Goal: Communication & Community: Answer question/provide support

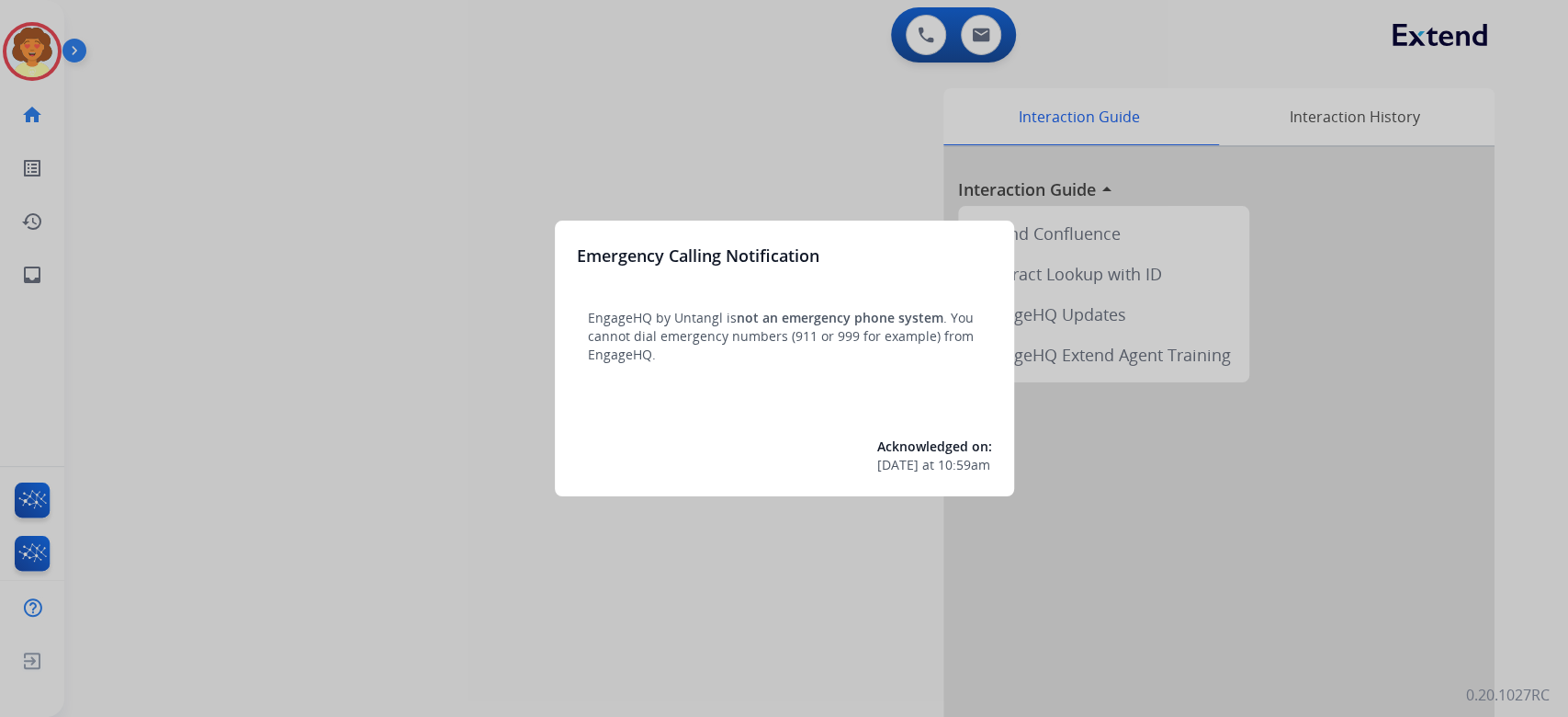
click at [938, 405] on div "Emergency Calling Notification EngageHQ by Untangl is not an emergency phone sy…" at bounding box center [784, 358] width 459 height 276
click at [877, 474] on span "3/31/2025" at bounding box center [897, 464] width 41 height 18
click at [651, 364] on p "EngageHQ by Untangl is not an emergency phone system . You cannot dial emergenc…" at bounding box center [784, 336] width 393 height 55
click at [714, 308] on p "EngageHQ by Untangl is not an emergency phone system . You cannot dial emergenc…" at bounding box center [784, 336] width 393 height 55
click at [683, 221] on div "Emergency Calling Notification EngageHQ by Untangl is not an emergency phone sy…" at bounding box center [784, 358] width 459 height 276
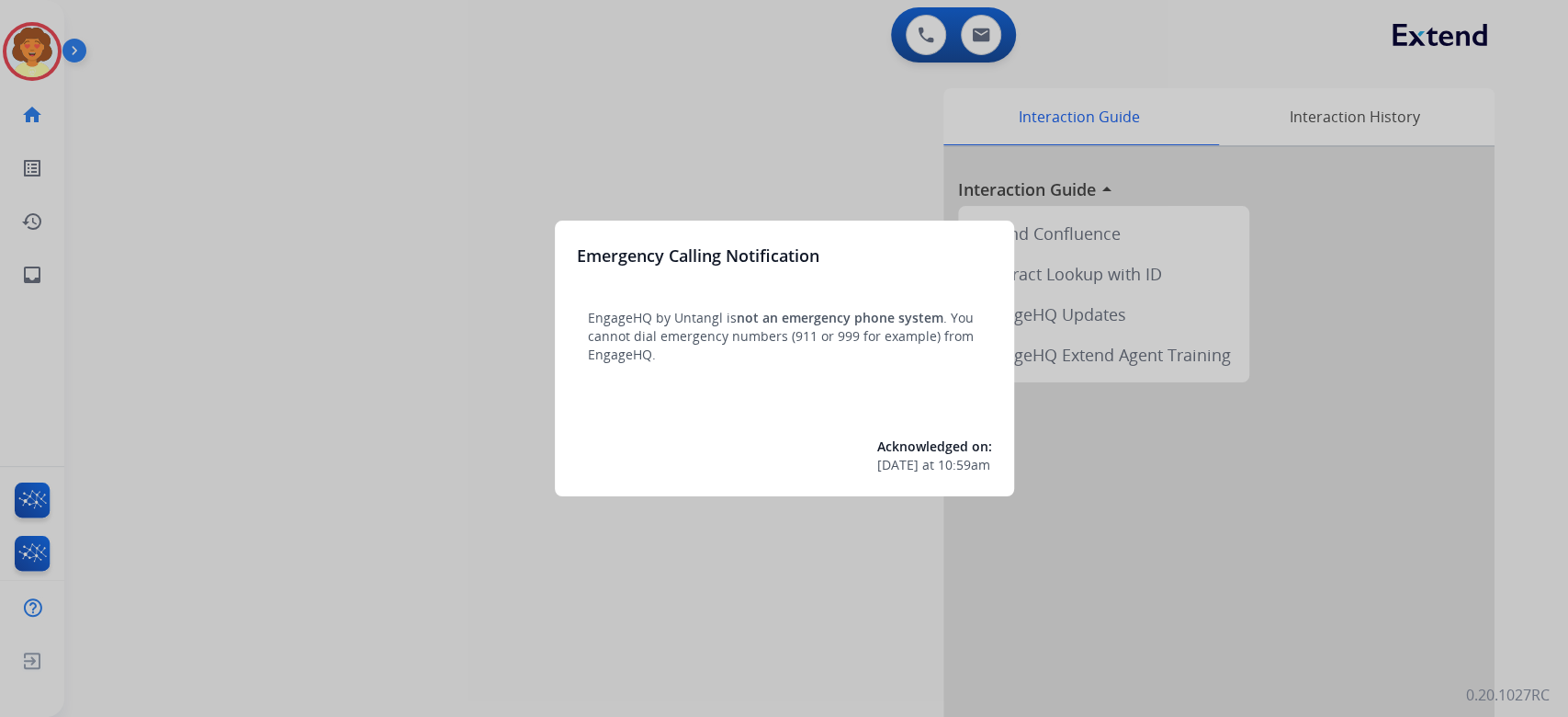
click at [993, 255] on div "Emergency Calling Notification EngageHQ by Untangl is not an emergency phone sy…" at bounding box center [784, 358] width 459 height 276
drag, startPoint x: 936, startPoint y: 231, endPoint x: 843, endPoint y: 232, distance: 93.0
click at [920, 232] on div "Emergency Calling Notification EngageHQ by Untangl is not an emergency phone sy…" at bounding box center [784, 358] width 459 height 276
click at [822, 232] on div "Emergency Calling Notification EngageHQ by Untangl is not an emergency phone sy…" at bounding box center [784, 358] width 459 height 276
click at [485, 148] on div at bounding box center [784, 358] width 1568 height 717
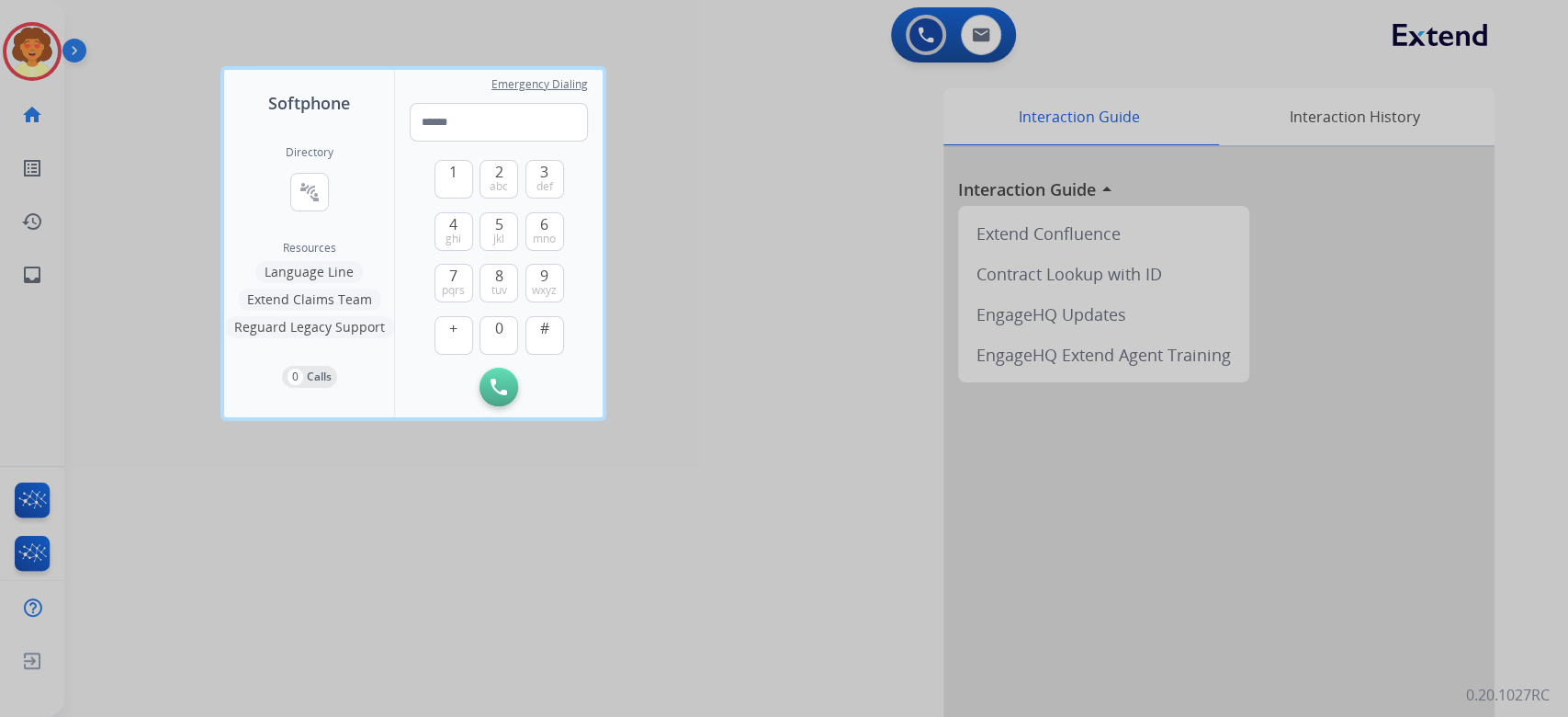
click at [757, 198] on div at bounding box center [784, 358] width 1568 height 717
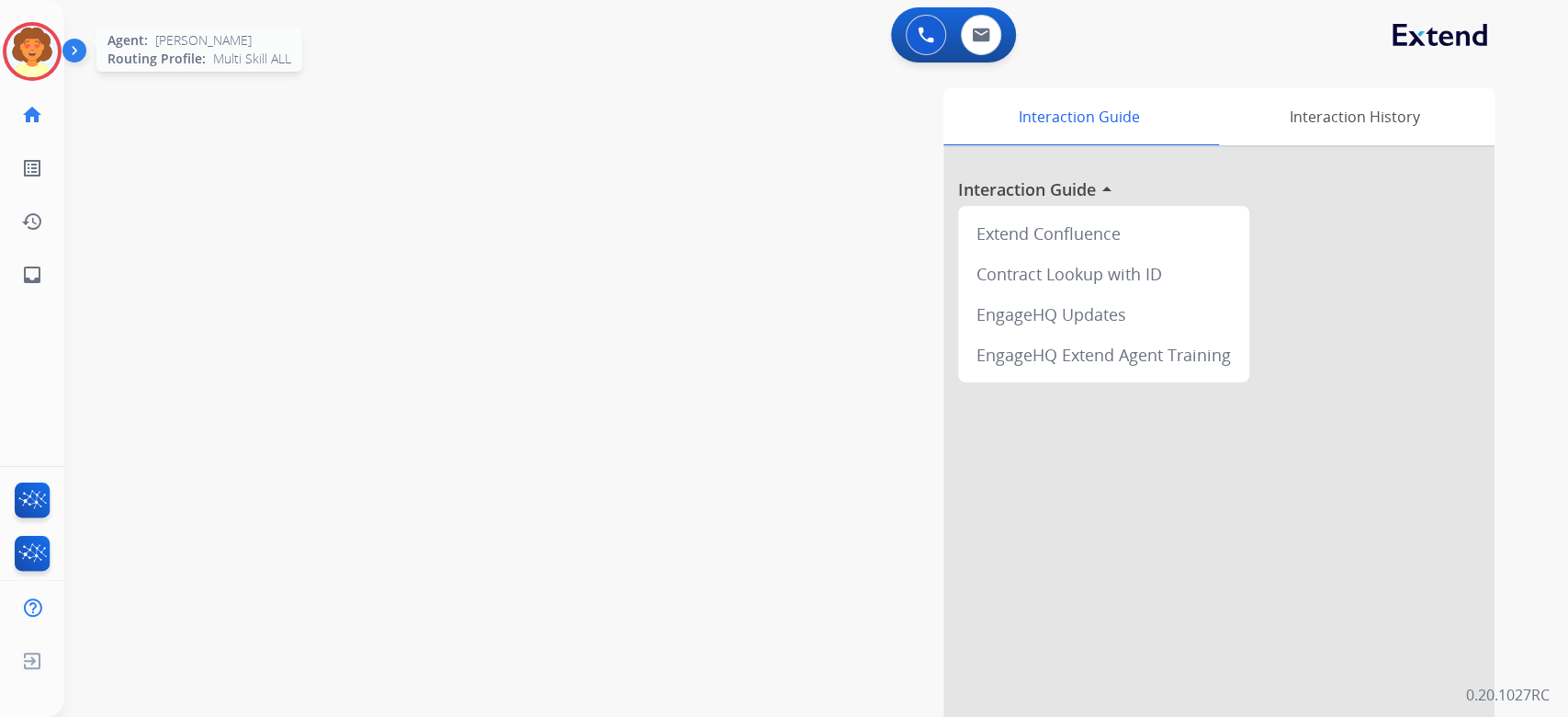
click at [36, 67] on img at bounding box center [32, 52] width 52 height 52
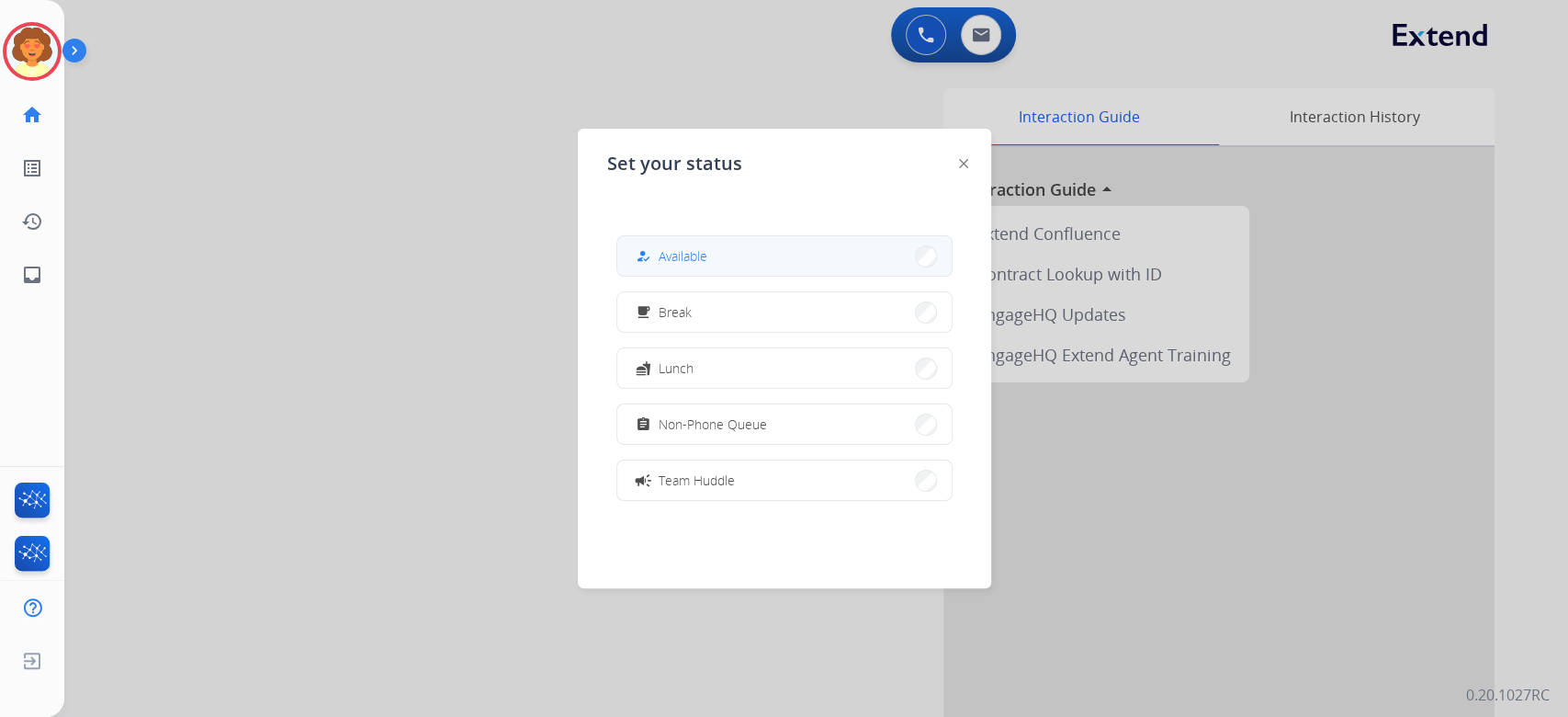
click at [813, 276] on button "how_to_reg Available" at bounding box center [784, 255] width 334 height 39
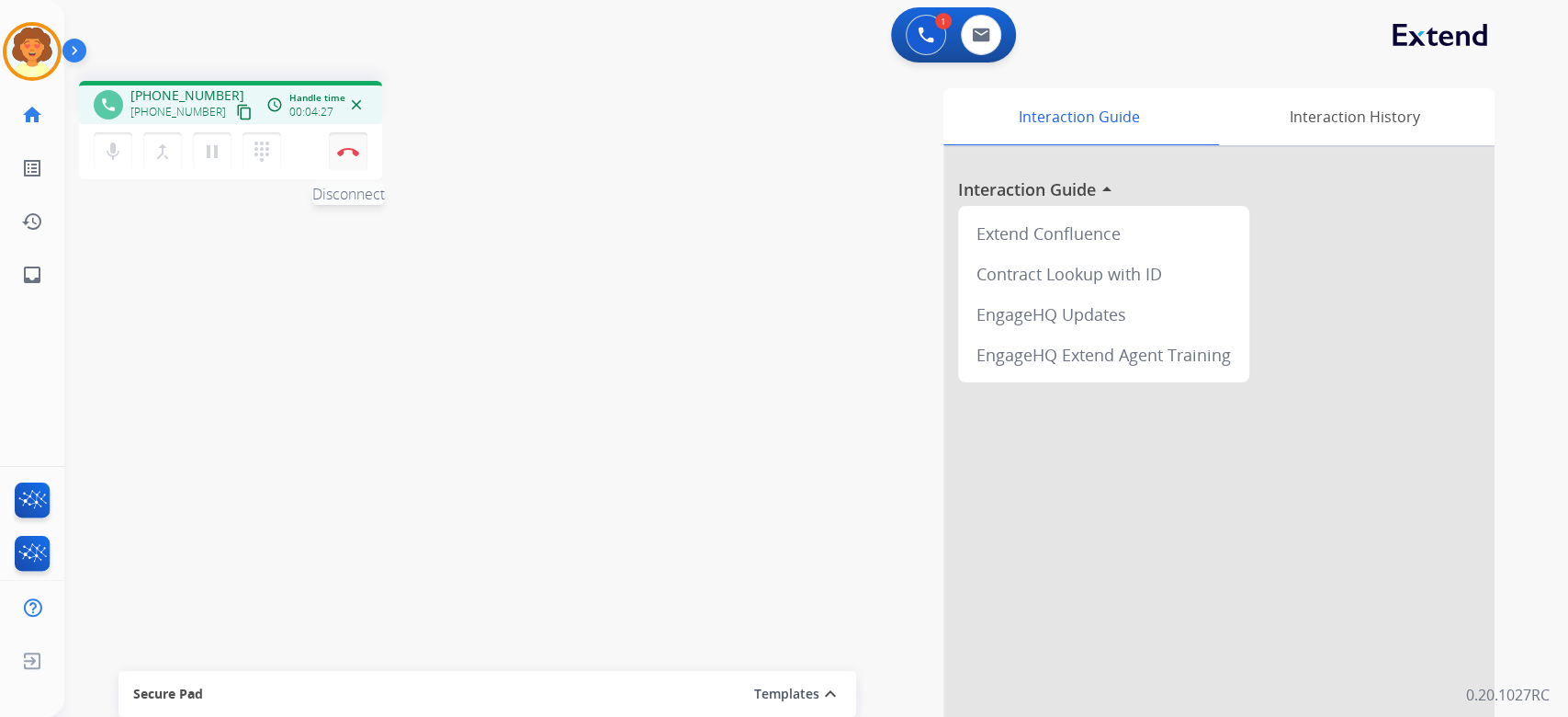
click at [348, 157] on img at bounding box center [347, 152] width 22 height 10
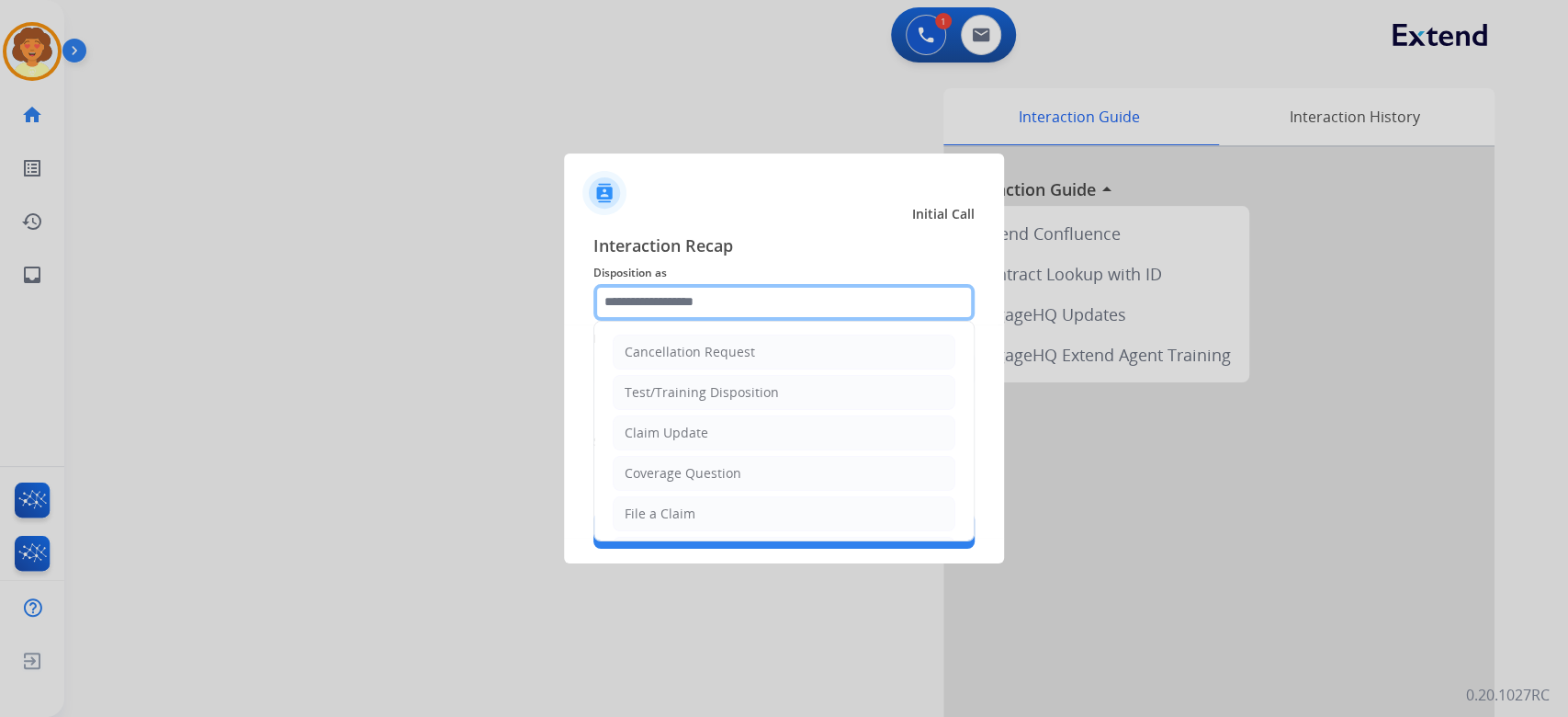
click at [745, 284] on input "text" at bounding box center [784, 302] width 381 height 36
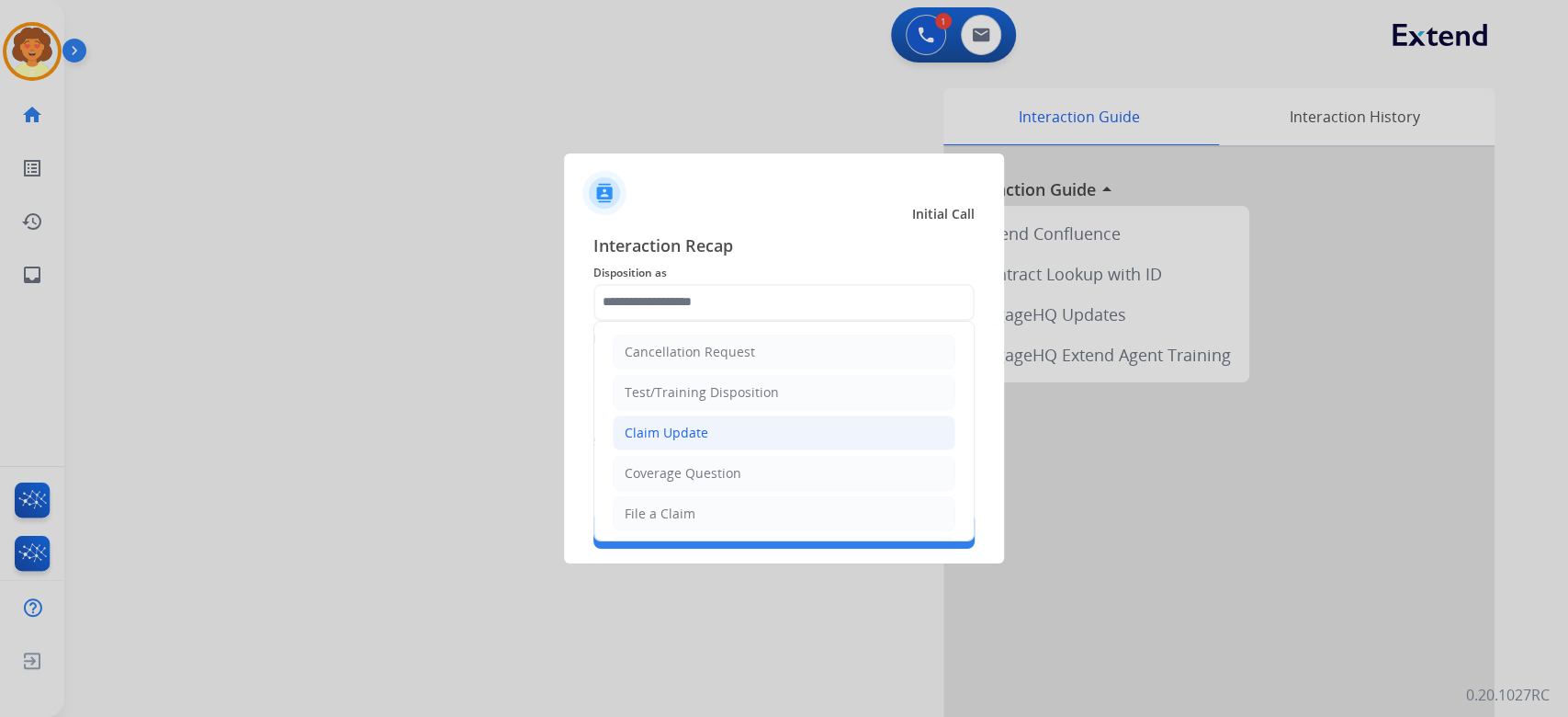
click at [708, 442] on div "Claim Update" at bounding box center [666, 432] width 84 height 18
type input "**********"
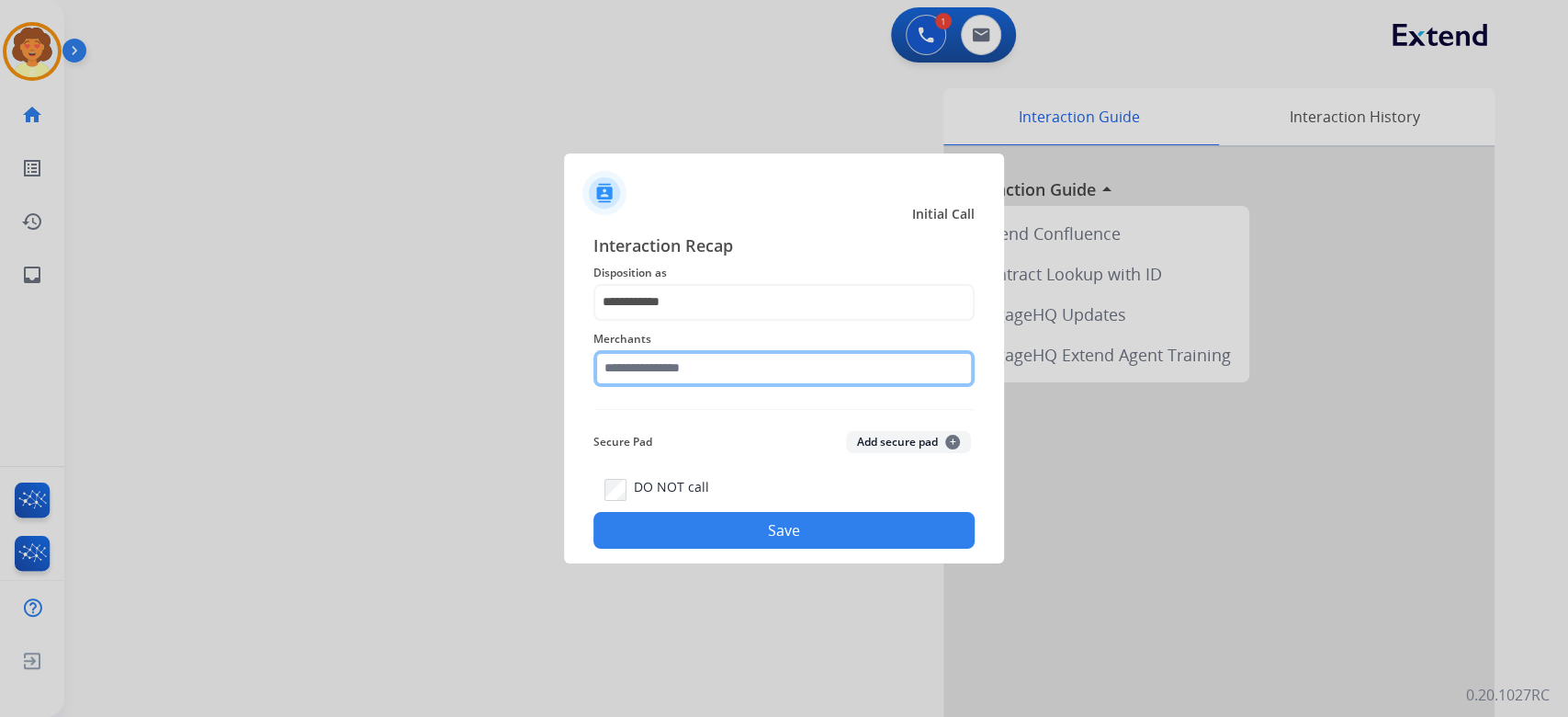
click at [703, 369] on input "text" at bounding box center [784, 369] width 381 height 36
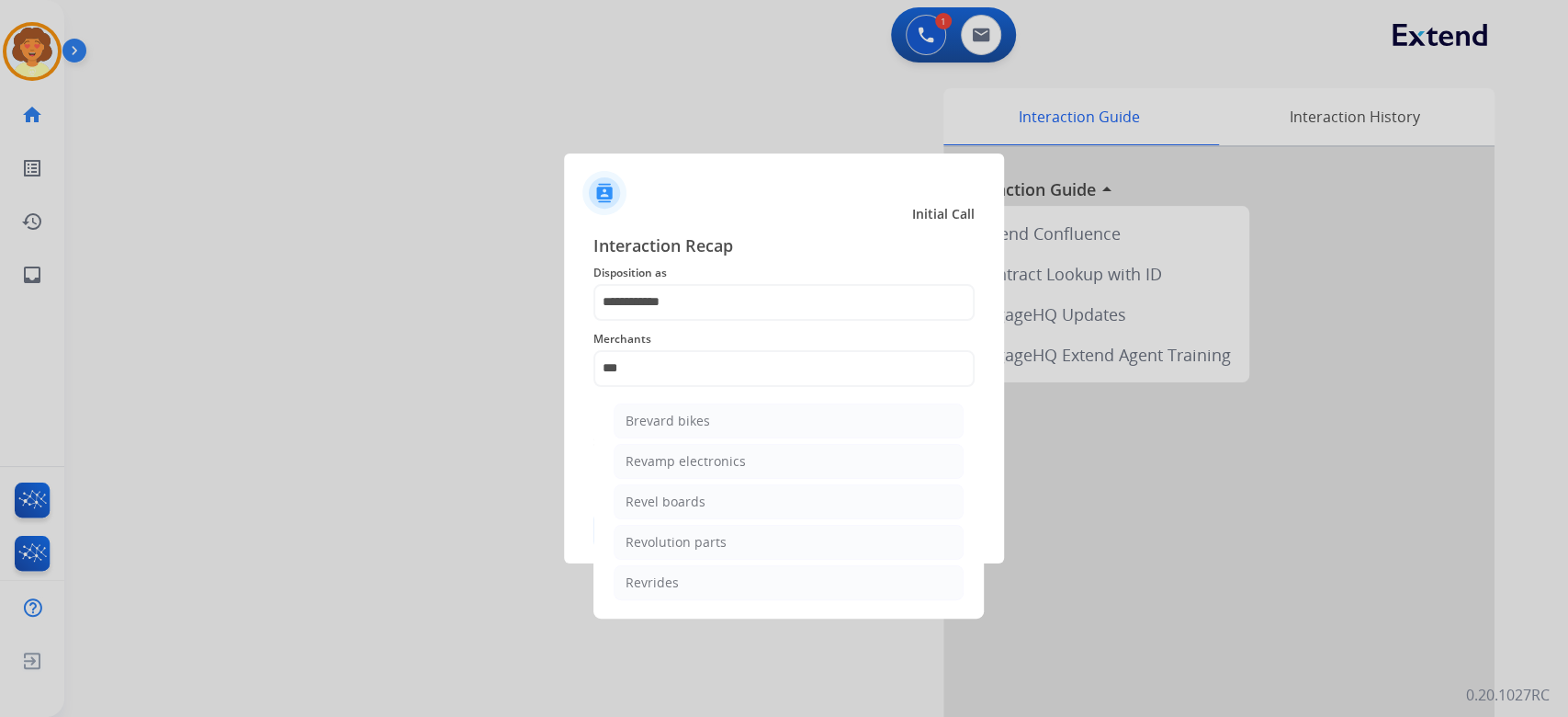
click at [726, 551] on div "Revolution parts" at bounding box center [676, 541] width 101 height 18
type input "**********"
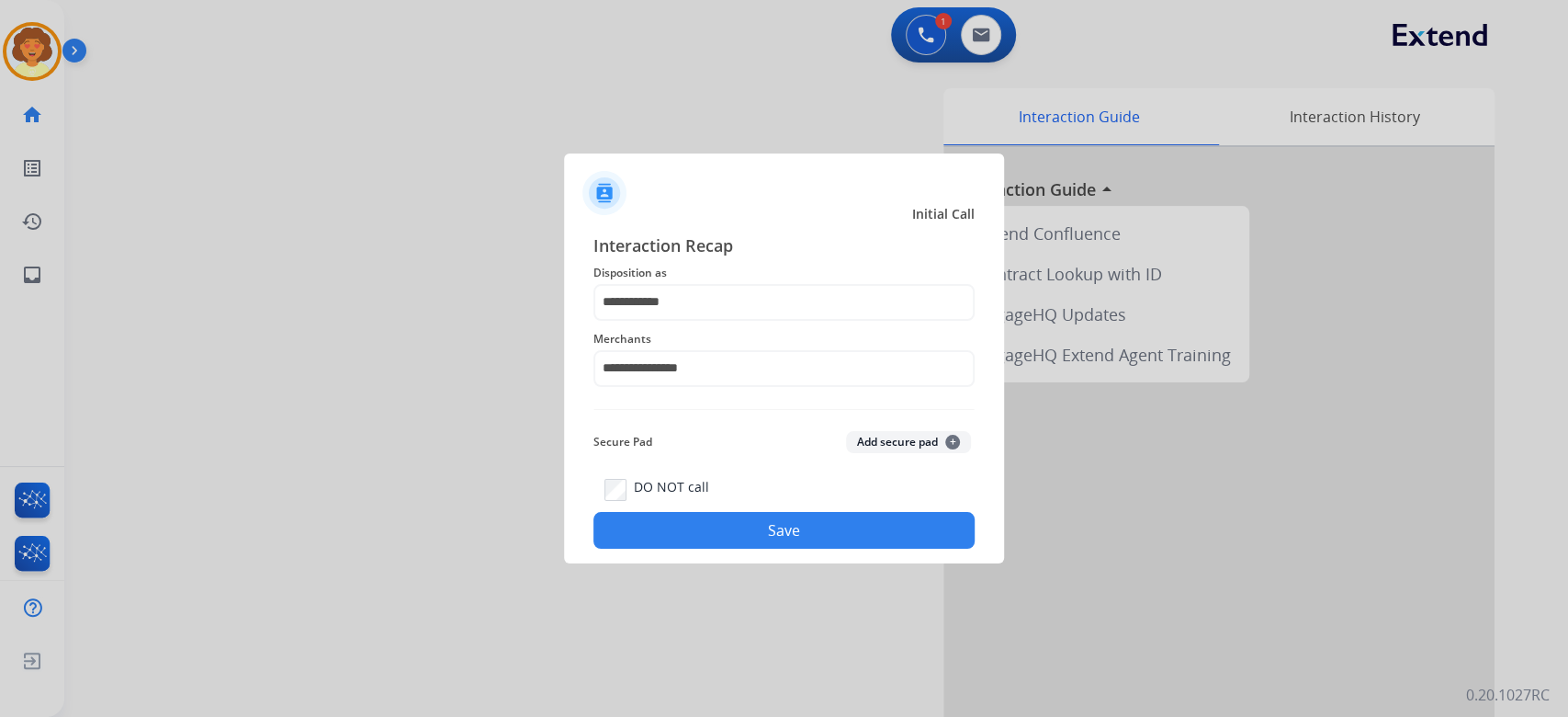
click at [755, 548] on button "Save" at bounding box center [784, 530] width 381 height 36
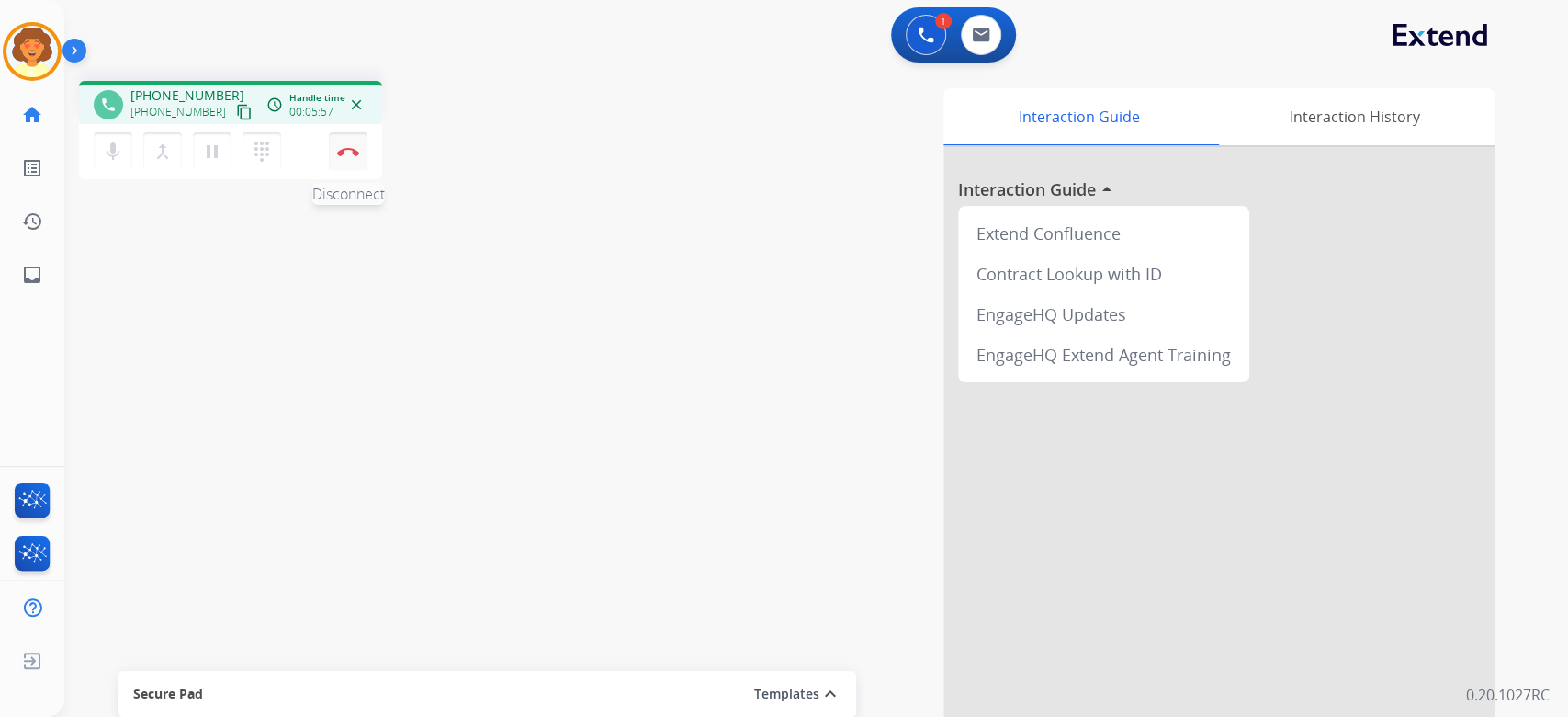
click at [348, 171] on button "Disconnect" at bounding box center [348, 152] width 38 height 38
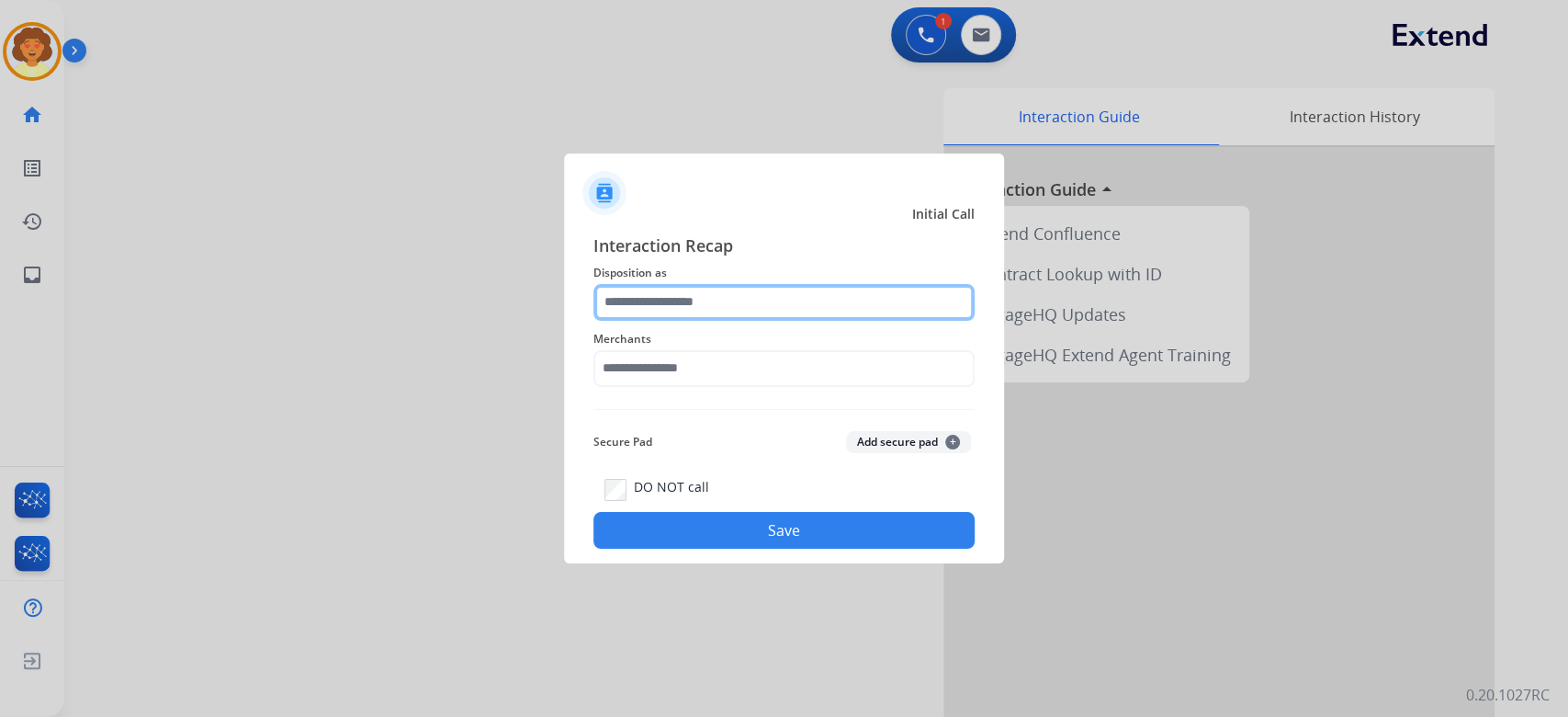
click at [740, 284] on input "text" at bounding box center [784, 302] width 381 height 36
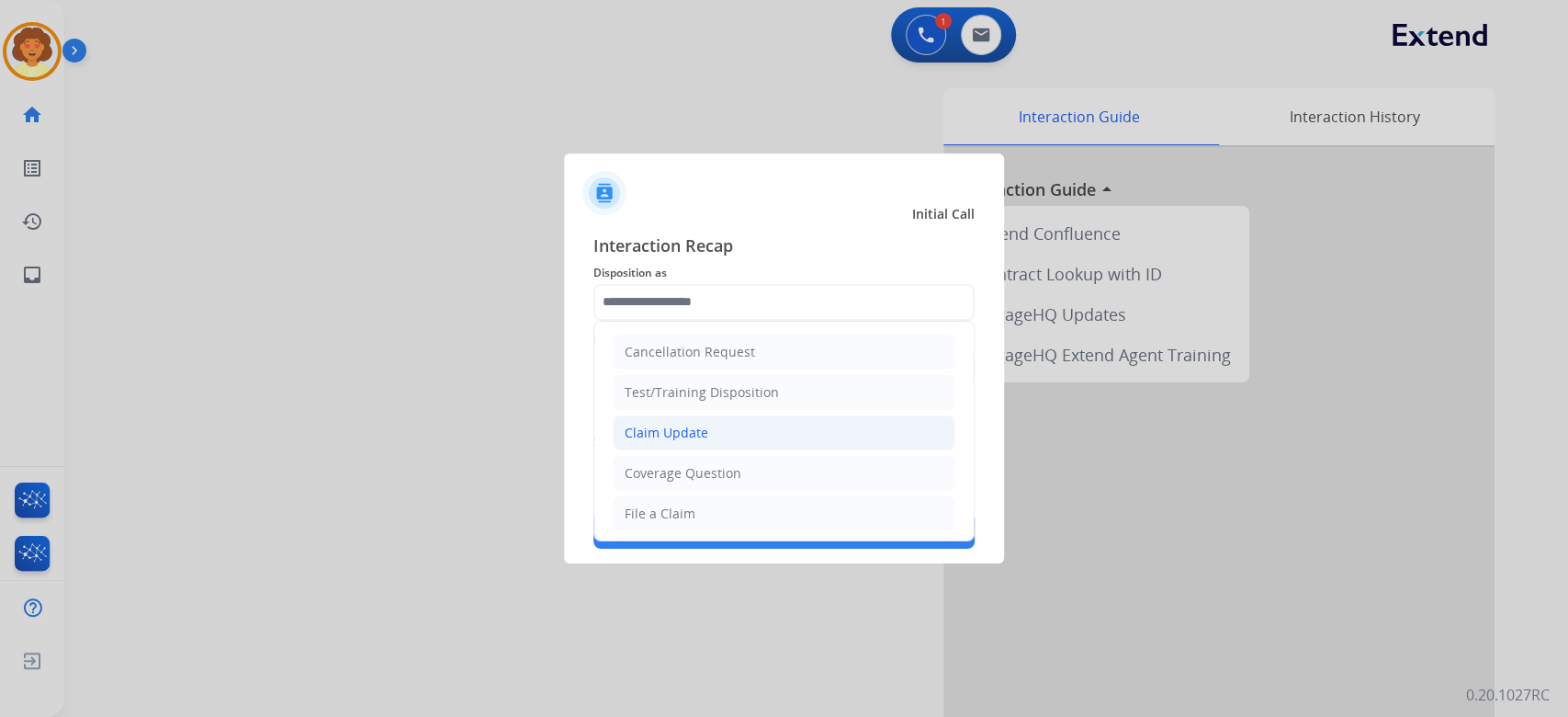
click at [708, 442] on div "Claim Update" at bounding box center [666, 432] width 84 height 18
type input "**********"
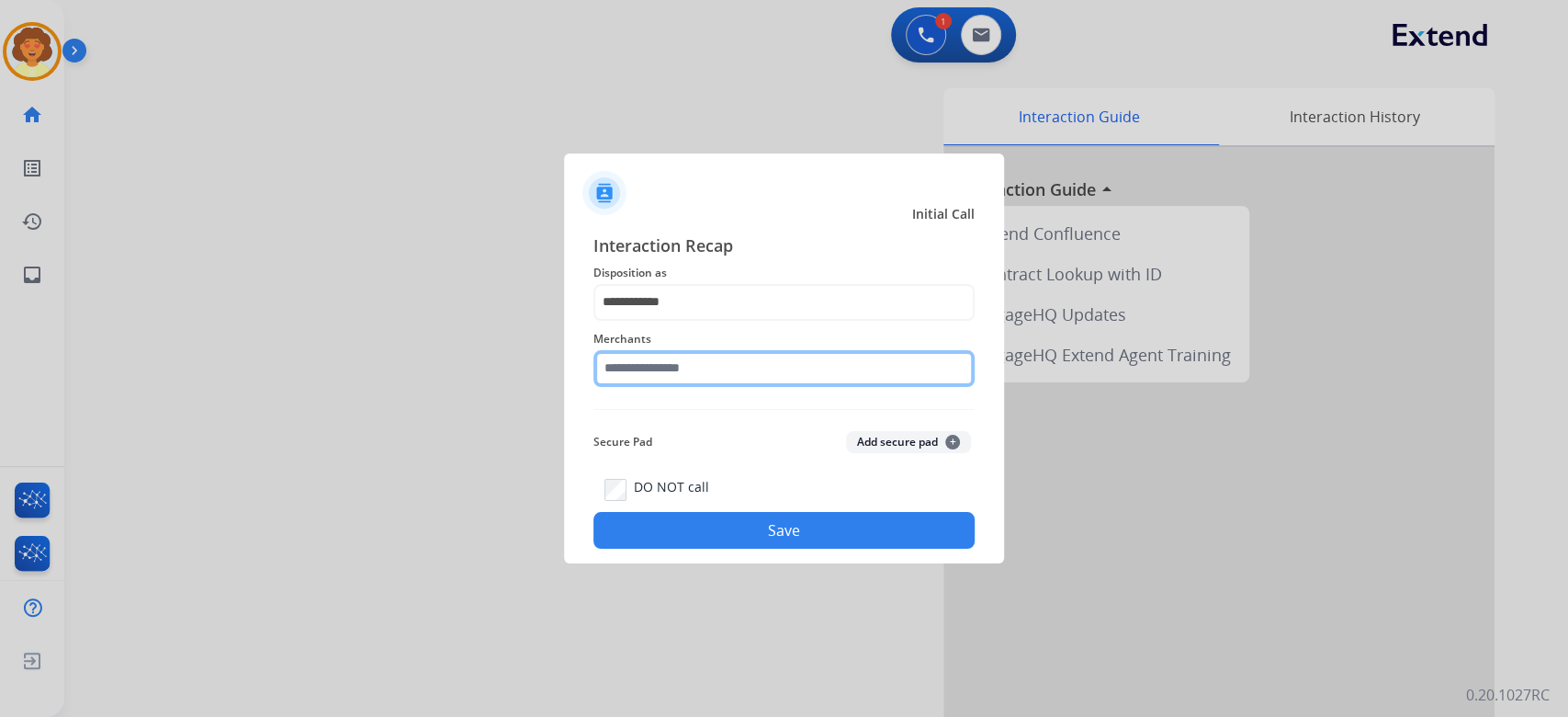
click at [667, 356] on input "text" at bounding box center [784, 369] width 381 height 36
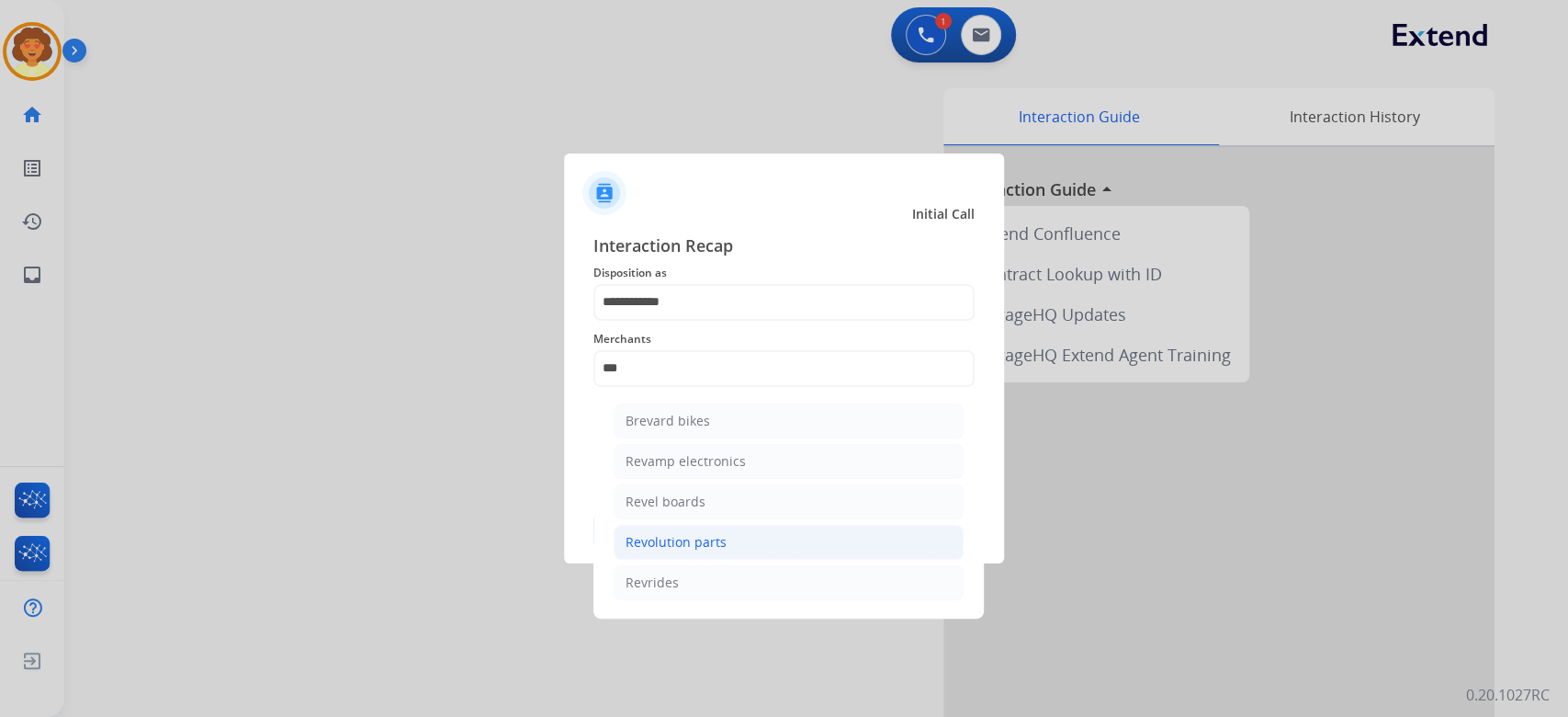
click at [726, 551] on div "Revolution parts" at bounding box center [676, 541] width 101 height 18
type input "**********"
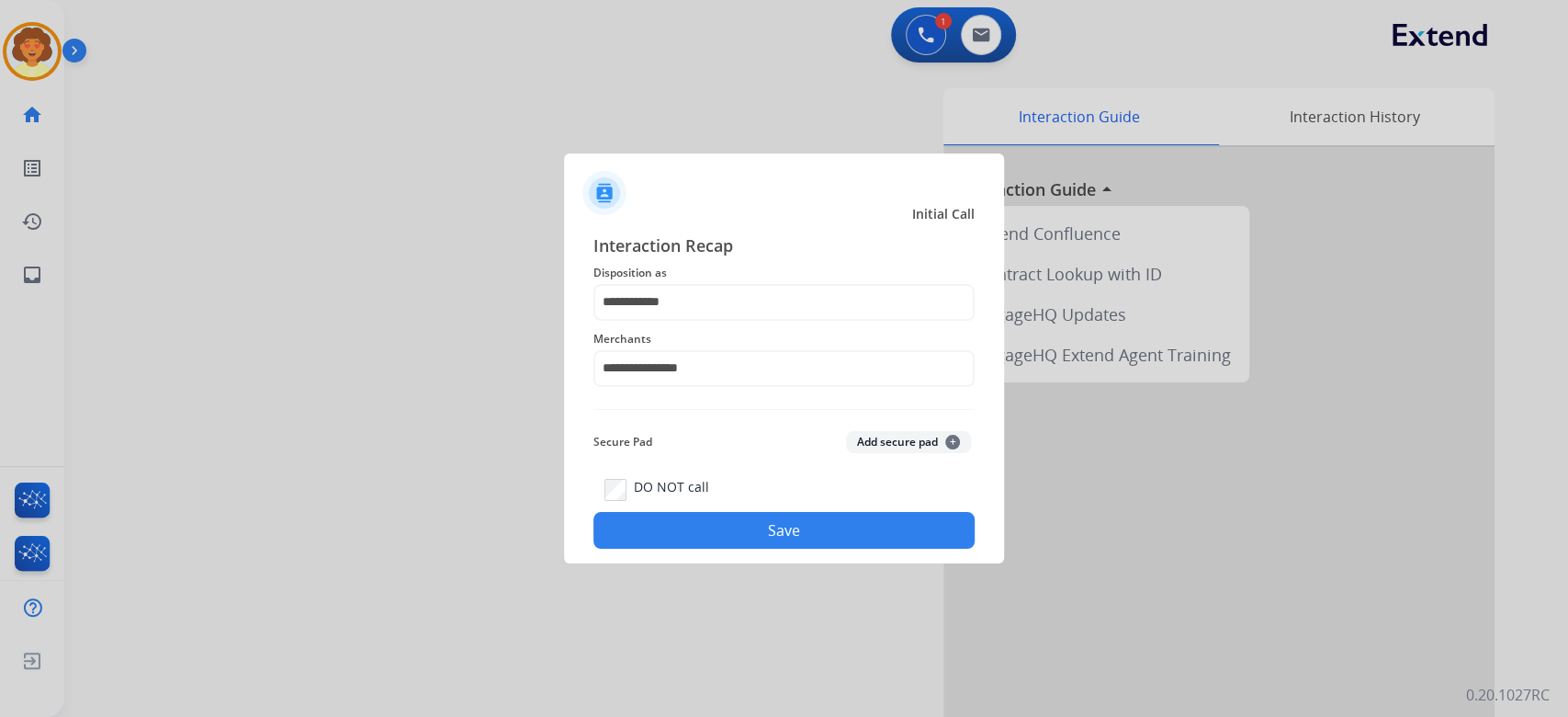
click at [793, 548] on button "Save" at bounding box center [784, 530] width 381 height 36
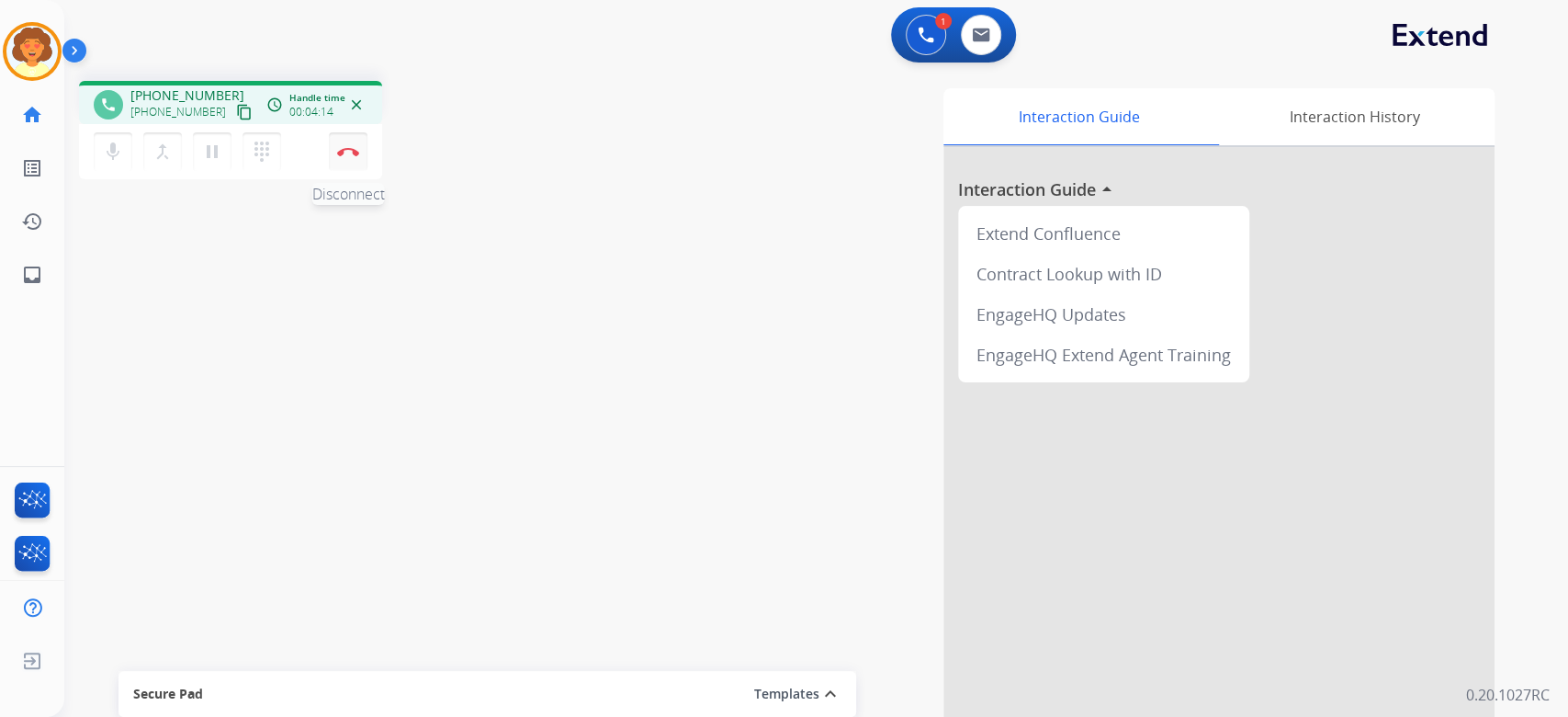
click at [346, 171] on button "Disconnect" at bounding box center [348, 152] width 38 height 38
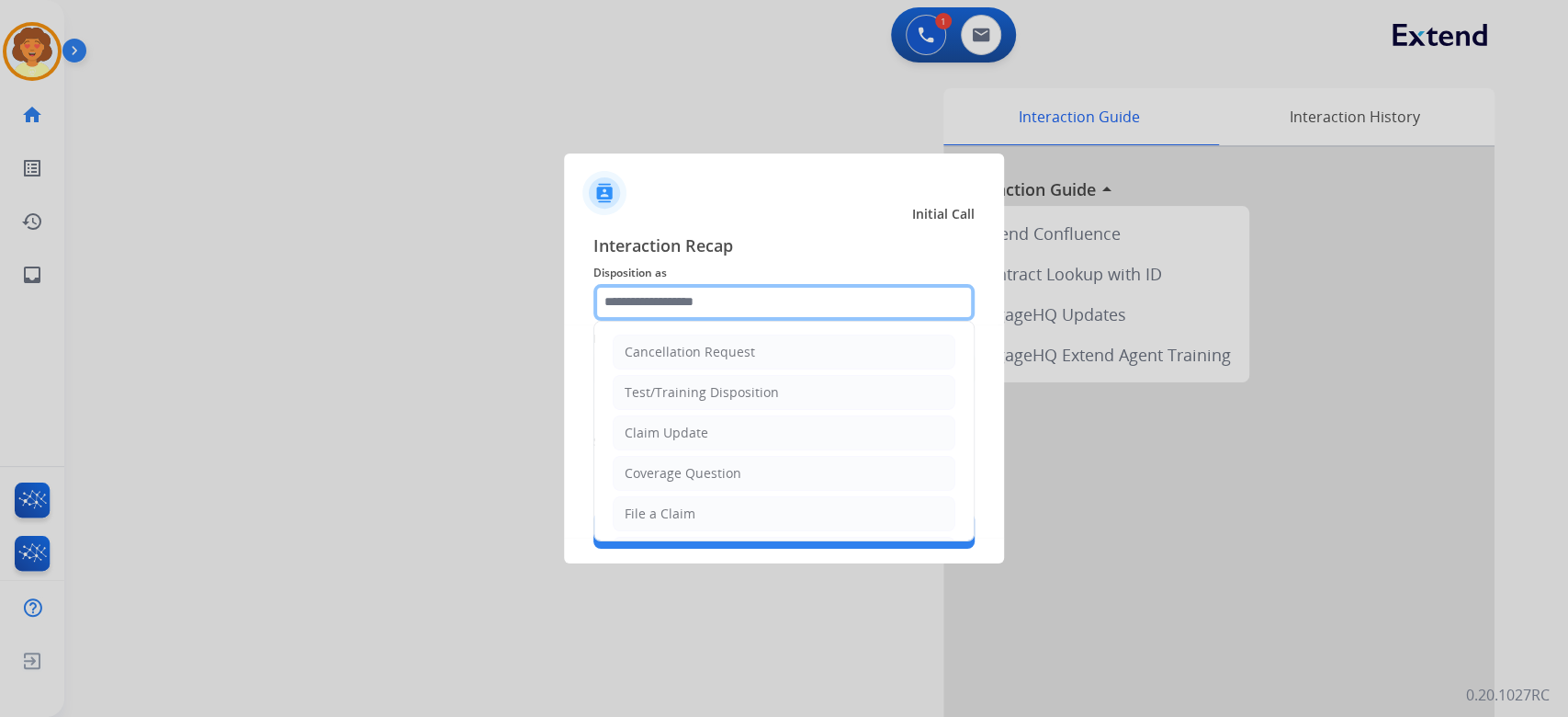
click at [734, 284] on input "text" at bounding box center [784, 302] width 381 height 36
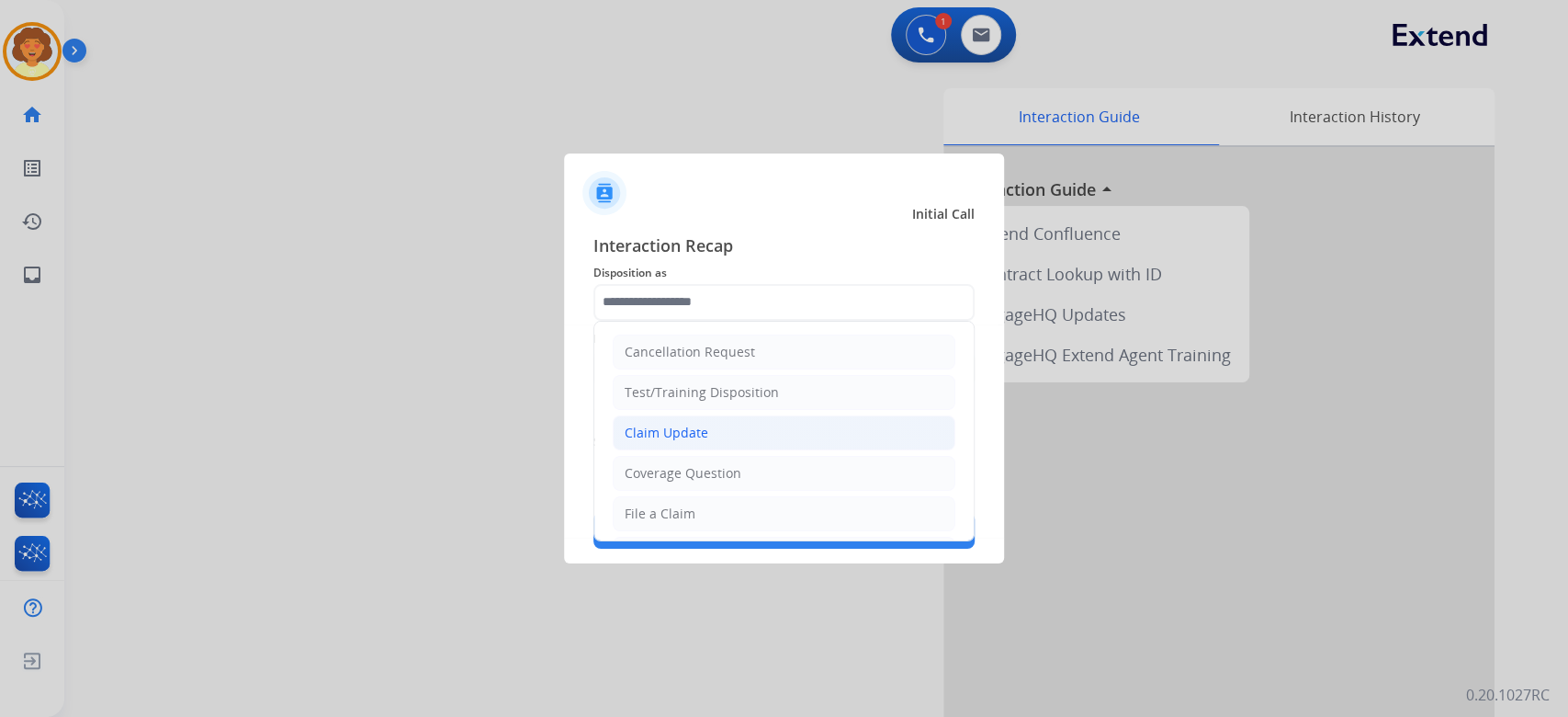
click at [803, 448] on li "Claim Update" at bounding box center [784, 432] width 343 height 35
type input "**********"
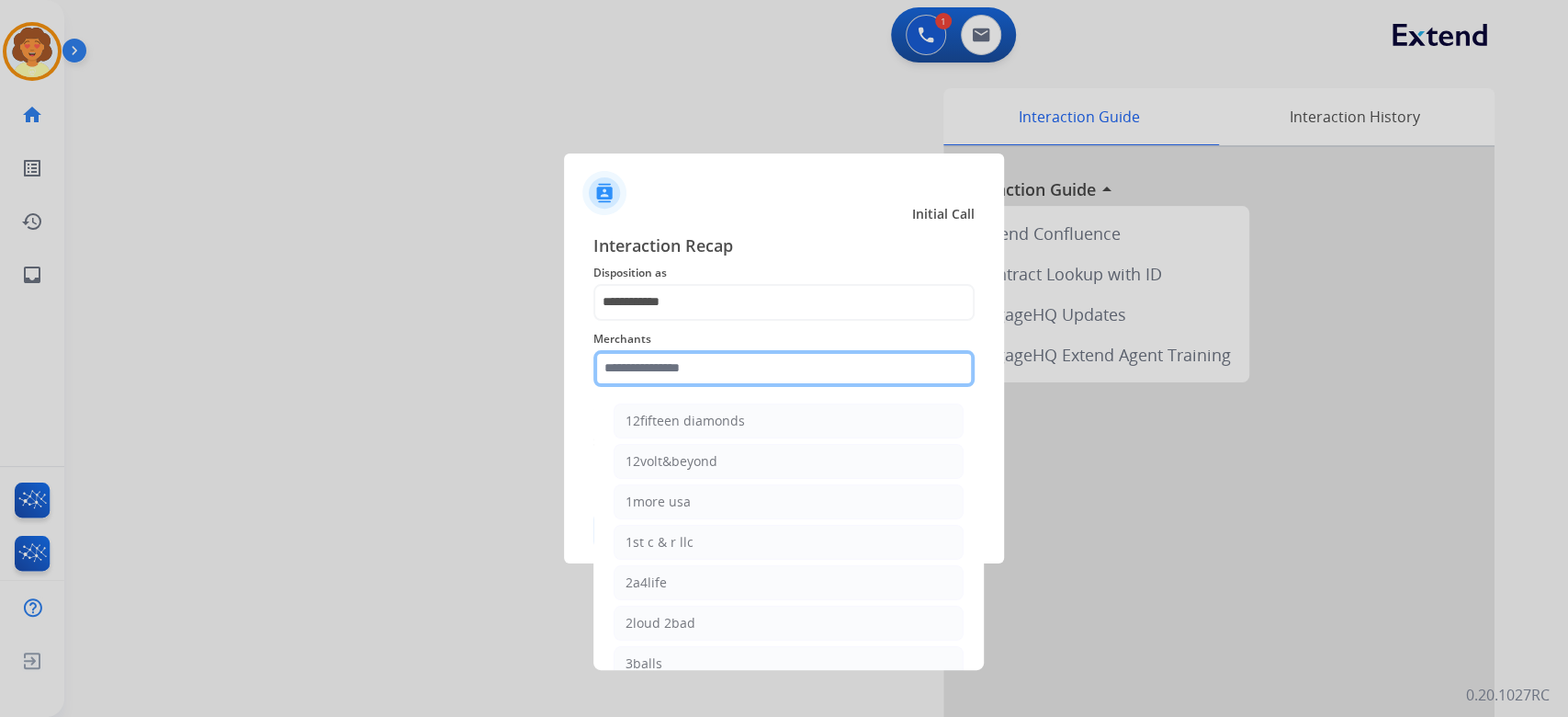
click at [681, 354] on input "text" at bounding box center [784, 369] width 381 height 36
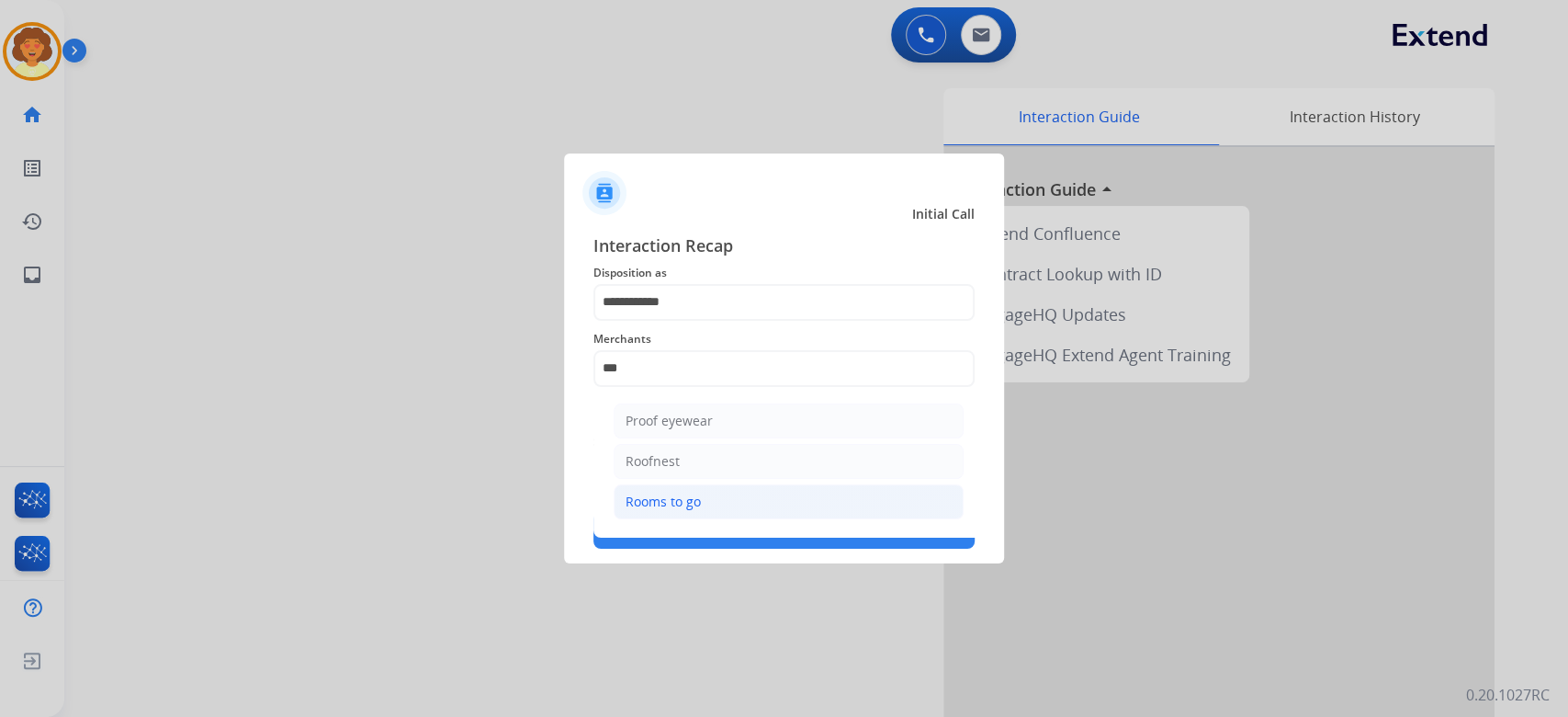
click at [700, 511] on div "Rooms to go" at bounding box center [662, 501] width 75 height 18
type input "**********"
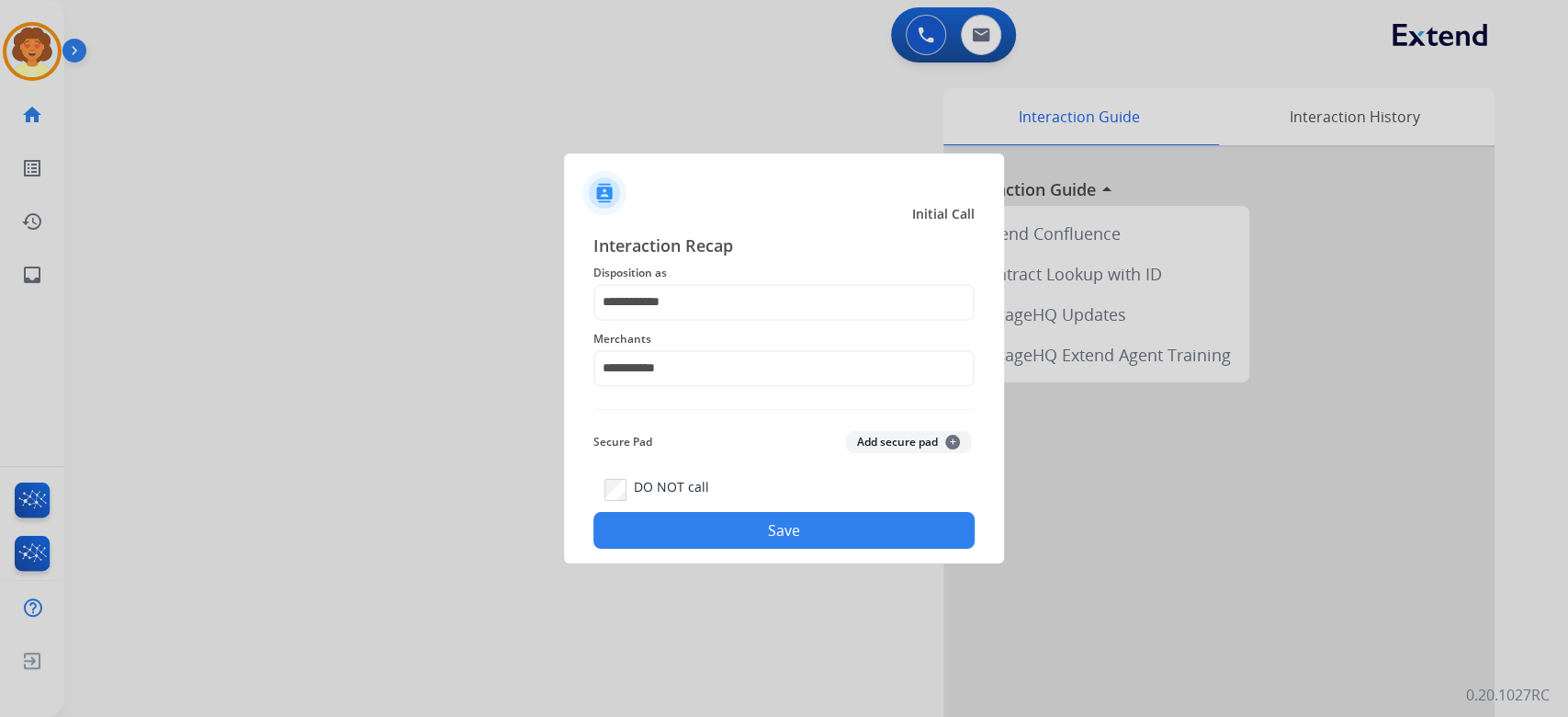
click at [778, 548] on button "Save" at bounding box center [784, 530] width 381 height 36
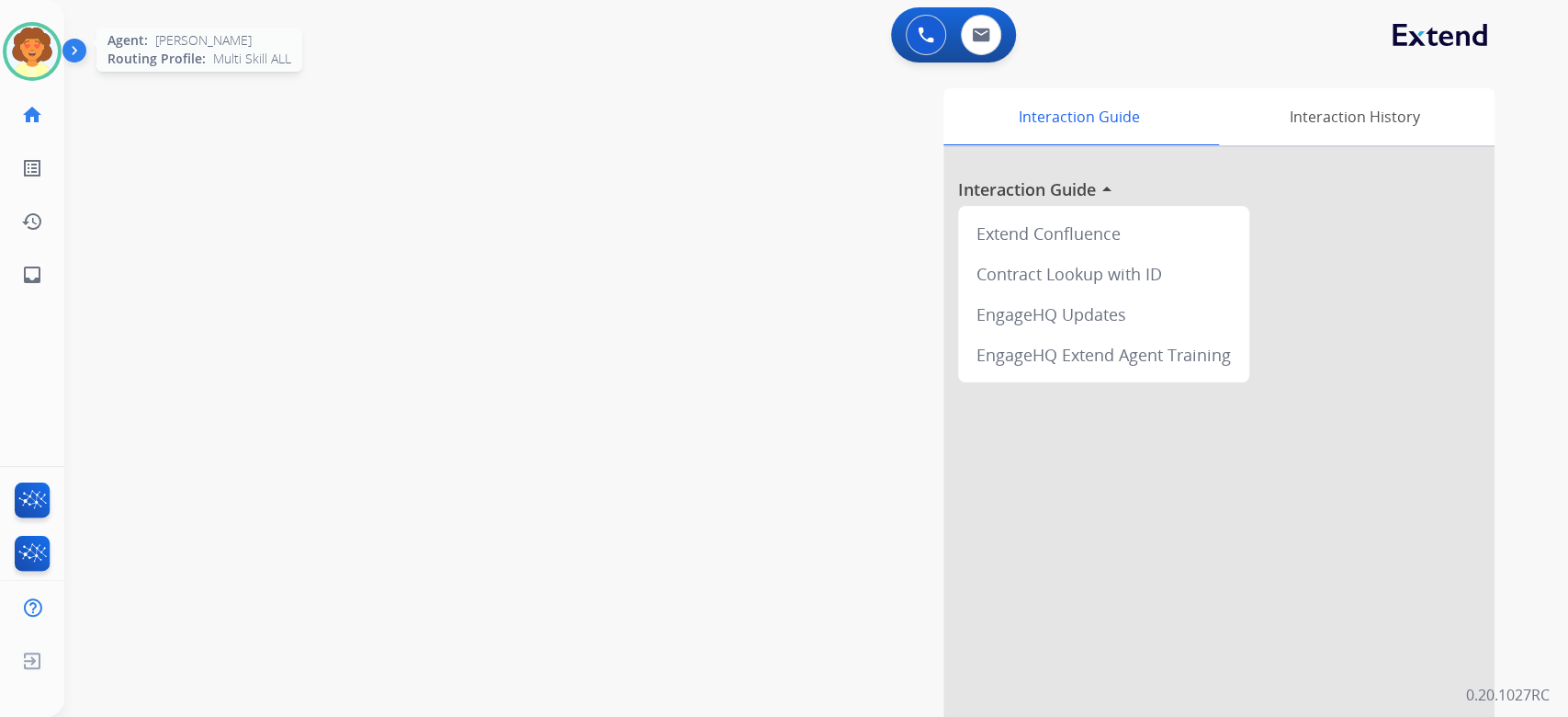
click at [36, 77] on img at bounding box center [32, 52] width 52 height 52
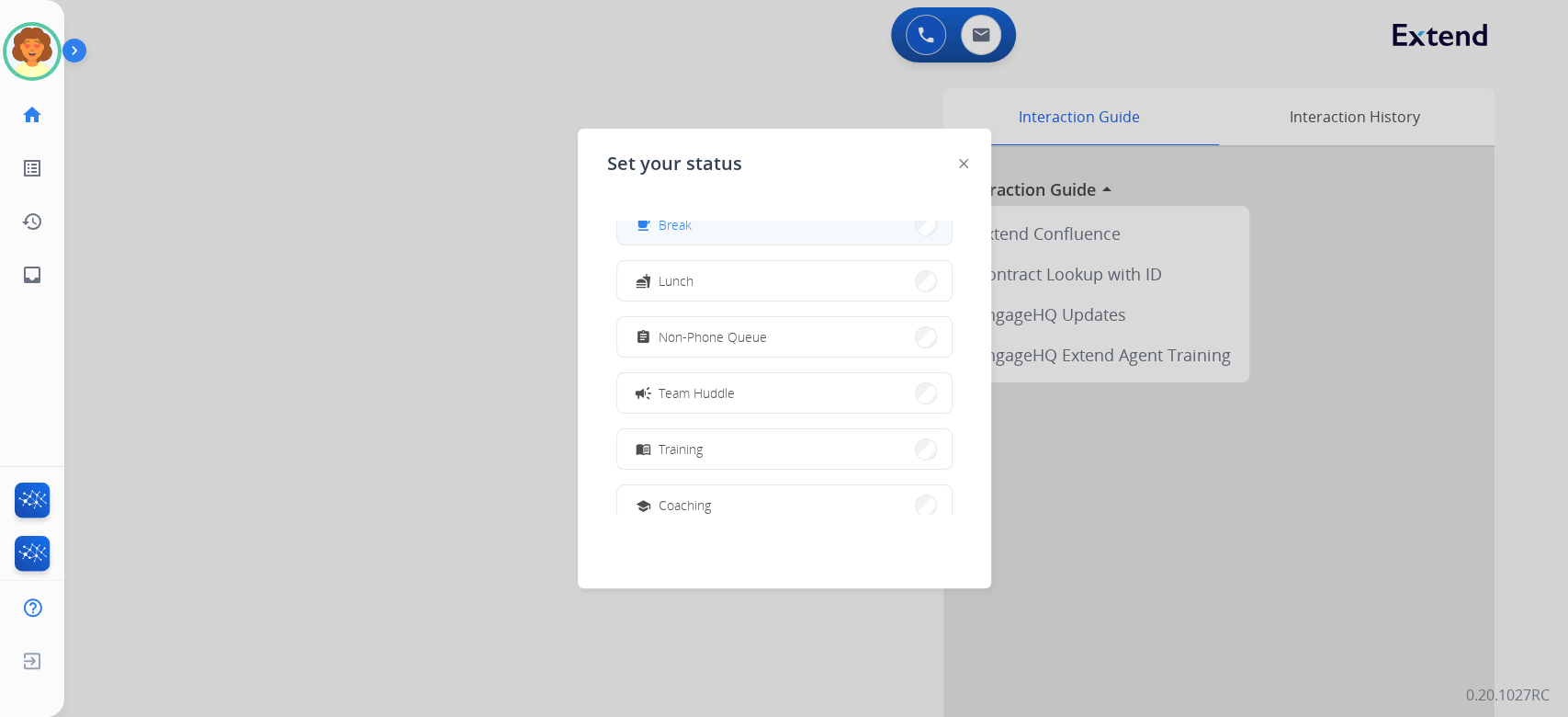
scroll to position [122, 0]
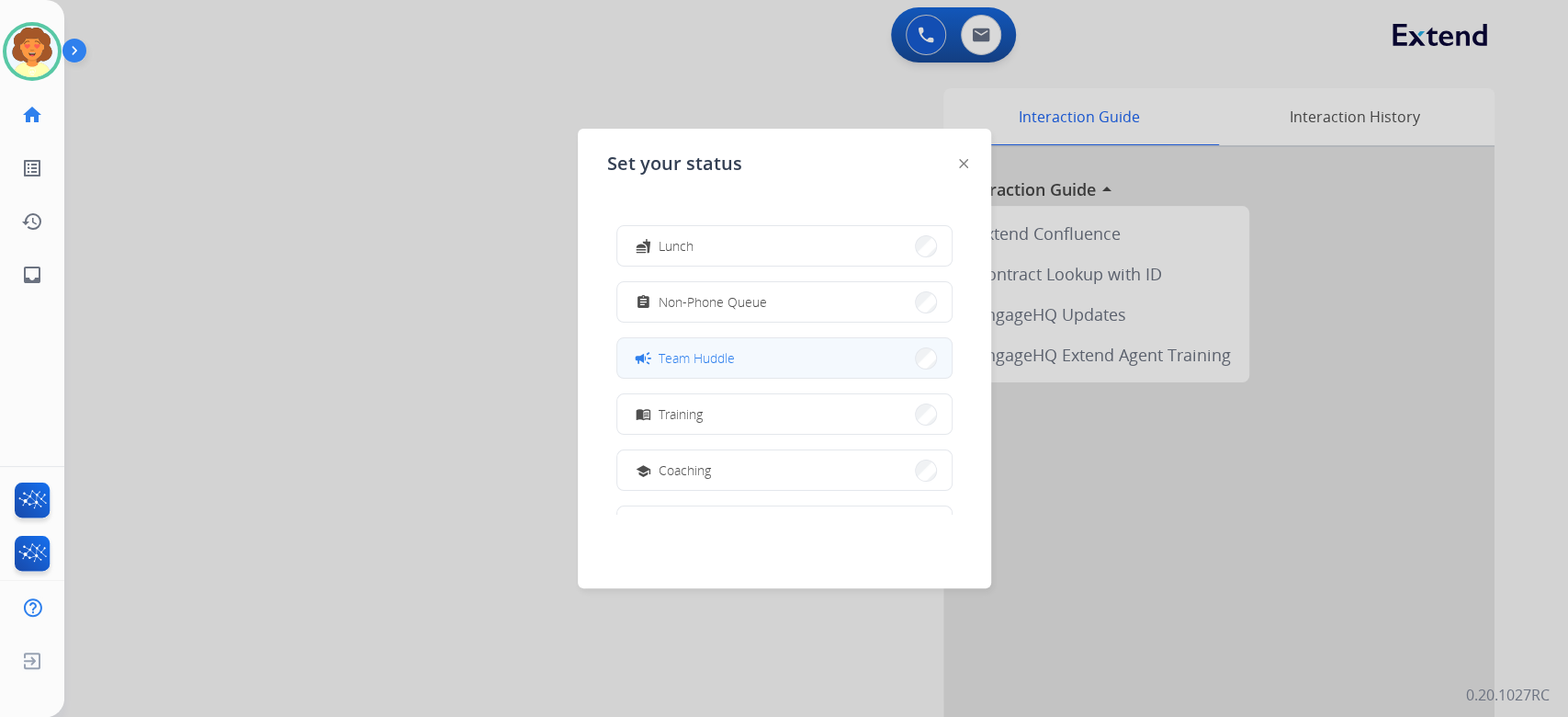
click at [735, 368] on span "Team Huddle" at bounding box center [697, 358] width 76 height 19
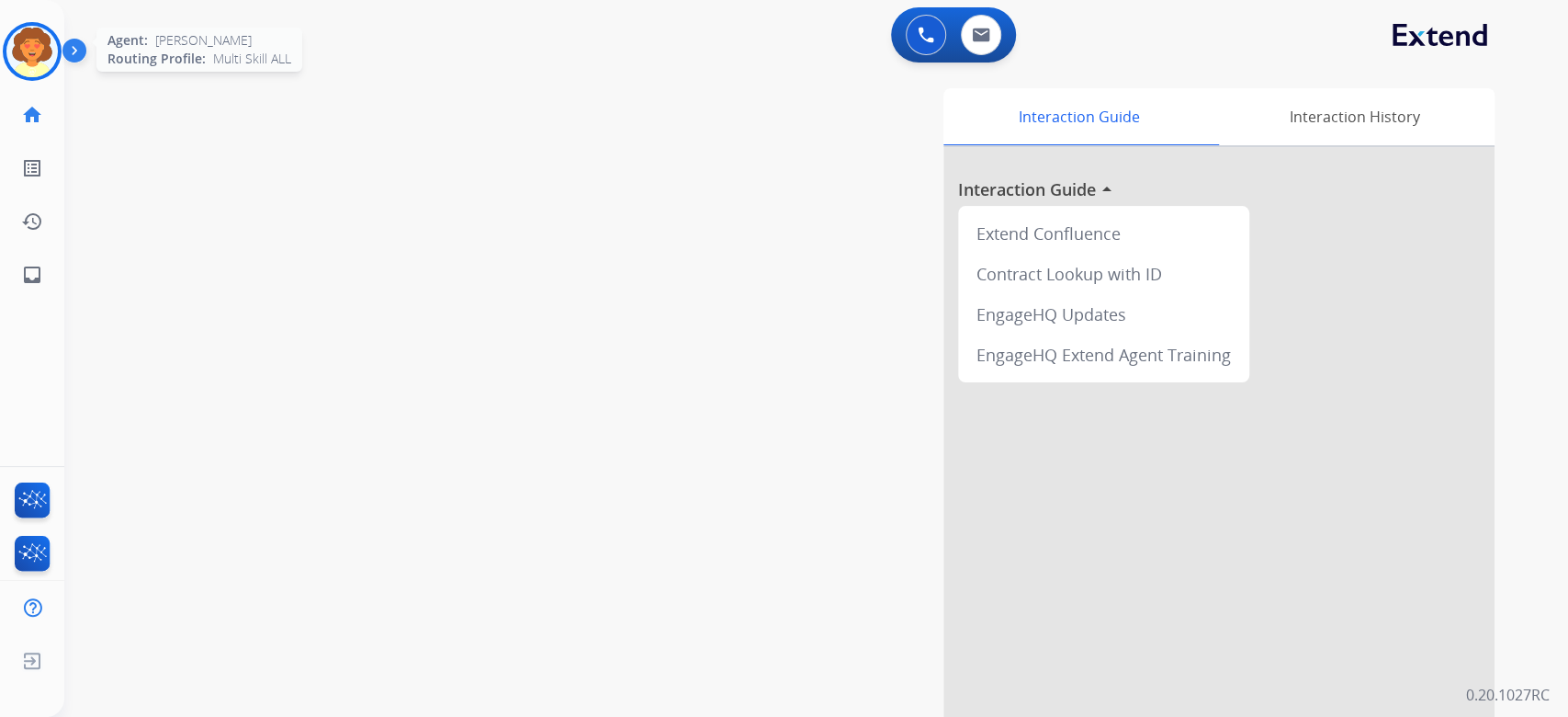
click at [22, 77] on img at bounding box center [32, 52] width 52 height 52
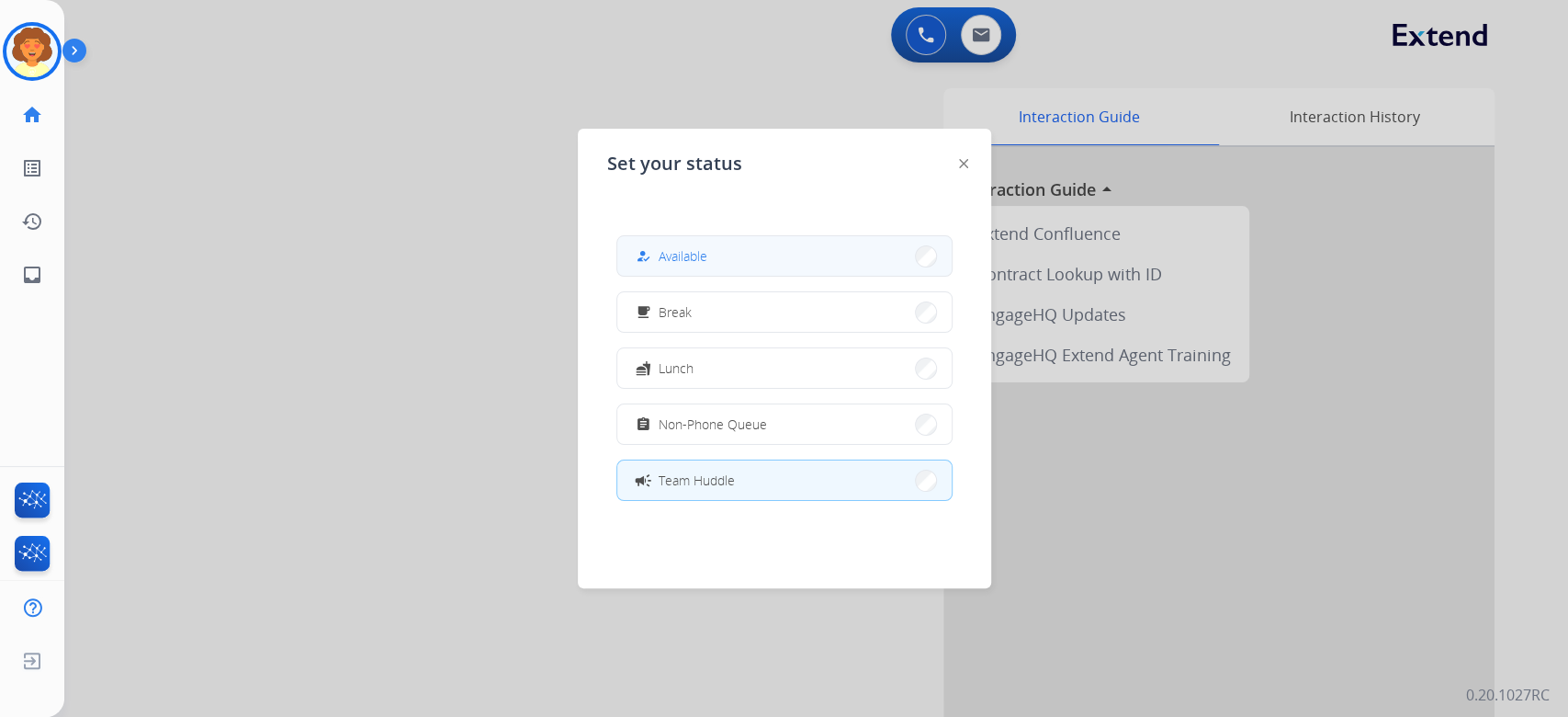
click at [765, 259] on button "how_to_reg Available" at bounding box center [784, 255] width 334 height 39
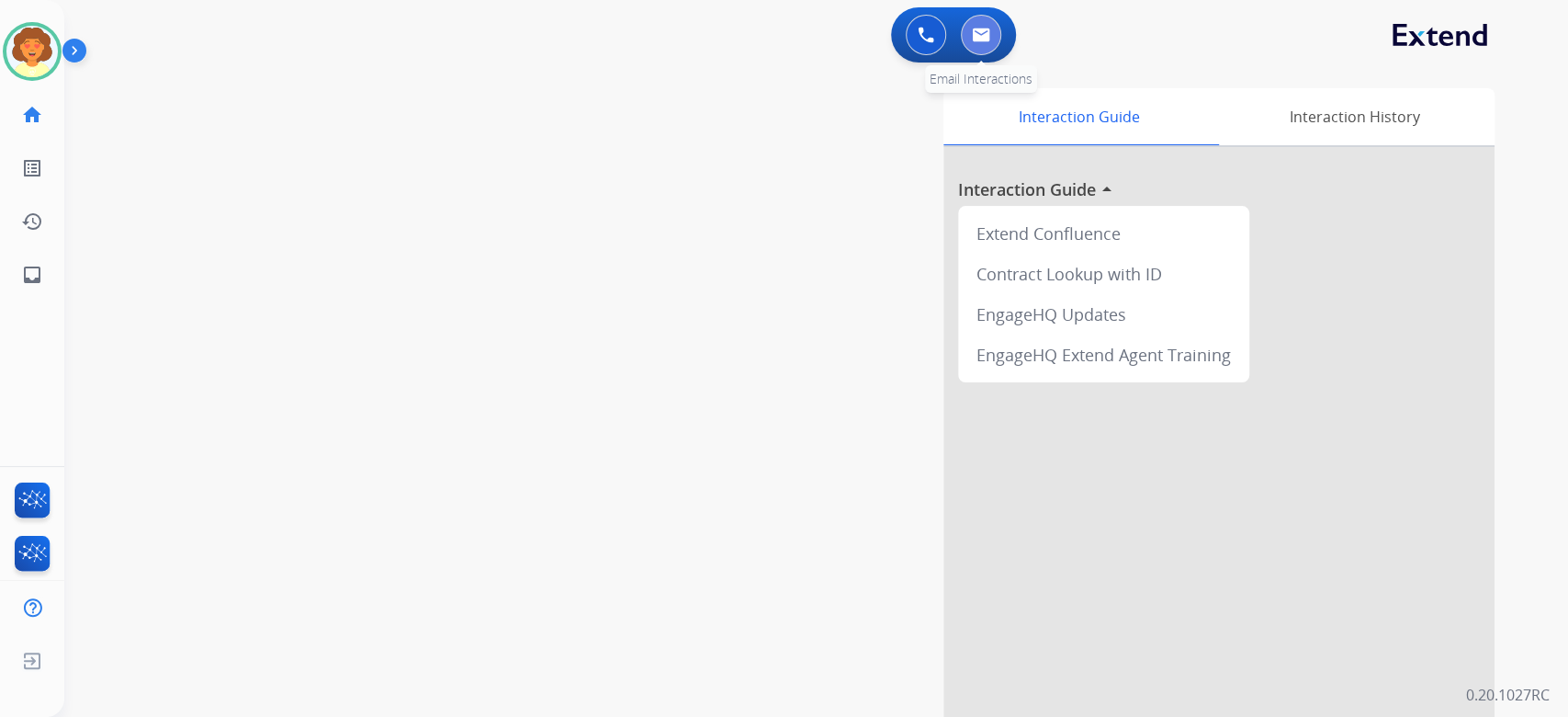
click at [972, 42] on img at bounding box center [980, 34] width 18 height 14
select select "**********"
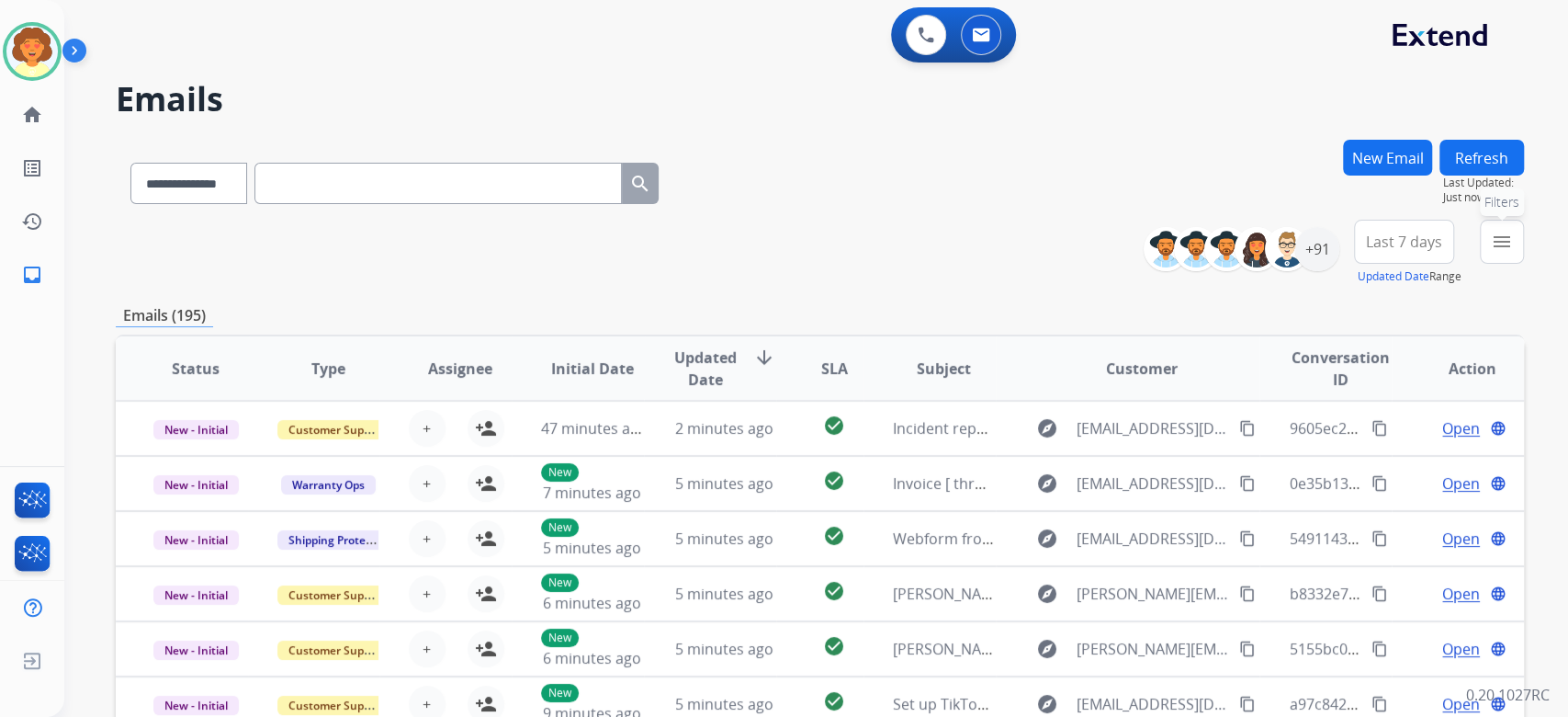
click at [1491, 253] on mat-icon "menu" at bounding box center [1501, 242] width 22 height 22
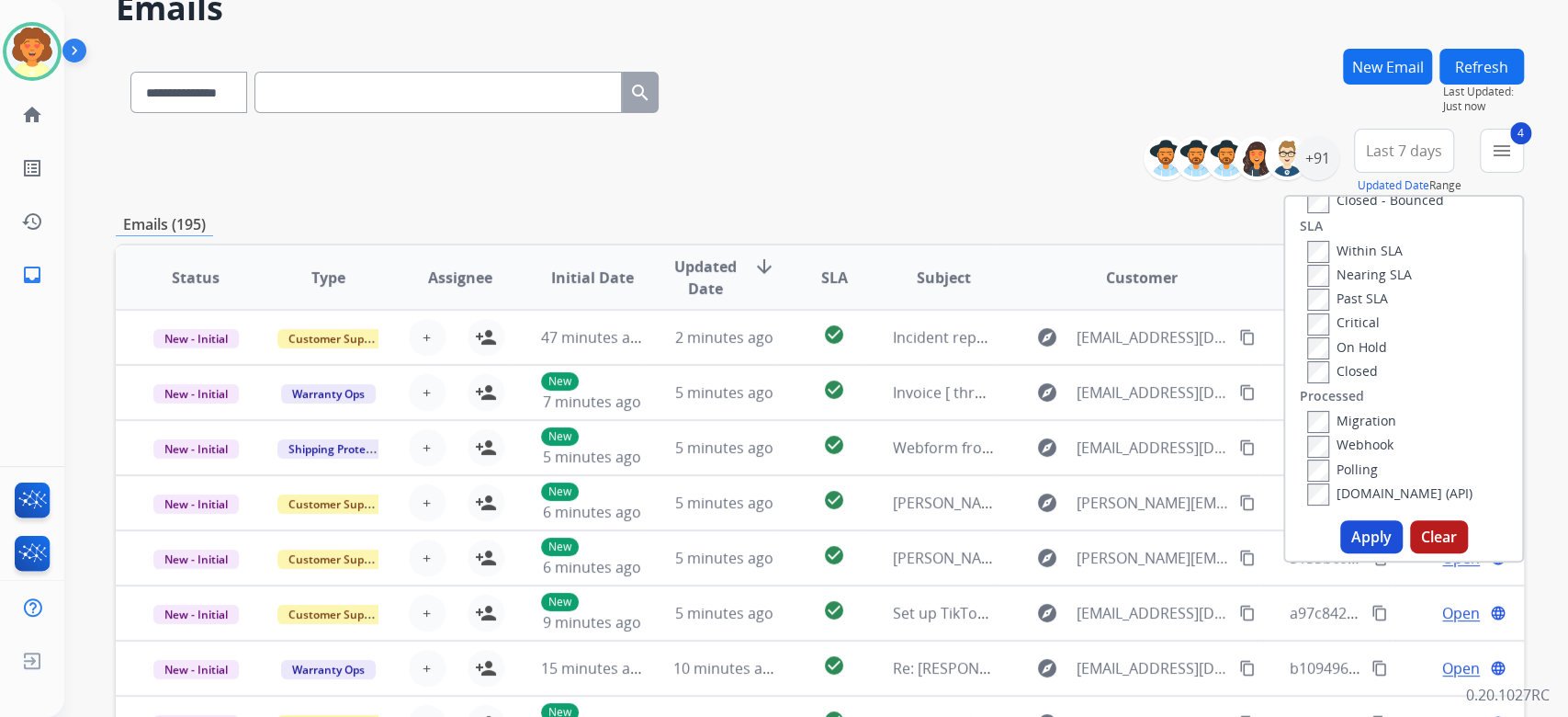
scroll to position [244, 0]
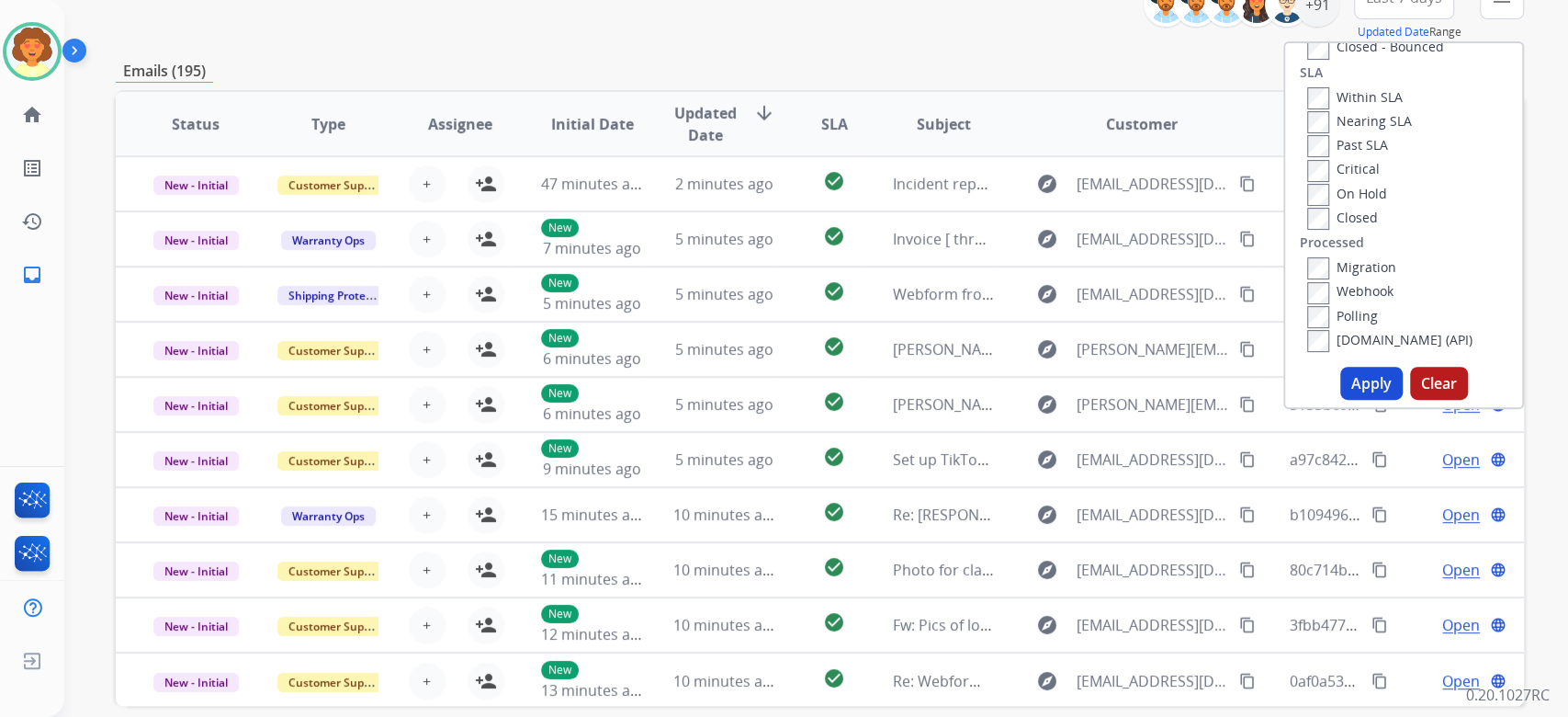
click at [1340, 400] on button "Apply" at bounding box center [1370, 383] width 62 height 33
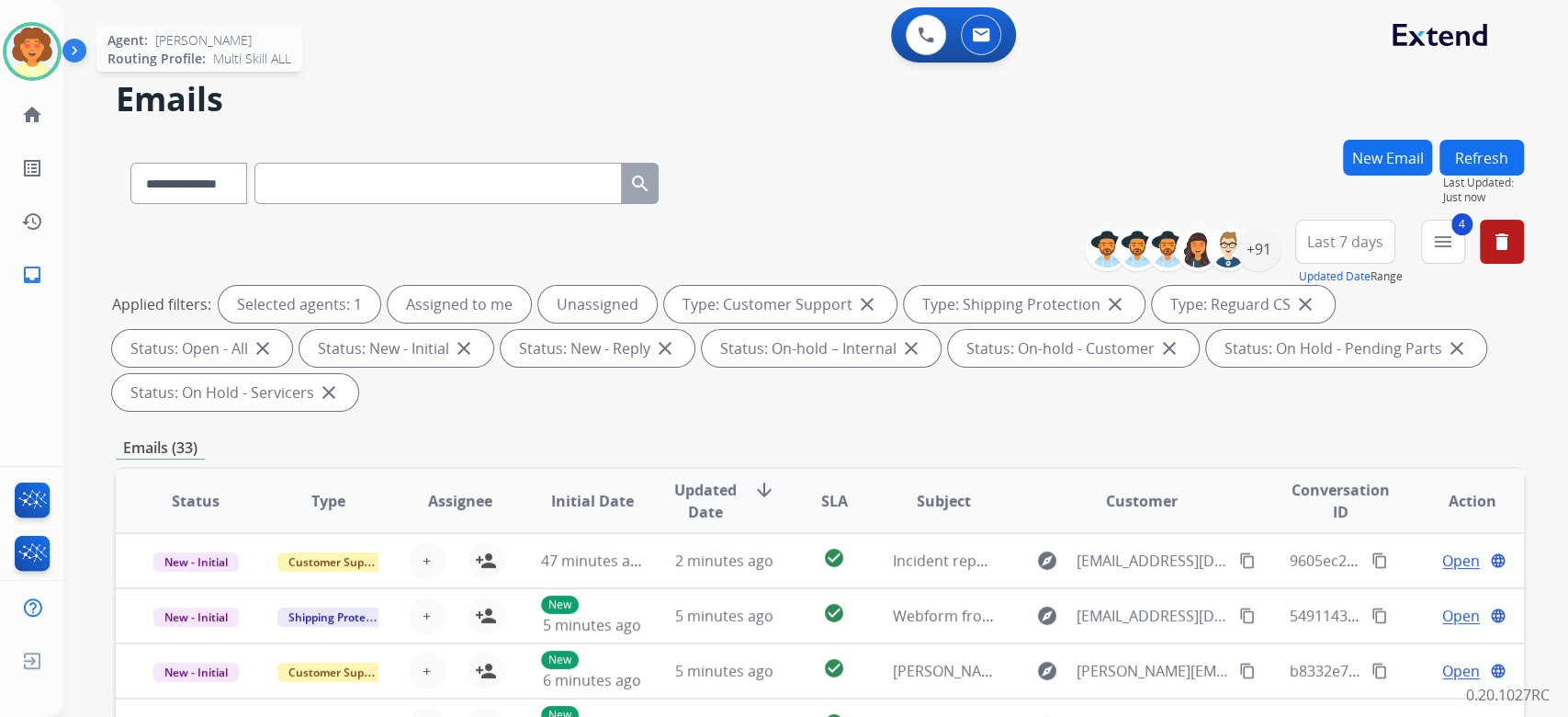
click at [18, 77] on img at bounding box center [32, 52] width 52 height 52
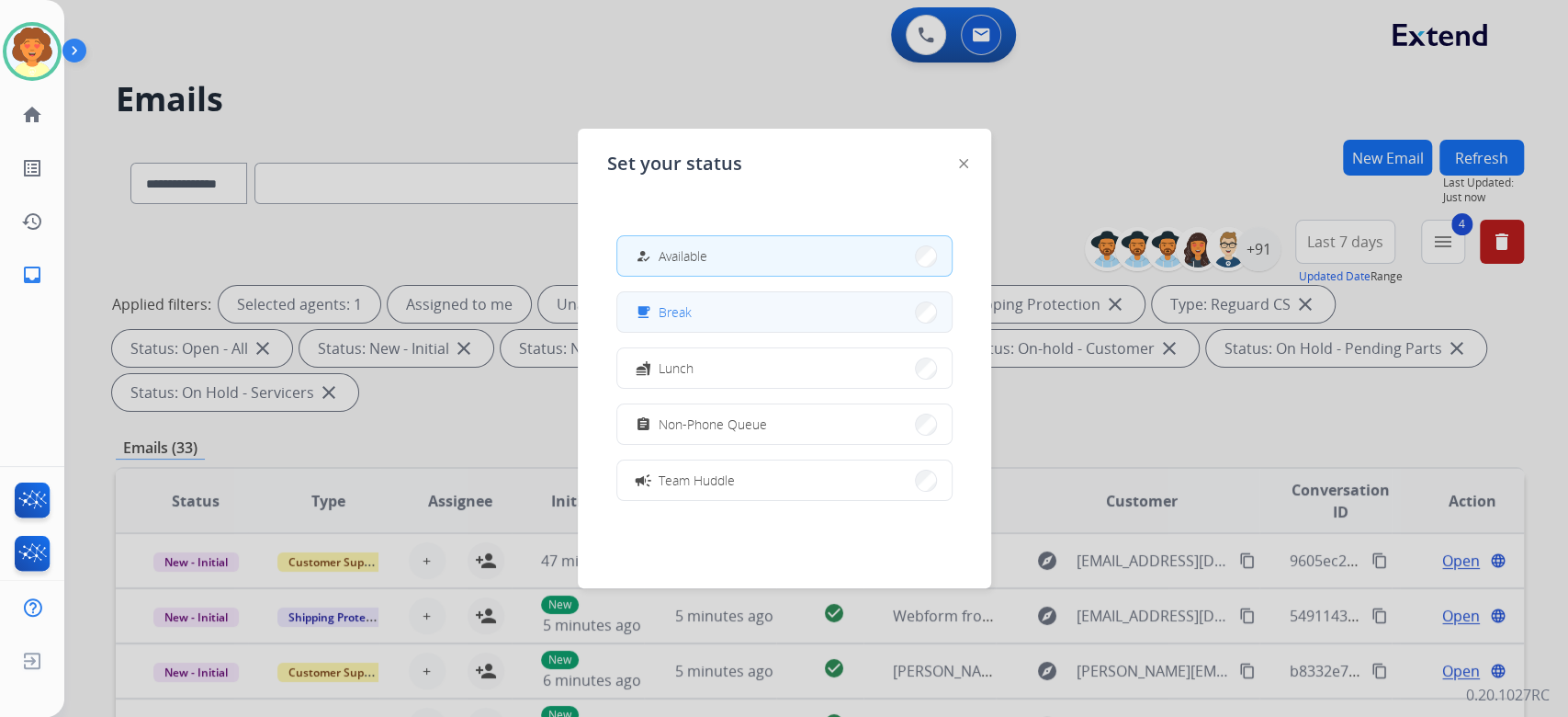
click at [692, 322] on span "Break" at bounding box center [675, 312] width 33 height 19
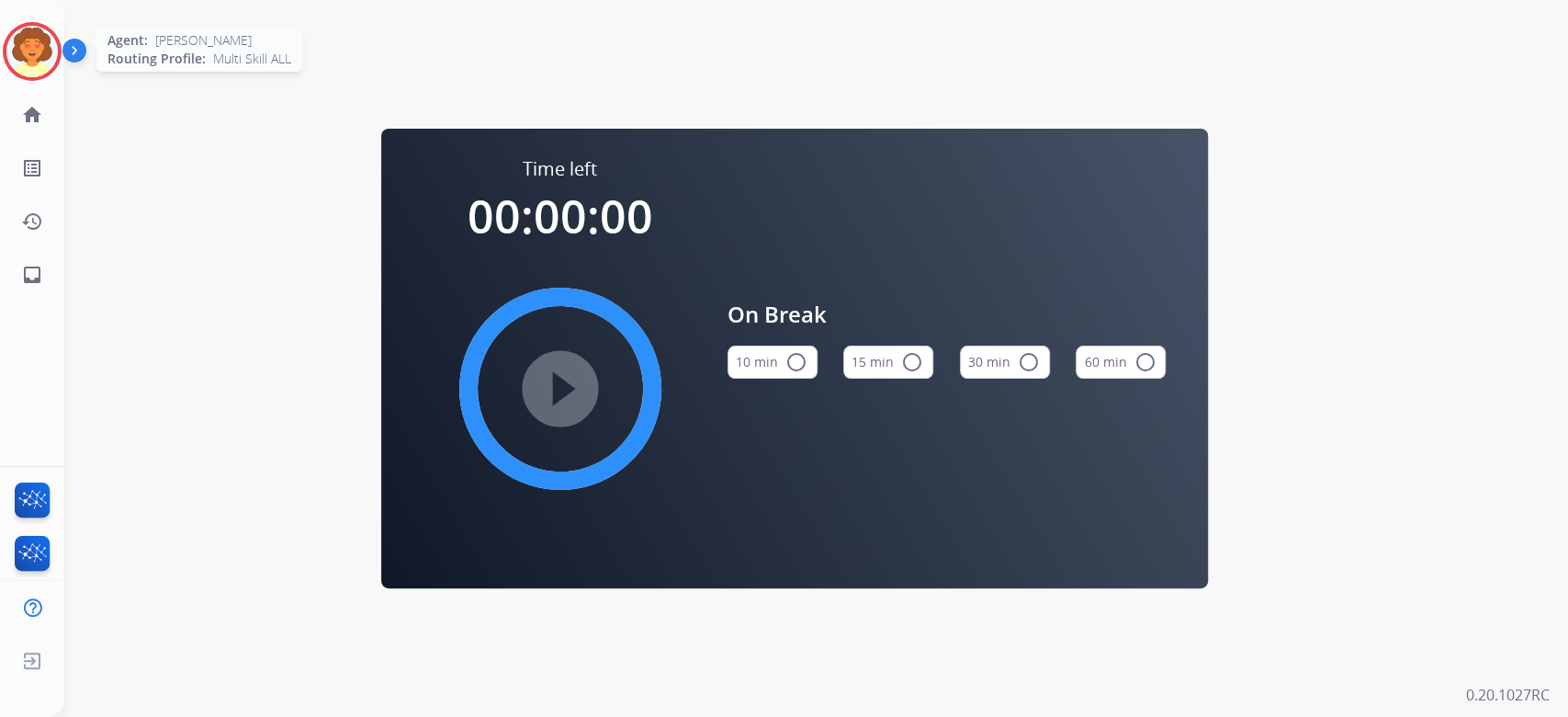
click at [30, 72] on img at bounding box center [32, 52] width 52 height 52
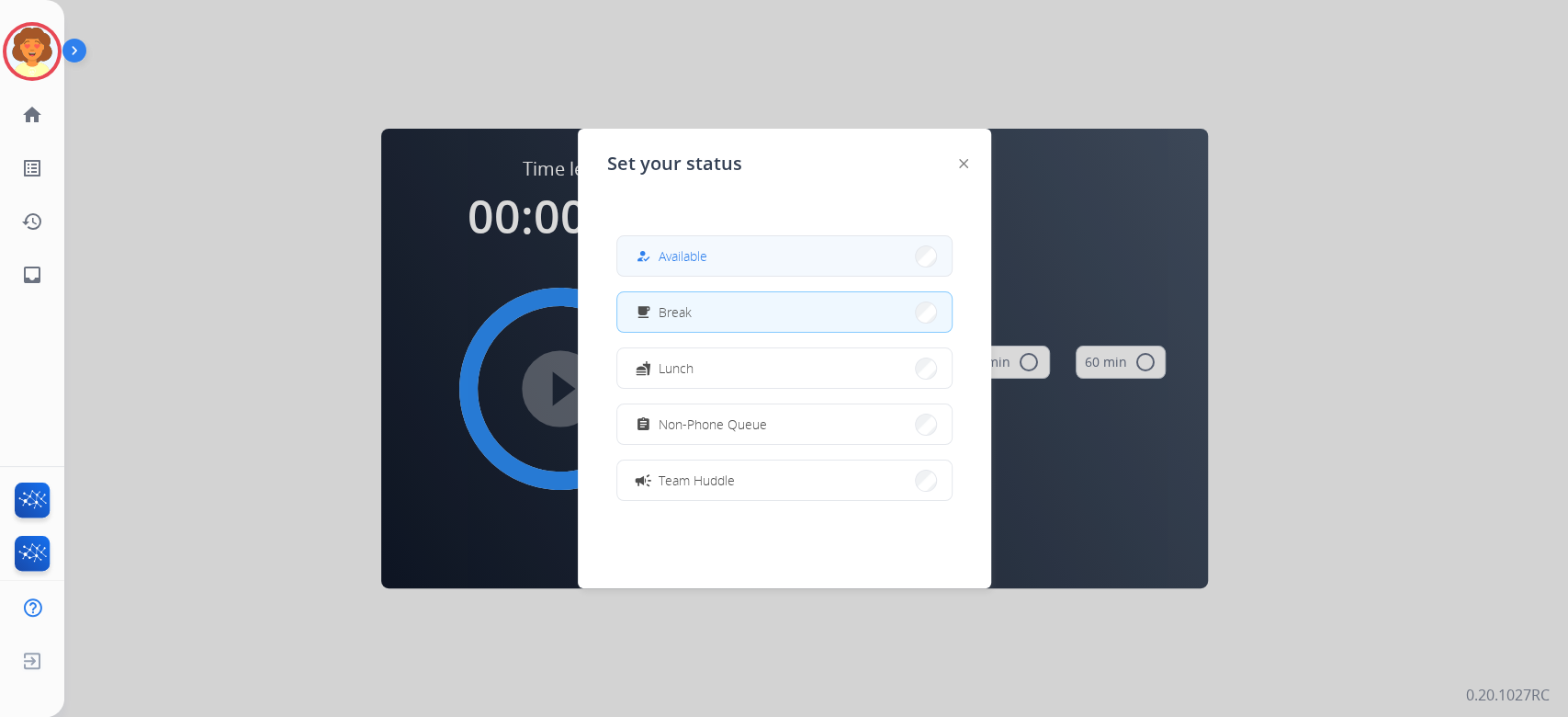
click at [764, 256] on button "how_to_reg Available" at bounding box center [784, 255] width 334 height 39
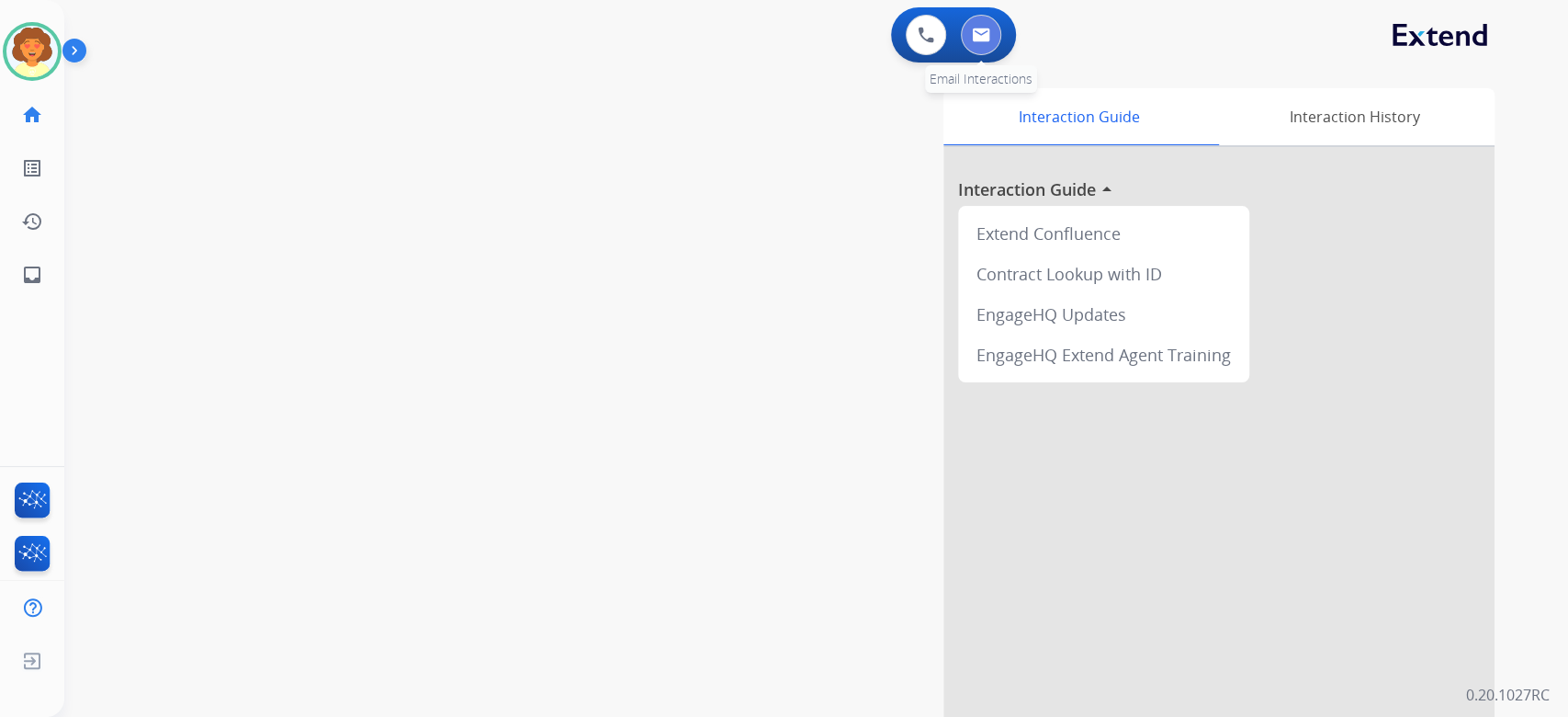
click at [972, 42] on img at bounding box center [980, 34] width 18 height 14
select select "**********"
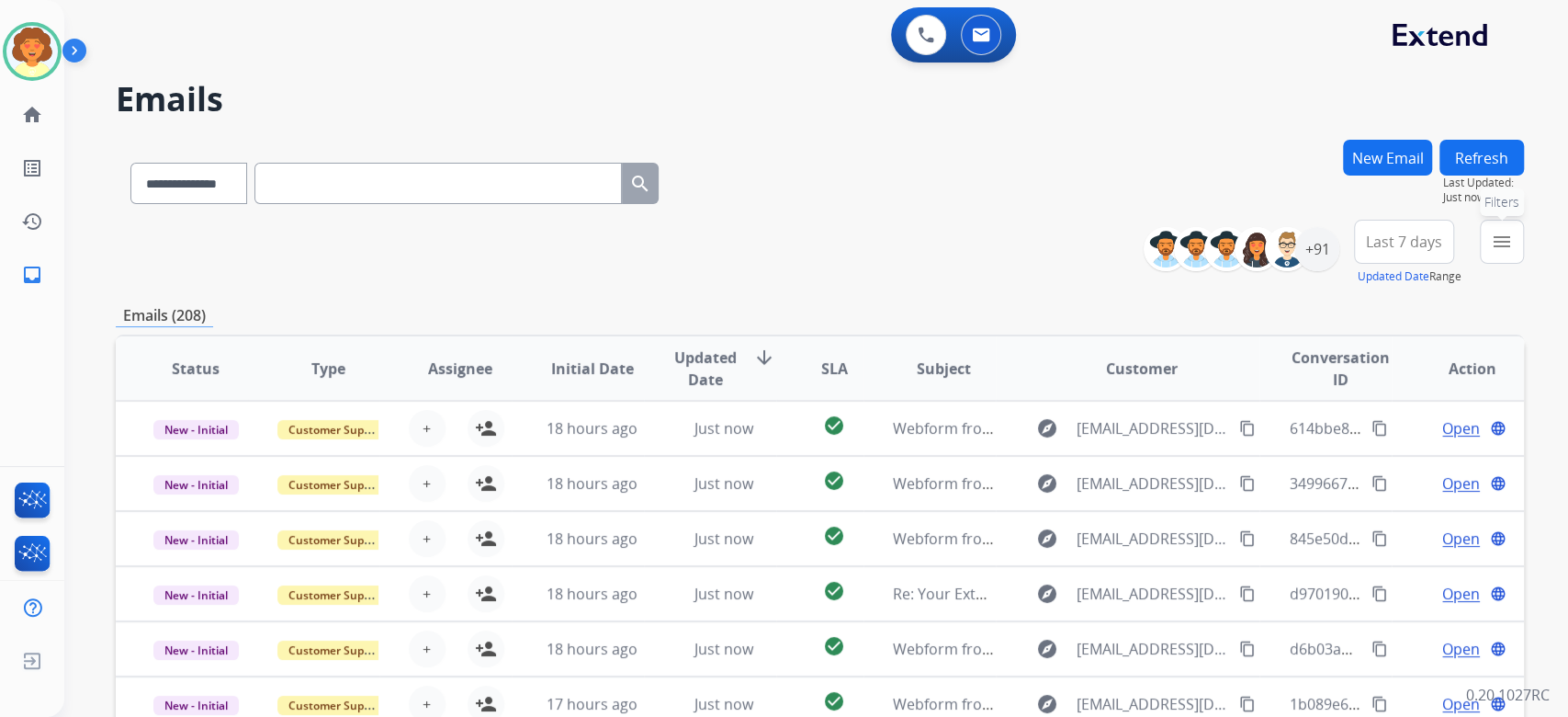
click at [1491, 253] on mat-icon "menu" at bounding box center [1501, 242] width 22 height 22
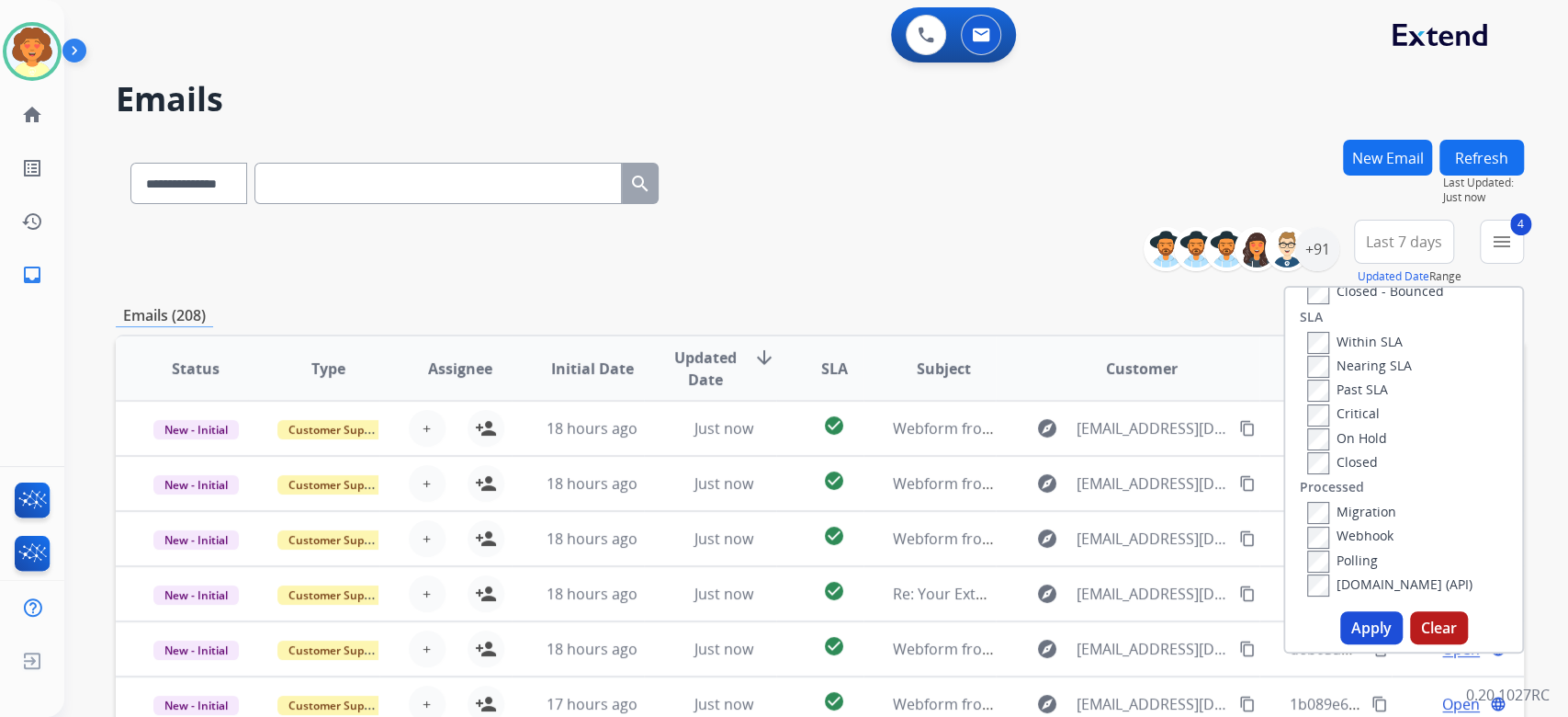
scroll to position [368, 0]
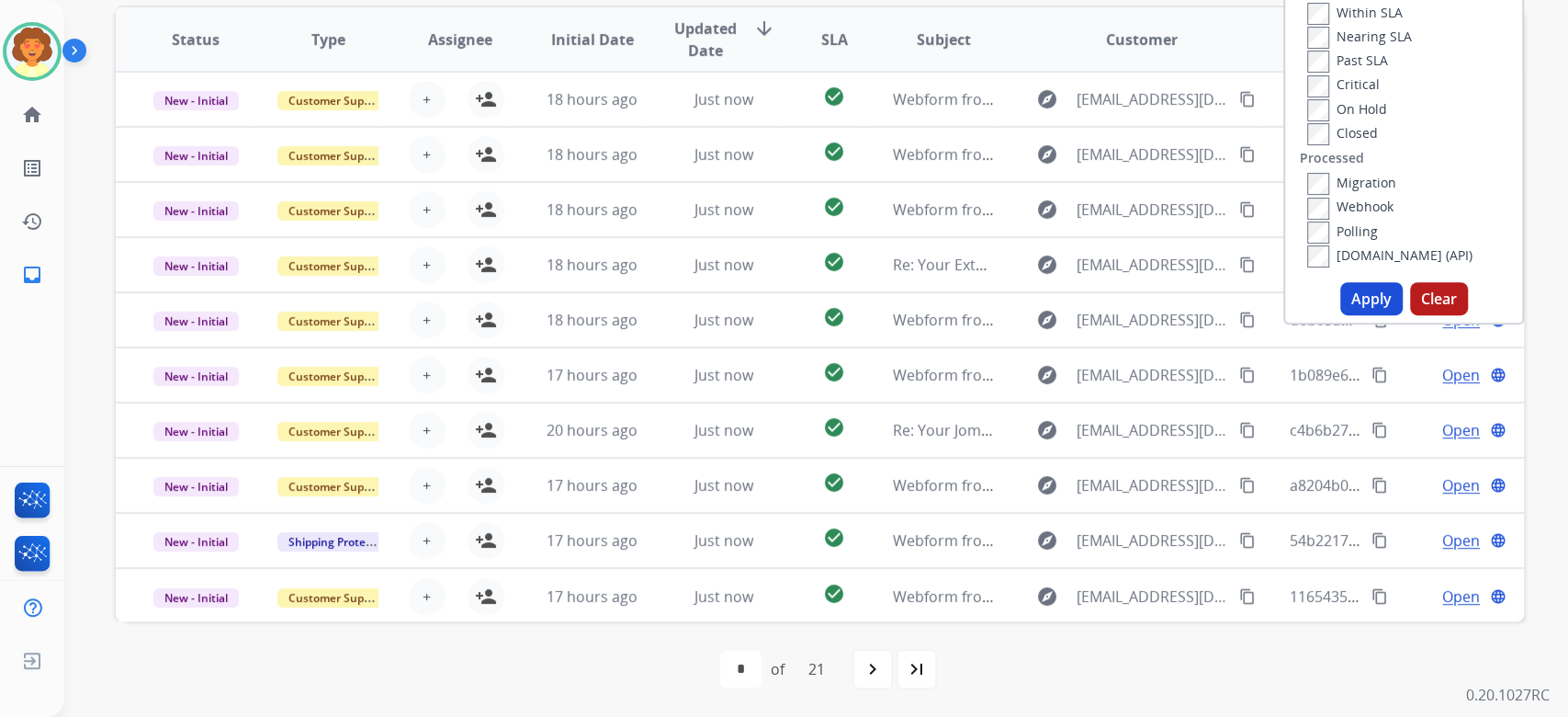
click at [1340, 315] on button "Apply" at bounding box center [1370, 298] width 62 height 33
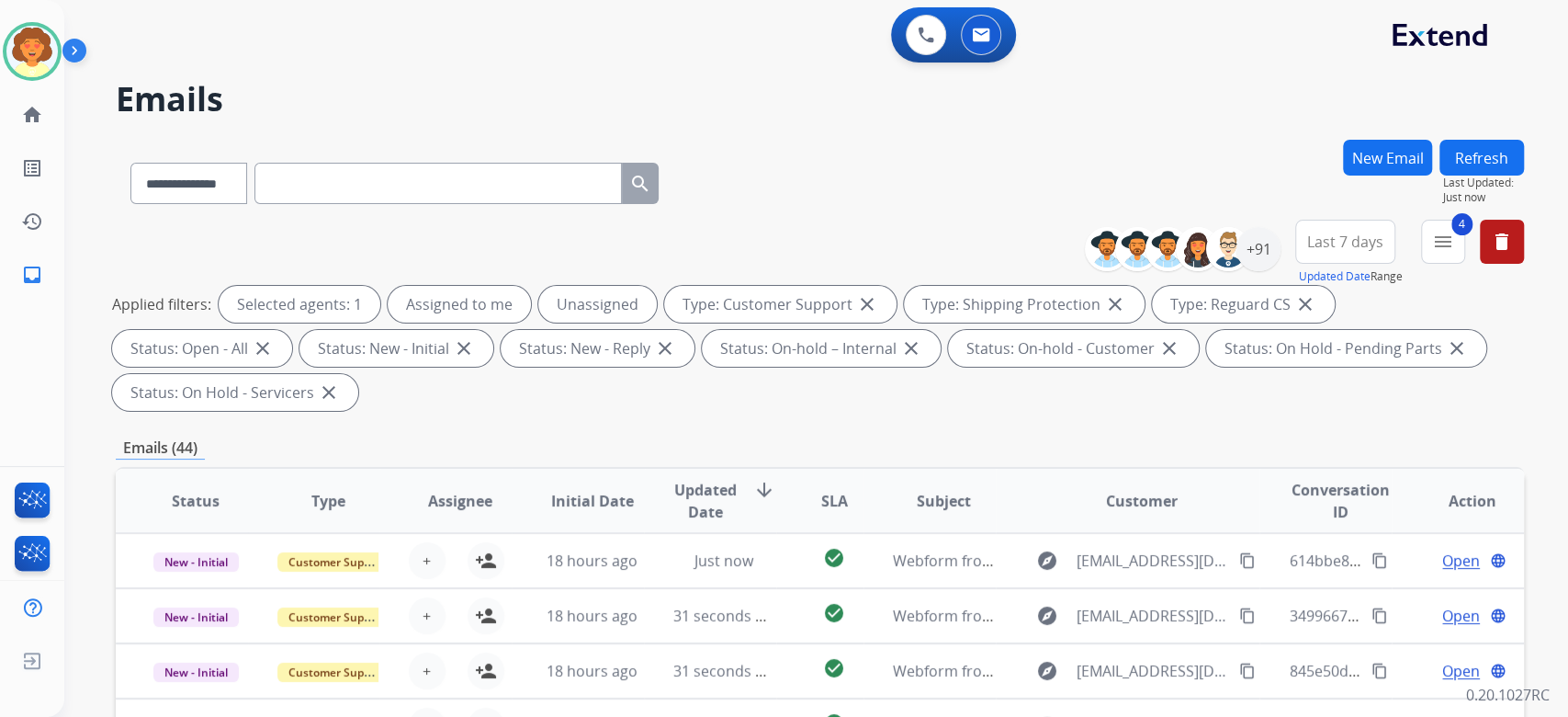
click at [1307, 245] on span "Last 7 days" at bounding box center [1345, 242] width 76 height 8
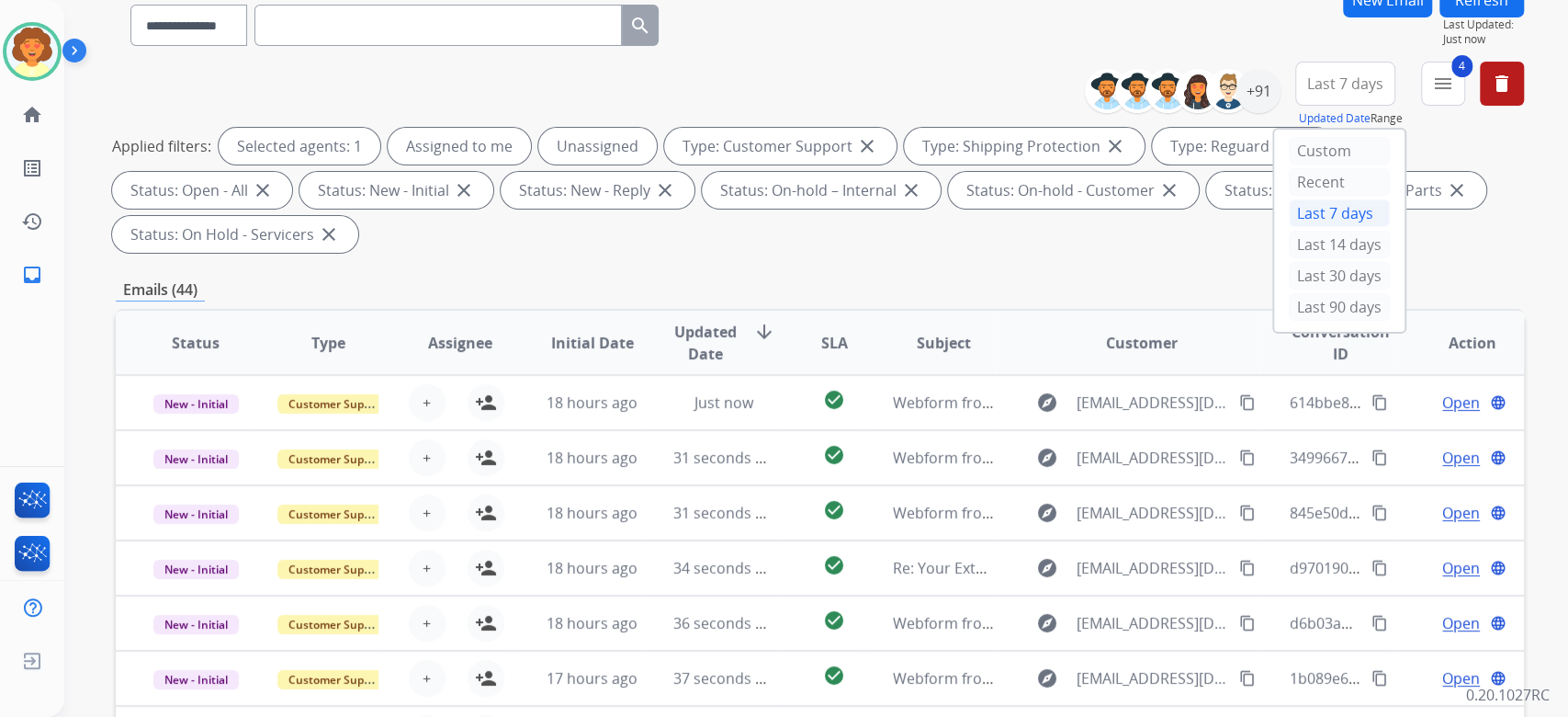
scroll to position [244, 0]
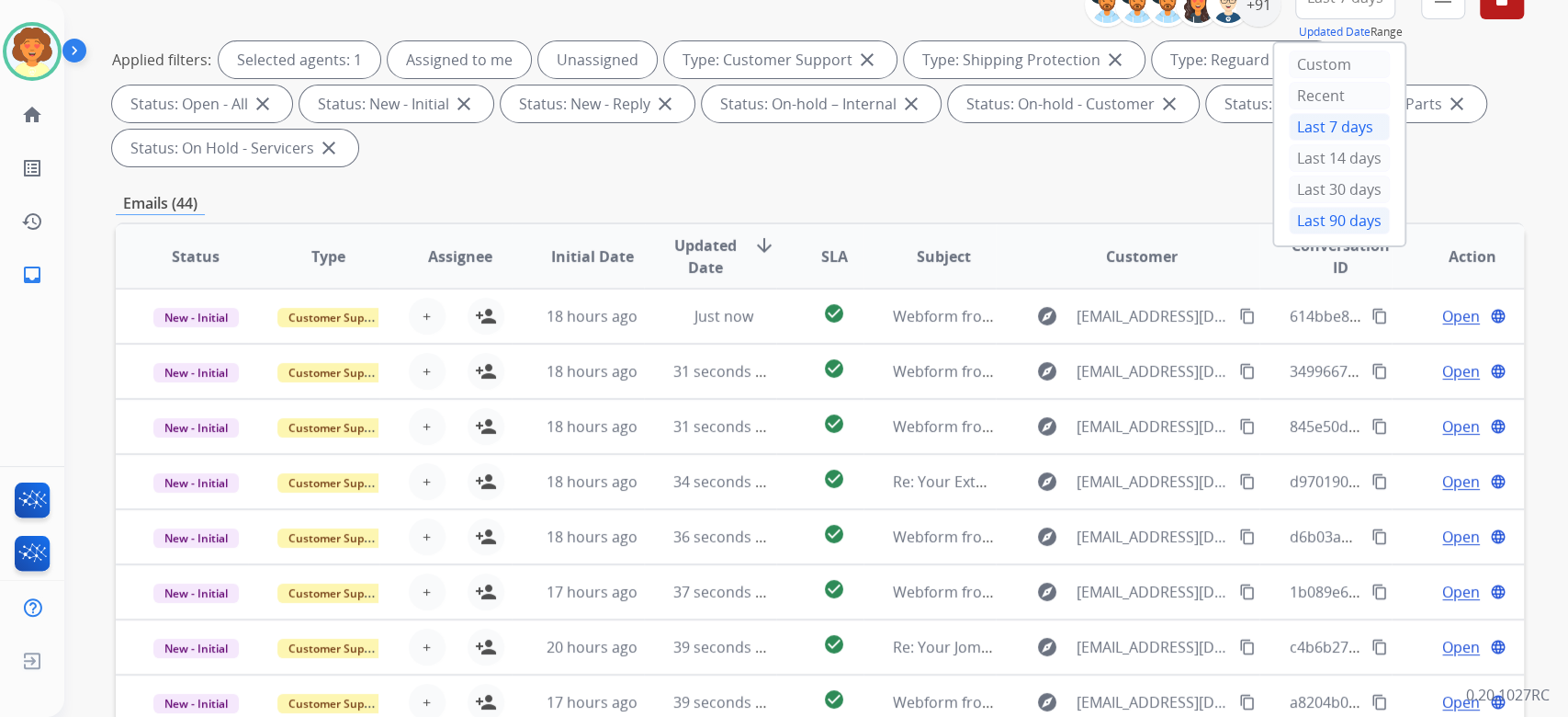
click at [1288, 234] on div "Last 90 days" at bounding box center [1339, 221] width 101 height 28
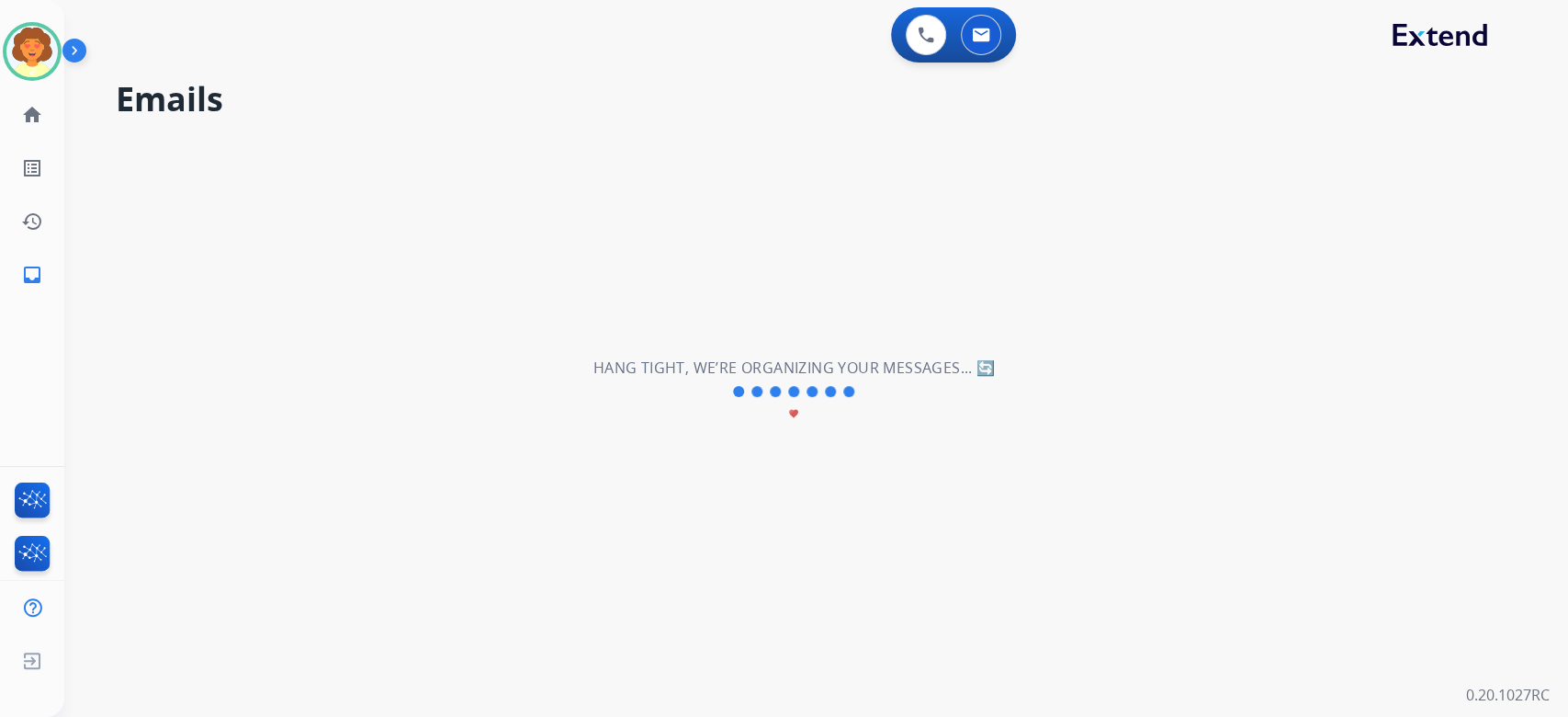
scroll to position [0, 0]
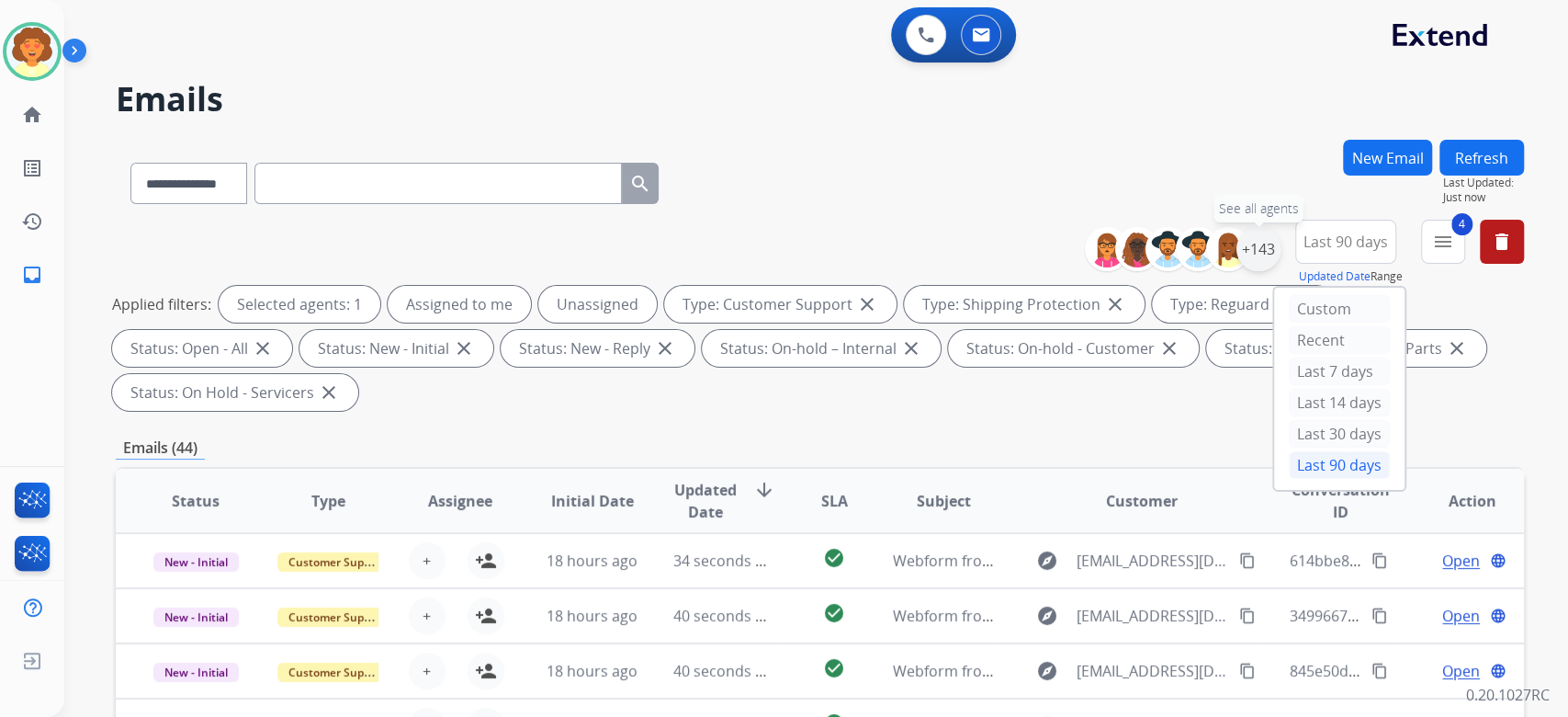
click at [1236, 271] on div "+143" at bounding box center [1258, 249] width 44 height 44
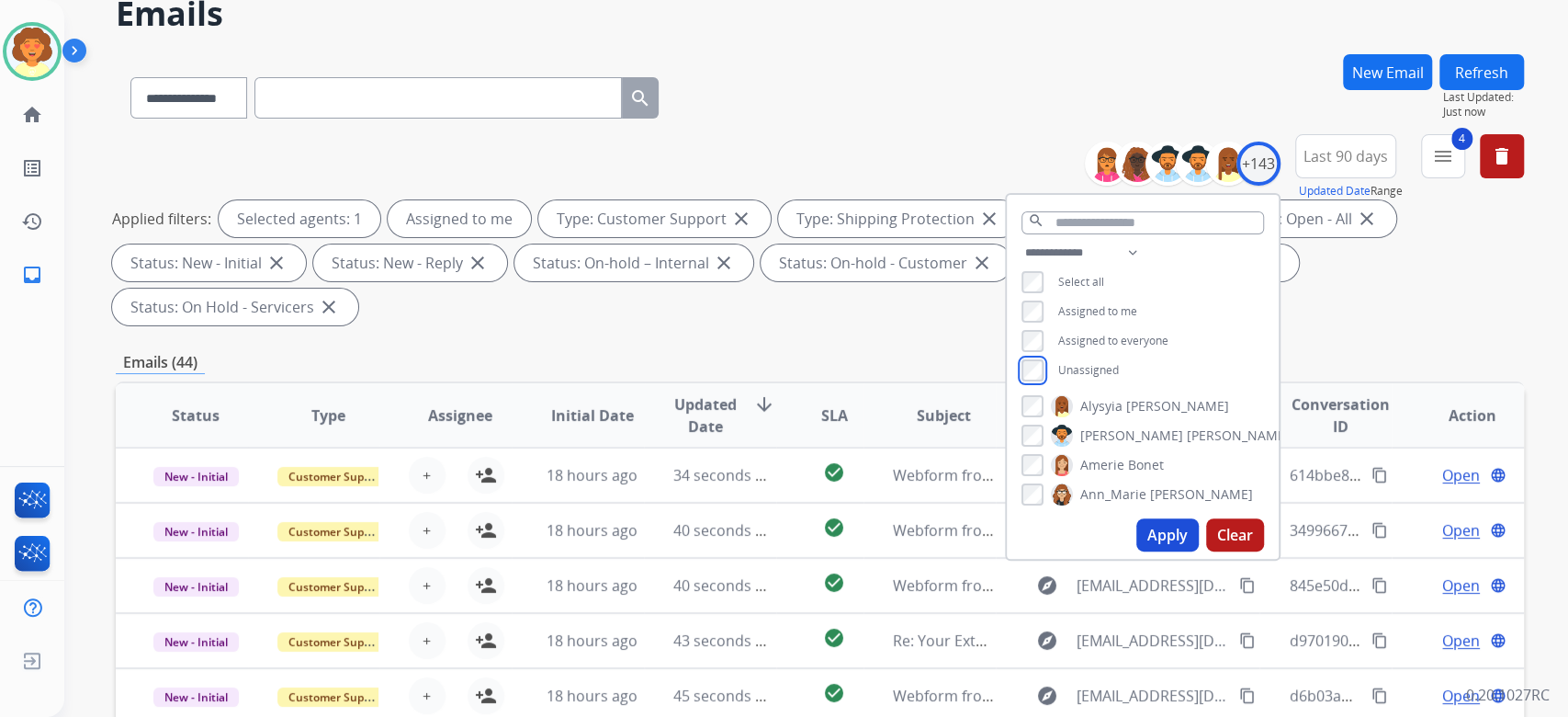
scroll to position [244, 0]
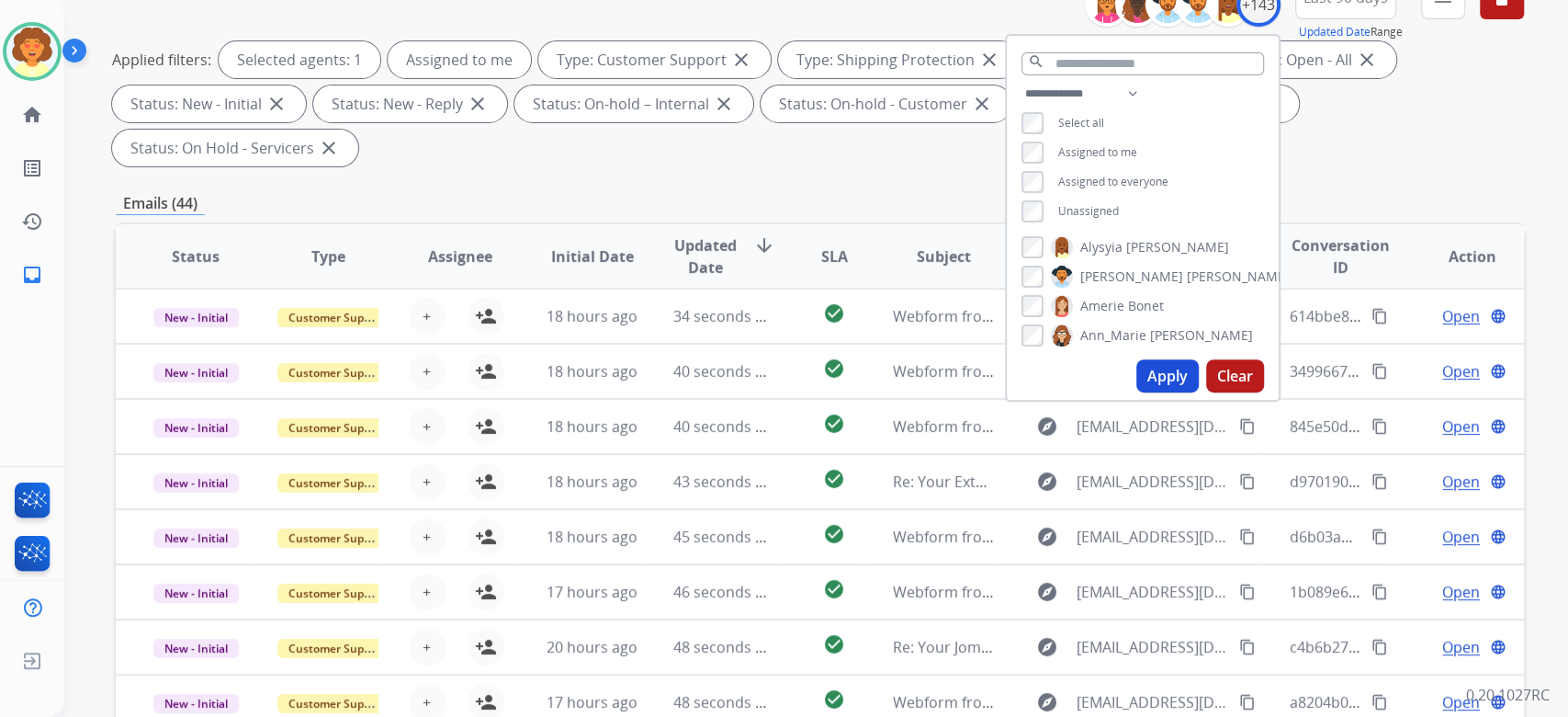
click at [1136, 392] on button "Apply" at bounding box center [1166, 375] width 62 height 33
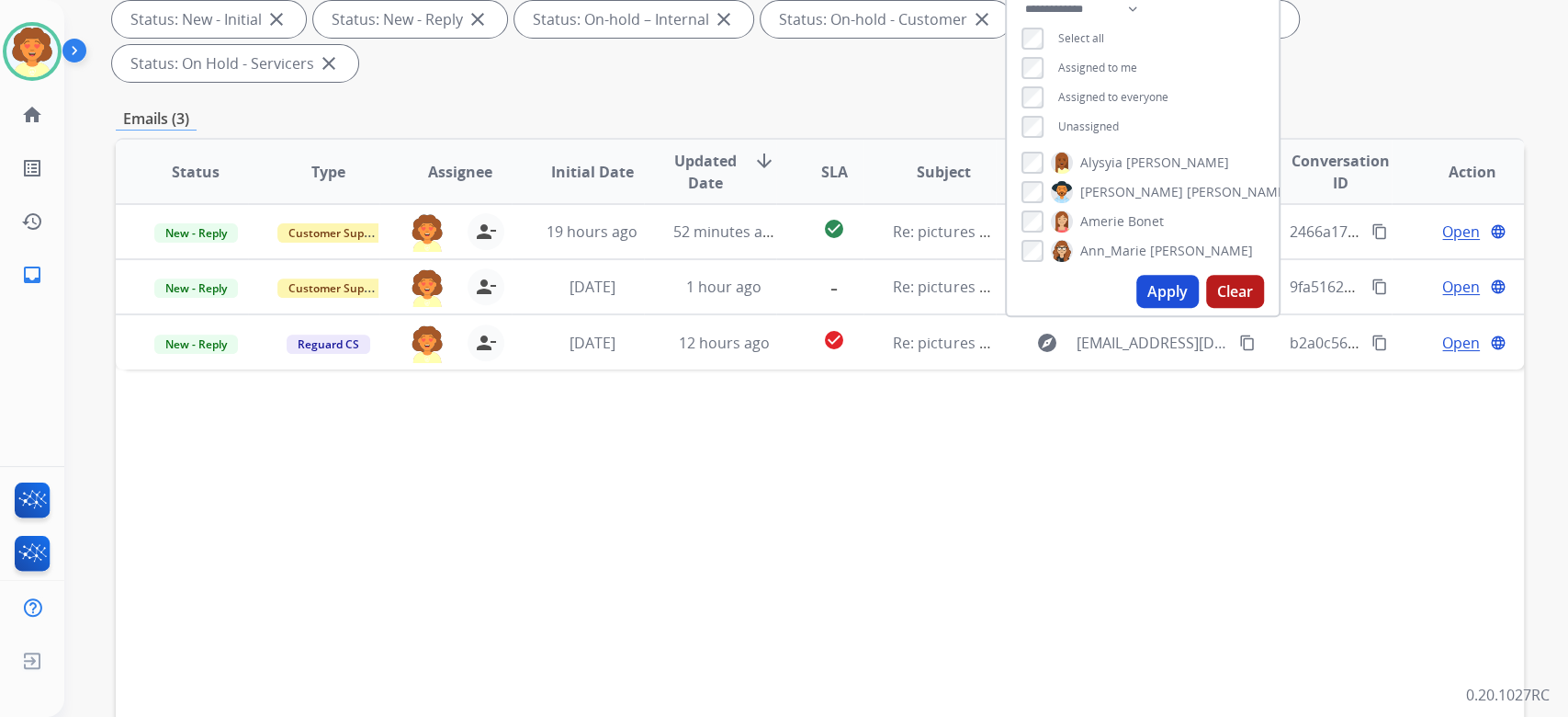
scroll to position [368, 0]
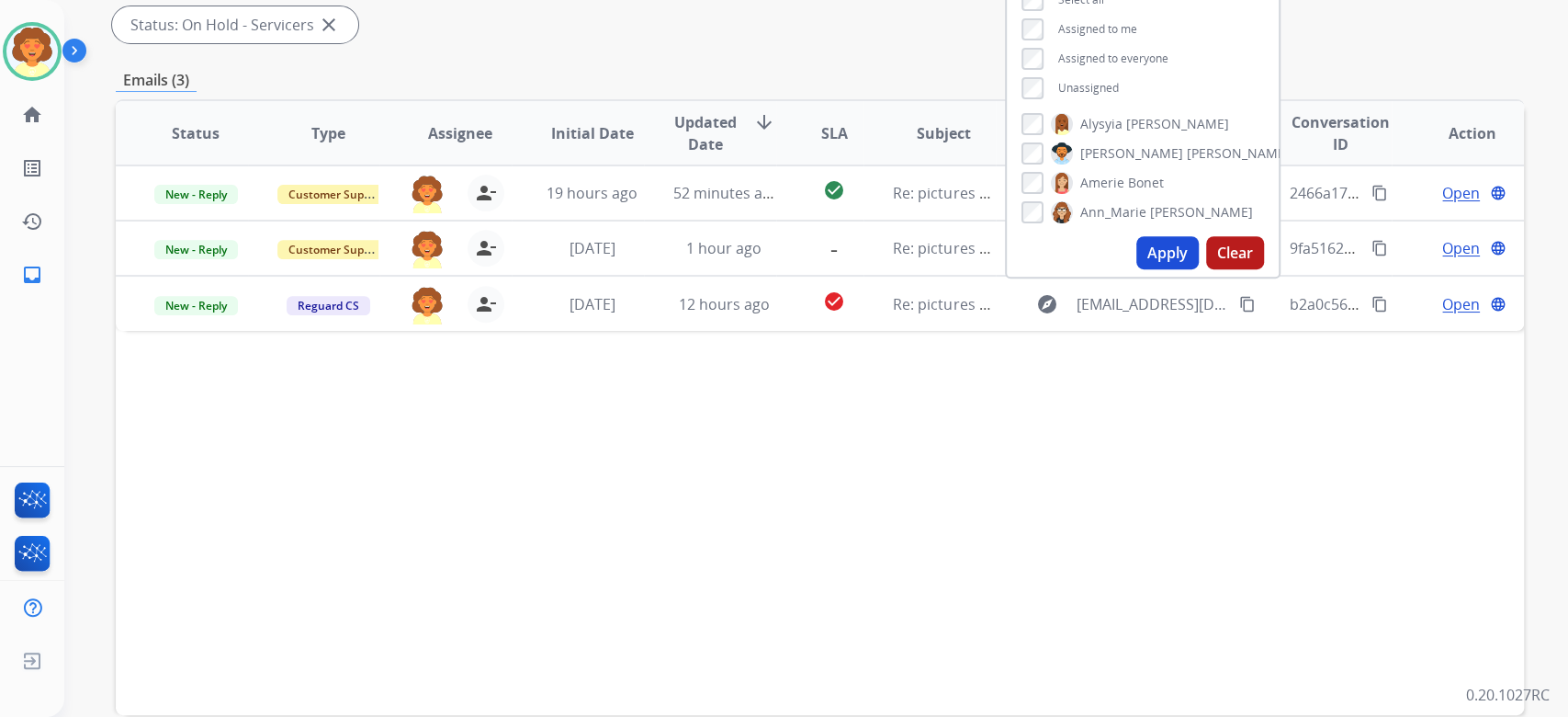
click at [1236, 314] on div "**********" at bounding box center [819, 290] width 1408 height 1038
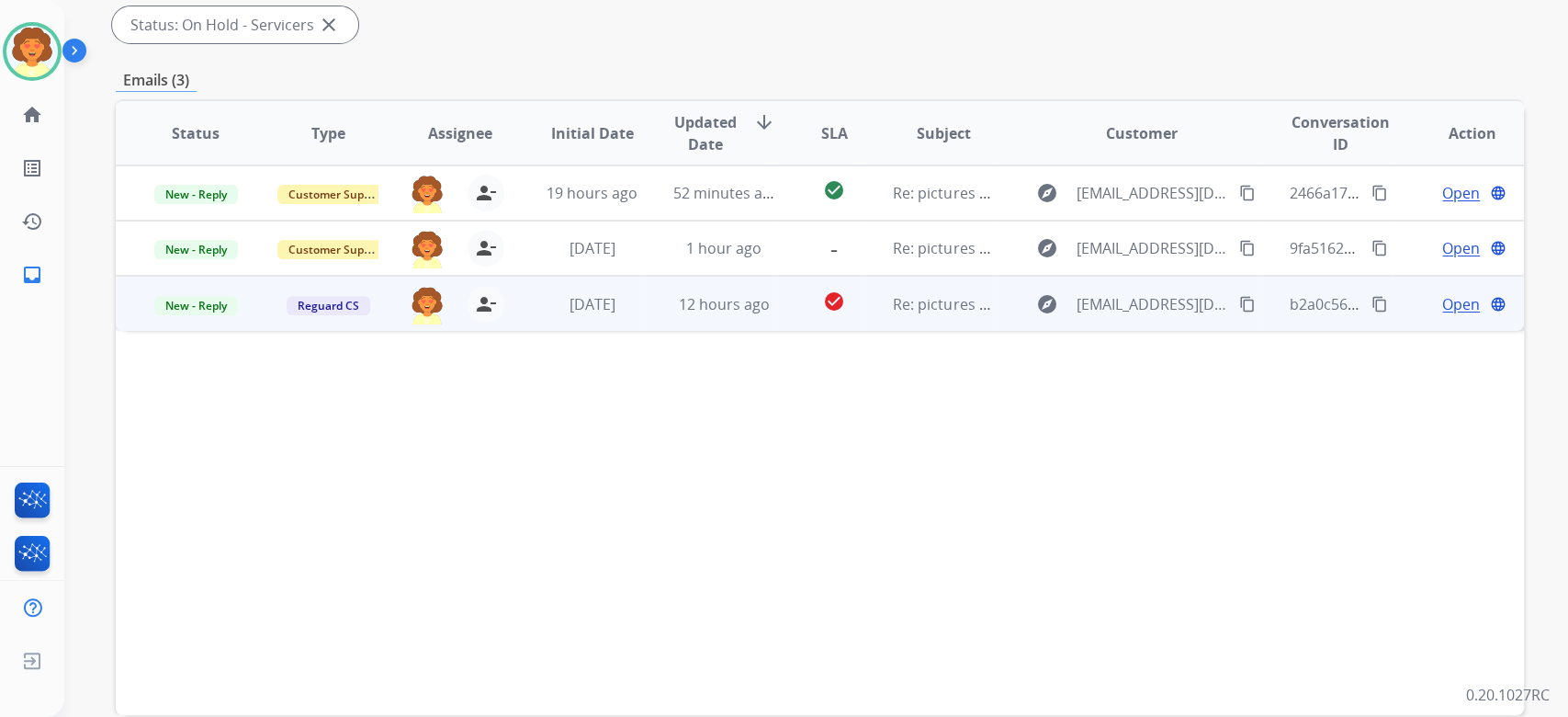
click at [1442, 315] on span "Open" at bounding box center [1460, 304] width 37 height 22
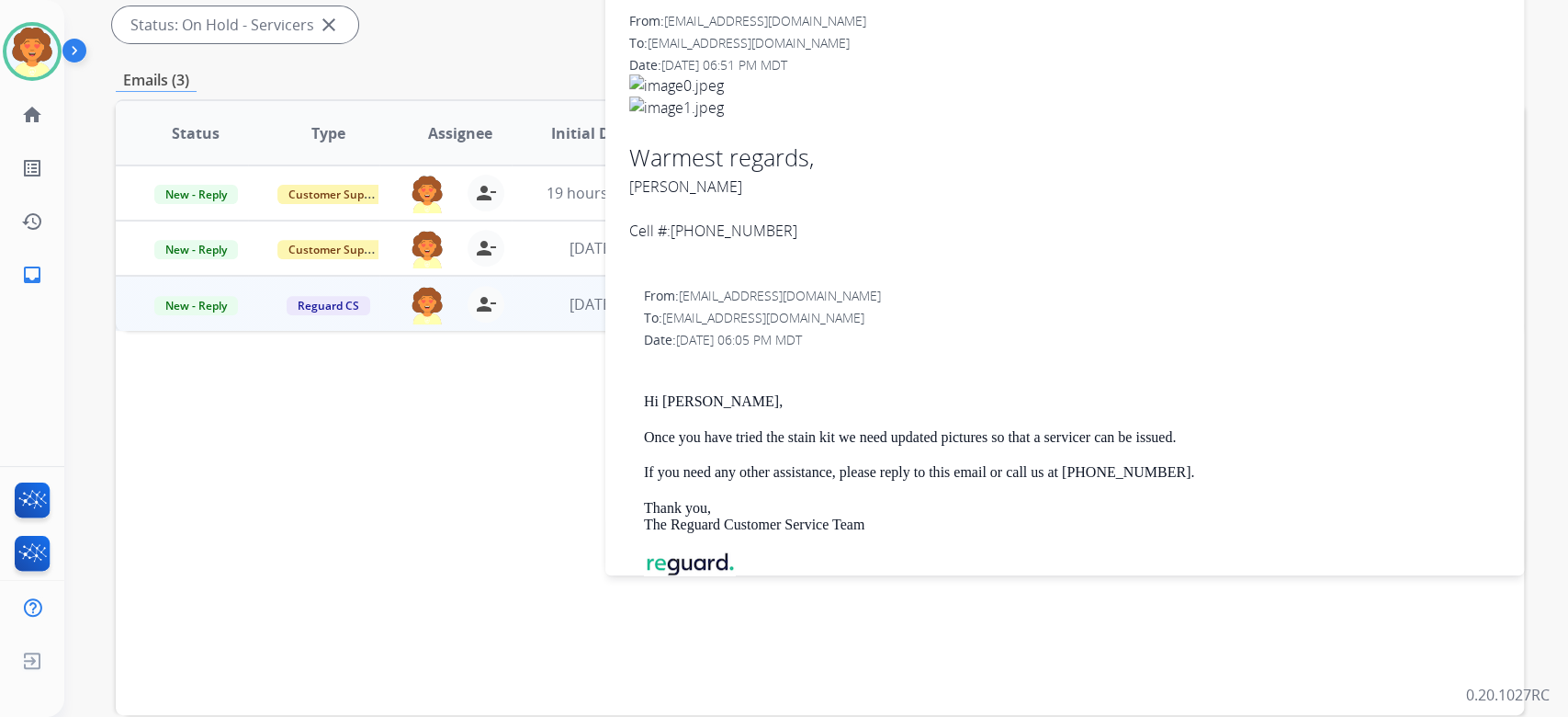
scroll to position [0, 0]
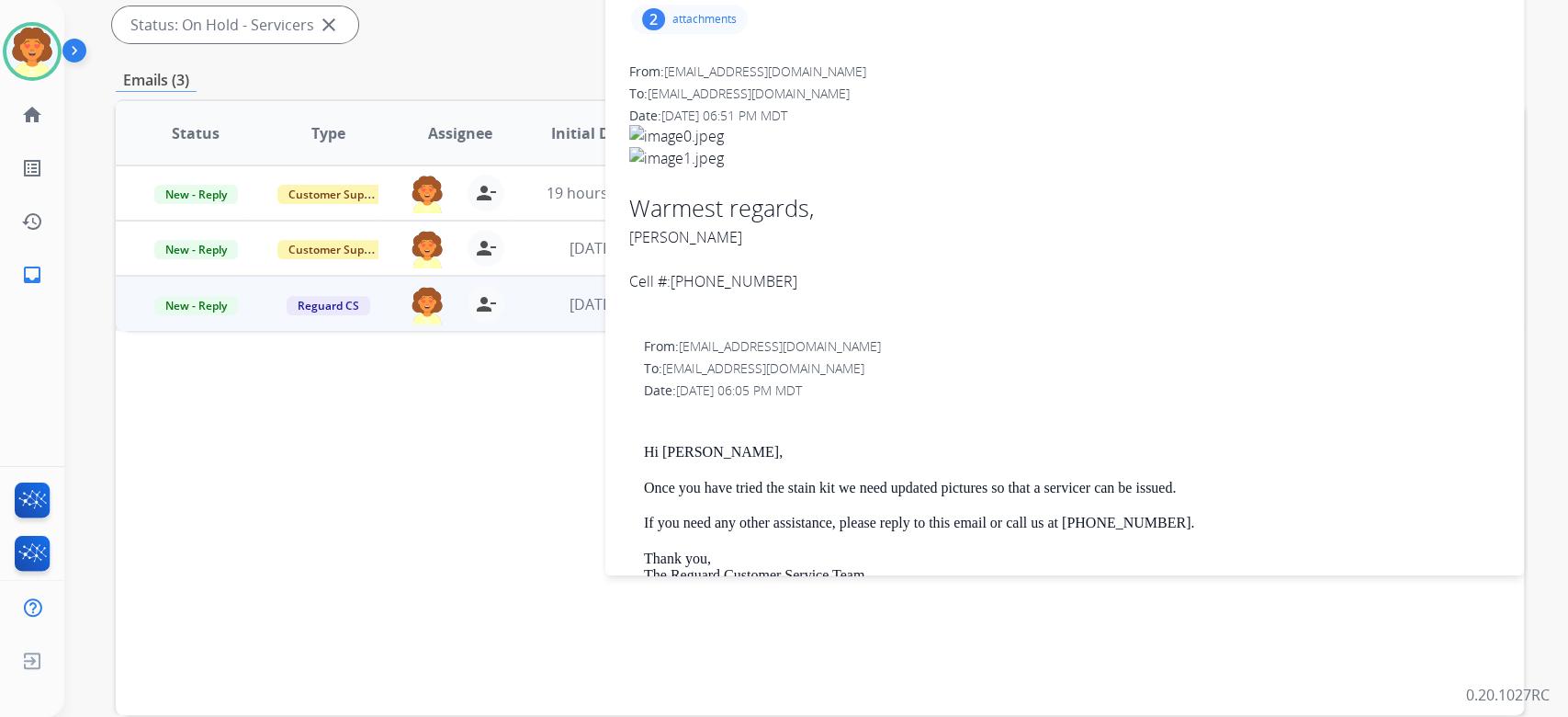
click at [646, 31] on div "2" at bounding box center [654, 19] width 23 height 22
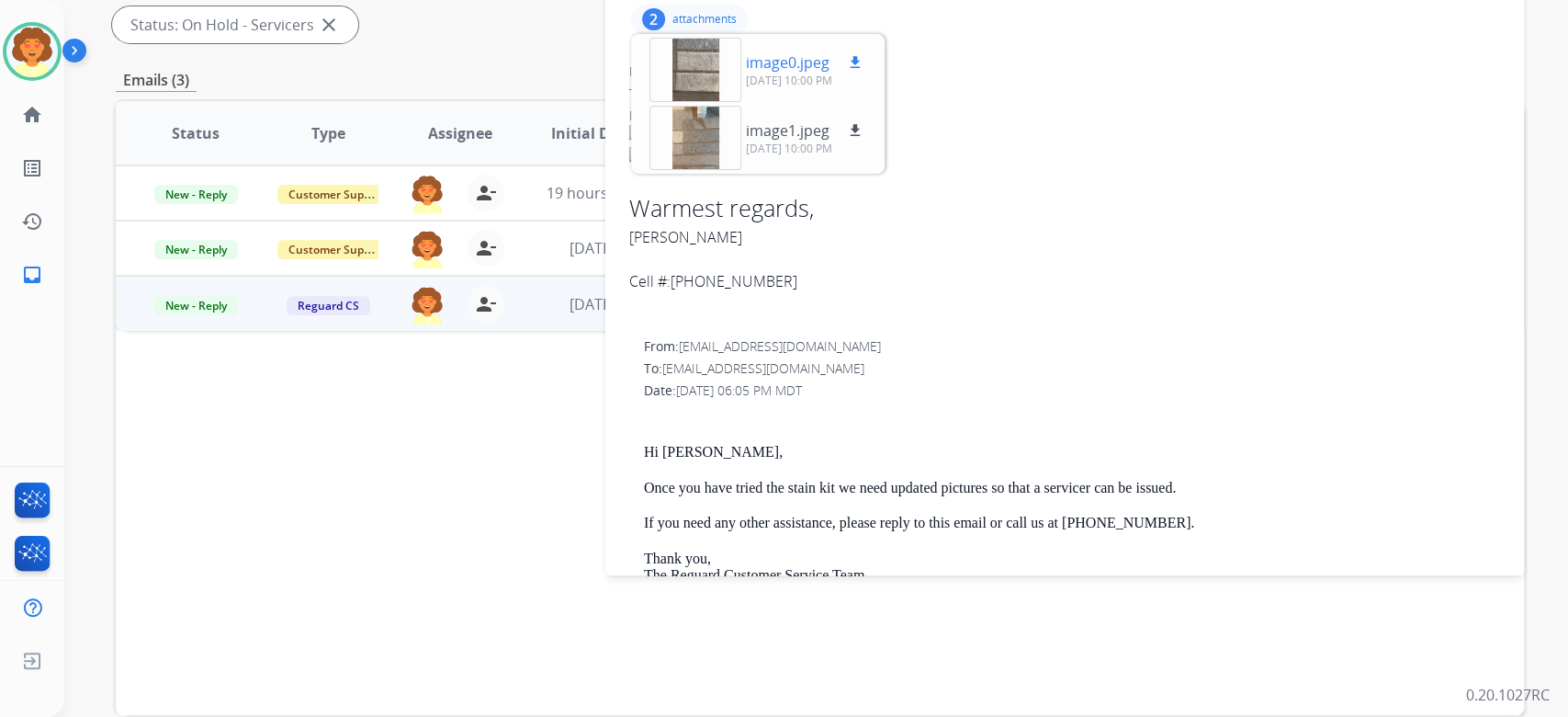
click at [695, 102] on div at bounding box center [695, 69] width 92 height 64
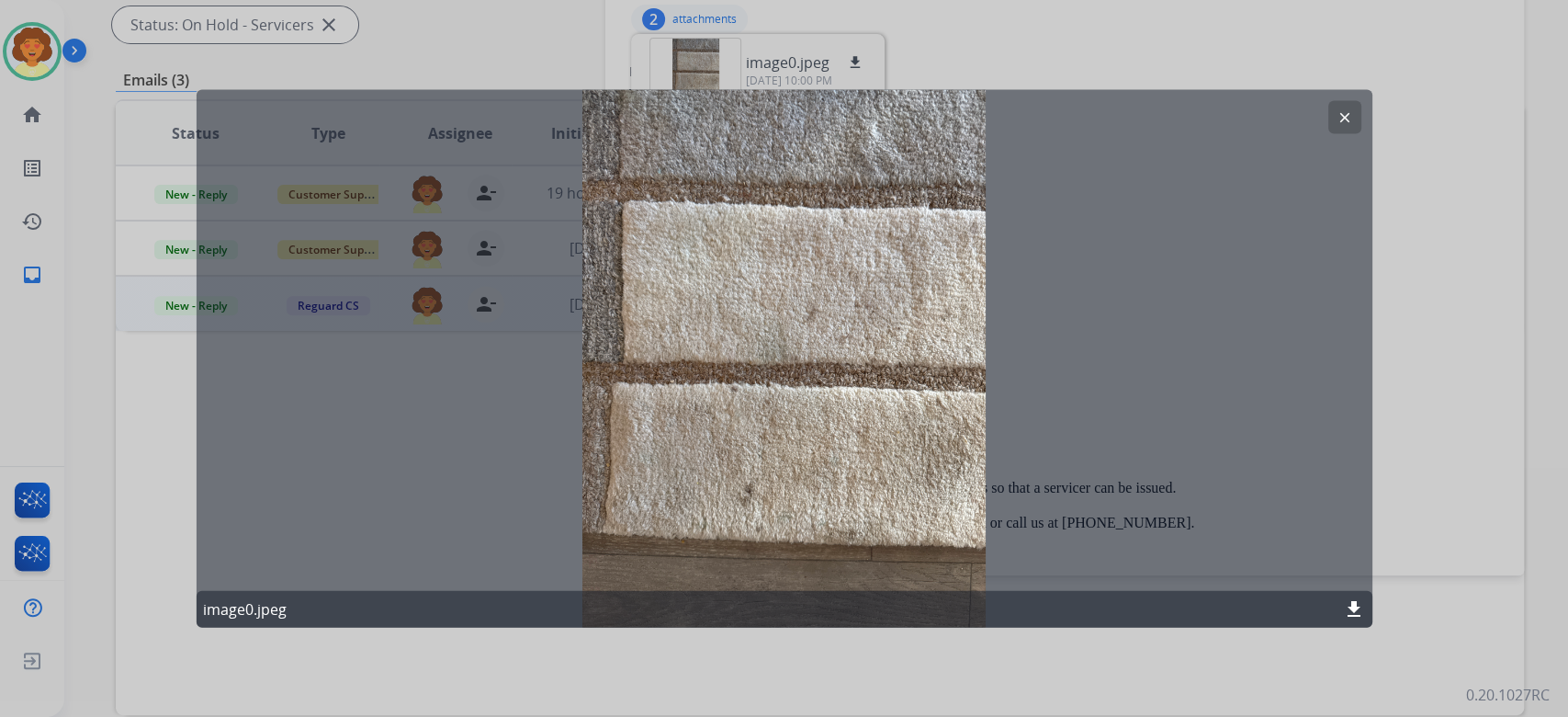
click at [1334, 112] on button "clear" at bounding box center [1344, 117] width 33 height 33
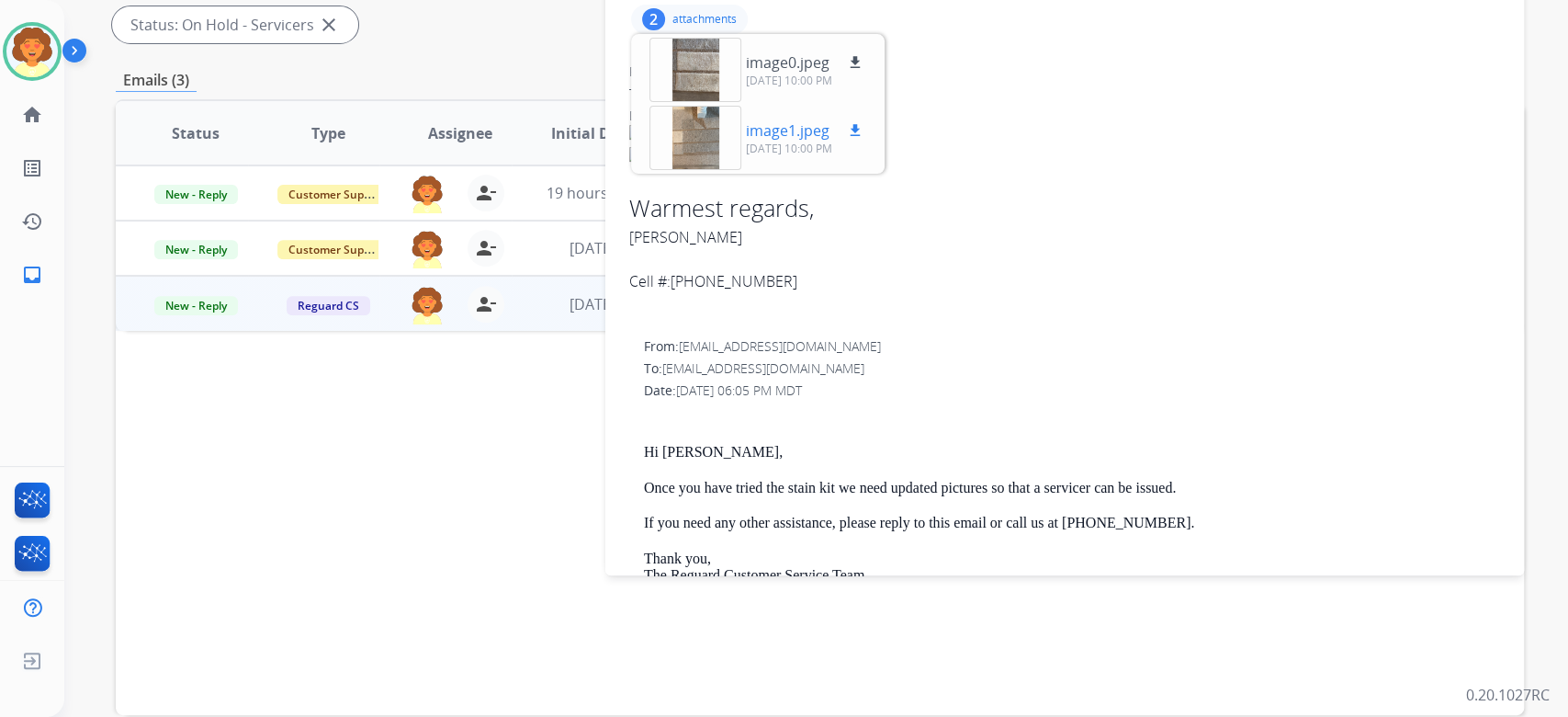
click at [682, 170] on div at bounding box center [695, 137] width 92 height 64
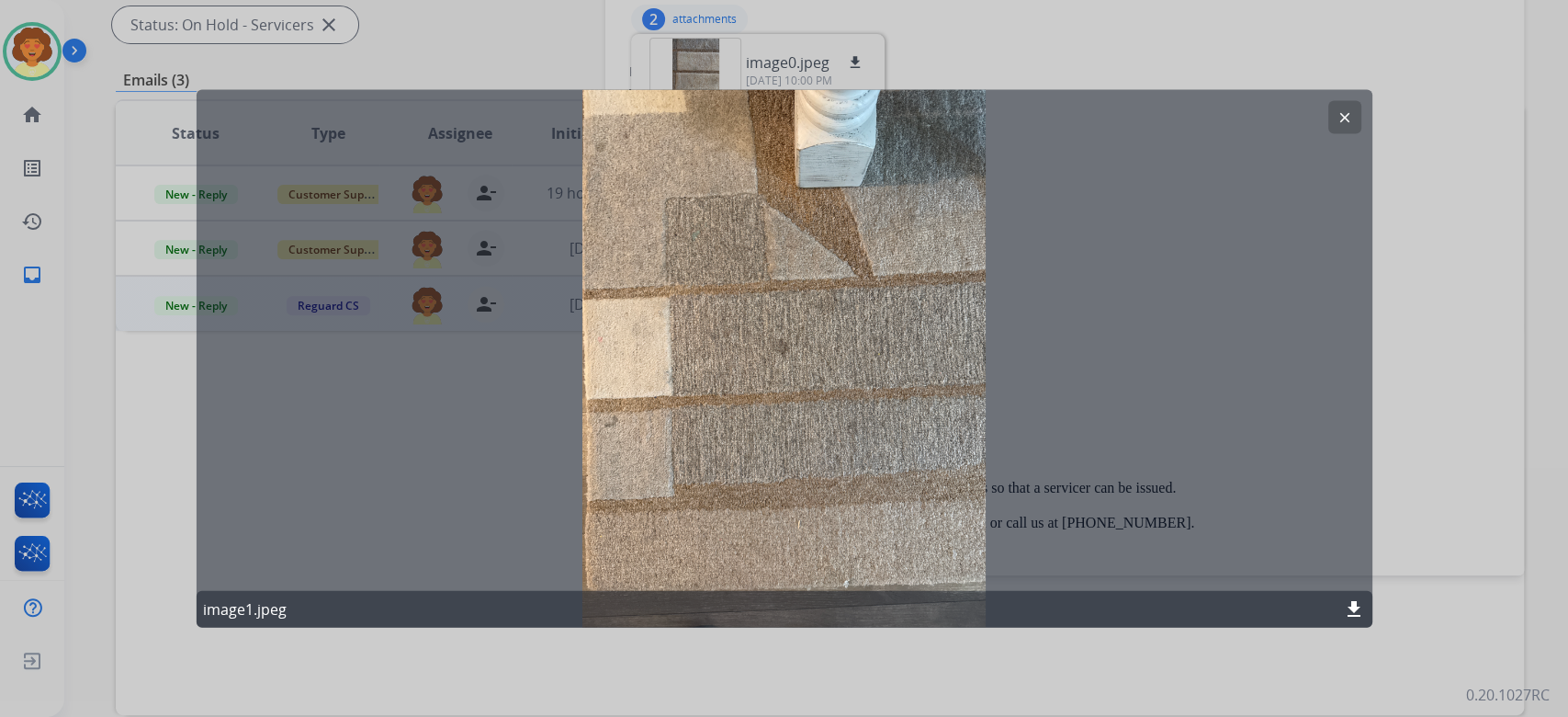
click at [1342, 126] on mat-icon "clear" at bounding box center [1344, 117] width 16 height 16
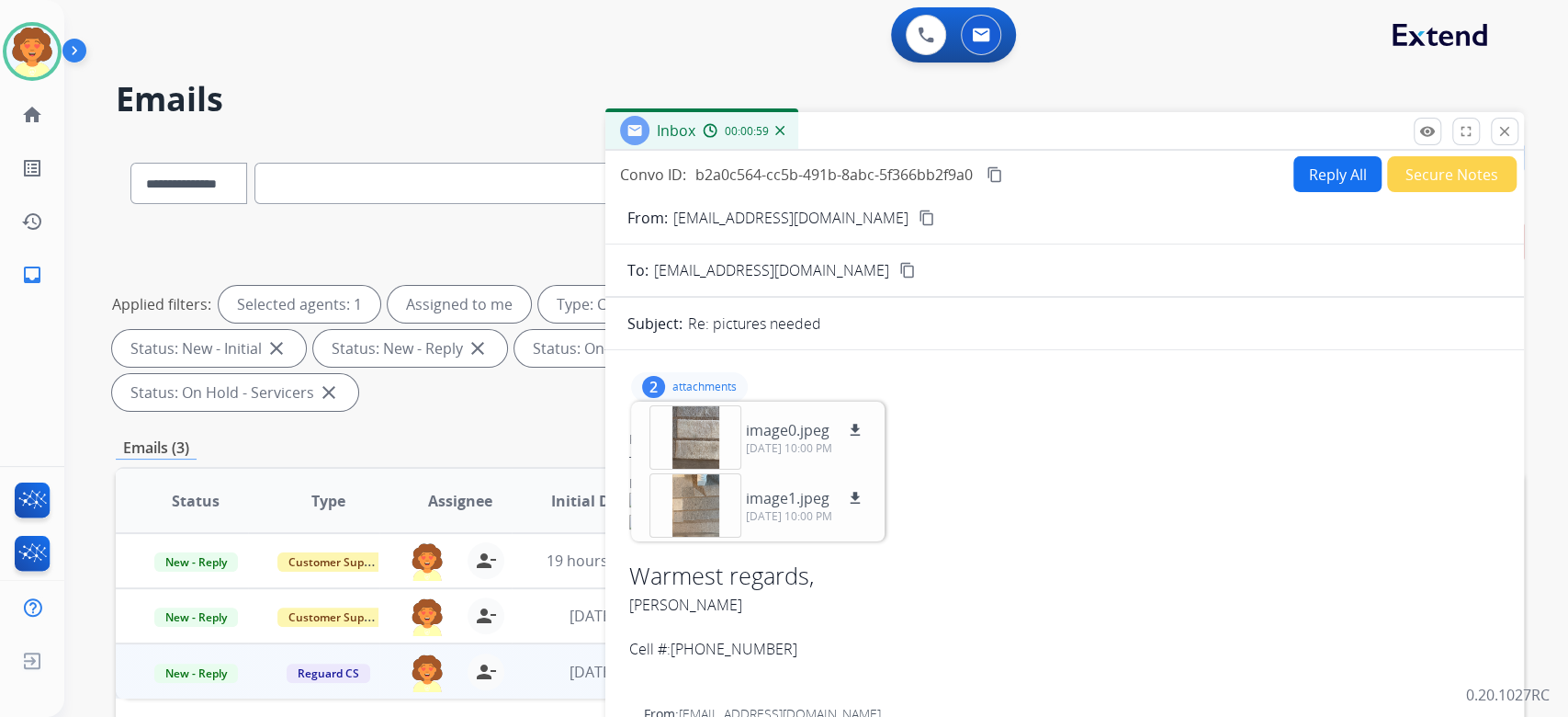
drag, startPoint x: 687, startPoint y: 305, endPoint x: 1008, endPoint y: 308, distance: 321.0
click at [909, 229] on p "serbianchica1411@sbcglobal.net" at bounding box center [790, 218] width 235 height 22
copy p "serbianchica1411@sbcglobal.net"
click at [1293, 192] on button "Reply All" at bounding box center [1337, 175] width 88 height 36
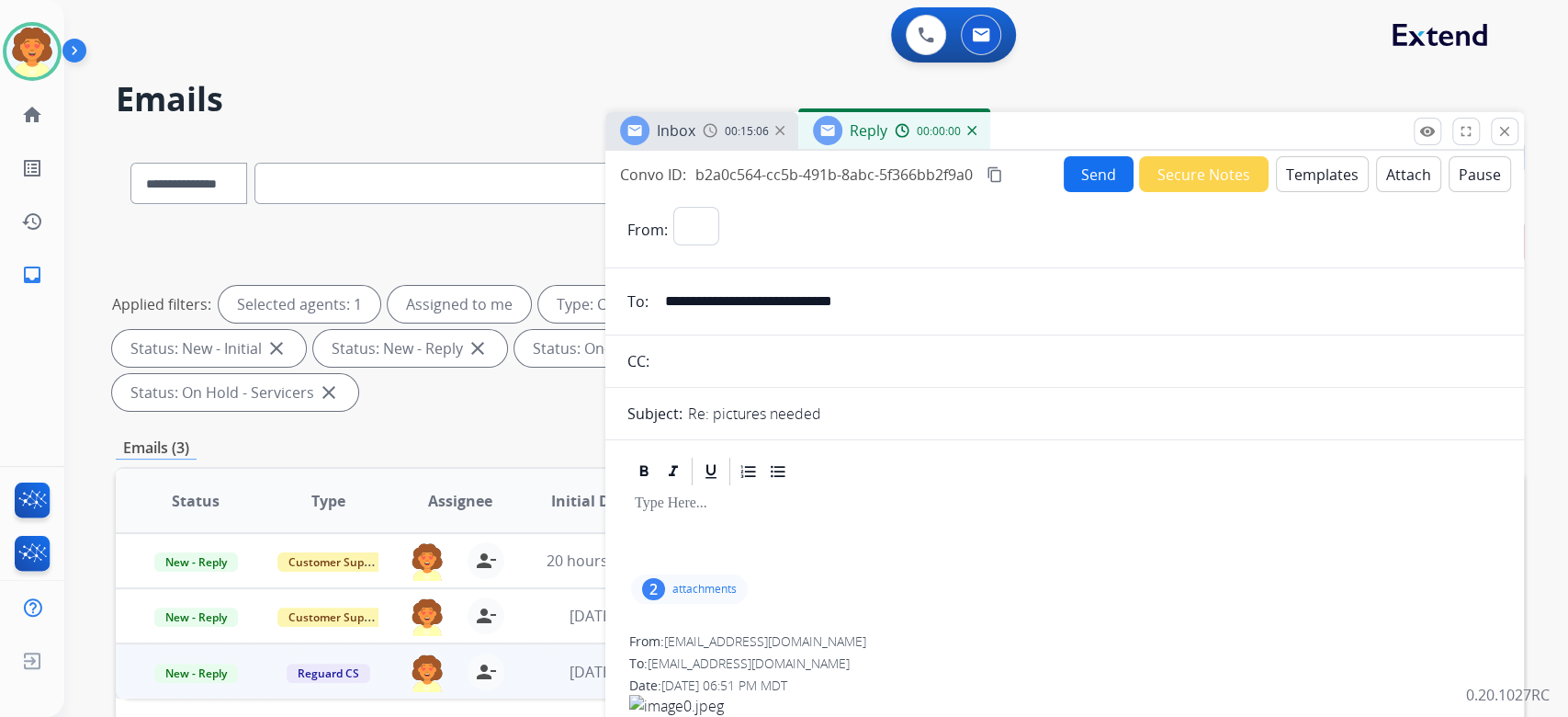
select select "**********"
click at [1276, 192] on button "Templates" at bounding box center [1322, 175] width 93 height 36
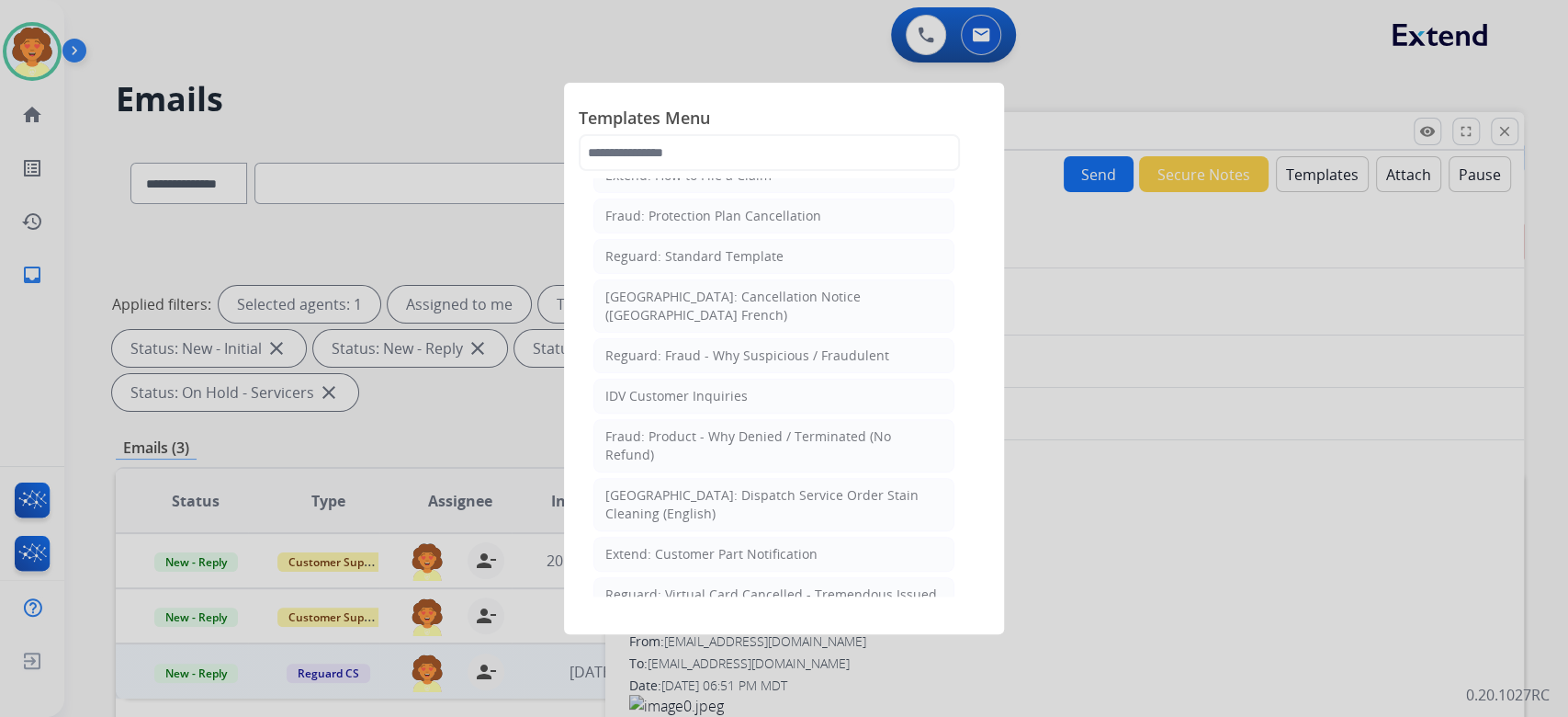
scroll to position [735, 0]
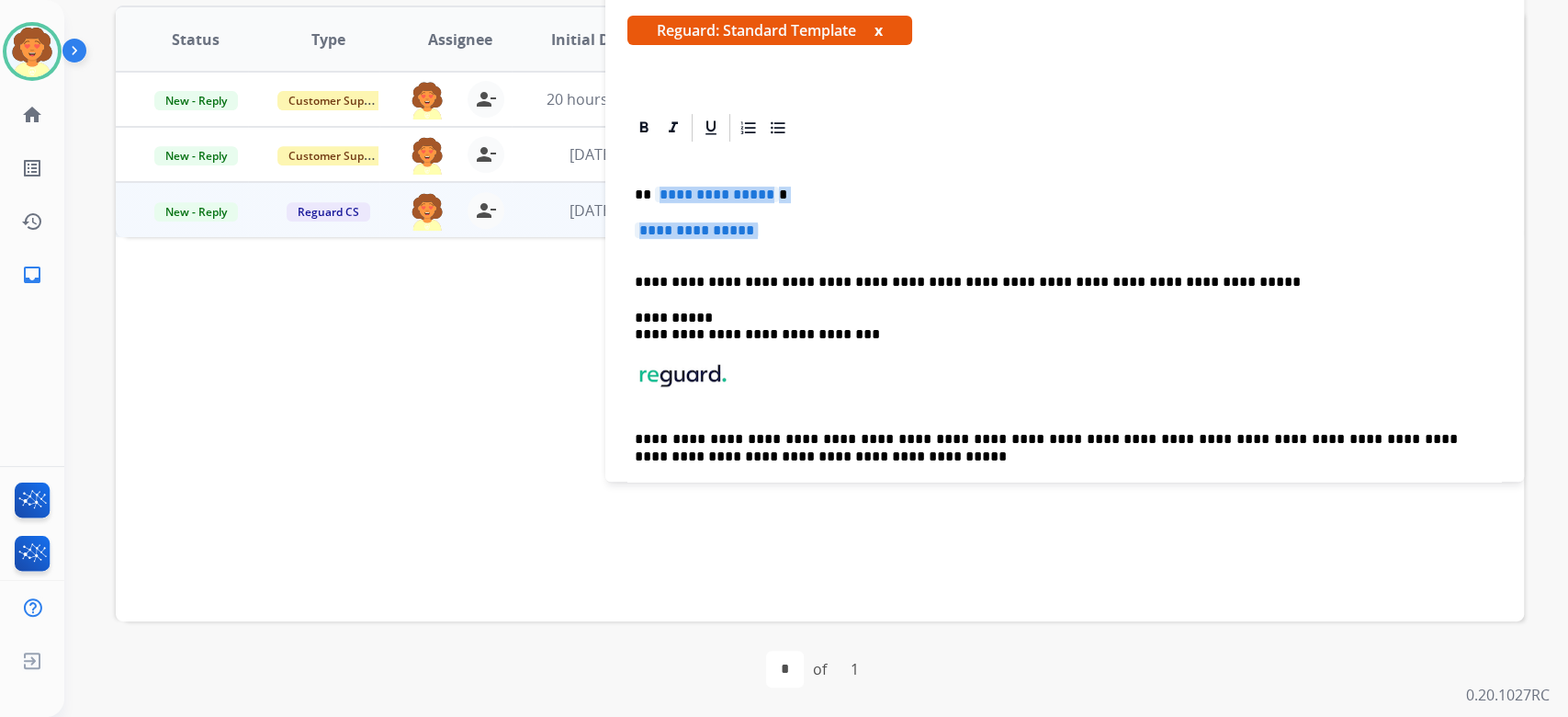
drag, startPoint x: 646, startPoint y: 209, endPoint x: 674, endPoint y: 267, distance: 64.4
click at [674, 267] on div "**********" at bounding box center [1064, 333] width 874 height 379
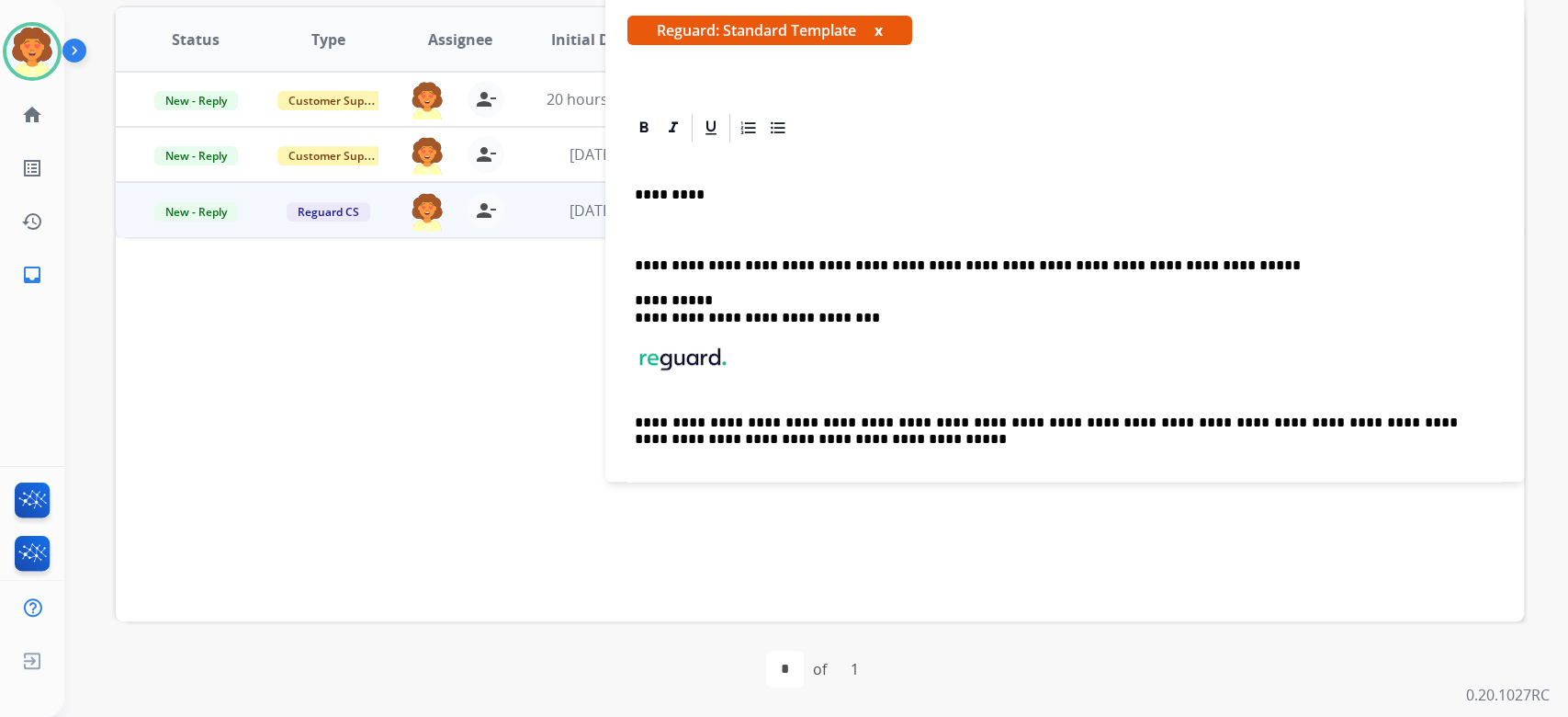
click at [675, 203] on p "*********" at bounding box center [1046, 194] width 823 height 16
click at [683, 203] on p "*********" at bounding box center [1046, 194] width 823 height 16
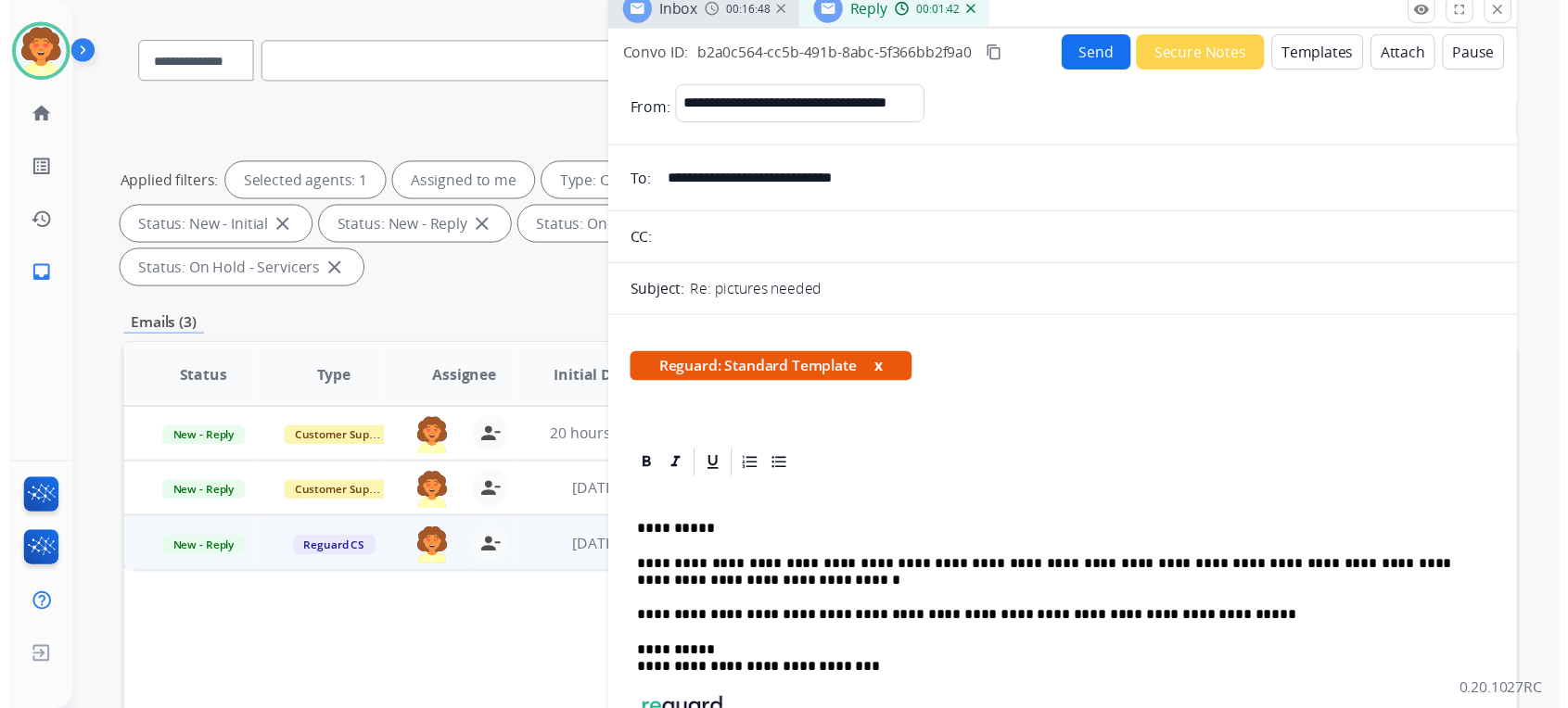
scroll to position [0, 0]
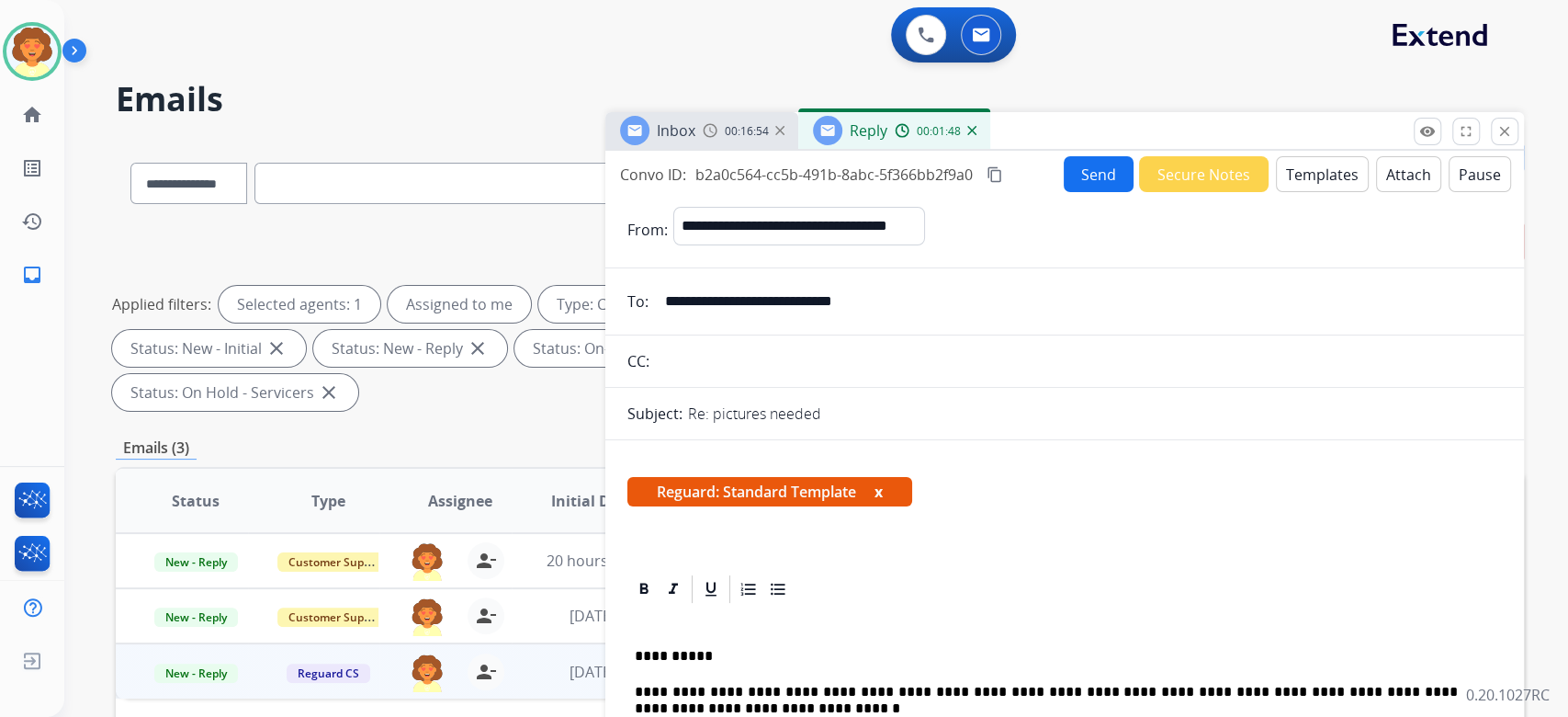
click at [1063, 192] on button "Send" at bounding box center [1098, 175] width 70 height 36
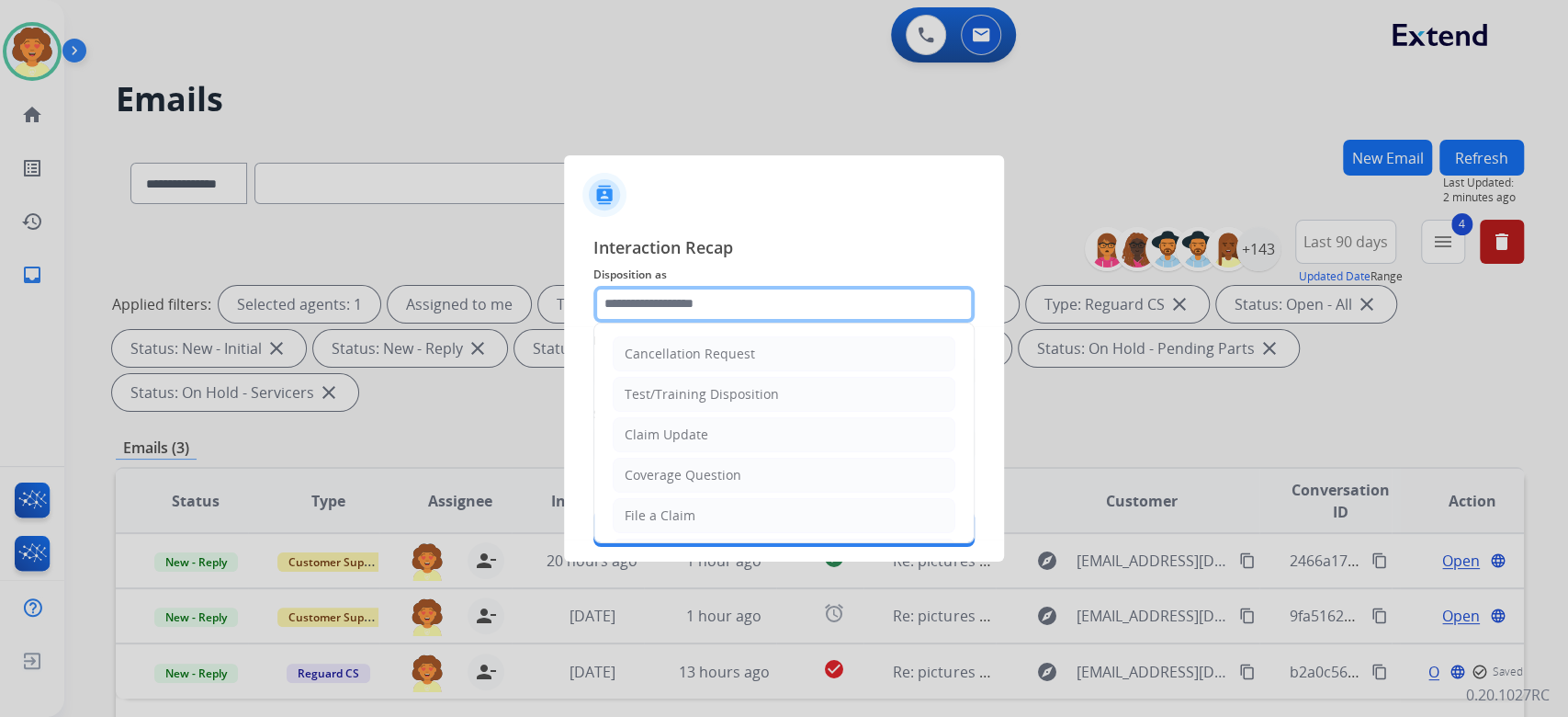
click at [854, 285] on input "text" at bounding box center [784, 304] width 381 height 36
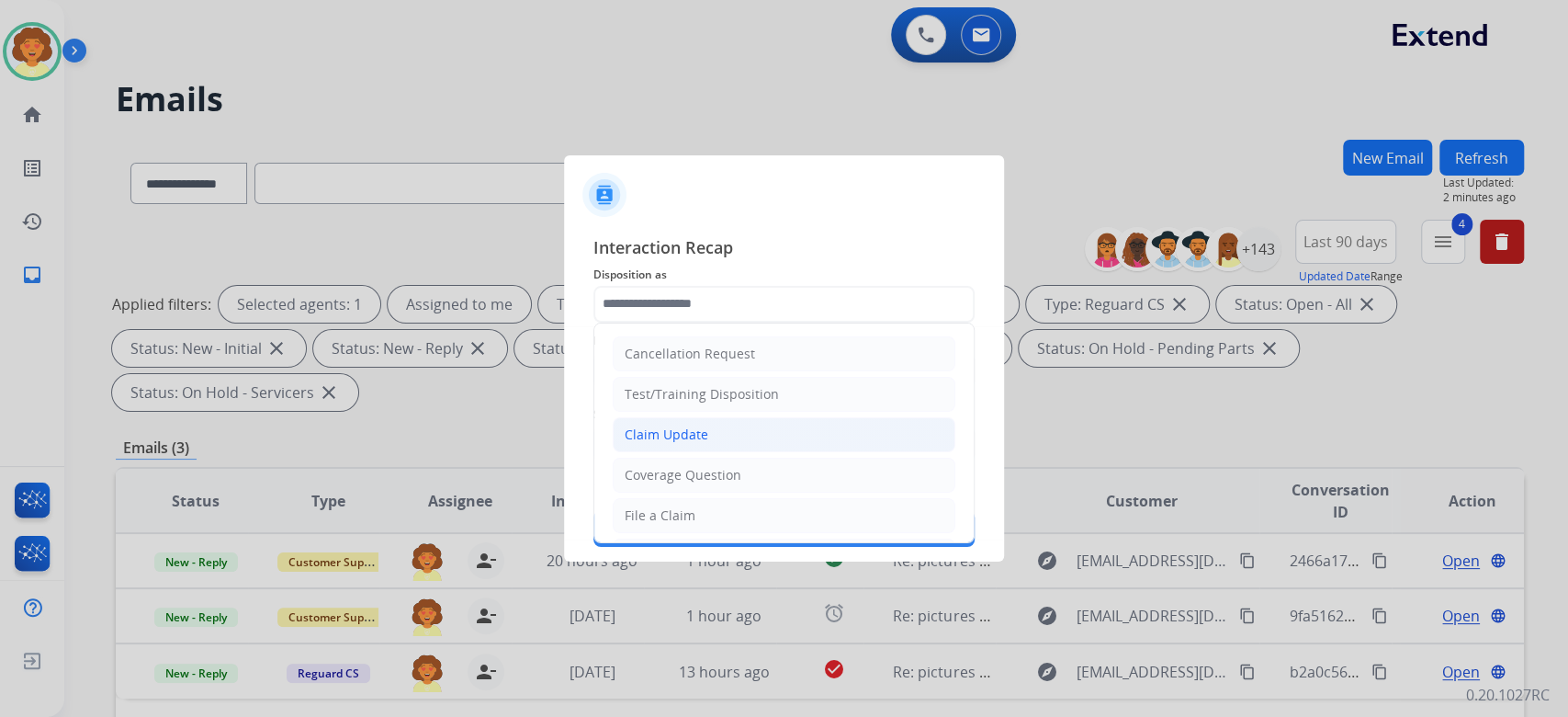
click at [708, 443] on div "Claim Update" at bounding box center [666, 434] width 84 height 18
type input "**********"
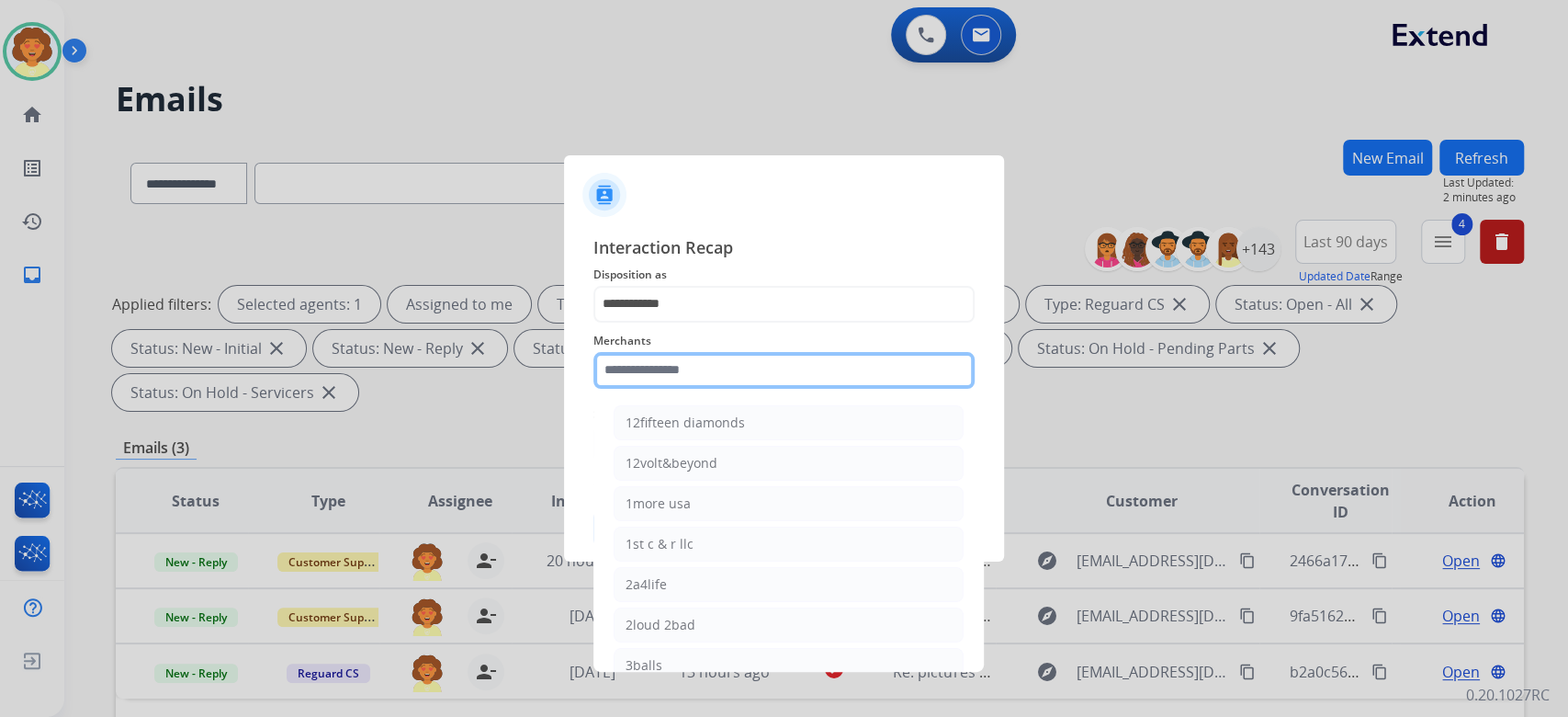
click at [746, 363] on input "text" at bounding box center [784, 370] width 381 height 36
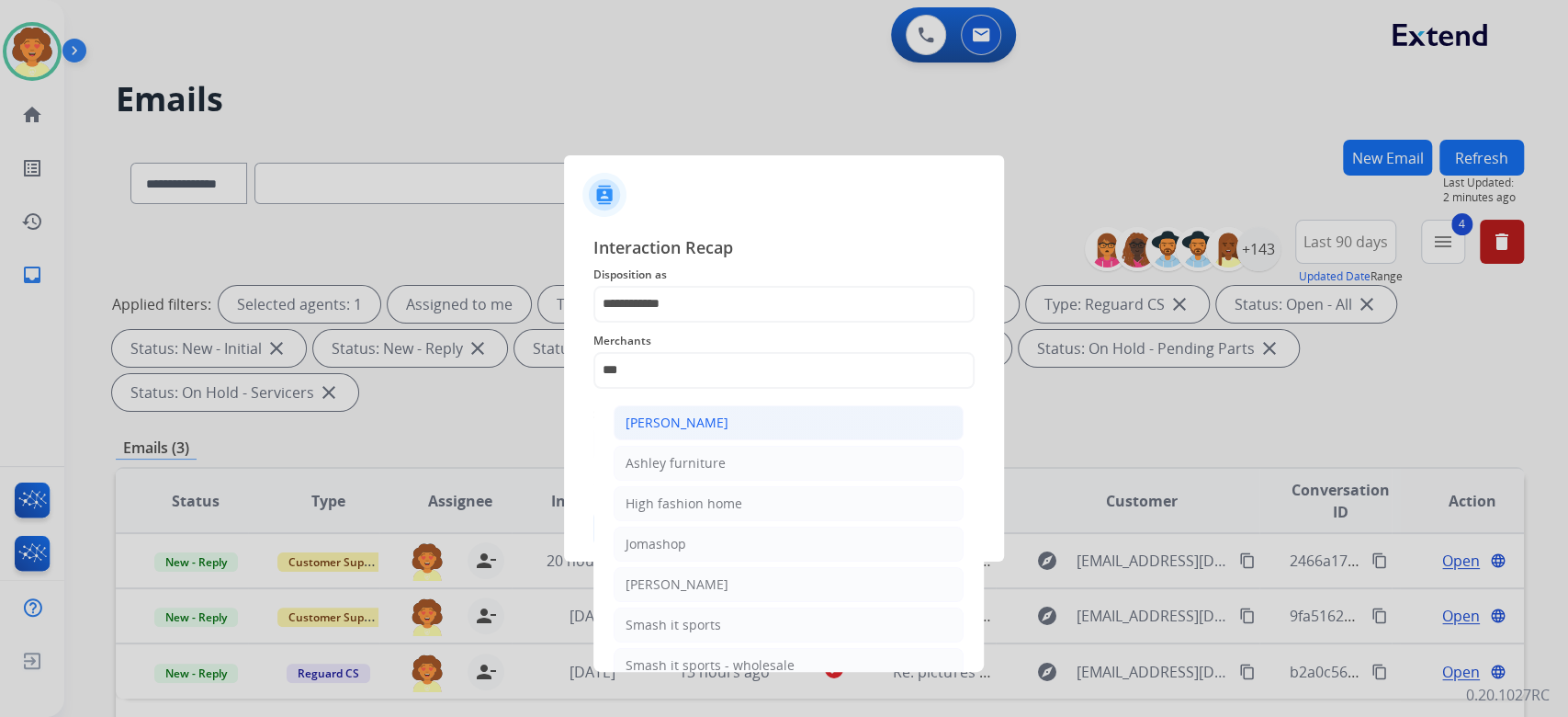
click at [728, 432] on div "Ashley - Reguard" at bounding box center [677, 422] width 103 height 18
type input "**********"
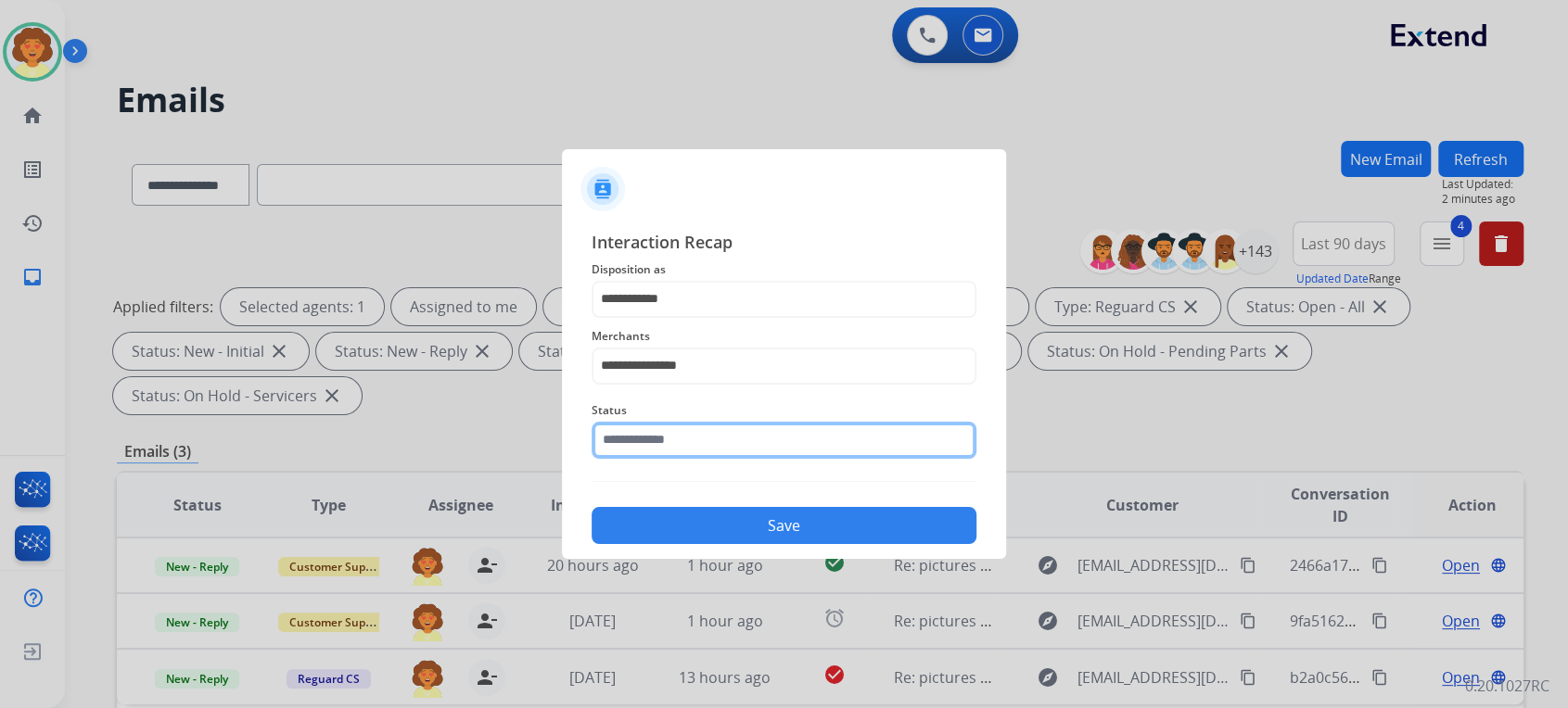
click at [662, 459] on input "text" at bounding box center [784, 440] width 385 height 37
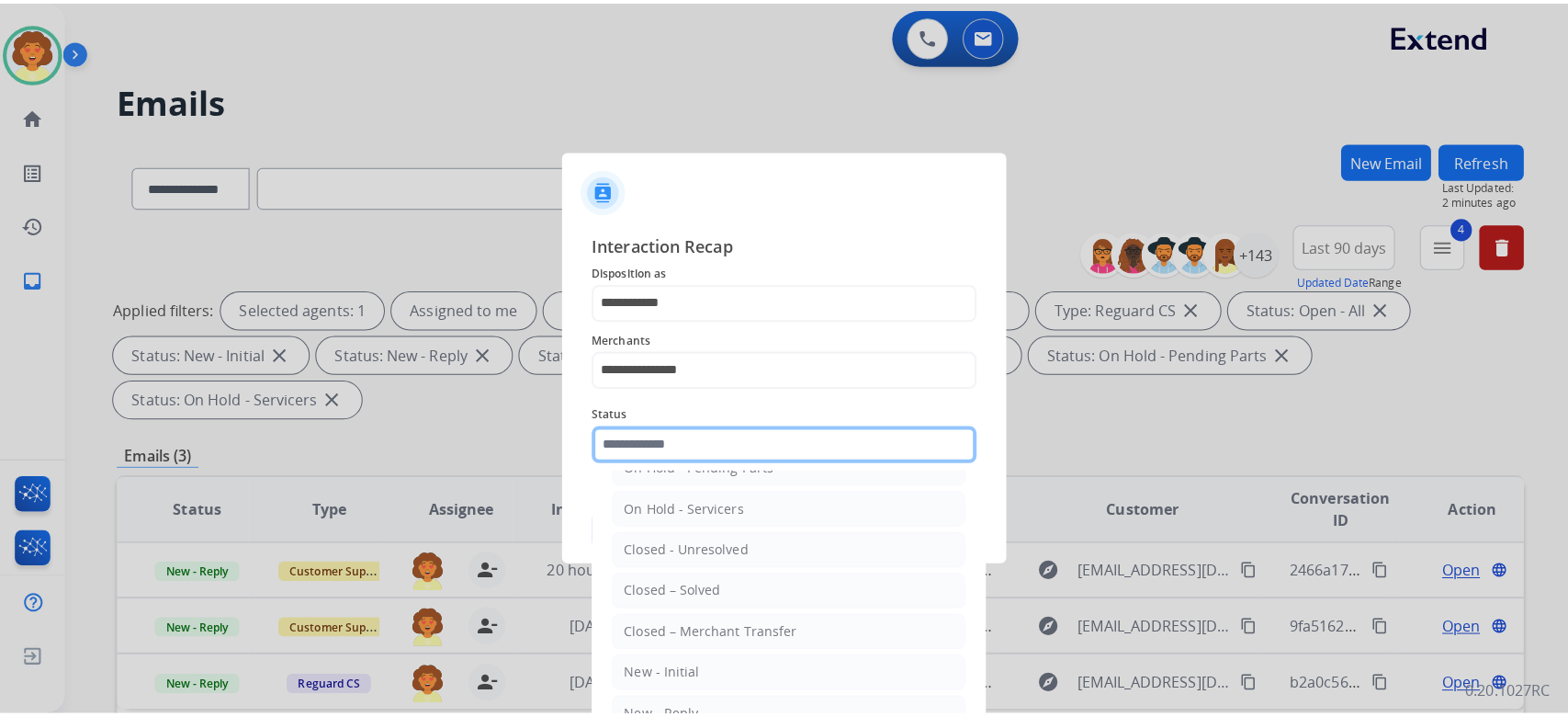
scroll to position [244, 0]
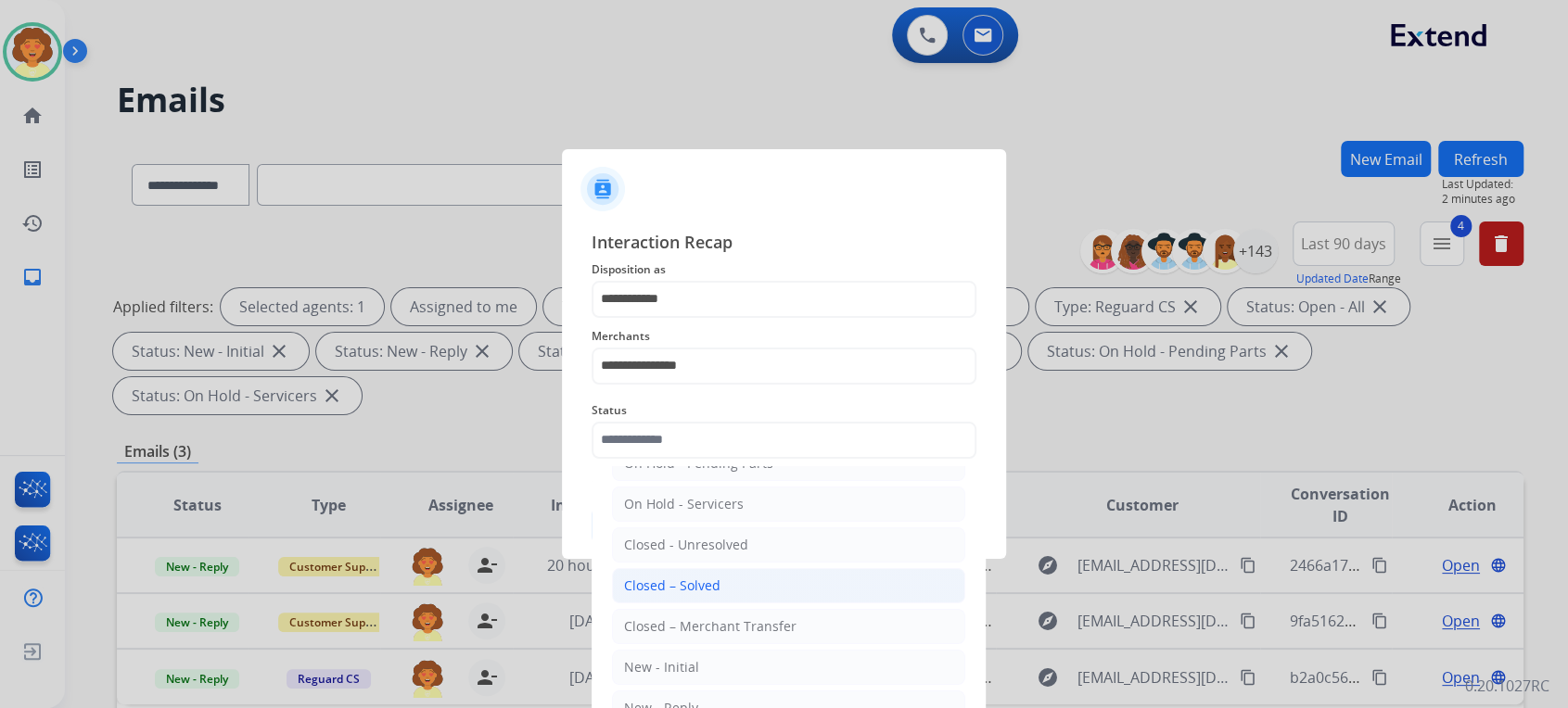
click at [685, 595] on div "Closed – Solved" at bounding box center [673, 586] width 96 height 18
type input "**********"
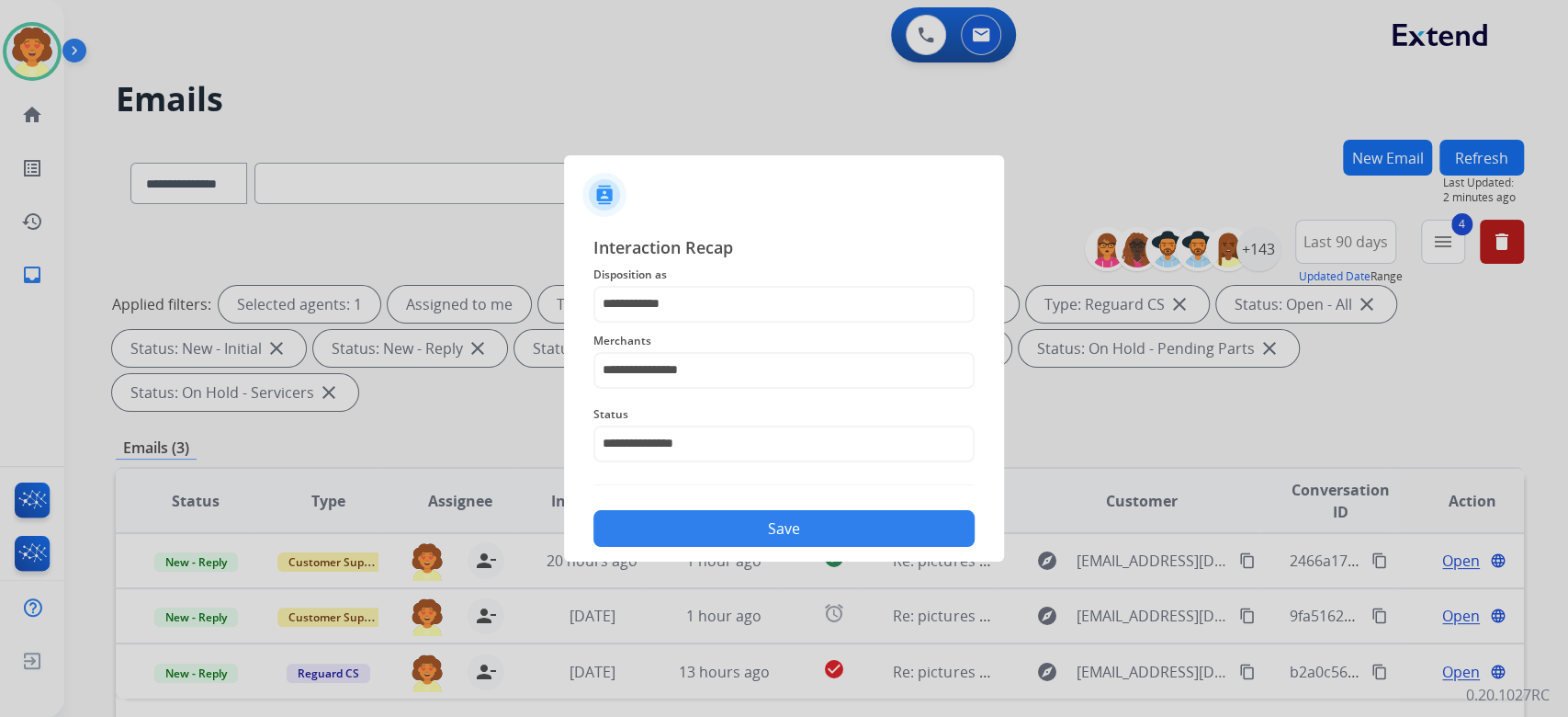
click at [743, 547] on button "Save" at bounding box center [784, 528] width 381 height 36
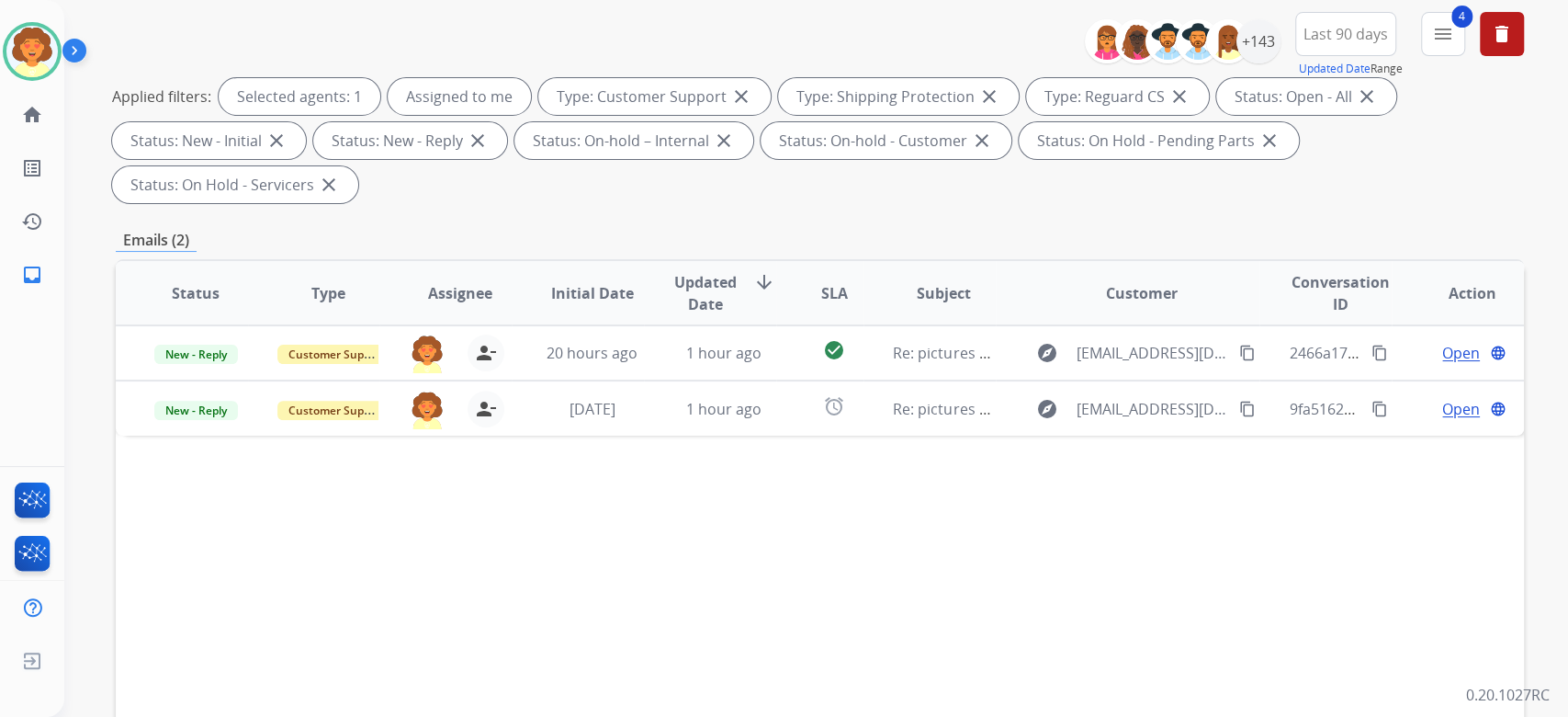
scroll to position [368, 0]
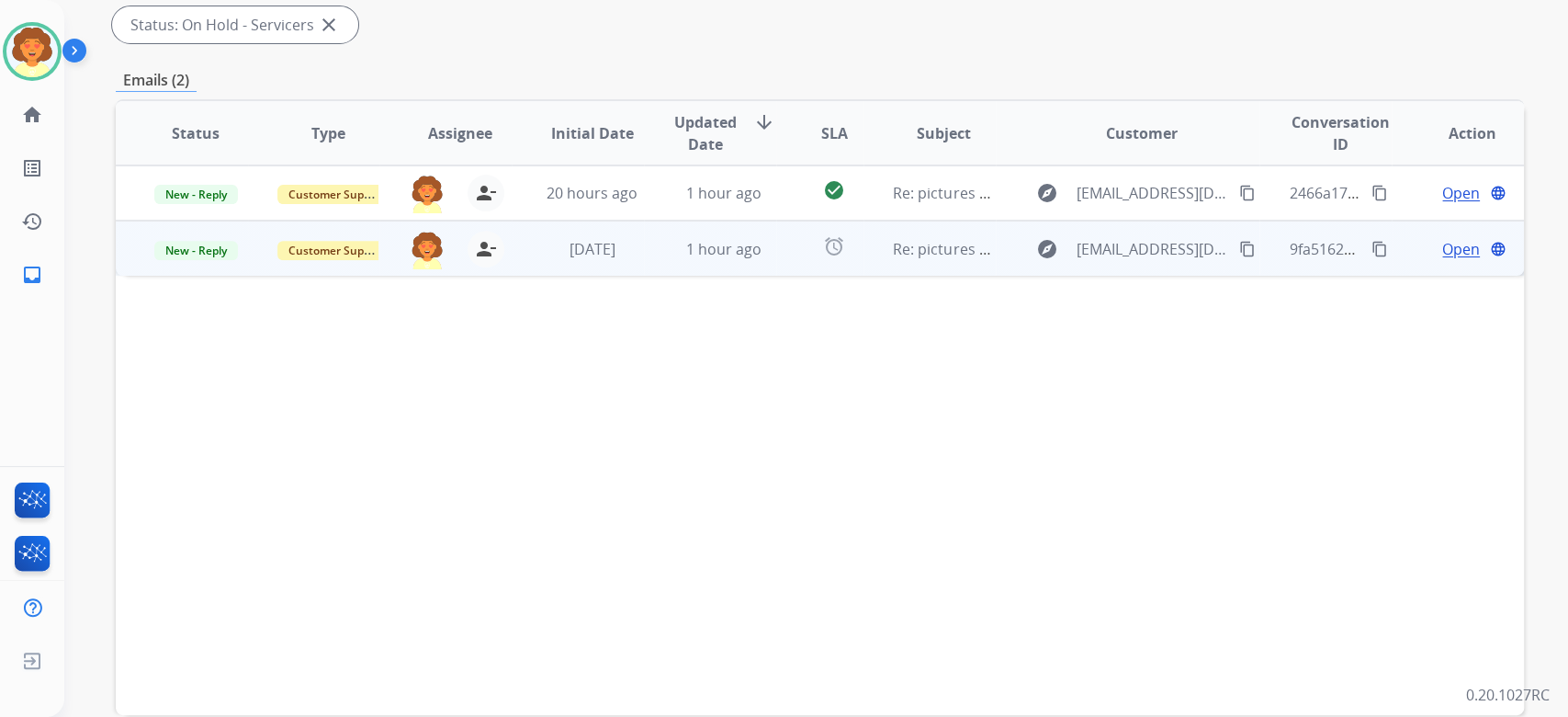
click at [1442, 260] on span "Open" at bounding box center [1460, 248] width 37 height 22
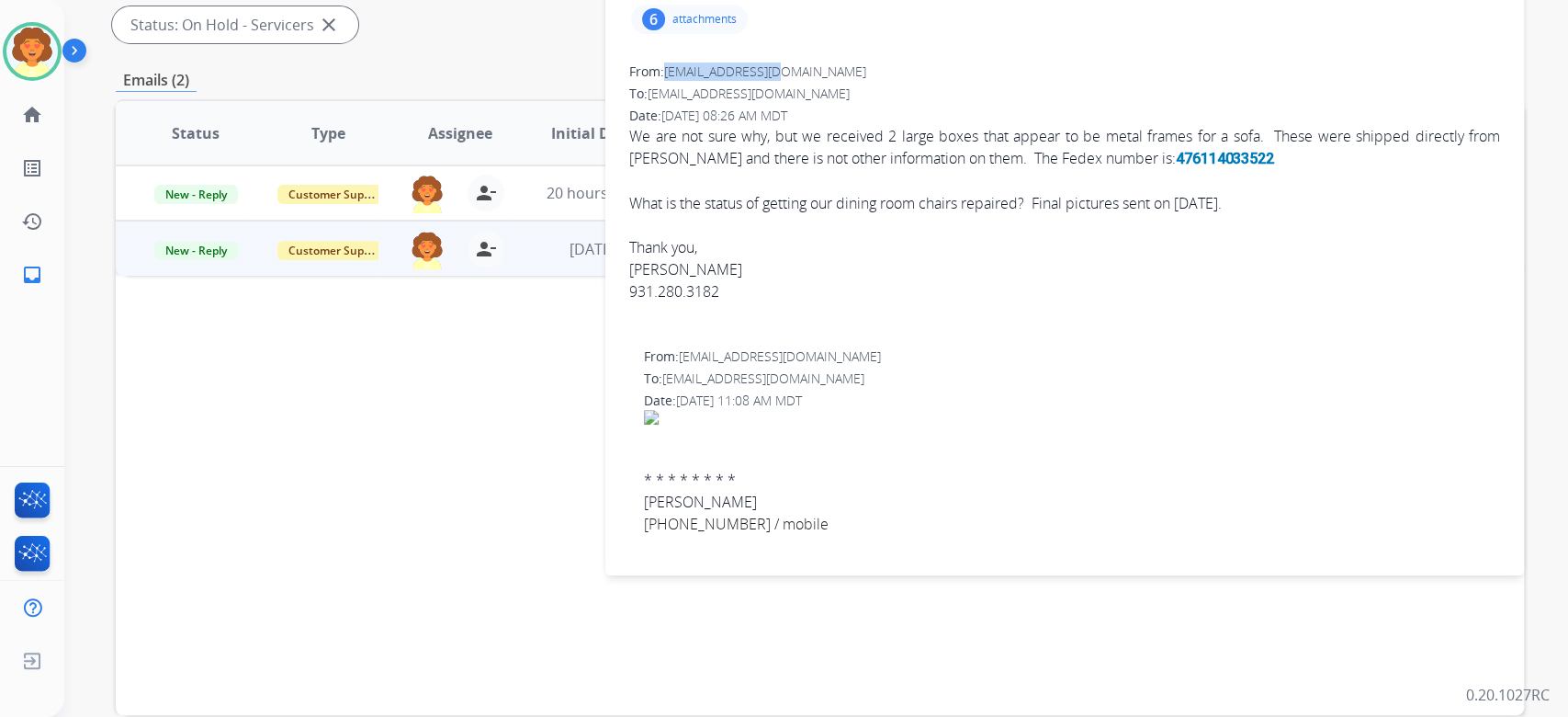
drag, startPoint x: 676, startPoint y: 242, endPoint x: 844, endPoint y: 242, distance: 168.0
click at [844, 80] on span "rdoeser@gmail.com" at bounding box center [765, 71] width 202 height 17
copy span "rdoeser@gmail.com"
click at [653, 31] on div "6" at bounding box center [654, 19] width 23 height 22
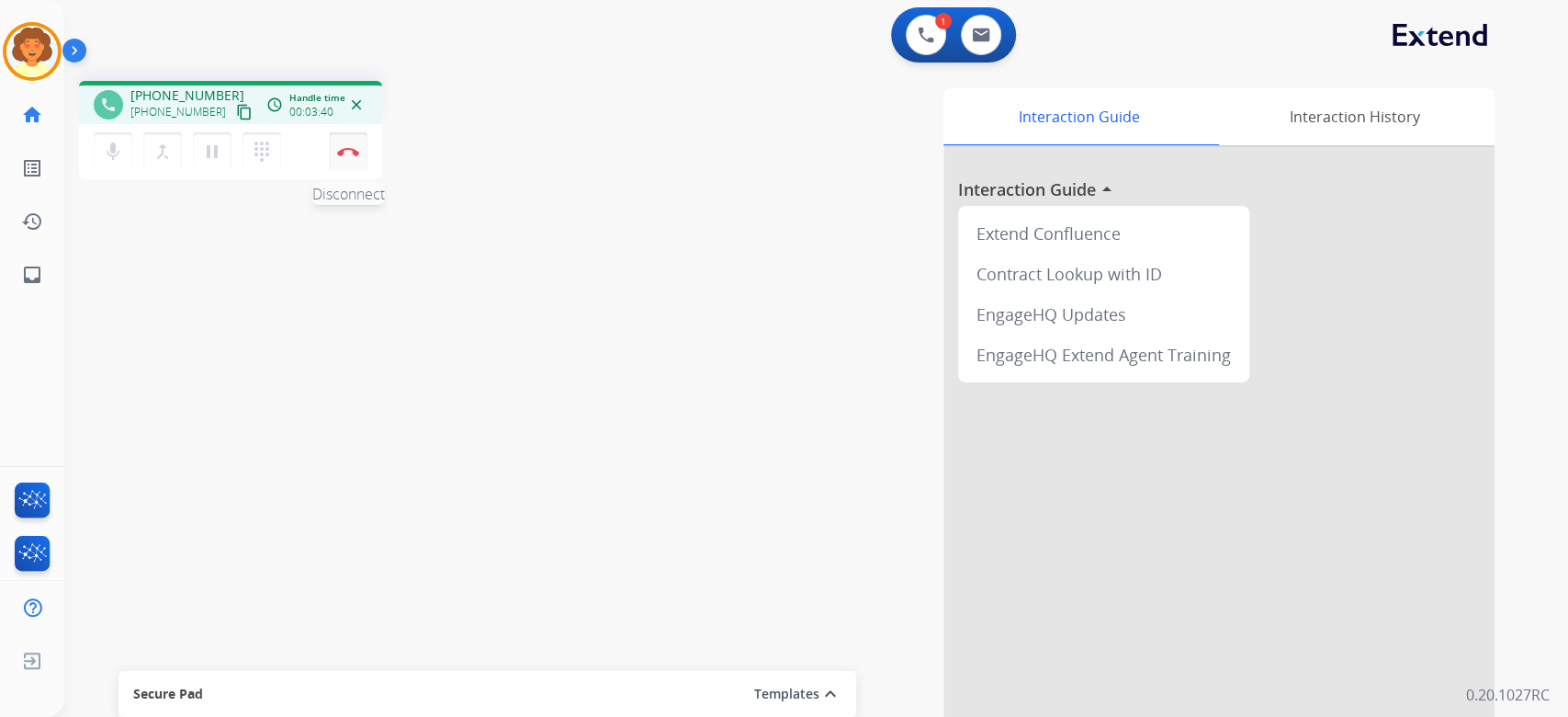
click at [339, 171] on button "Disconnect" at bounding box center [348, 152] width 38 height 38
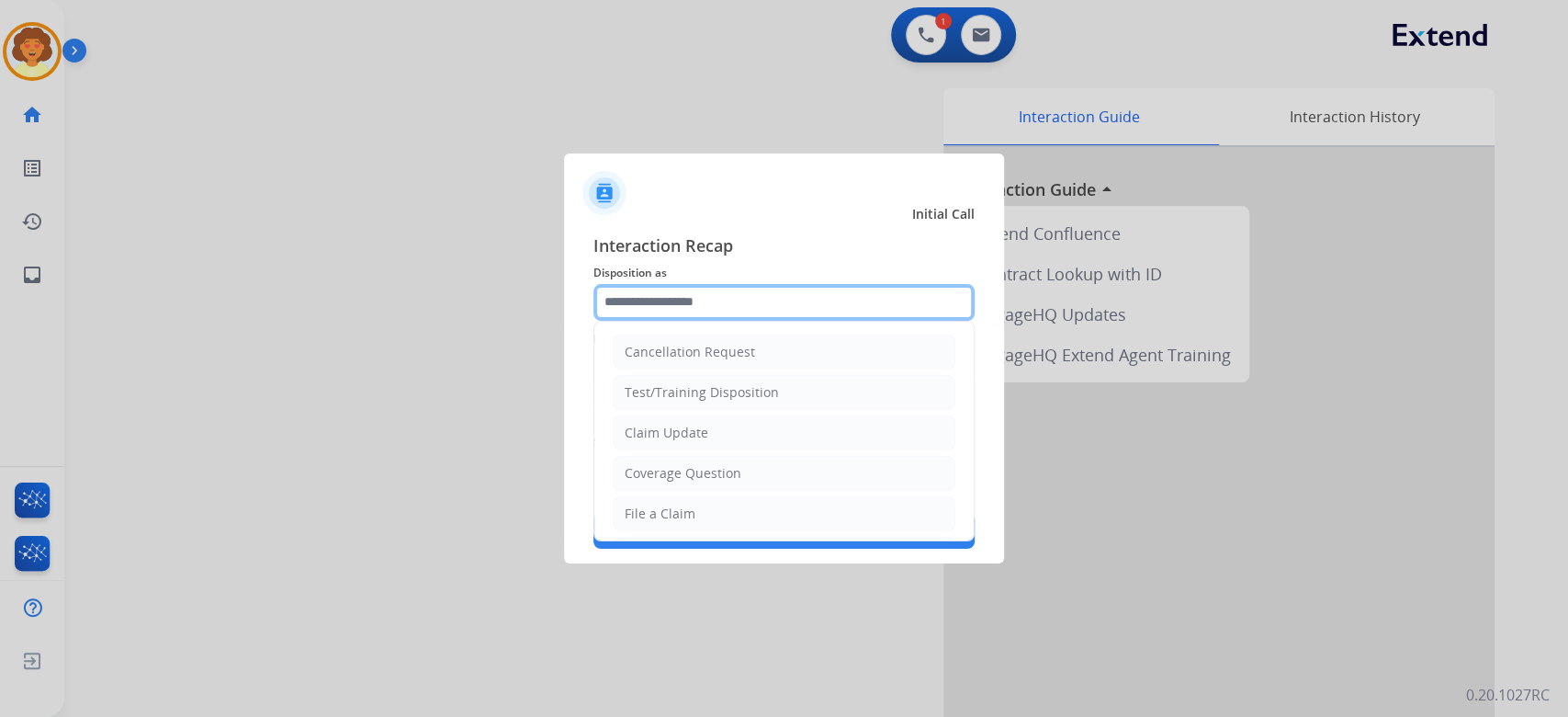
click at [751, 284] on input "text" at bounding box center [784, 302] width 381 height 36
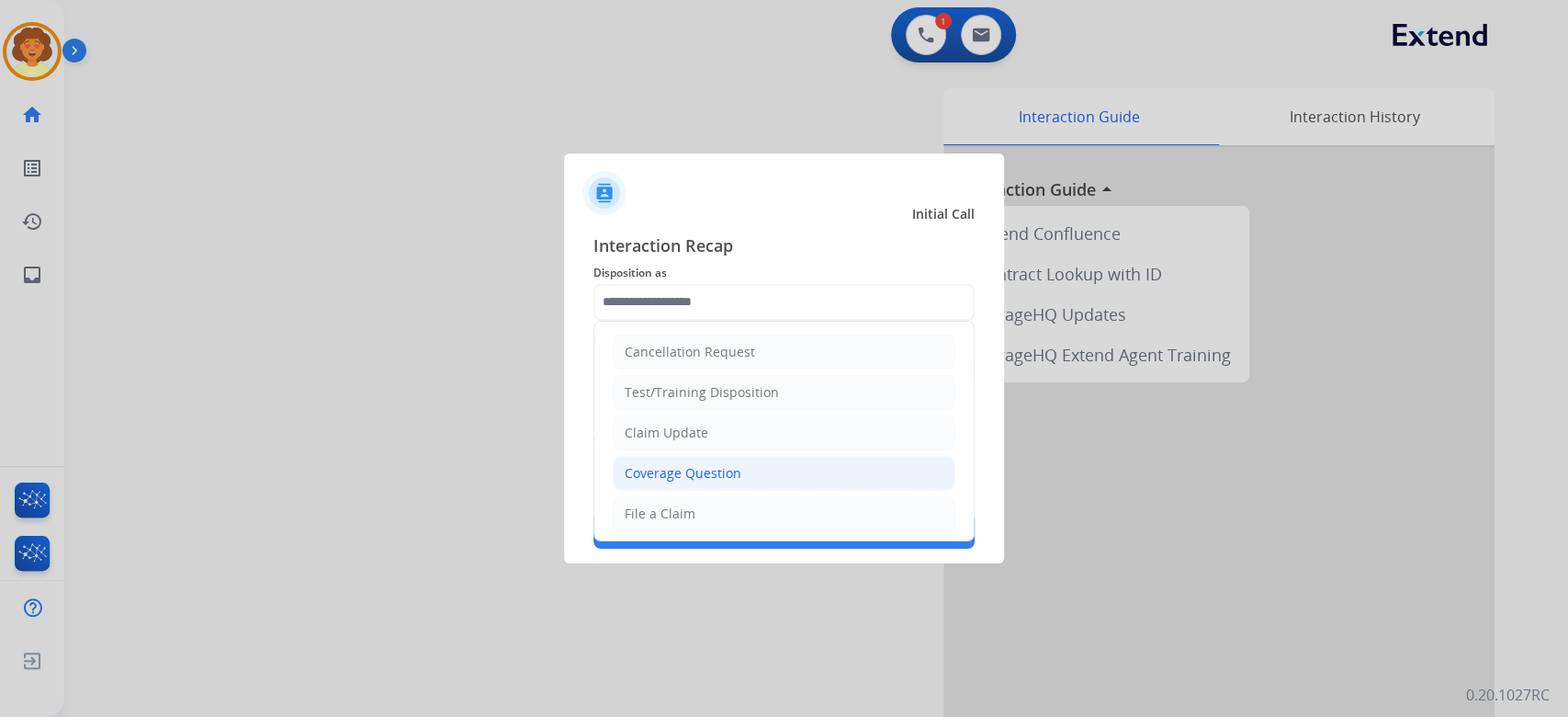
click at [742, 482] on div "Coverage Question" at bounding box center [682, 473] width 116 height 18
type input "**********"
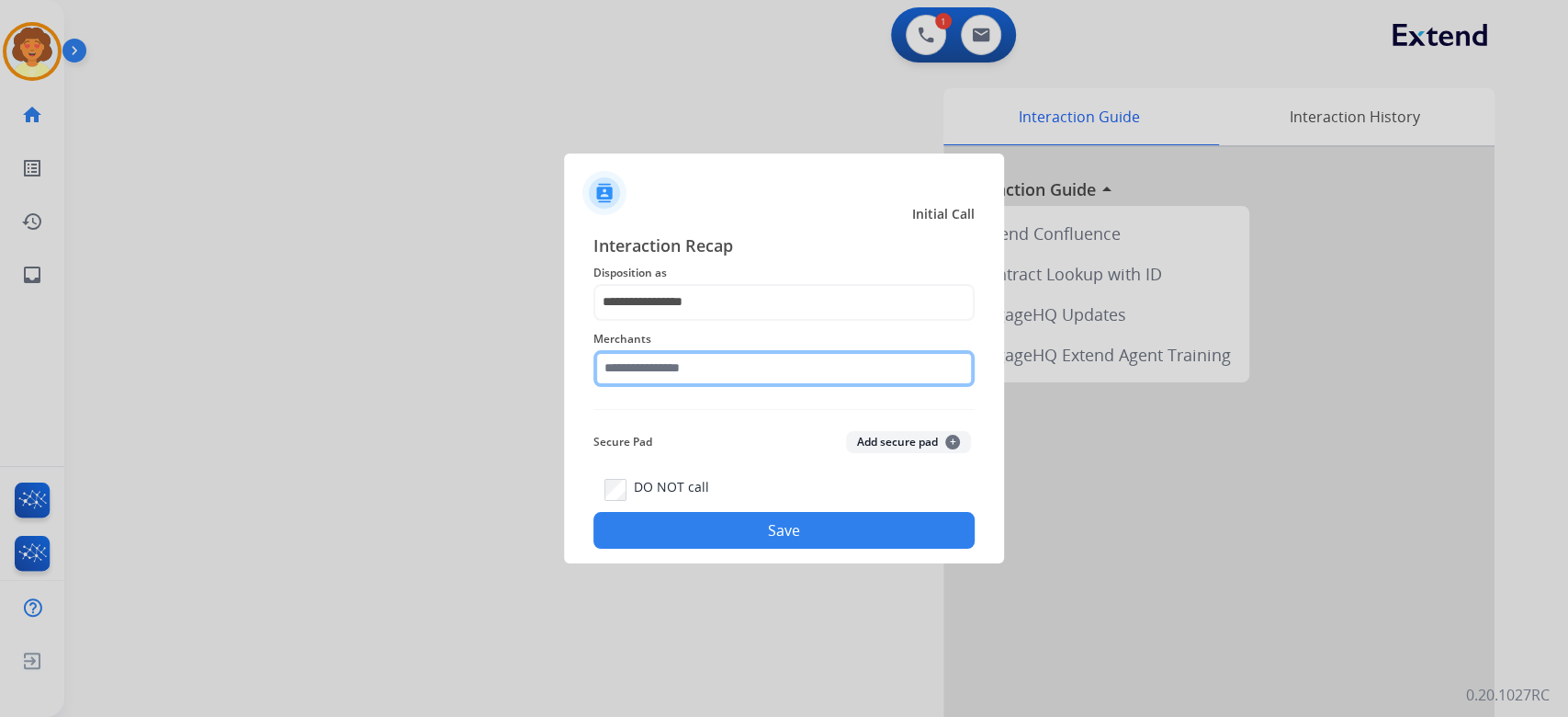
click at [646, 370] on input "text" at bounding box center [784, 369] width 381 height 36
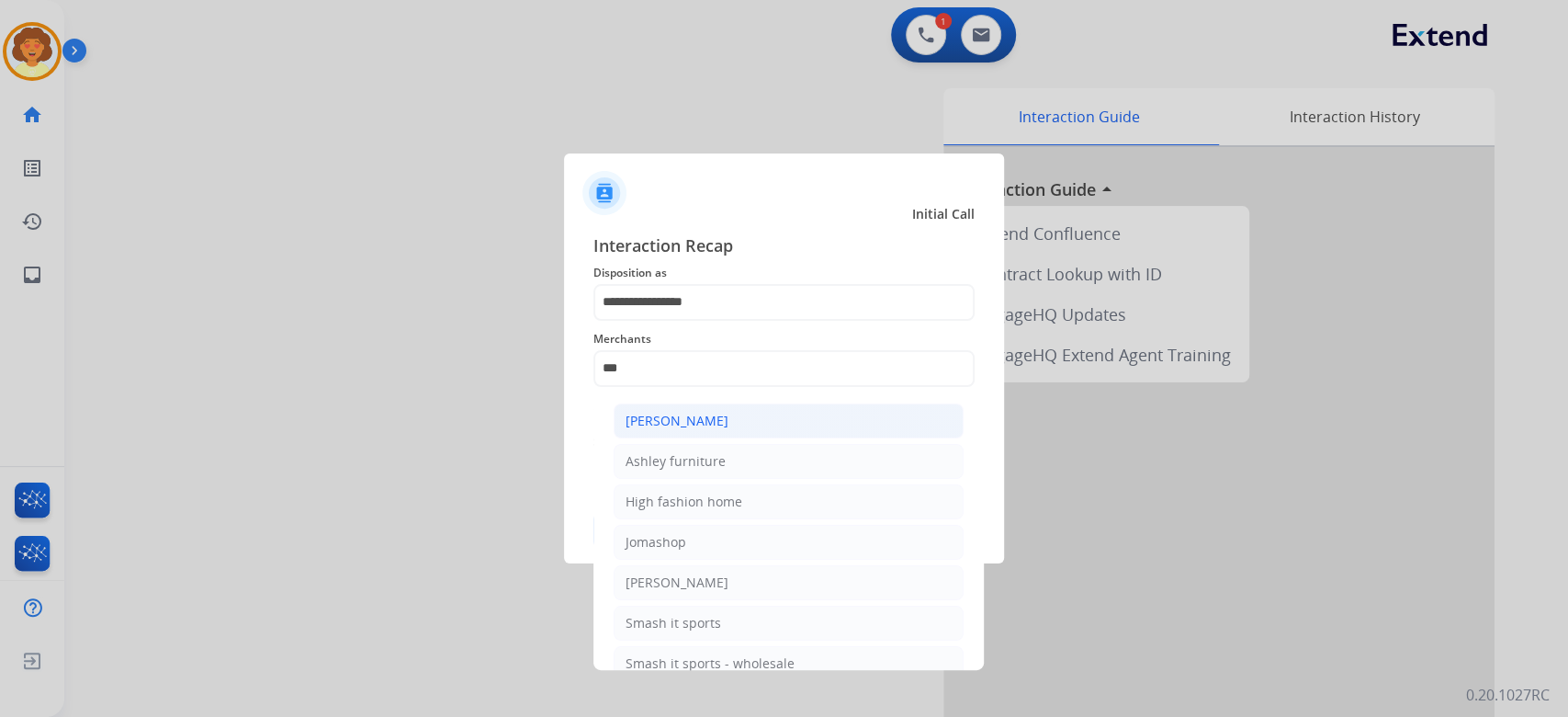
click at [719, 438] on li "Ashley - Reguard" at bounding box center [788, 420] width 350 height 35
type input "**********"
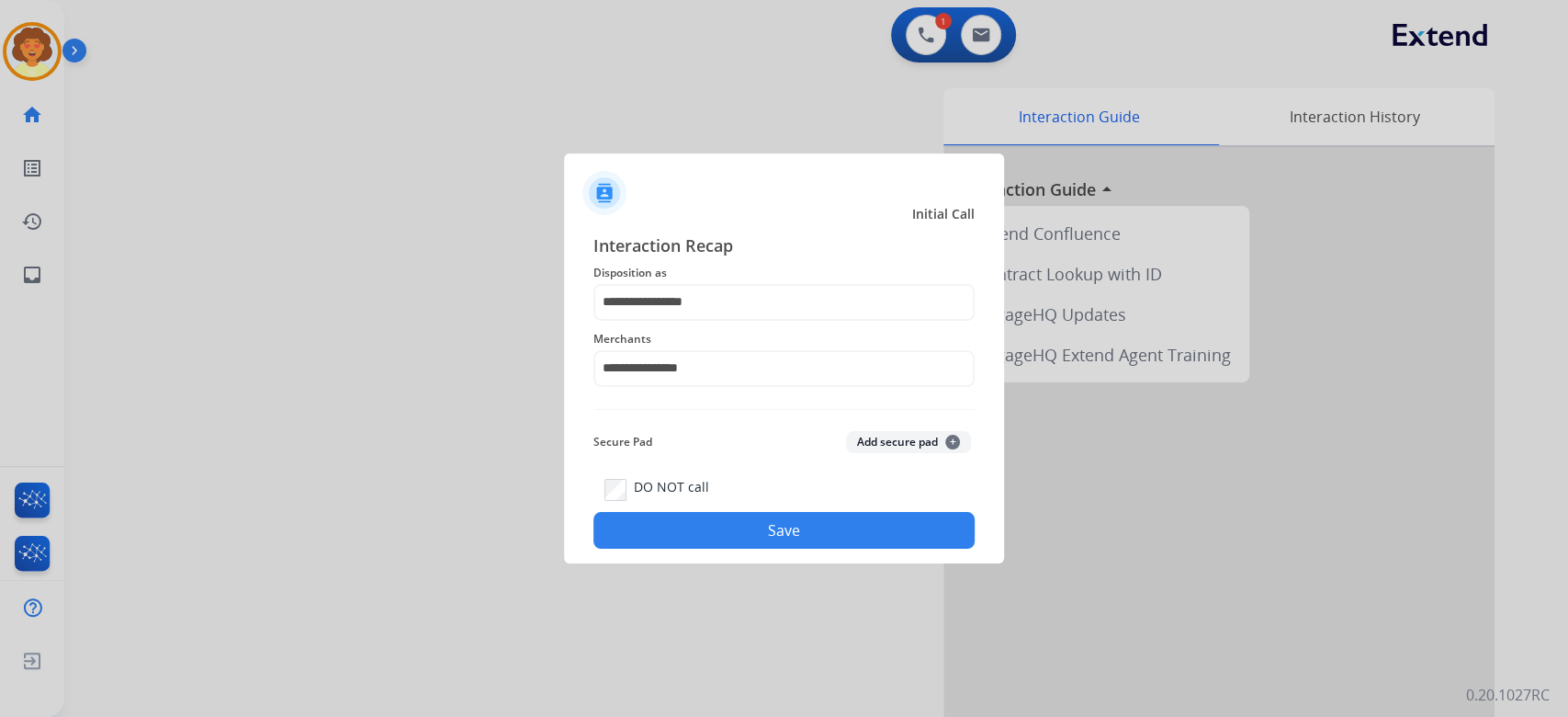
click at [688, 548] on button "Save" at bounding box center [784, 530] width 381 height 36
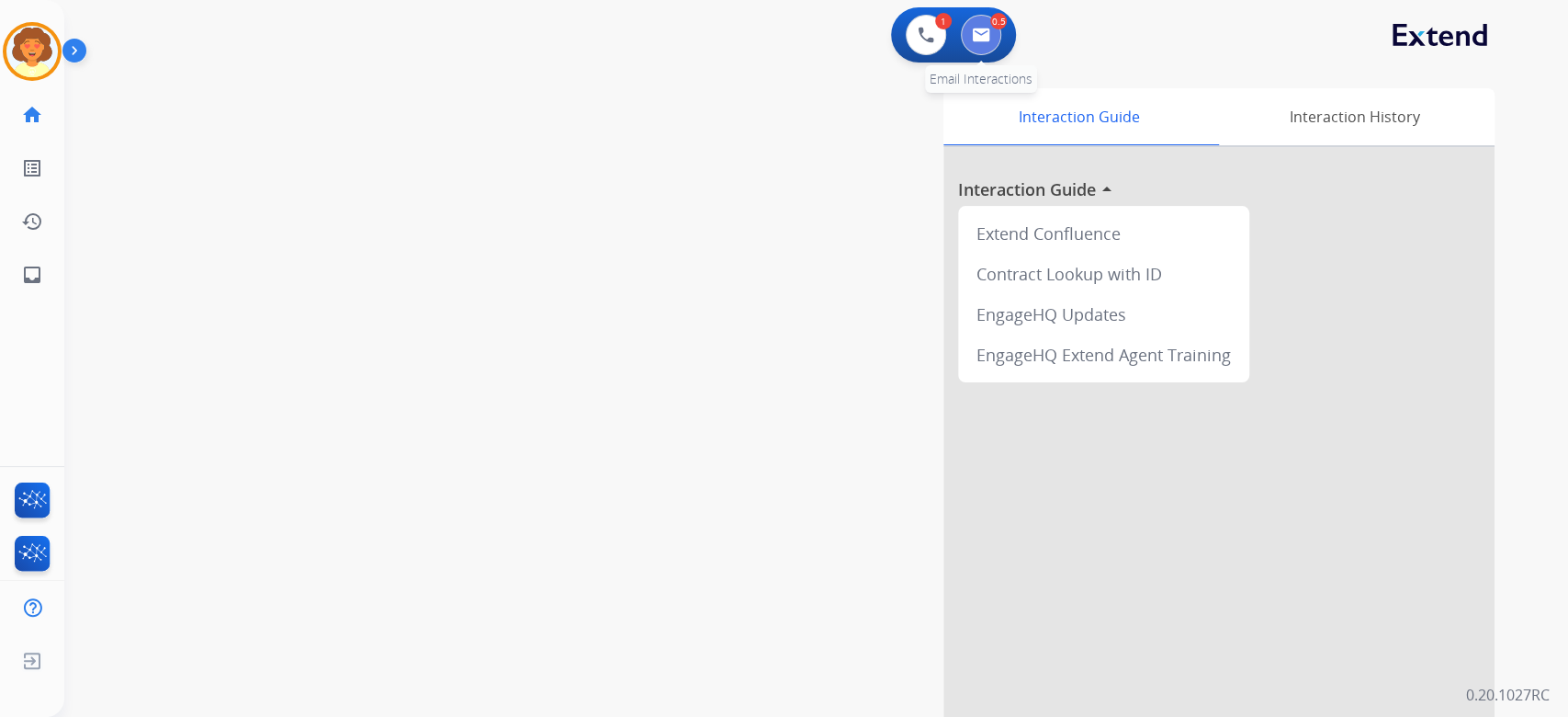
click at [978, 55] on button at bounding box center [981, 34] width 40 height 40
select select "**********"
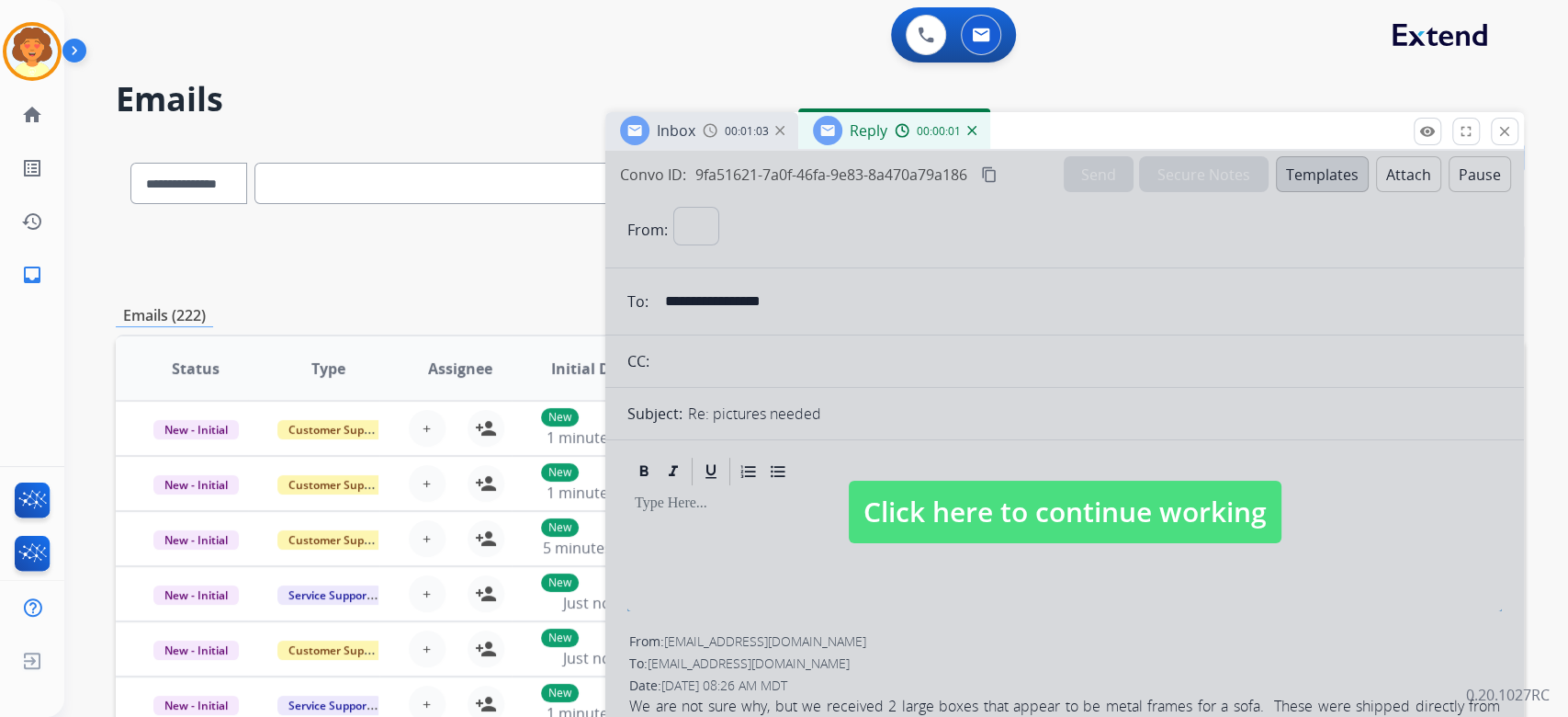
select select "**********"
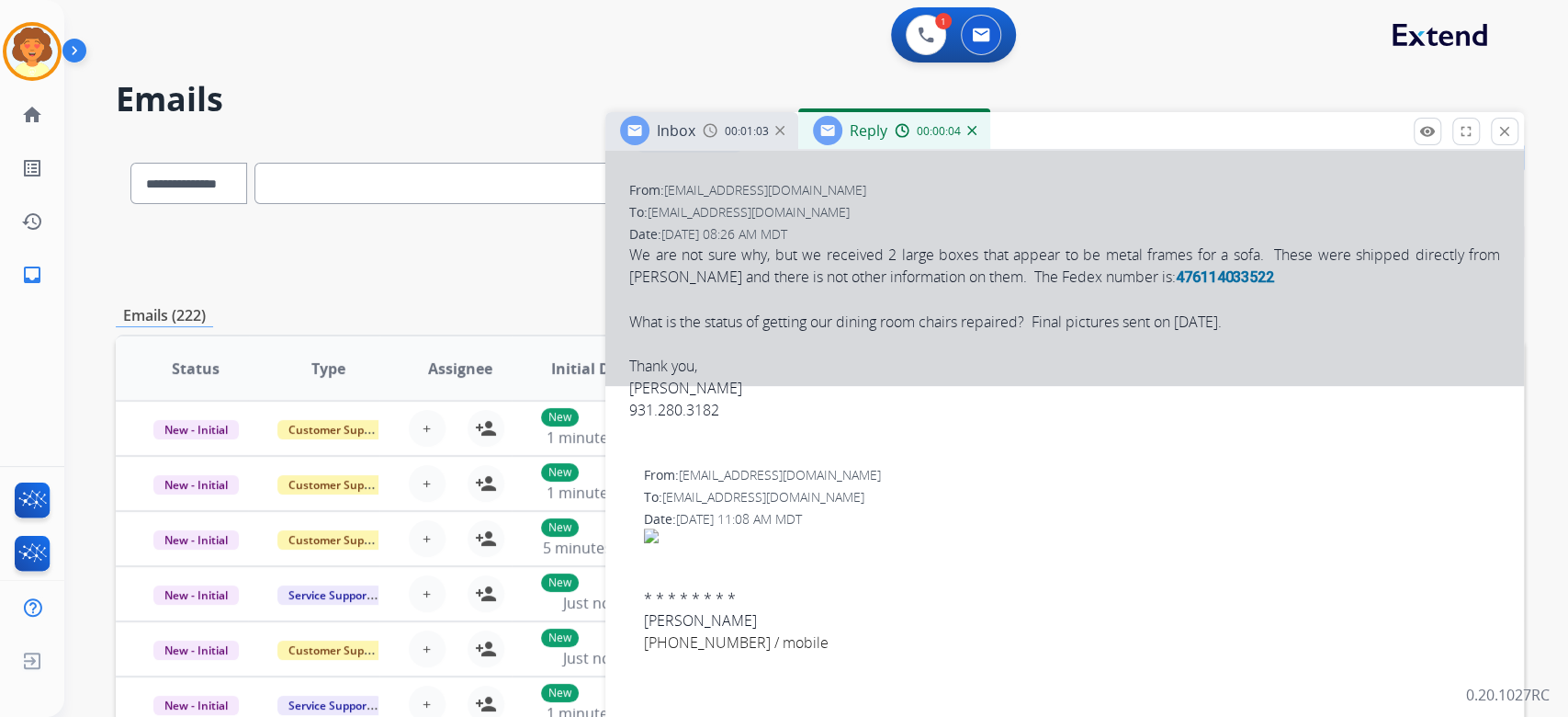
scroll to position [490, 0]
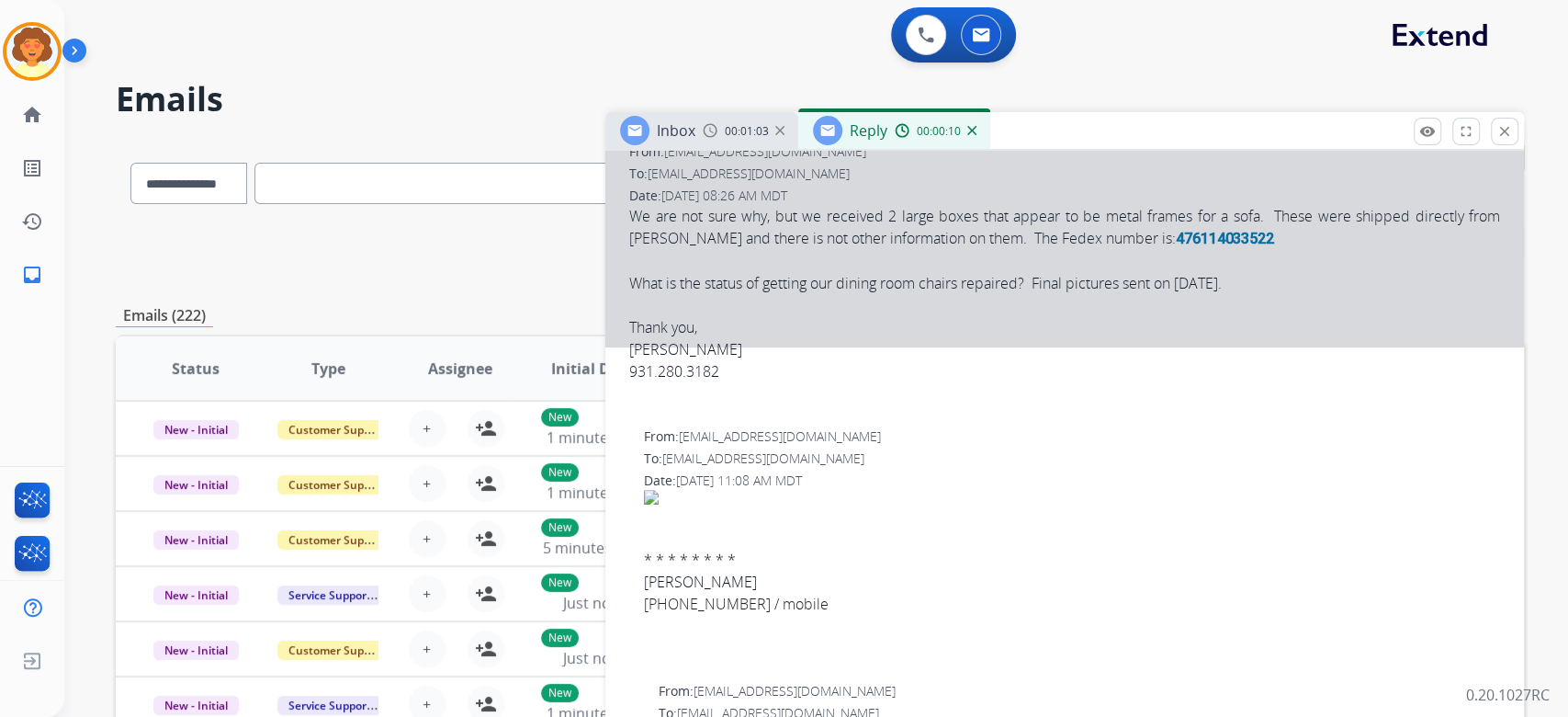
drag, startPoint x: 675, startPoint y: 404, endPoint x: 757, endPoint y: 407, distance: 82.1
click at [757, 348] on div at bounding box center [1064, 4] width 918 height 686
select select
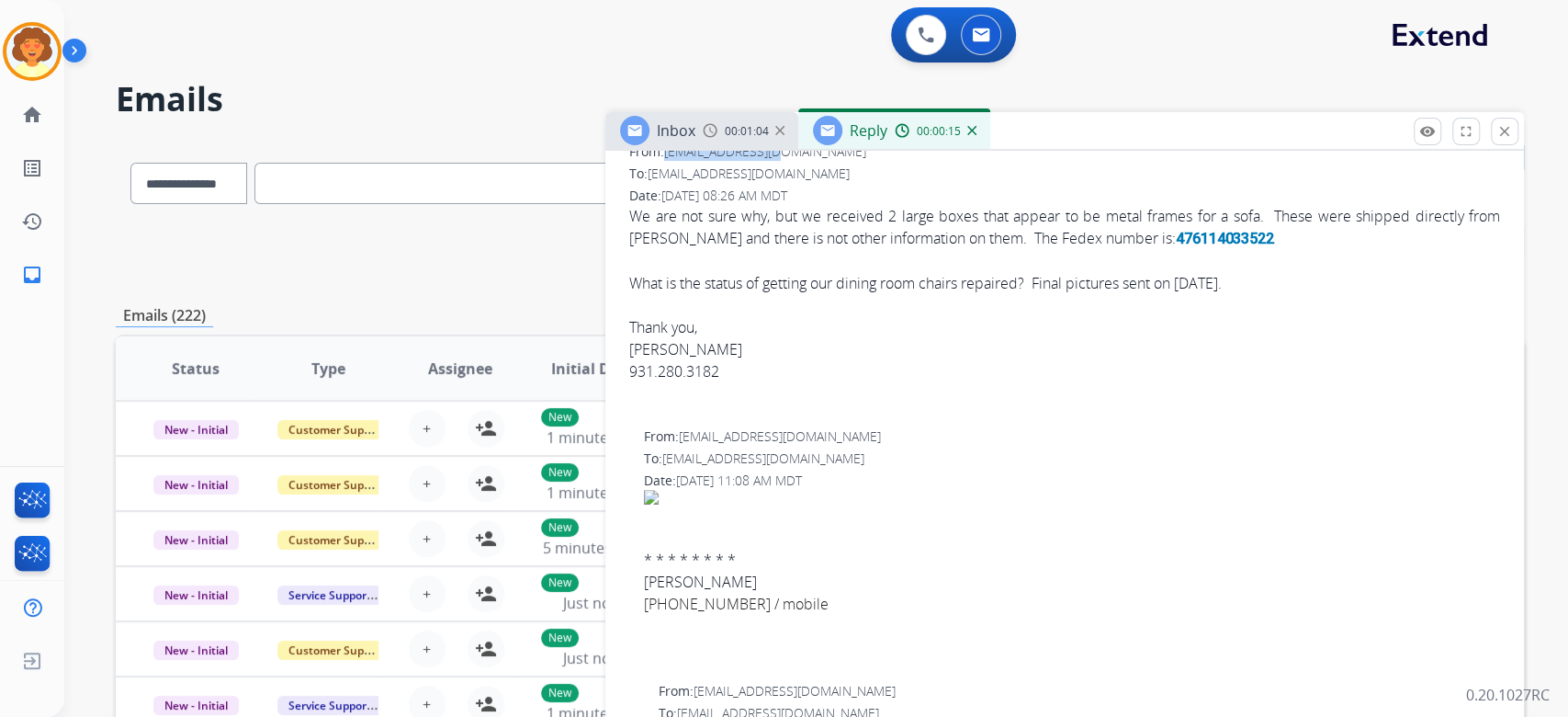
drag, startPoint x: 676, startPoint y: 409, endPoint x: 852, endPoint y: 411, distance: 176.0
click at [852, 160] on div "From: rdoeser@gmail.com" at bounding box center [1064, 151] width 870 height 18
copy span "rdoeser@gmail.com"
click at [642, 110] on div "6" at bounding box center [654, 98] width 23 height 22
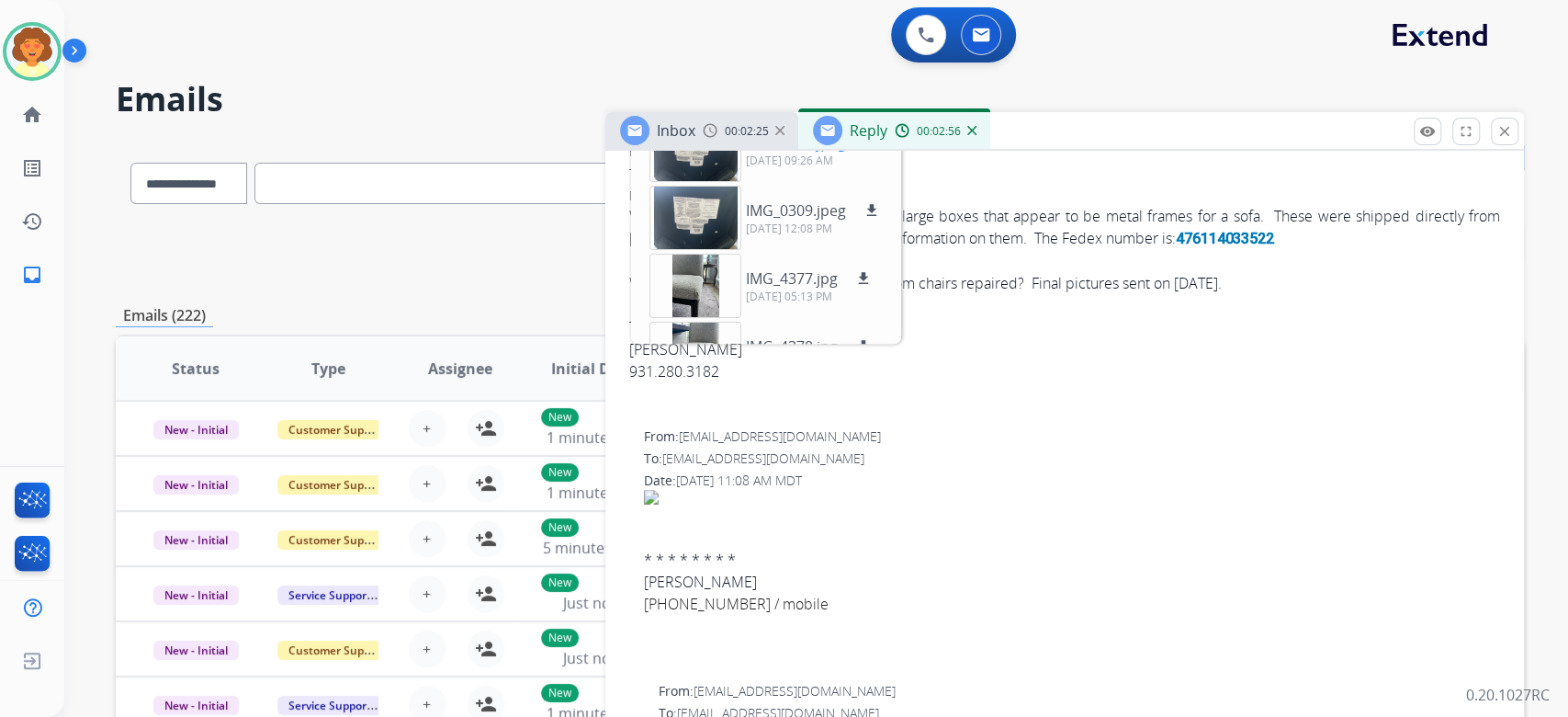
click at [880, 151] on mat-icon "download" at bounding box center [871, 141] width 16 height 16
drag, startPoint x: 926, startPoint y: 462, endPoint x: 941, endPoint y: 462, distance: 15.0
click at [880, 219] on mat-icon "download" at bounding box center [871, 210] width 16 height 16
click at [871, 286] on mat-icon "download" at bounding box center [863, 278] width 16 height 16
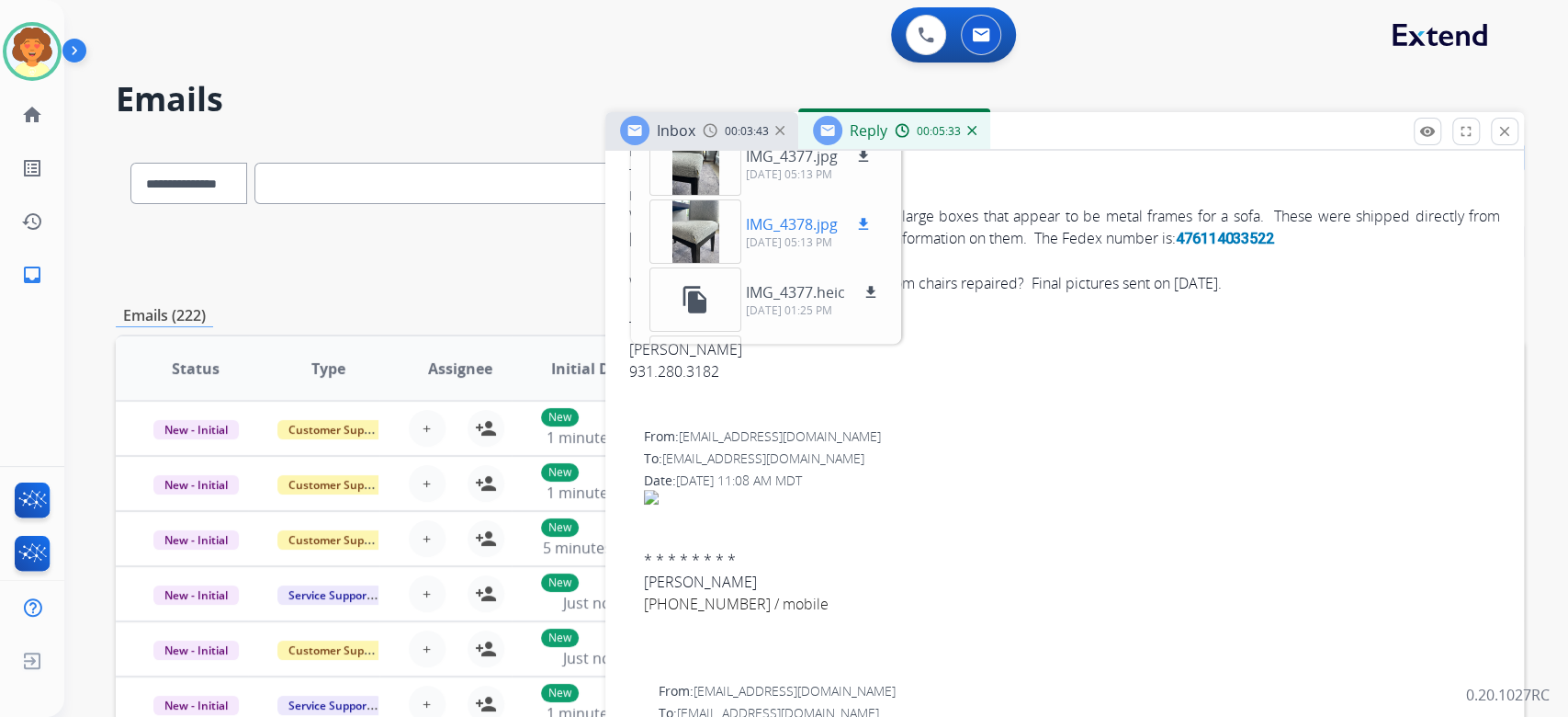
click at [871, 232] on mat-icon "download" at bounding box center [863, 223] width 16 height 16
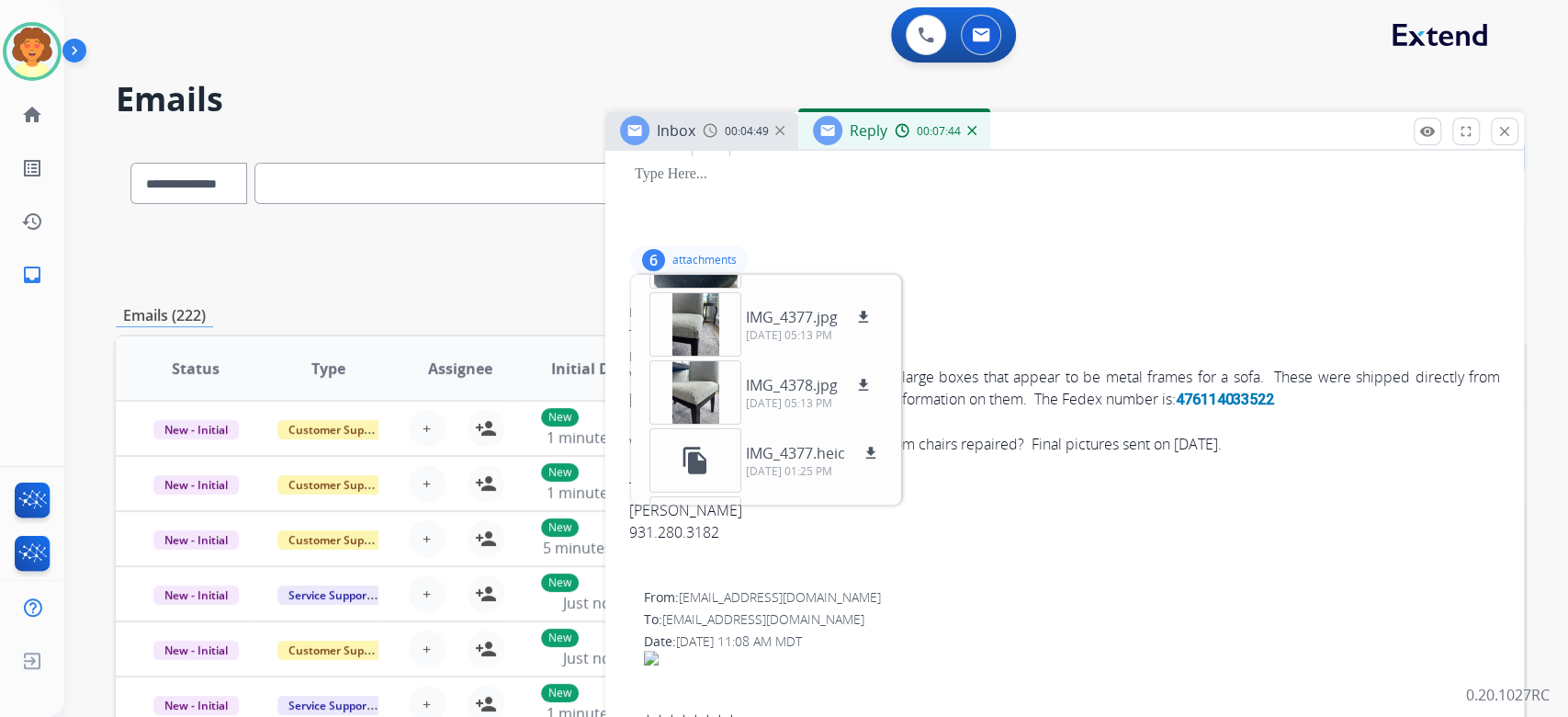
scroll to position [368, 0]
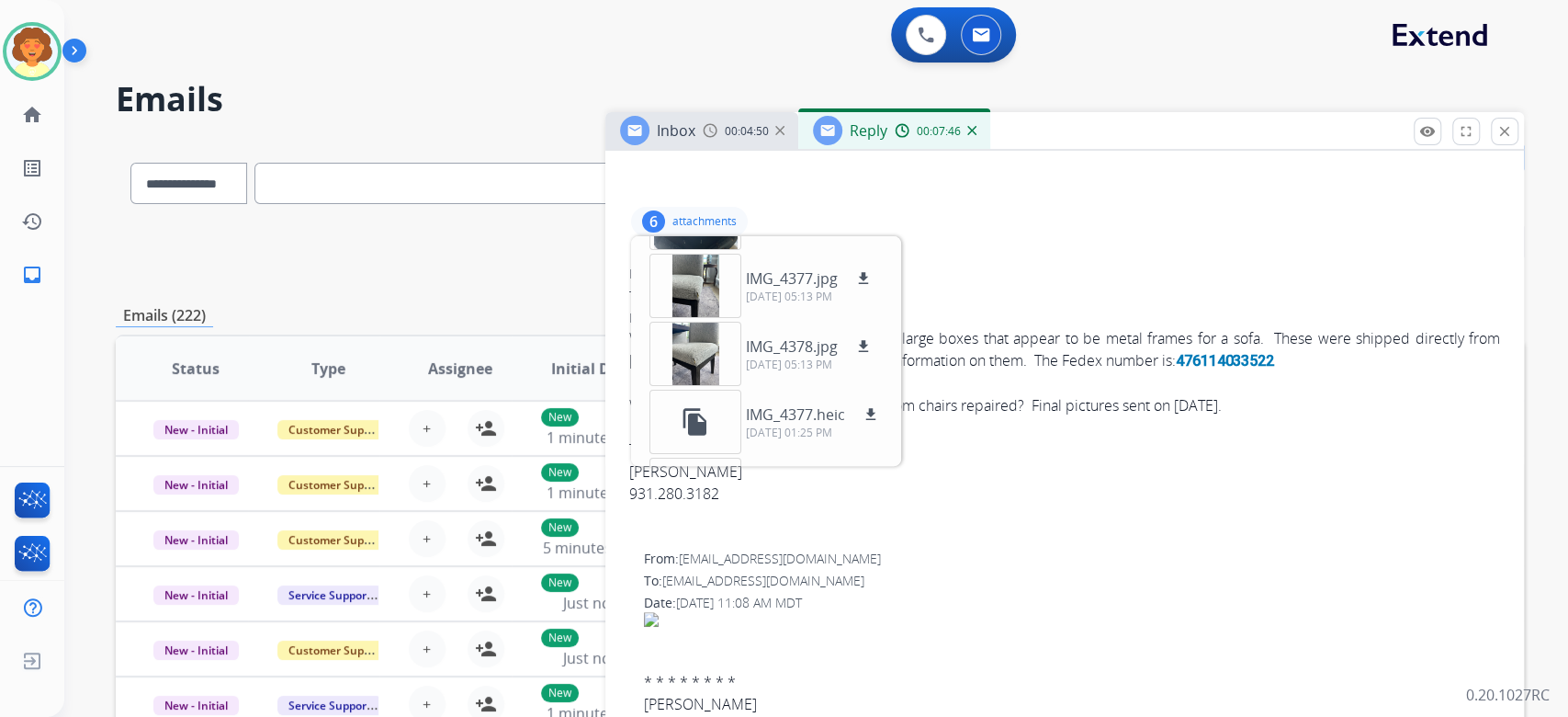
click at [1222, 243] on div "6 attachments IMG_0309.jpeg download 10/01/2025, 09:26 AM IMG_0309.jpeg downloa…" at bounding box center [1064, 221] width 874 height 44
click at [1457, 139] on mat-icon "fullscreen" at bounding box center [1465, 131] width 16 height 16
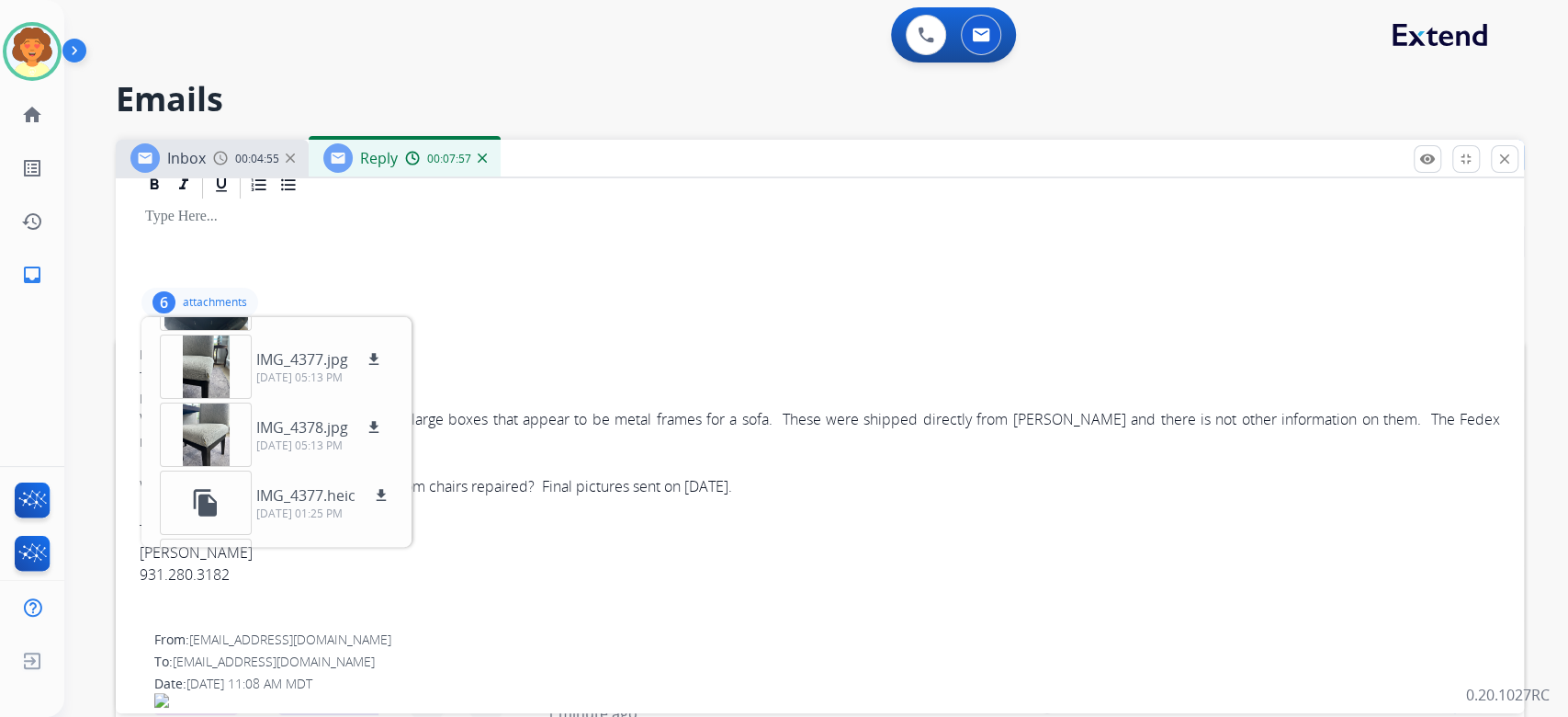
scroll to position [225, 0]
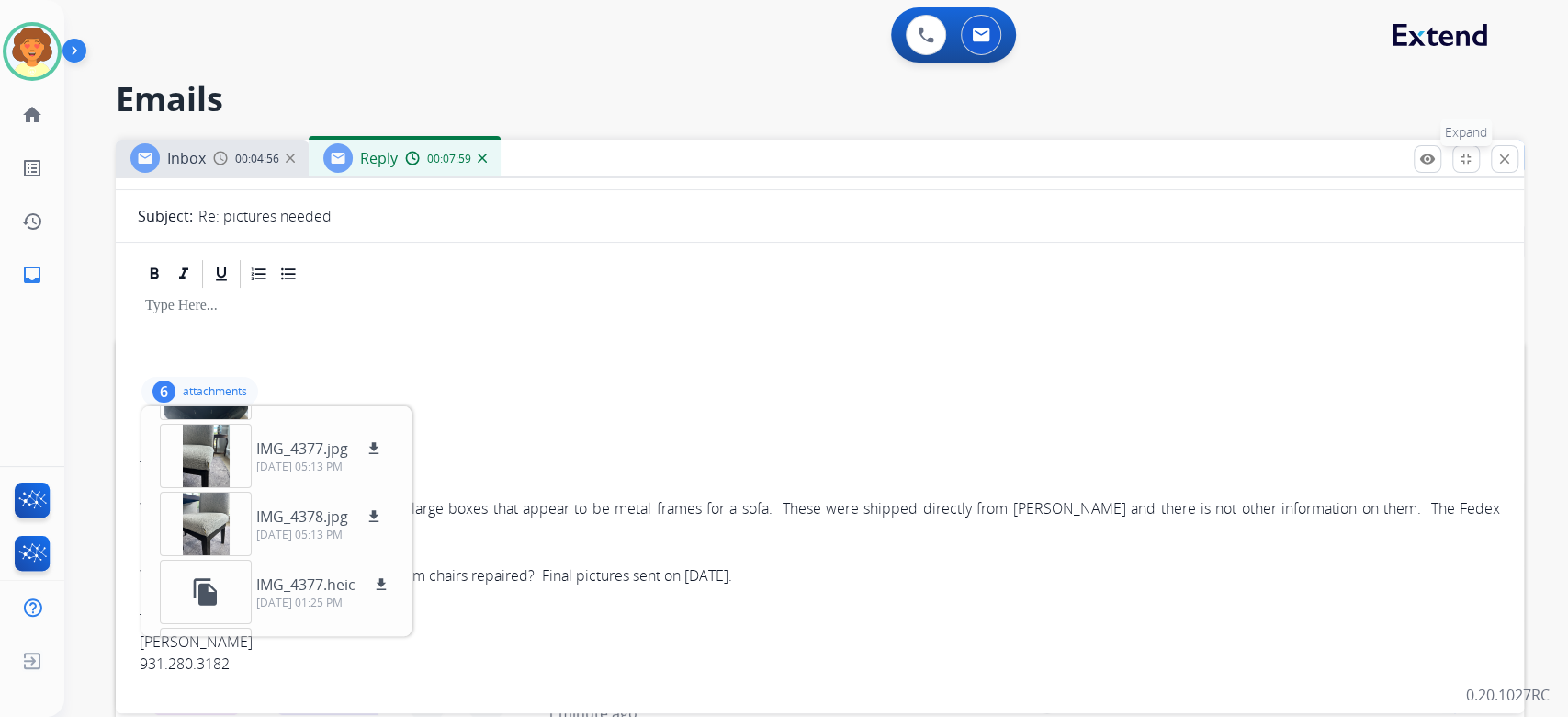
click at [1452, 173] on button "fullscreen_exit Expand" at bounding box center [1465, 158] width 28 height 28
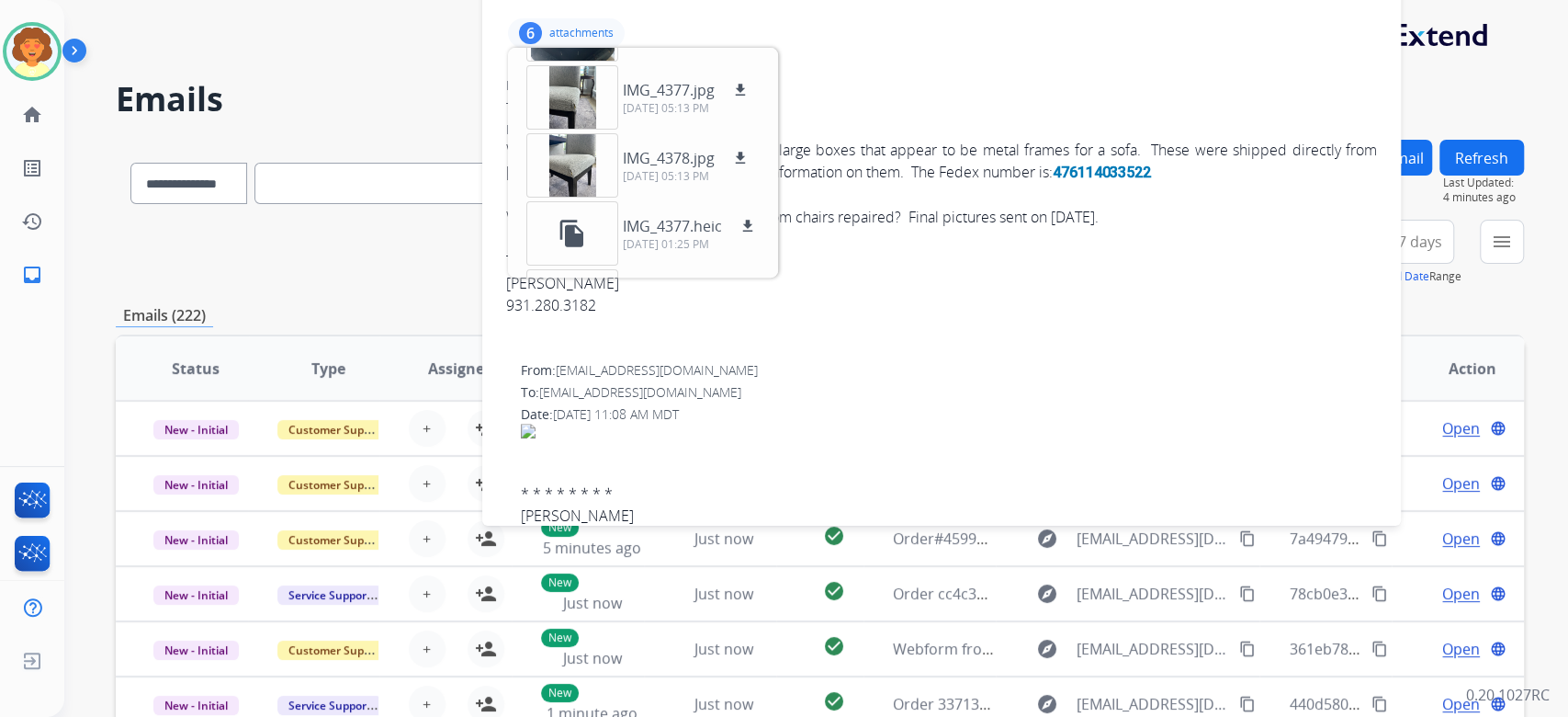
drag, startPoint x: 1194, startPoint y: 207, endPoint x: 1071, endPoint y: -104, distance: 334.4
click at [1071, 0] on html "**********" at bounding box center [784, 358] width 1568 height 717
click at [533, 44] on div "6" at bounding box center [531, 32] width 23 height 22
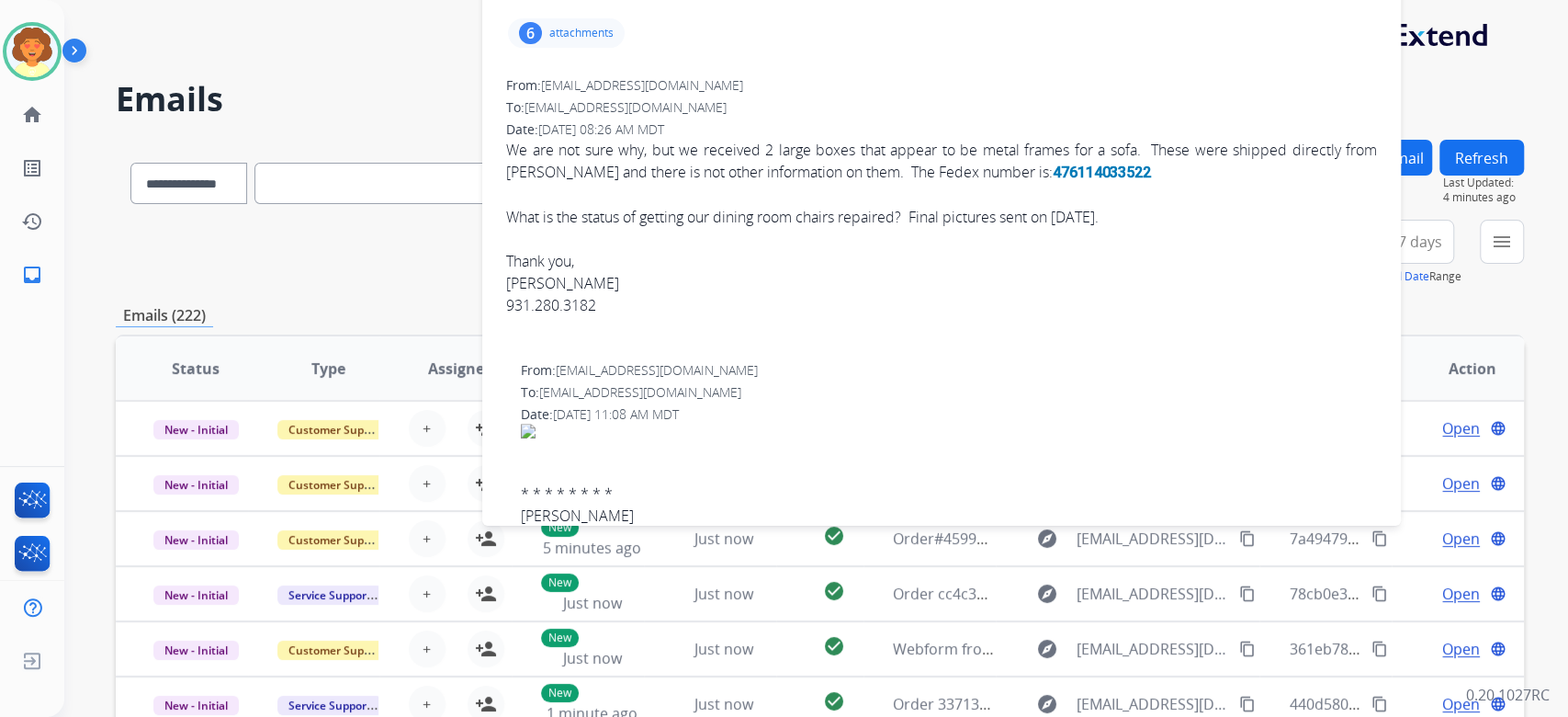
scroll to position [0, 0]
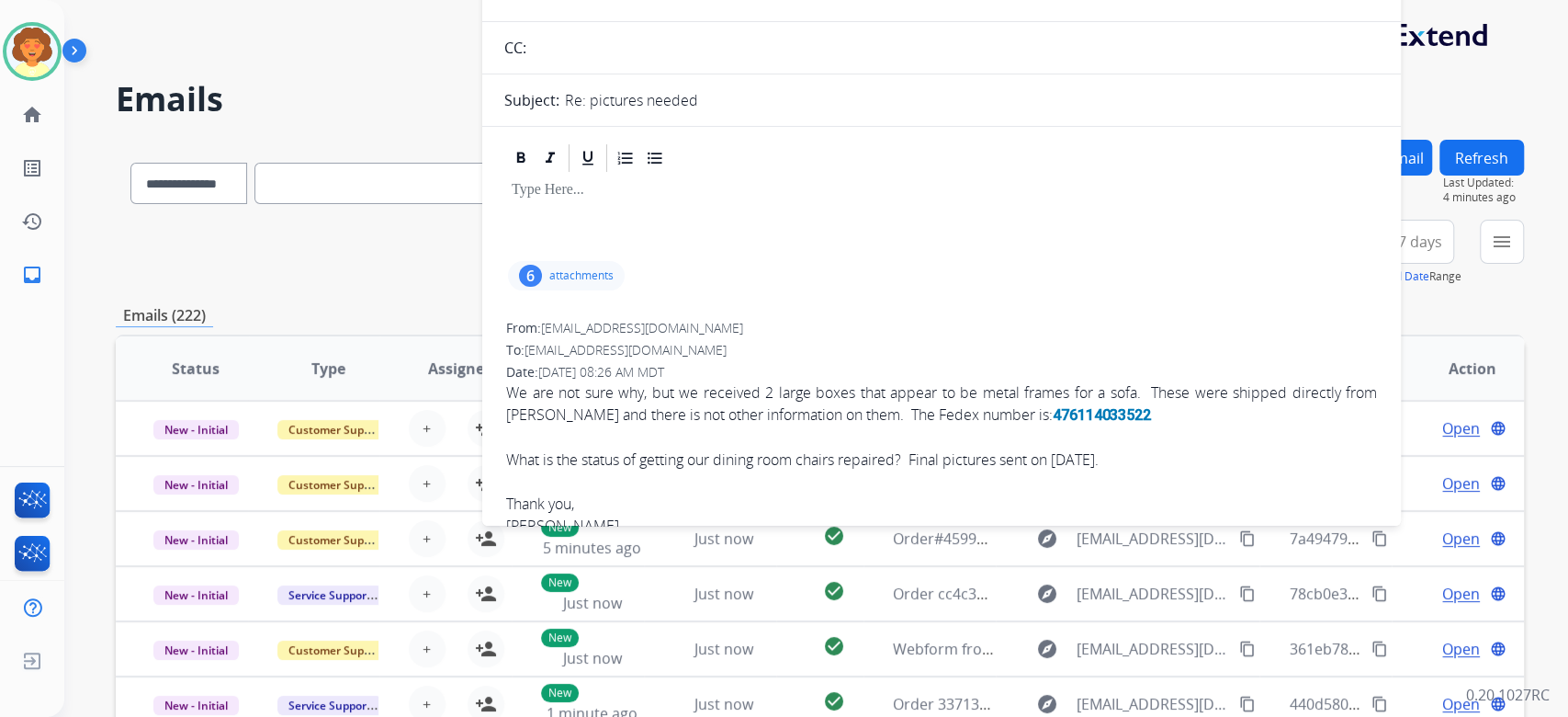
select select "**********"
drag, startPoint x: 607, startPoint y: 157, endPoint x: 617, endPoint y: 155, distance: 10.2
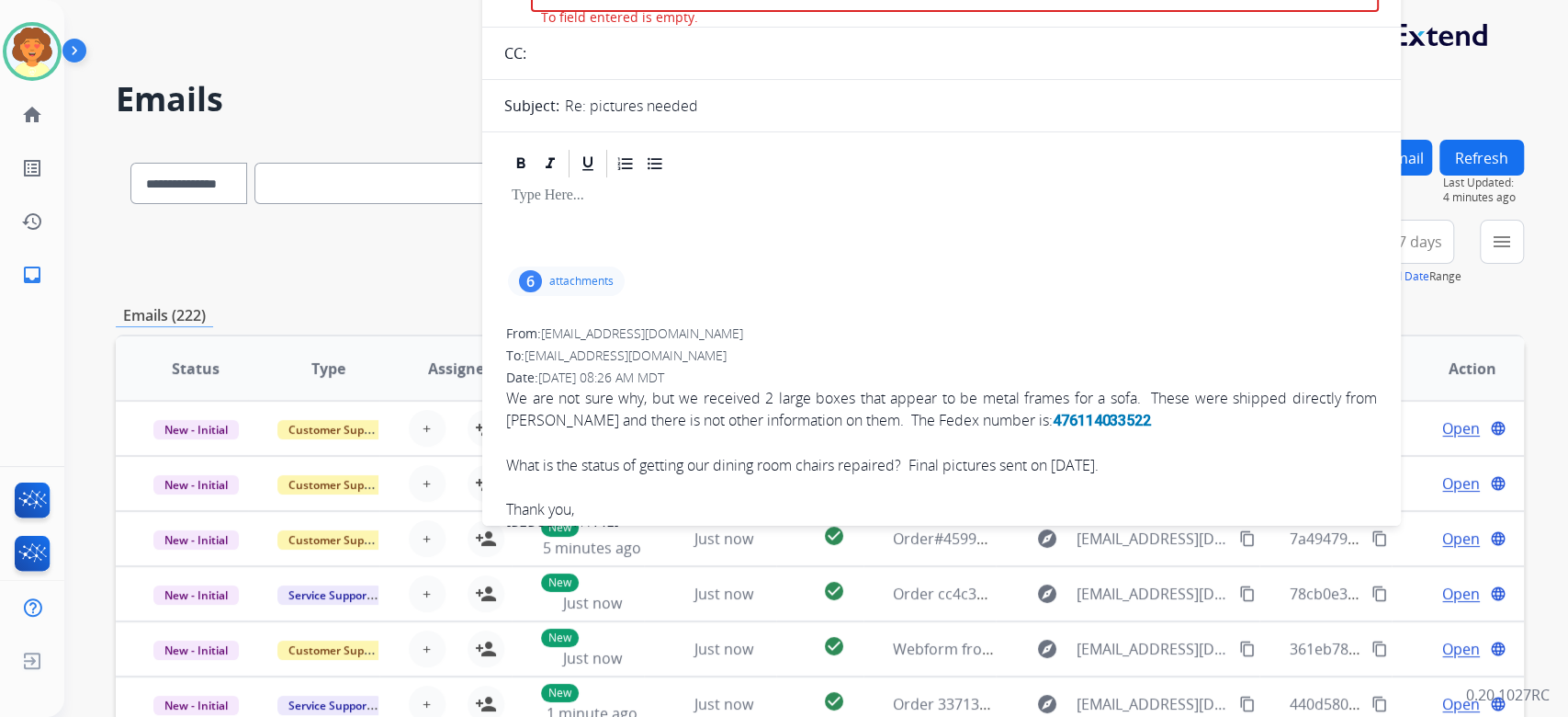
click at [579, 72] on input "text" at bounding box center [954, 53] width 847 height 36
paste input "**********"
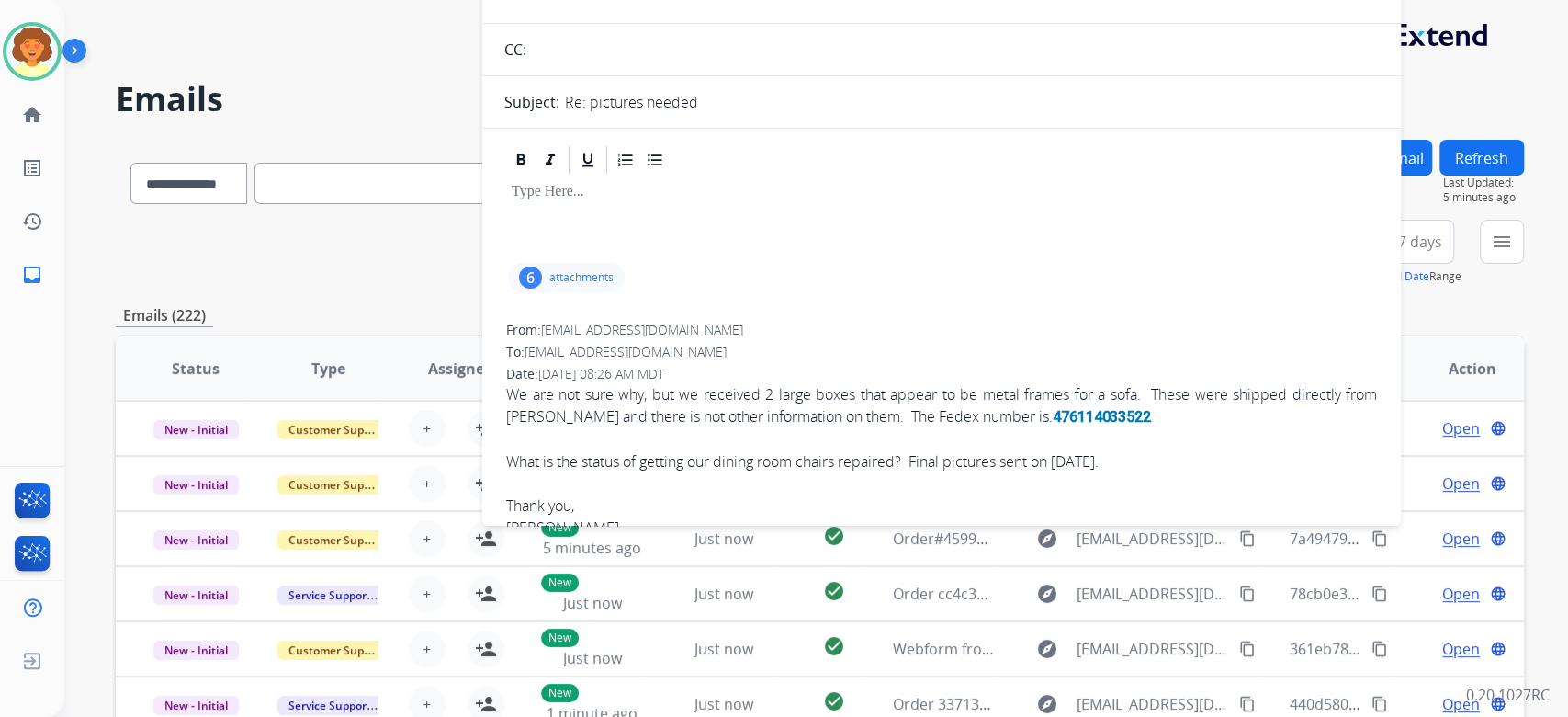
type input "**********"
drag, startPoint x: 1307, startPoint y: 49, endPoint x: 1281, endPoint y: 46, distance: 26.2
click at [867, 300] on div "6 attachments" at bounding box center [941, 278] width 874 height 44
drag, startPoint x: 985, startPoint y: 687, endPoint x: 993, endPoint y: 622, distance: 65.5
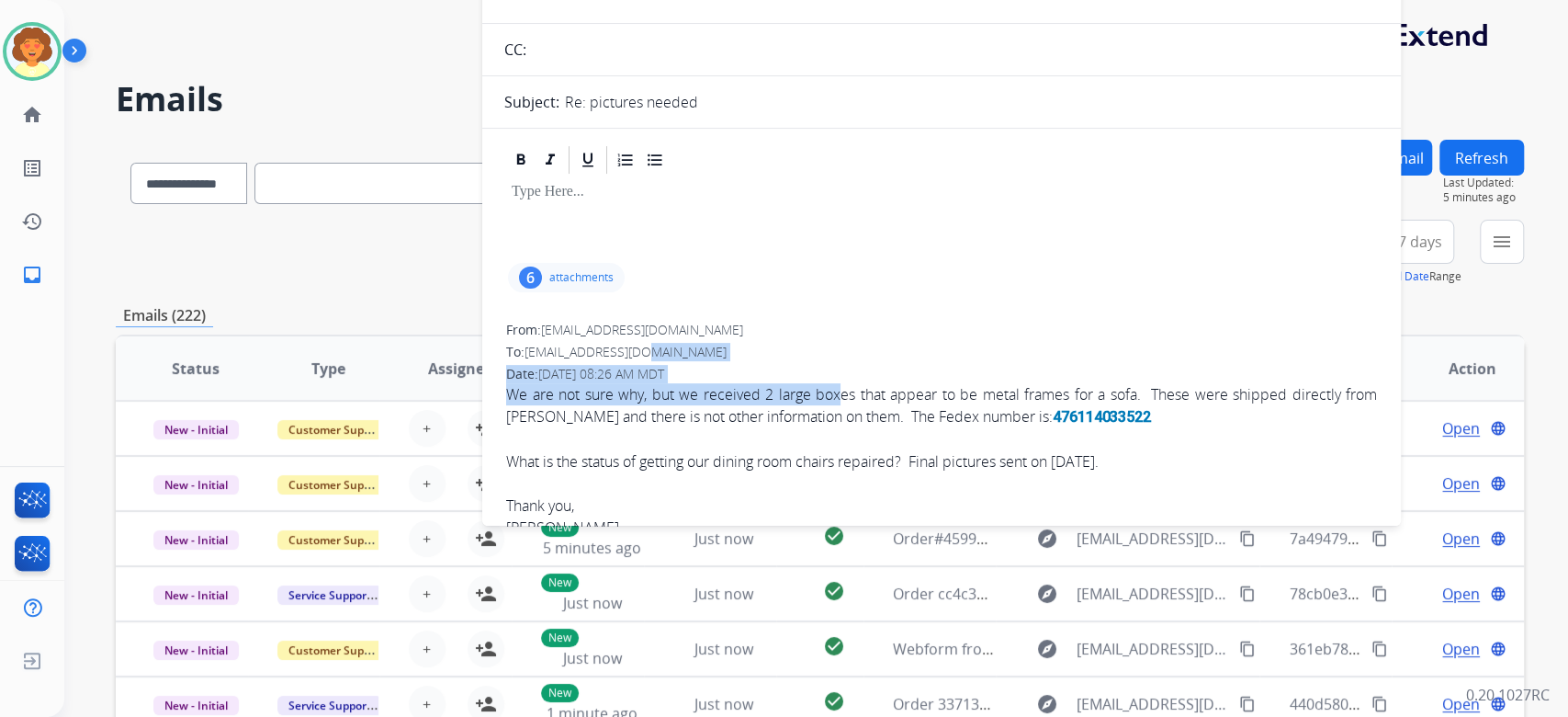
click at [992, 599] on div "From: rdoeser@gmail.com To: support@extend.com Date: 10/01/2025 - 08:26 AM MDT …" at bounding box center [941, 459] width 874 height 281
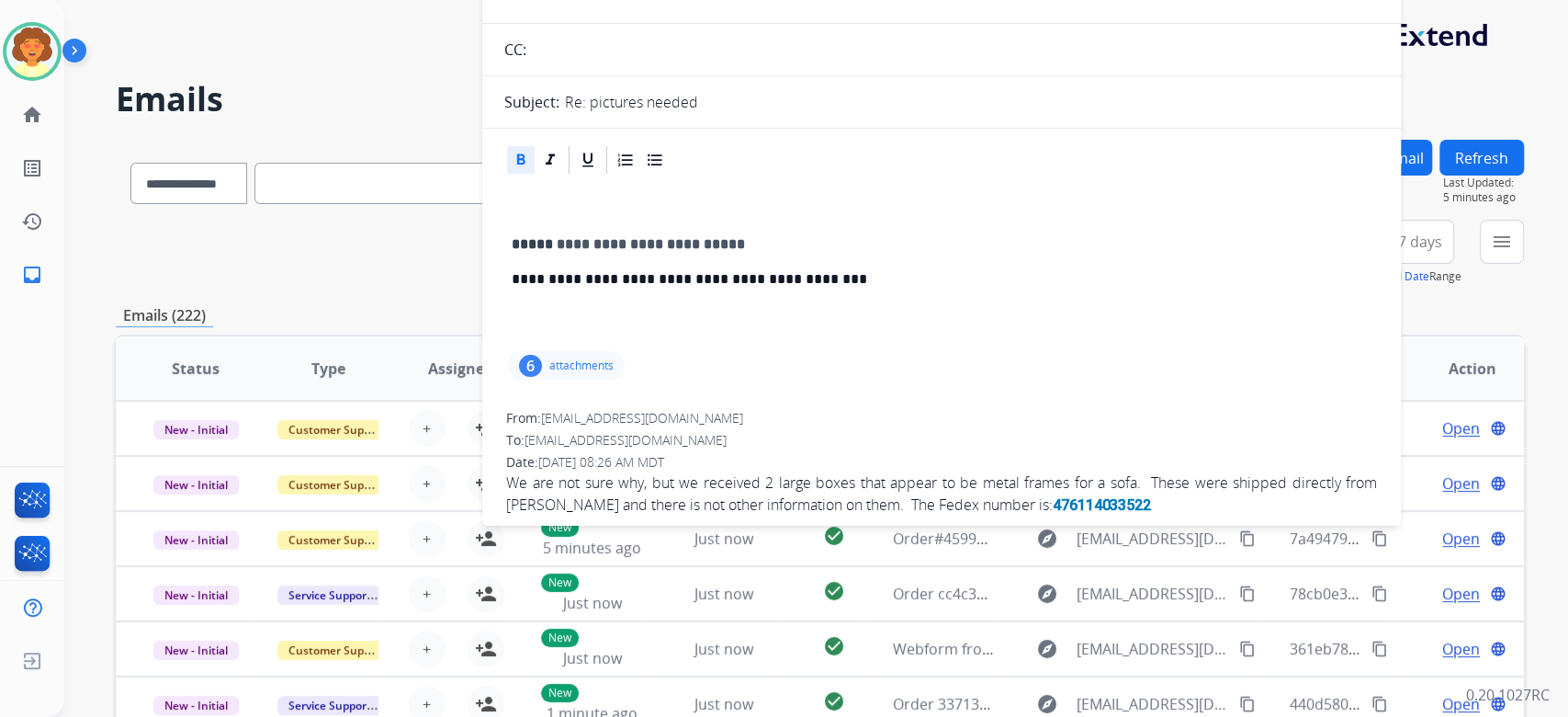
drag, startPoint x: 457, startPoint y: 328, endPoint x: 737, endPoint y: 288, distance: 282.8
click at [383, 285] on div "**********" at bounding box center [819, 252] width 1408 height 66
click at [351, 107] on div "**********" at bounding box center [793, 424] width 1459 height 717
click at [1442, 439] on span "Open" at bounding box center [1460, 428] width 37 height 22
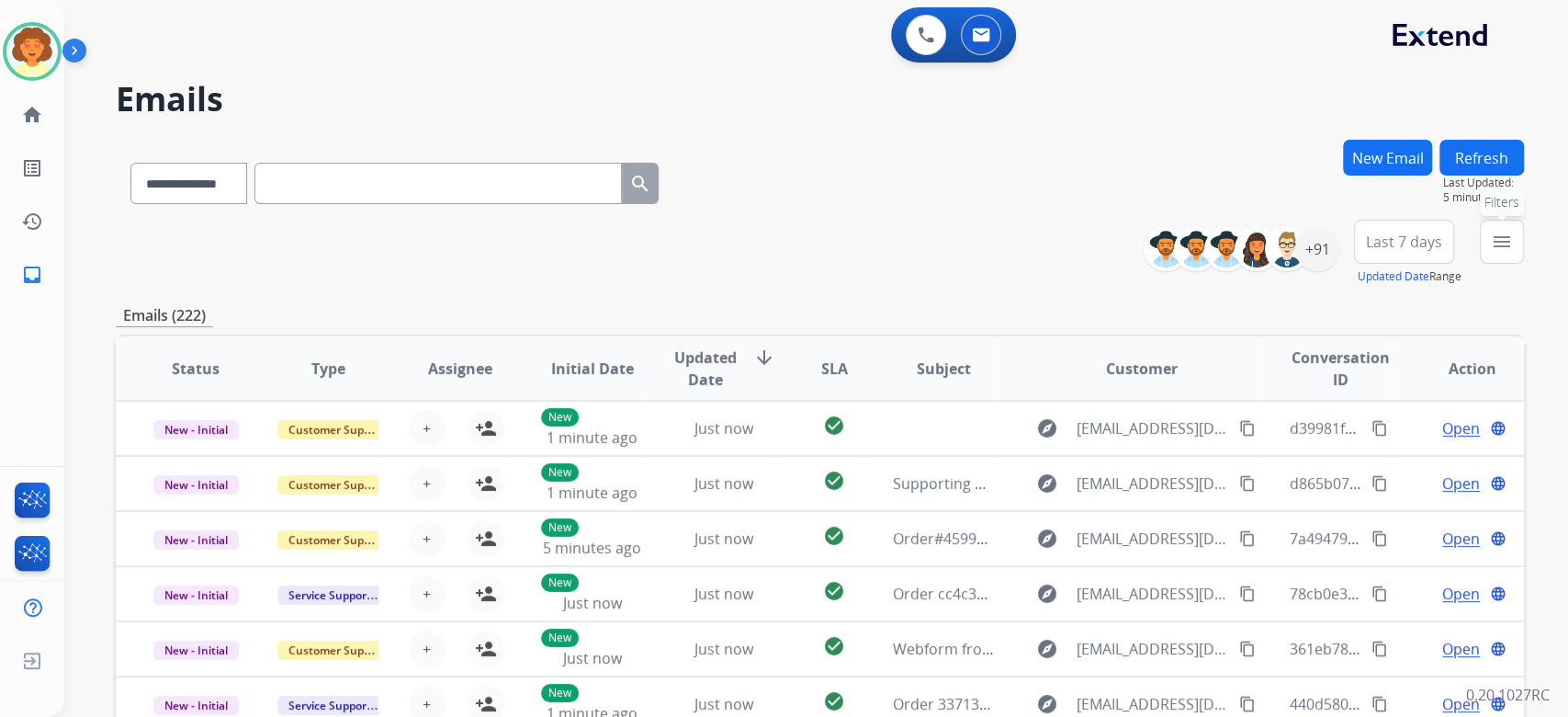
click at [1491, 253] on mat-icon "menu" at bounding box center [1501, 242] width 22 height 22
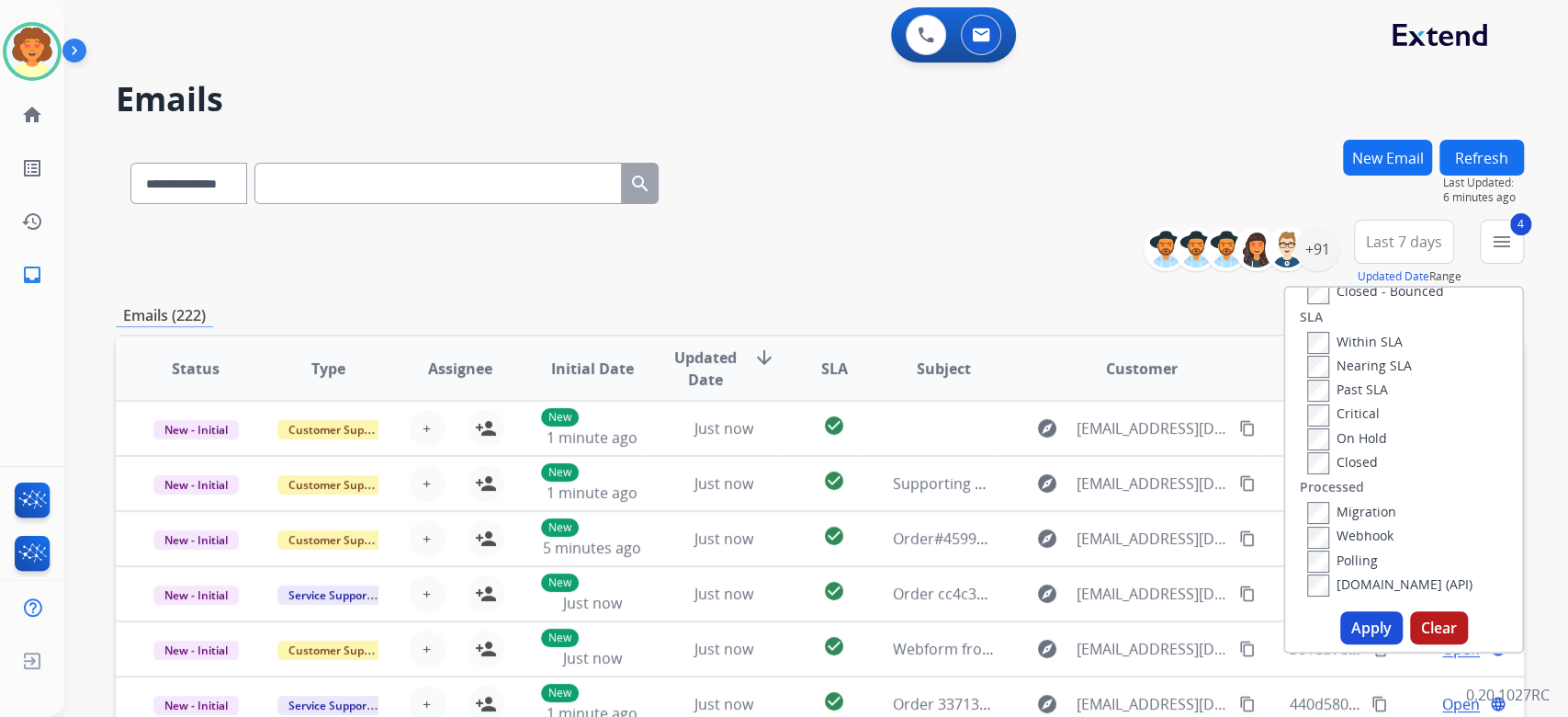
scroll to position [368, 0]
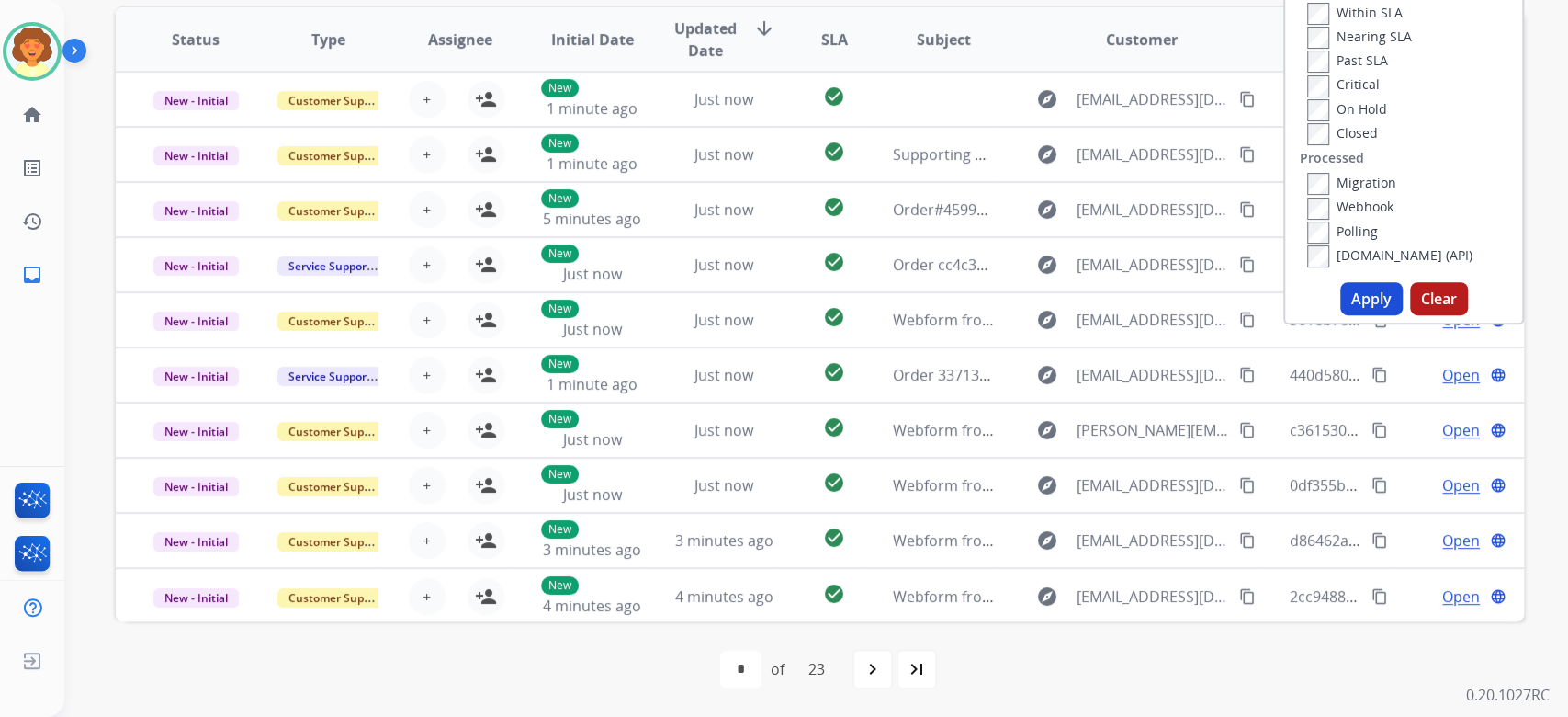
click at [1340, 315] on button "Apply" at bounding box center [1370, 298] width 62 height 33
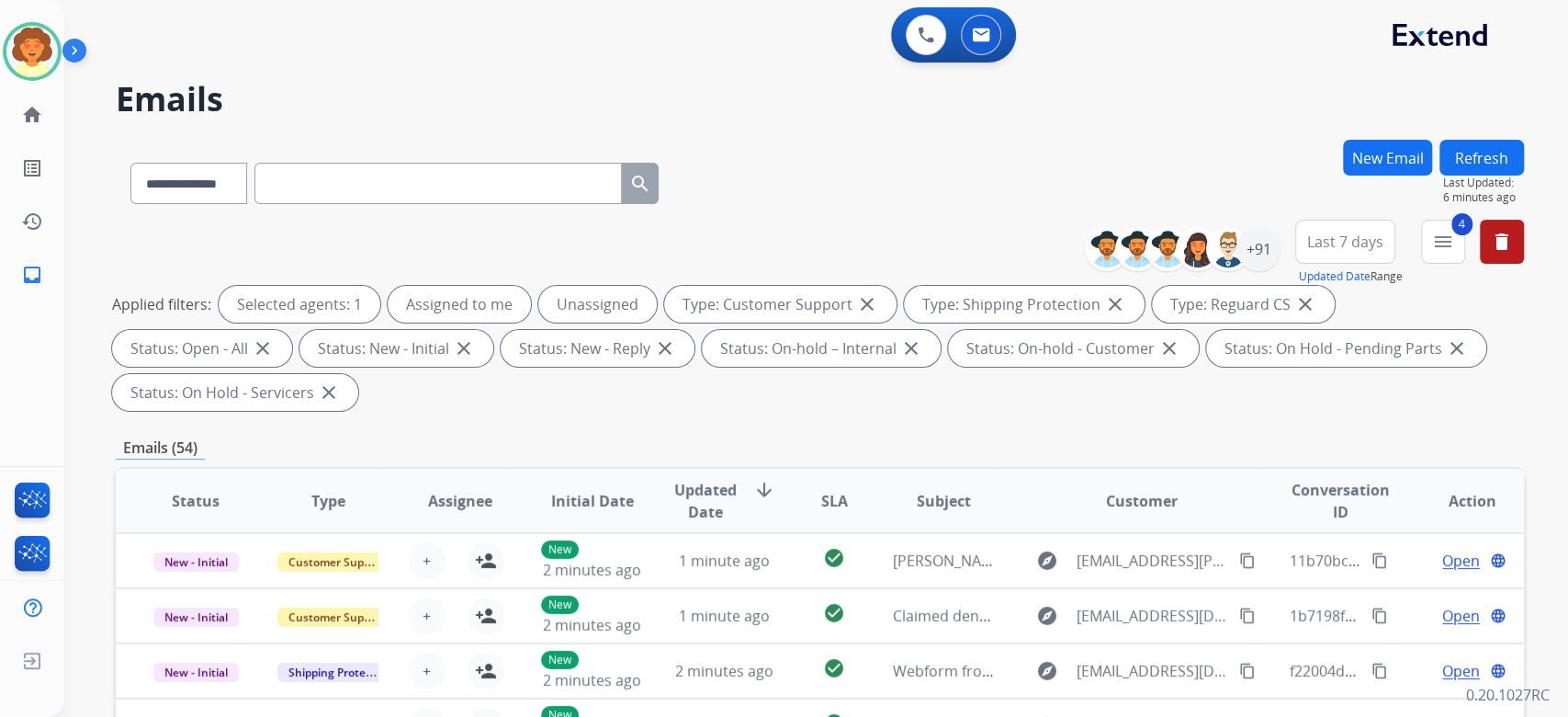
click at [1307, 245] on span "Last 7 days" at bounding box center [1345, 242] width 76 height 8
click at [1288, 478] on div "Last 90 days" at bounding box center [1339, 464] width 101 height 28
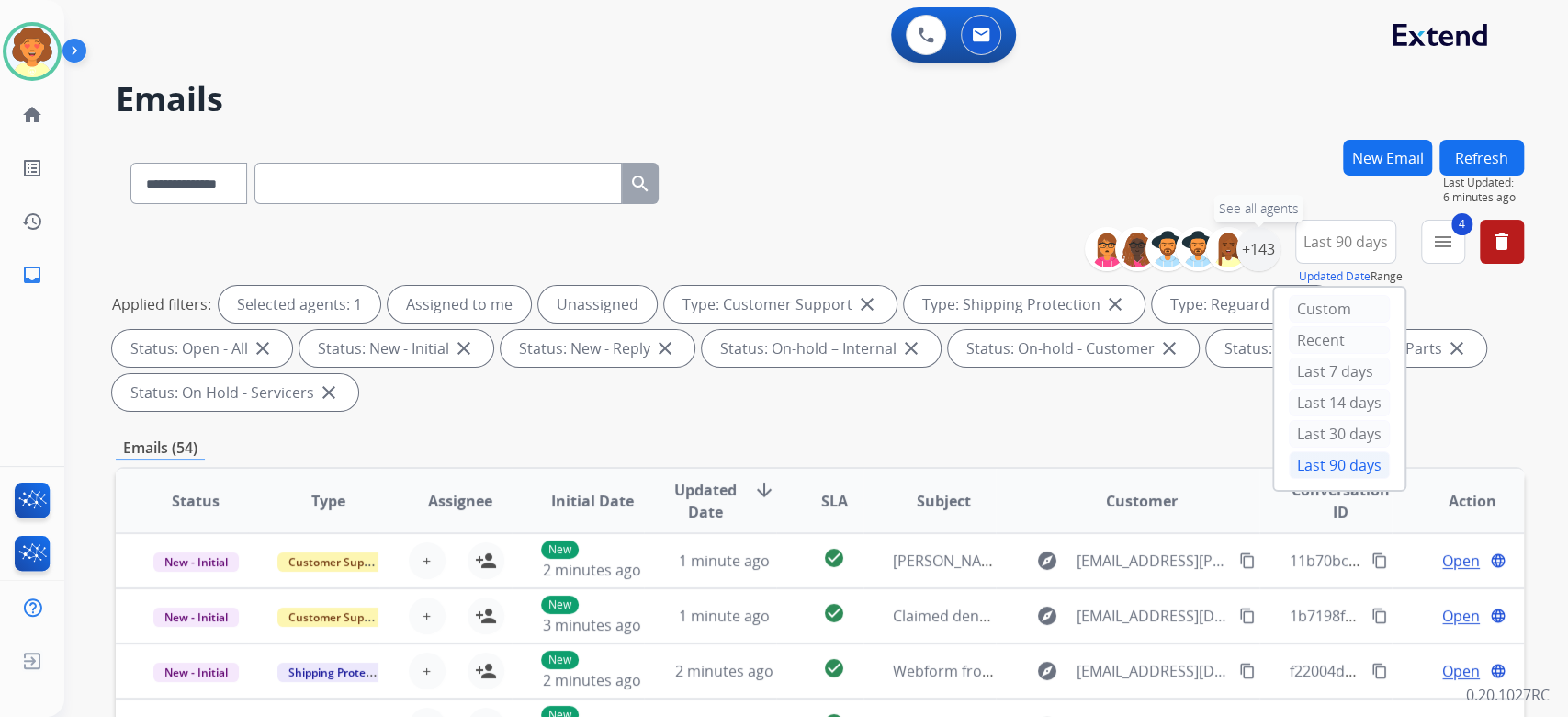
click at [1236, 271] on div "+143" at bounding box center [1258, 249] width 44 height 44
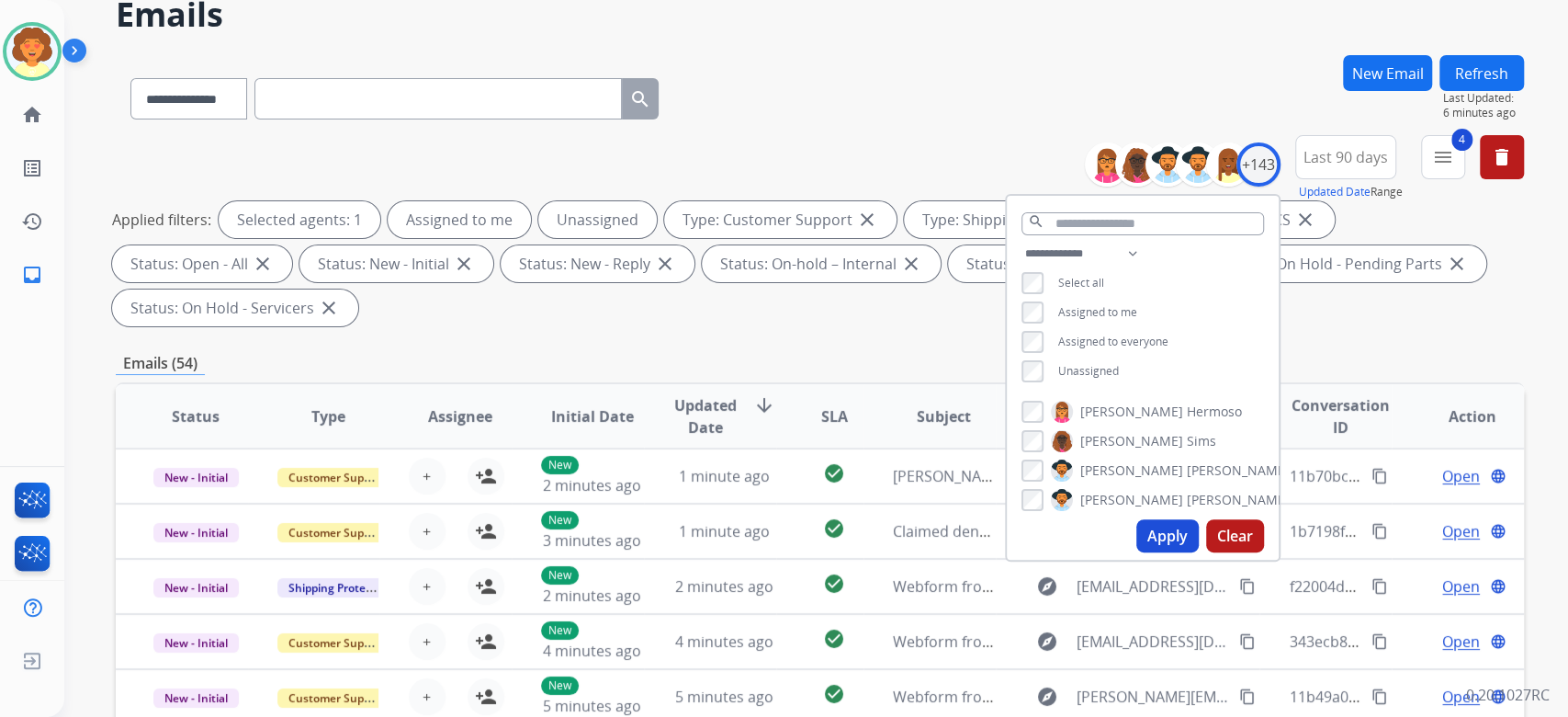
scroll to position [122, 0]
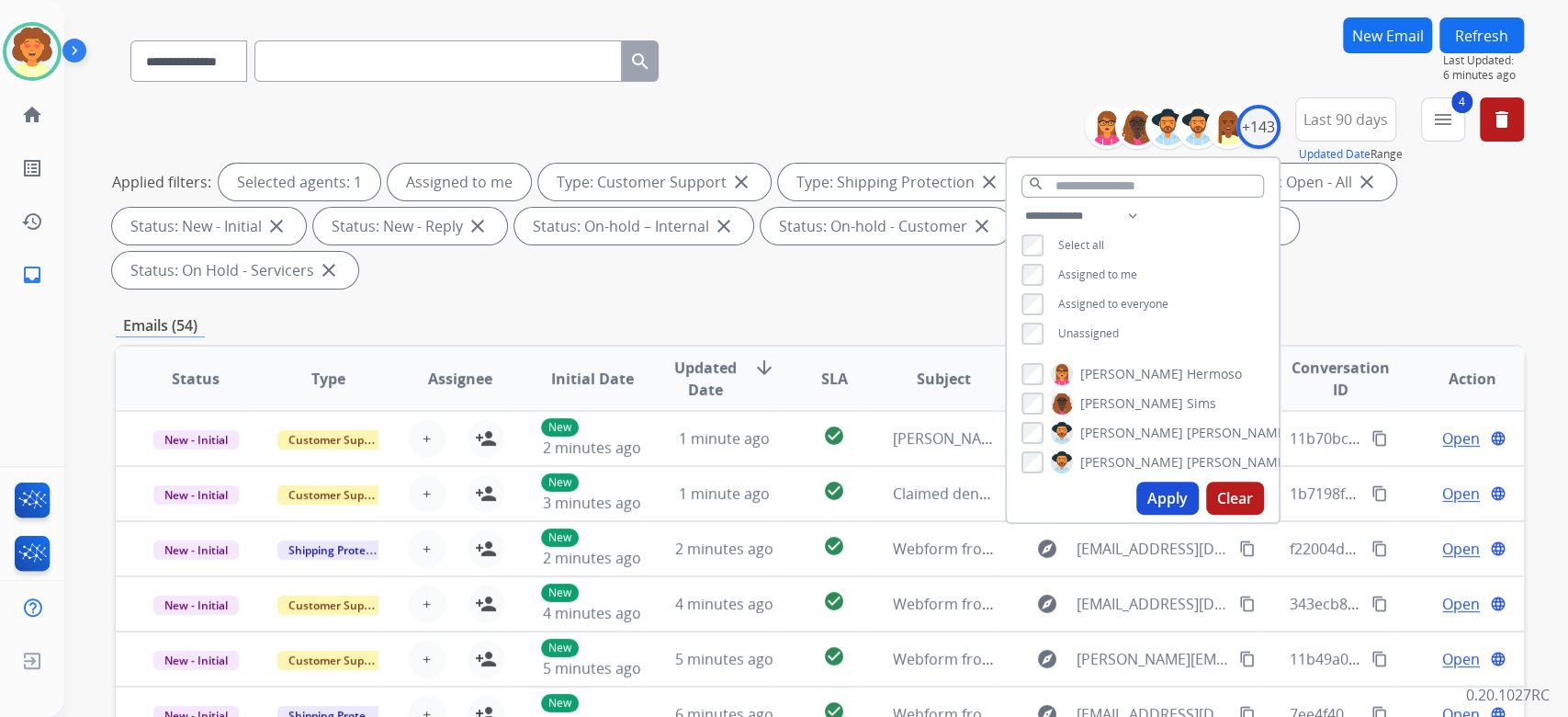
click at [1136, 515] on button "Apply" at bounding box center [1166, 497] width 62 height 33
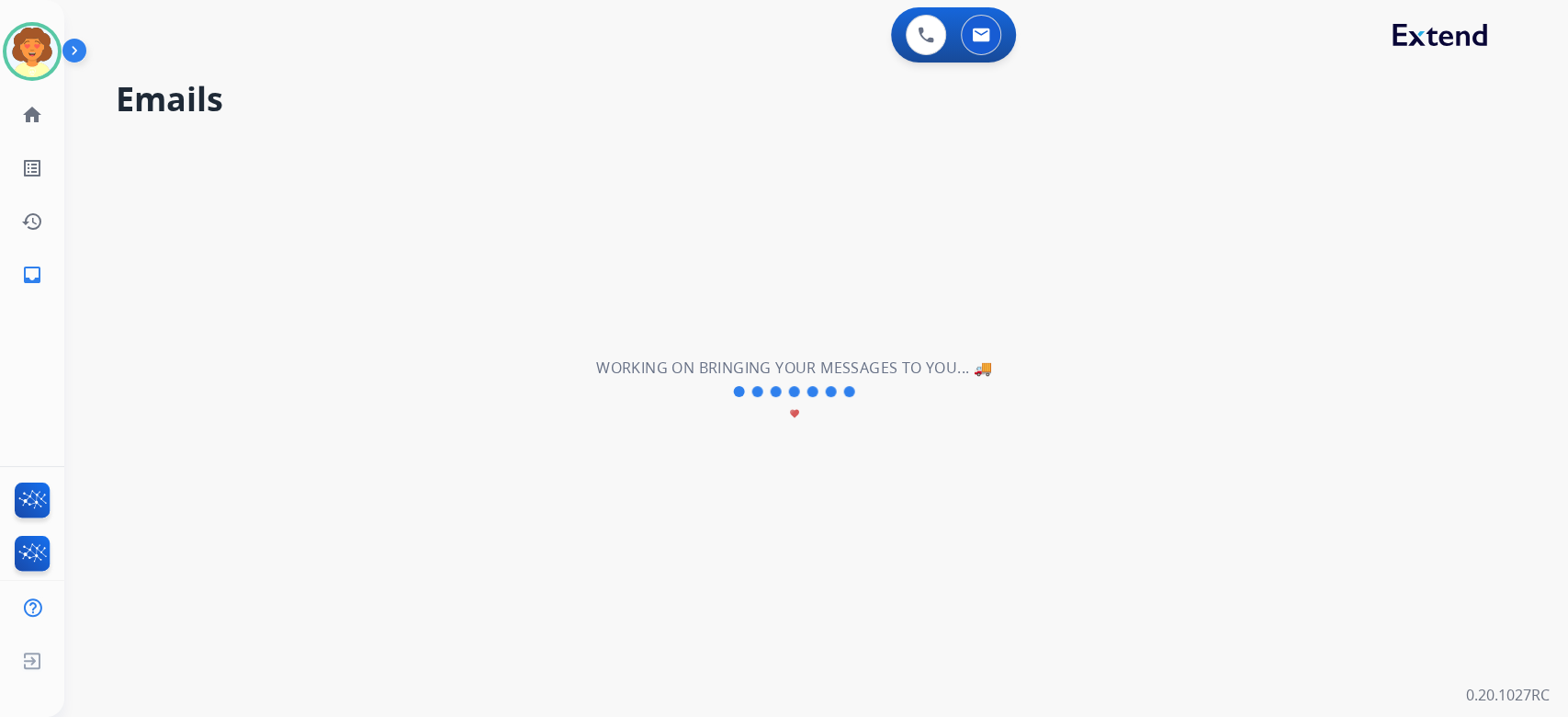
scroll to position [0, 0]
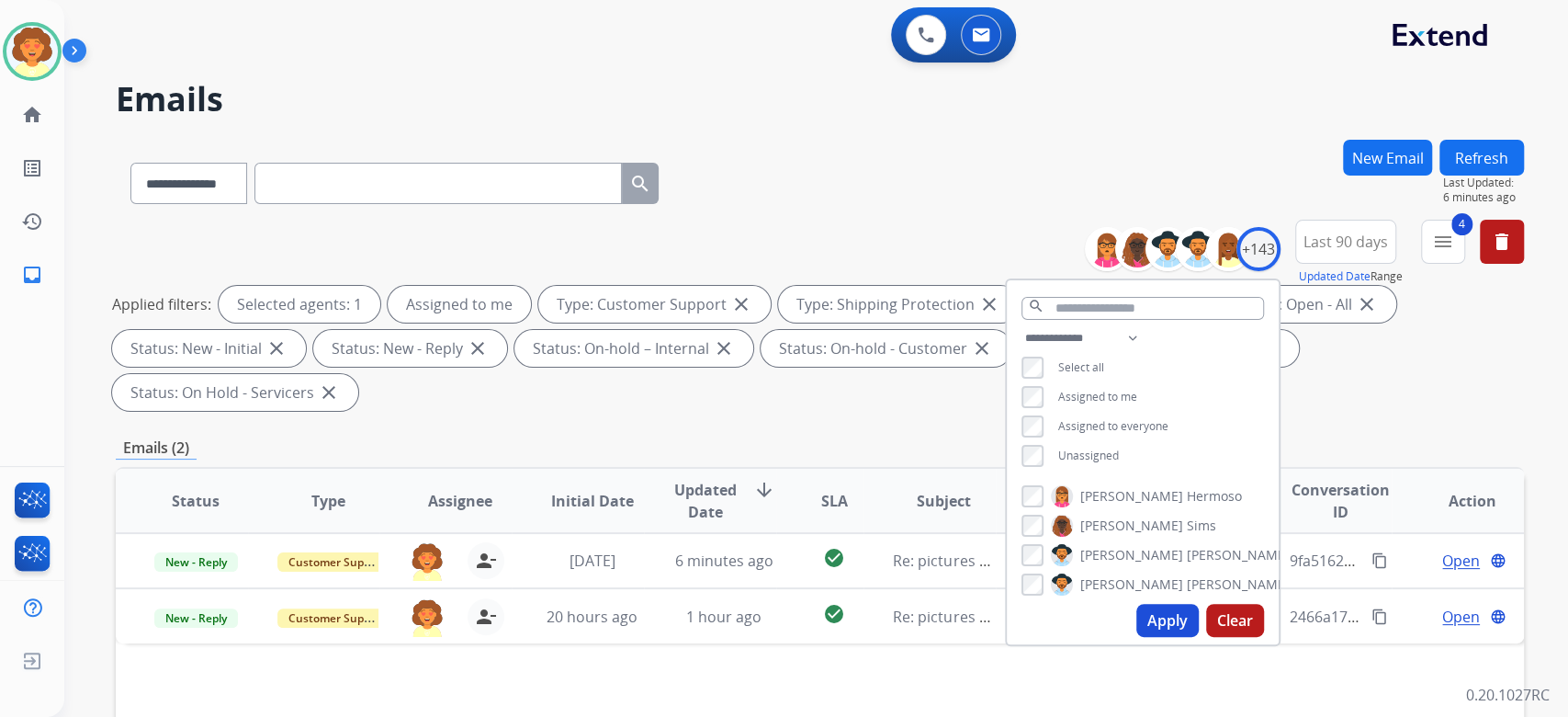
click at [1317, 411] on div "Applied filters: Selected agents: 1 Assigned to me Type: Customer Support close…" at bounding box center [815, 348] width 1408 height 125
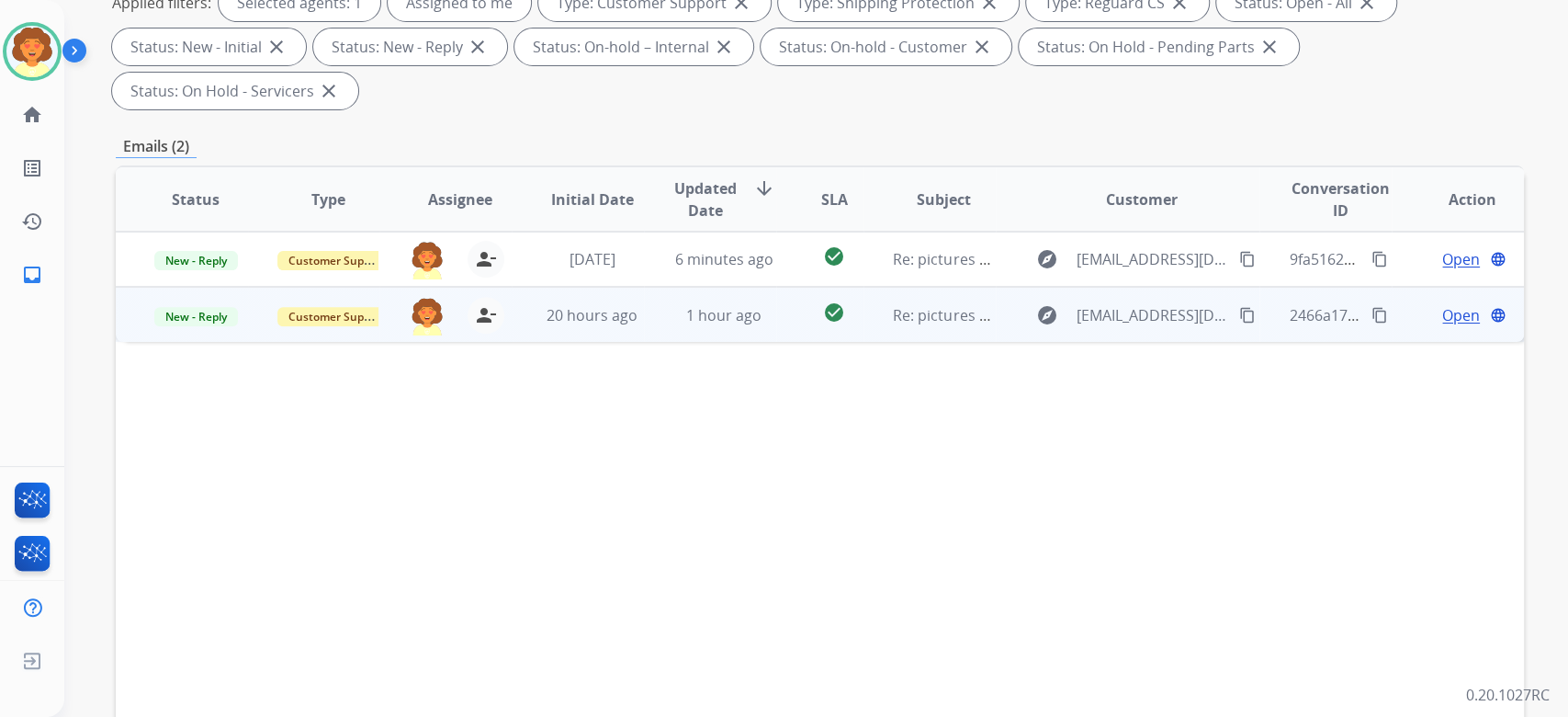
scroll to position [368, 0]
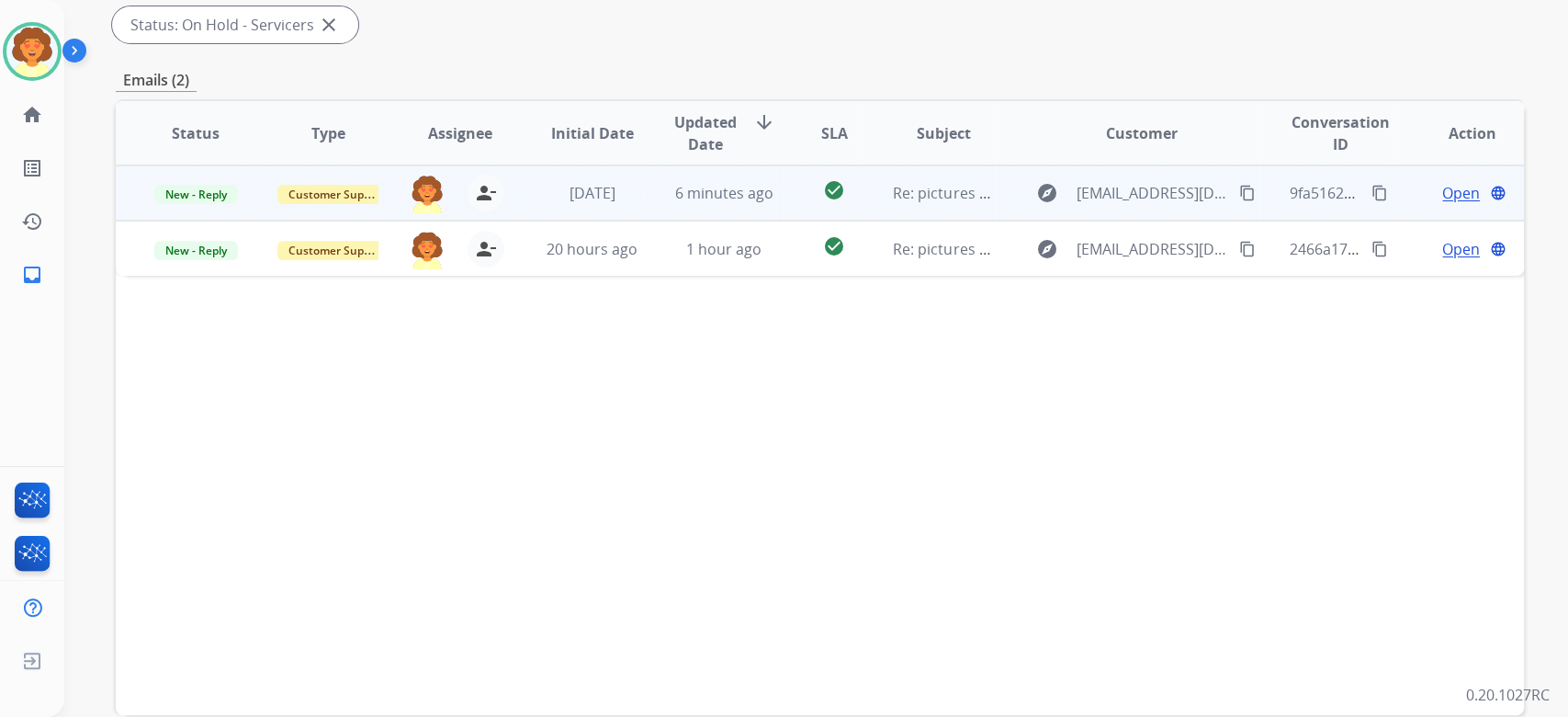
click at [1442, 204] on span "Open" at bounding box center [1460, 193] width 37 height 22
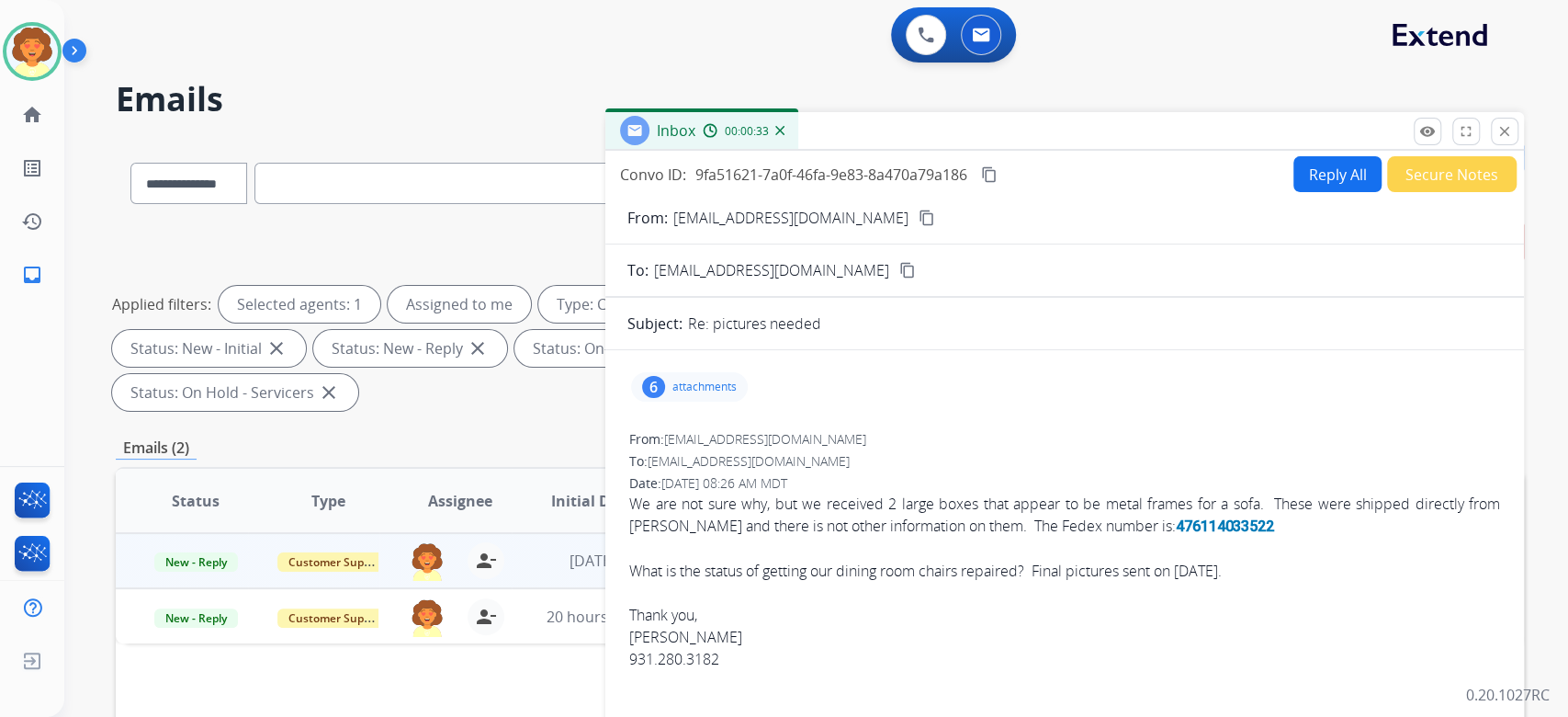
scroll to position [122, 0]
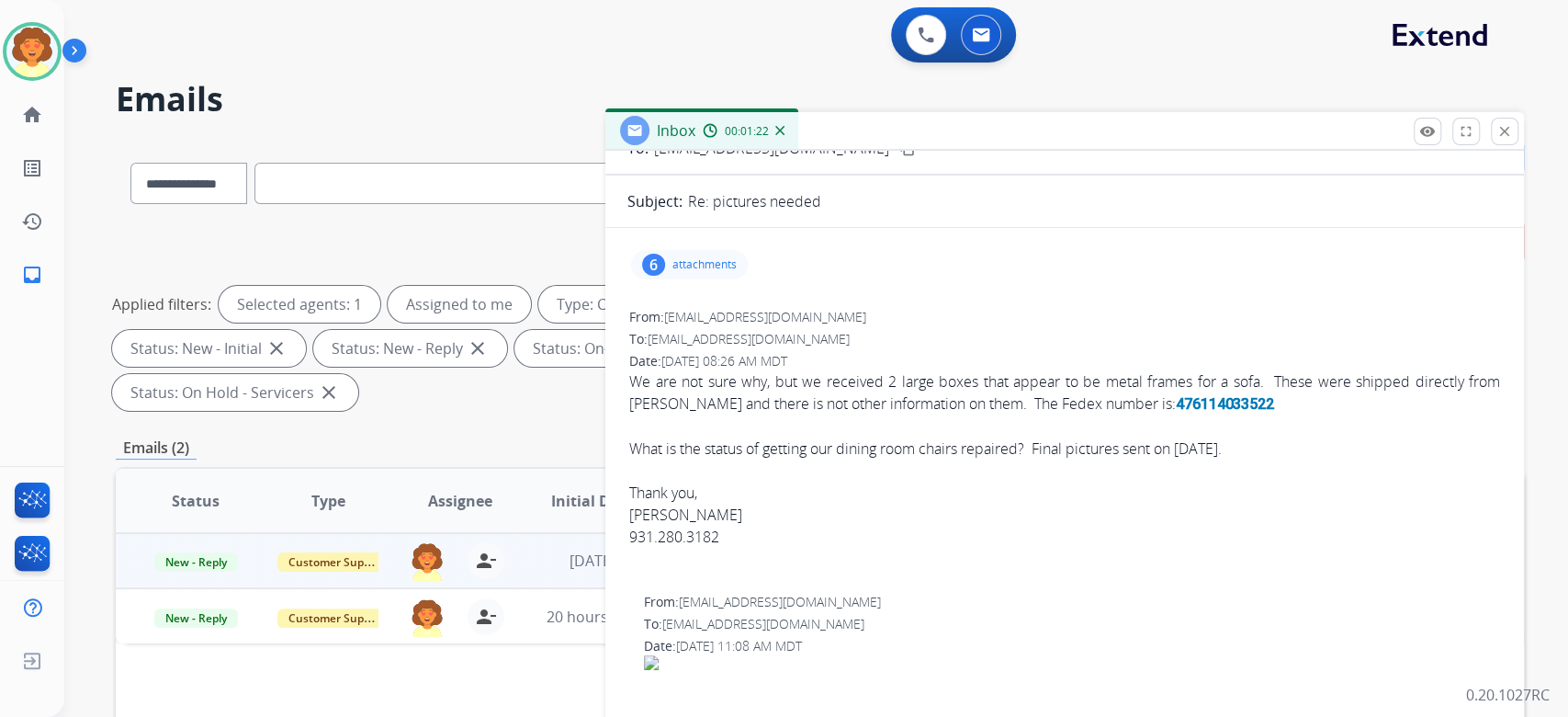
click at [1176, 412] on link "476114033522" at bounding box center [1224, 404] width 98 height 17
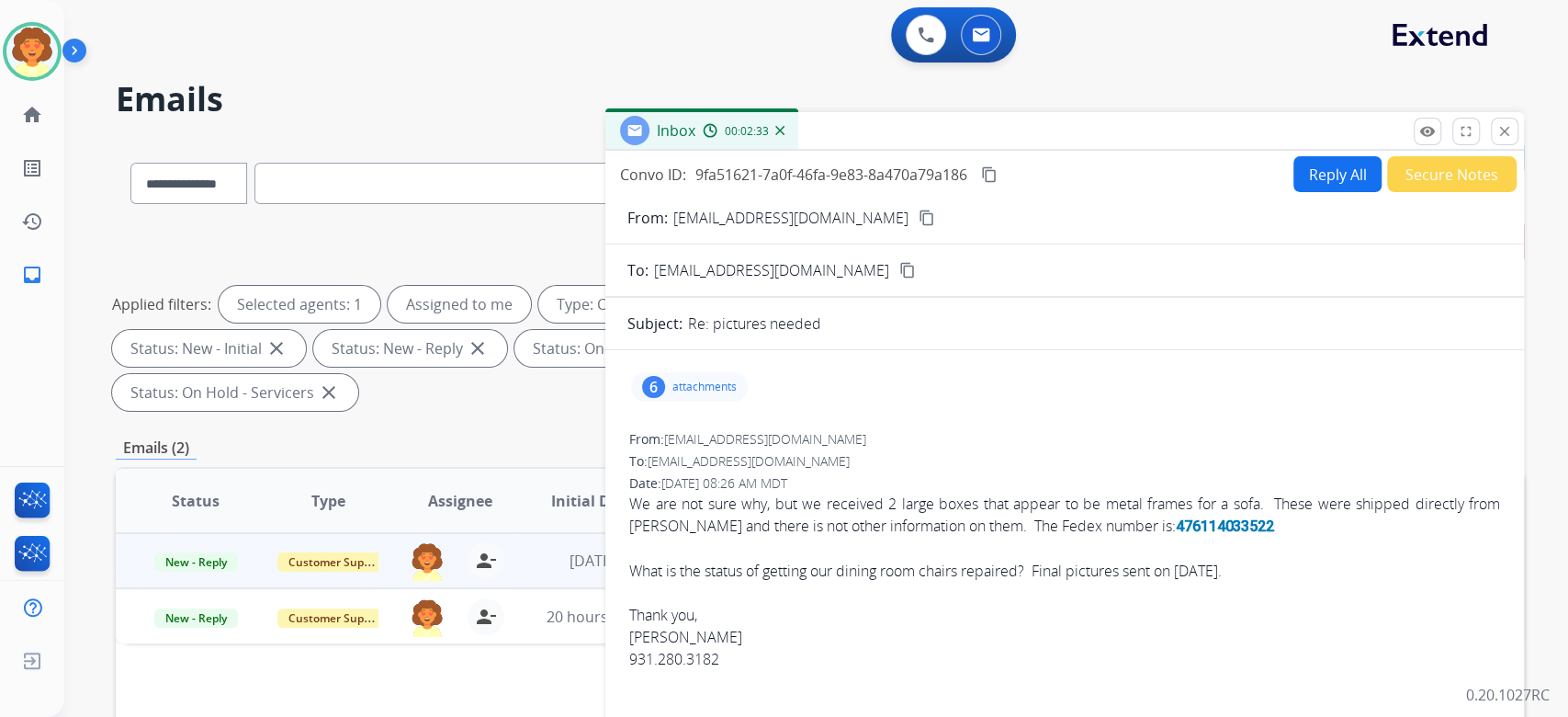
click at [1293, 192] on button "Reply All" at bounding box center [1337, 175] width 88 height 36
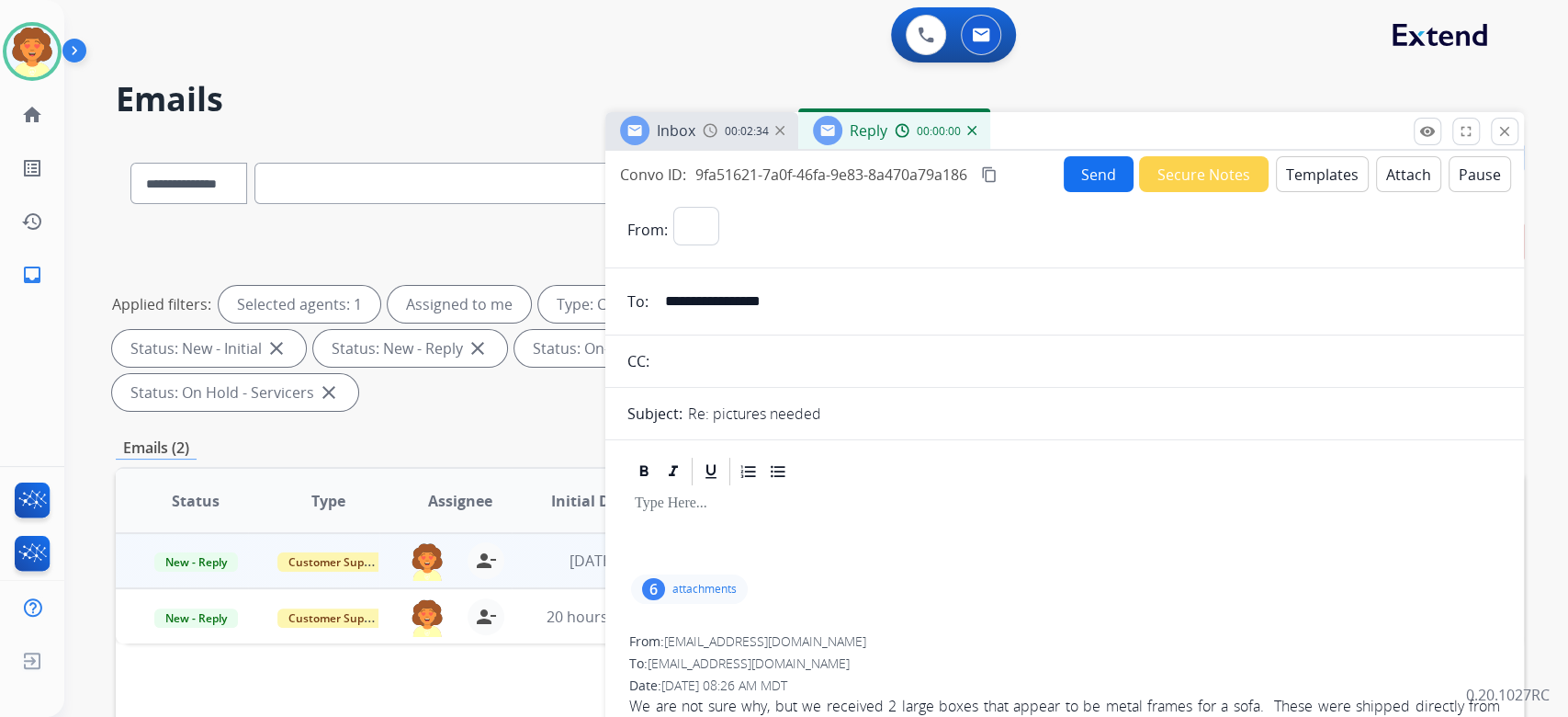
select select "**********"
click at [1276, 192] on button "Templates" at bounding box center [1322, 175] width 93 height 36
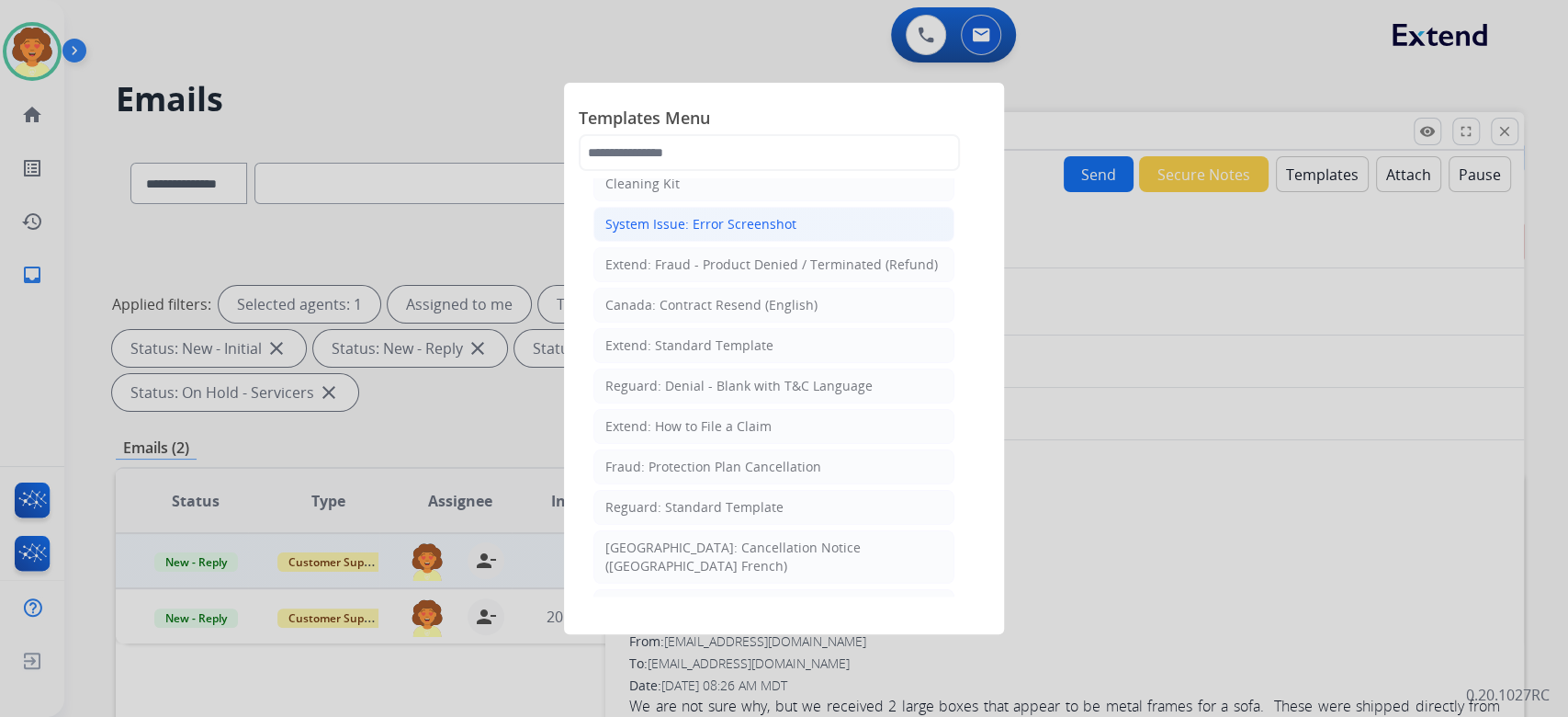
scroll to position [368, 0]
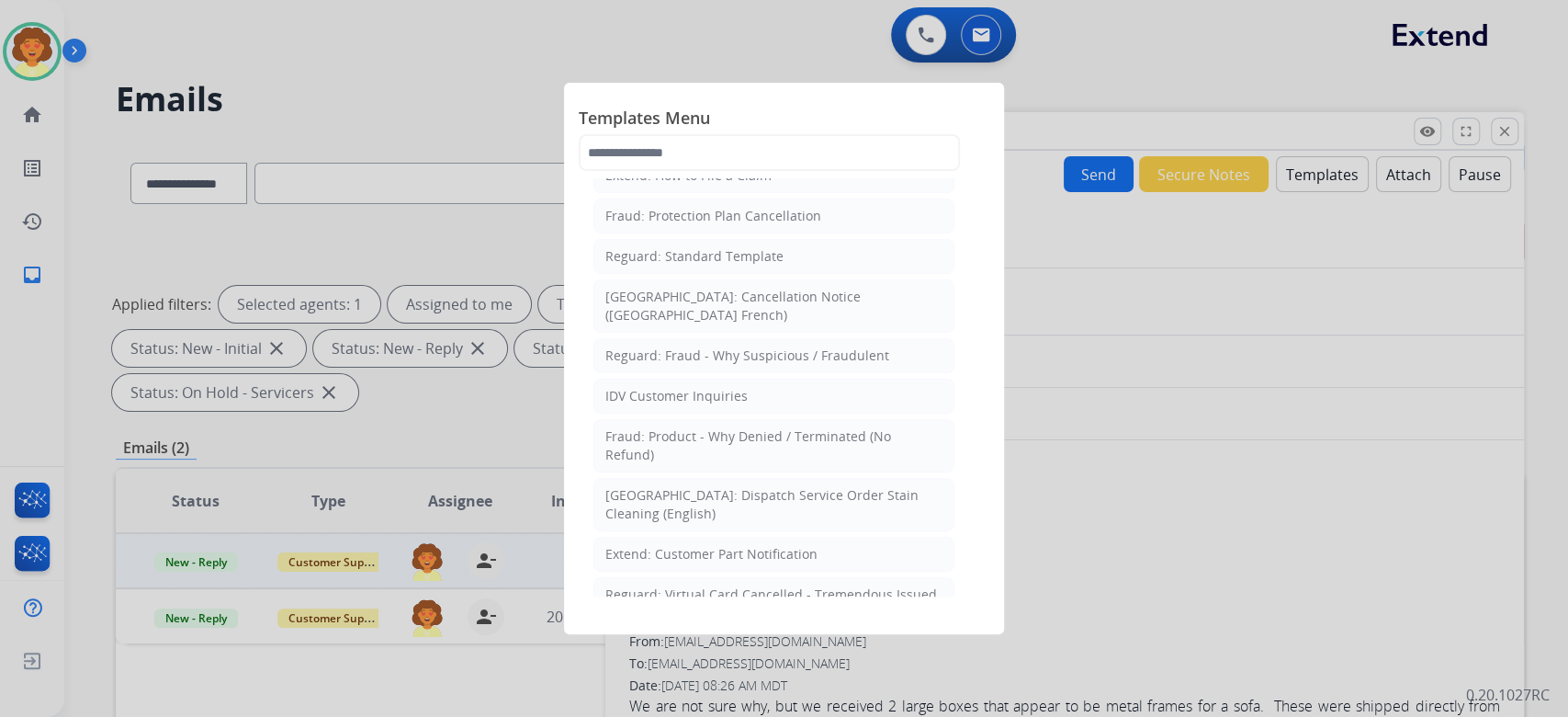
click at [742, 104] on div "Extend: Standard Template" at bounding box center [689, 94] width 168 height 18
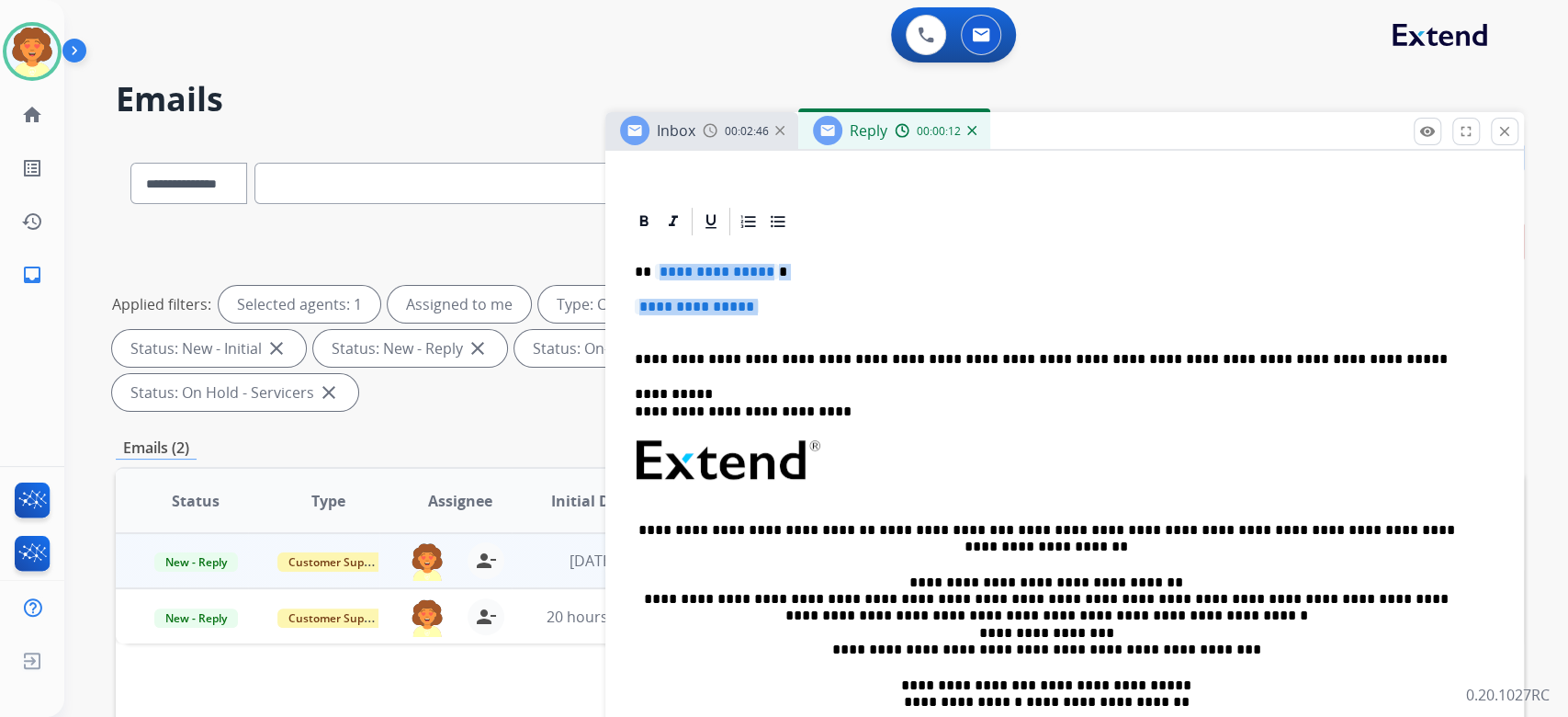
drag, startPoint x: 646, startPoint y: 555, endPoint x: 730, endPoint y: 622, distance: 107.4
click at [730, 622] on div "**********" at bounding box center [1064, 503] width 874 height 531
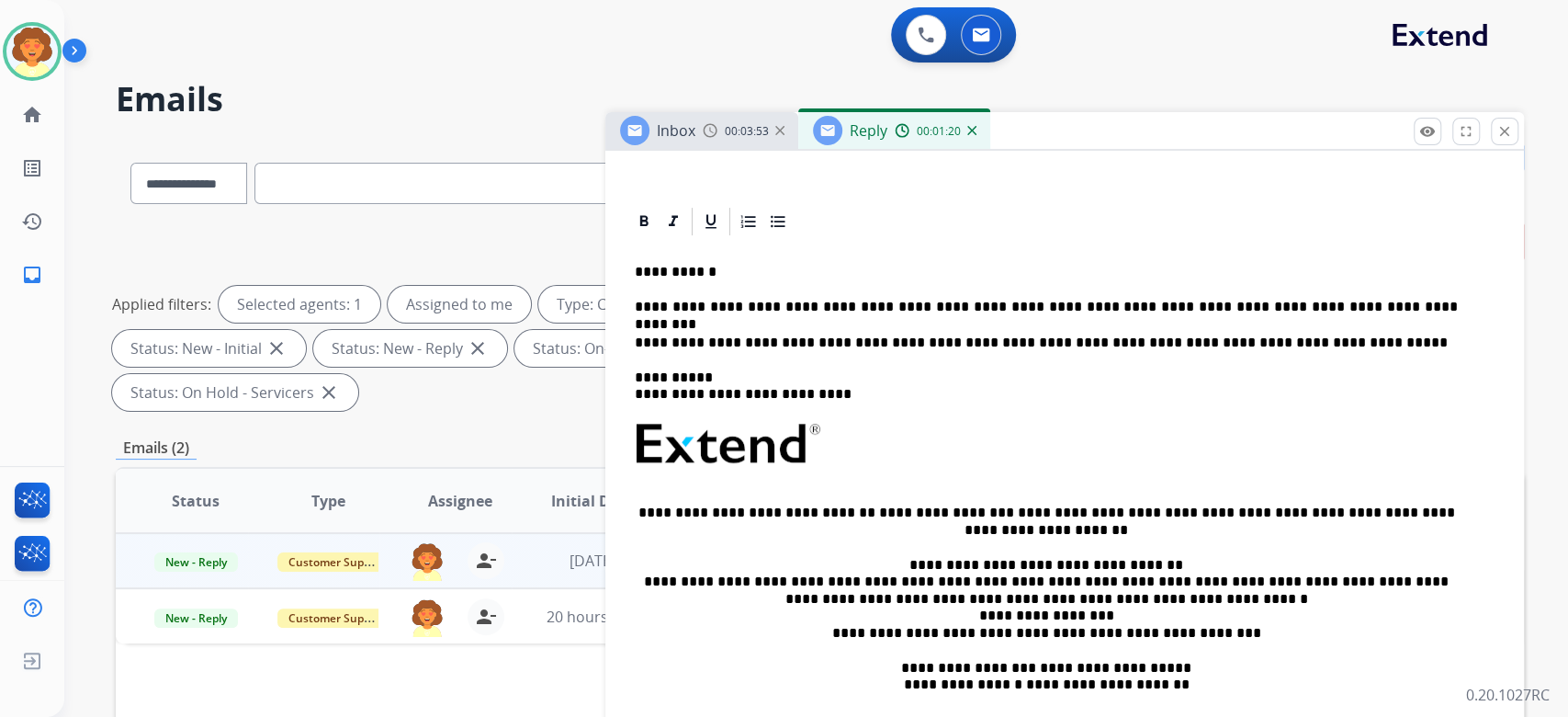
click at [1387, 315] on p "**********" at bounding box center [1046, 306] width 823 height 16
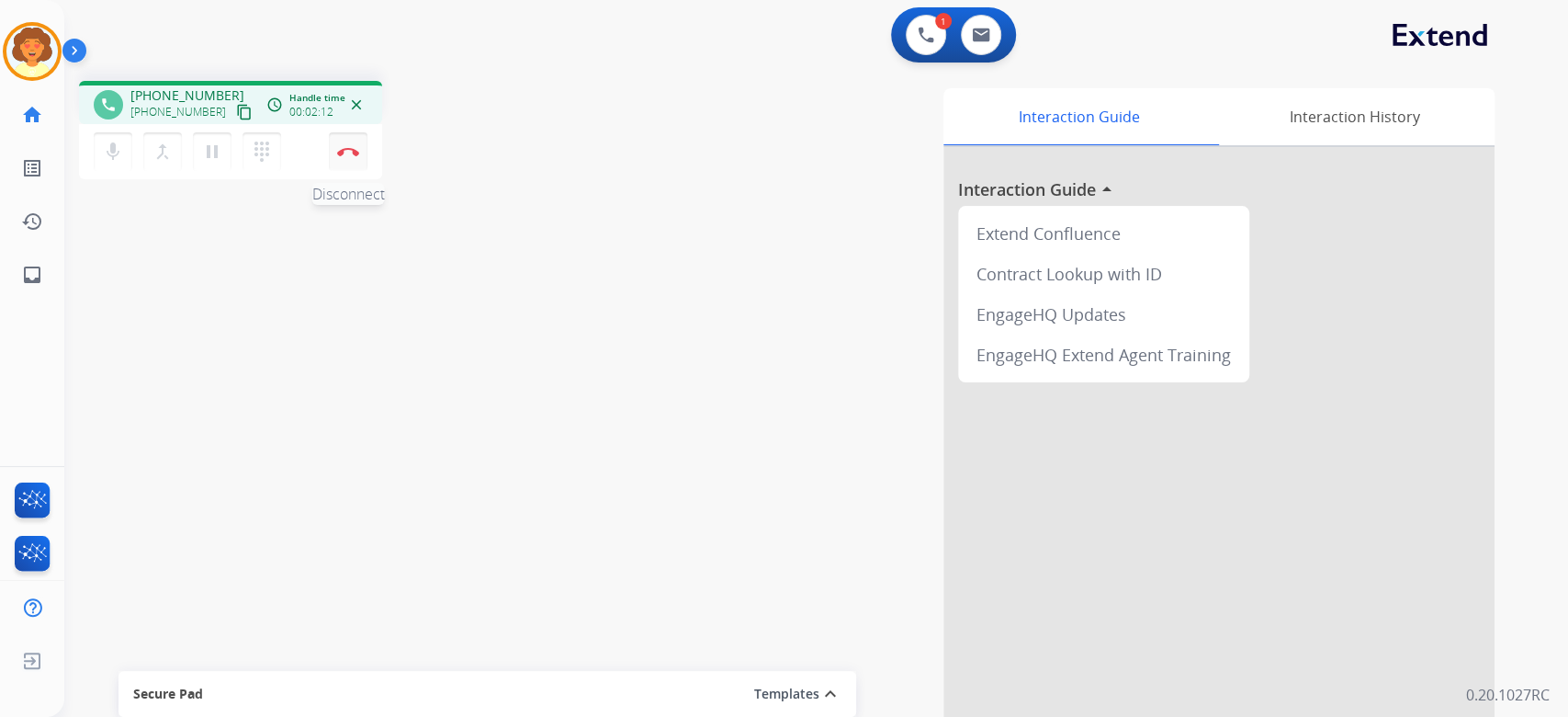
click at [345, 157] on img at bounding box center [347, 152] width 22 height 10
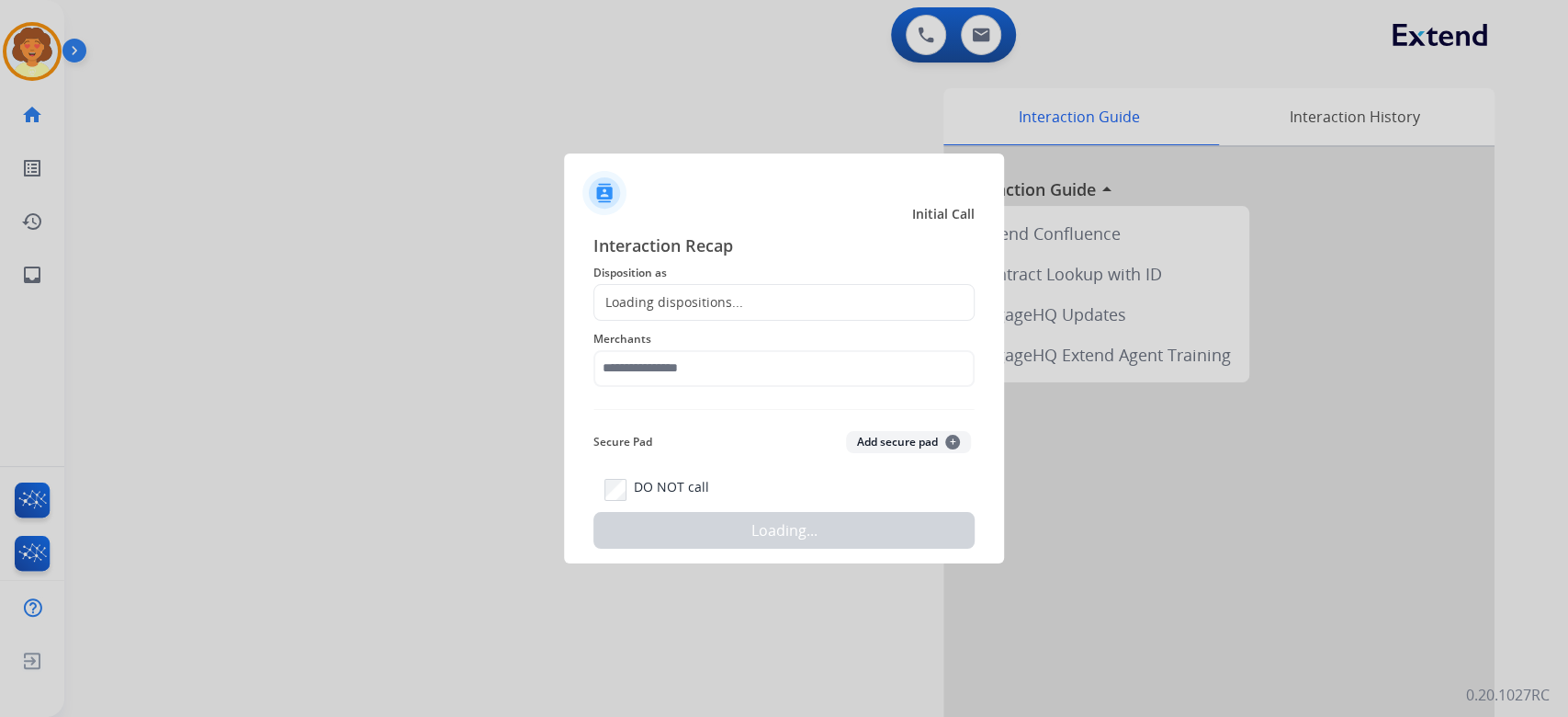
click at [743, 293] on div "Loading dispositions..." at bounding box center [669, 302] width 149 height 18
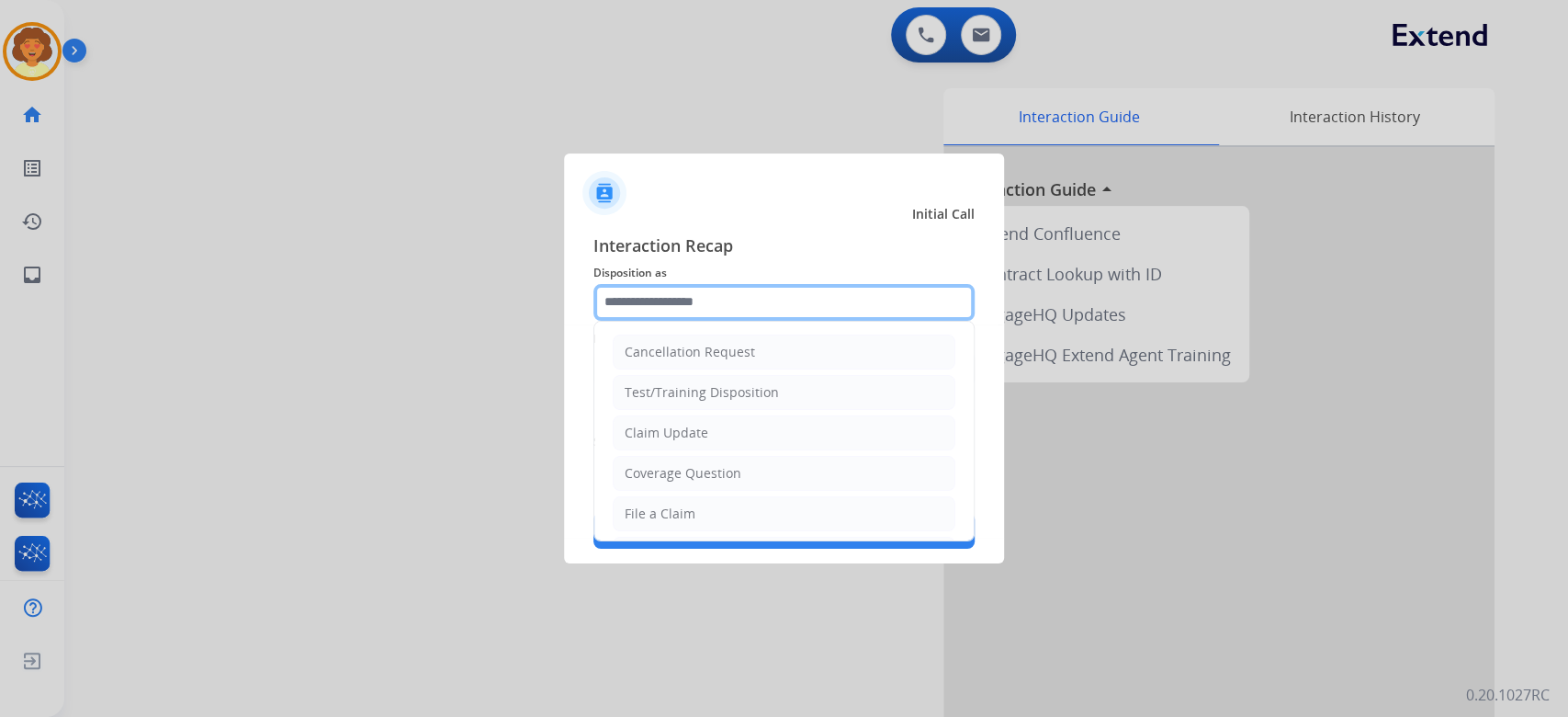
click at [713, 284] on input "text" at bounding box center [784, 302] width 381 height 36
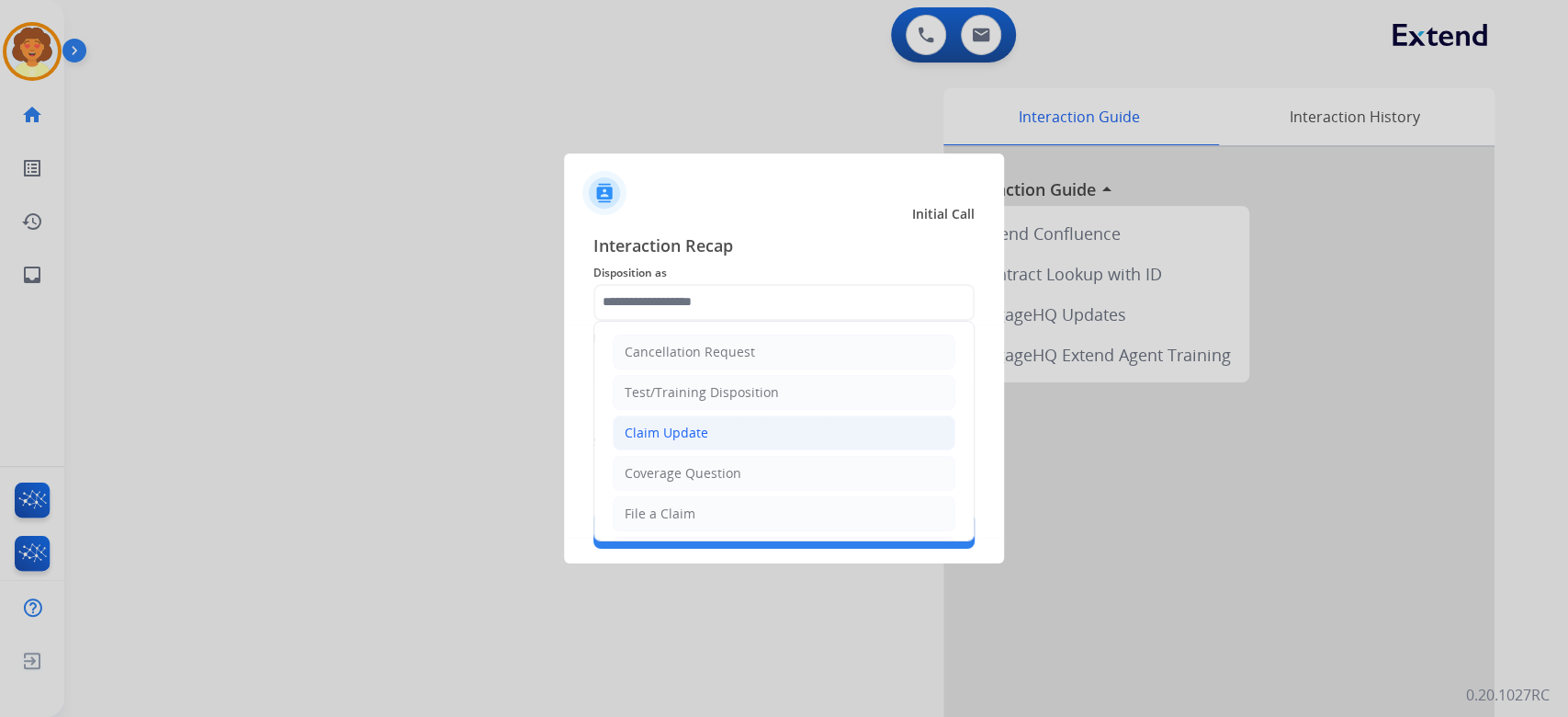
click at [708, 442] on div "Claim Update" at bounding box center [666, 432] width 84 height 18
type input "**********"
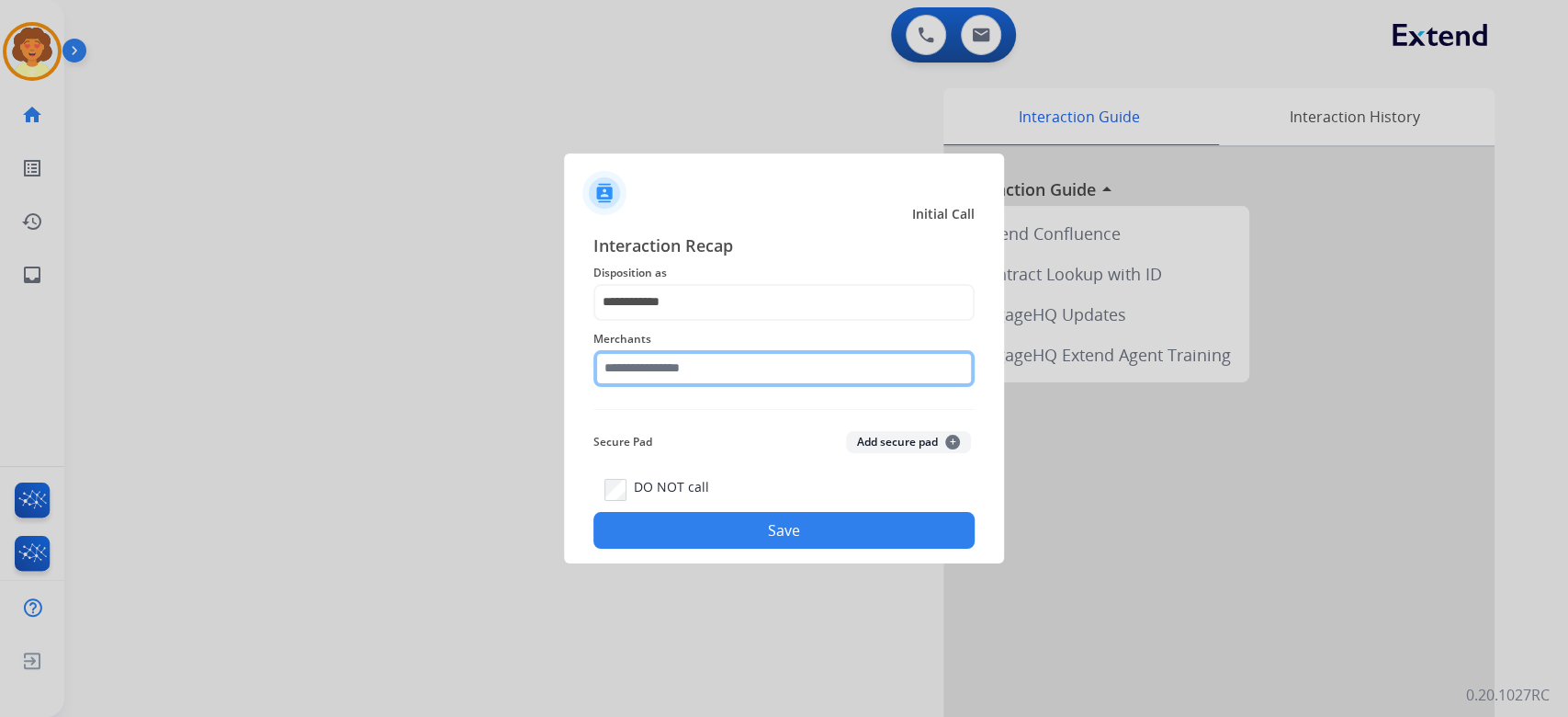
click at [662, 372] on input "text" at bounding box center [784, 369] width 381 height 36
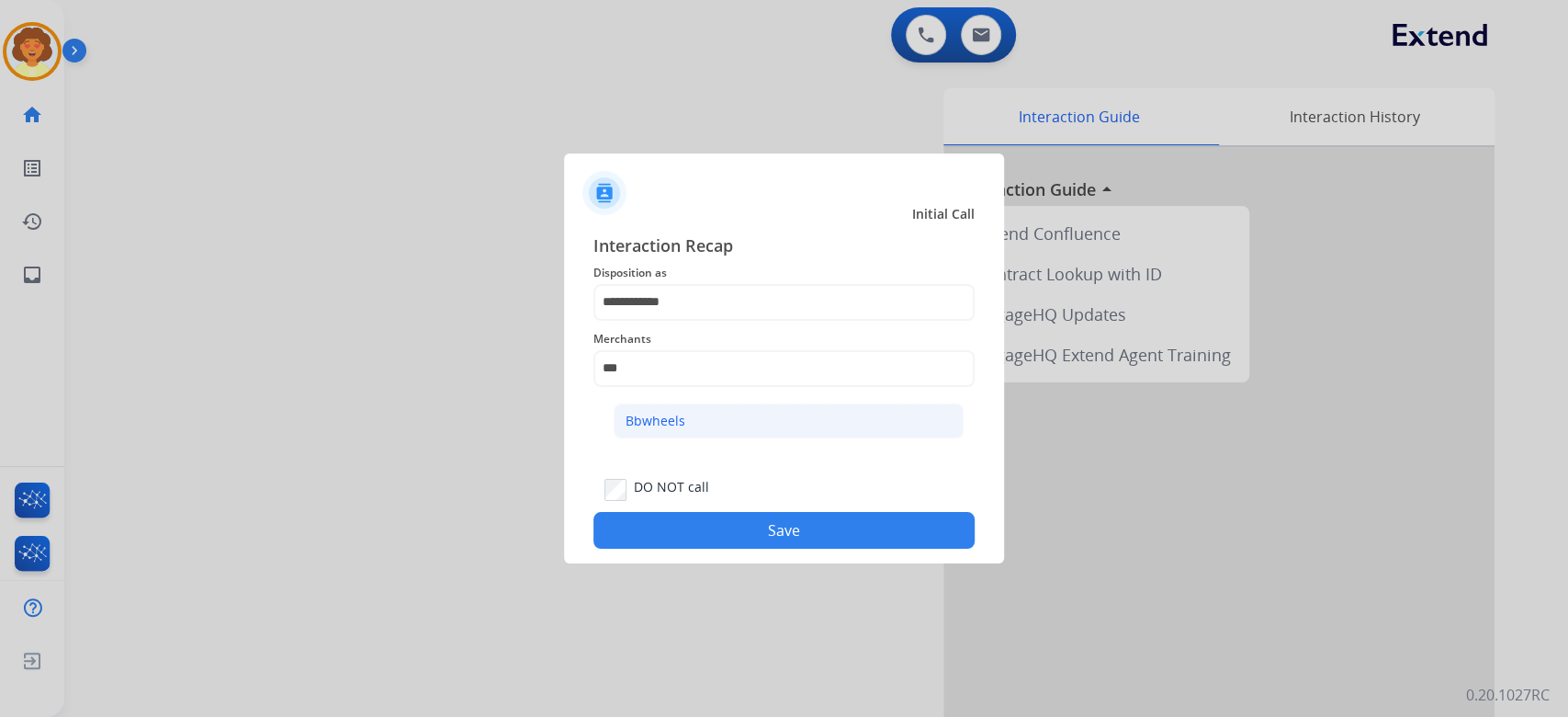
click at [803, 428] on li "Bbwheels" at bounding box center [788, 420] width 350 height 35
type input "********"
click at [770, 548] on button "Save" at bounding box center [784, 530] width 381 height 36
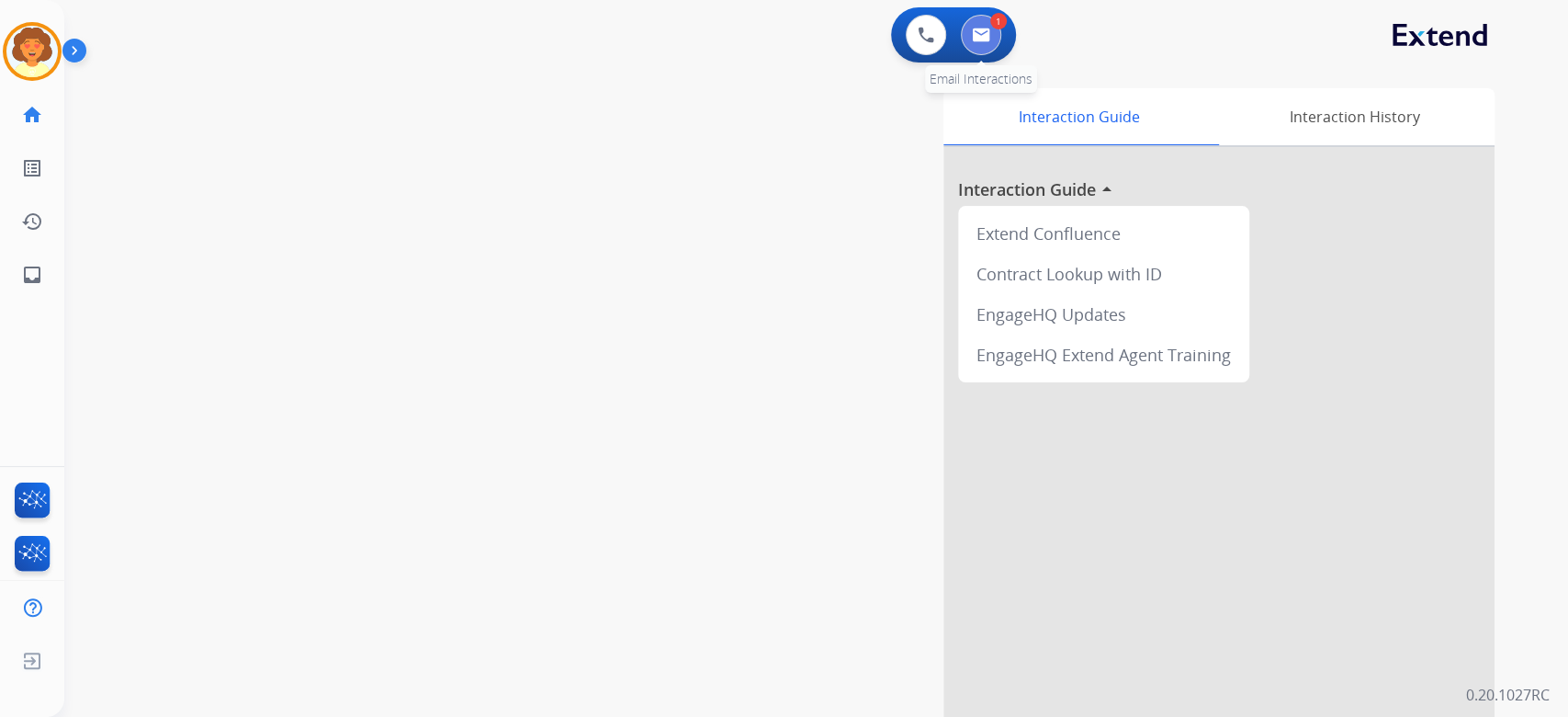
click at [965, 55] on button at bounding box center [981, 34] width 40 height 40
select select "**********"
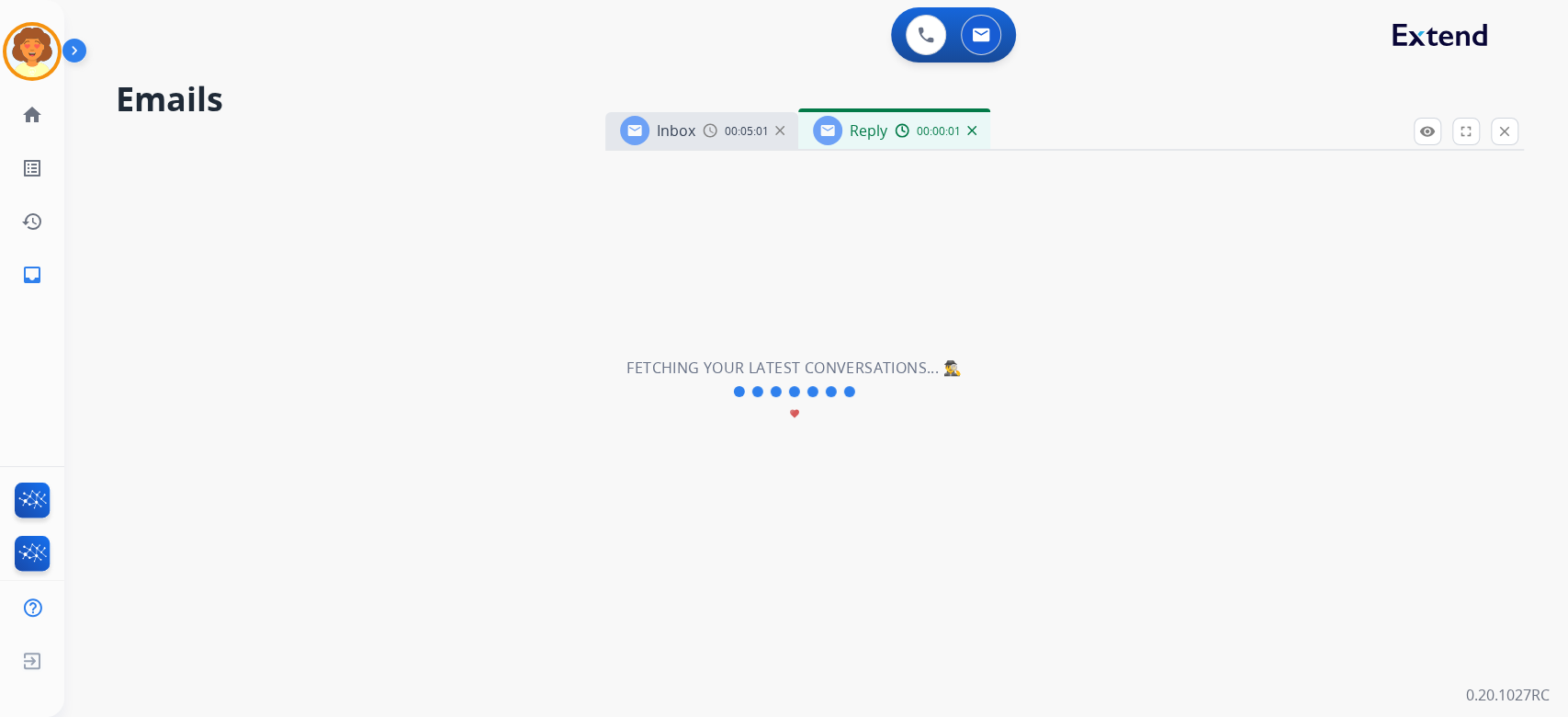
select select "**********"
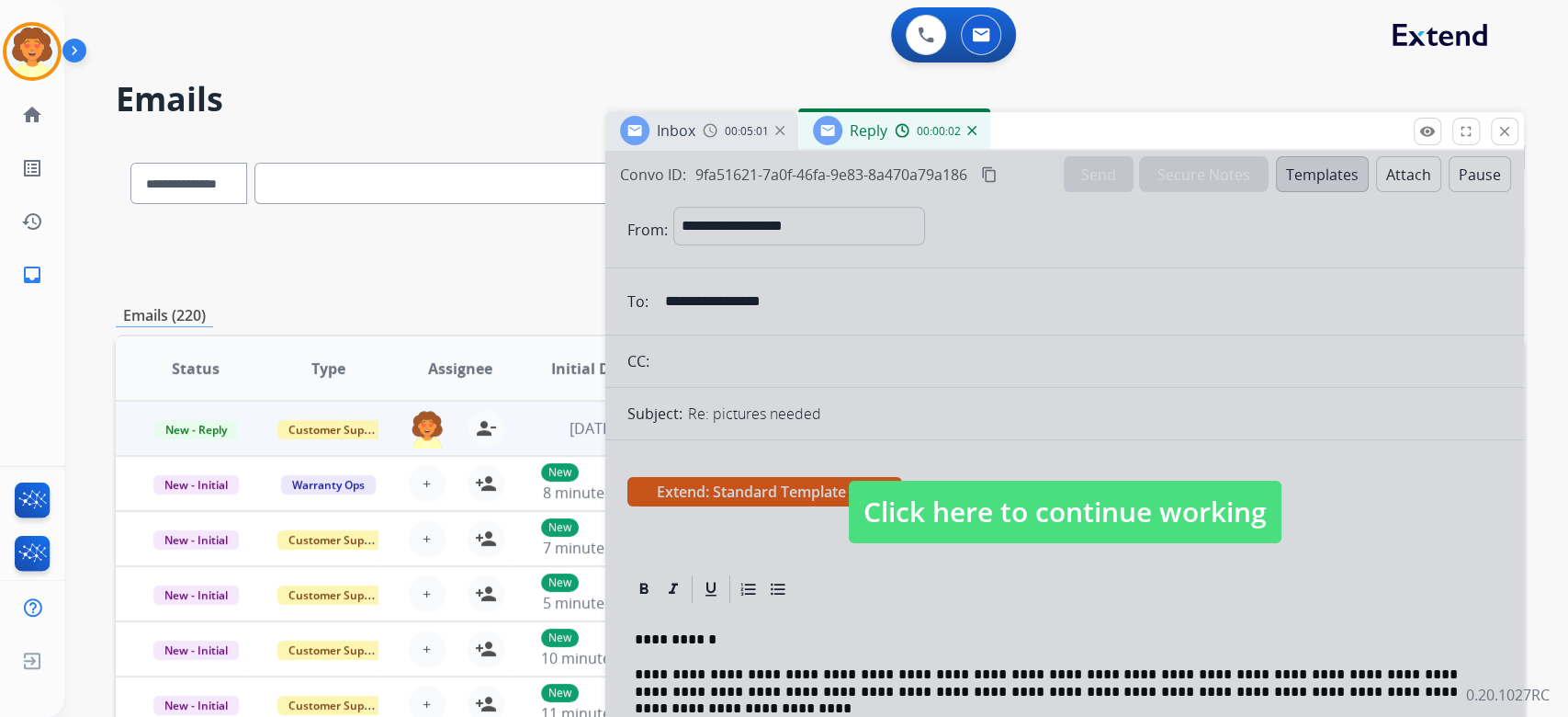
click at [1038, 447] on div at bounding box center [1064, 494] width 918 height 686
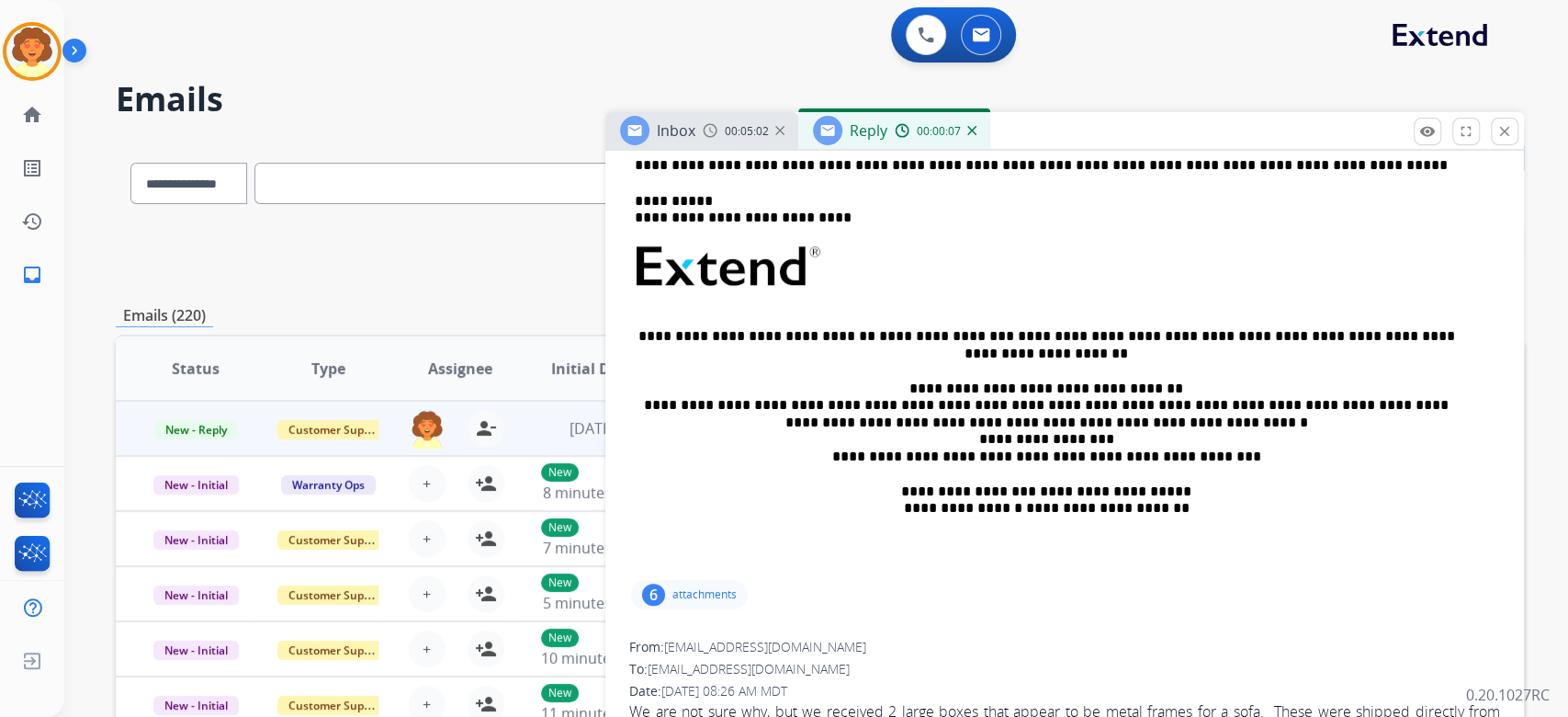
scroll to position [612, 0]
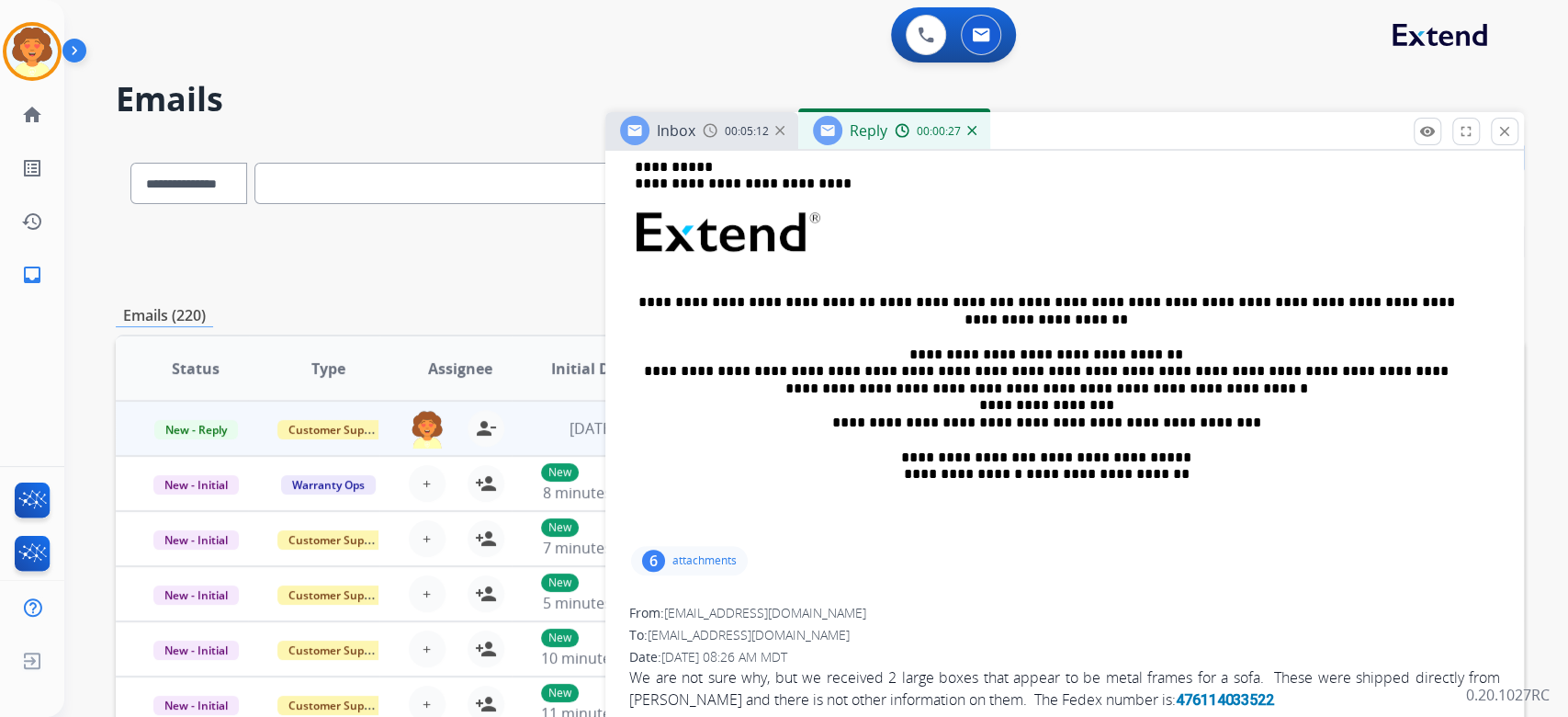
click at [832, 105] on p "**********" at bounding box center [1046, 79] width 823 height 51
click at [825, 105] on p "**********" at bounding box center [1046, 79] width 823 height 51
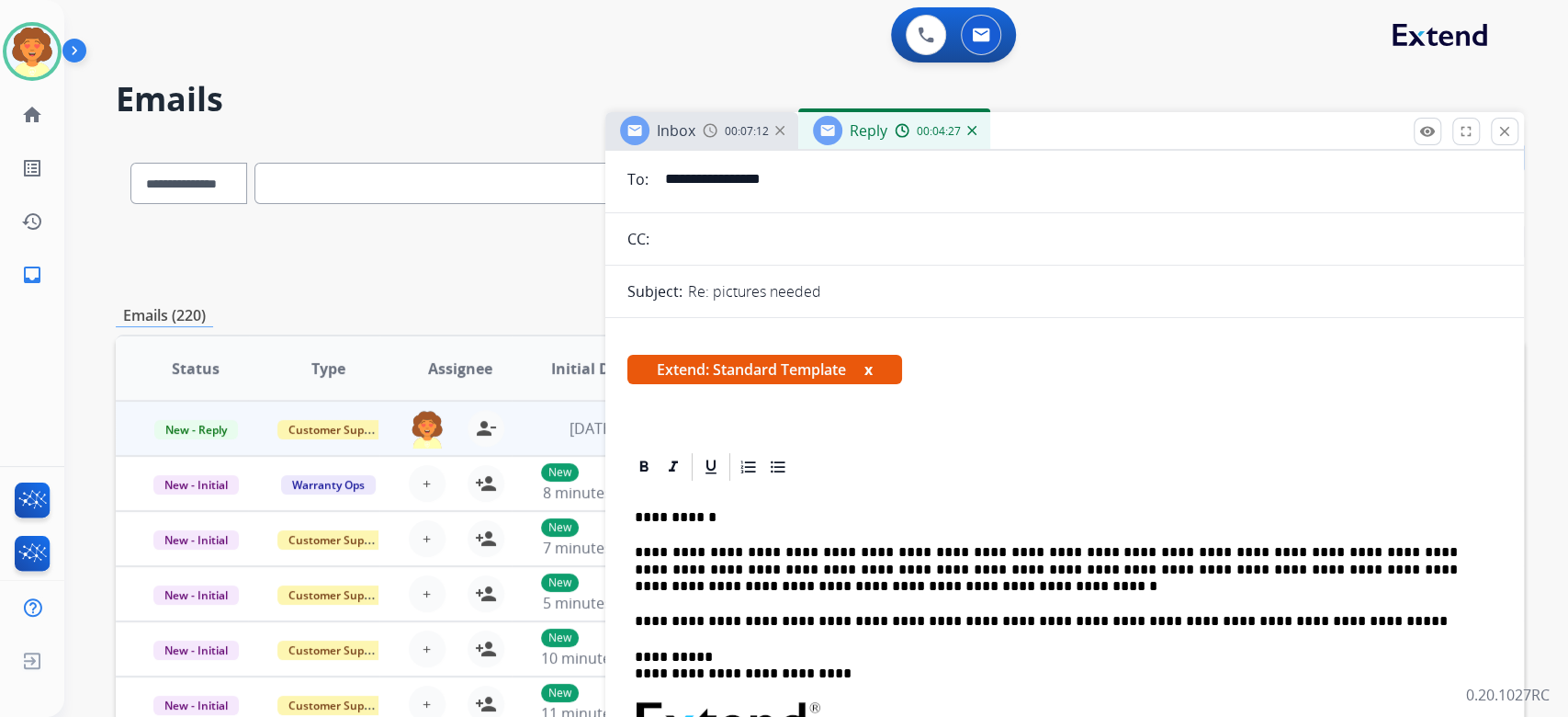
scroll to position [0, 0]
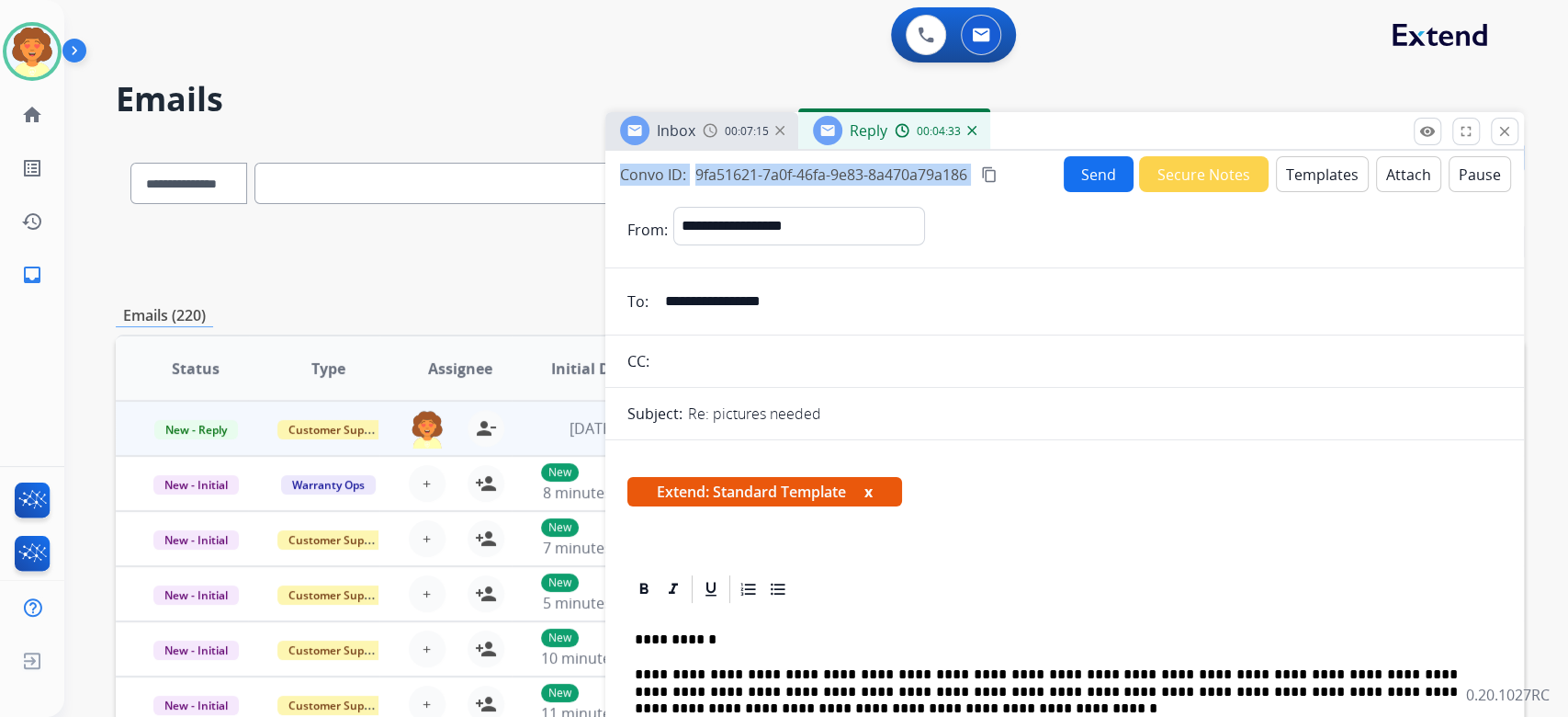
drag, startPoint x: 596, startPoint y: 243, endPoint x: 906, endPoint y: 283, distance: 312.6
click at [906, 192] on div "Convo ID: 9fa51621-7a0f-46fa-9e83-8a470a79a186 content_copy Send Secure Notes T…" at bounding box center [1064, 175] width 918 height 36
copy div "Convo ID: 9fa51621-7a0f-46fa-9e83-8a470a79a186 content_copy"
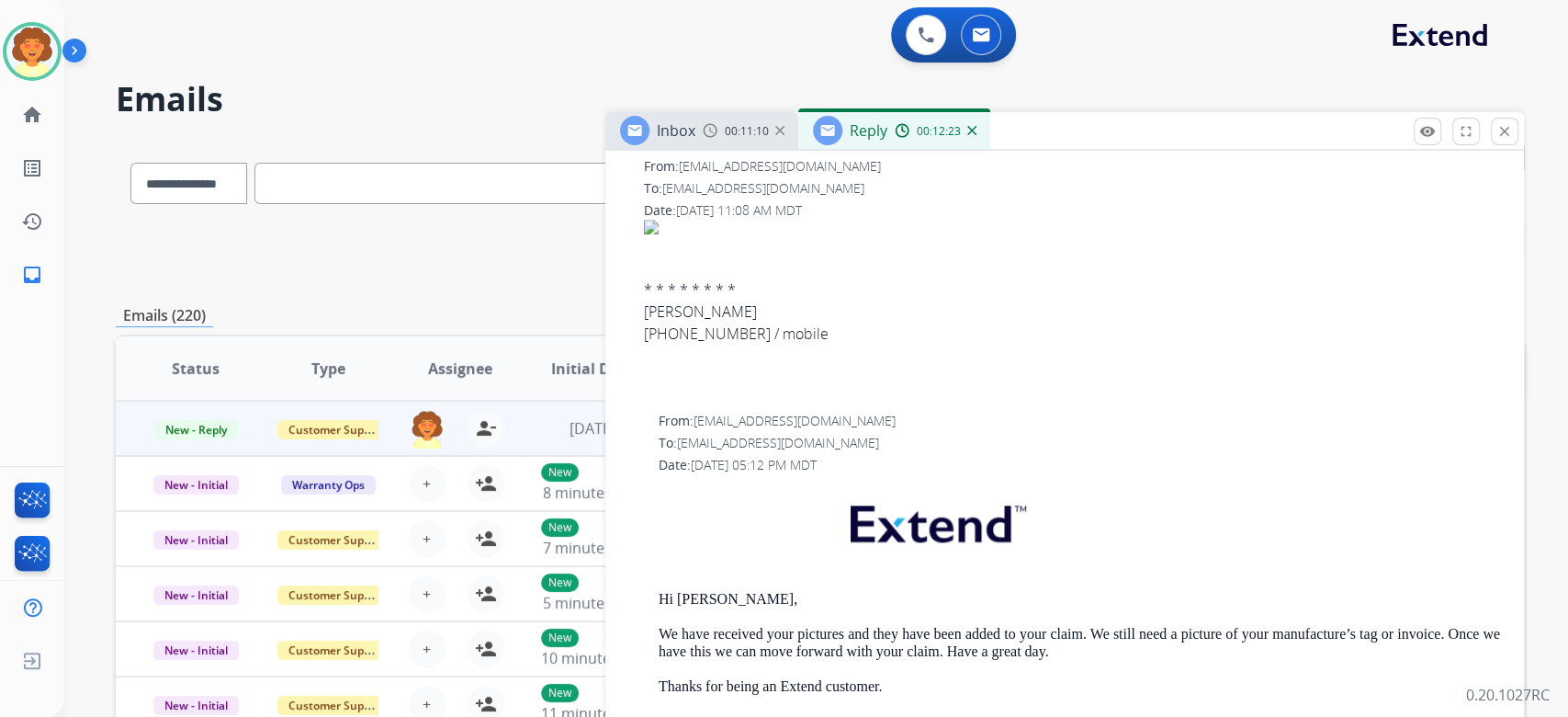
scroll to position [1347, 0]
drag, startPoint x: 624, startPoint y: 359, endPoint x: 992, endPoint y: 452, distance: 379.6
click at [992, 109] on div "We are not sure why, but we received 2 large boxes that appear to be metal fram…" at bounding box center [1064, 20] width 870 height 178
copy div "We are not sure why, but we received 2 large boxes that appear to be metal fram…"
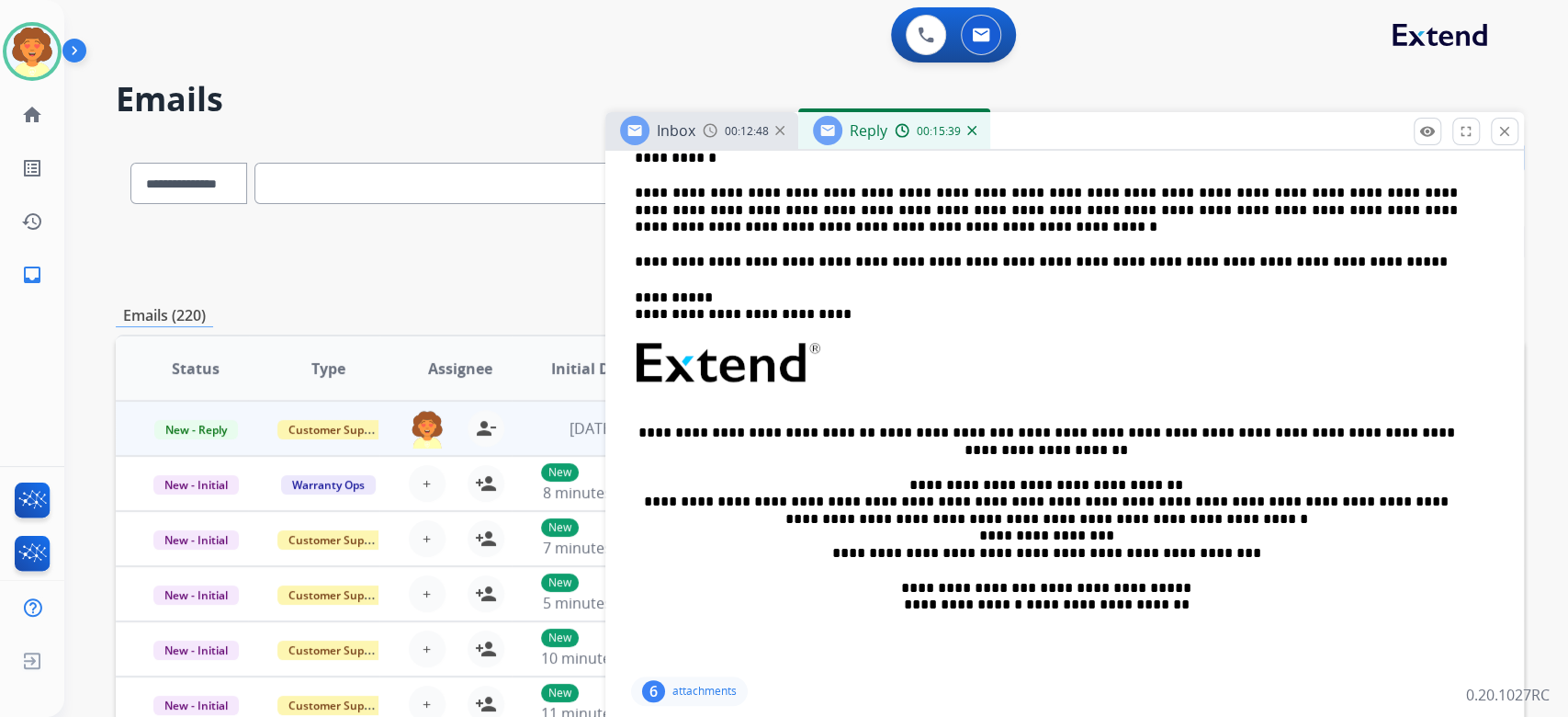
scroll to position [490, 0]
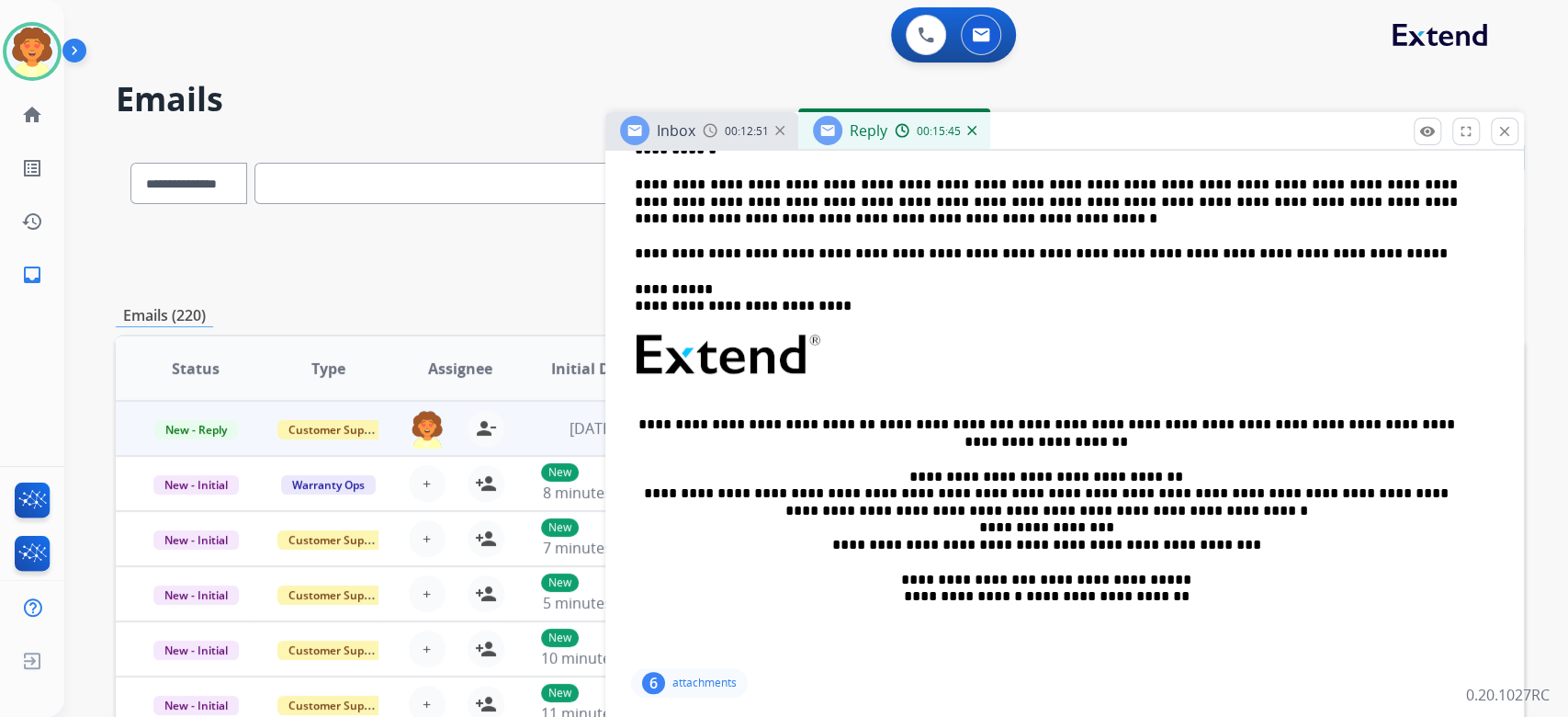
click at [826, 227] on p "**********" at bounding box center [1046, 201] width 823 height 51
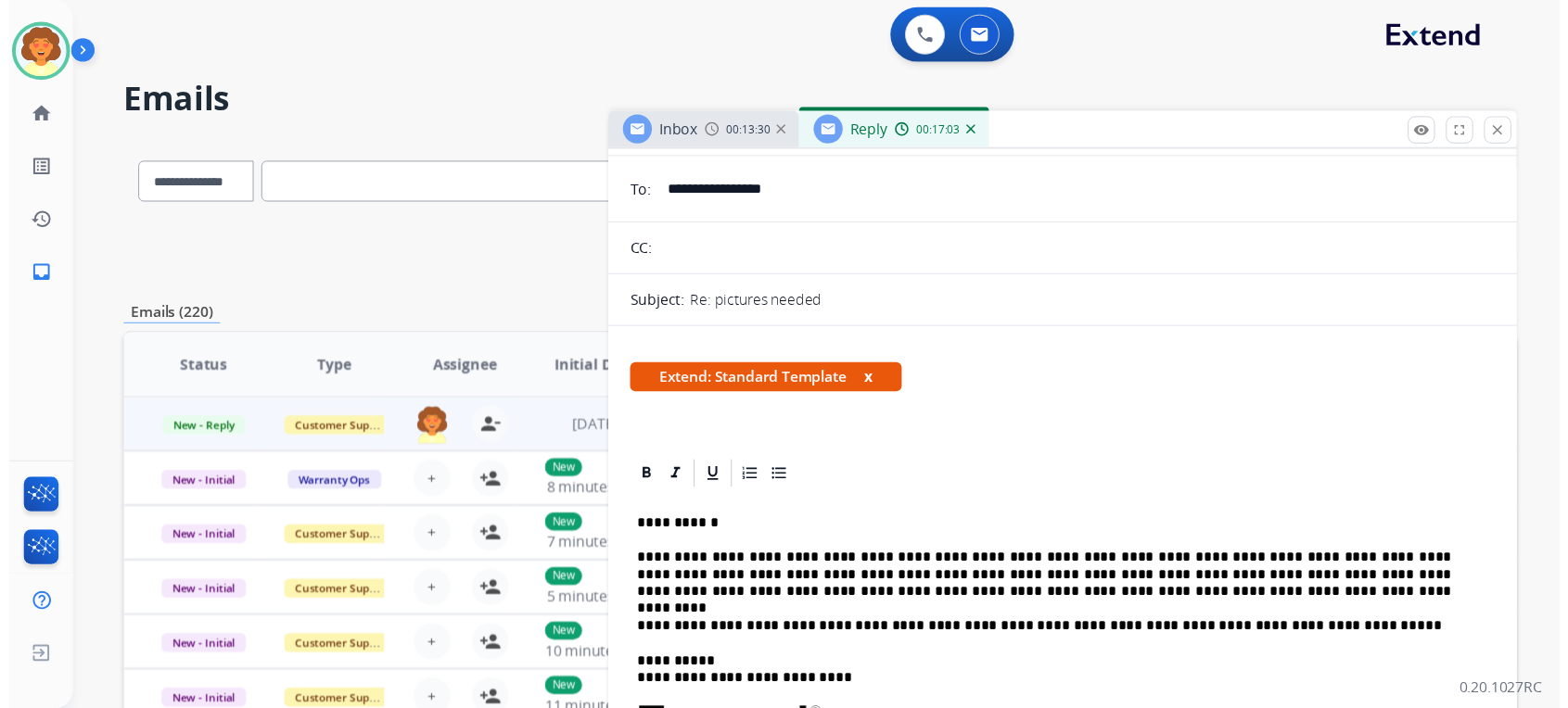
scroll to position [0, 0]
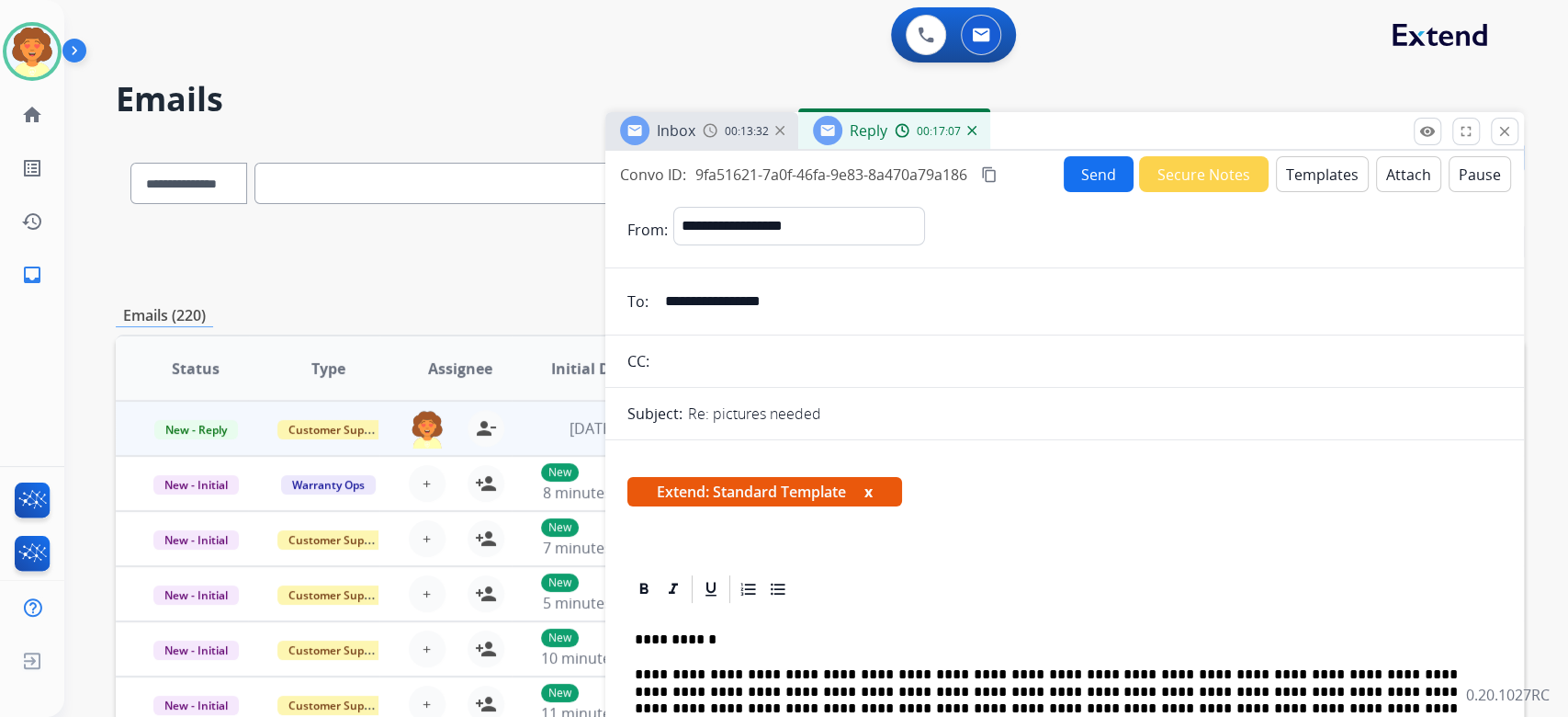
click at [1063, 192] on button "Send" at bounding box center [1098, 175] width 70 height 36
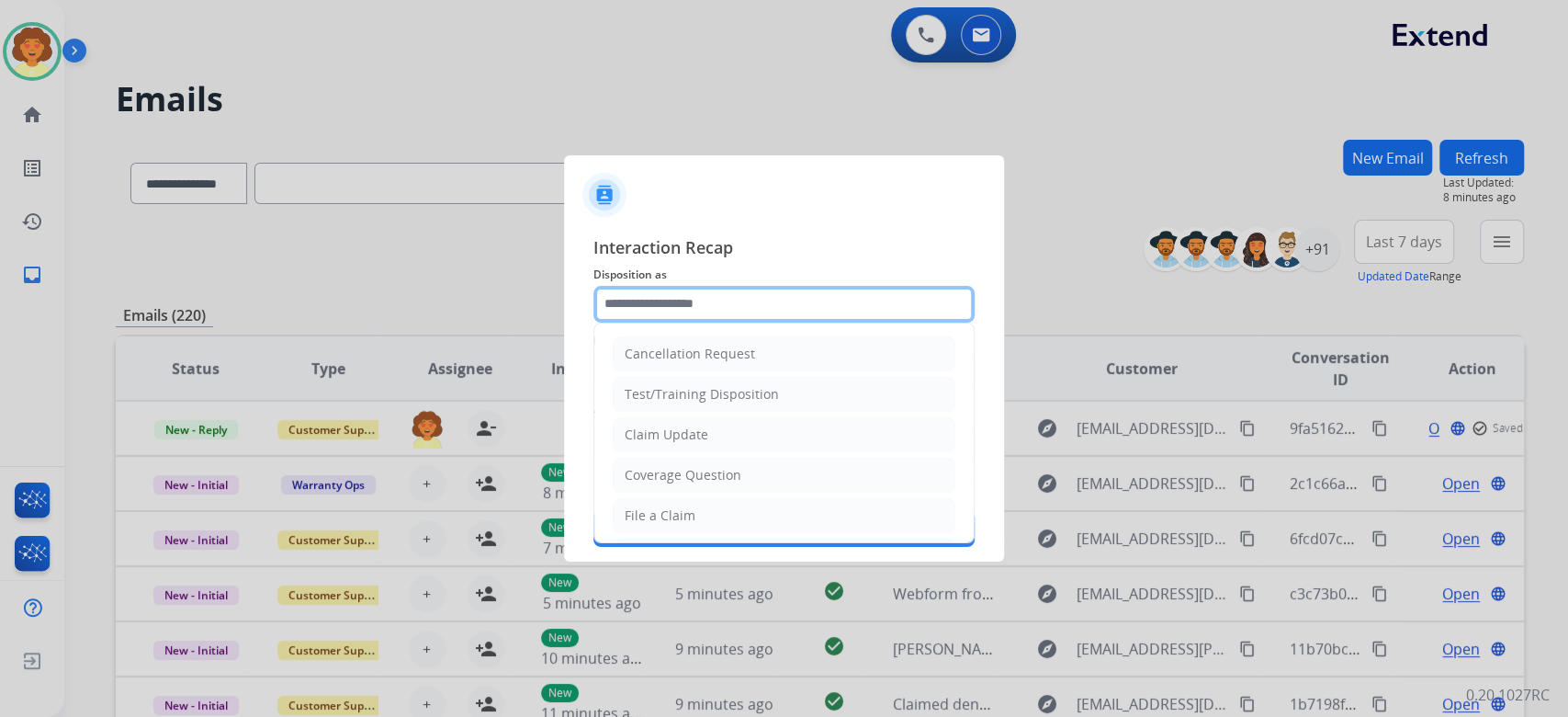
click at [780, 285] on input "text" at bounding box center [784, 304] width 381 height 36
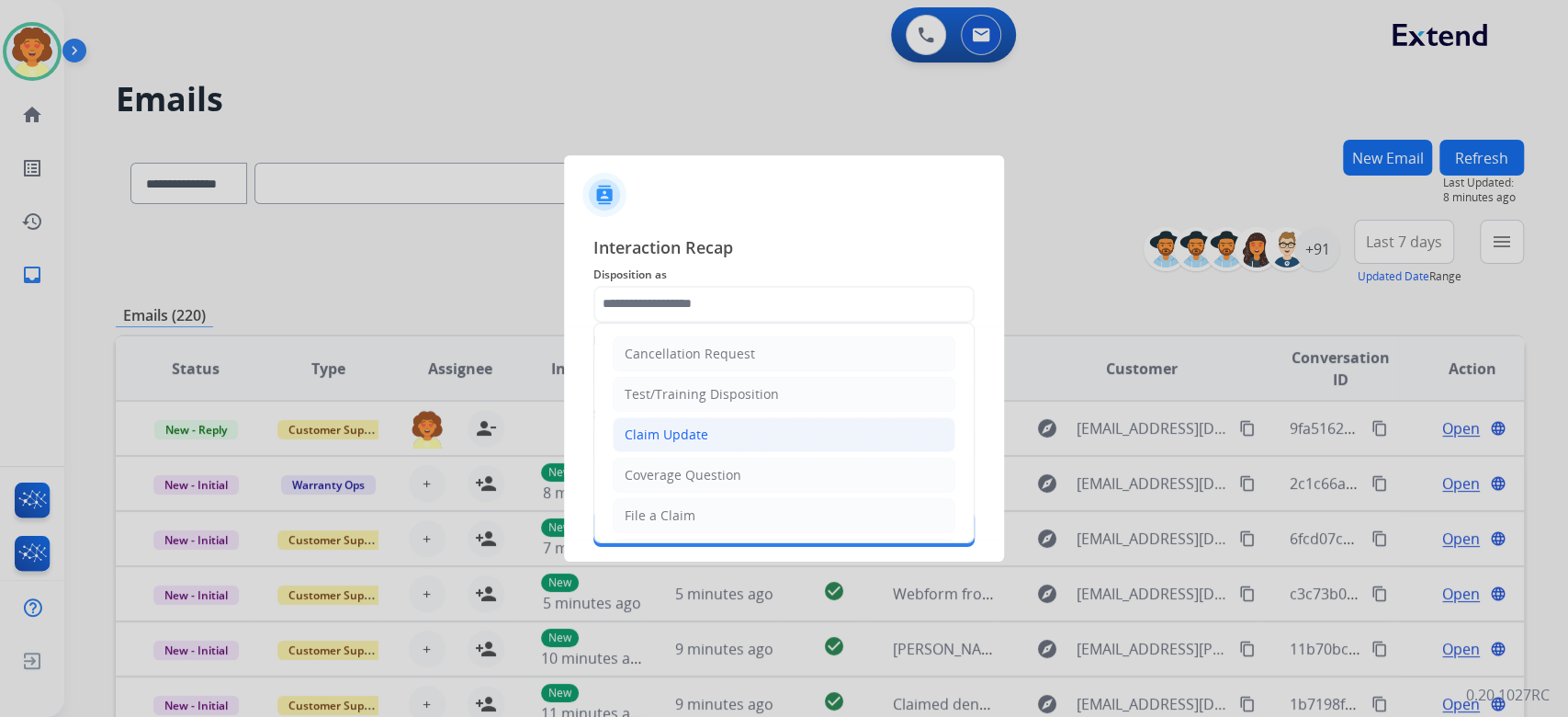
click at [708, 444] on div "Claim Update" at bounding box center [666, 434] width 84 height 18
type input "**********"
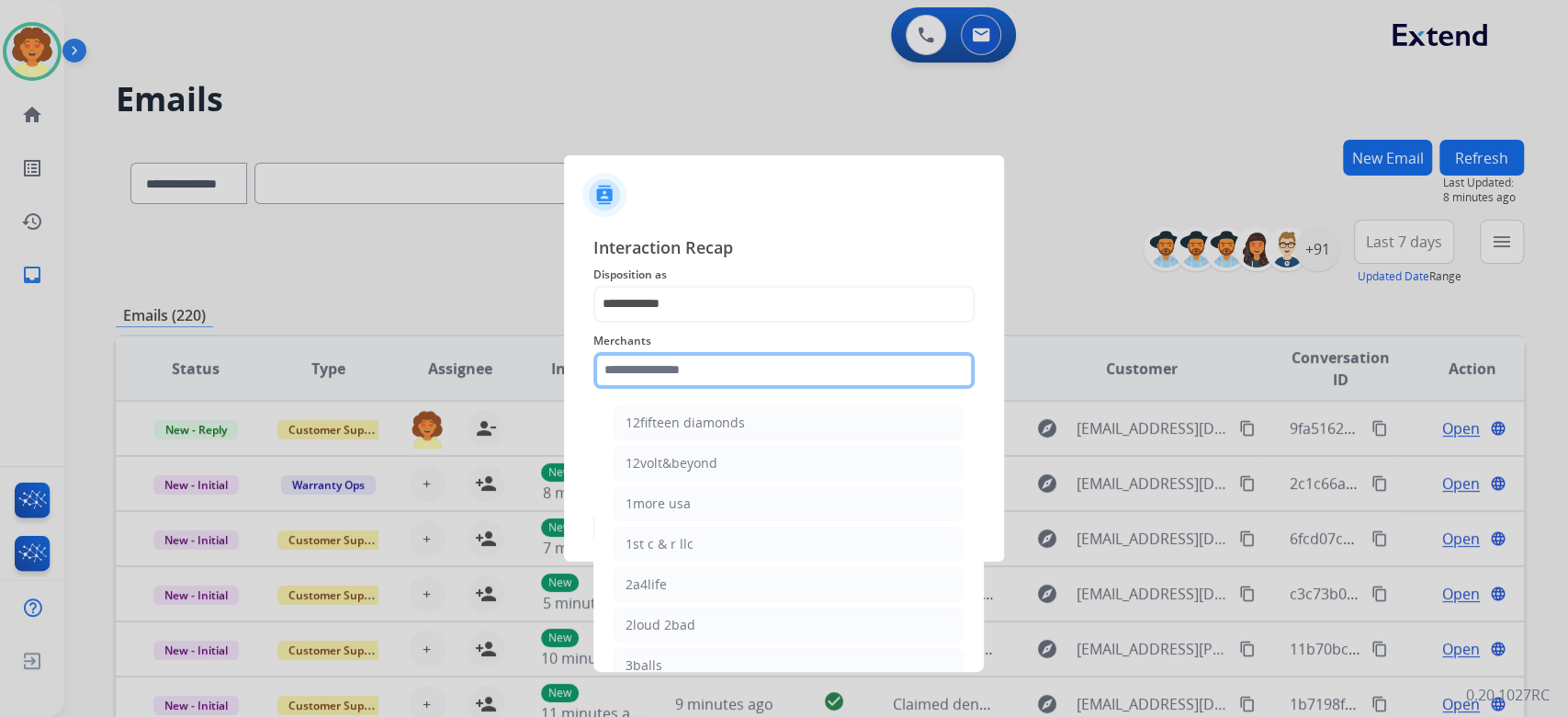
click at [651, 371] on input "text" at bounding box center [784, 370] width 381 height 36
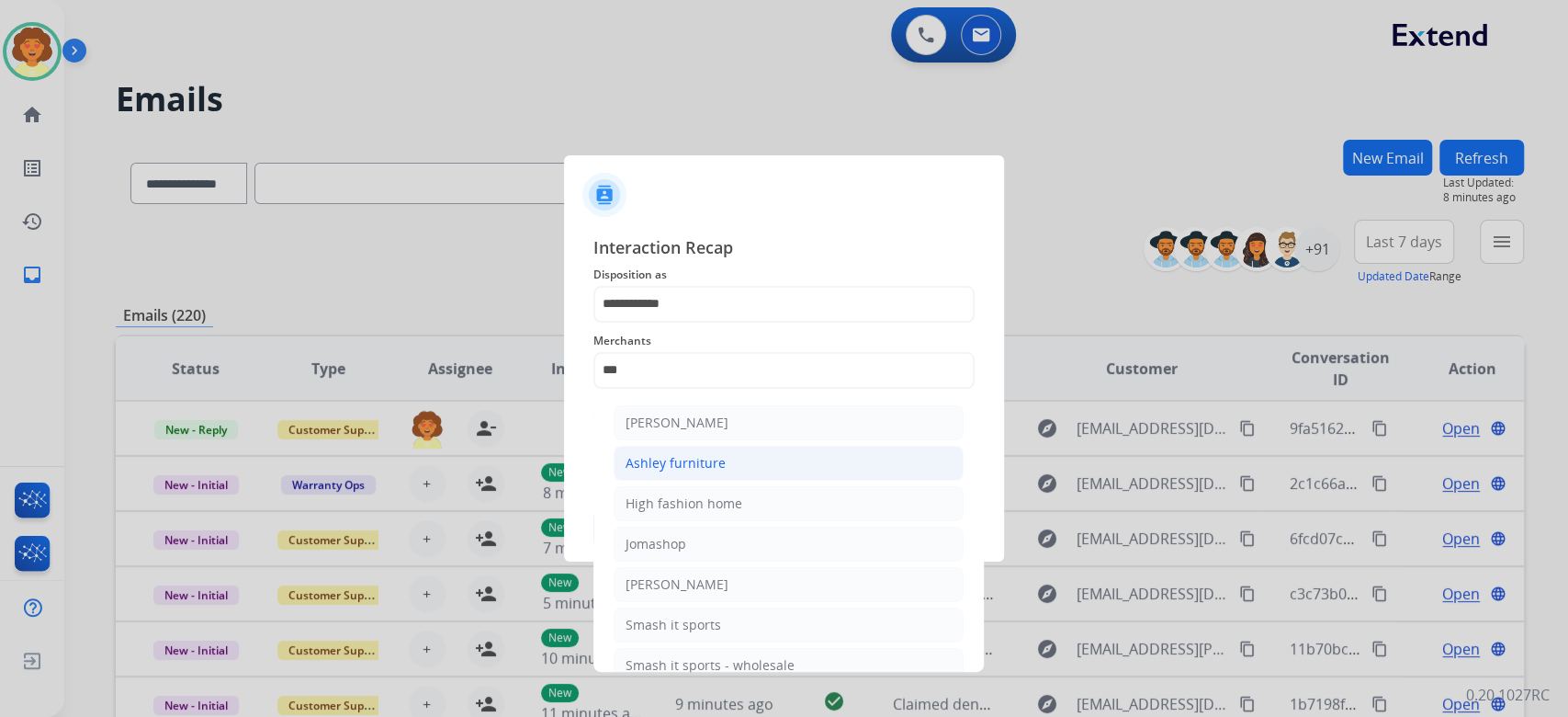
click at [725, 473] on div "Ashley furniture" at bounding box center [675, 462] width 100 height 18
type input "**********"
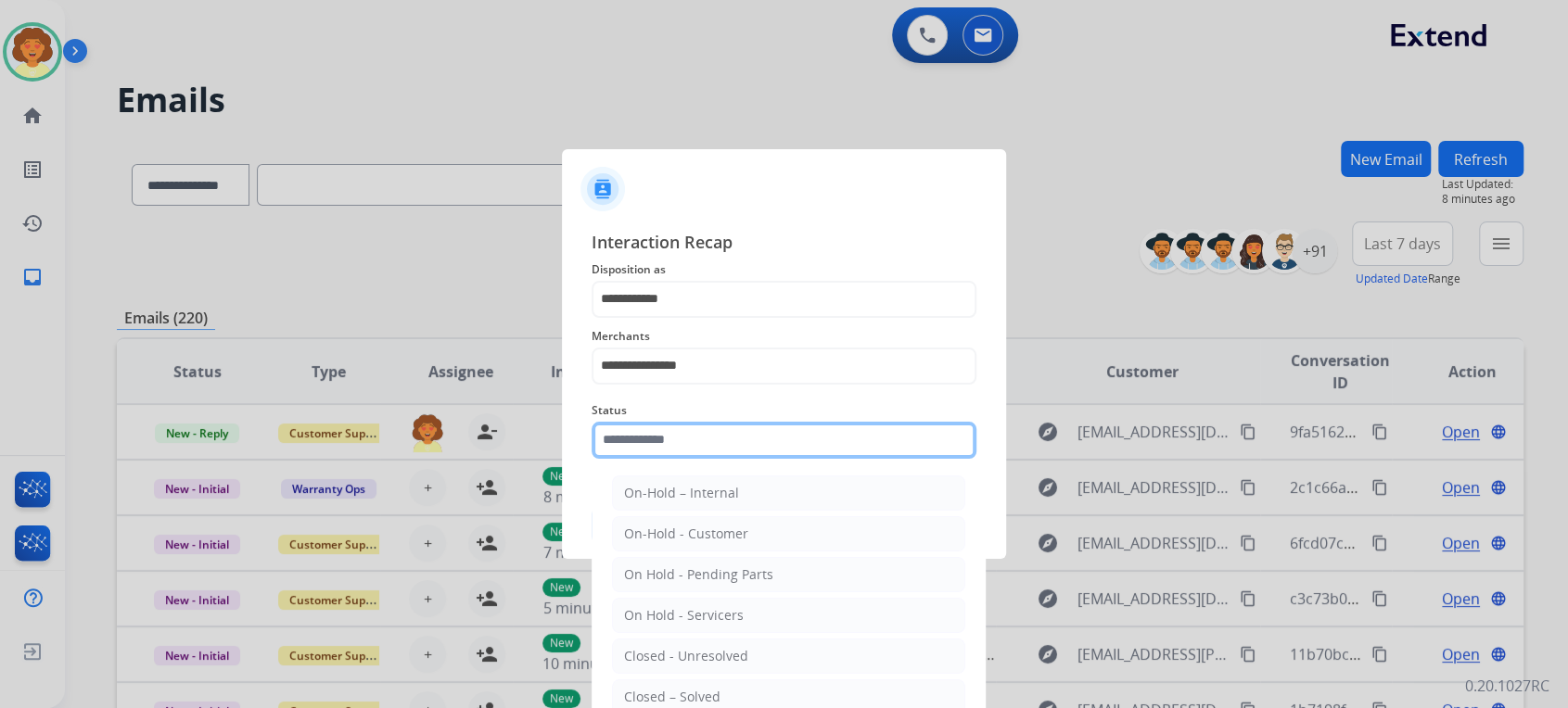
click at [694, 459] on input "text" at bounding box center [784, 440] width 385 height 37
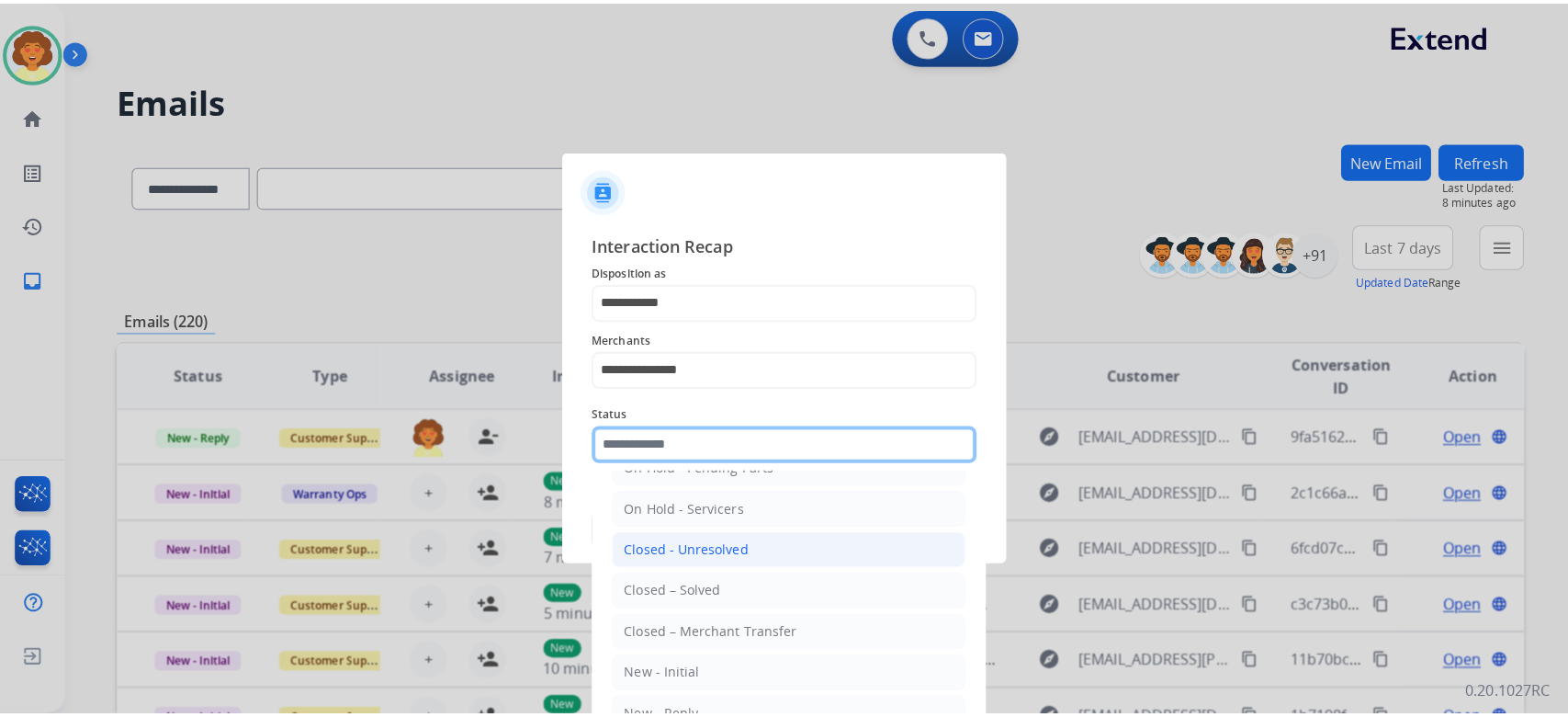
scroll to position [244, 0]
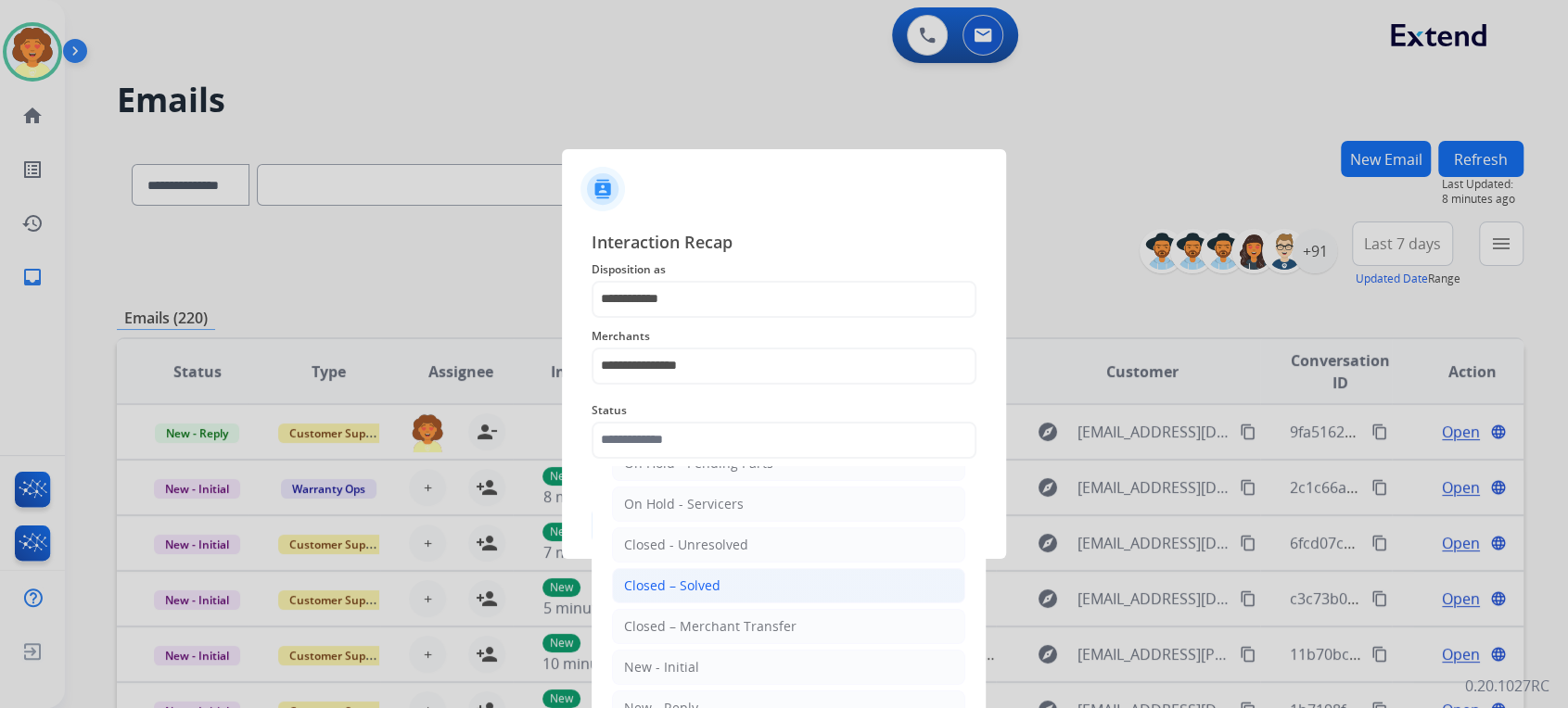
click at [721, 595] on div "Closed – Solved" at bounding box center [673, 586] width 96 height 18
type input "**********"
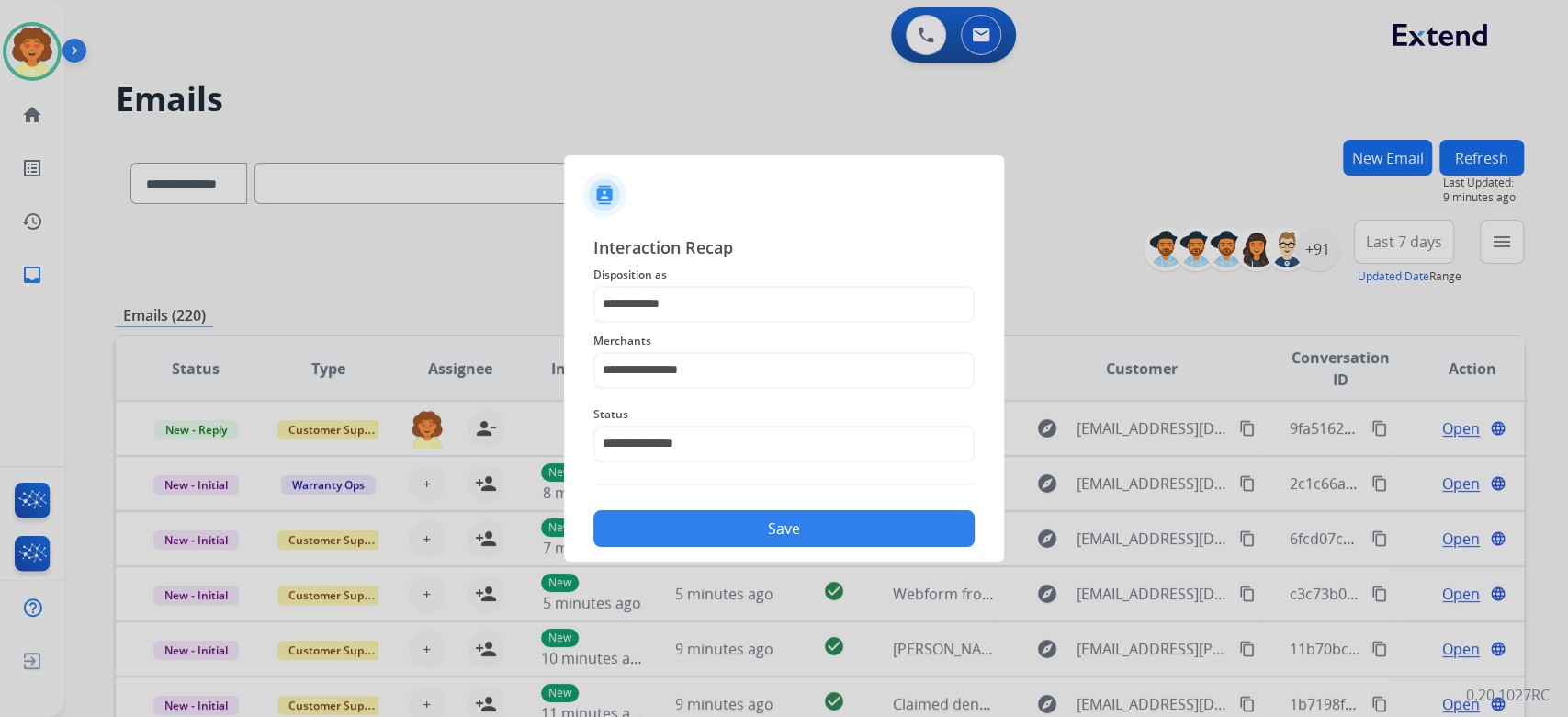
click at [860, 547] on button "Save" at bounding box center [784, 528] width 381 height 36
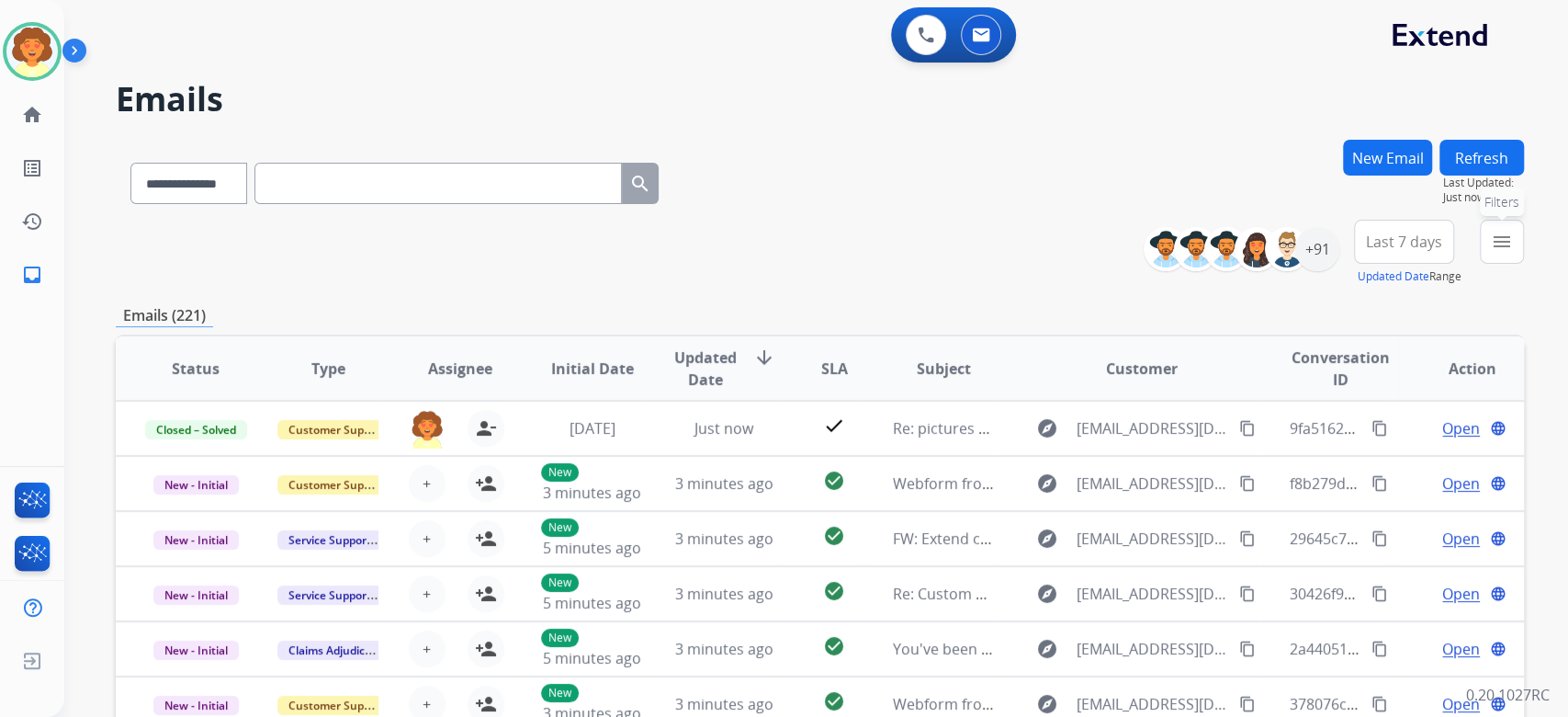
click at [1491, 253] on mat-icon "menu" at bounding box center [1501, 242] width 22 height 22
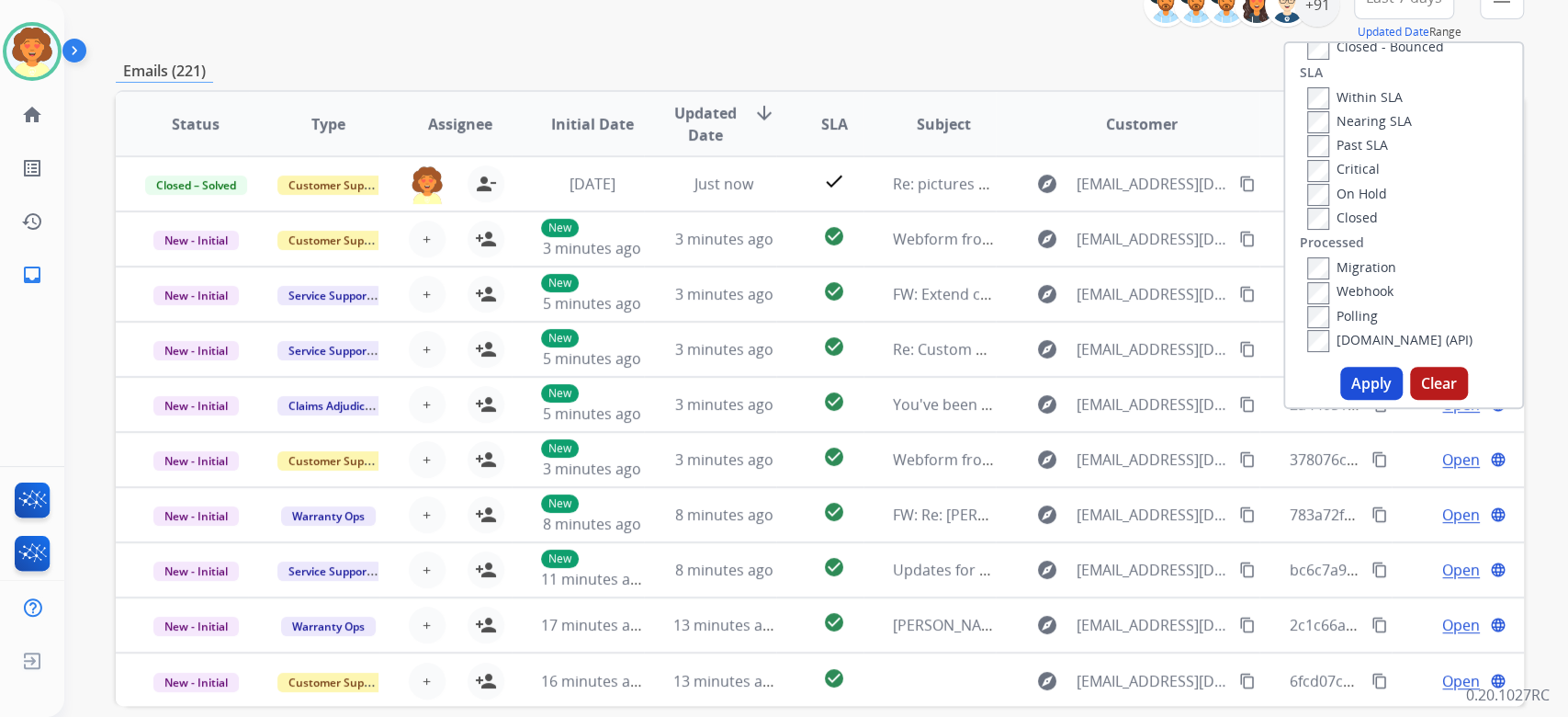
click at [1340, 400] on button "Apply" at bounding box center [1370, 383] width 62 height 33
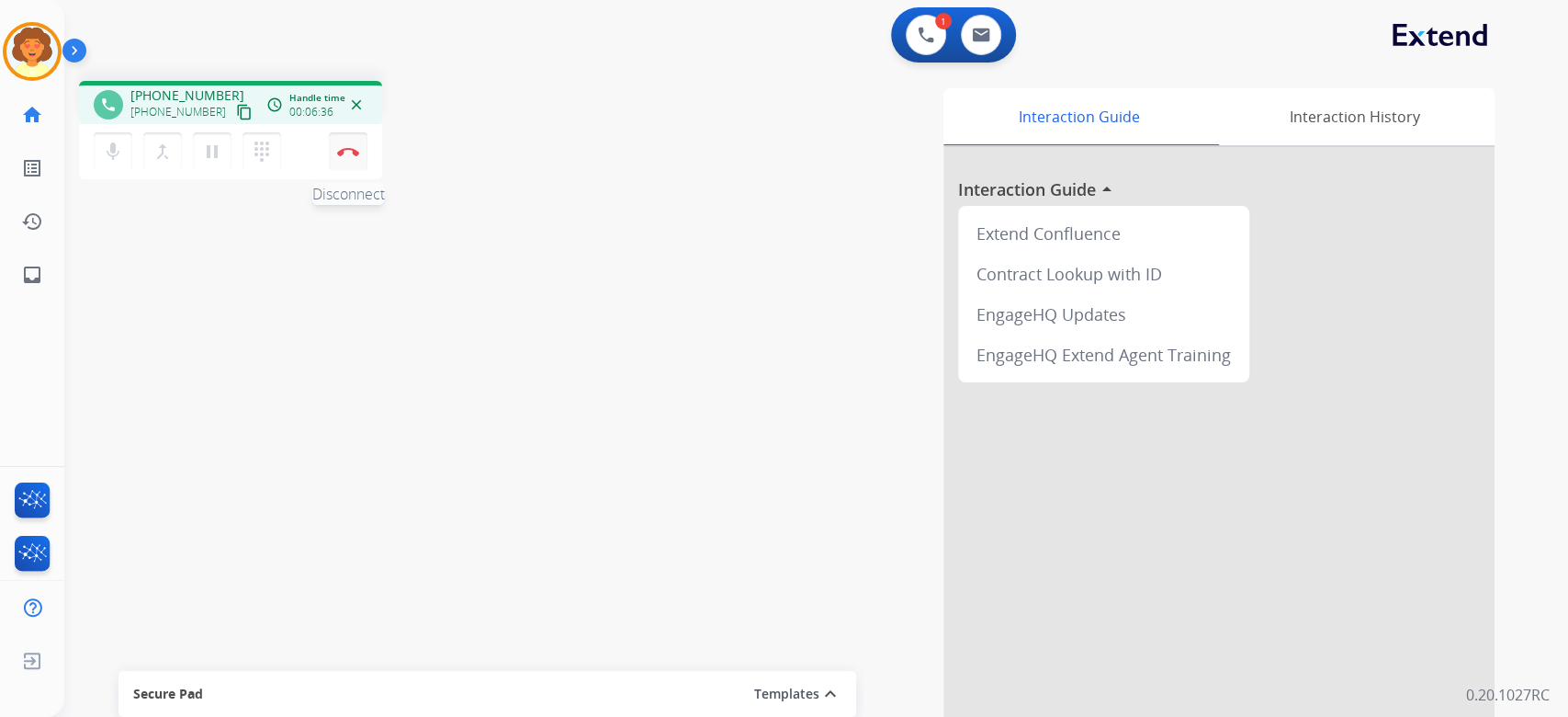
click at [347, 171] on button "Disconnect" at bounding box center [348, 152] width 38 height 38
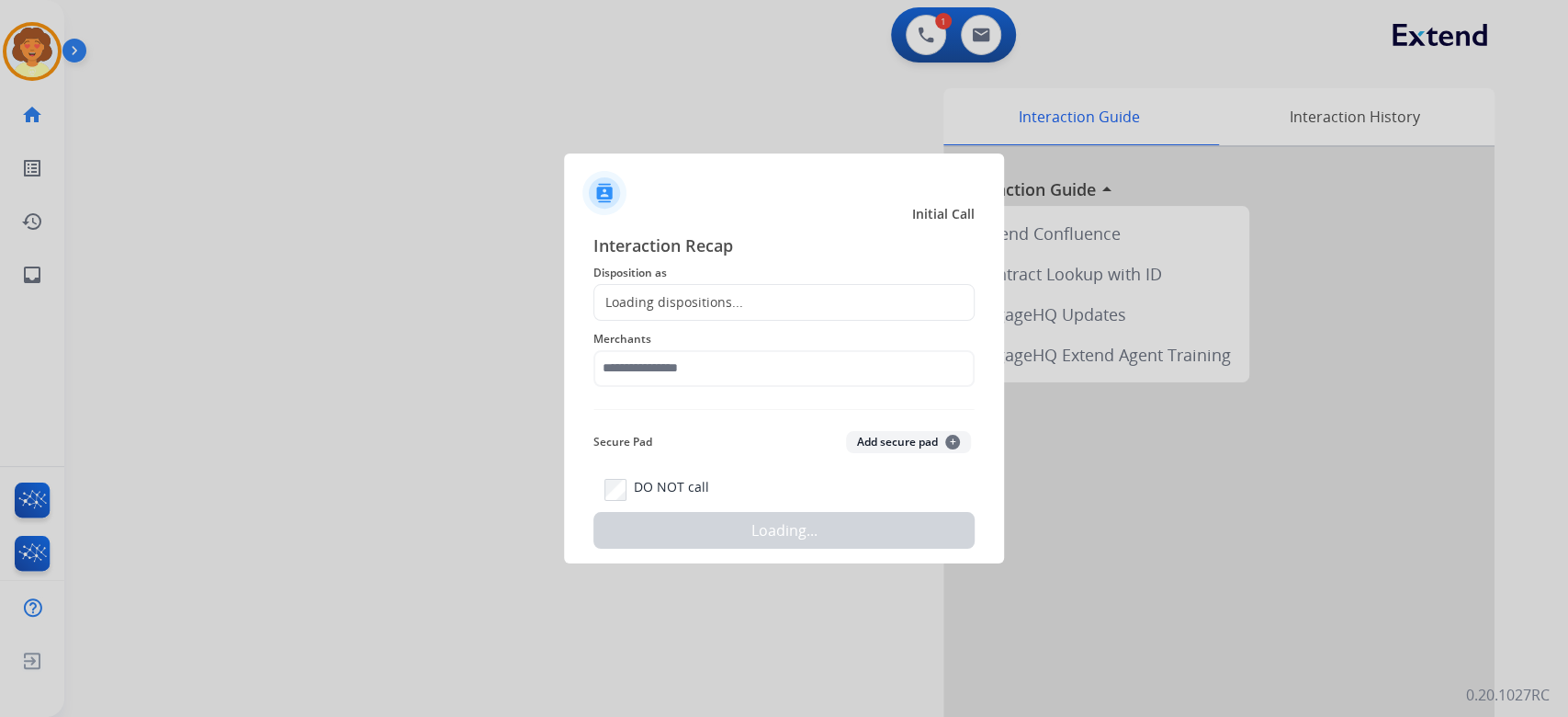
click at [719, 293] on div "Loading dispositions..." at bounding box center [669, 302] width 149 height 18
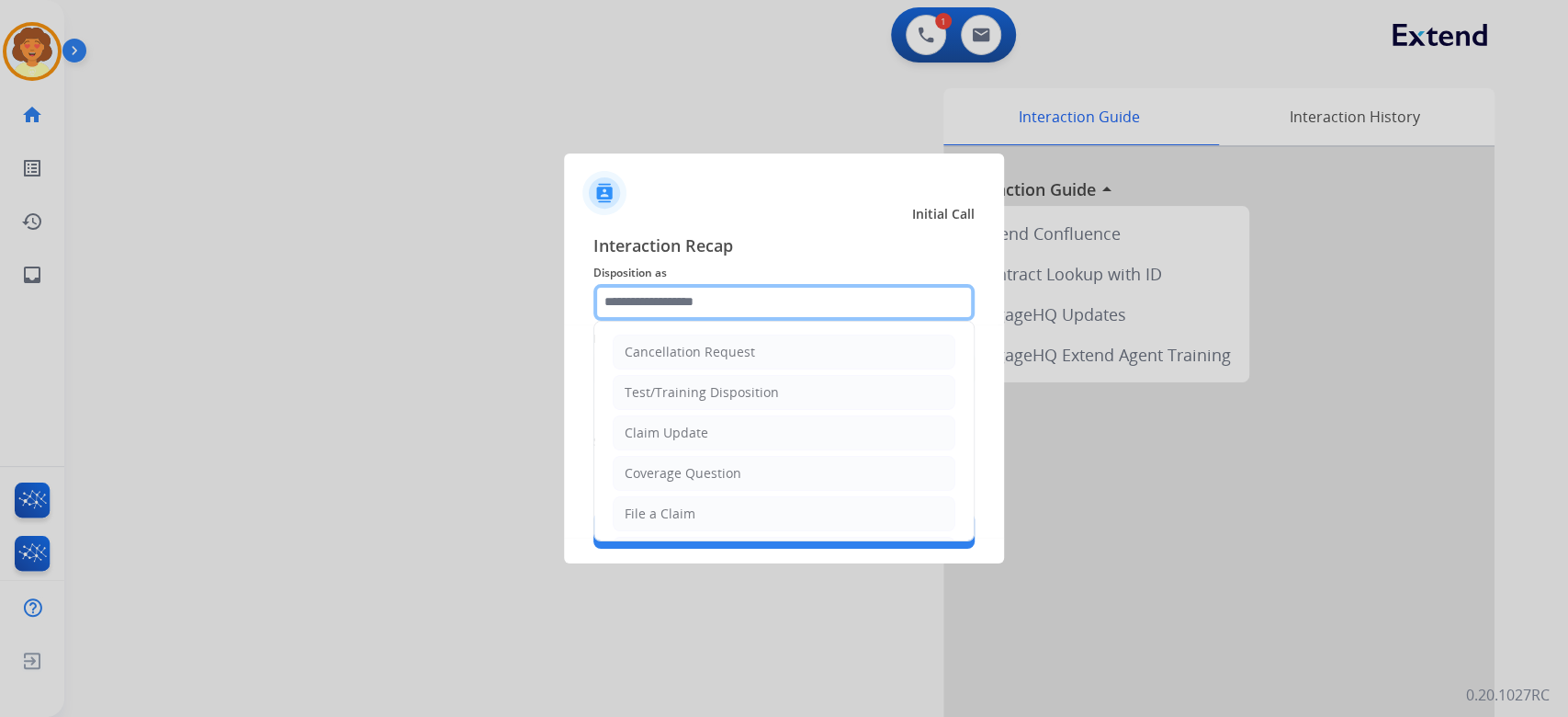
click at [711, 284] on input "text" at bounding box center [784, 302] width 381 height 36
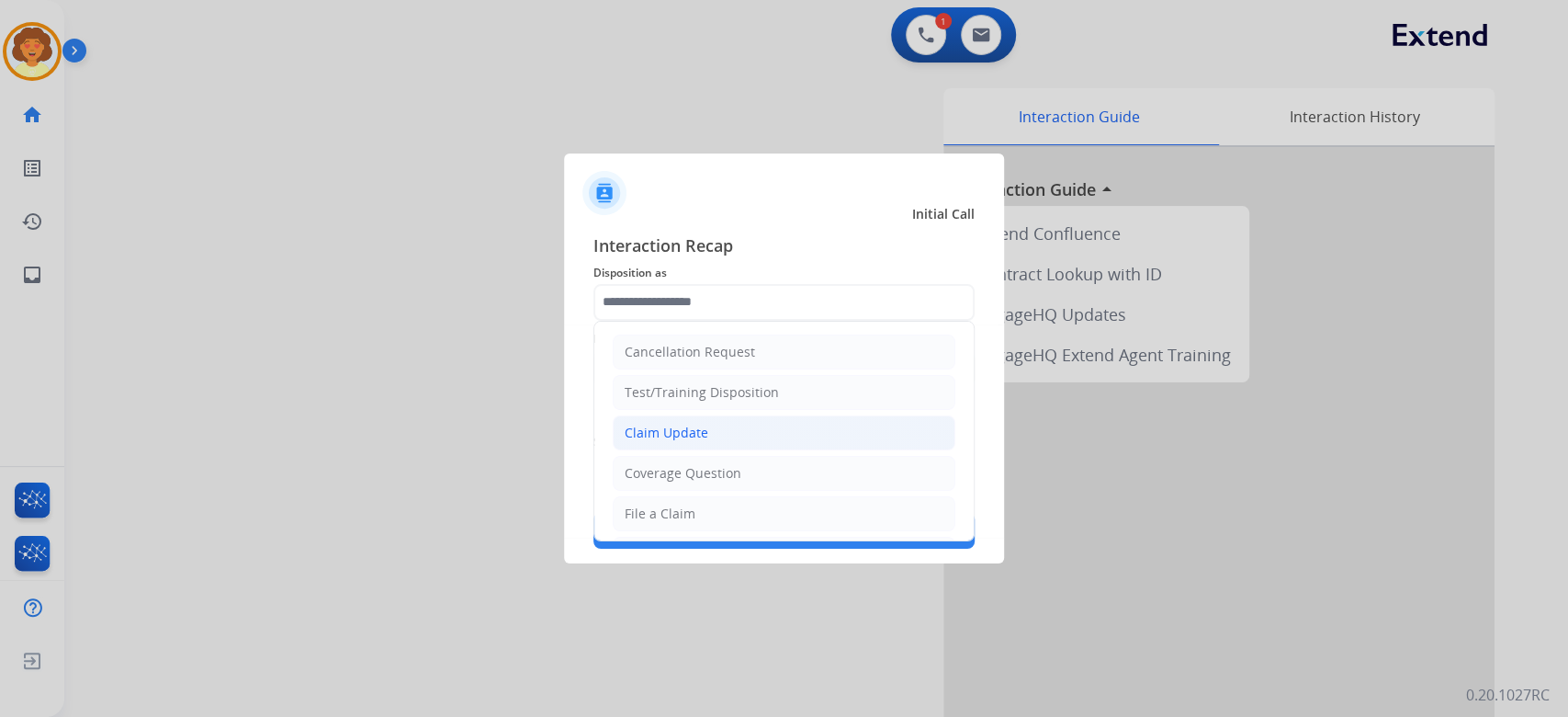
click at [708, 442] on div "Claim Update" at bounding box center [666, 432] width 84 height 18
type input "**********"
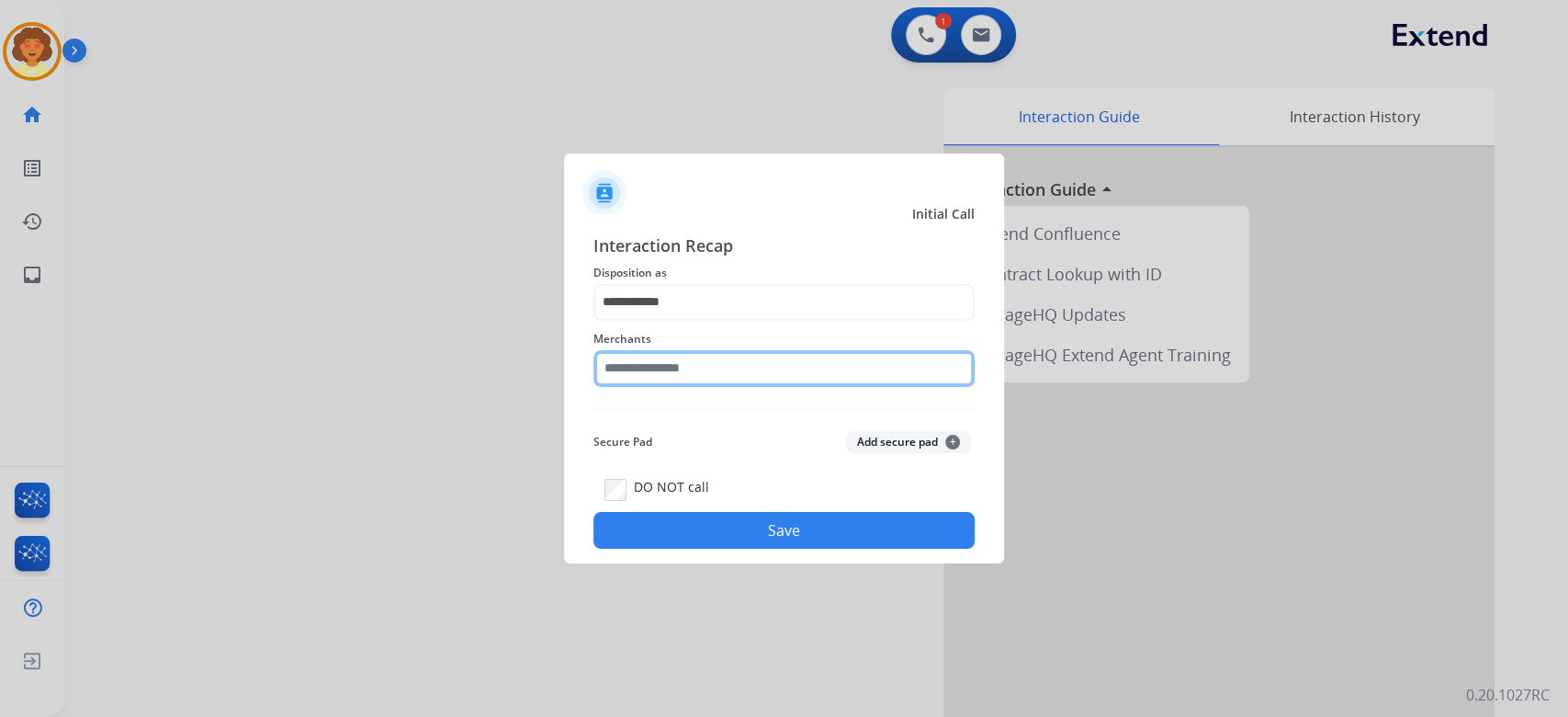
click at [676, 380] on input "text" at bounding box center [784, 369] width 381 height 36
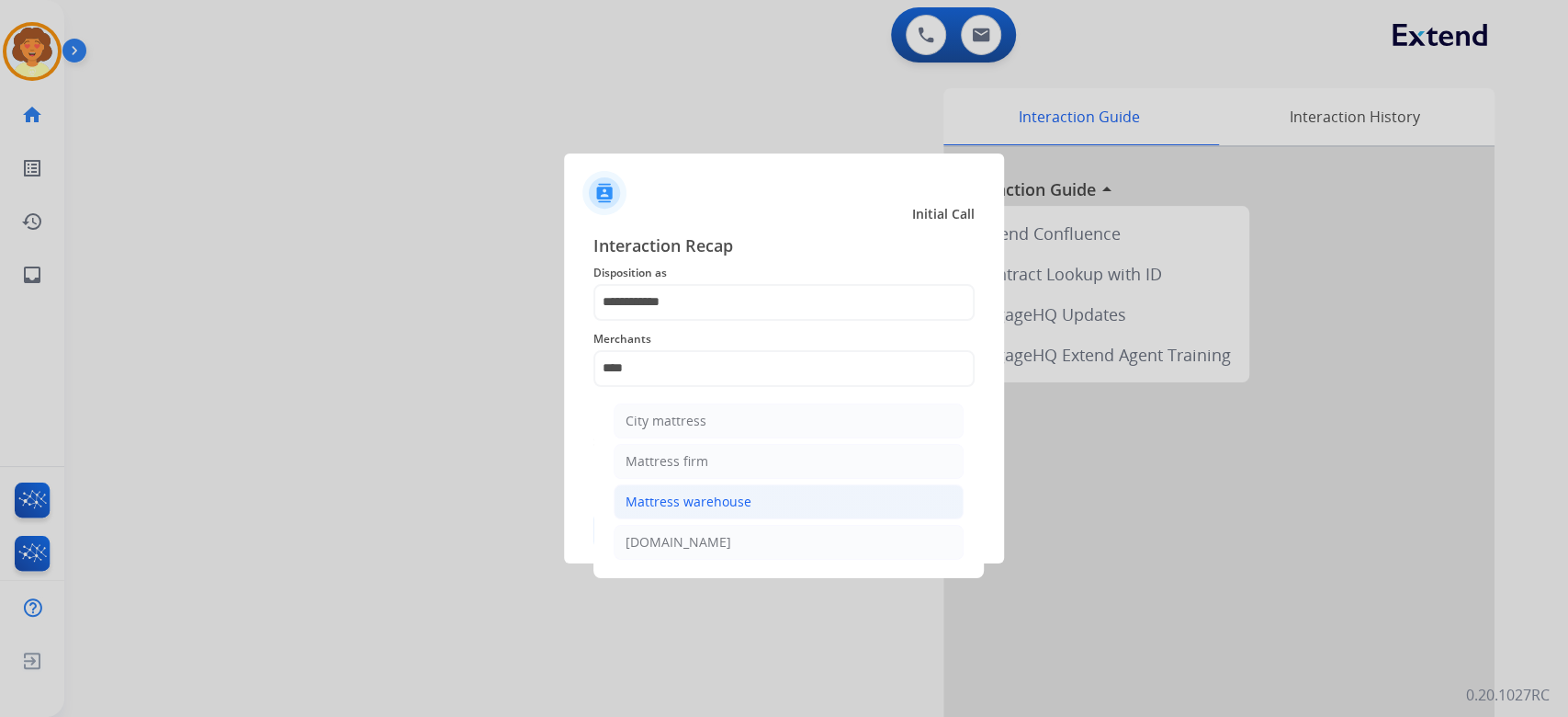
click at [751, 511] on div "Mattress warehouse" at bounding box center [688, 501] width 126 height 18
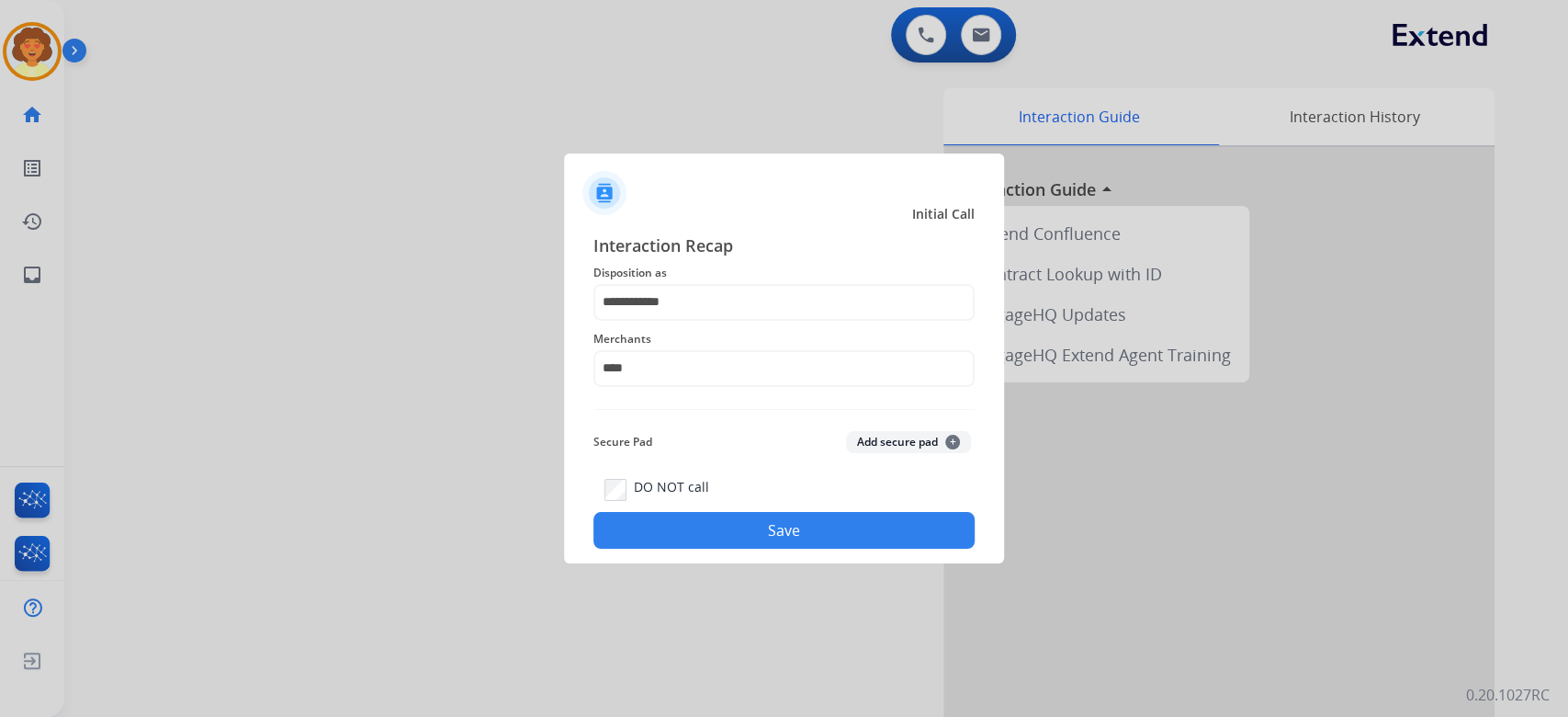
type input "**********"
click at [745, 548] on button "Save" at bounding box center [784, 530] width 381 height 36
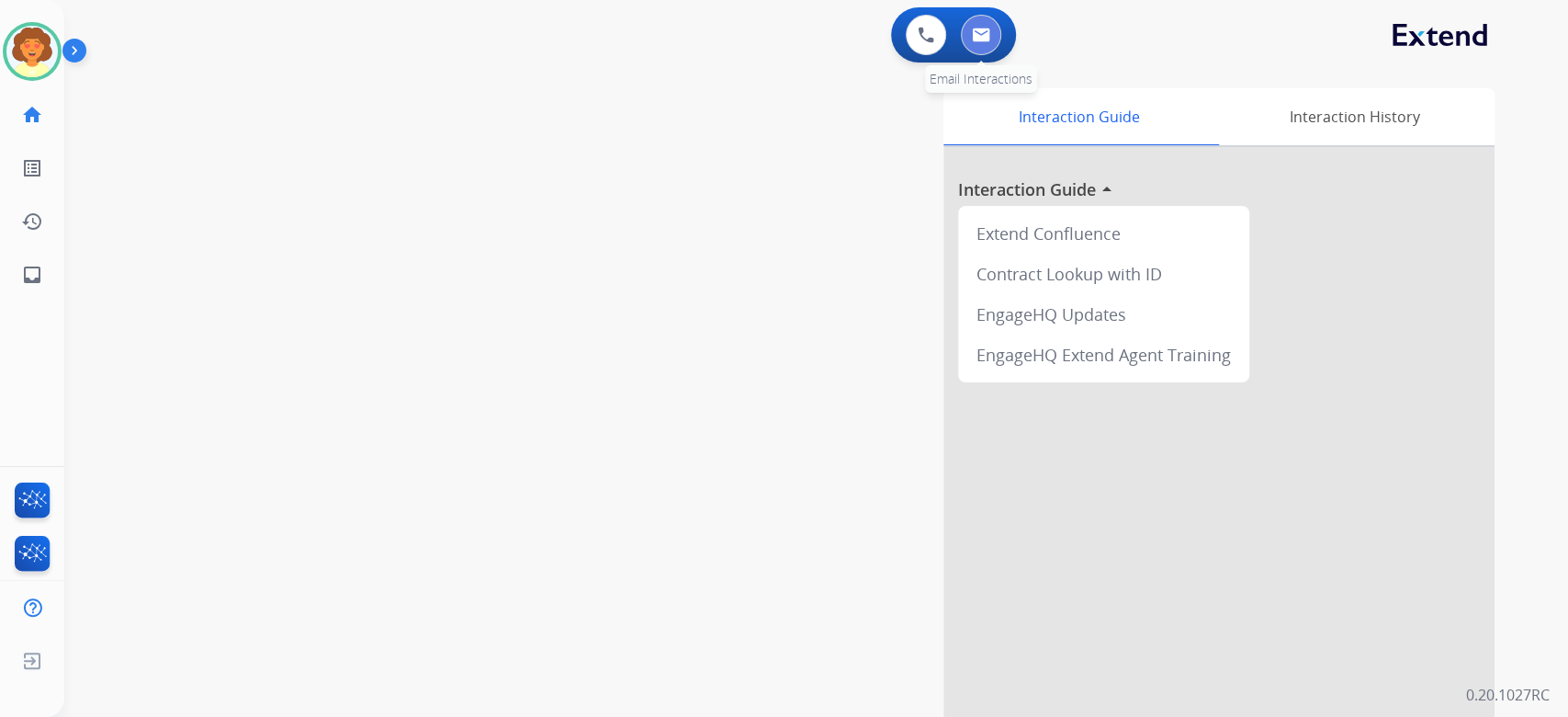
click at [977, 37] on button at bounding box center [981, 34] width 40 height 40
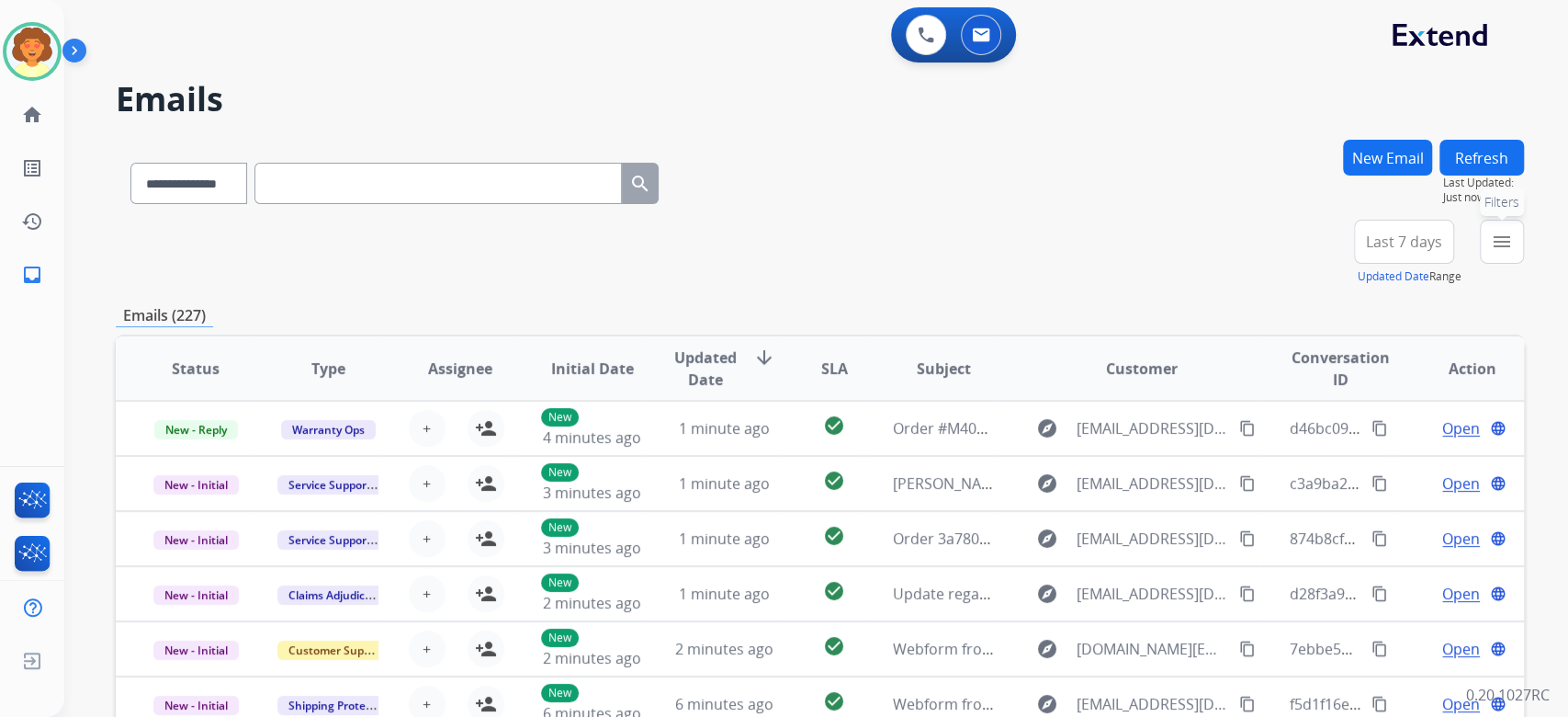
click at [1491, 253] on mat-icon "menu" at bounding box center [1501, 242] width 22 height 22
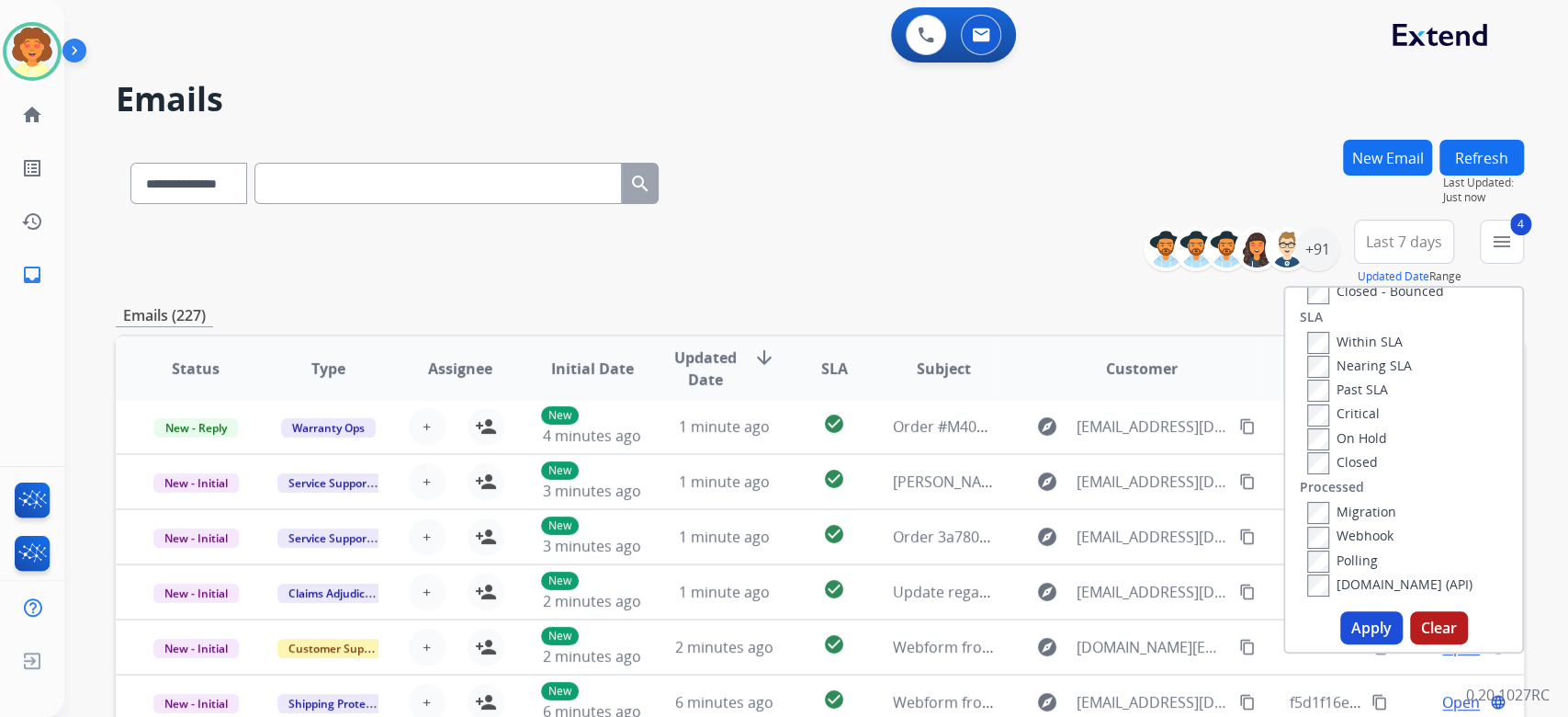
scroll to position [244, 0]
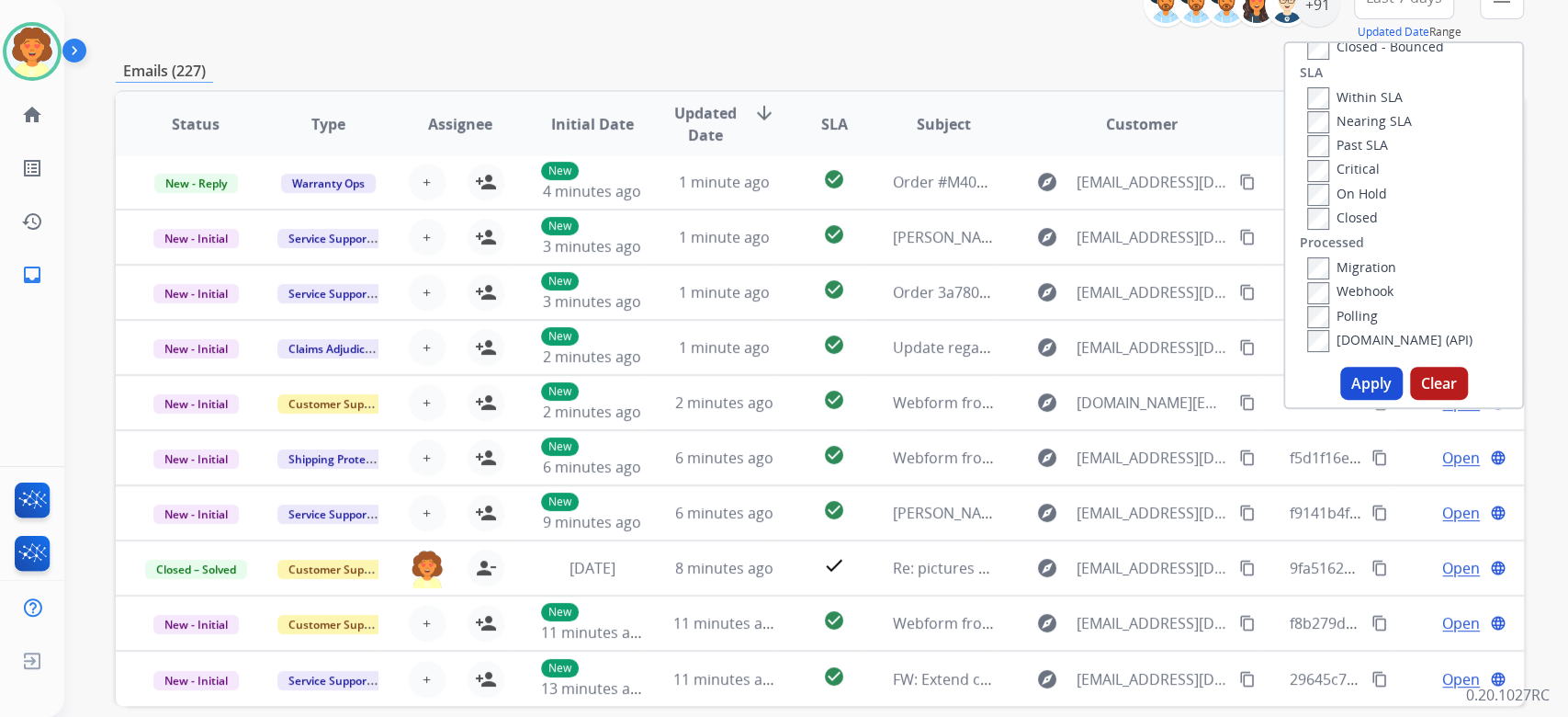
click at [1340, 400] on button "Apply" at bounding box center [1370, 383] width 62 height 33
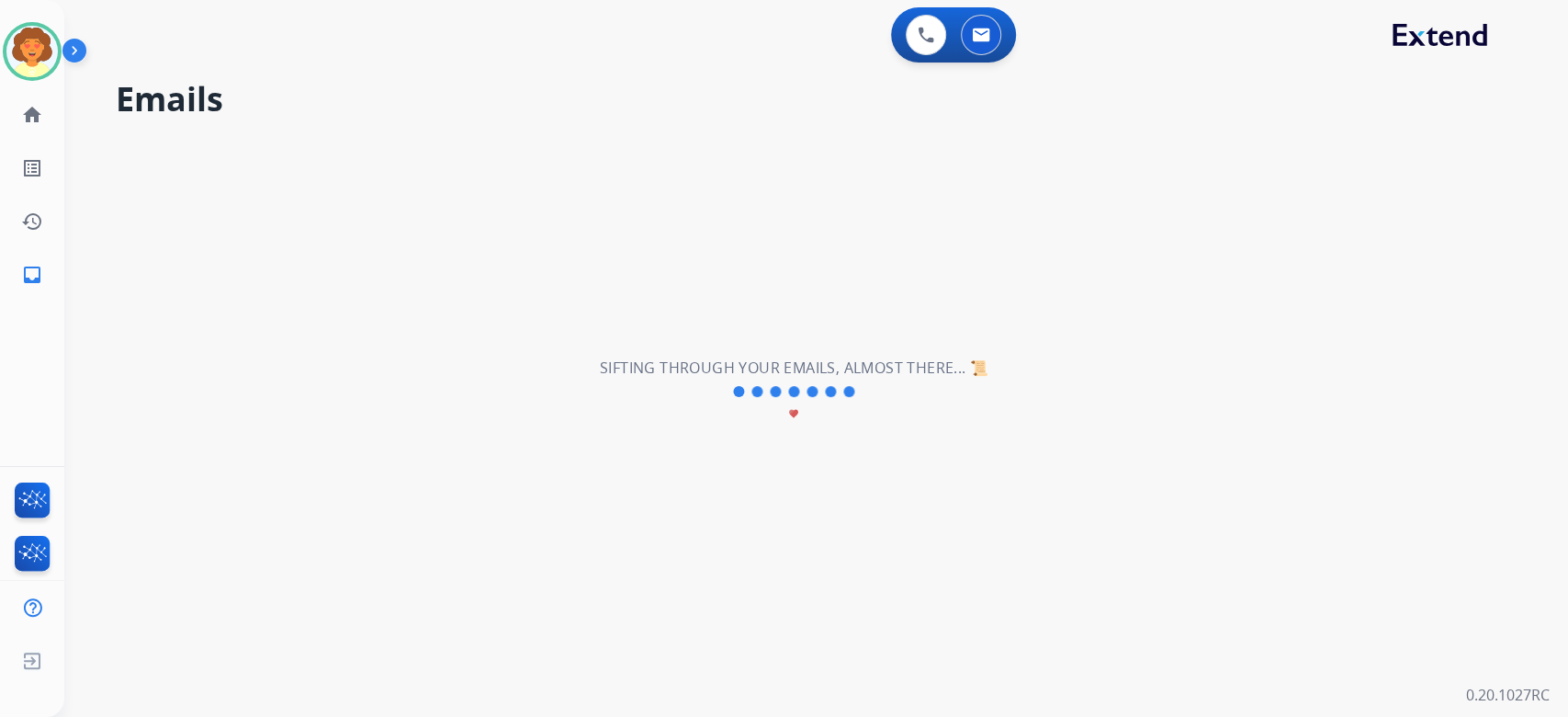
scroll to position [61, 0]
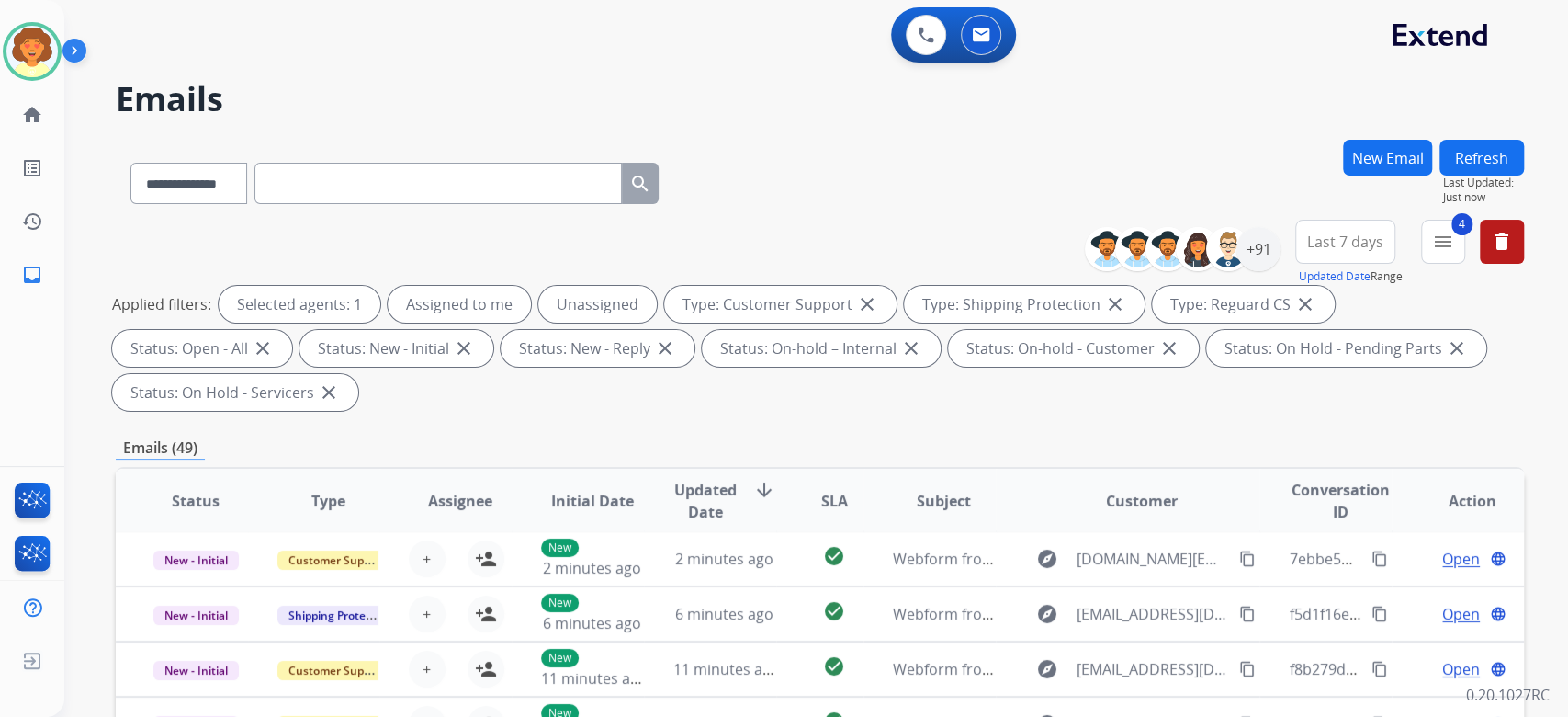
click at [1295, 264] on button "Last 7 days" at bounding box center [1345, 242] width 100 height 44
drag, startPoint x: 1229, startPoint y: 672, endPoint x: 1232, endPoint y: 664, distance: 8.5
click at [1288, 478] on div "Last 90 days" at bounding box center [1339, 464] width 101 height 28
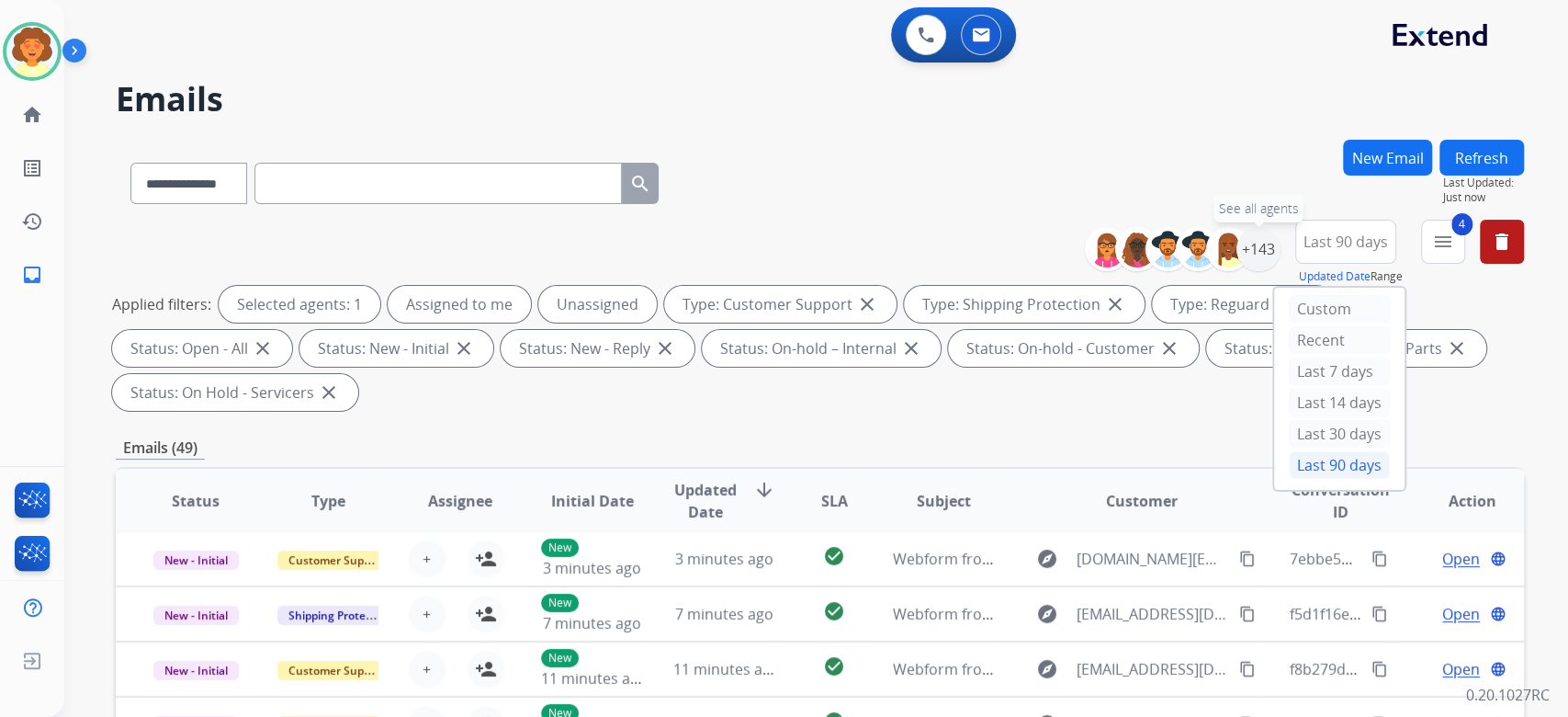
click at [1236, 271] on div "+143" at bounding box center [1258, 249] width 44 height 44
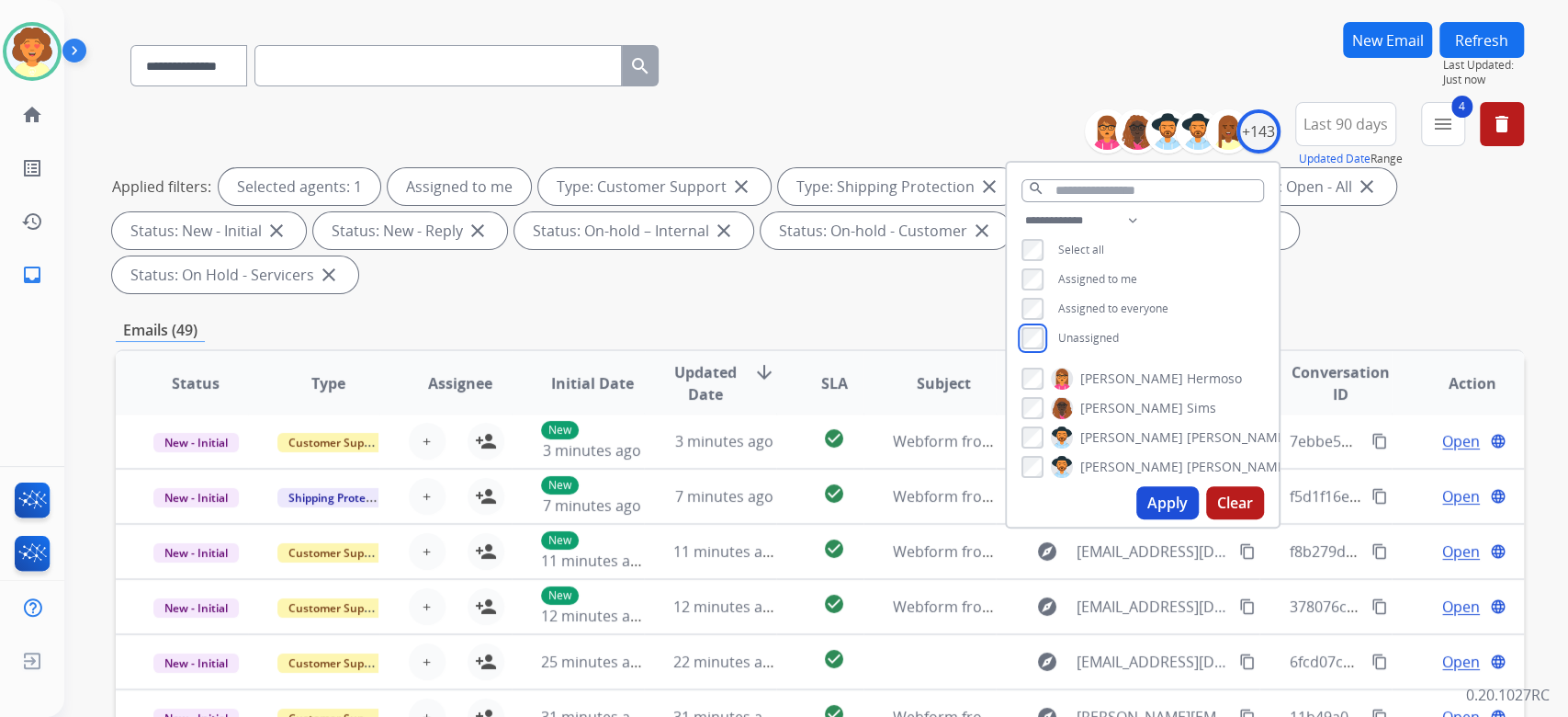
scroll to position [244, 0]
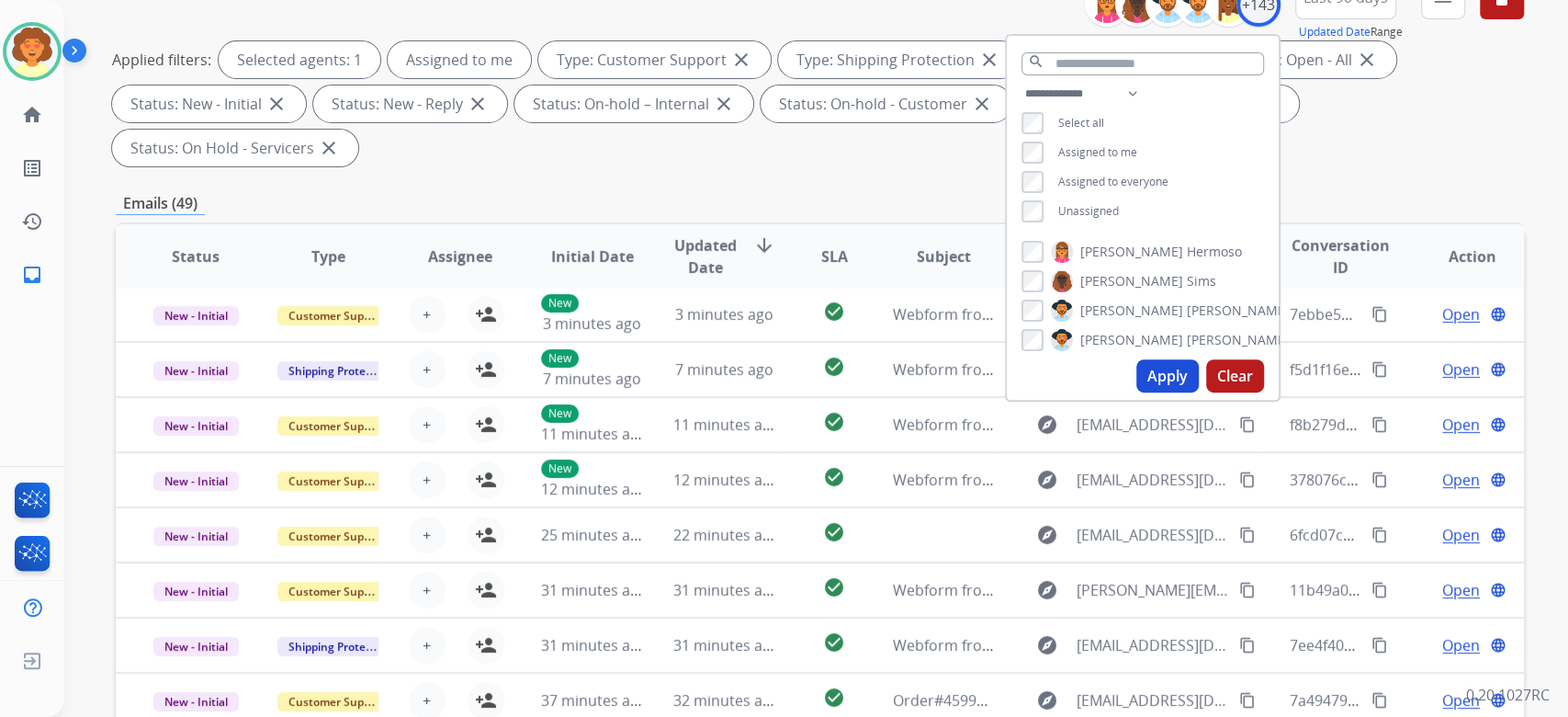
click at [1136, 392] on button "Apply" at bounding box center [1166, 375] width 62 height 33
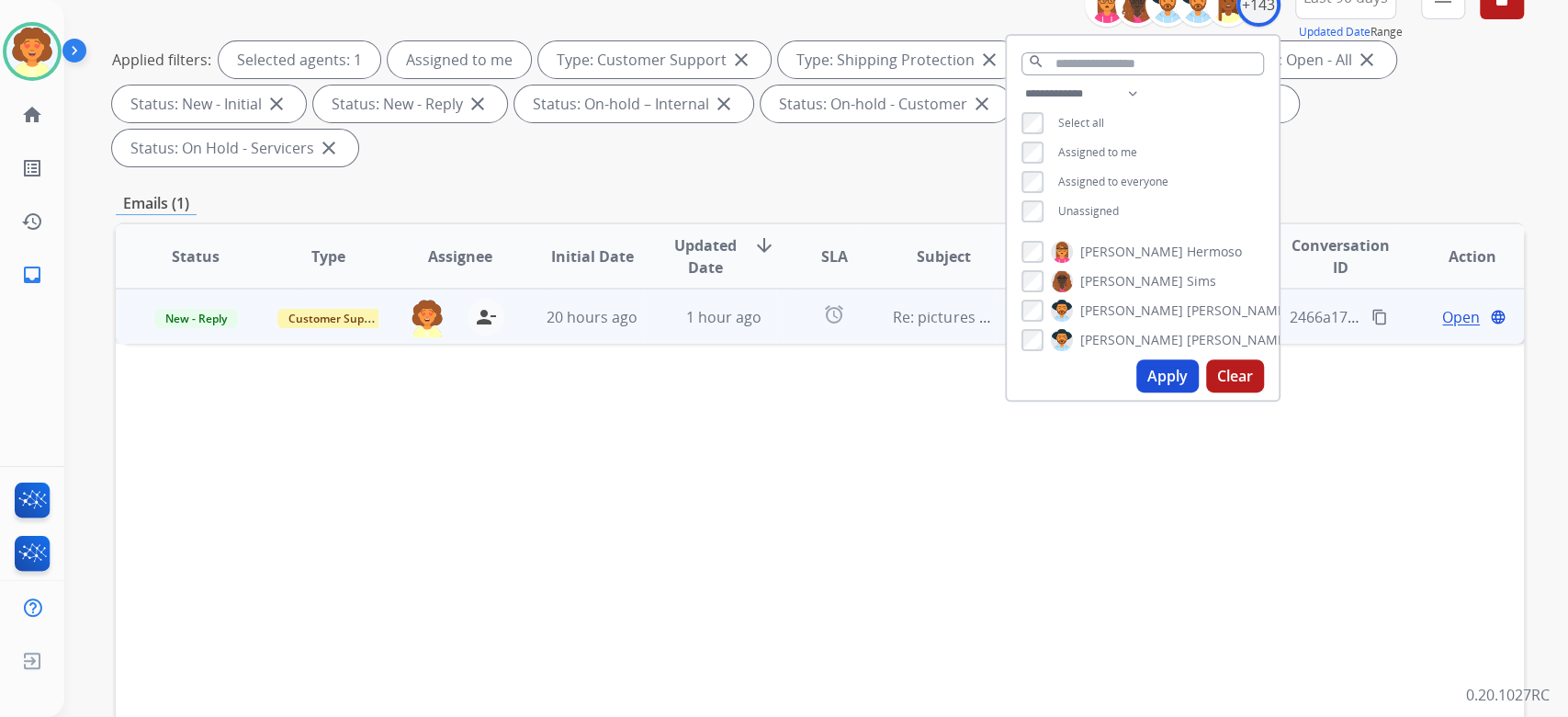
click at [1442, 328] on span "Open" at bounding box center [1460, 316] width 37 height 22
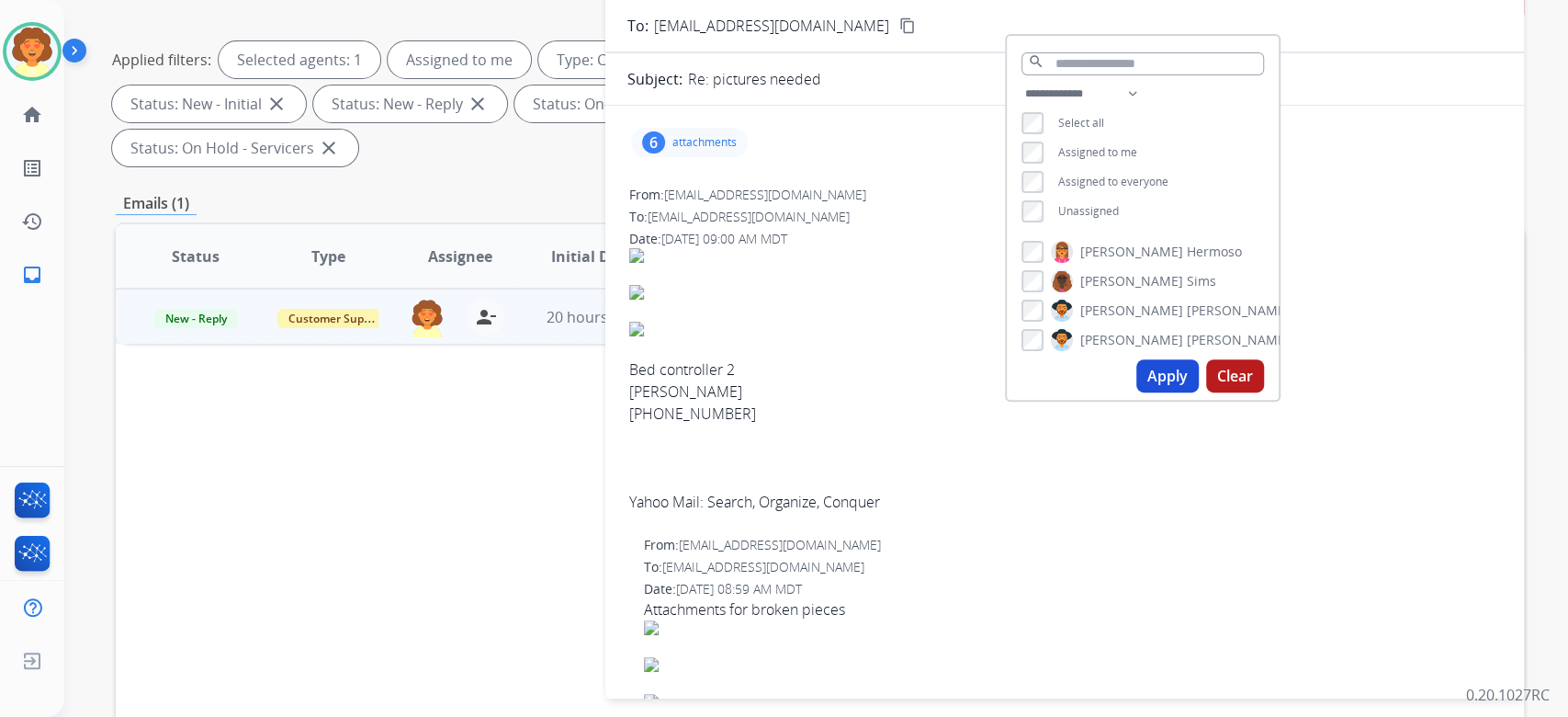
drag, startPoint x: 512, startPoint y: 457, endPoint x: 674, endPoint y: 406, distance: 169.8
click at [514, 455] on div "**********" at bounding box center [819, 413] width 1408 height 1038
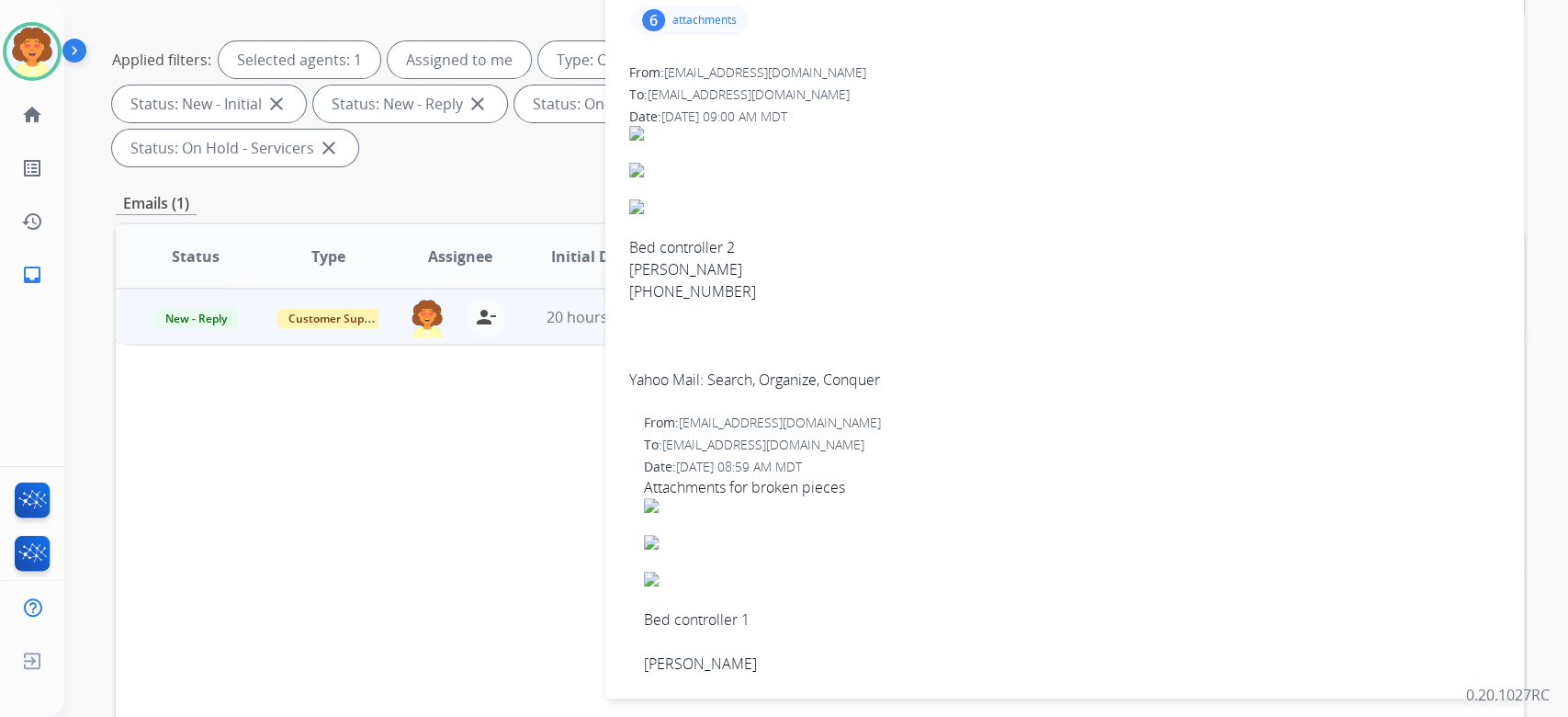
scroll to position [0, 0]
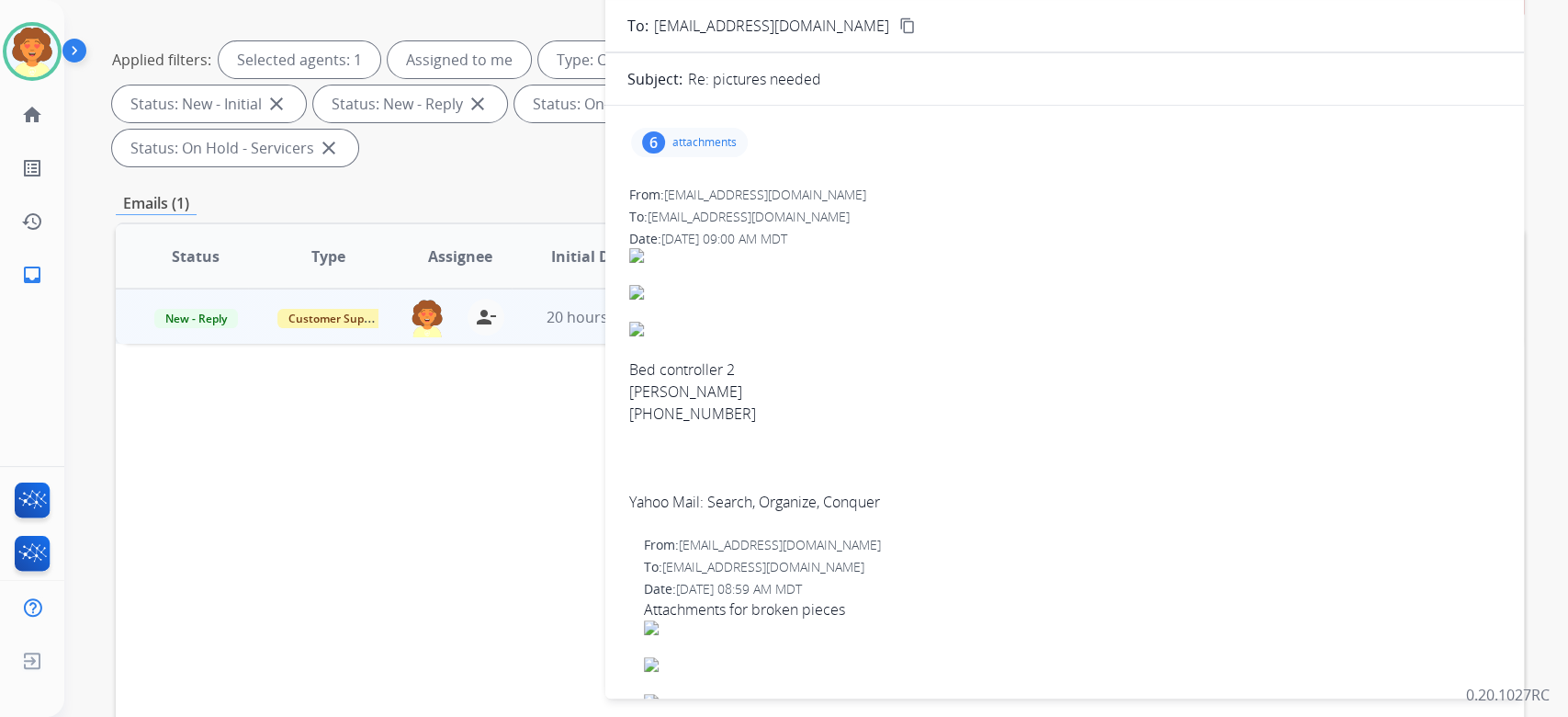
click at [647, 154] on div "6" at bounding box center [654, 142] width 23 height 22
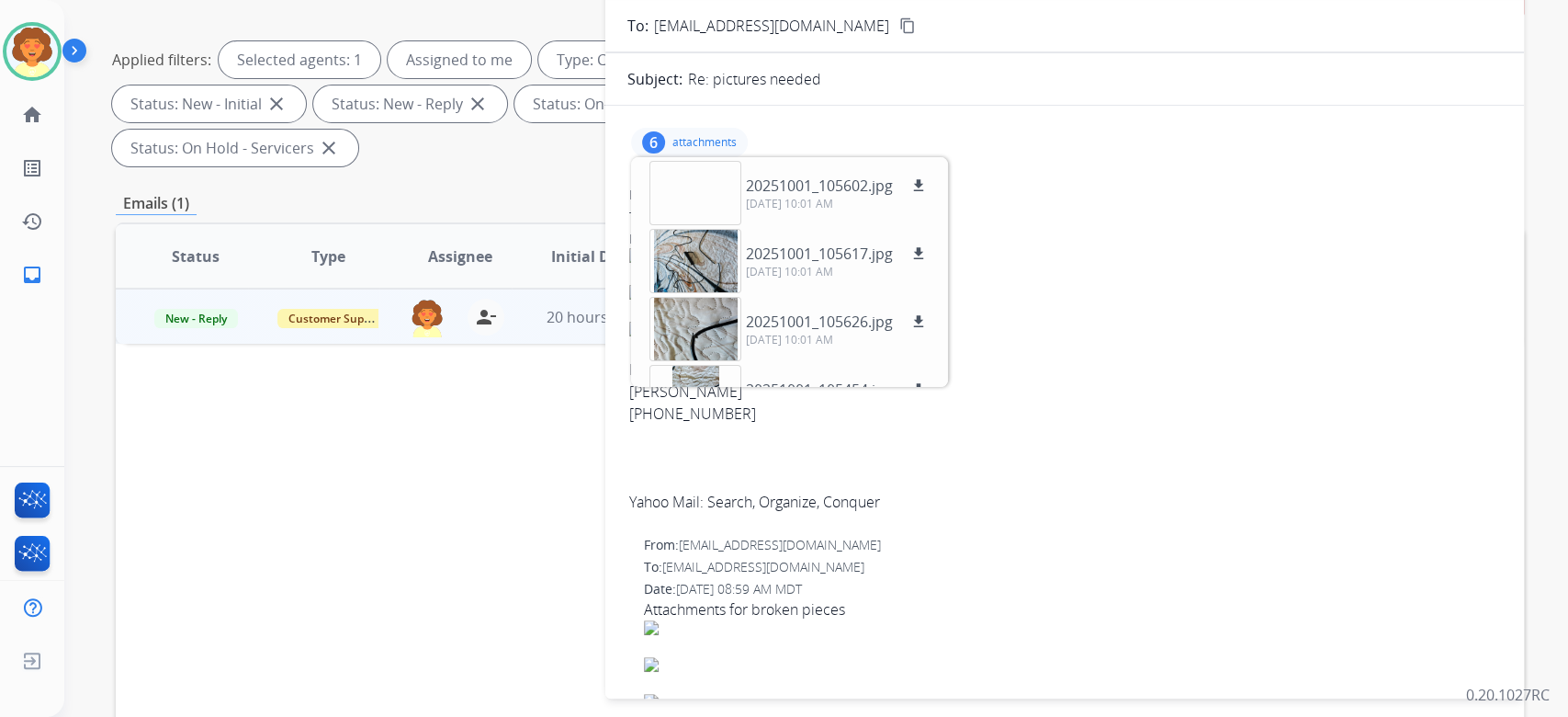
click at [1273, 226] on div "To: support@extend.com" at bounding box center [1064, 216] width 870 height 18
click at [1079, 204] on div "From: sladerandj0614@yahoo.ca" at bounding box center [1064, 194] width 870 height 18
click at [631, 158] on div "6 attachments 20251001_105602.jpg download 10/01/2025, 10:01 AM 20251001_105617…" at bounding box center [689, 142] width 116 height 30
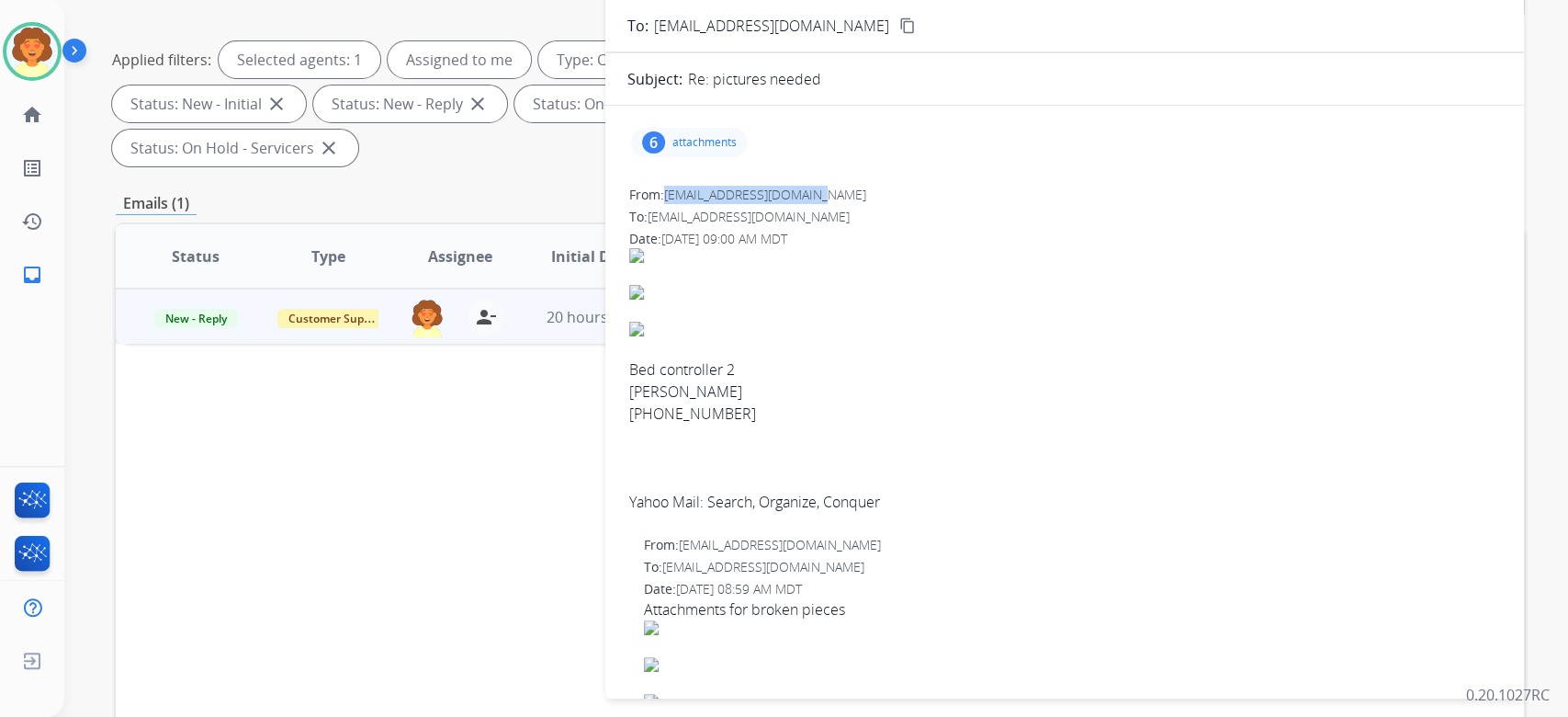
drag, startPoint x: 673, startPoint y: 363, endPoint x: 899, endPoint y: 361, distance: 226.0
click at [899, 204] on div "From: sladerandj0614@yahoo.ca" at bounding box center [1064, 194] width 870 height 18
copy span "sladerandj0614@yahoo.ca"
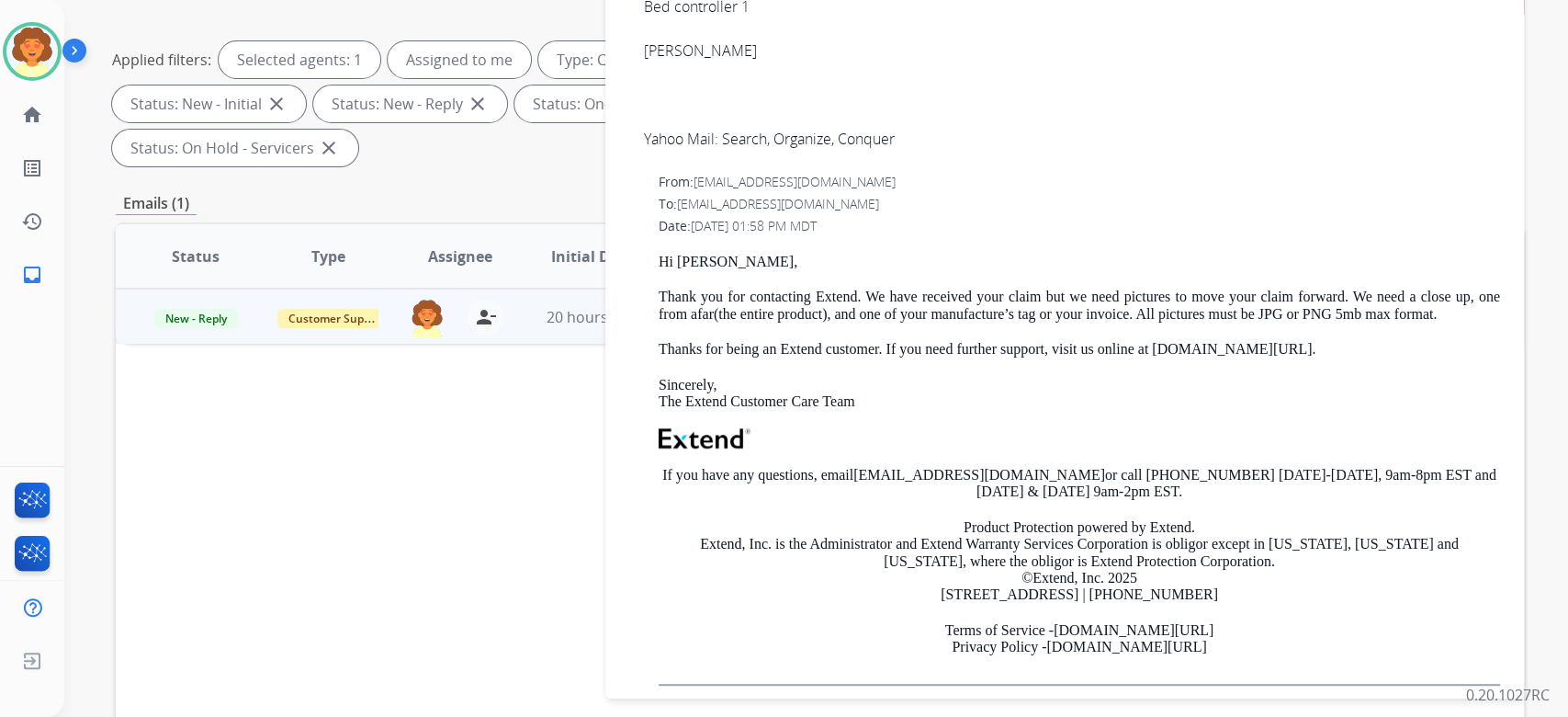
scroll to position [612, 0]
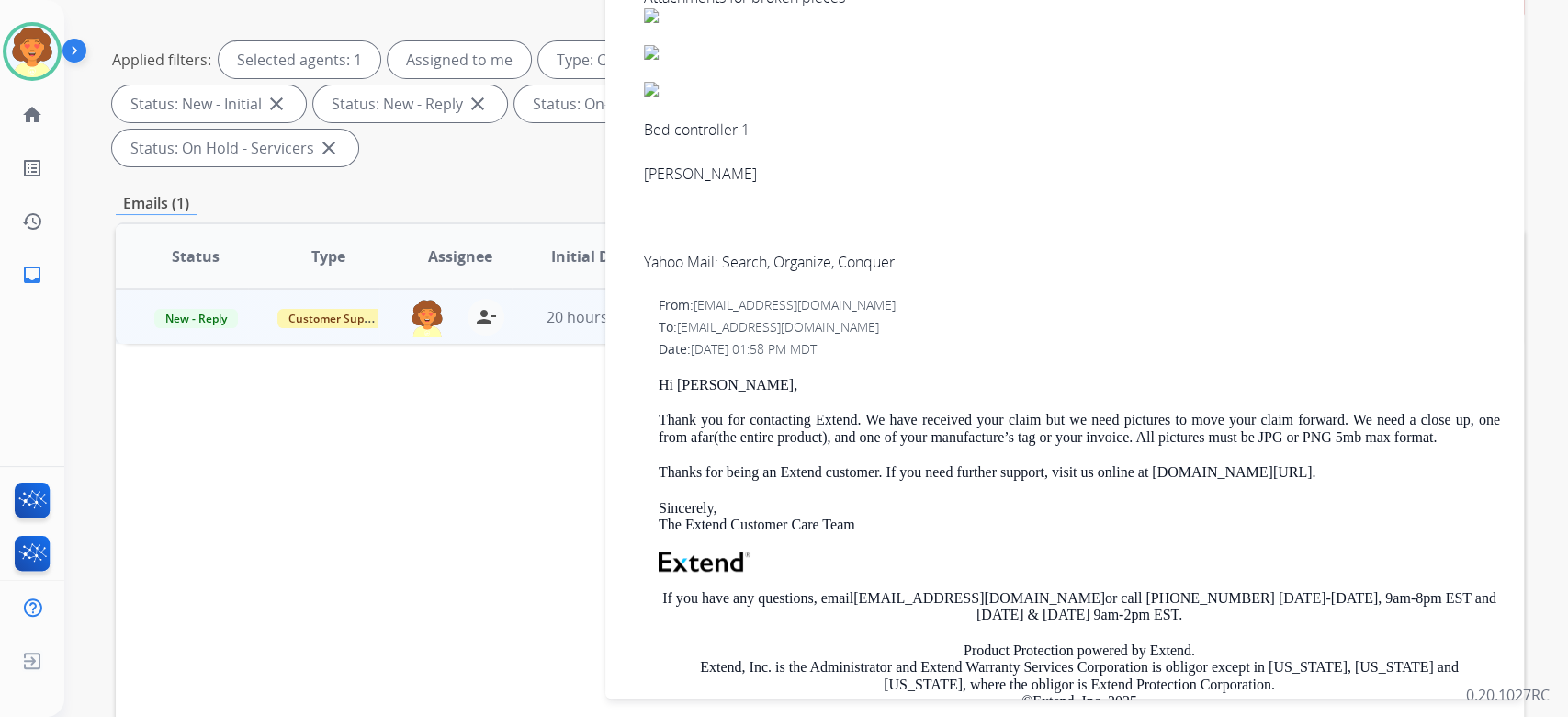
drag, startPoint x: 699, startPoint y: 254, endPoint x: 924, endPoint y: 259, distance: 225.1
copy span "sladerandj0614@yahoo.ca"
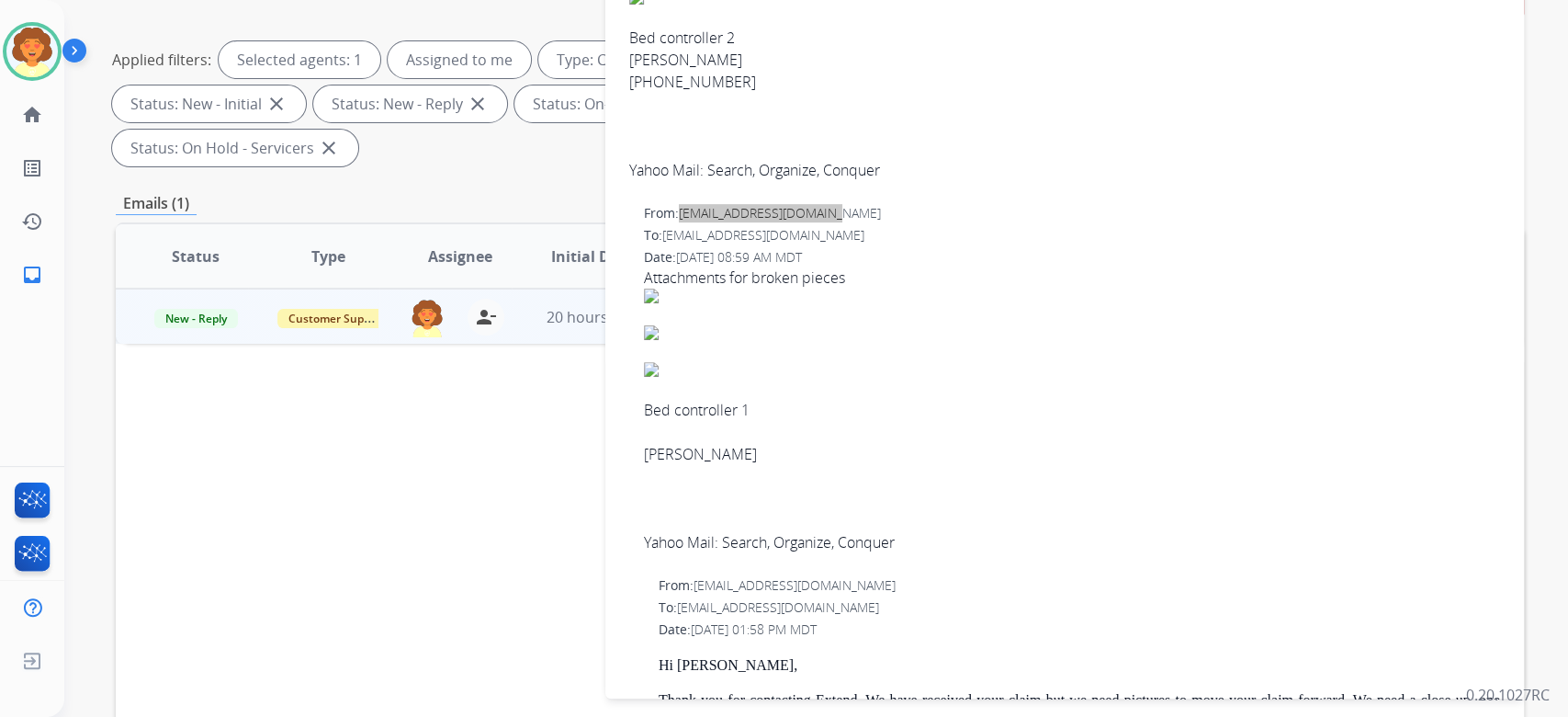
scroll to position [244, 0]
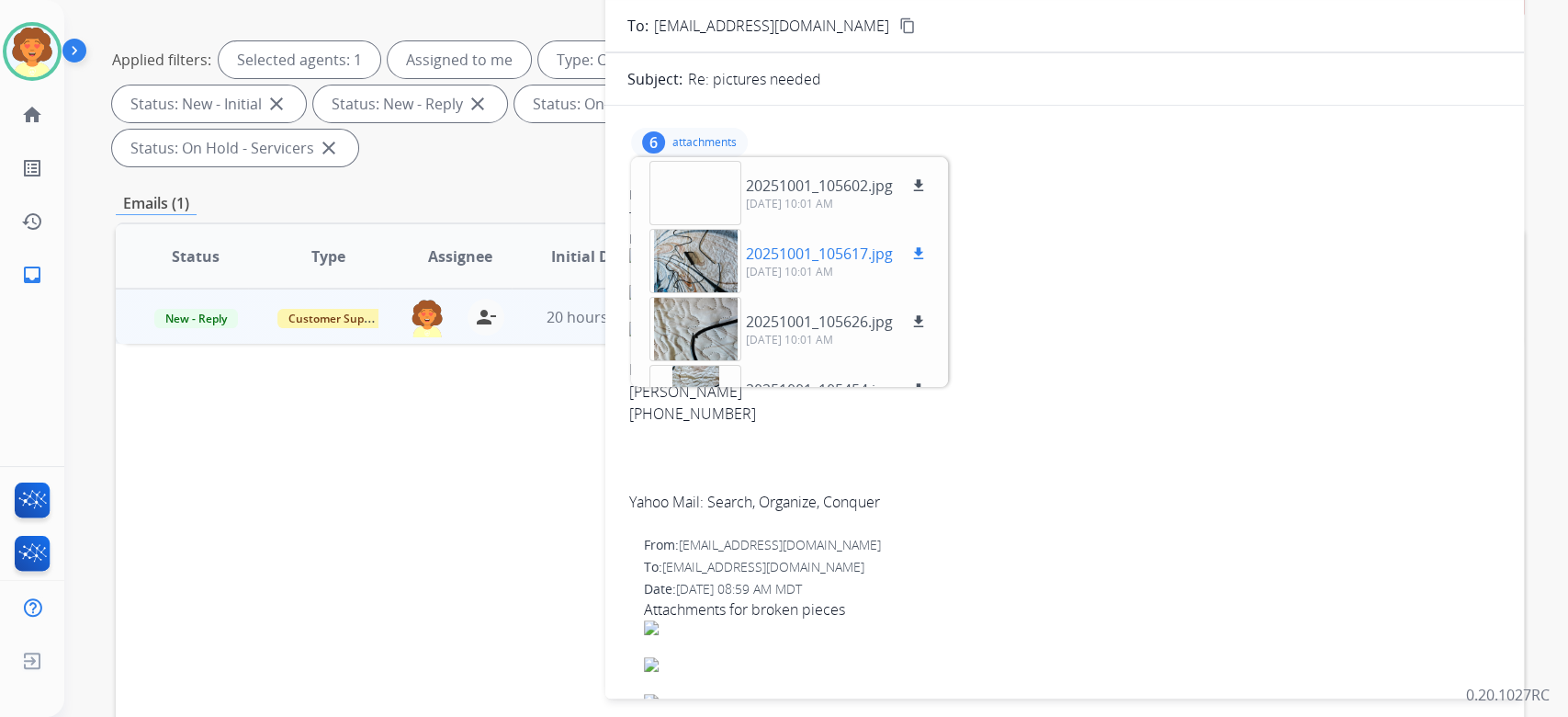
scroll to position [0, 0]
click at [681, 293] on div at bounding box center [695, 261] width 92 height 64
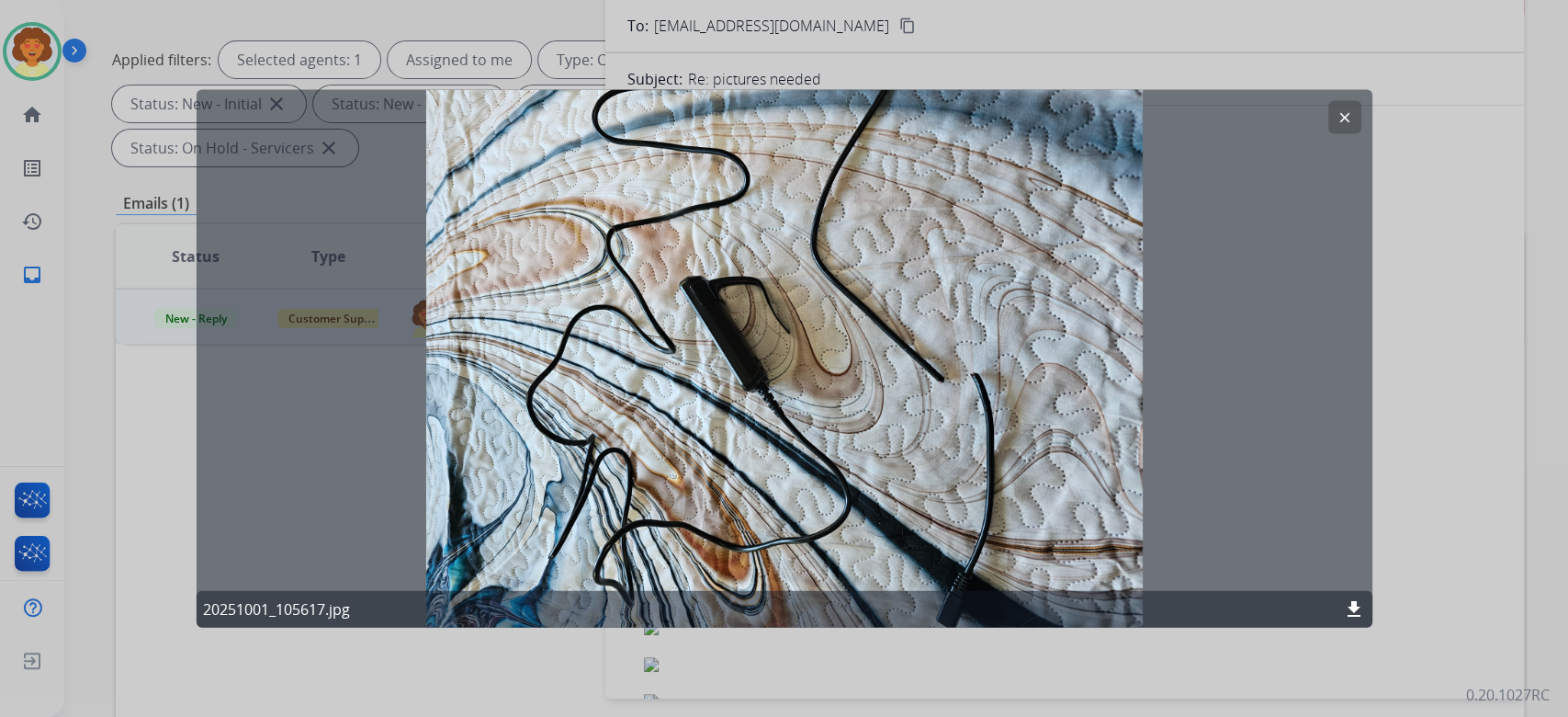
click at [1336, 126] on mat-icon "clear" at bounding box center [1344, 117] width 16 height 16
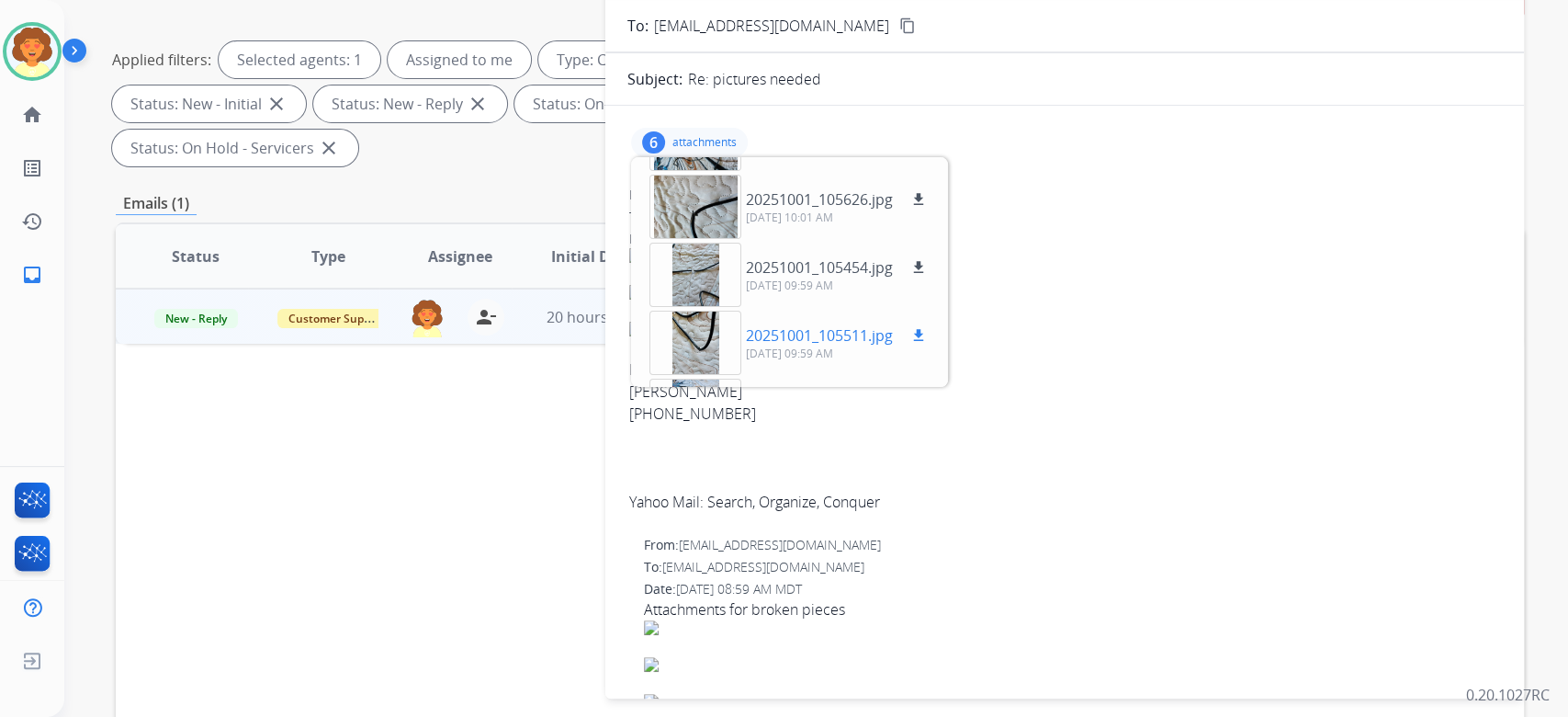
scroll to position [182, 0]
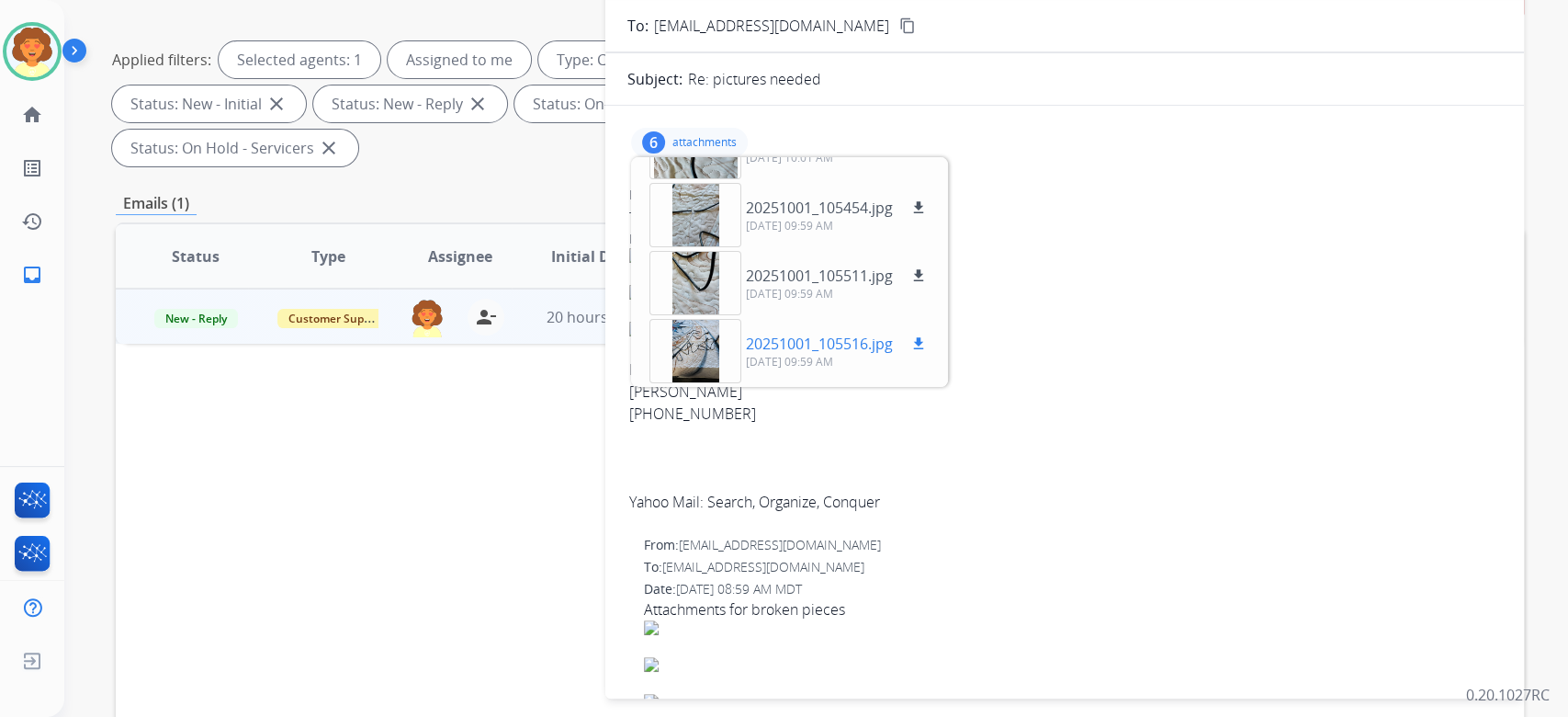
click at [701, 383] on div at bounding box center [695, 350] width 92 height 64
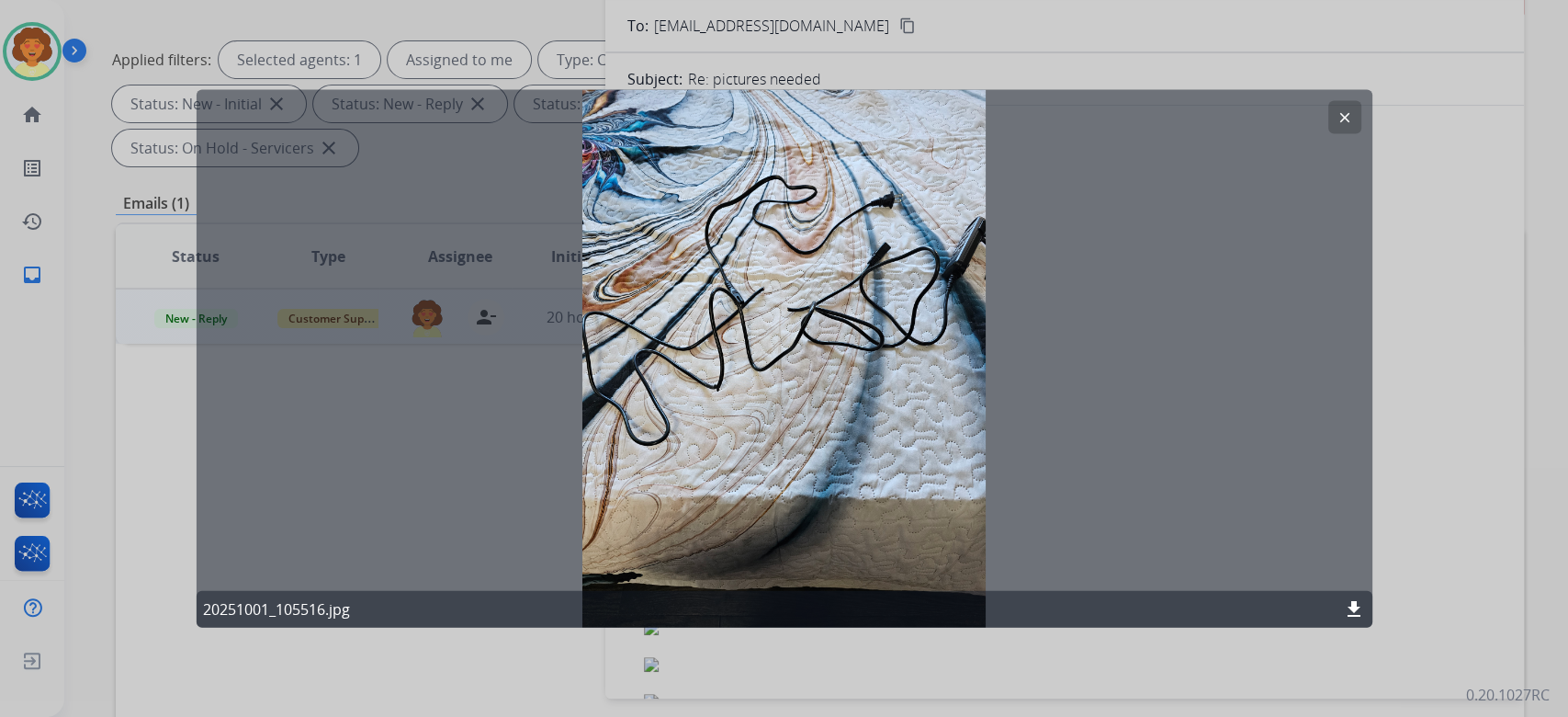
click at [1336, 125] on mat-icon "clear" at bounding box center [1344, 117] width 16 height 16
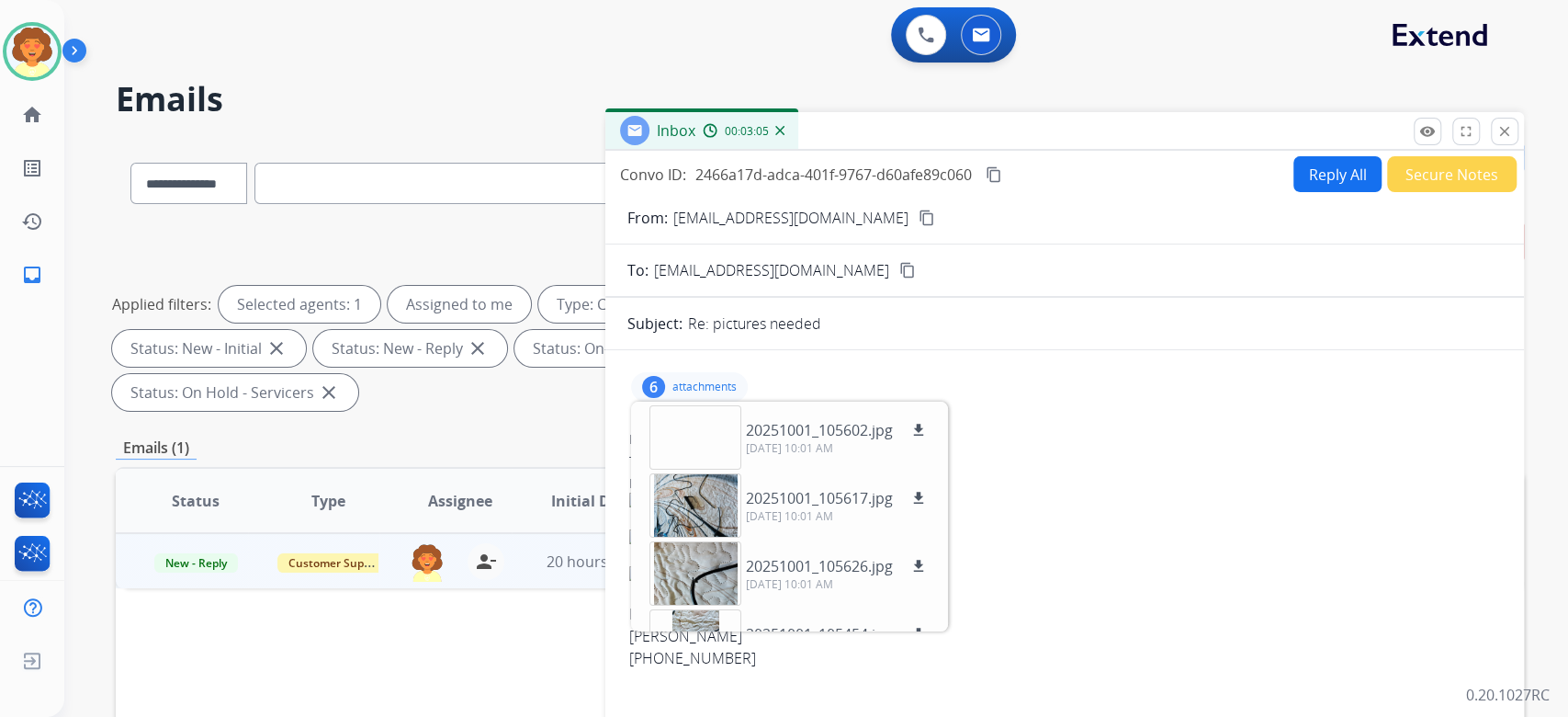
scroll to position [244, 0]
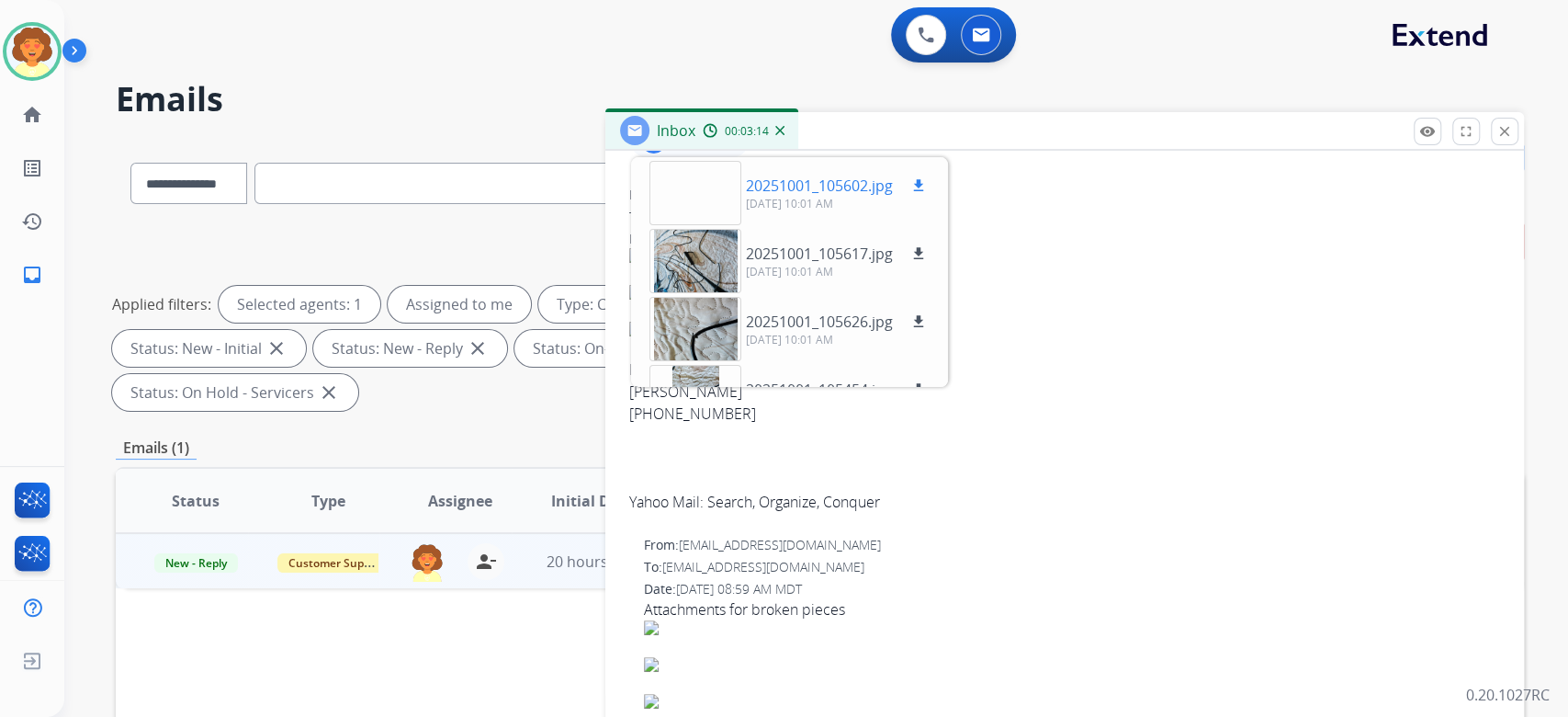
click at [930, 197] on button "download" at bounding box center [918, 185] width 22 height 22
click at [927, 262] on mat-icon "download" at bounding box center [918, 253] width 16 height 16
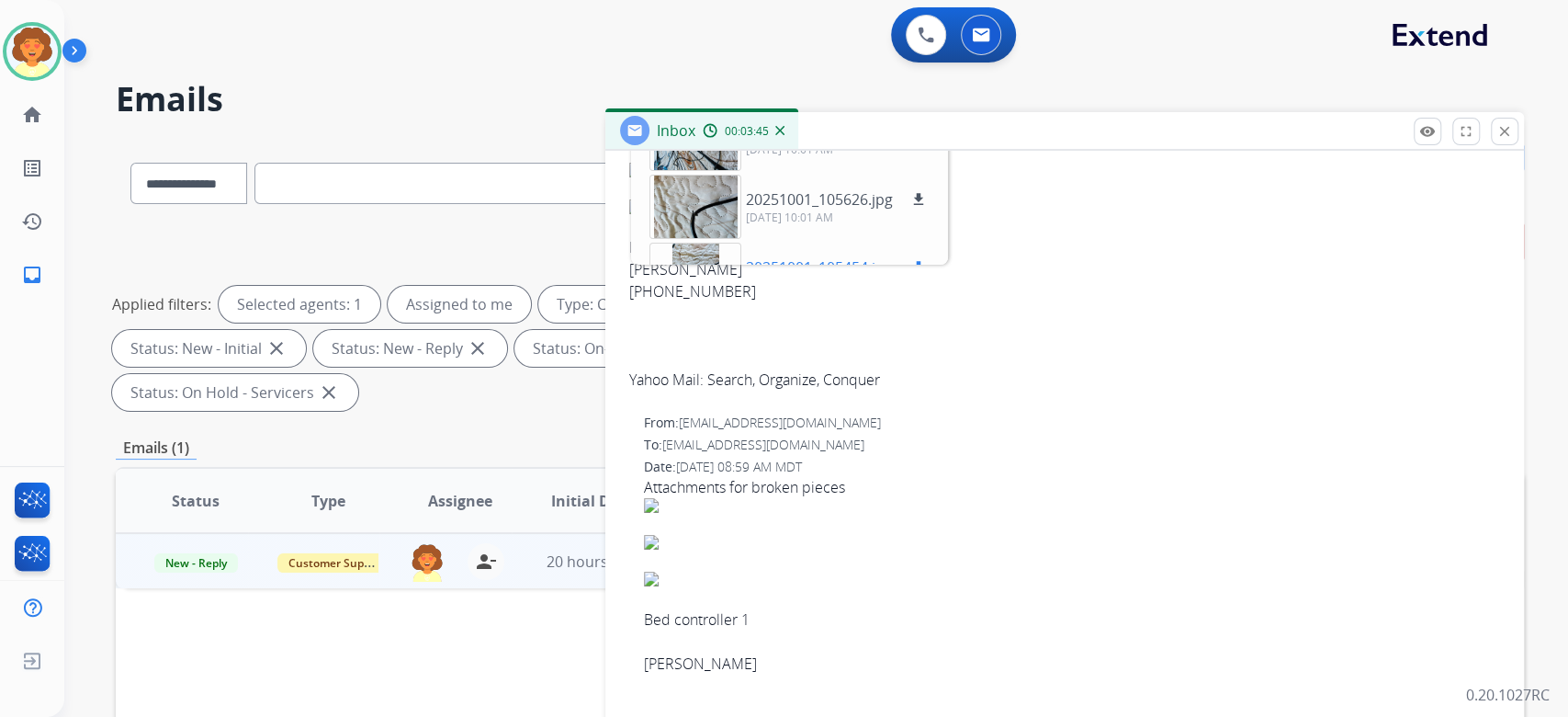
scroll to position [368, 0]
click at [927, 138] on mat-icon "download" at bounding box center [918, 130] width 16 height 16
click at [927, 207] on mat-icon "download" at bounding box center [918, 198] width 16 height 16
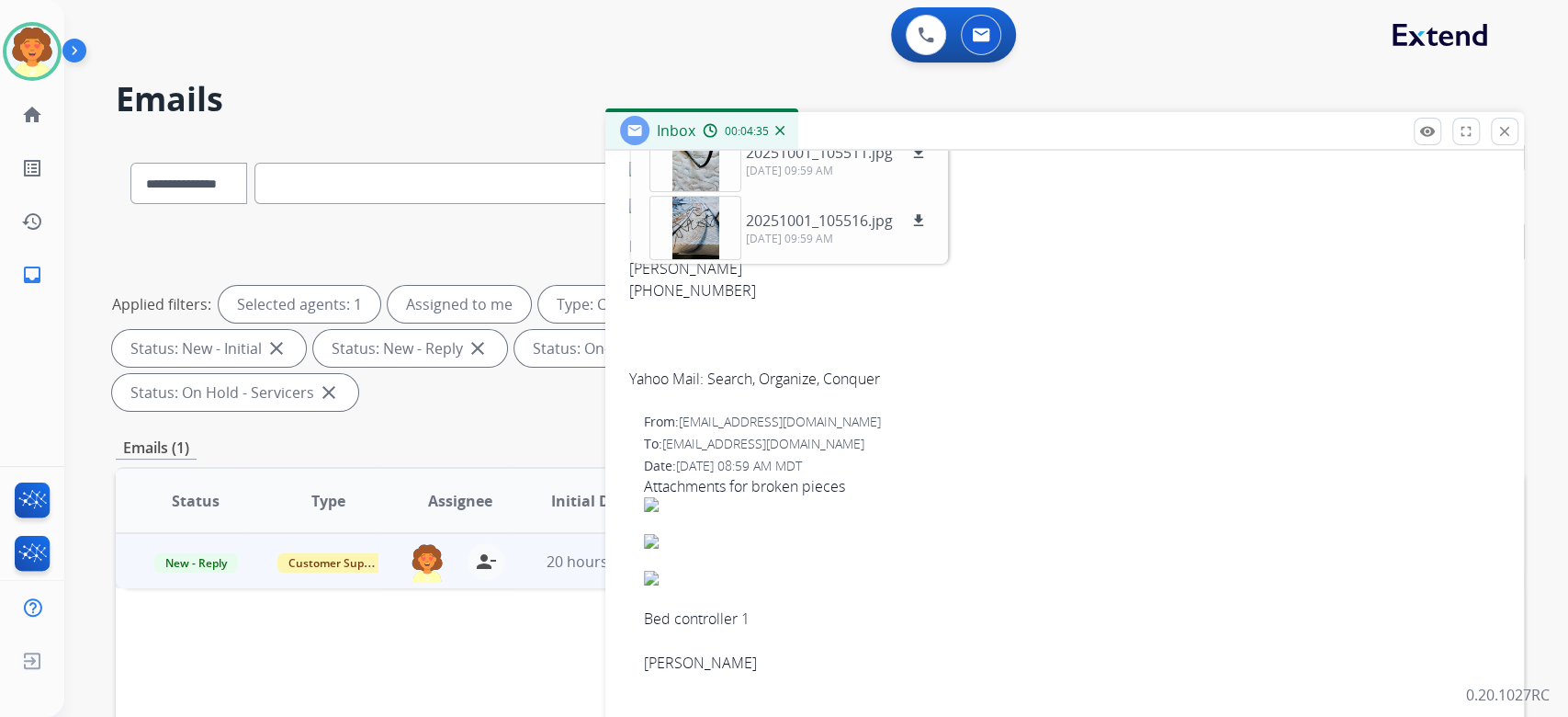
click at [927, 93] on mat-icon "download" at bounding box center [918, 84] width 16 height 16
click at [927, 160] on mat-icon "download" at bounding box center [918, 152] width 16 height 16
click at [927, 229] on mat-icon "download" at bounding box center [918, 220] width 16 height 16
drag, startPoint x: 755, startPoint y: 84, endPoint x: 765, endPoint y: 84, distance: 10.0
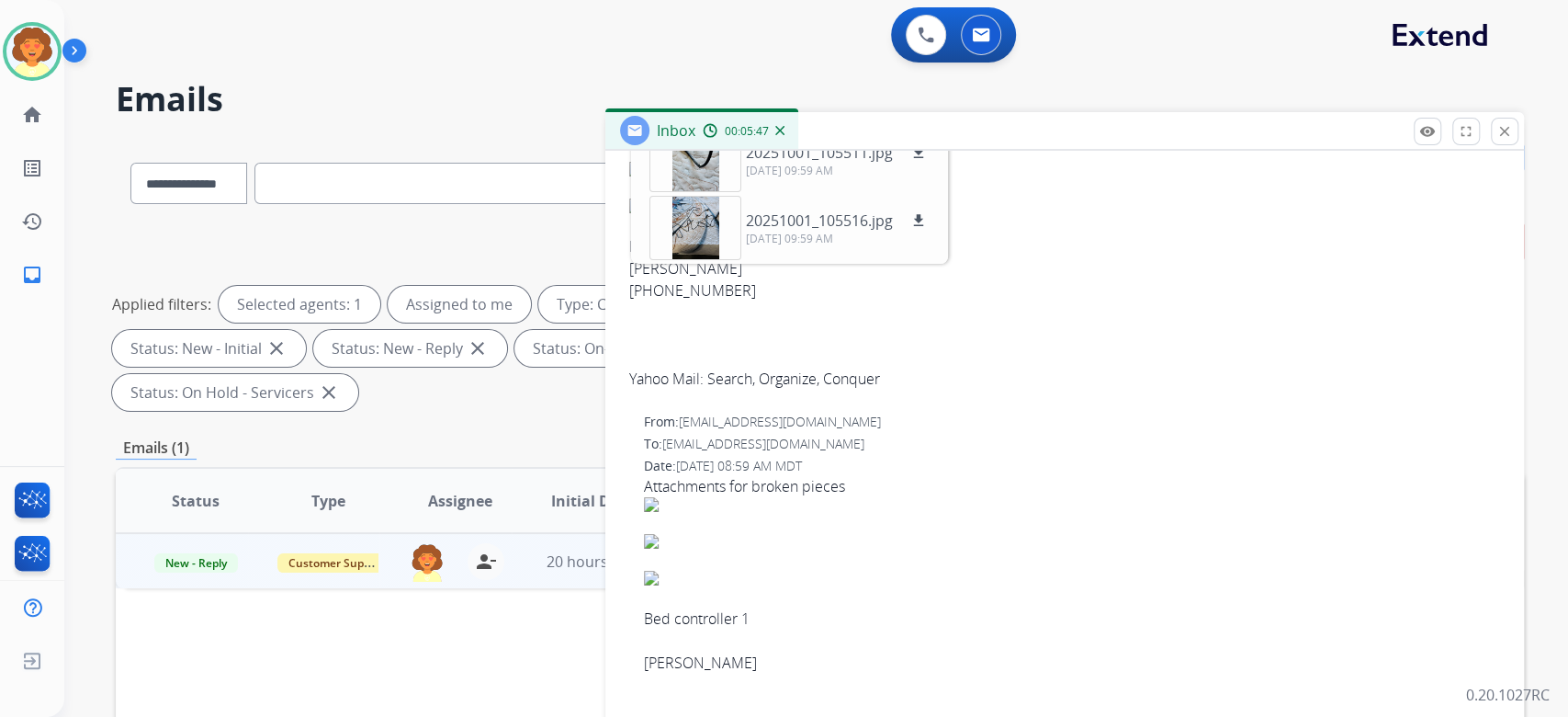
click at [755, 66] on div "0 Voice Interactions 0 Email Interactions" at bounding box center [805, 37] width 1437 height 59
click at [1128, 161] on div at bounding box center [1064, 143] width 870 height 36
click at [1109, 117] on h2 "Emails" at bounding box center [819, 99] width 1408 height 36
click at [1524, 319] on div "**********" at bounding box center [815, 358] width 1503 height 717
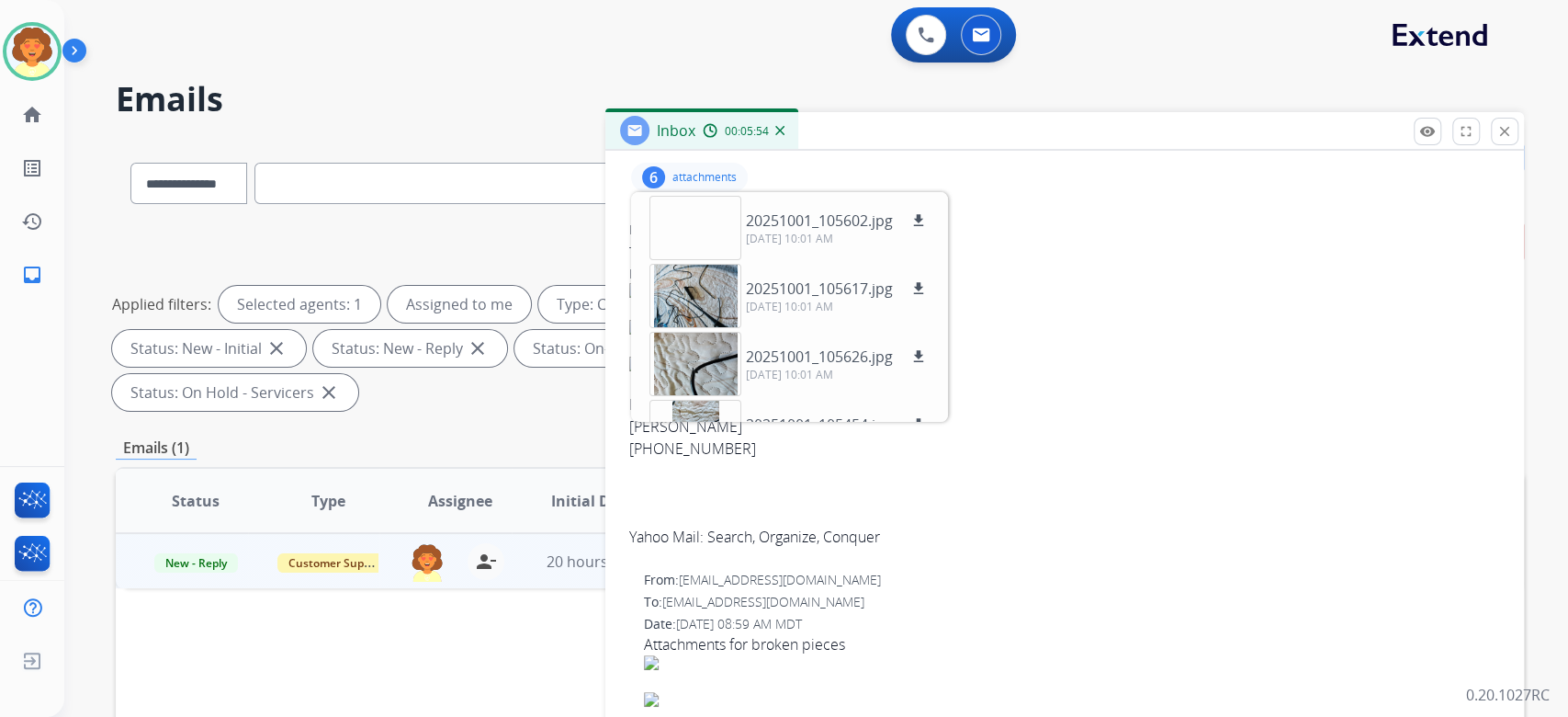
scroll to position [122, 0]
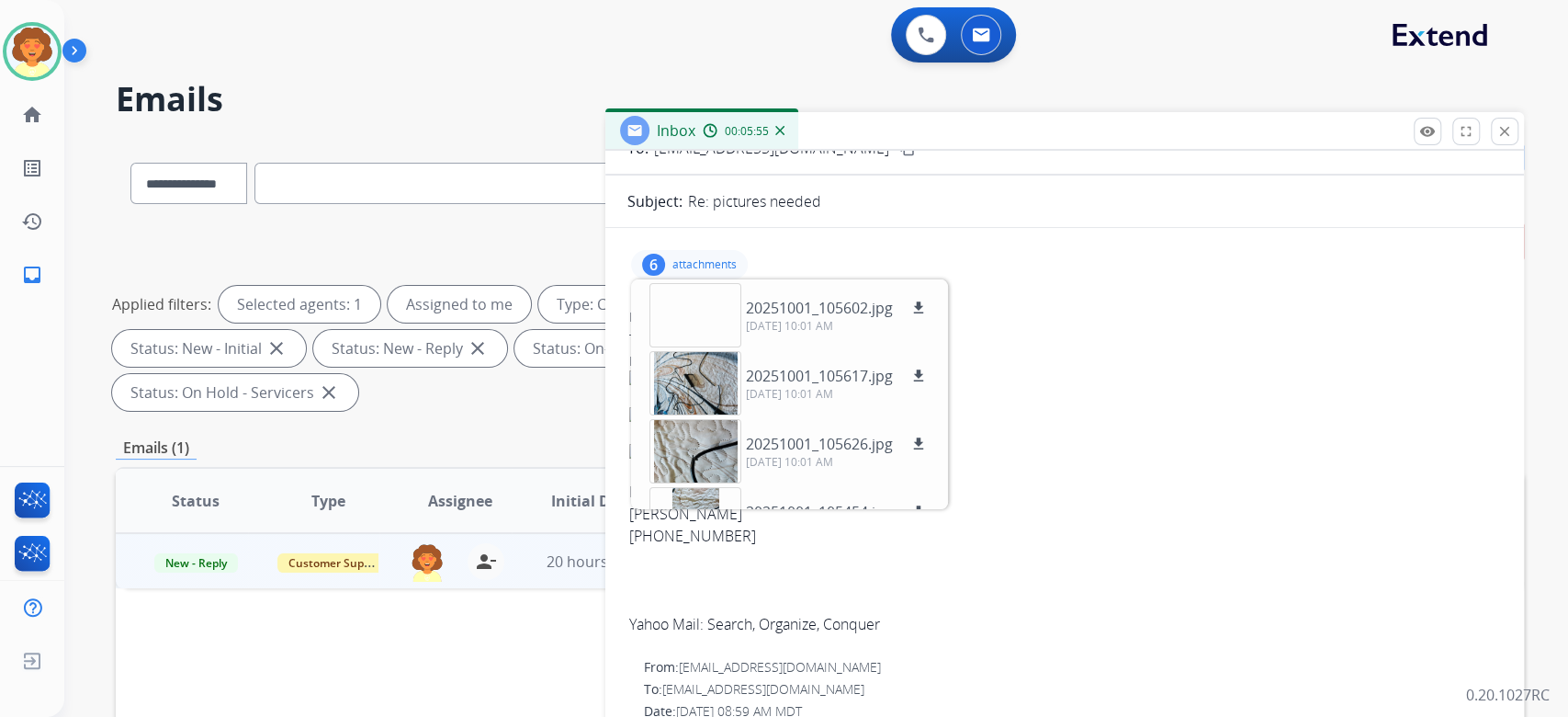
click at [655, 276] on div "6" at bounding box center [654, 264] width 23 height 22
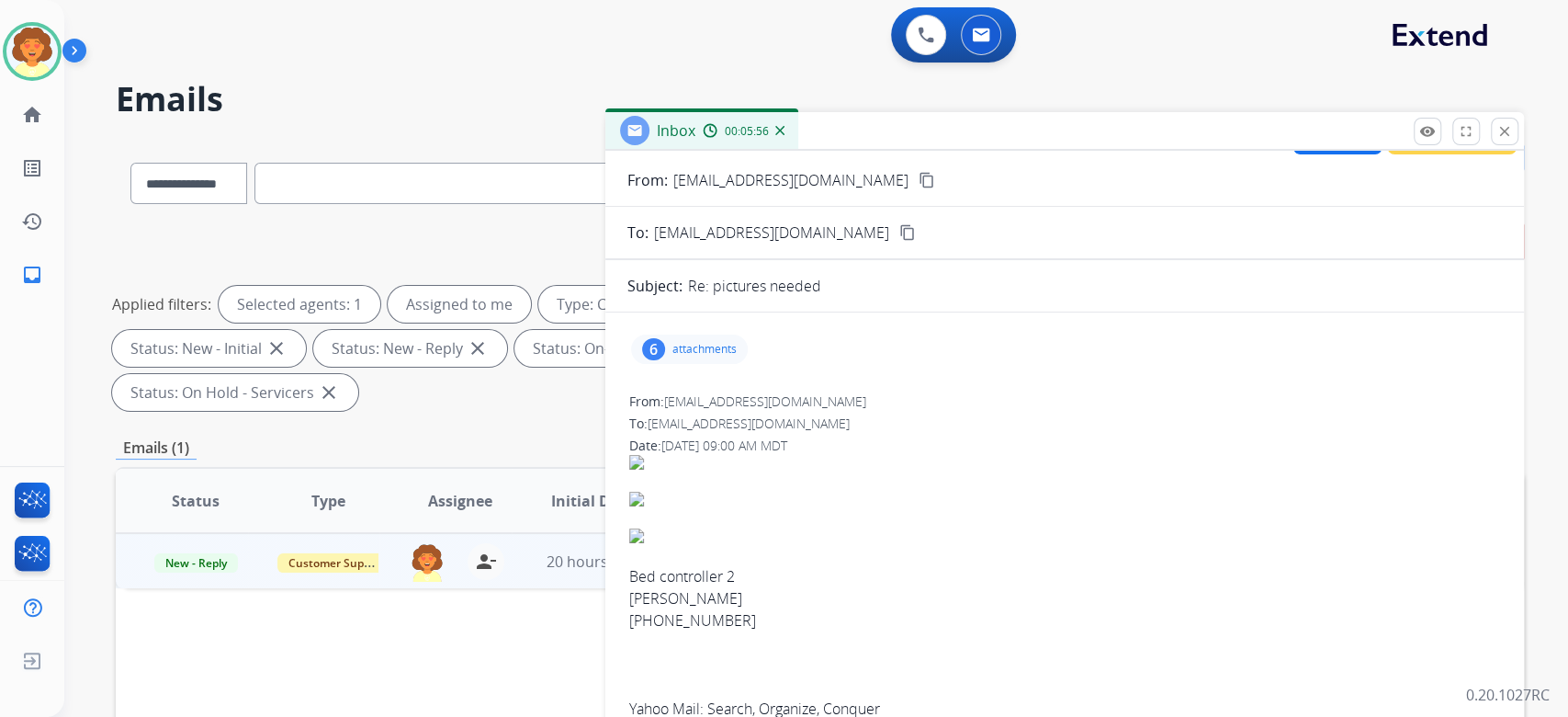
scroll to position [0, 0]
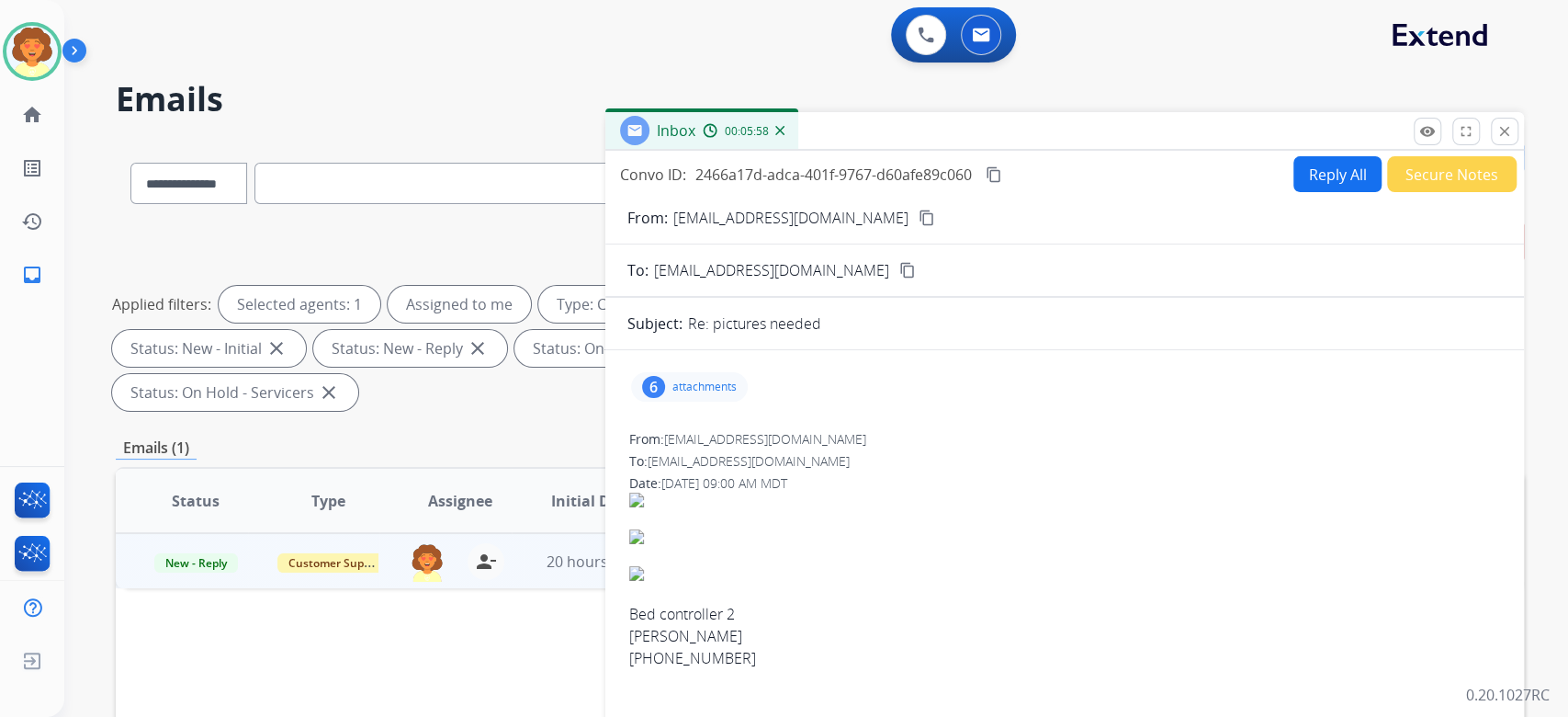
click at [1293, 192] on button "Reply All" at bounding box center [1337, 175] width 88 height 36
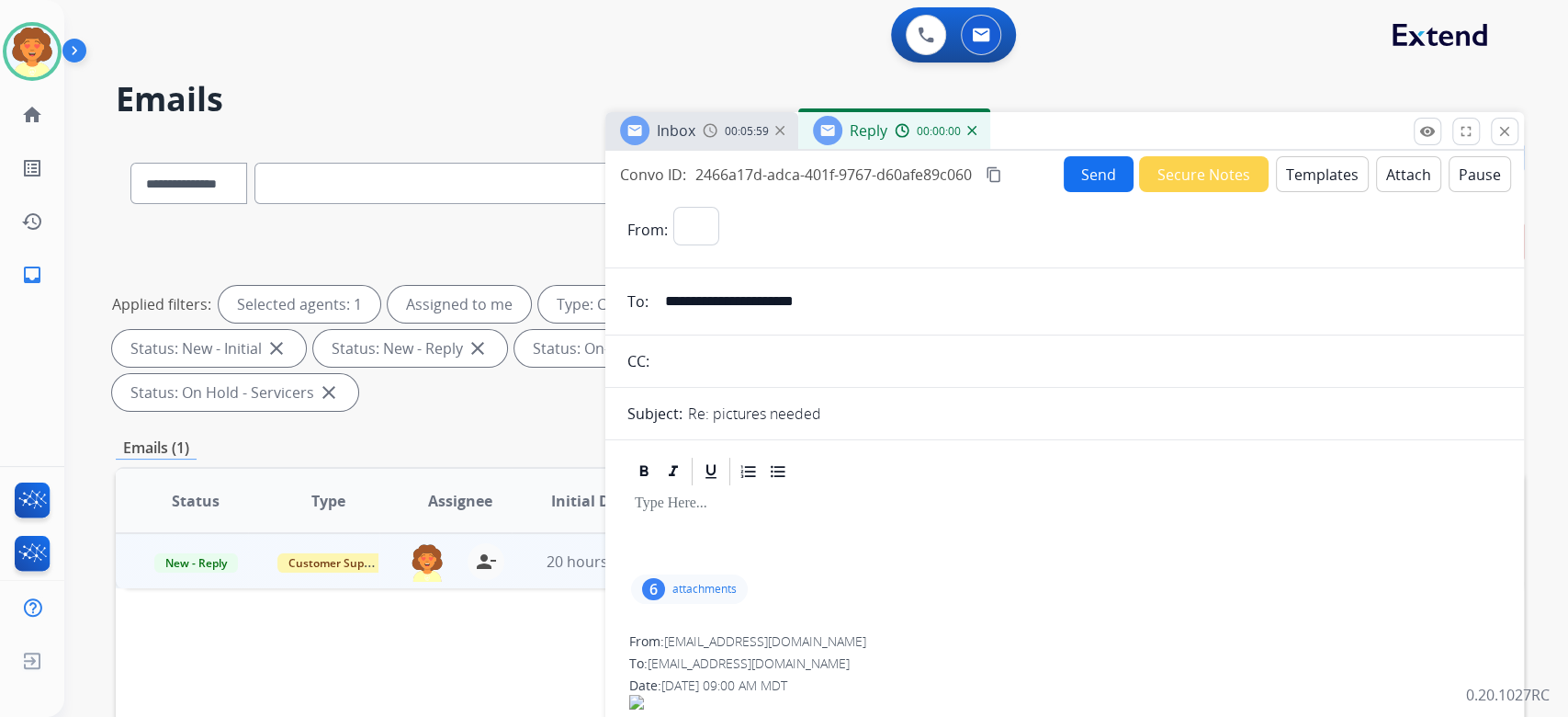
select select "**********"
click at [1276, 192] on button "Templates" at bounding box center [1322, 175] width 93 height 36
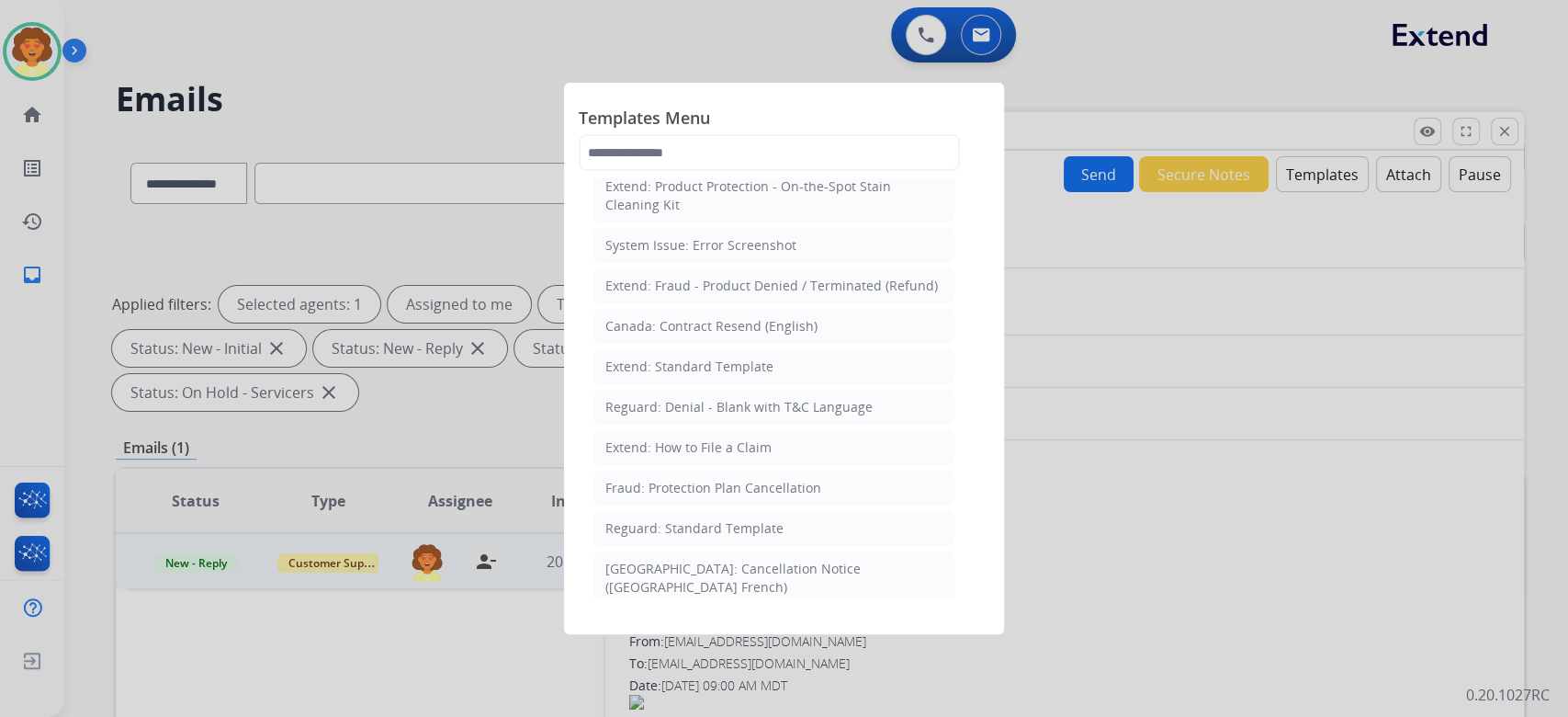
scroll to position [244, 0]
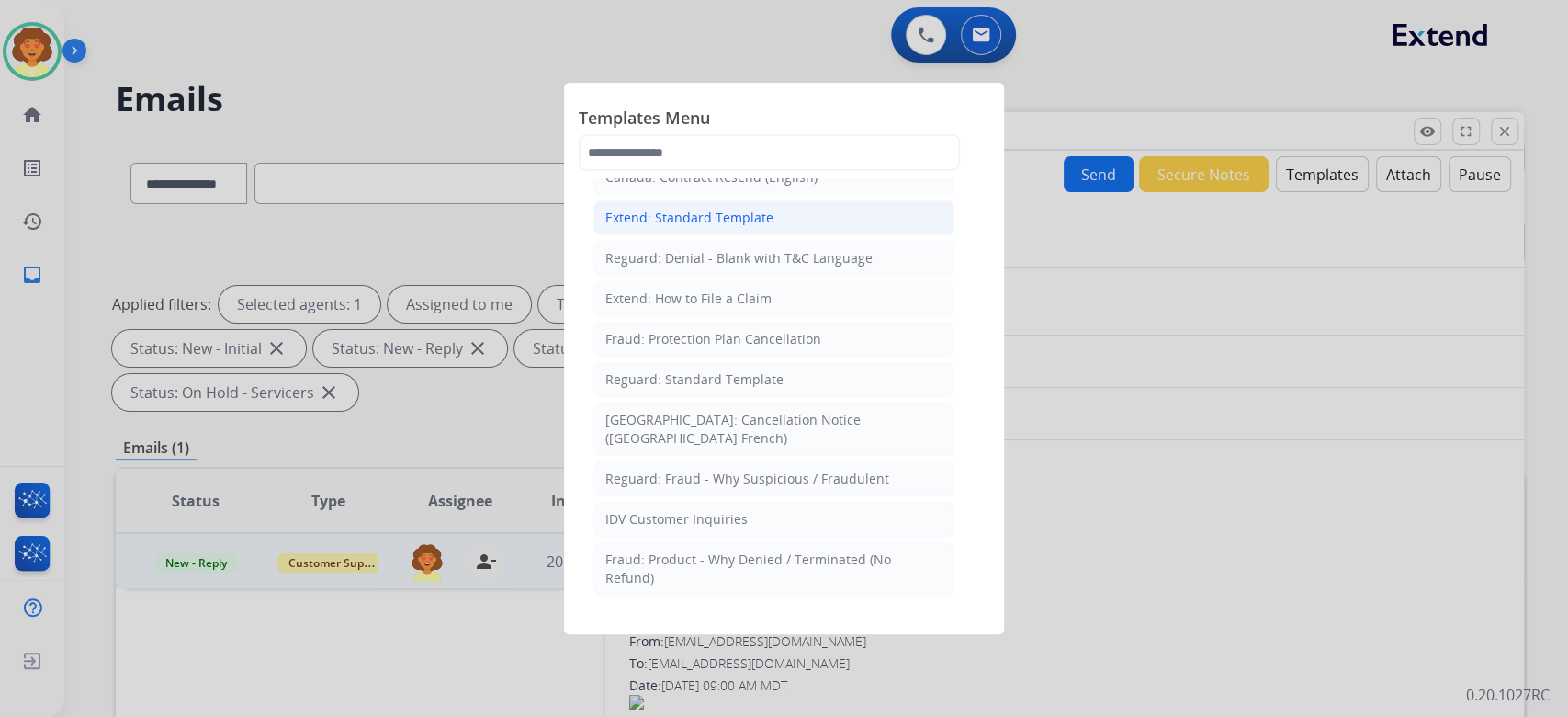
click at [750, 227] on div "Extend: Standard Template" at bounding box center [689, 217] width 168 height 18
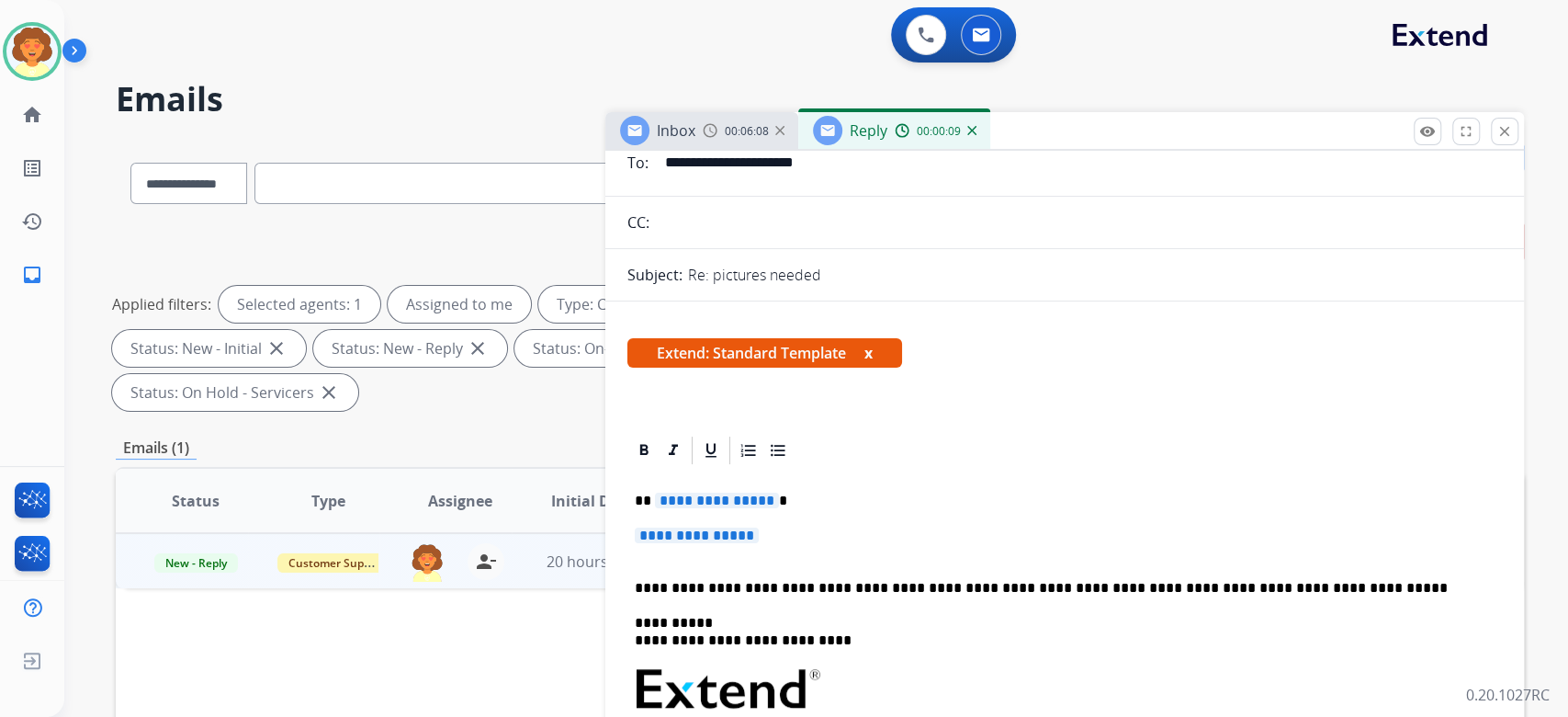
scroll to position [368, 0]
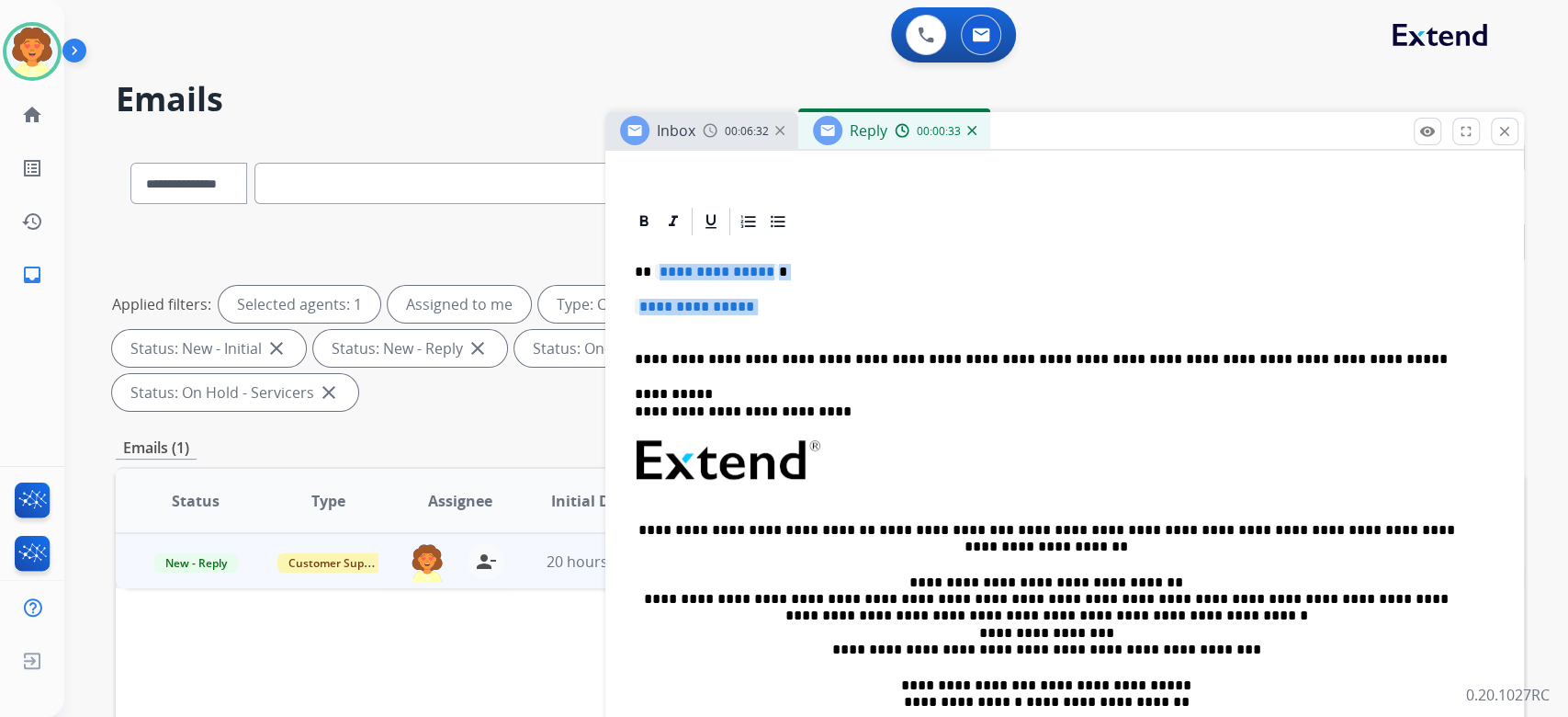
drag, startPoint x: 646, startPoint y: 562, endPoint x: 692, endPoint y: 621, distance: 74.8
click at [692, 621] on div "**********" at bounding box center [1064, 503] width 874 height 531
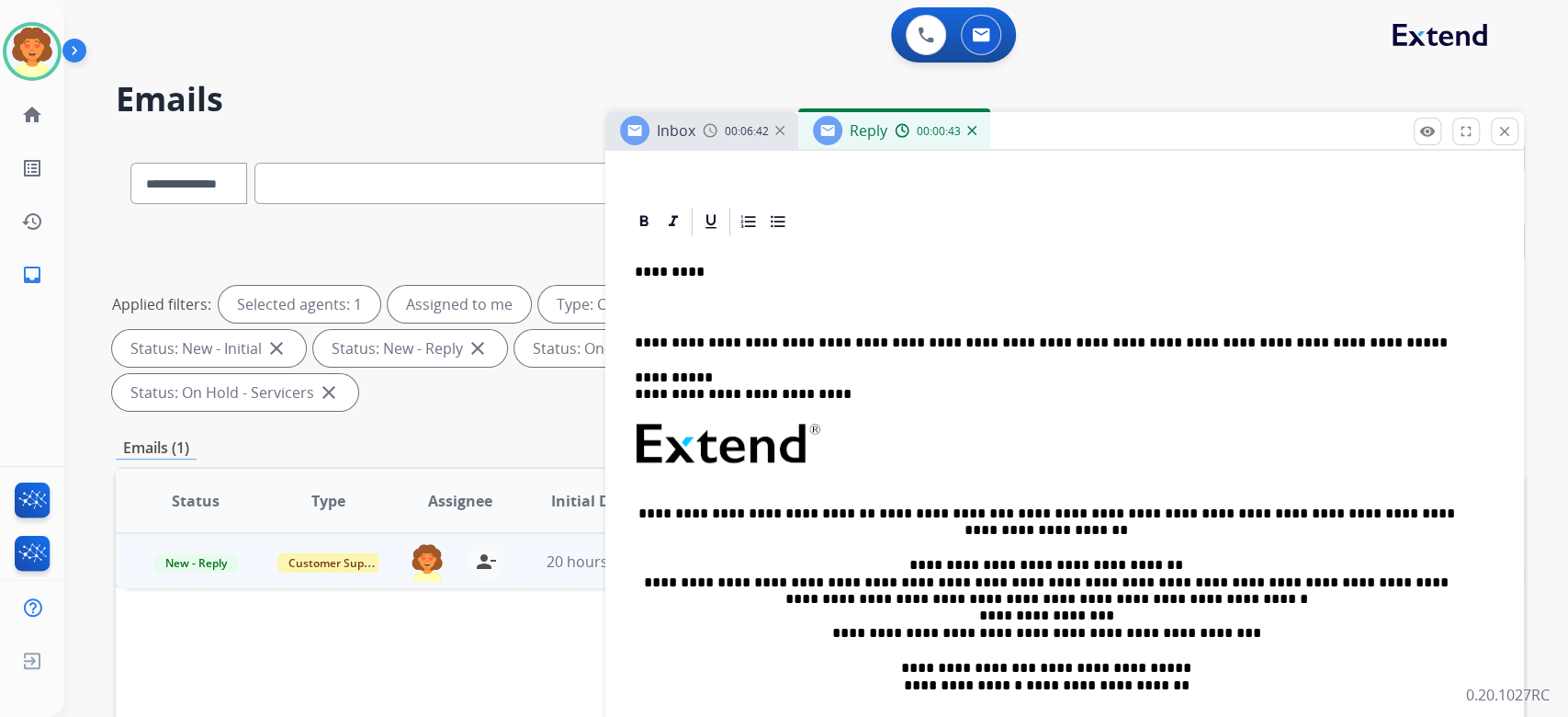
click at [649, 315] on p at bounding box center [1064, 306] width 860 height 16
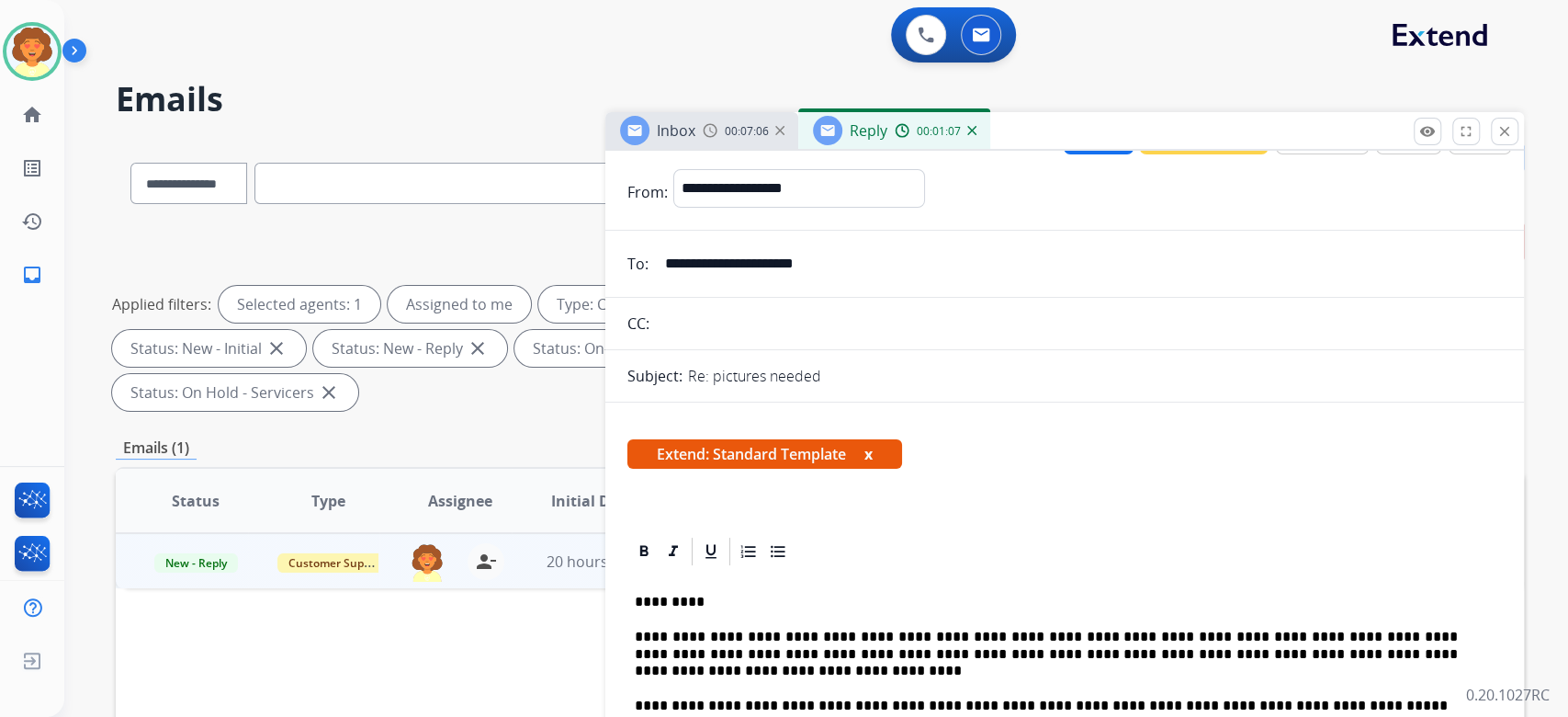
scroll to position [0, 0]
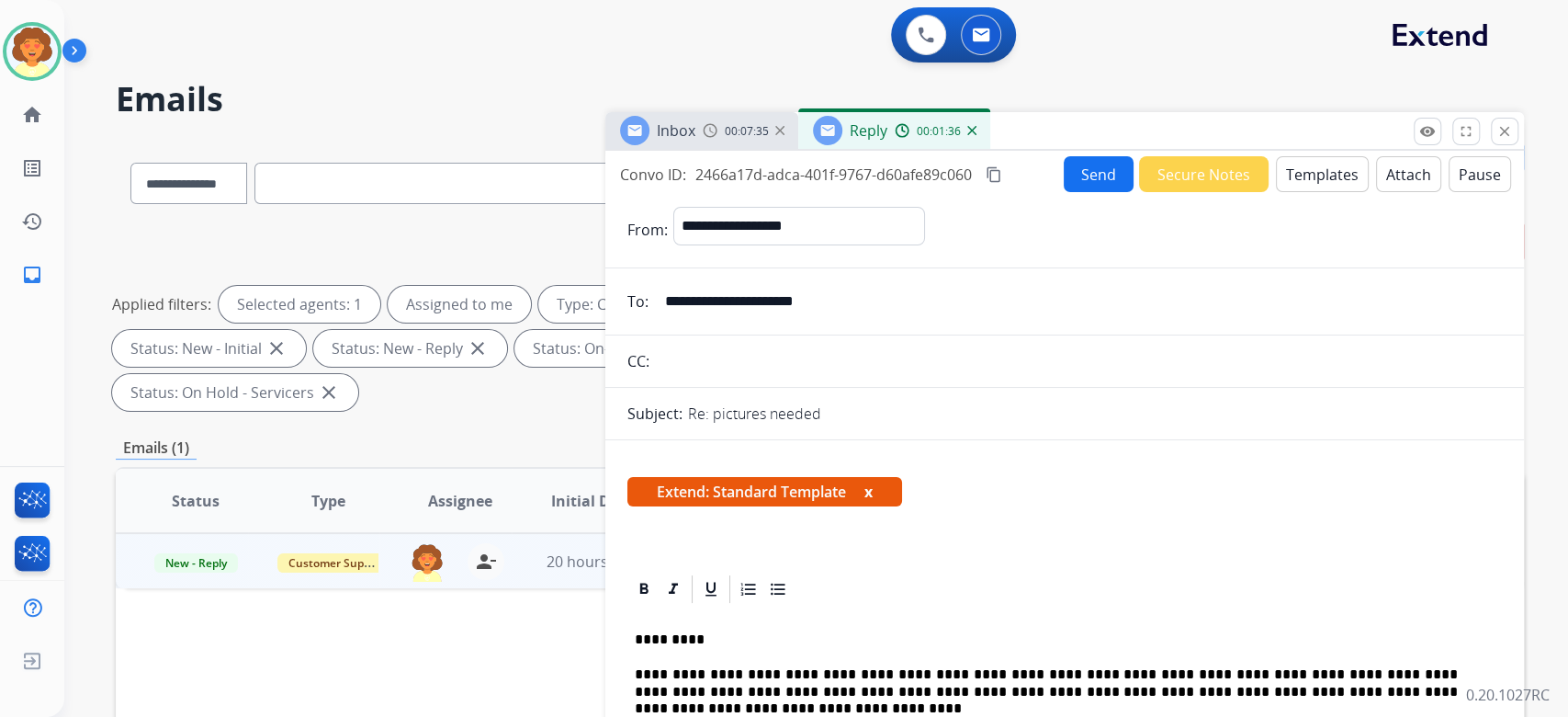
drag, startPoint x: 606, startPoint y: 223, endPoint x: 830, endPoint y: 297, distance: 235.9
click at [830, 185] on div "Convo ID: 2466a17d-adca-401f-9767-d60afe89c060 content_copy" at bounding box center [812, 174] width 385 height 22
copy div "Convo ID: 2466a17d-adca-401f-9767-d60afe89c060"
click at [1063, 192] on button "Send" at bounding box center [1098, 175] width 70 height 36
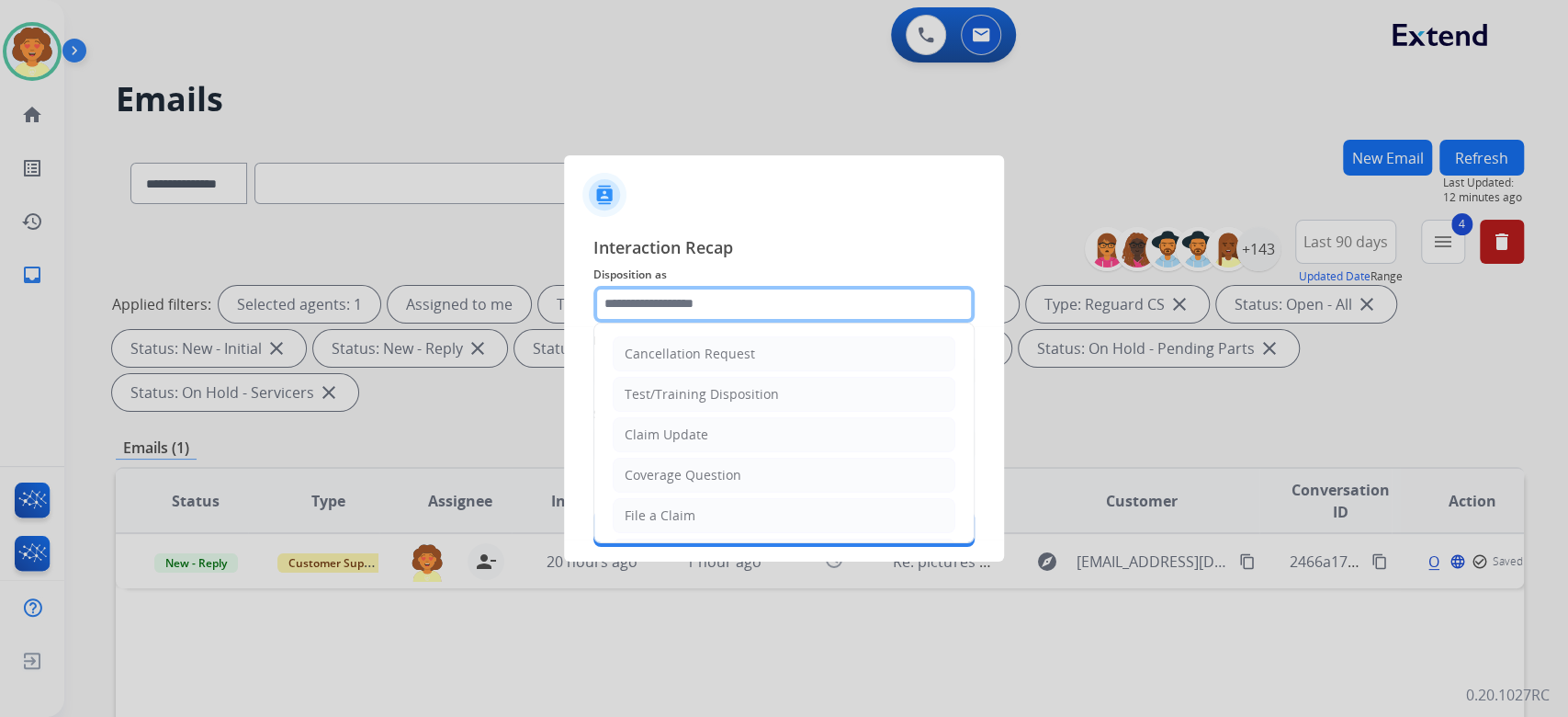
click at [795, 285] on input "text" at bounding box center [784, 304] width 381 height 36
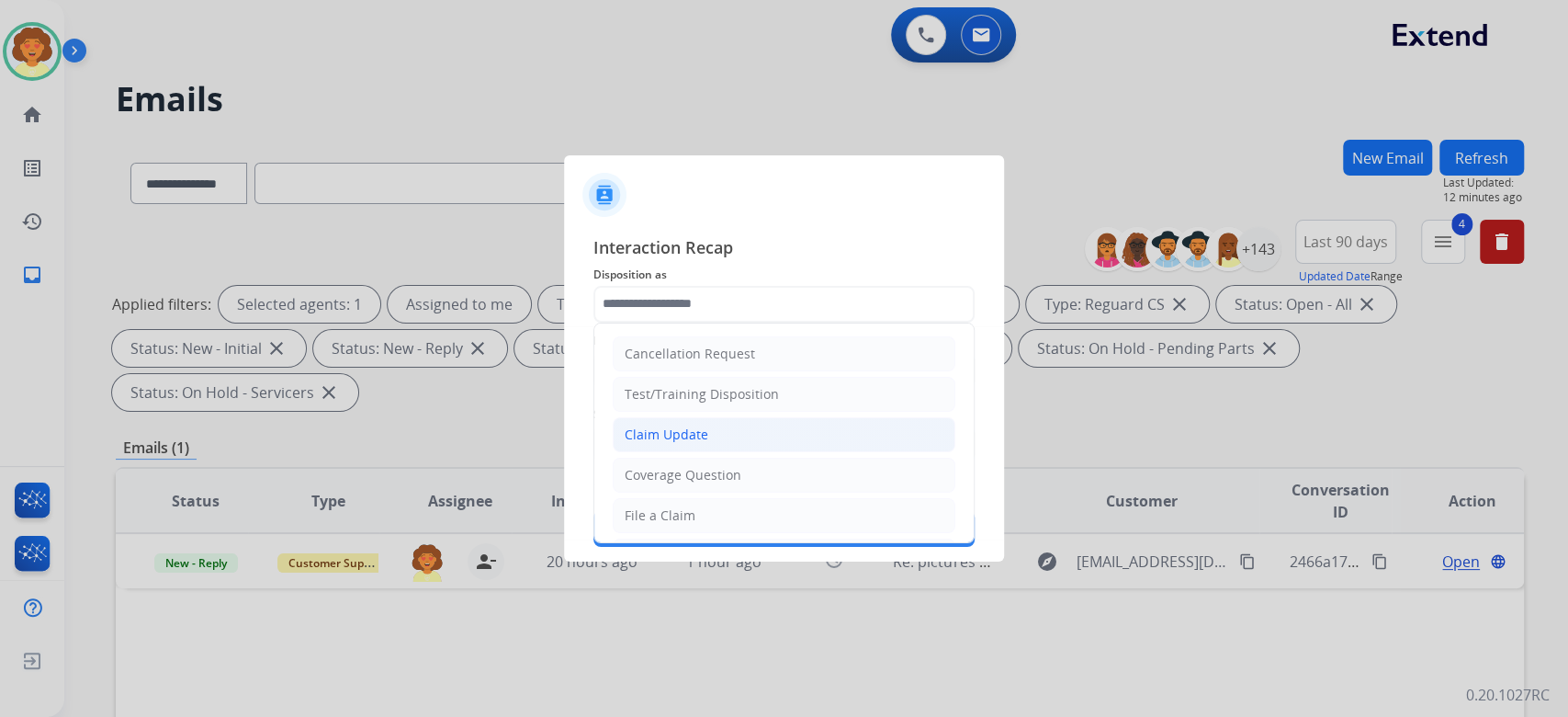
click at [808, 452] on li "Claim Update" at bounding box center [784, 434] width 343 height 35
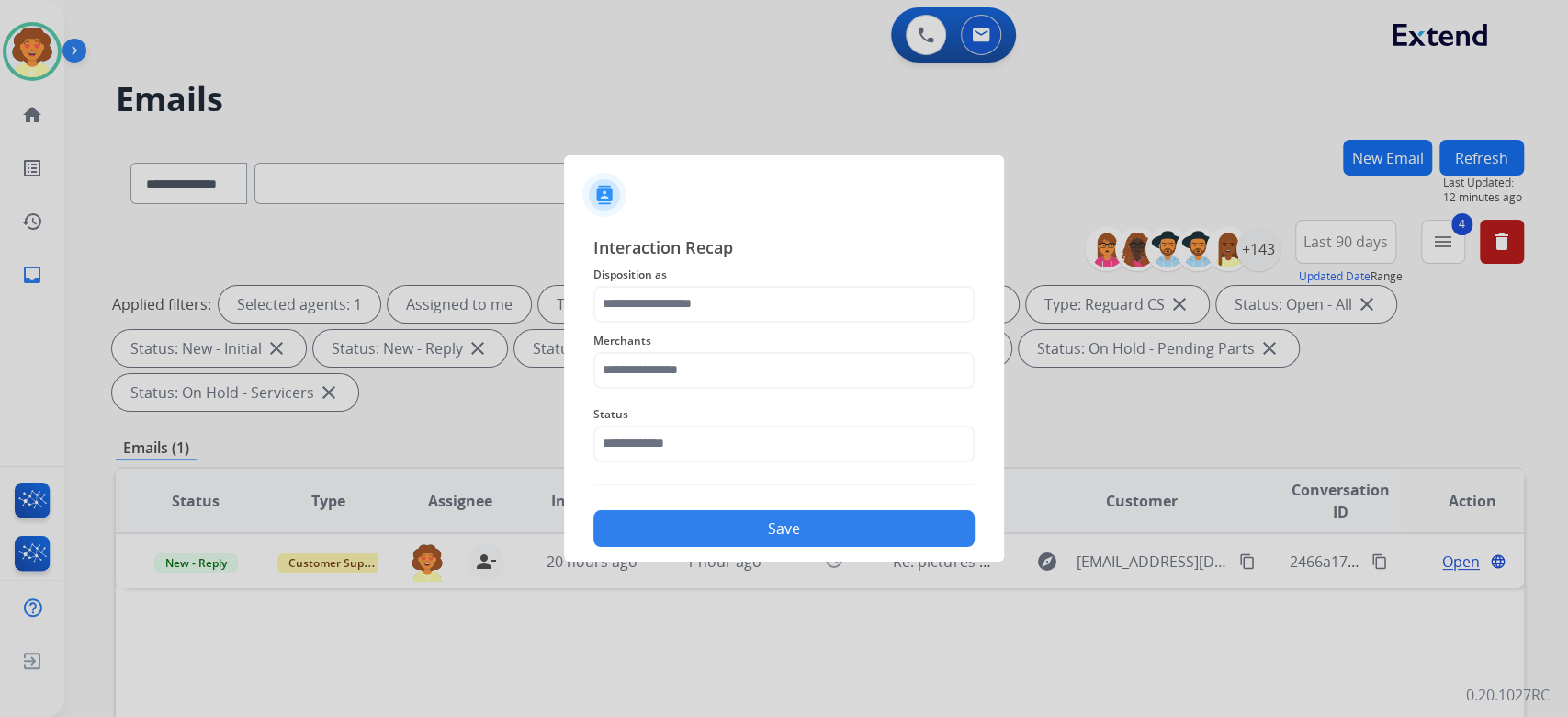
type input "**********"
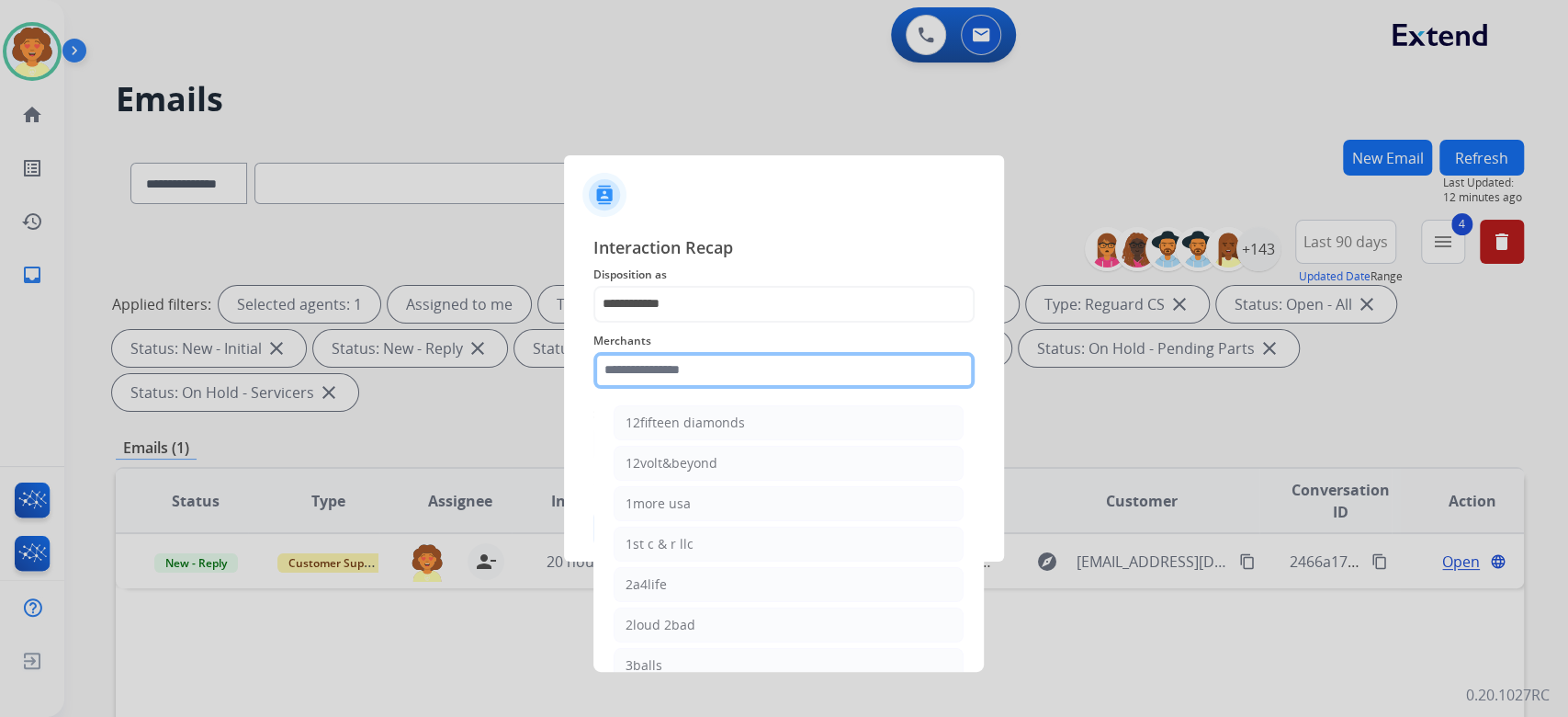
click at [744, 364] on input "text" at bounding box center [784, 370] width 381 height 36
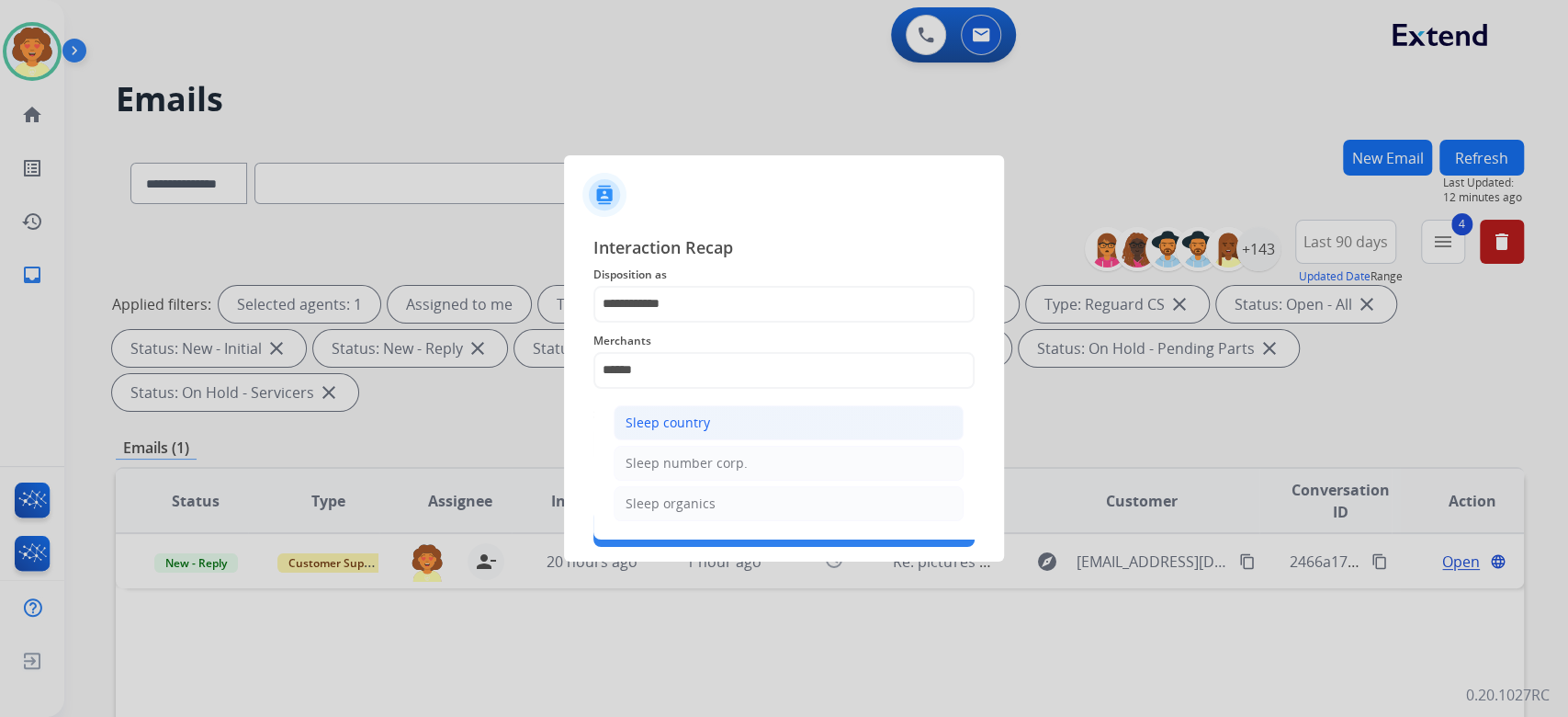
click at [710, 432] on div "Sleep country" at bounding box center [667, 422] width 85 height 18
type input "**********"
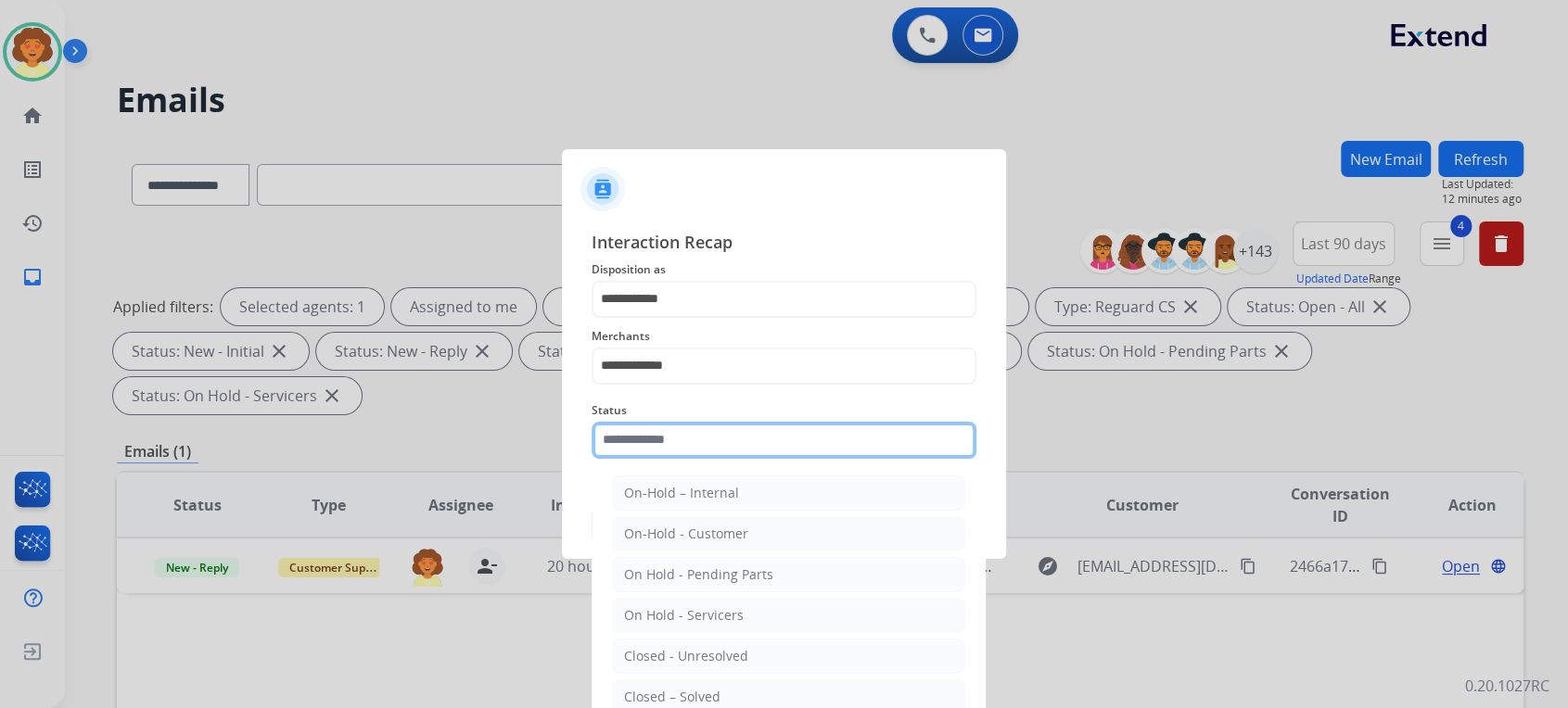
click at [709, 459] on input "text" at bounding box center [784, 440] width 385 height 37
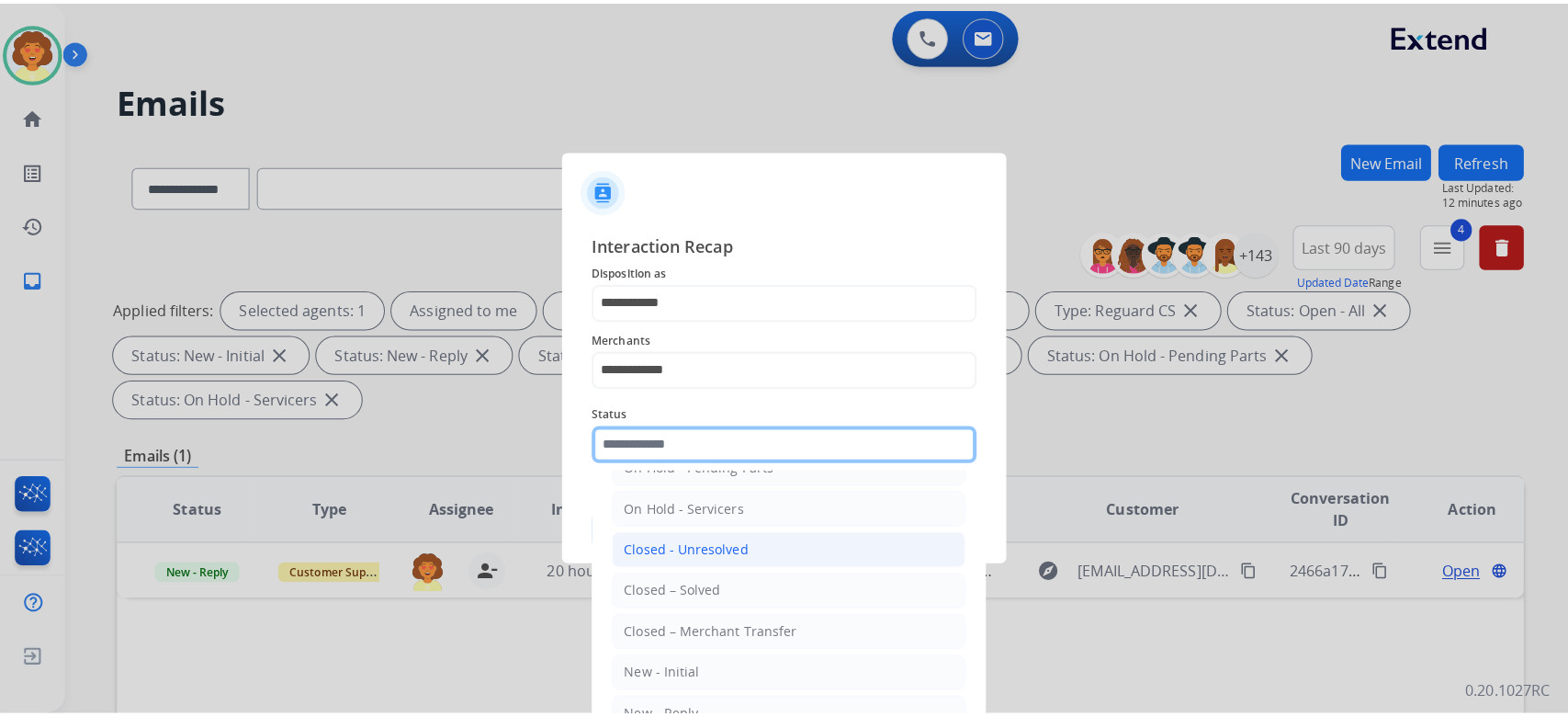
scroll to position [244, 0]
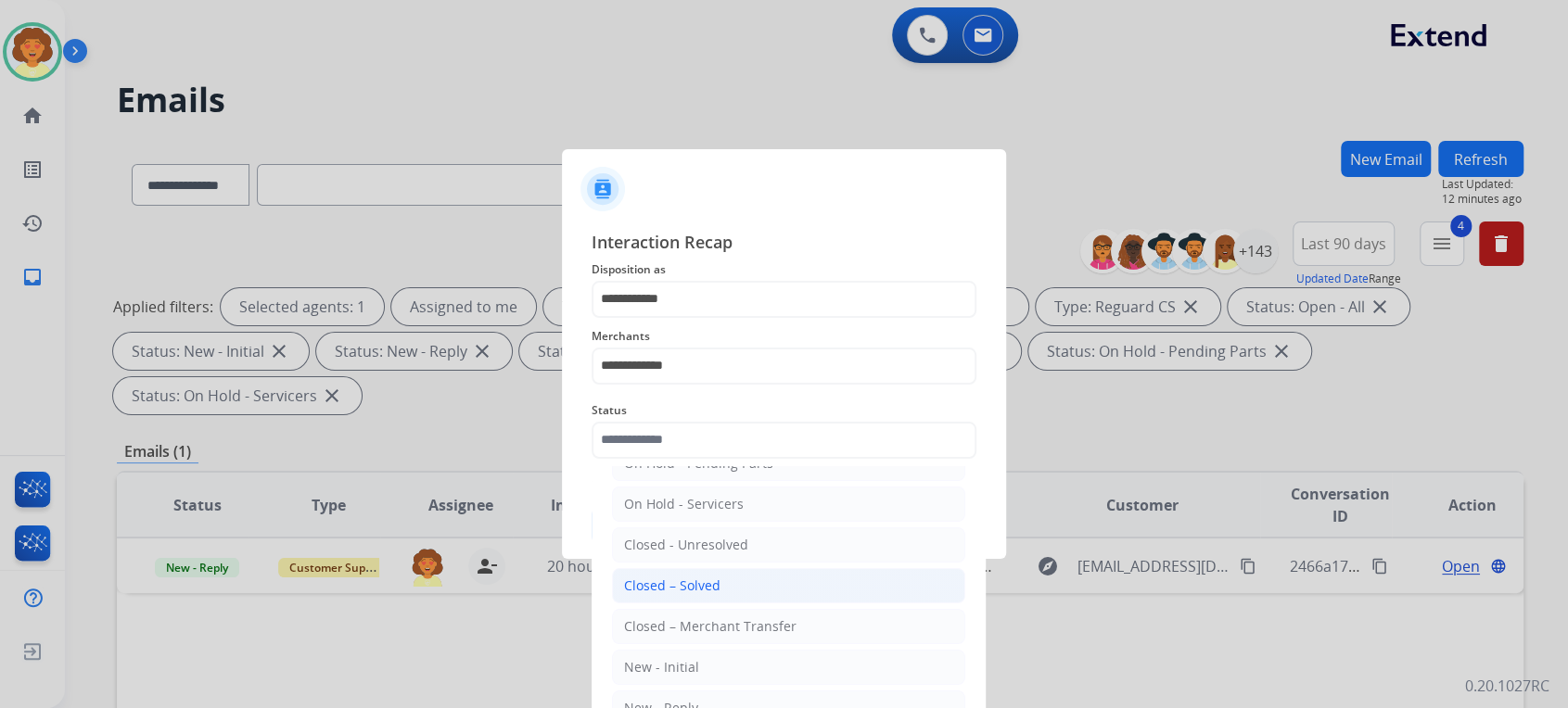
click at [721, 595] on div "Closed – Solved" at bounding box center [673, 586] width 96 height 18
type input "**********"
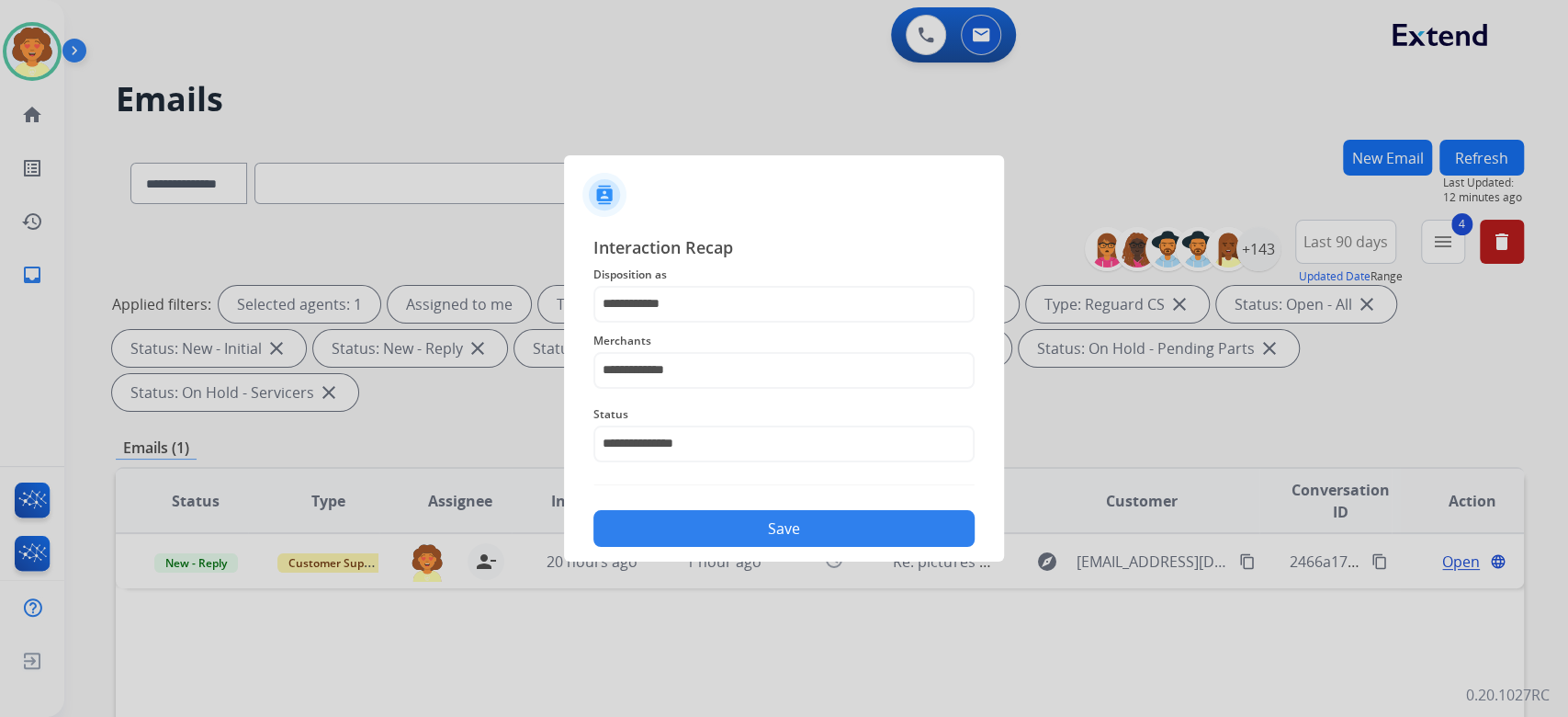
click at [816, 547] on button "Save" at bounding box center [784, 528] width 381 height 36
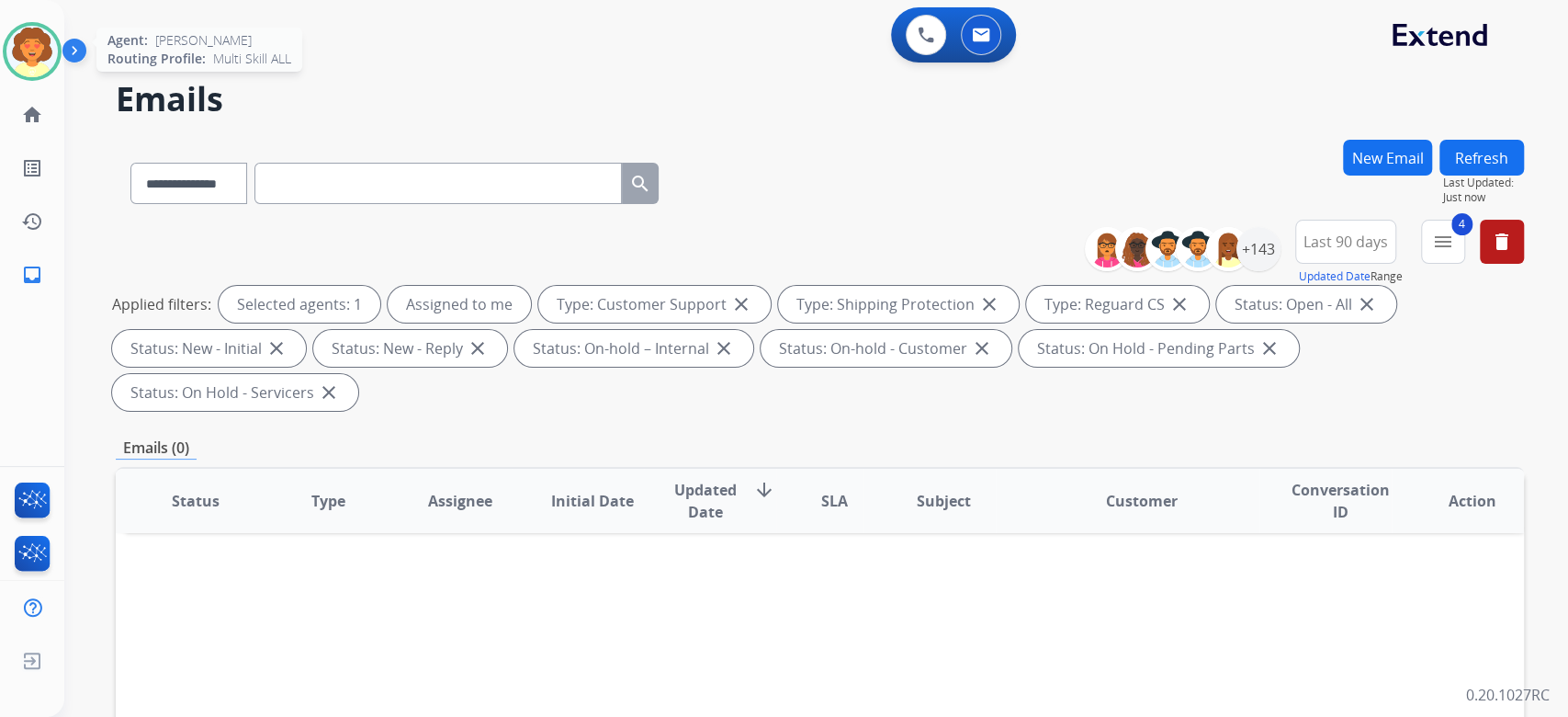
click at [33, 74] on img at bounding box center [32, 52] width 52 height 52
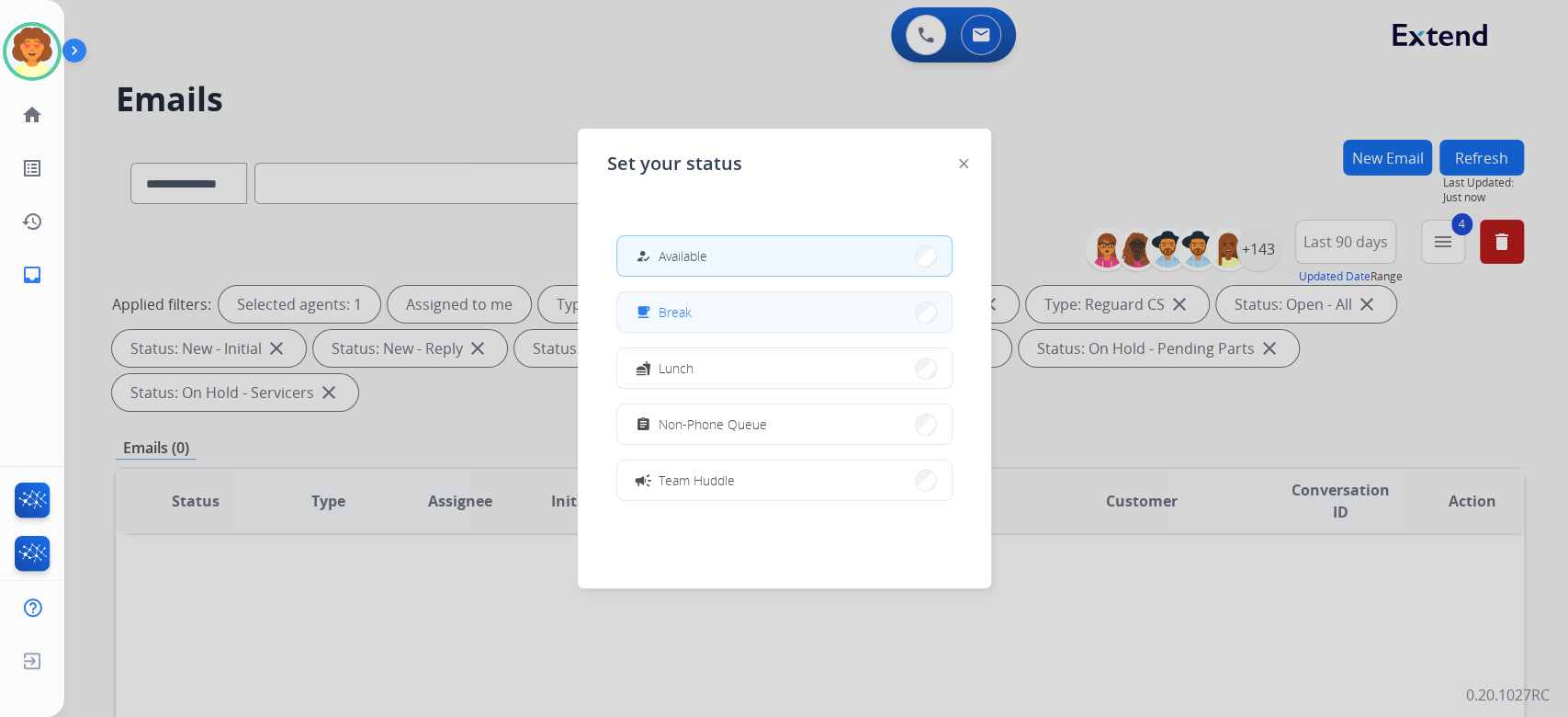
click at [669, 331] on button "free_breakfast Break" at bounding box center [784, 311] width 334 height 39
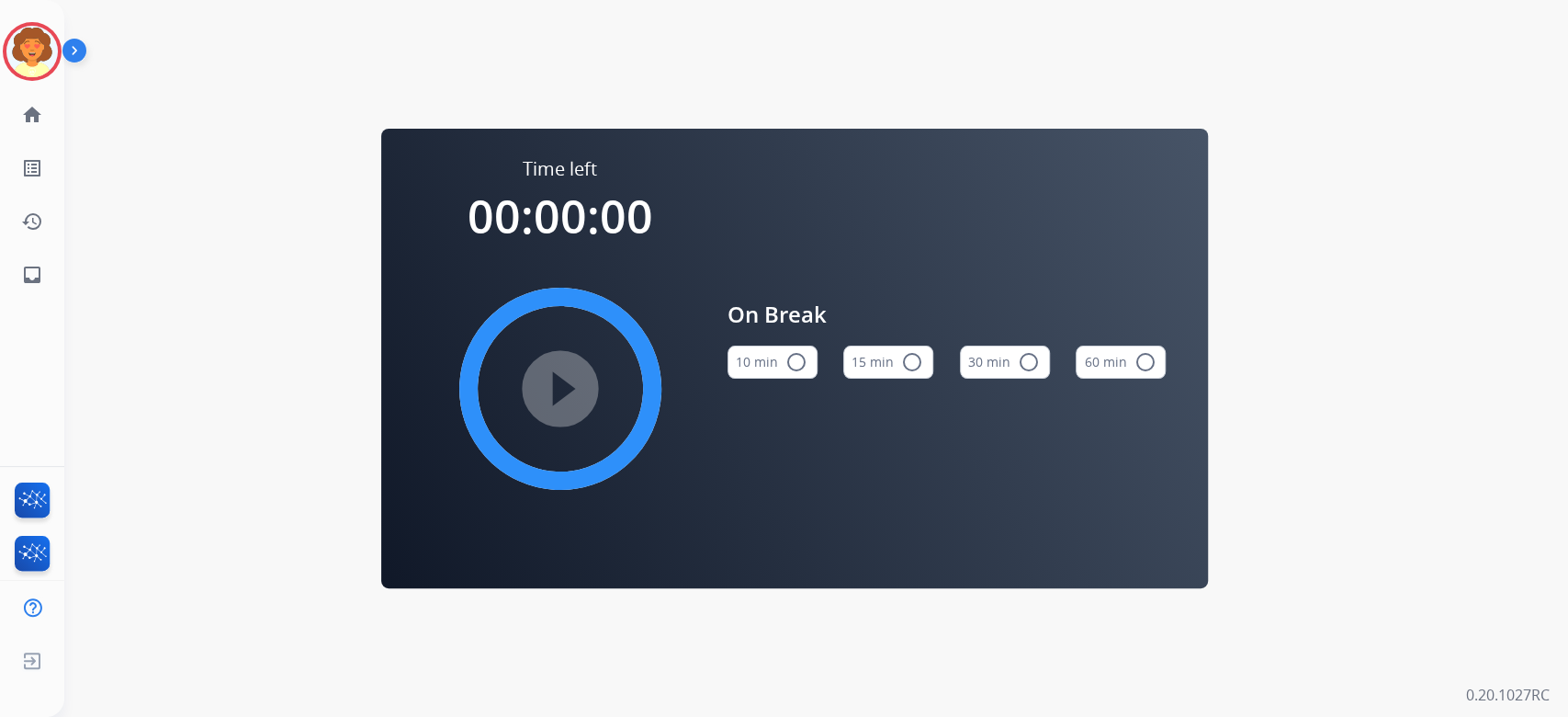
click at [888, 372] on button "15 min radio_button_unchecked" at bounding box center [888, 362] width 90 height 33
drag, startPoint x: 532, startPoint y: 401, endPoint x: 683, endPoint y: 351, distance: 159.1
click at [549, 394] on mat-icon "play_circle_filled" at bounding box center [559, 389] width 22 height 22
click at [19, 53] on img at bounding box center [32, 52] width 52 height 52
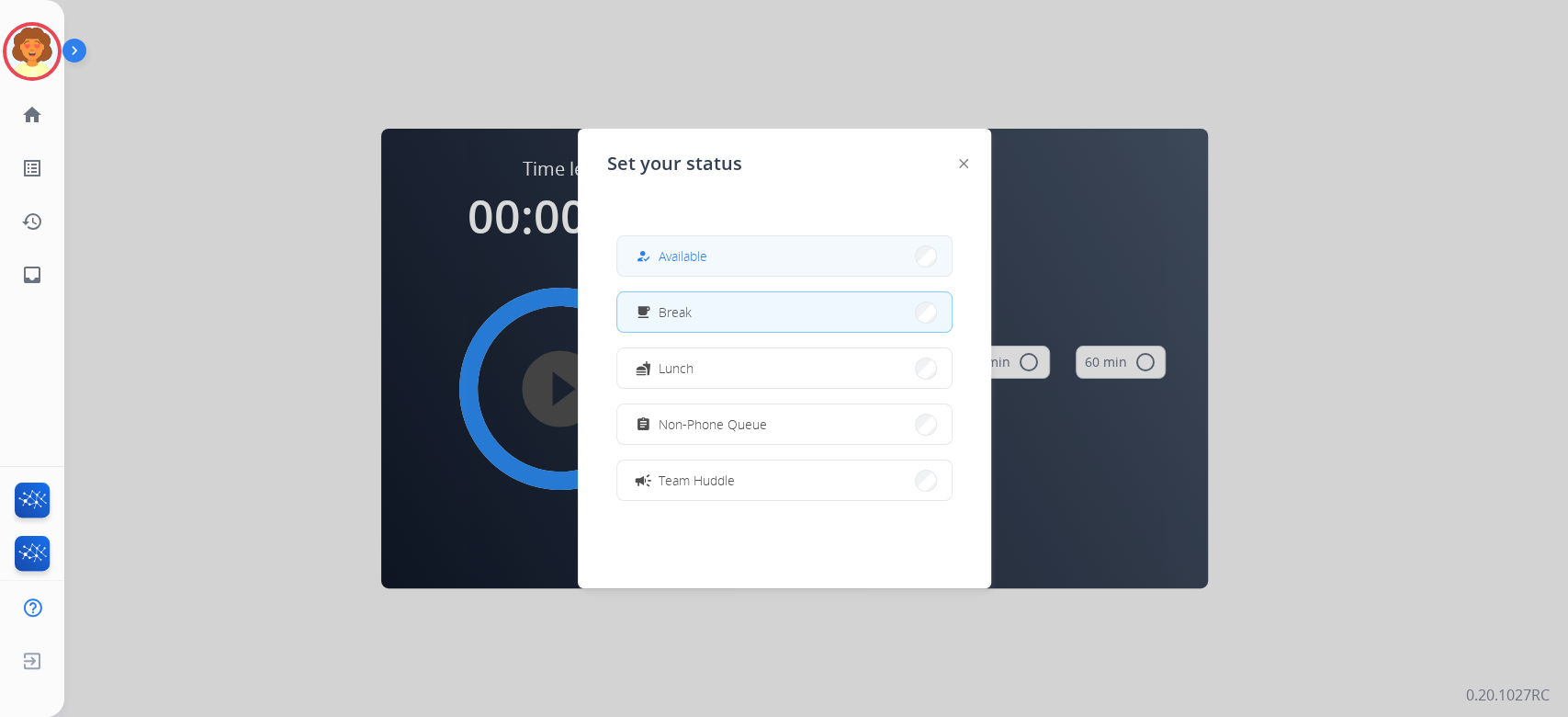
click at [760, 273] on button "how_to_reg Available" at bounding box center [784, 255] width 334 height 39
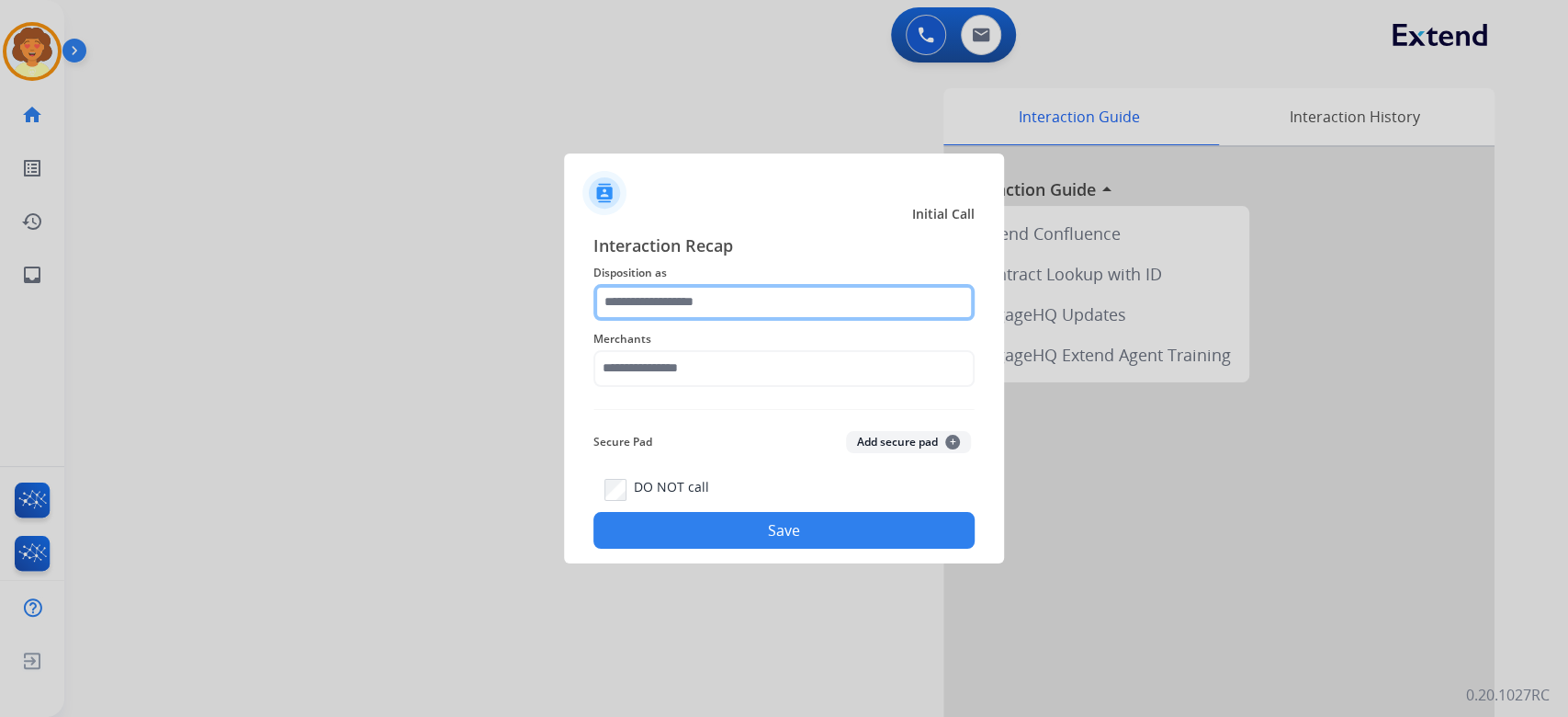
click at [680, 284] on input "text" at bounding box center [784, 302] width 381 height 36
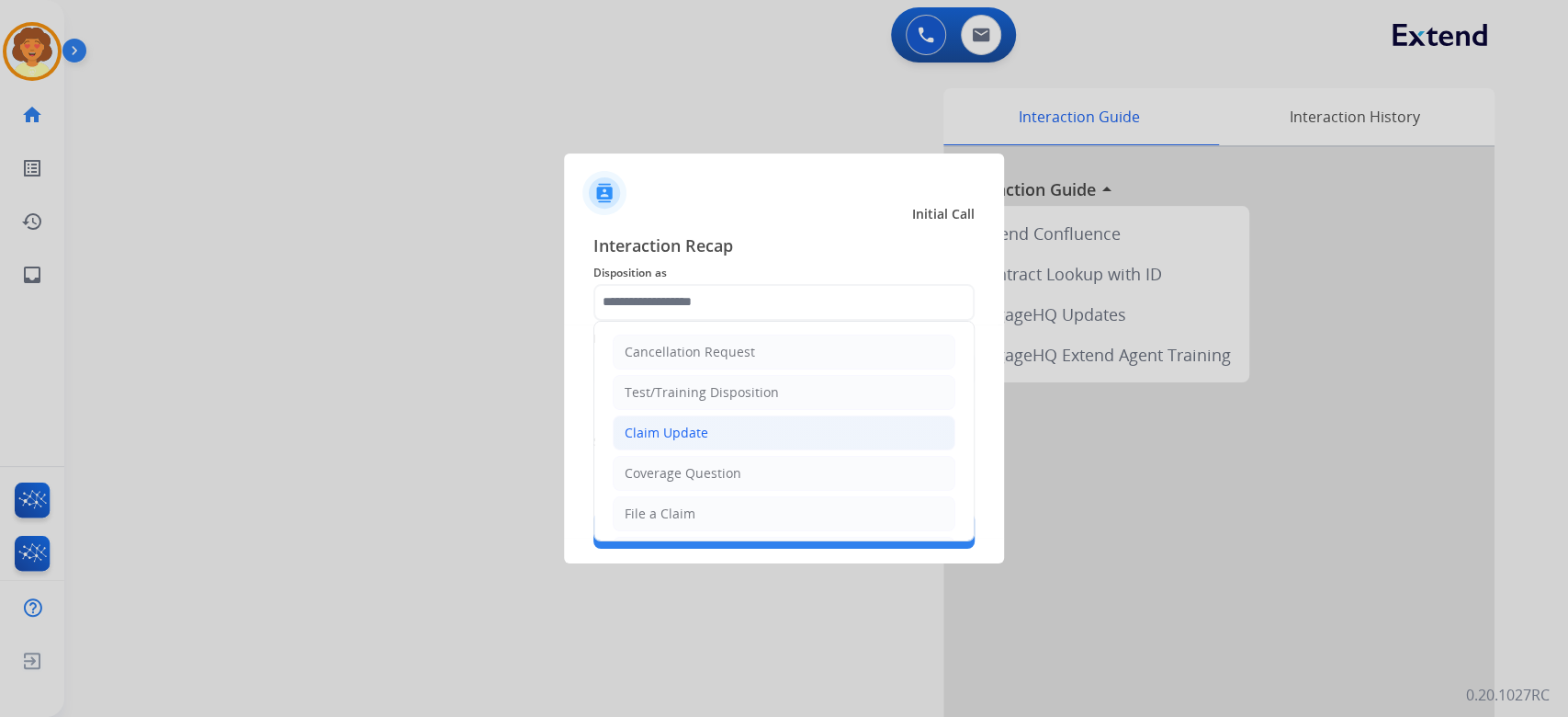
click at [708, 442] on div "Claim Update" at bounding box center [666, 432] width 84 height 18
type input "**********"
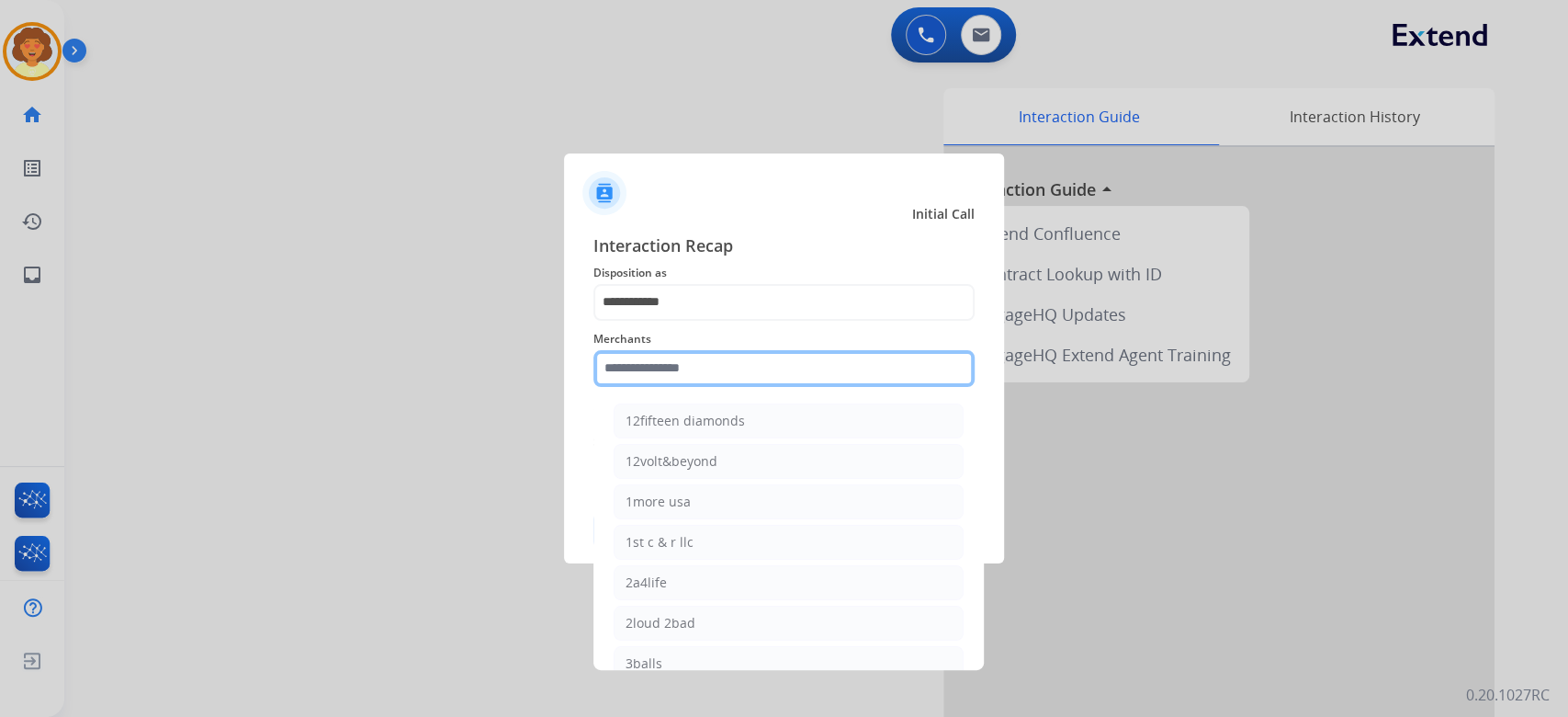
click at [681, 369] on input "text" at bounding box center [784, 369] width 381 height 36
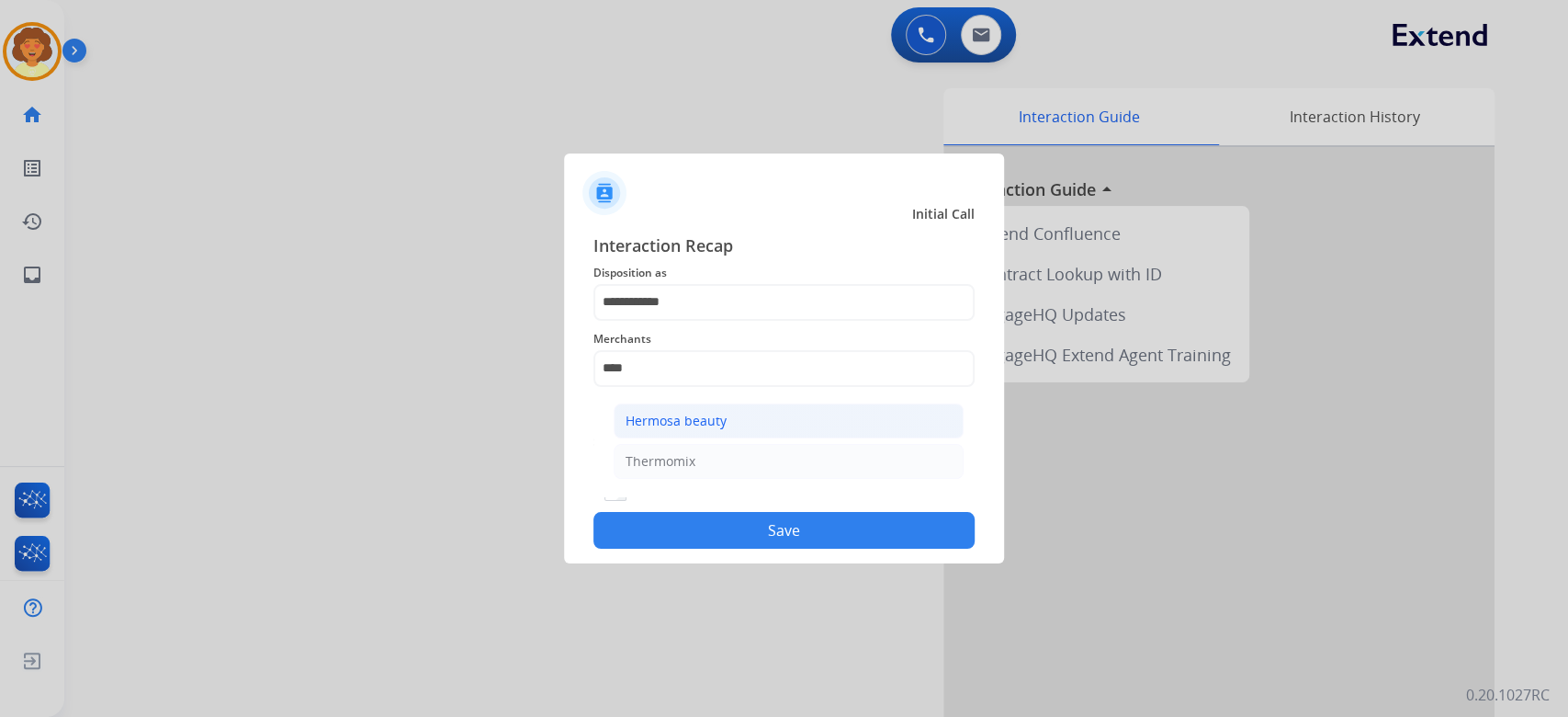
click at [726, 430] on div "Hermosa beauty" at bounding box center [676, 420] width 101 height 18
type input "**********"
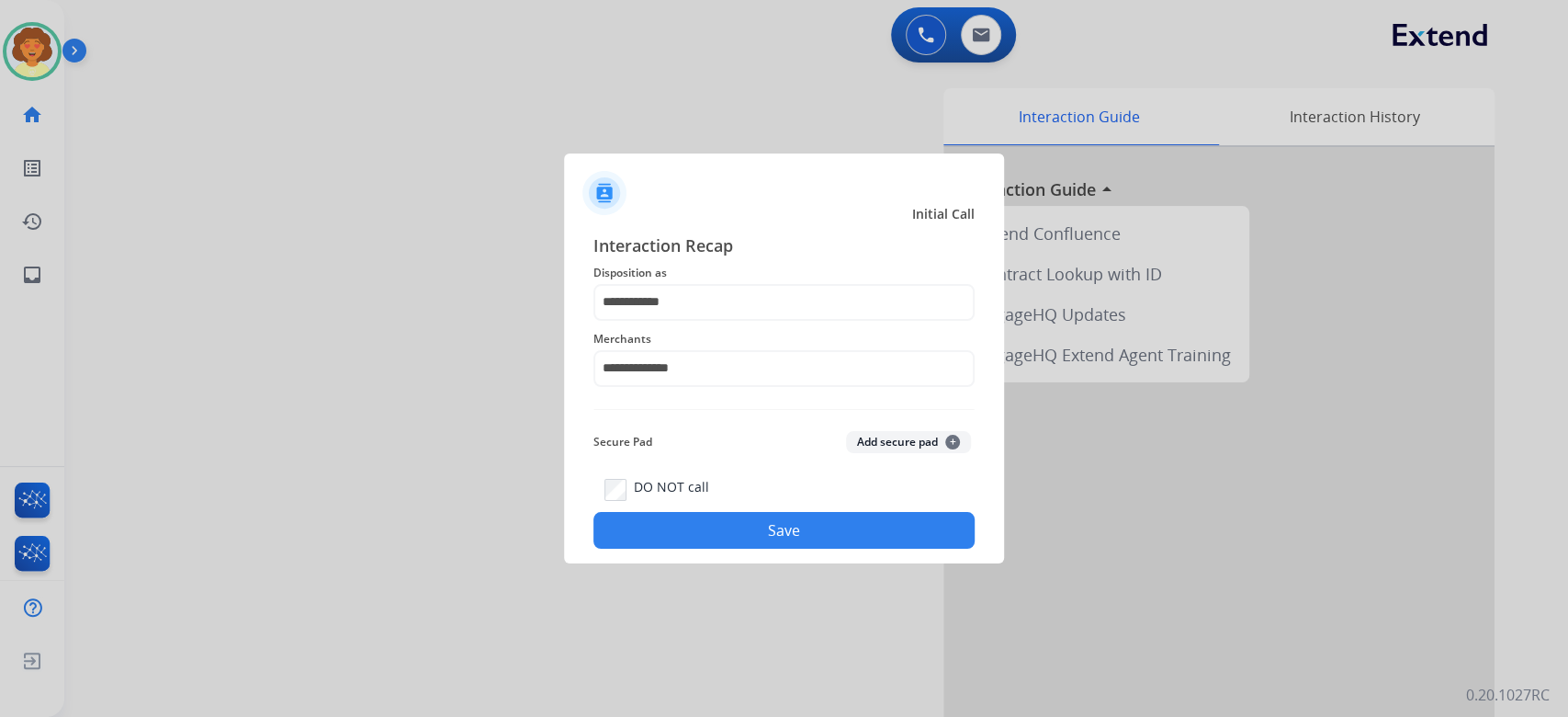
click at [741, 548] on button "Save" at bounding box center [784, 530] width 381 height 36
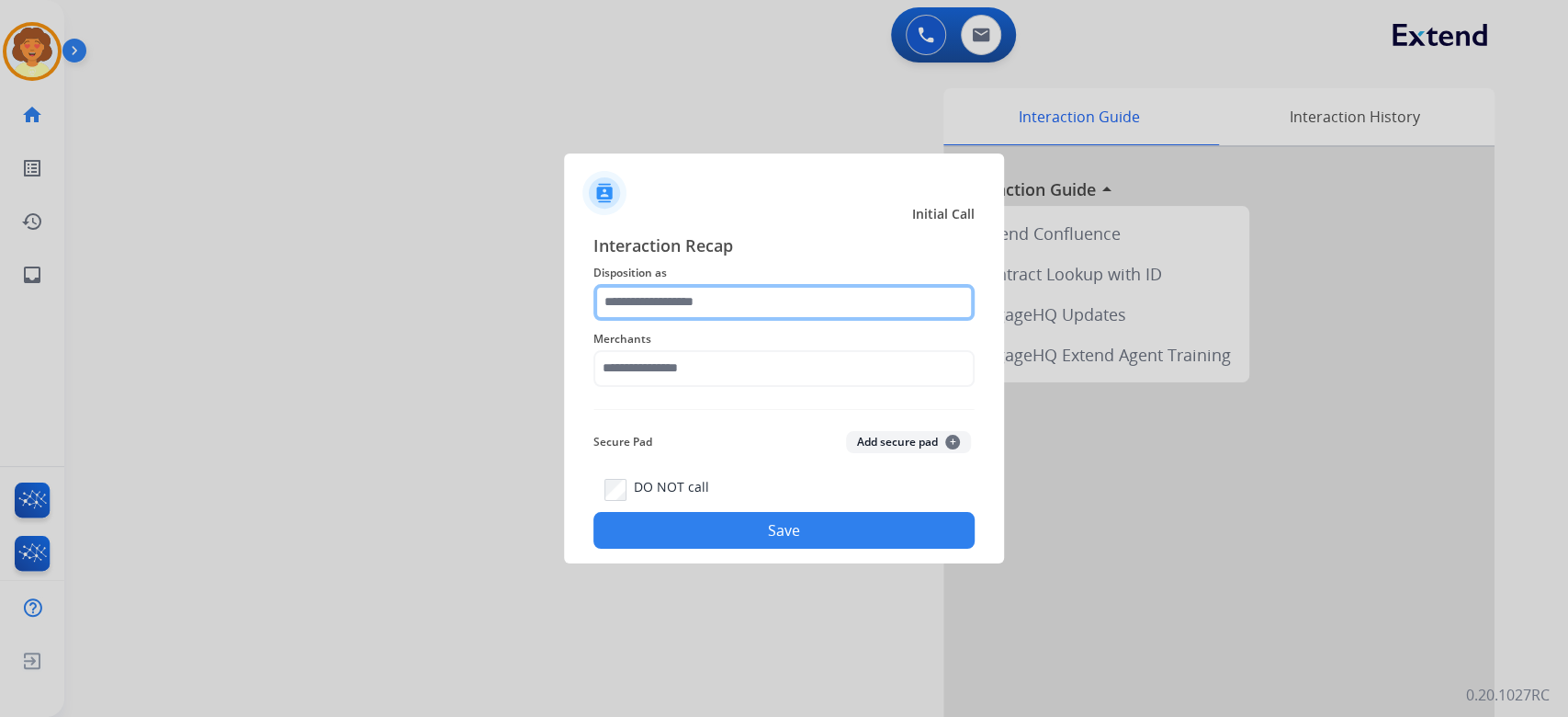
click at [683, 284] on input "text" at bounding box center [784, 302] width 381 height 36
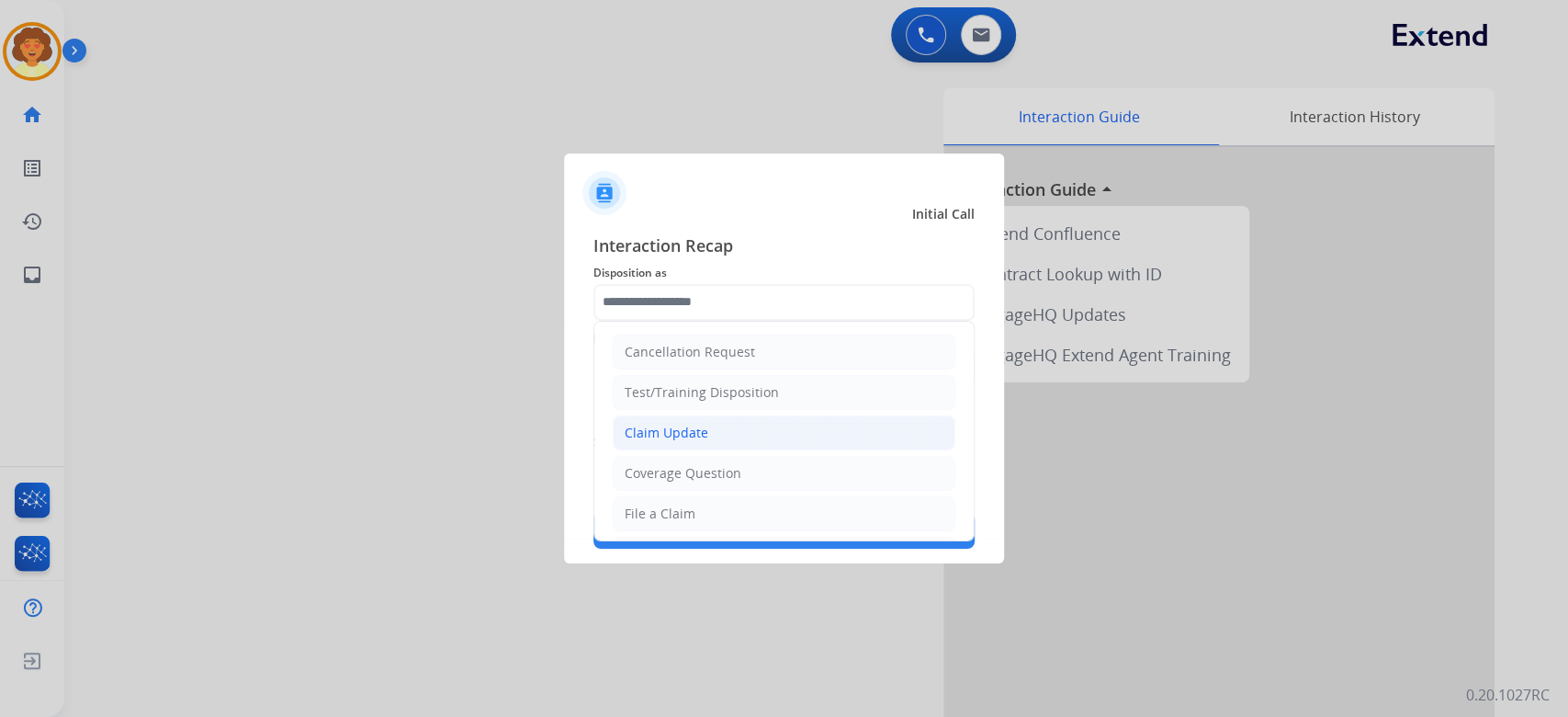
click at [708, 442] on div "Claim Update" at bounding box center [666, 432] width 84 height 18
type input "**********"
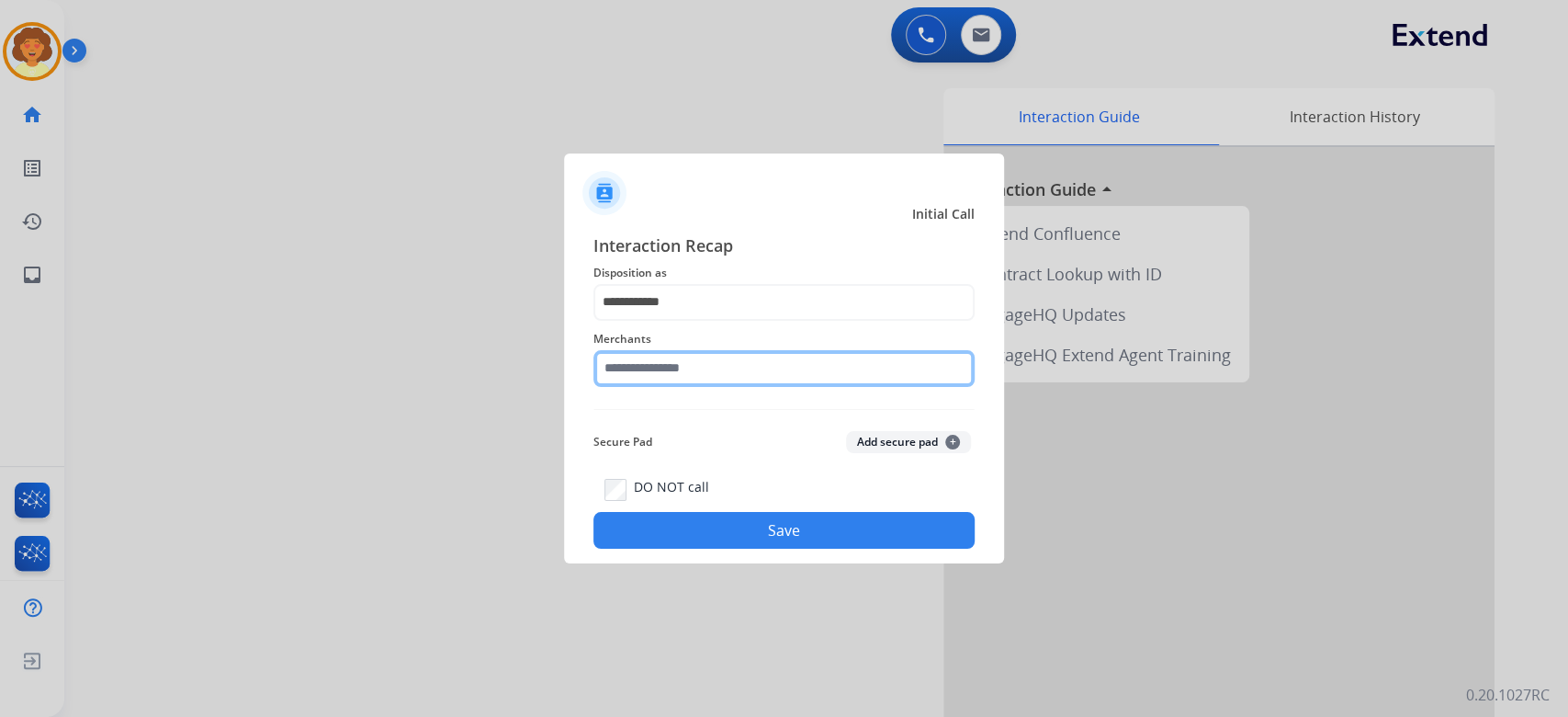
click at [702, 369] on input "text" at bounding box center [784, 369] width 381 height 36
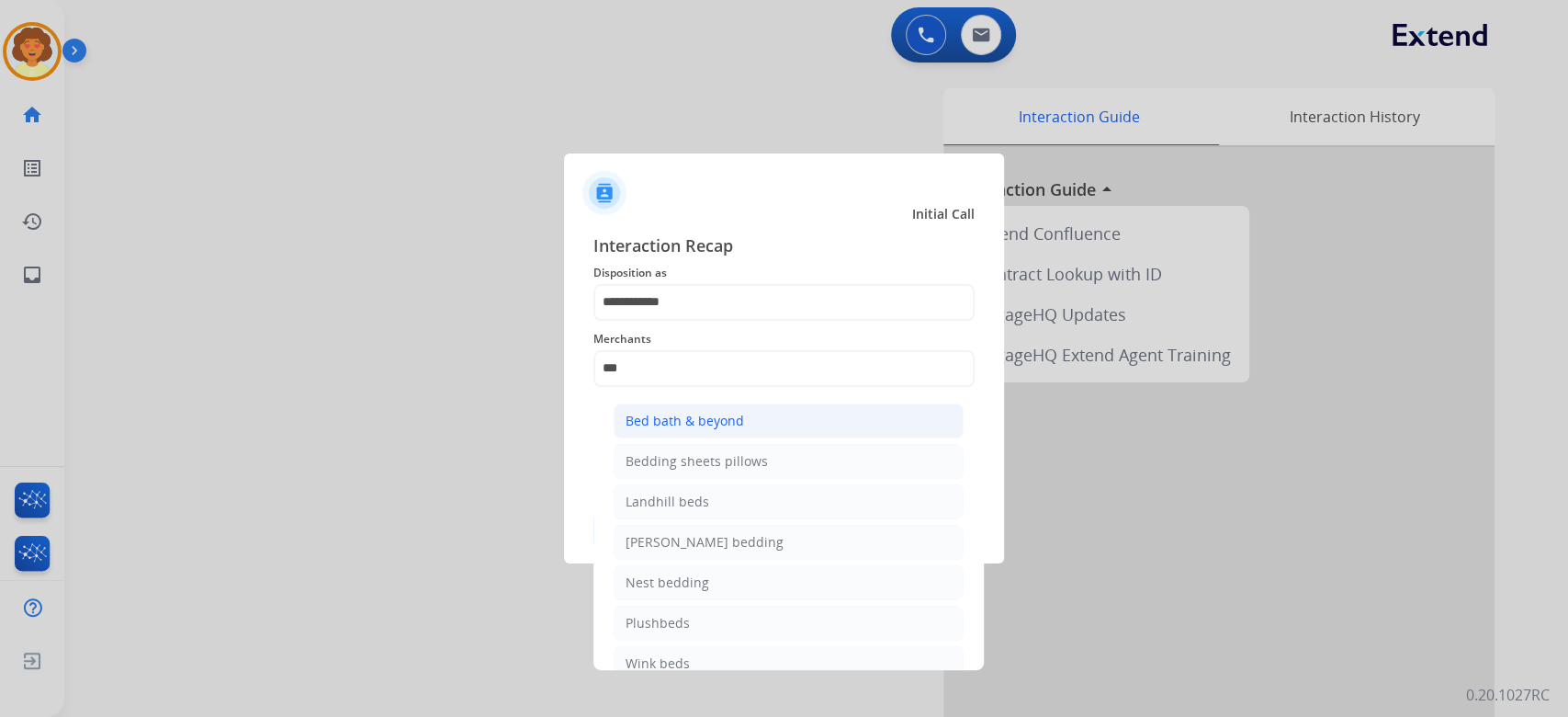
click at [713, 430] on div "Bed bath & beyond" at bounding box center [684, 420] width 118 height 18
type input "**********"
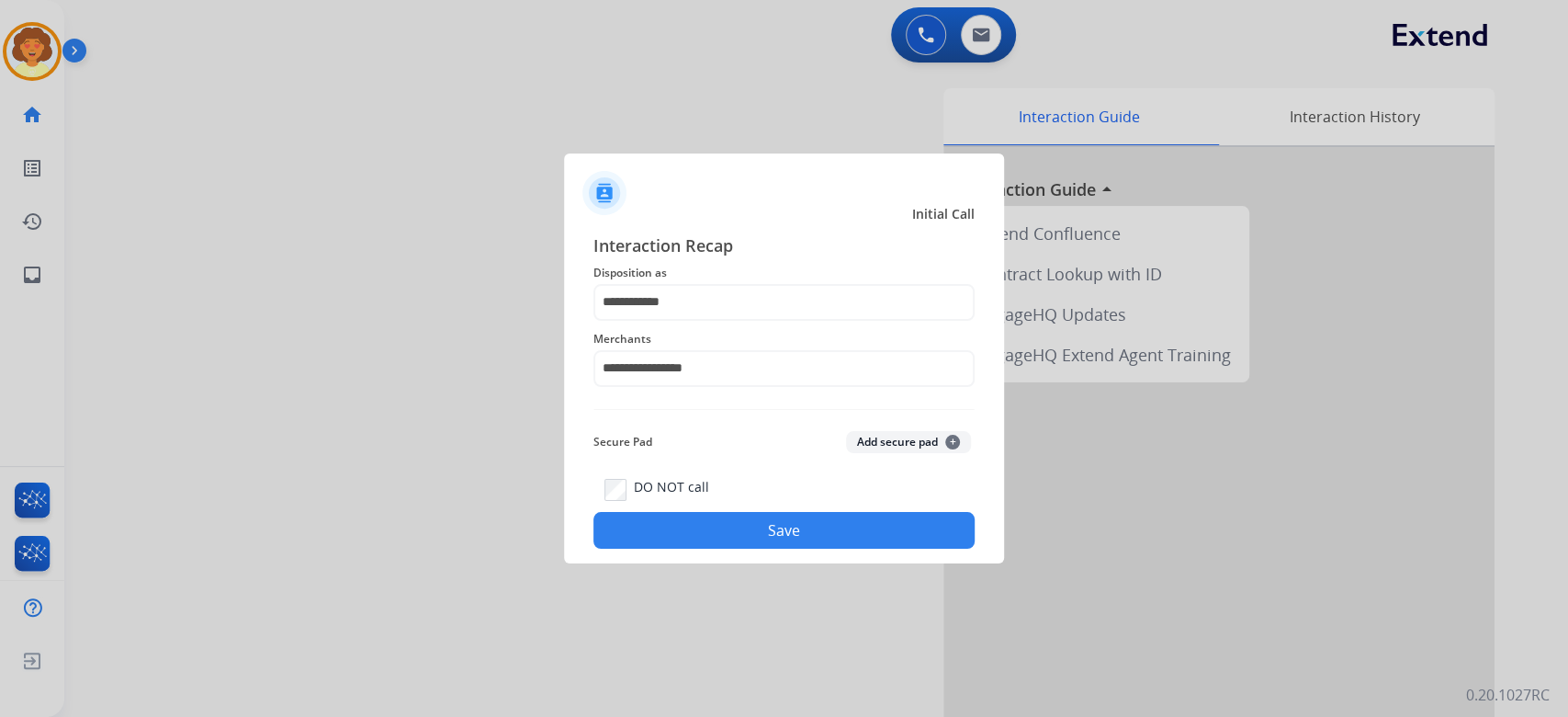
click at [713, 548] on button "Save" at bounding box center [784, 530] width 381 height 36
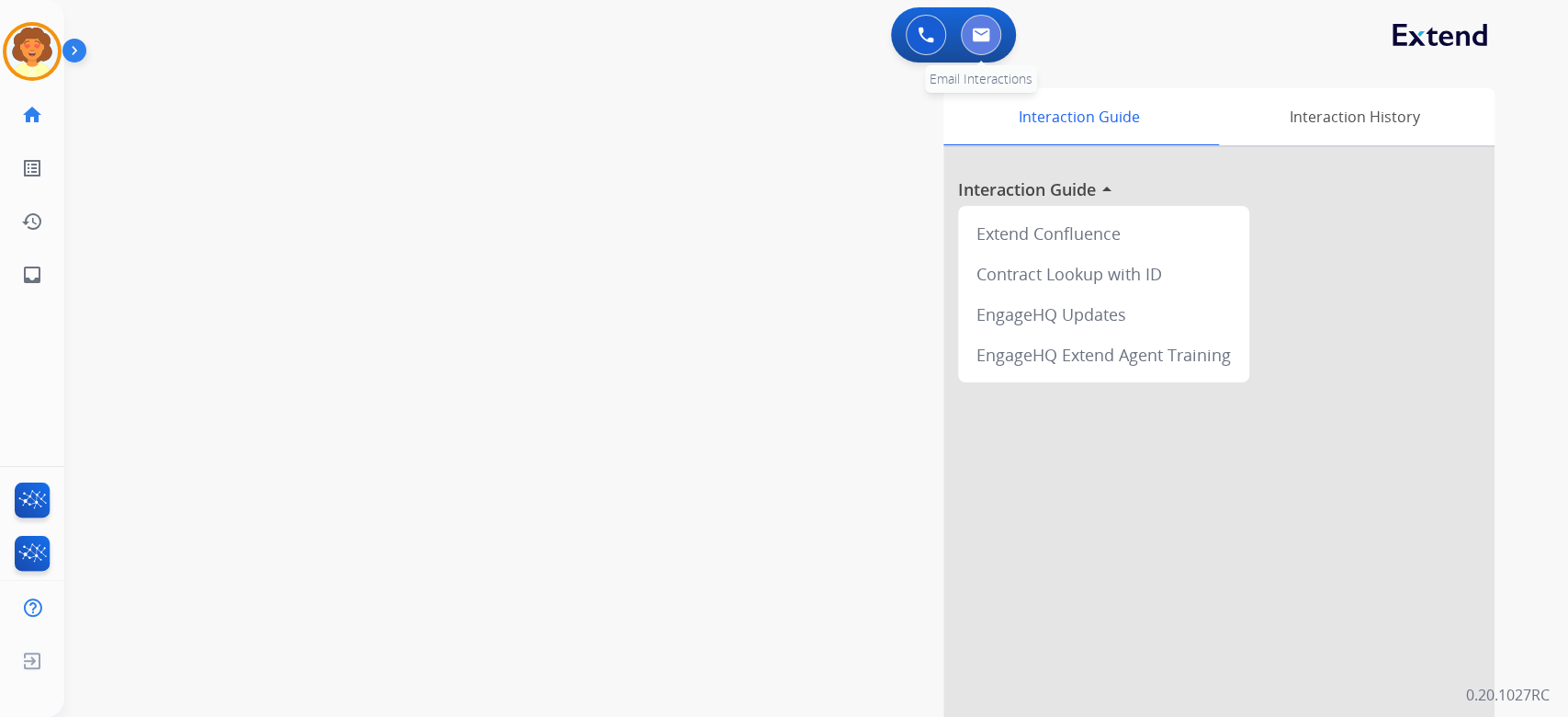
click at [972, 42] on img at bounding box center [980, 34] width 18 height 14
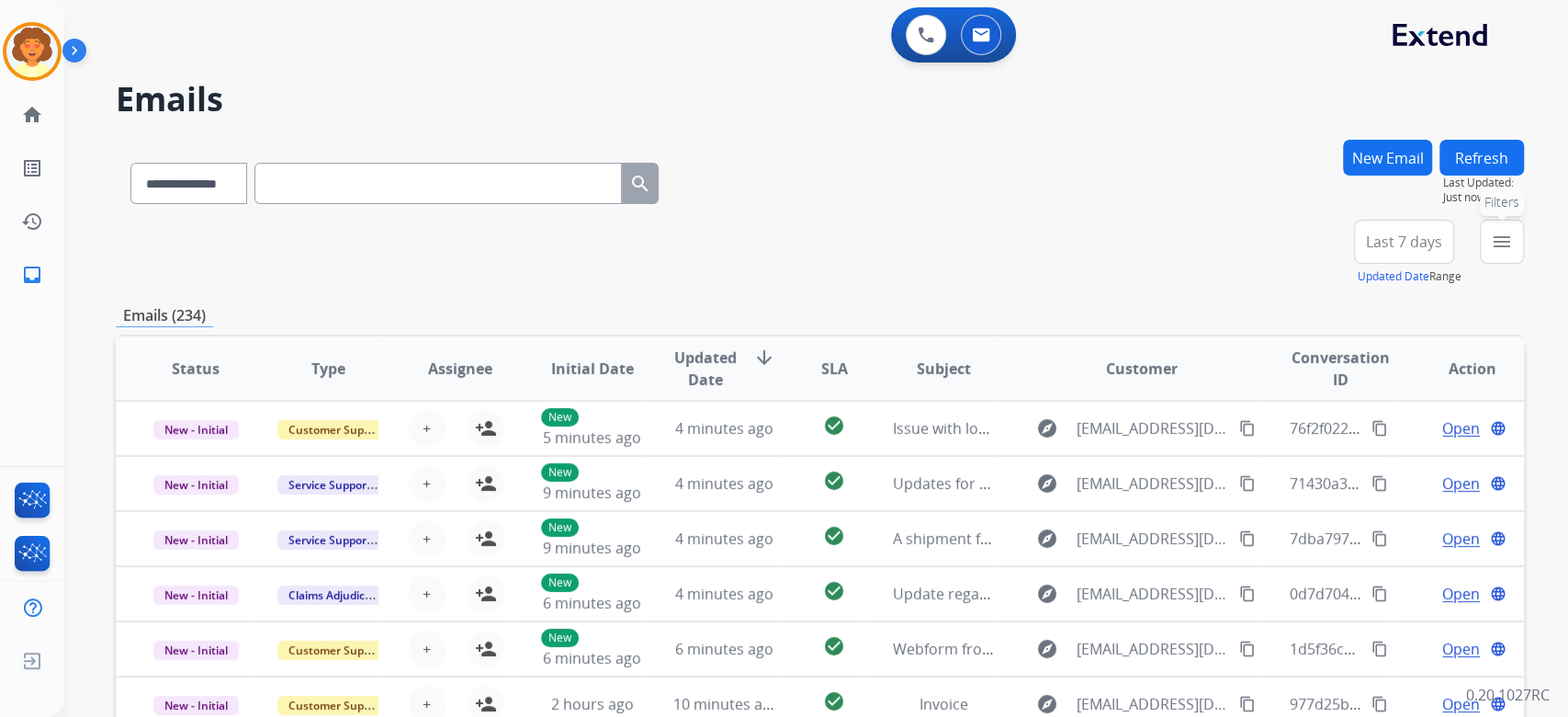
click at [1491, 253] on mat-icon "menu" at bounding box center [1501, 242] width 22 height 22
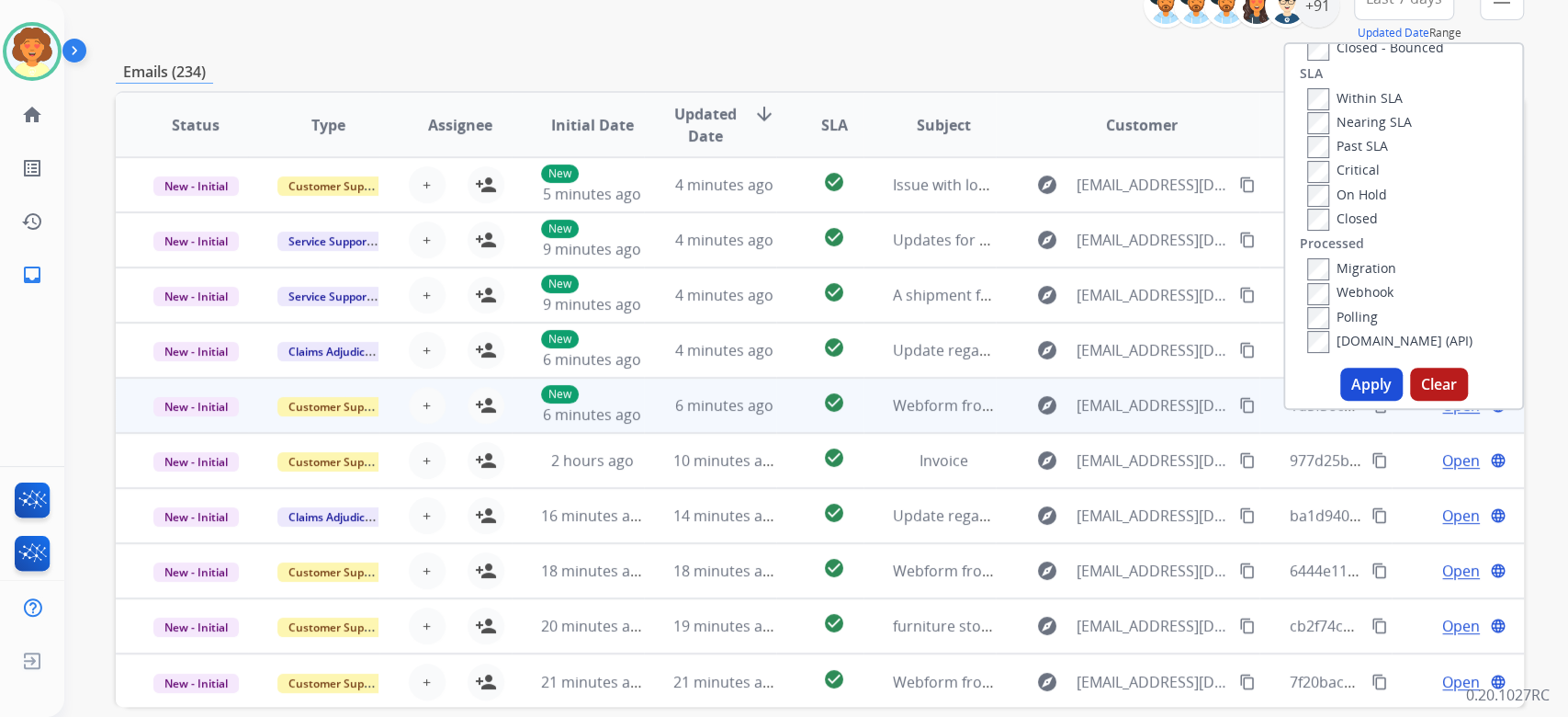
scroll to position [244, 0]
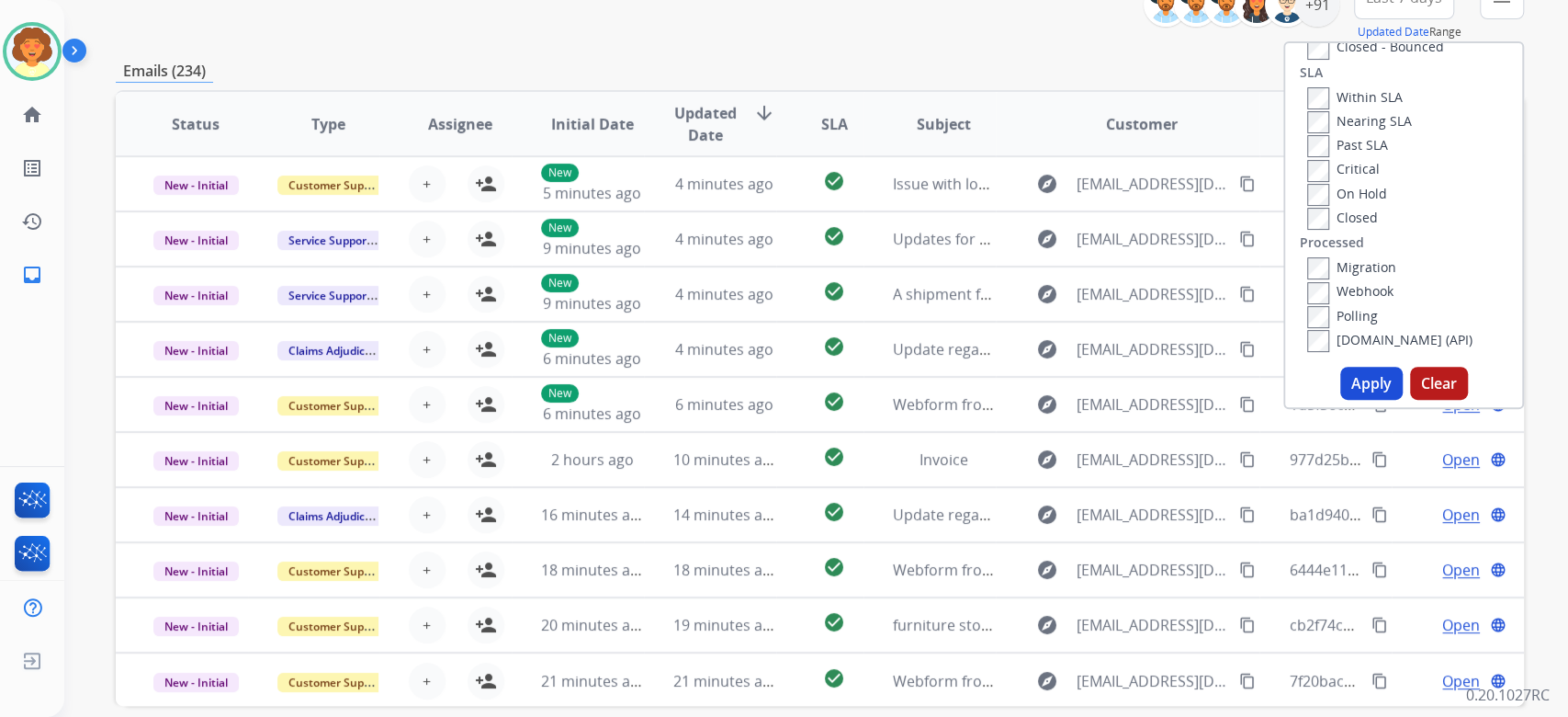
click at [1340, 400] on button "Apply" at bounding box center [1370, 383] width 62 height 33
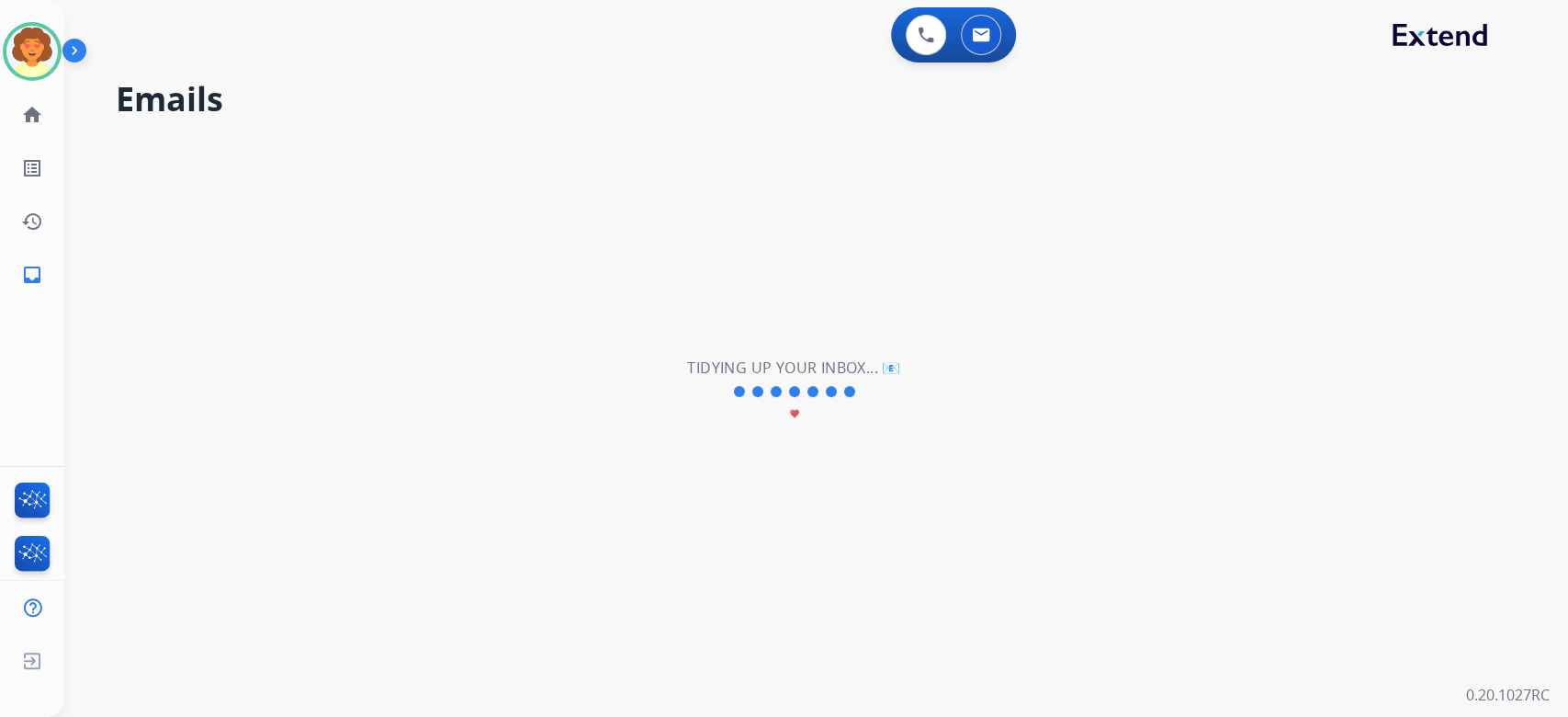
scroll to position [0, 0]
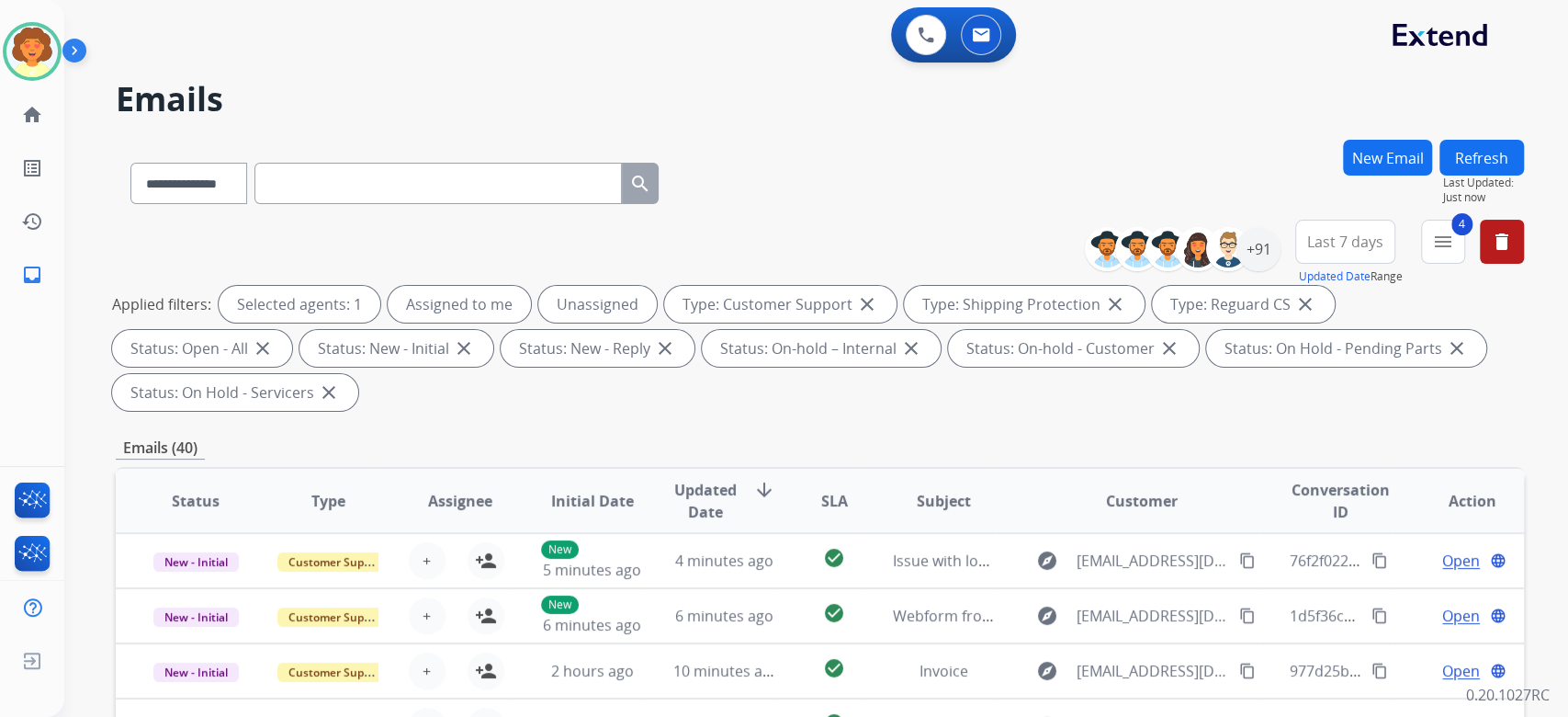
click at [1295, 264] on button "Last 7 days" at bounding box center [1345, 242] width 100 height 44
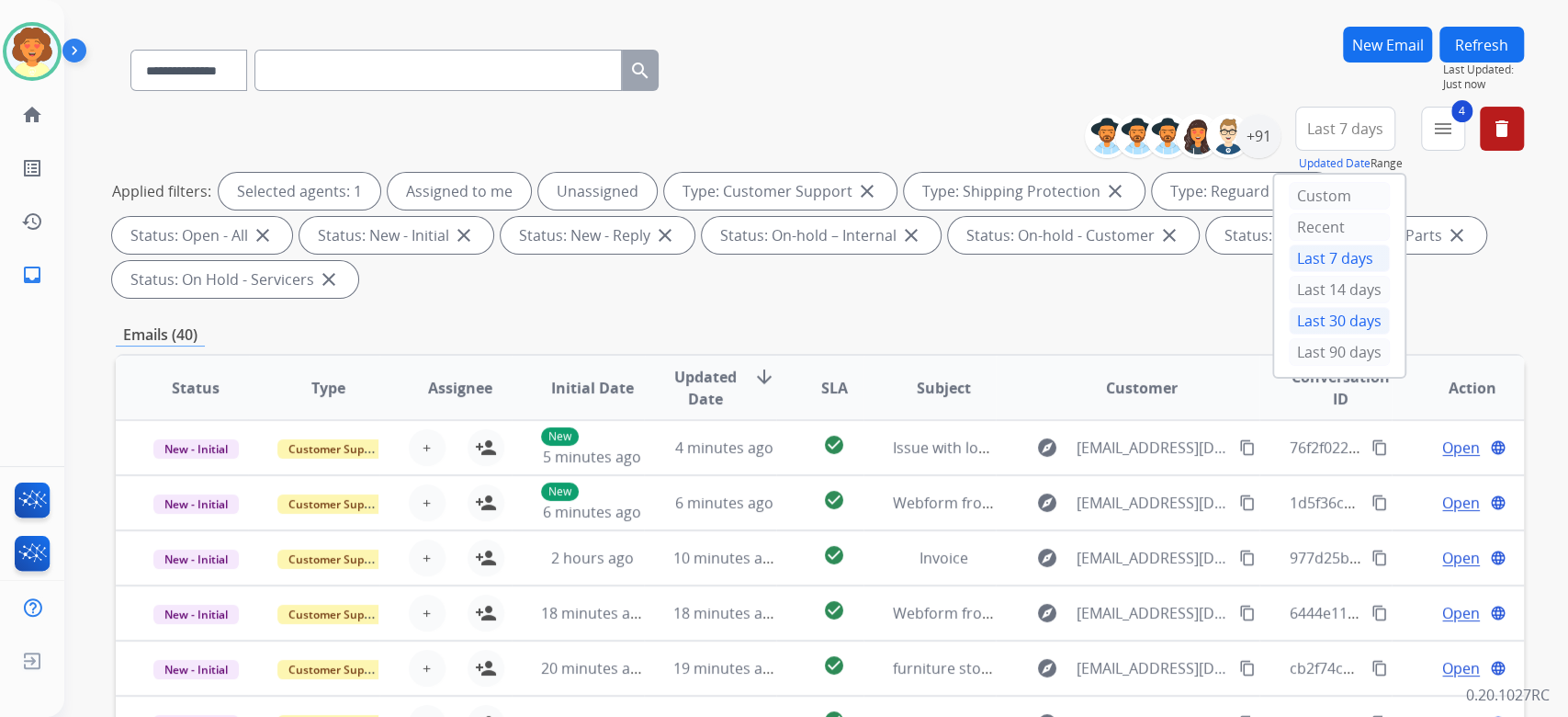
scroll to position [244, 0]
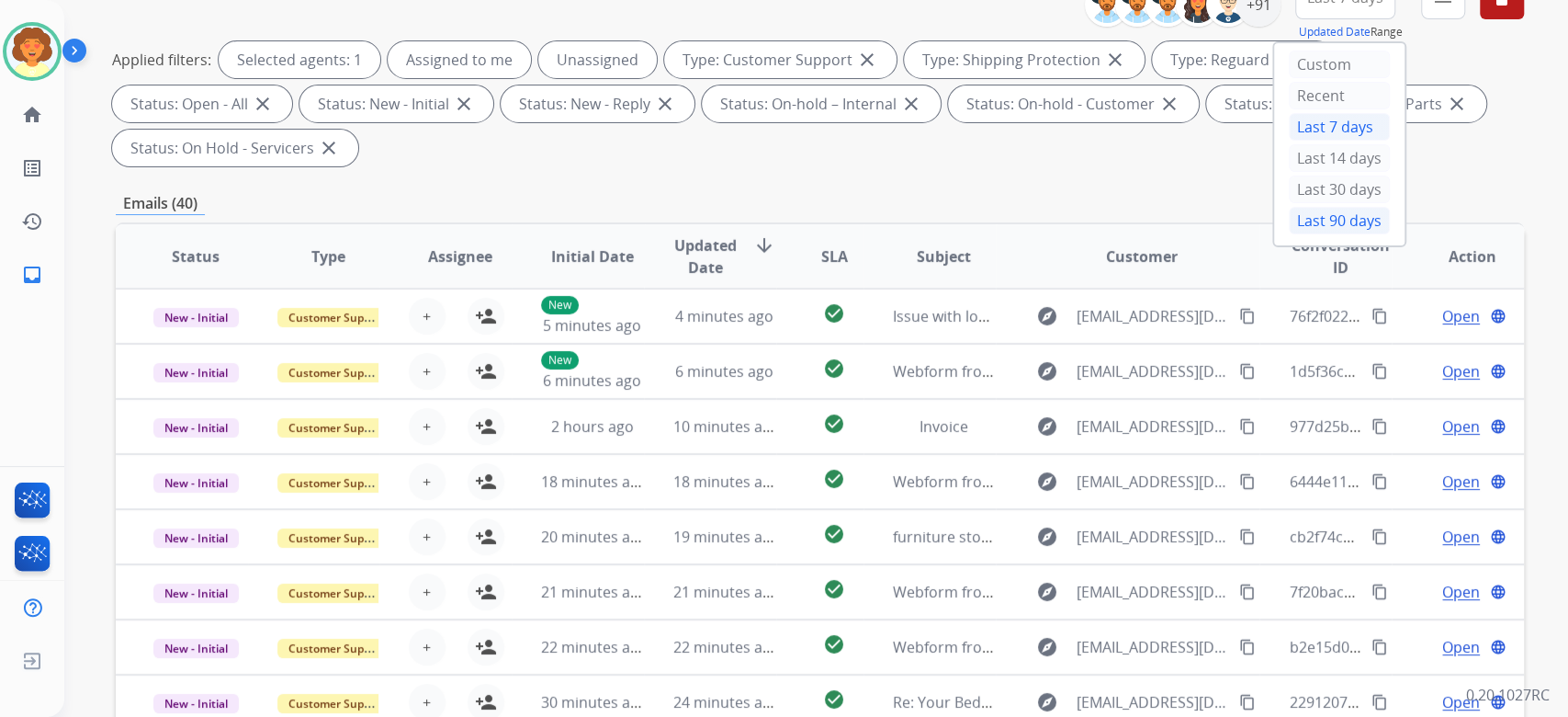
click at [1288, 234] on div "Last 90 days" at bounding box center [1339, 221] width 101 height 28
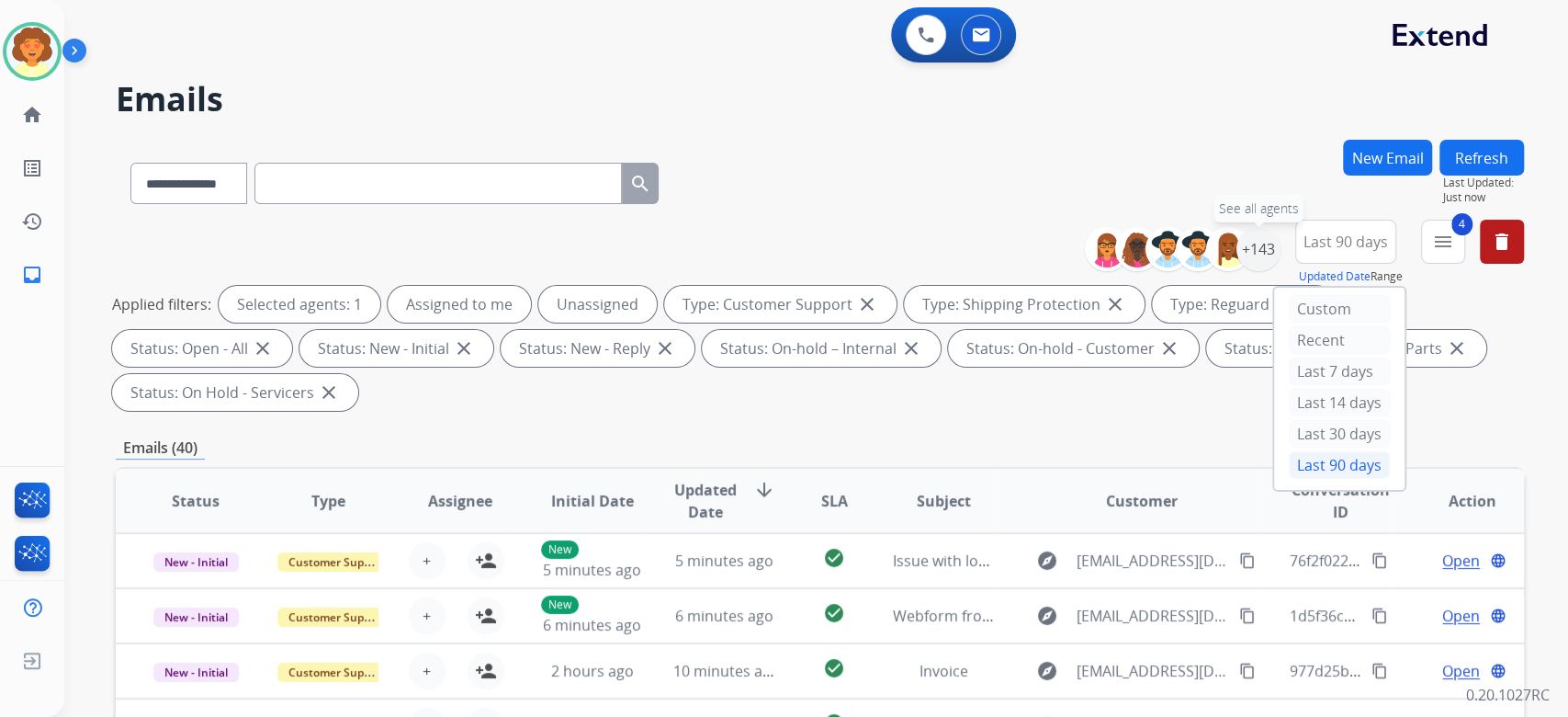
click at [1236, 271] on div "+143" at bounding box center [1258, 249] width 44 height 44
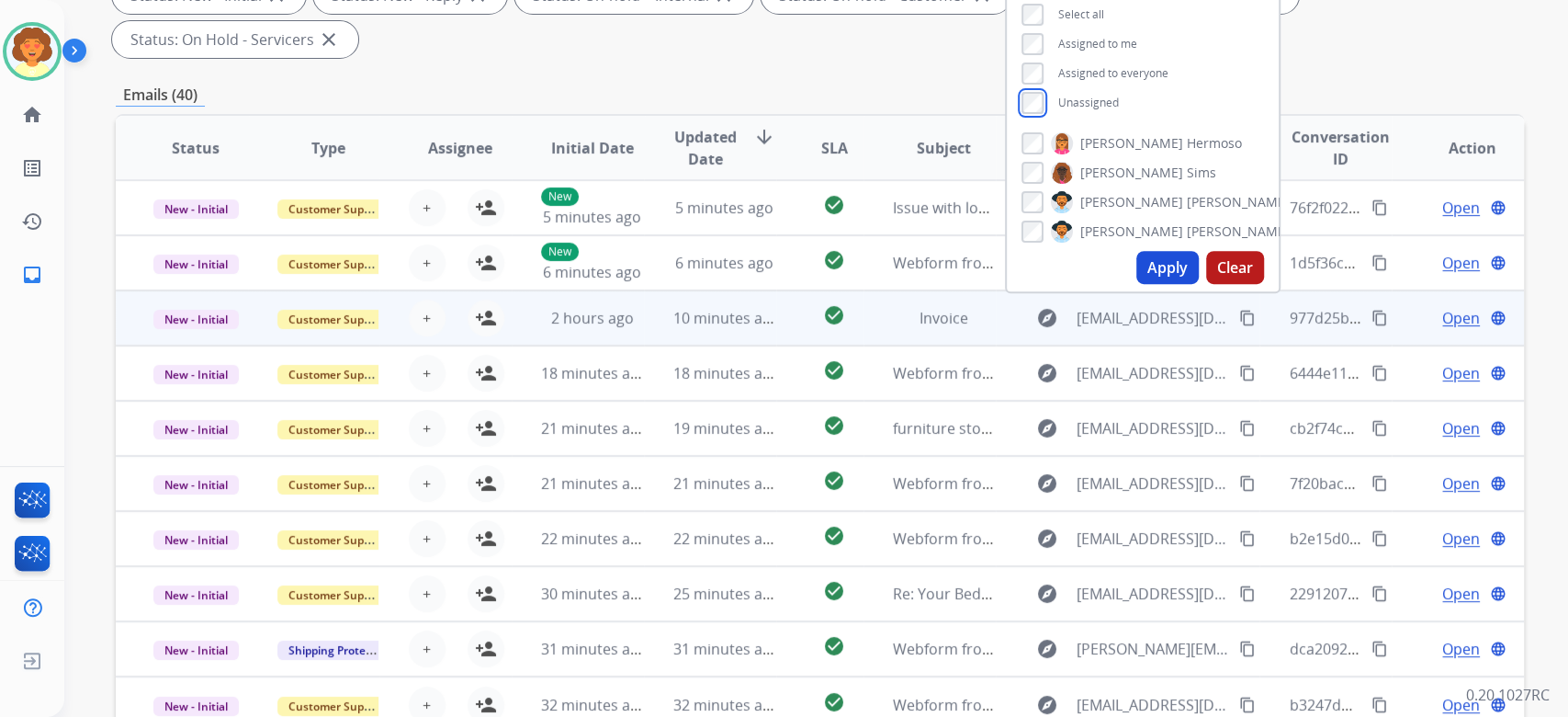
scroll to position [368, 0]
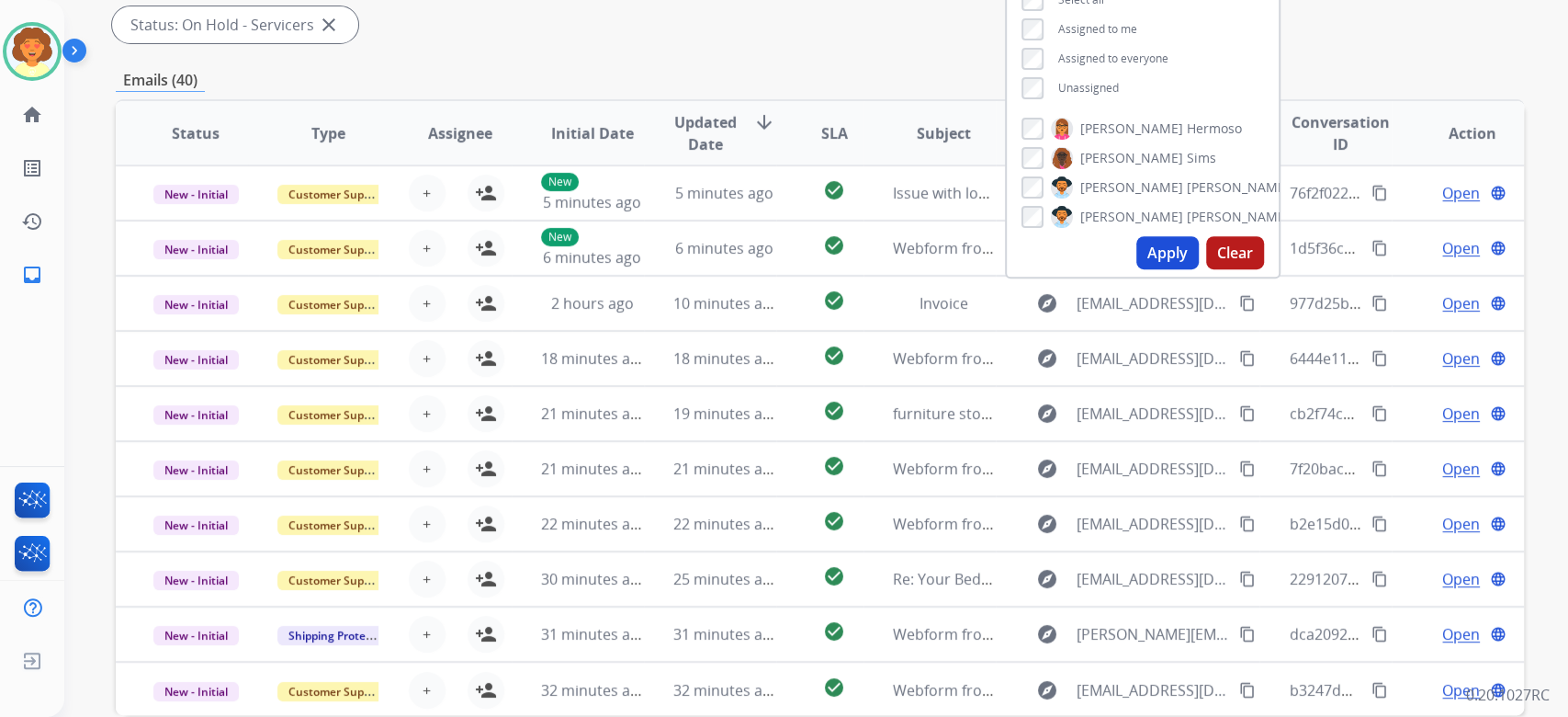
click at [1136, 269] on button "Apply" at bounding box center [1166, 252] width 62 height 33
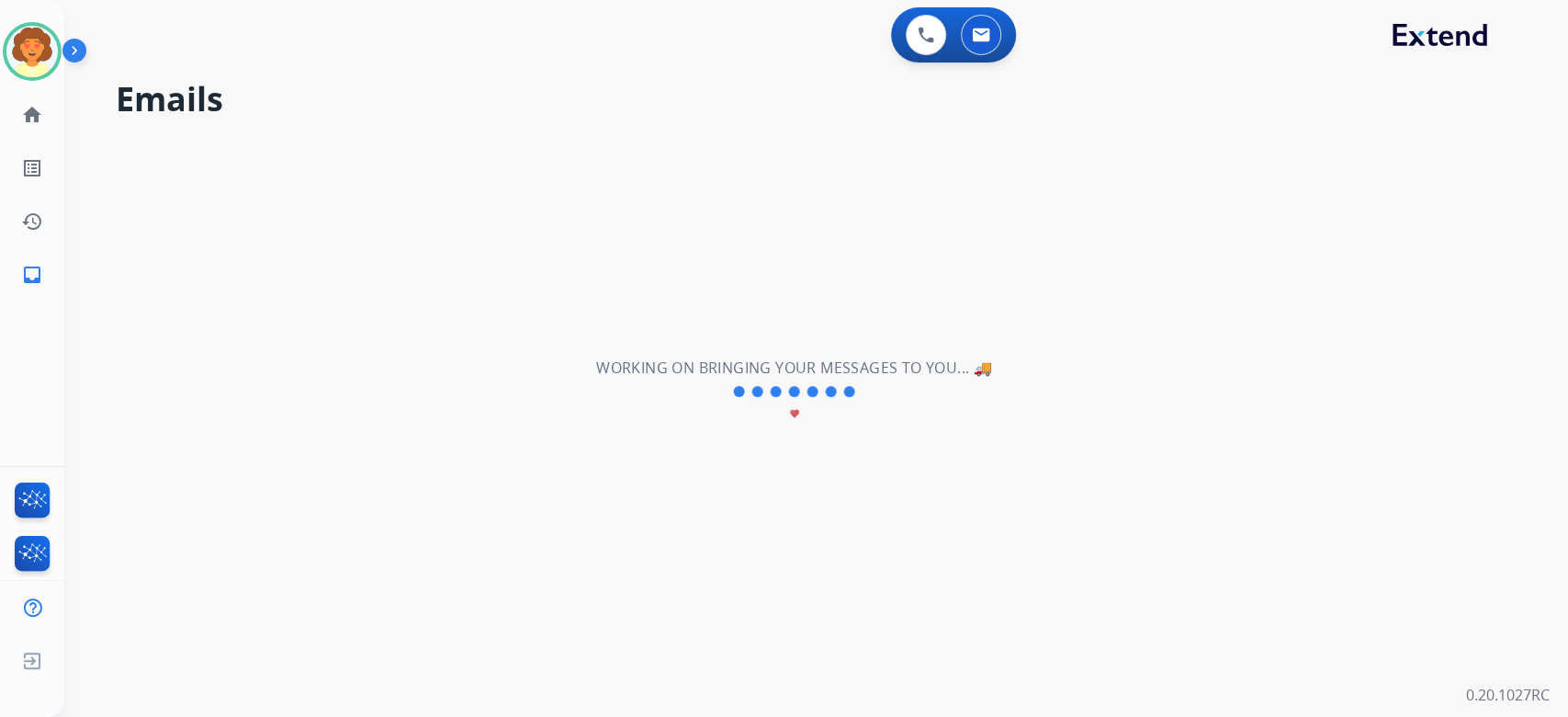
scroll to position [0, 0]
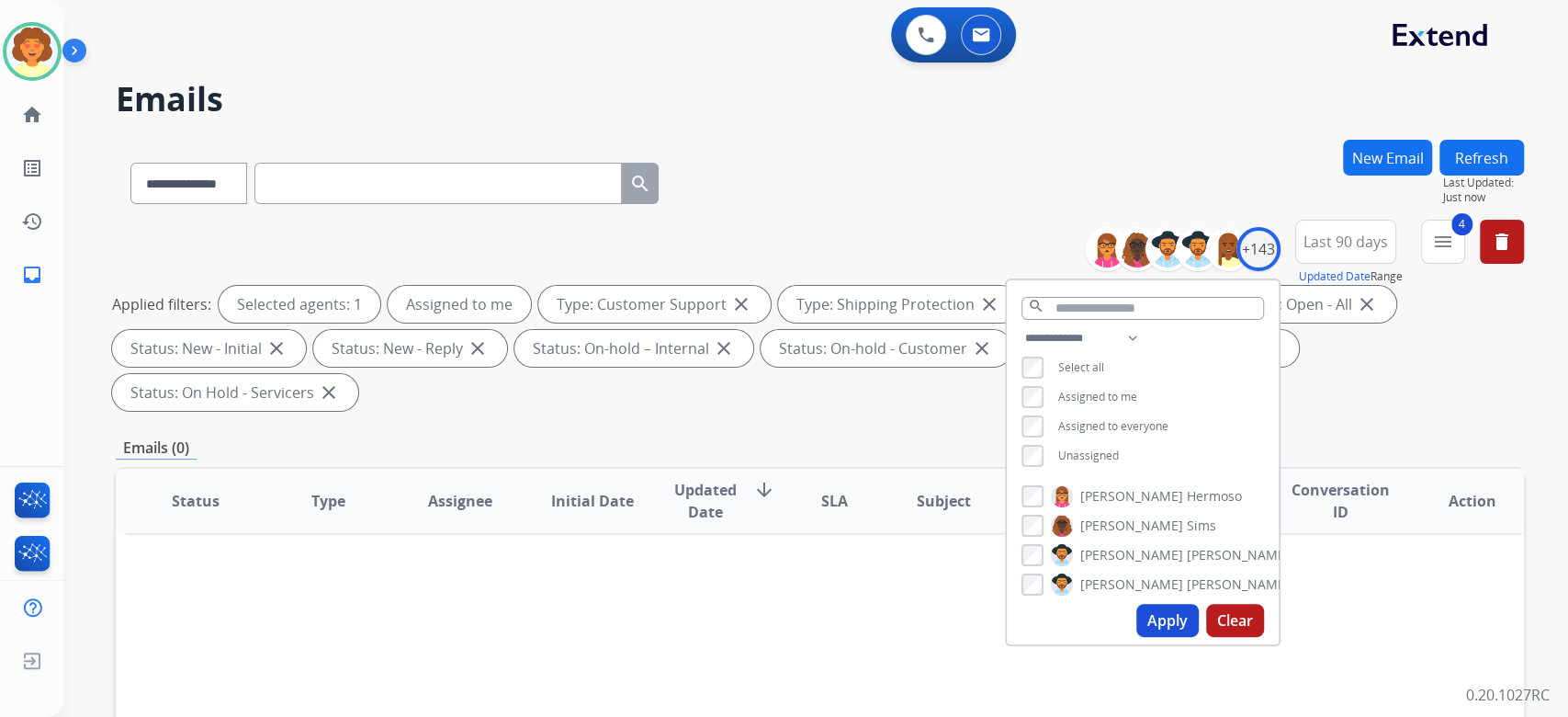
click at [1102, 201] on div "**********" at bounding box center [793, 424] width 1459 height 717
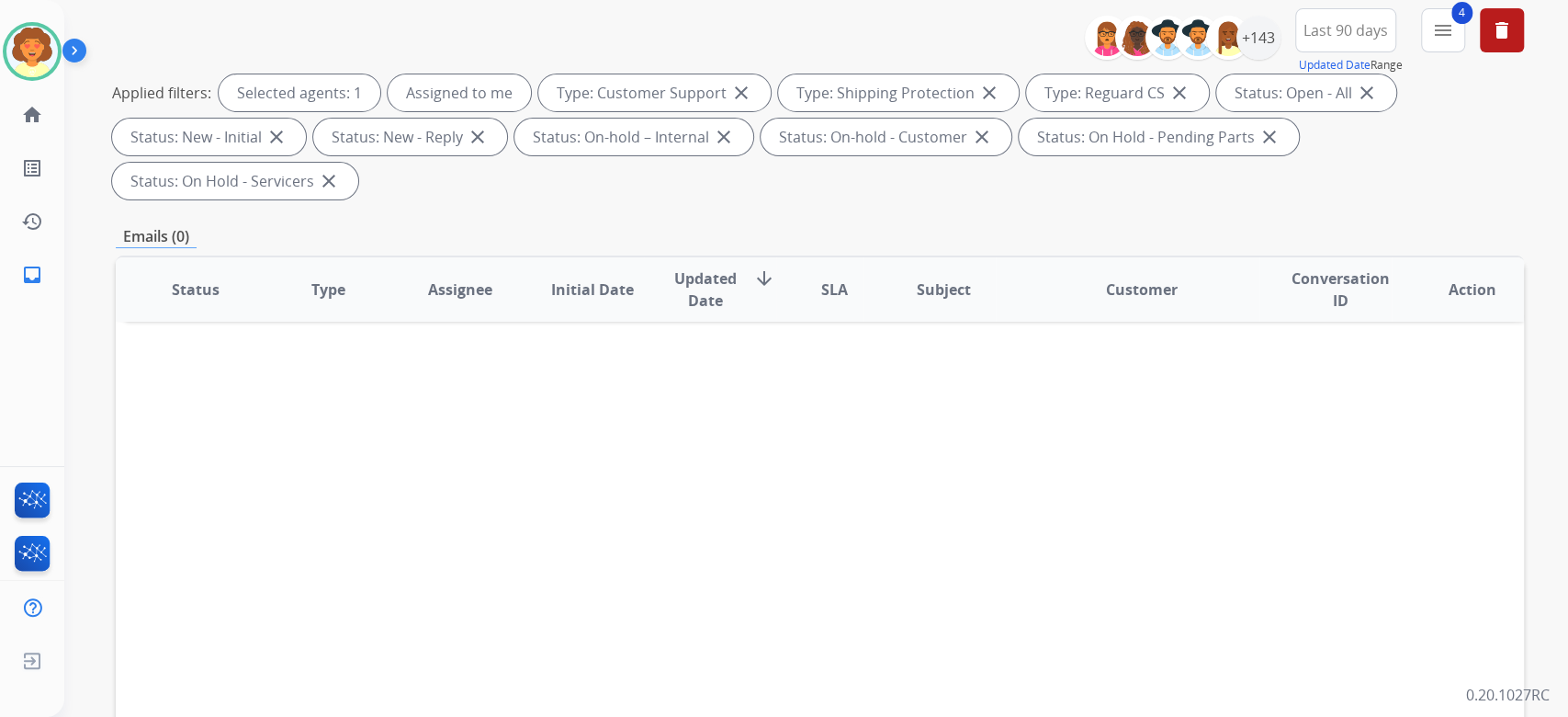
scroll to position [122, 0]
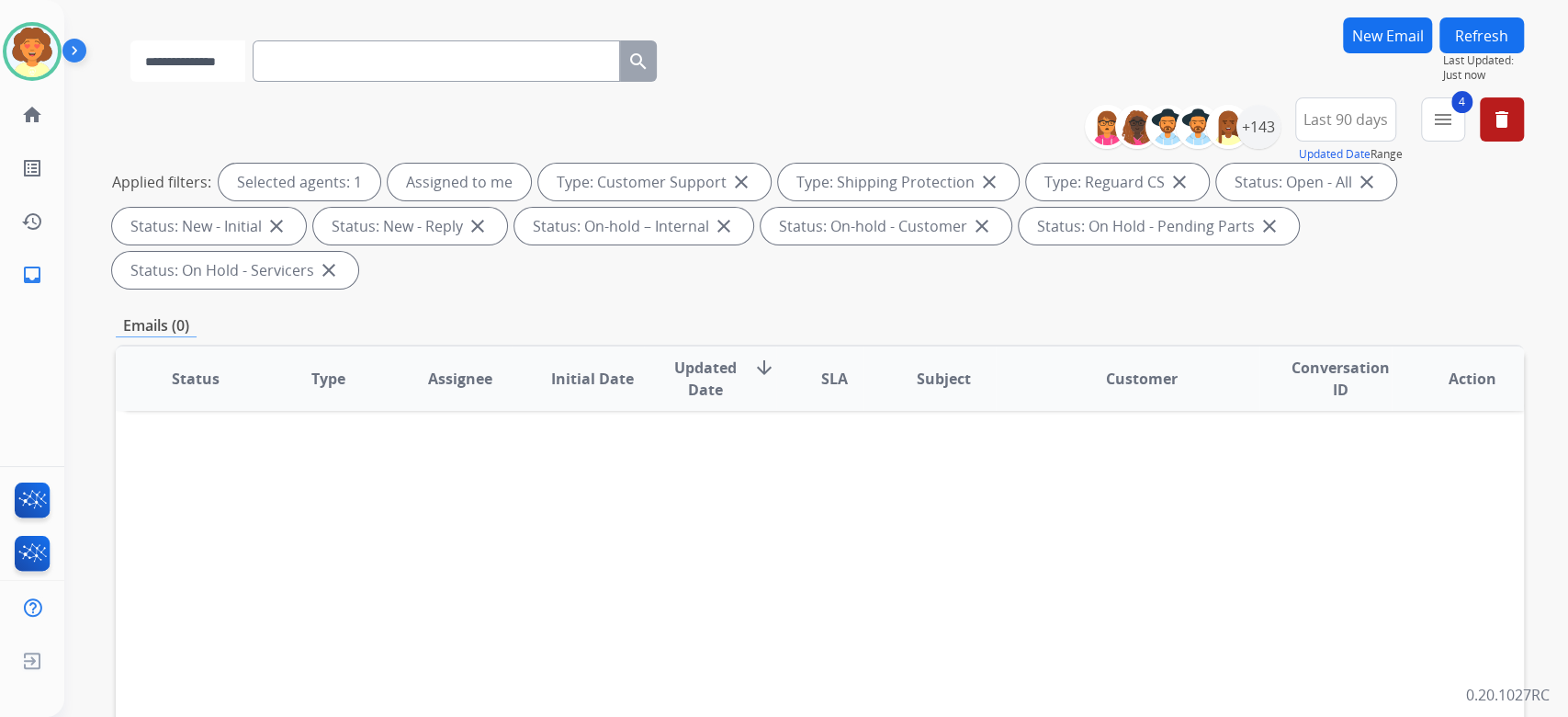
click at [245, 82] on select "**********" at bounding box center [188, 60] width 115 height 41
select select "**********"
click at [163, 82] on select "**********" at bounding box center [188, 60] width 115 height 41
click at [440, 82] on input "text" at bounding box center [438, 60] width 367 height 41
click at [400, 82] on input "text" at bounding box center [438, 60] width 367 height 41
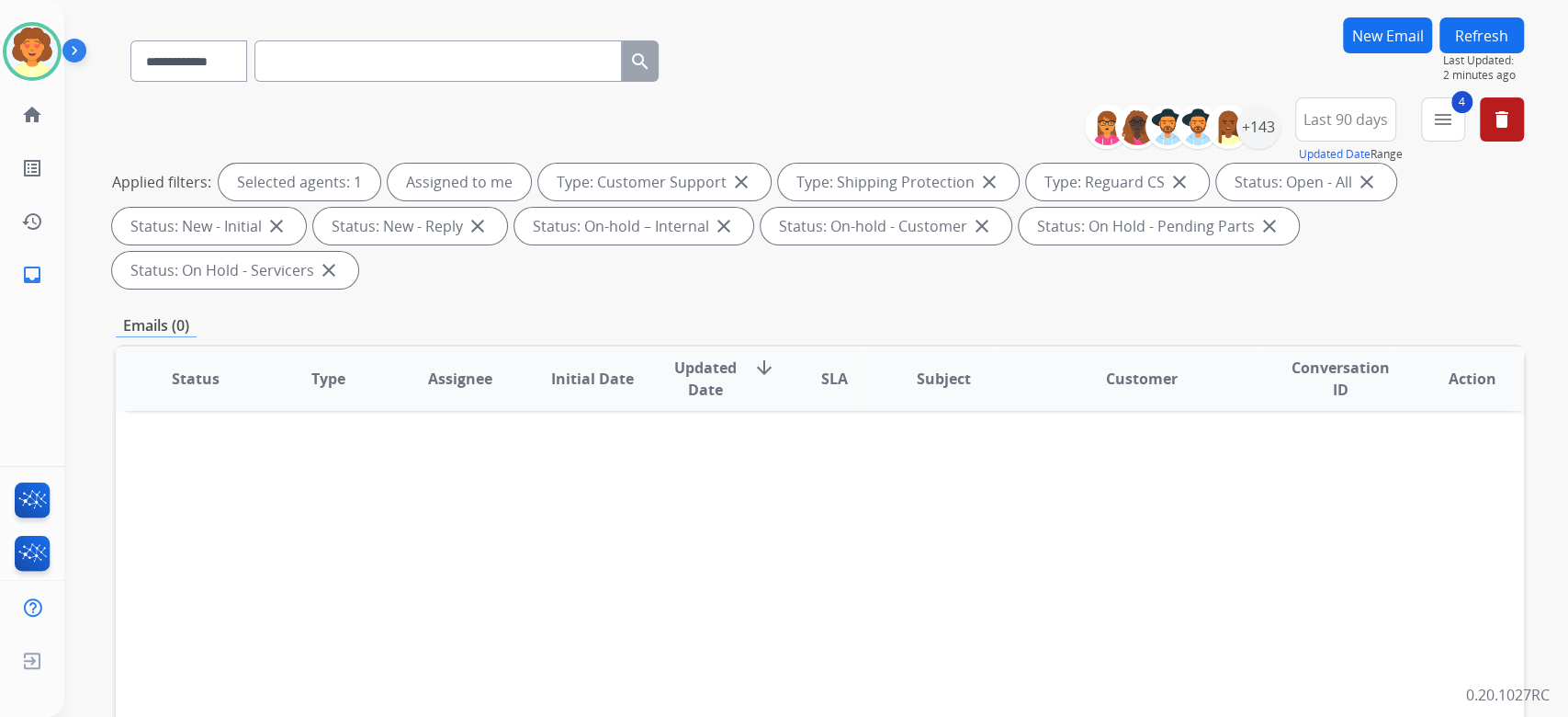
paste input "**********"
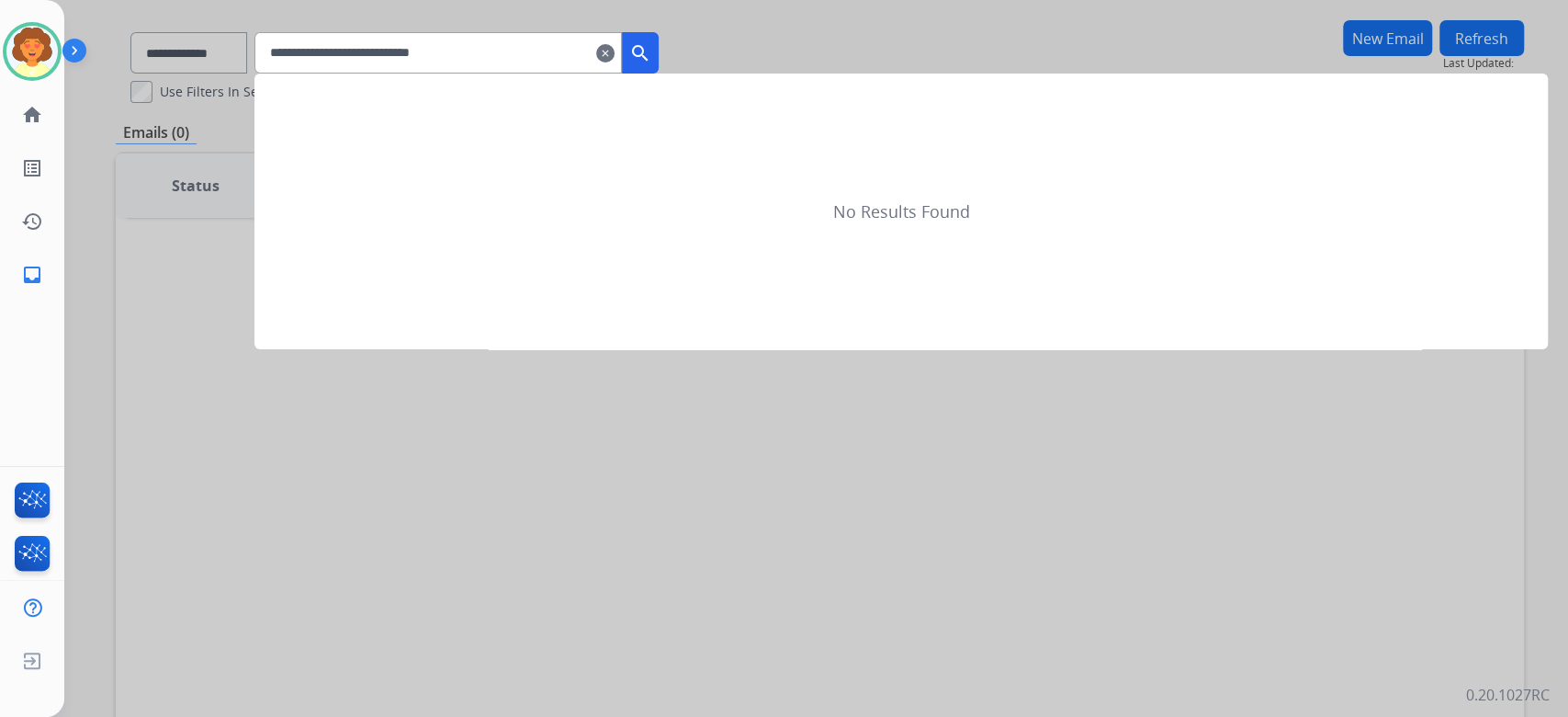
type input "**********"
click at [651, 64] on mat-icon "search" at bounding box center [639, 53] width 22 height 22
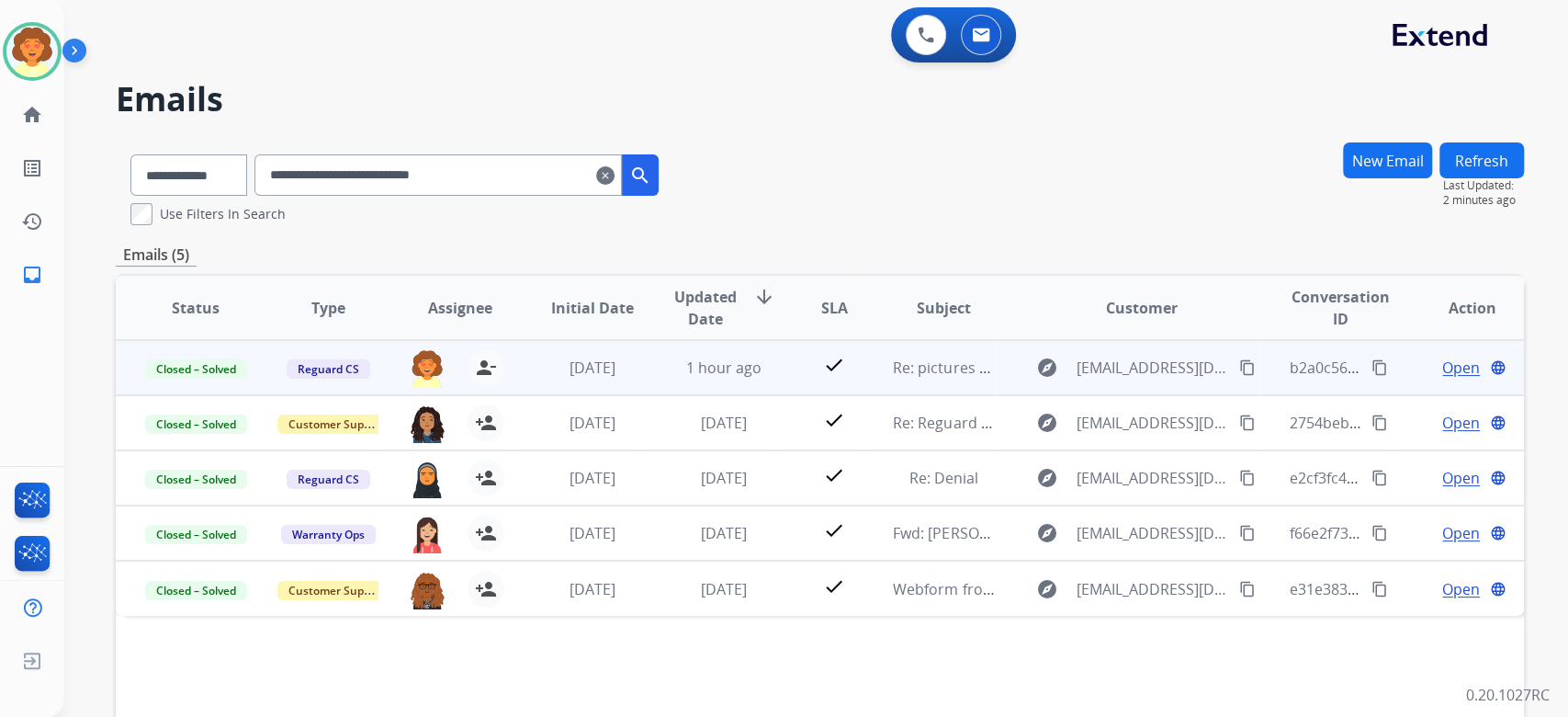
click at [1442, 378] on span "Open" at bounding box center [1460, 367] width 37 height 22
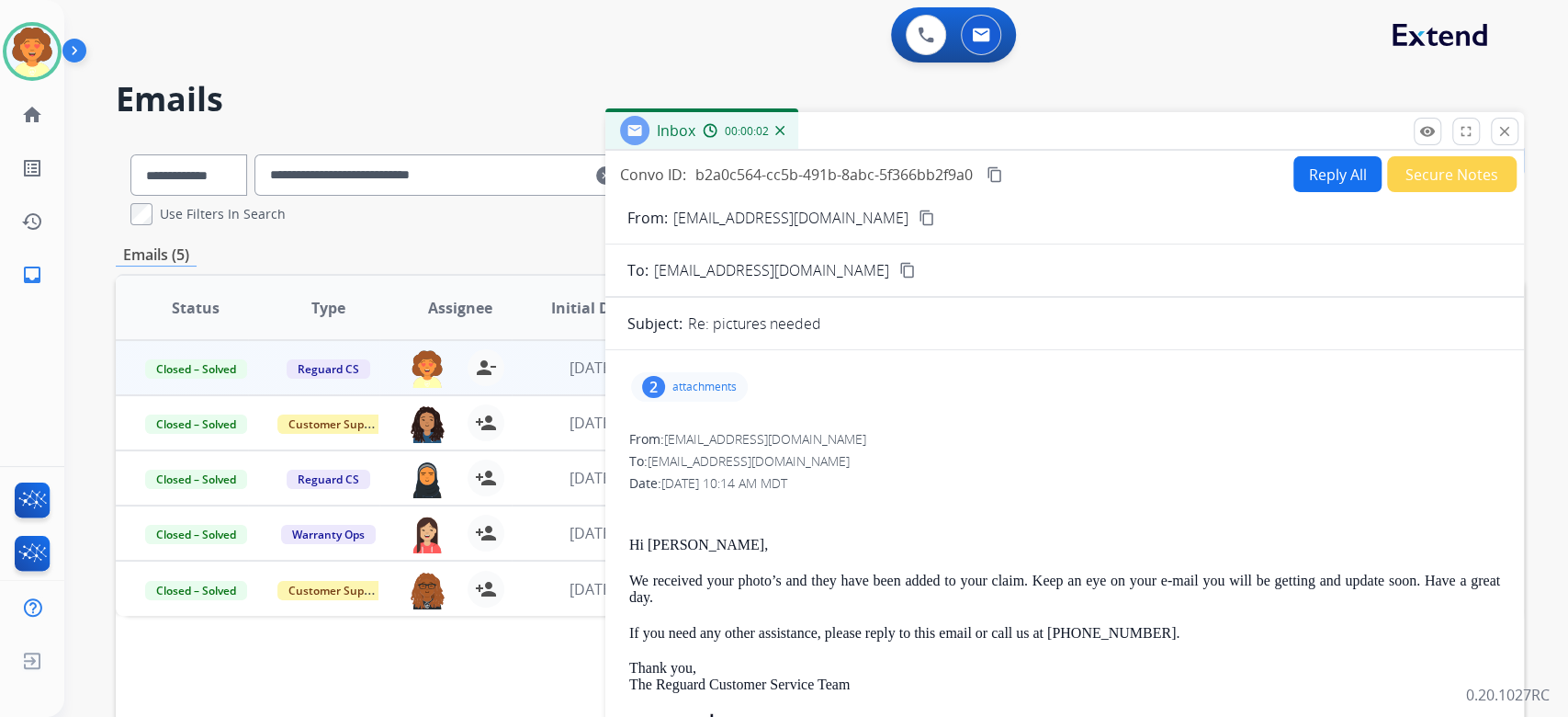
click at [646, 398] on div "2" at bounding box center [654, 387] width 23 height 22
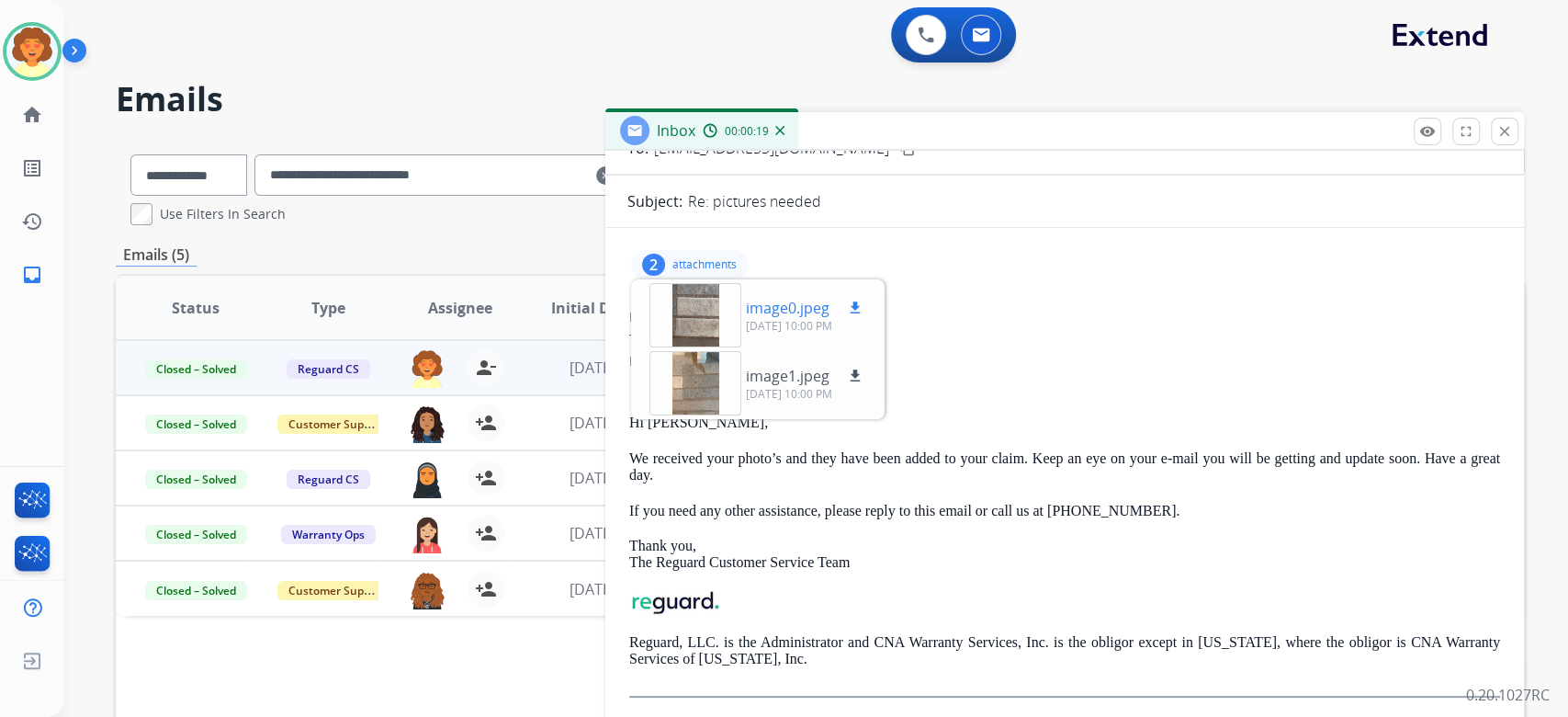
click at [864, 316] on mat-icon "download" at bounding box center [854, 307] width 16 height 16
click at [864, 384] on mat-icon "download" at bounding box center [854, 375] width 16 height 16
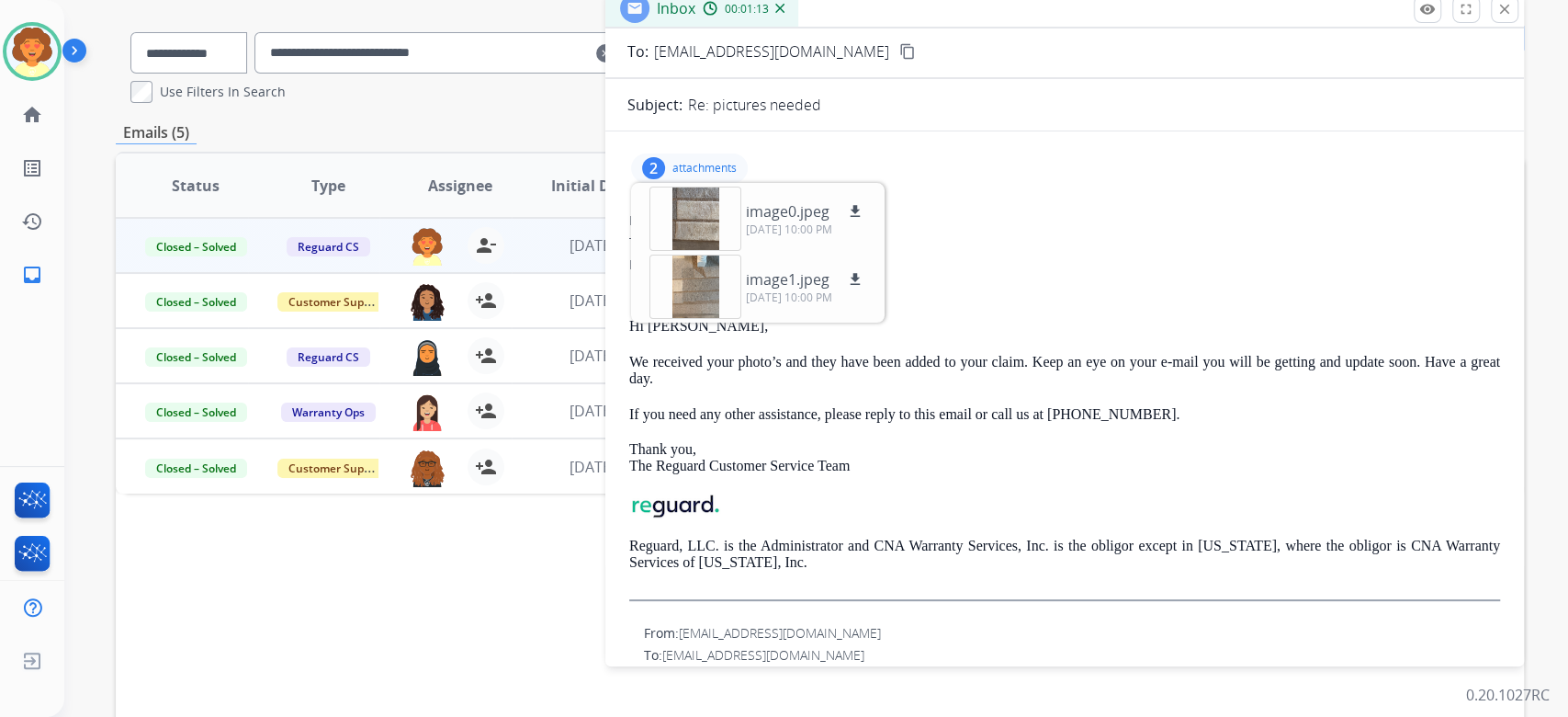
scroll to position [0, 0]
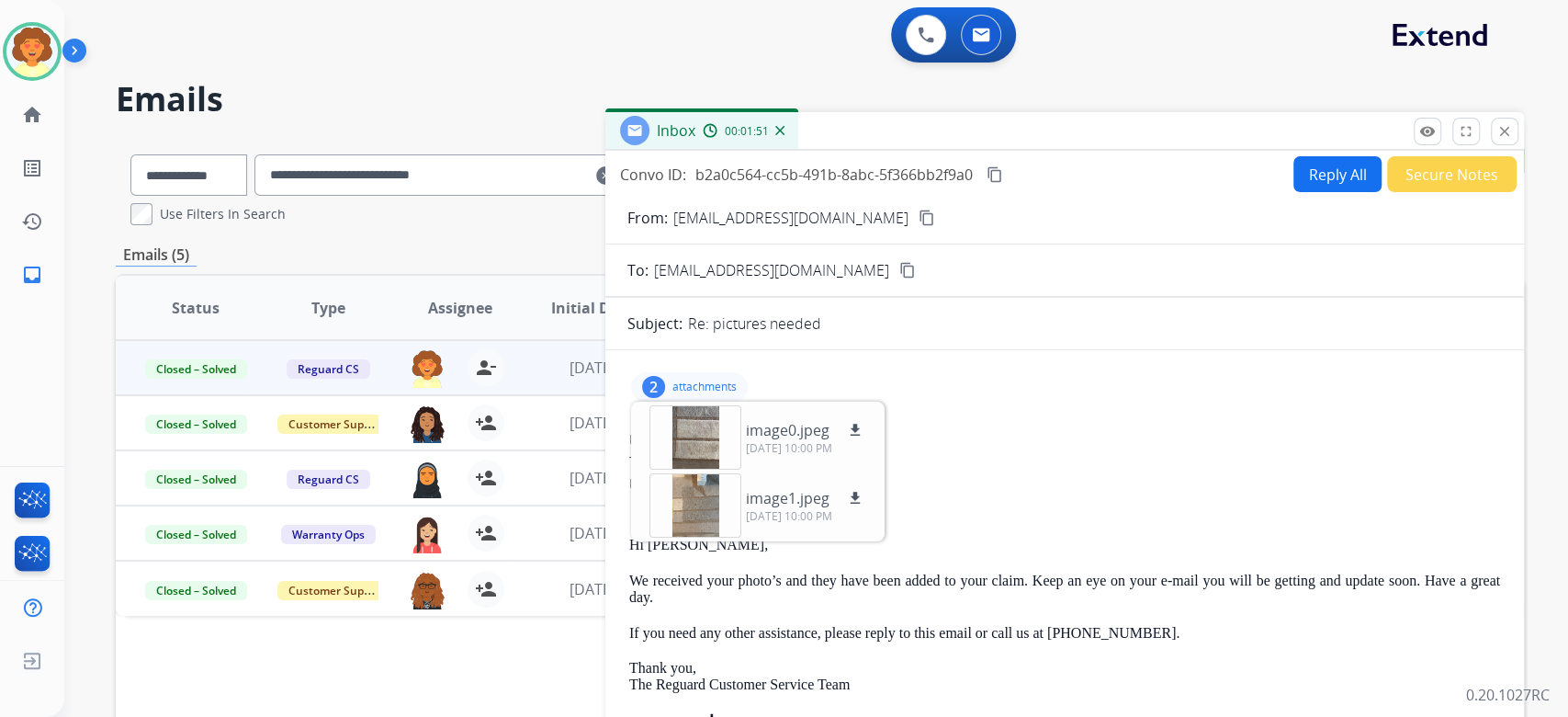
click at [1293, 192] on button "Reply All" at bounding box center [1337, 175] width 88 height 36
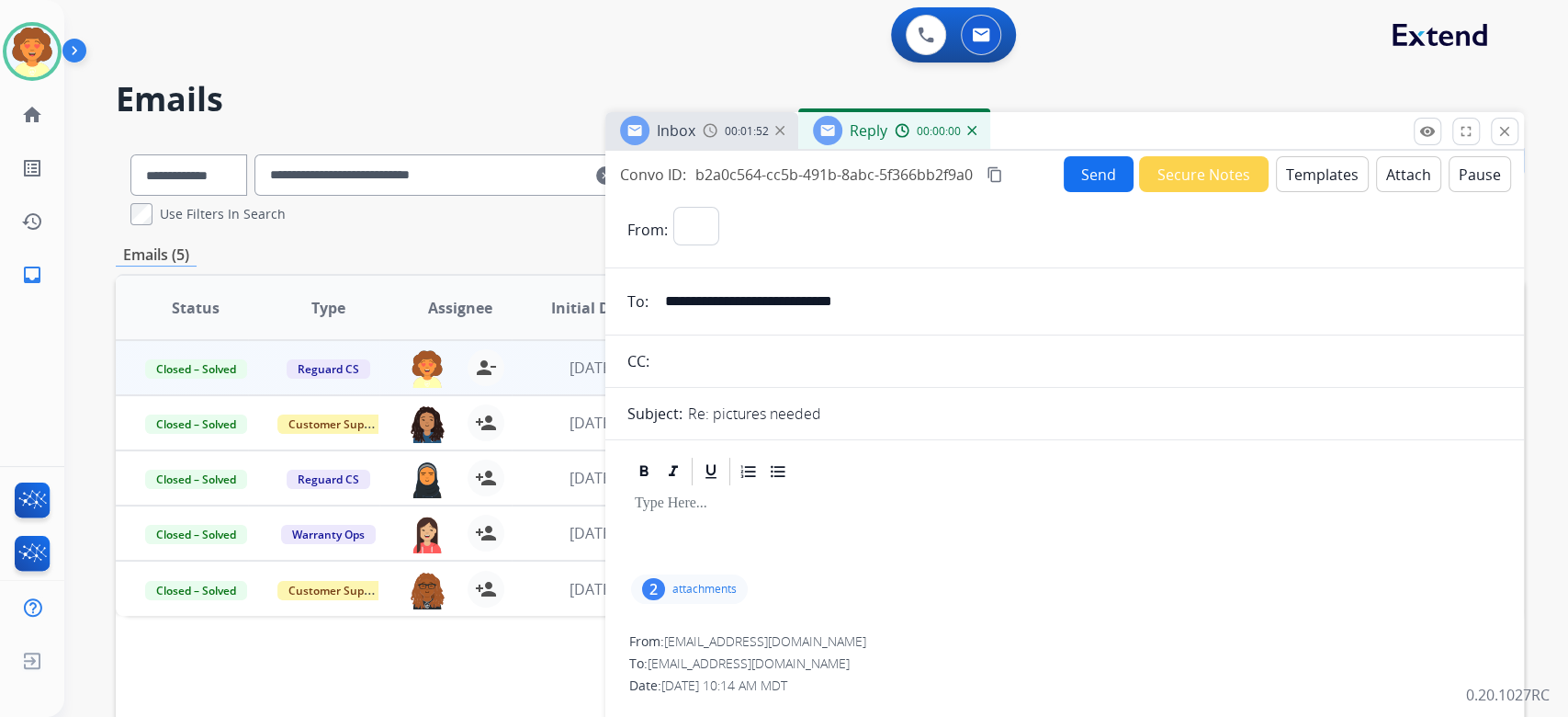
select select "**********"
drag, startPoint x: 613, startPoint y: 225, endPoint x: 825, endPoint y: 289, distance: 221.4
click at [825, 185] on div "Convo ID: b2a0c564-cc5b-491b-8abc-5f366bb2f9a0 content_copy" at bounding box center [813, 174] width 386 height 22
copy div "onvo ID: b2a0c564-cc5b-491b-8abc-5f366bb2f9a0"
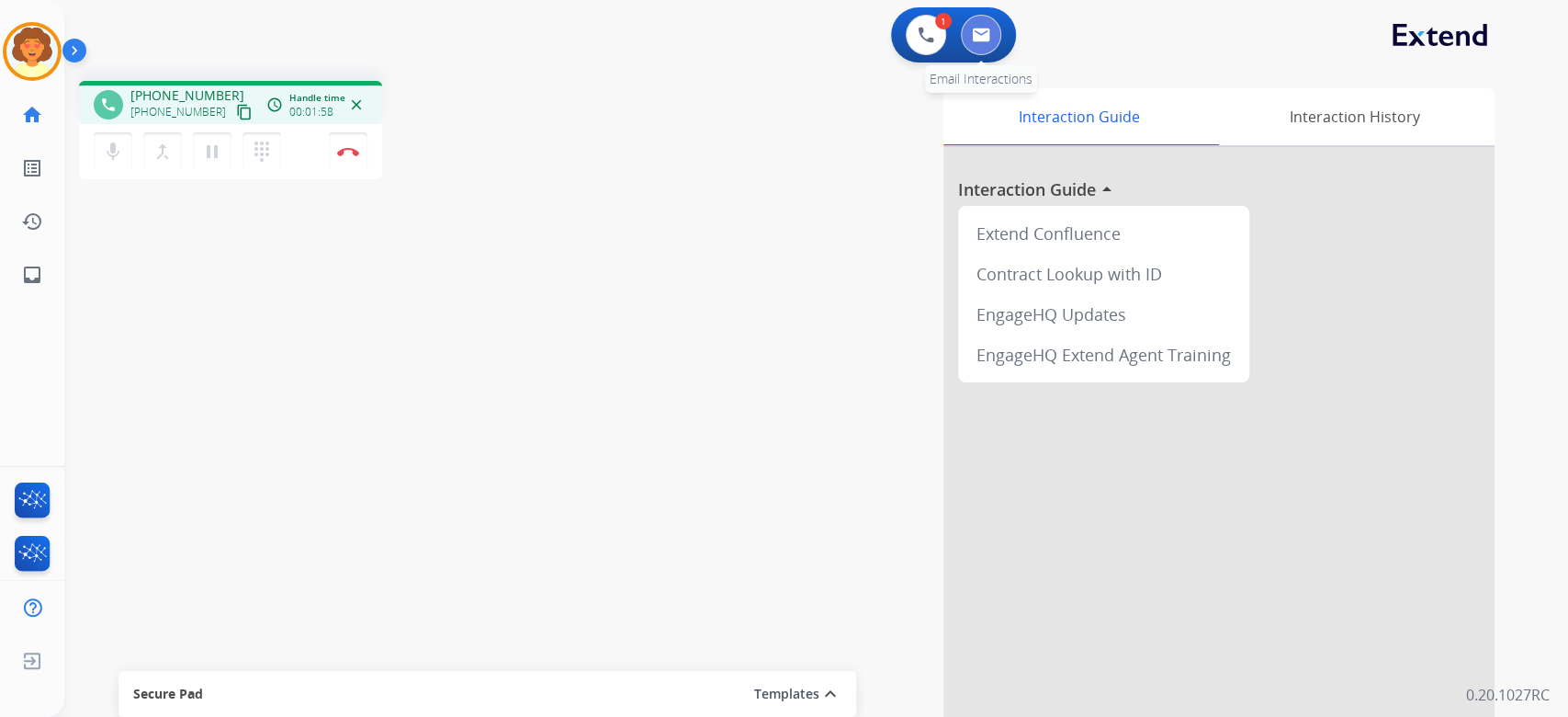
click at [980, 55] on button at bounding box center [981, 34] width 40 height 40
select select "**********"
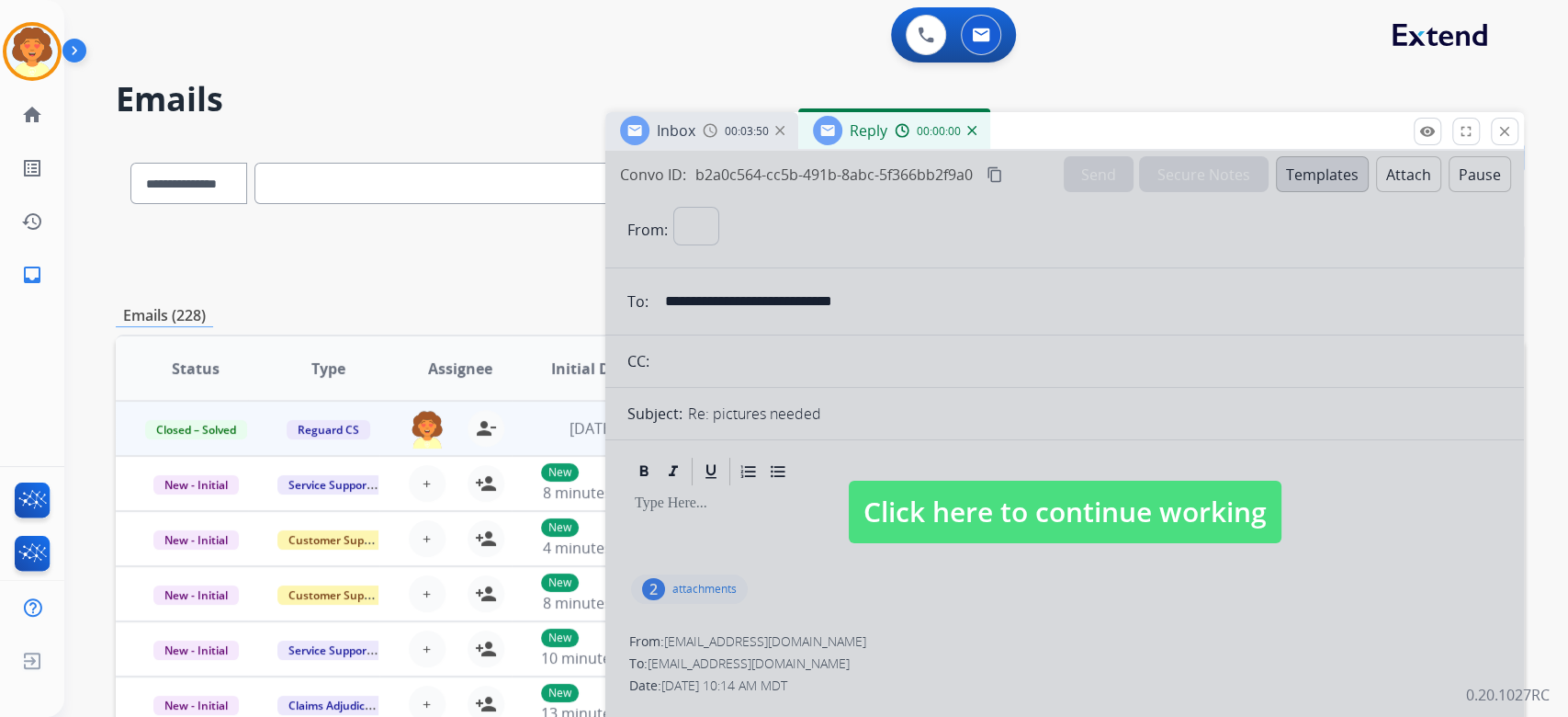
select select "**********"
click at [245, 204] on select "**********" at bounding box center [188, 182] width 115 height 41
select select "**********"
click at [163, 204] on select "**********" at bounding box center [188, 182] width 115 height 41
click at [427, 204] on input "text" at bounding box center [438, 182] width 367 height 41
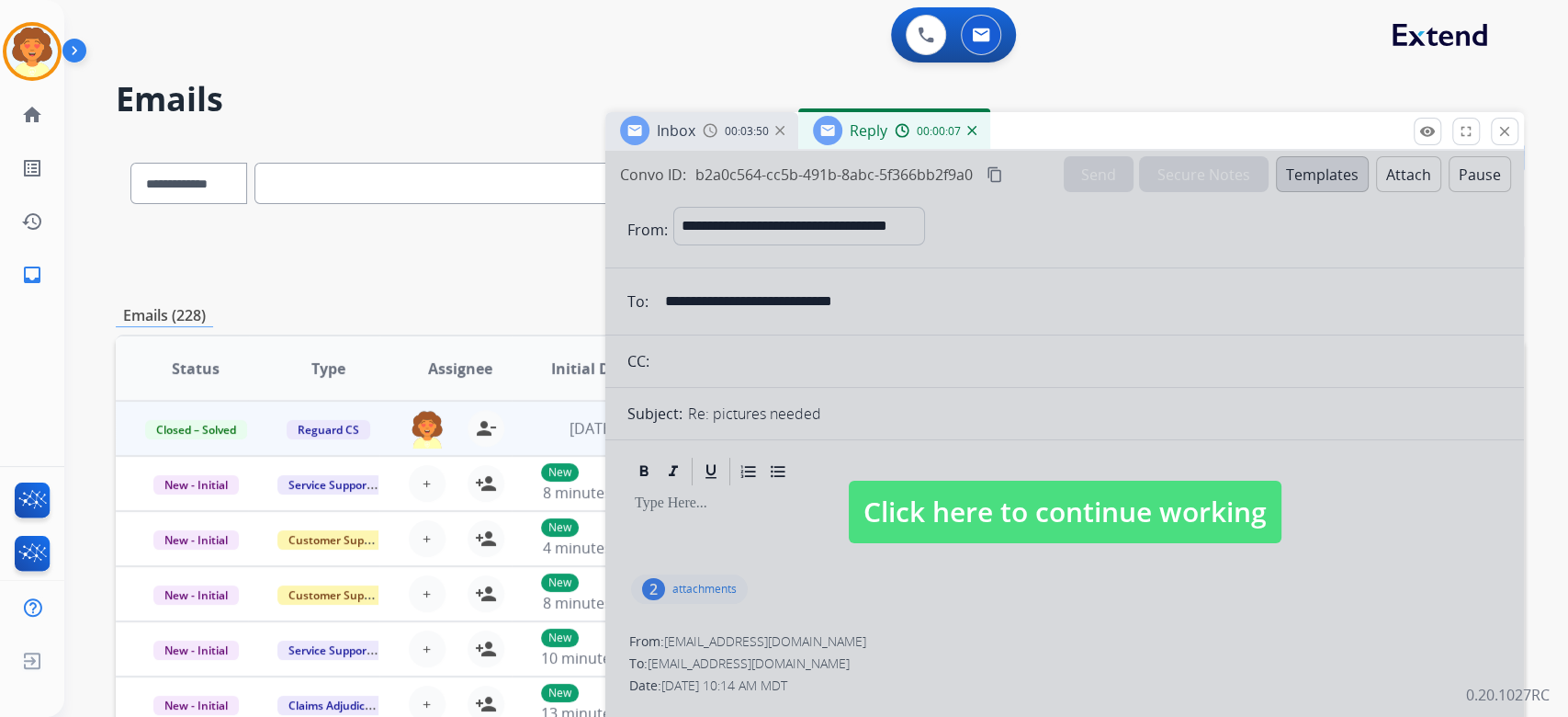
paste input "**********"
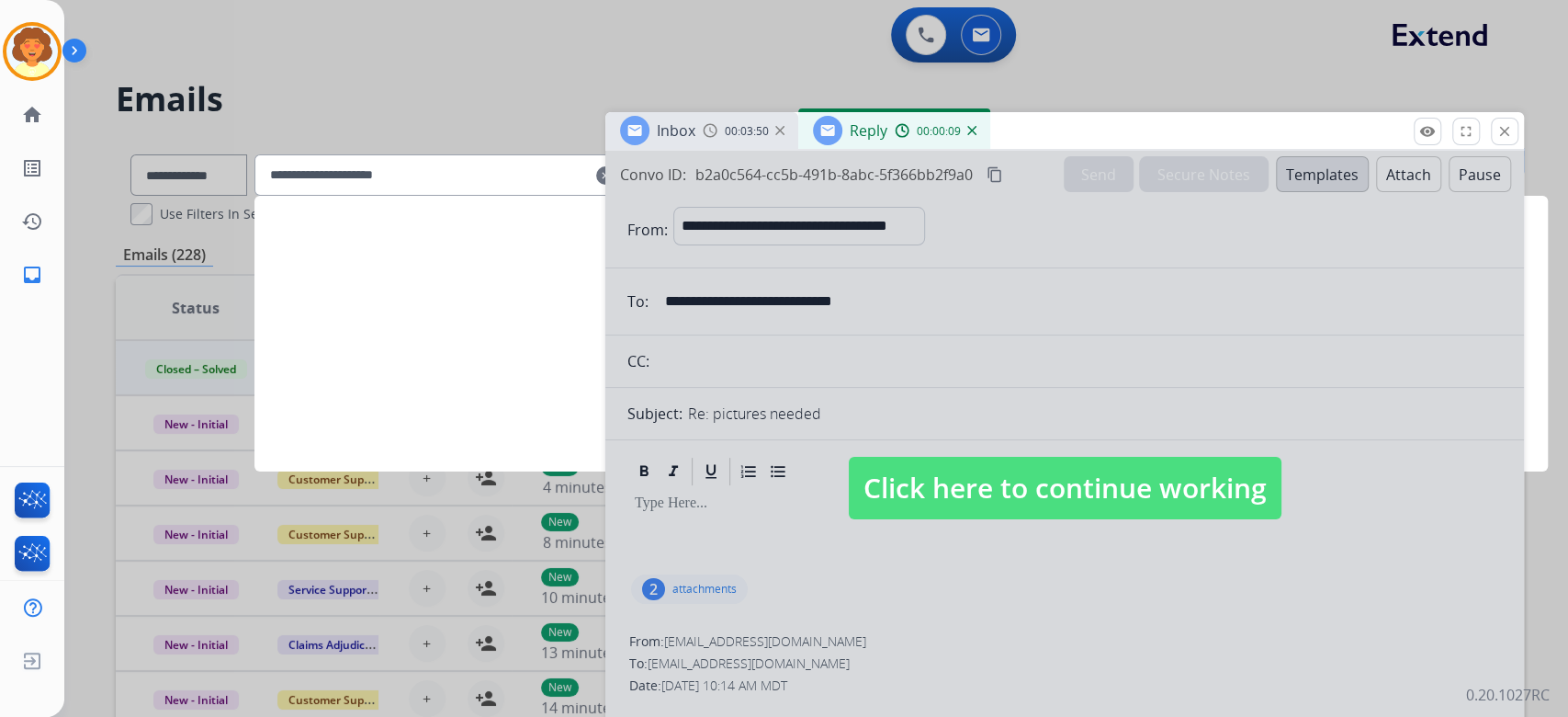
type input "**********"
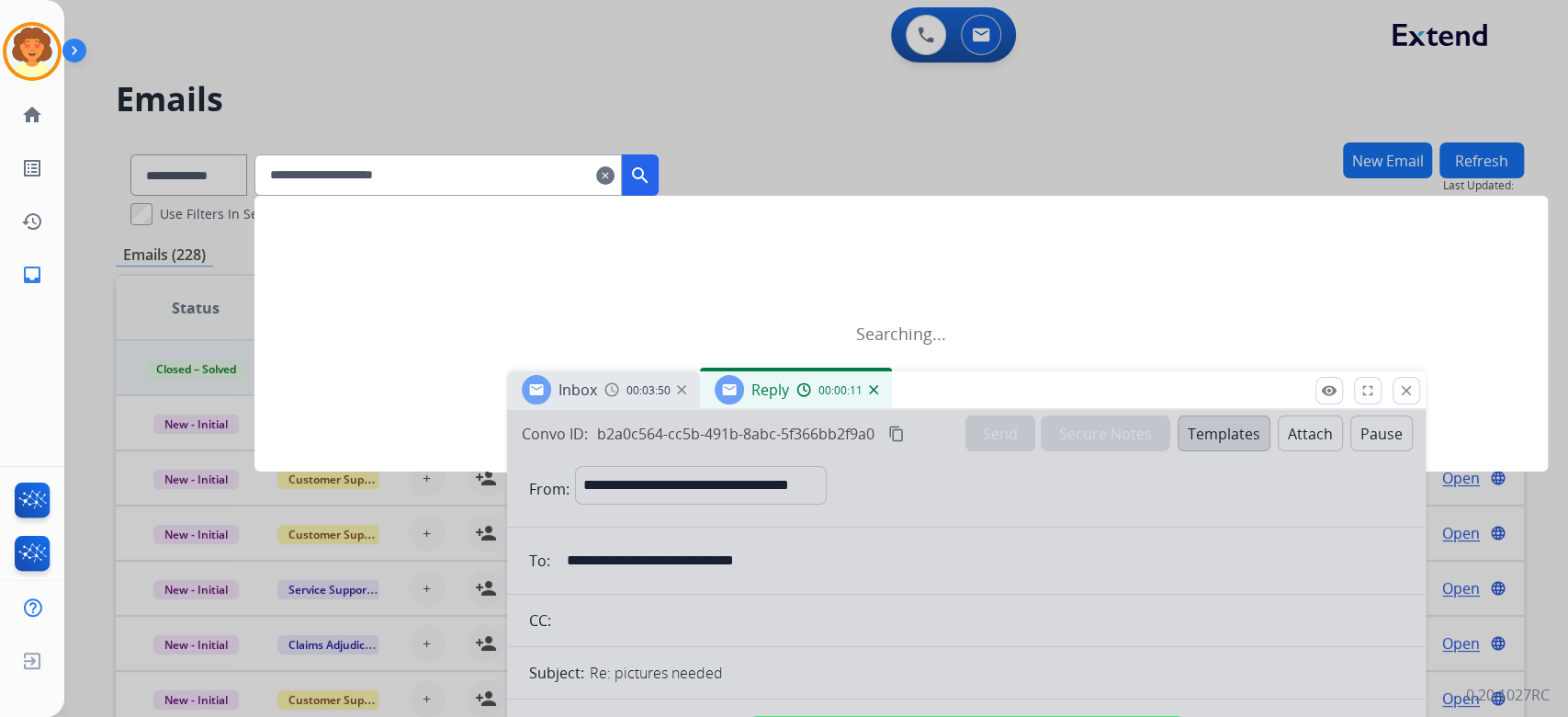
drag, startPoint x: 1278, startPoint y: 204, endPoint x: 1180, endPoint y: 463, distance: 276.9
click at [1180, 410] on div "Inbox 00:03:50 Reply 00:00:11" at bounding box center [966, 390] width 918 height 38
click at [651, 186] on mat-icon "search" at bounding box center [639, 175] width 22 height 22
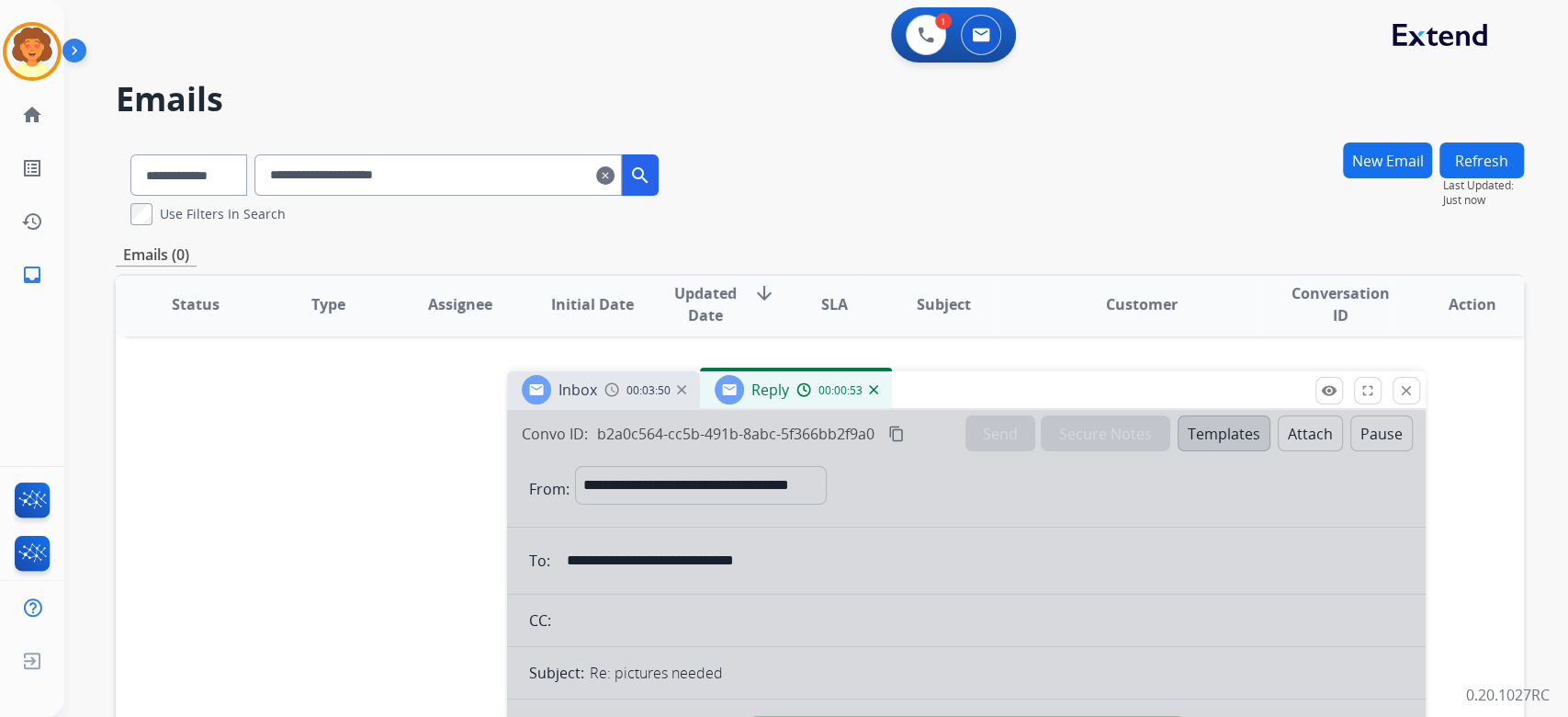
click at [659, 196] on button "search" at bounding box center [639, 175] width 36 height 41
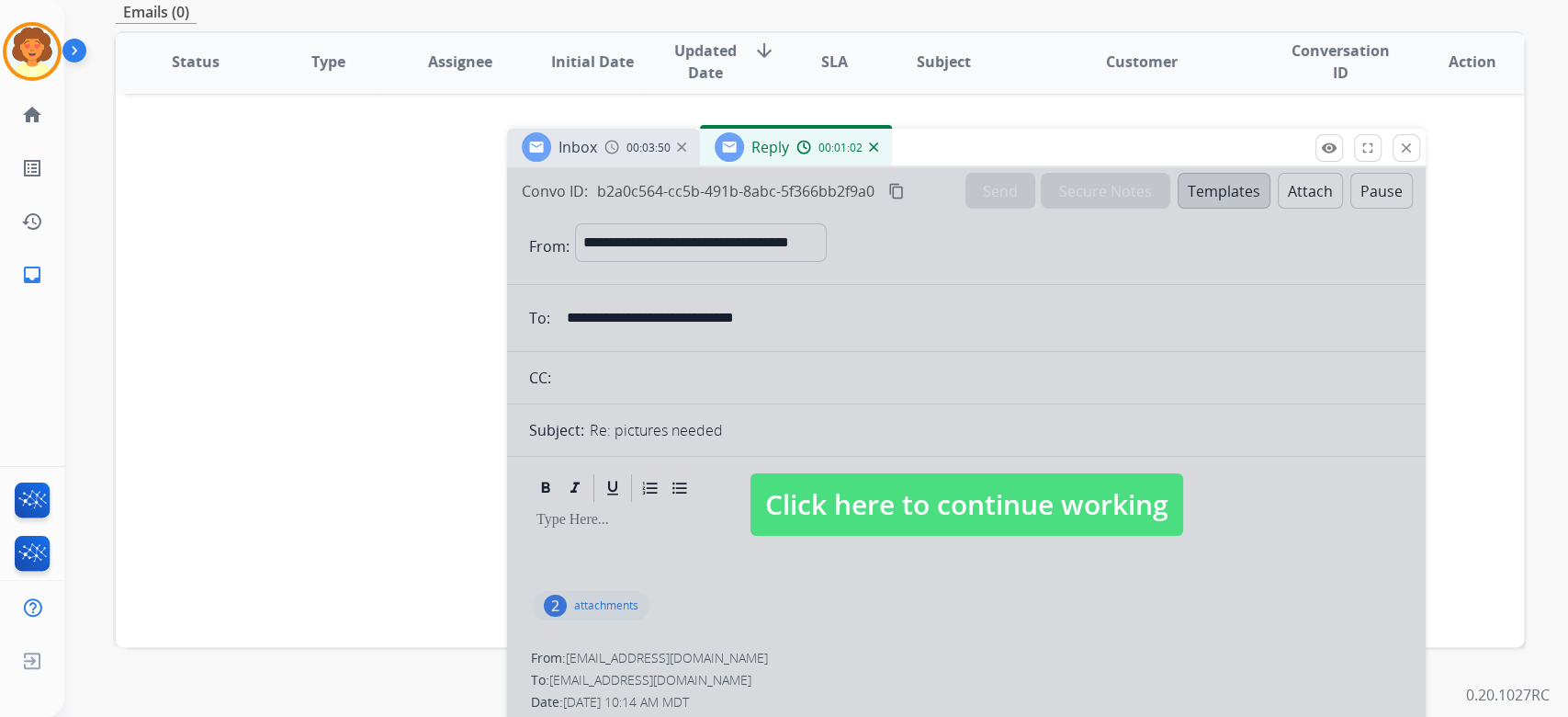
scroll to position [244, 0]
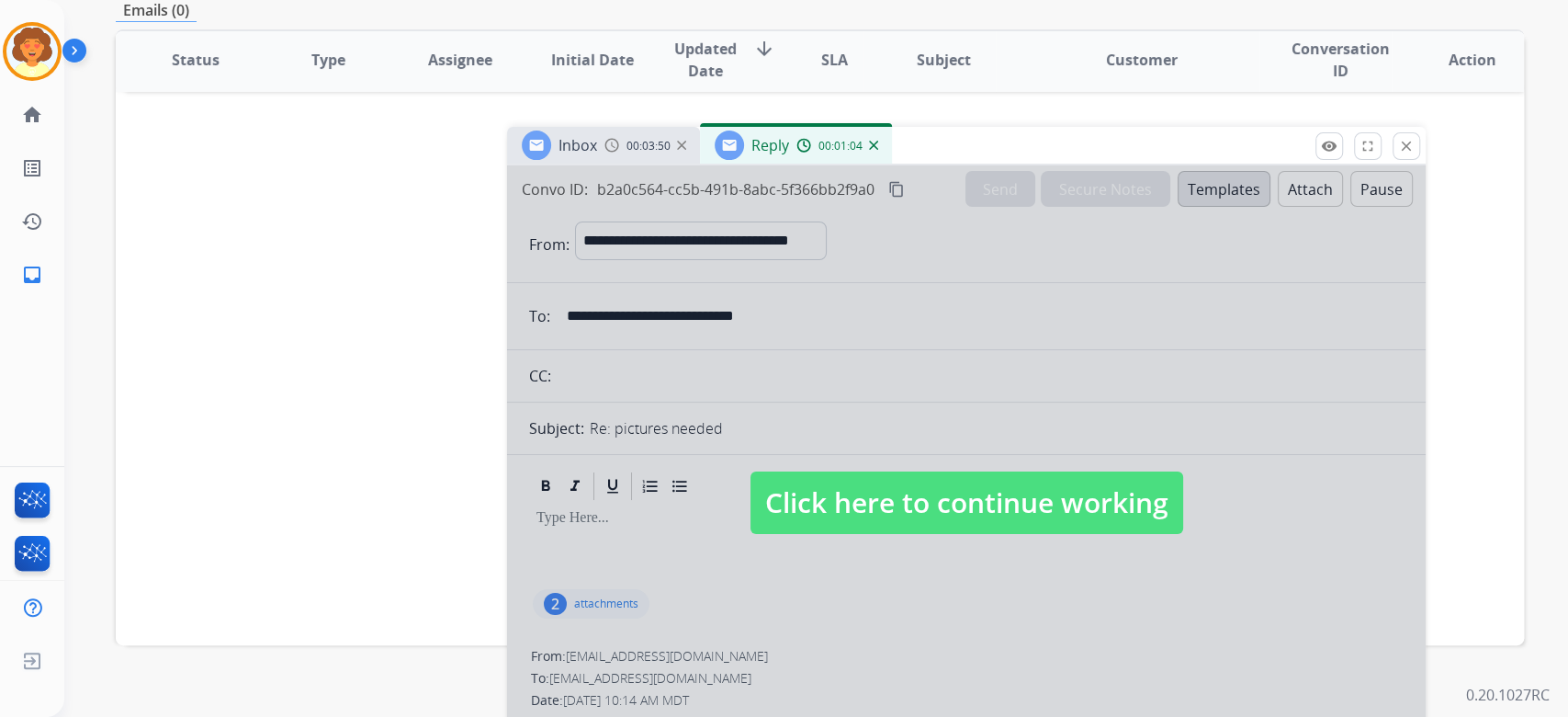
click at [1426, 332] on div "Sorry! There are no emails to display for current" at bounding box center [819, 338] width 1408 height 614
click at [1398, 155] on mat-icon "close" at bounding box center [1406, 145] width 16 height 16
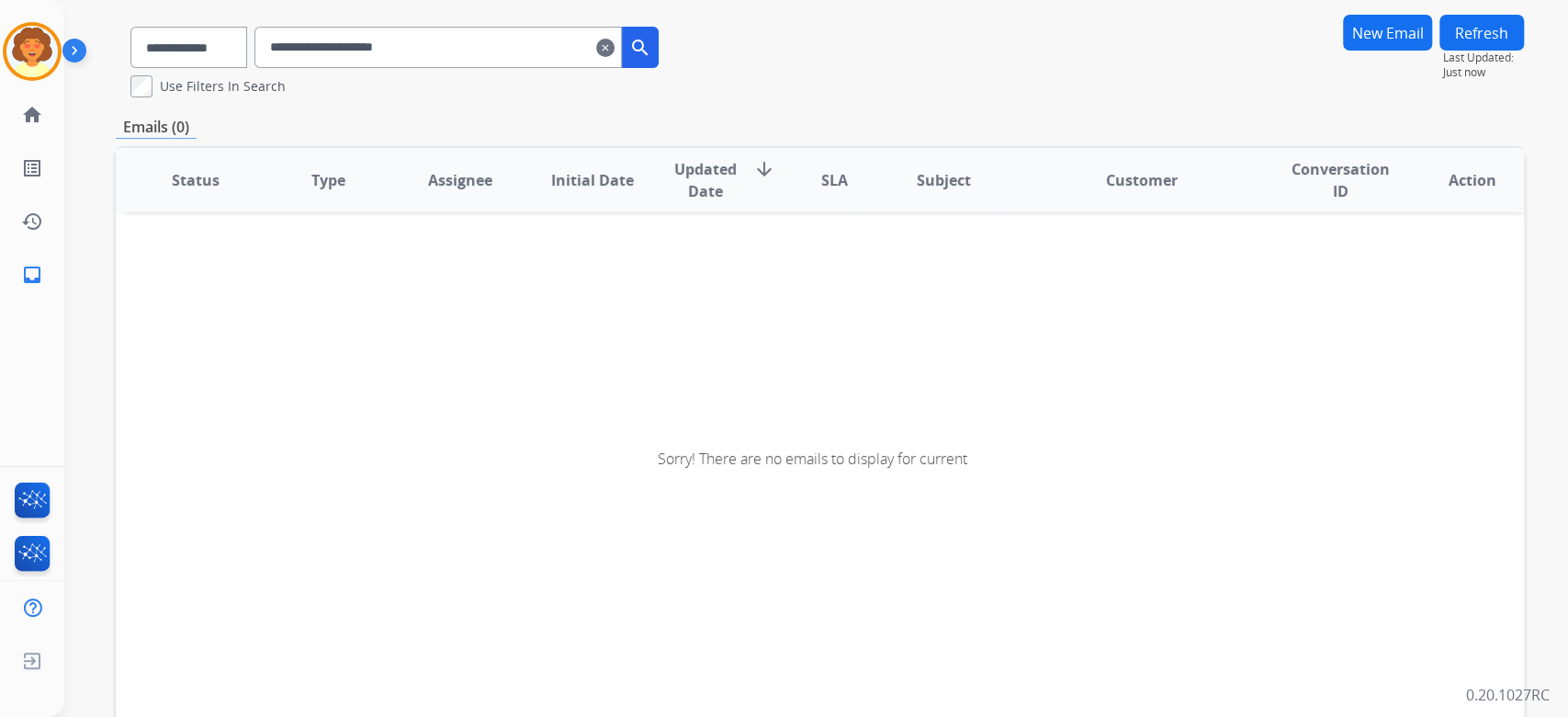
scroll to position [0, 0]
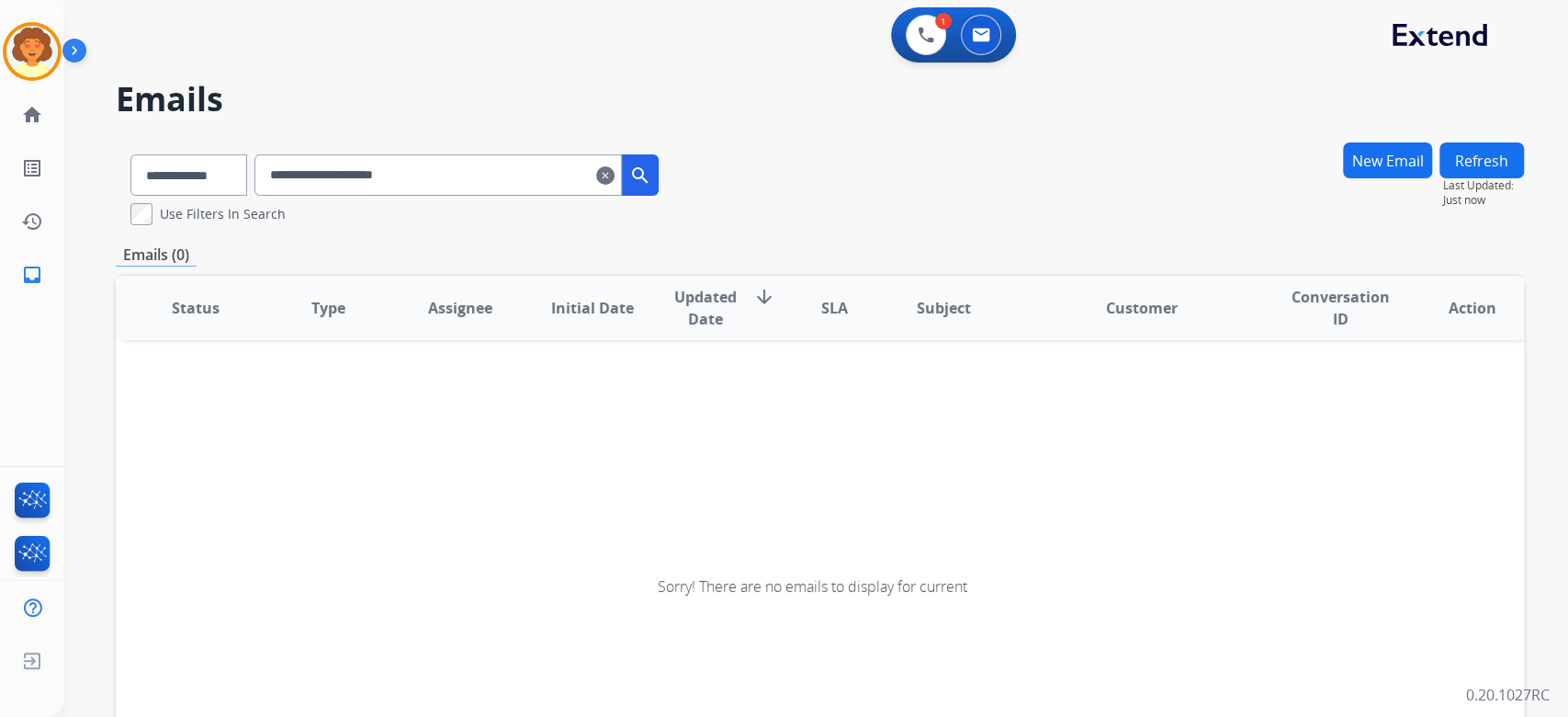
click at [1343, 179] on button "New Email" at bounding box center [1387, 160] width 89 height 36
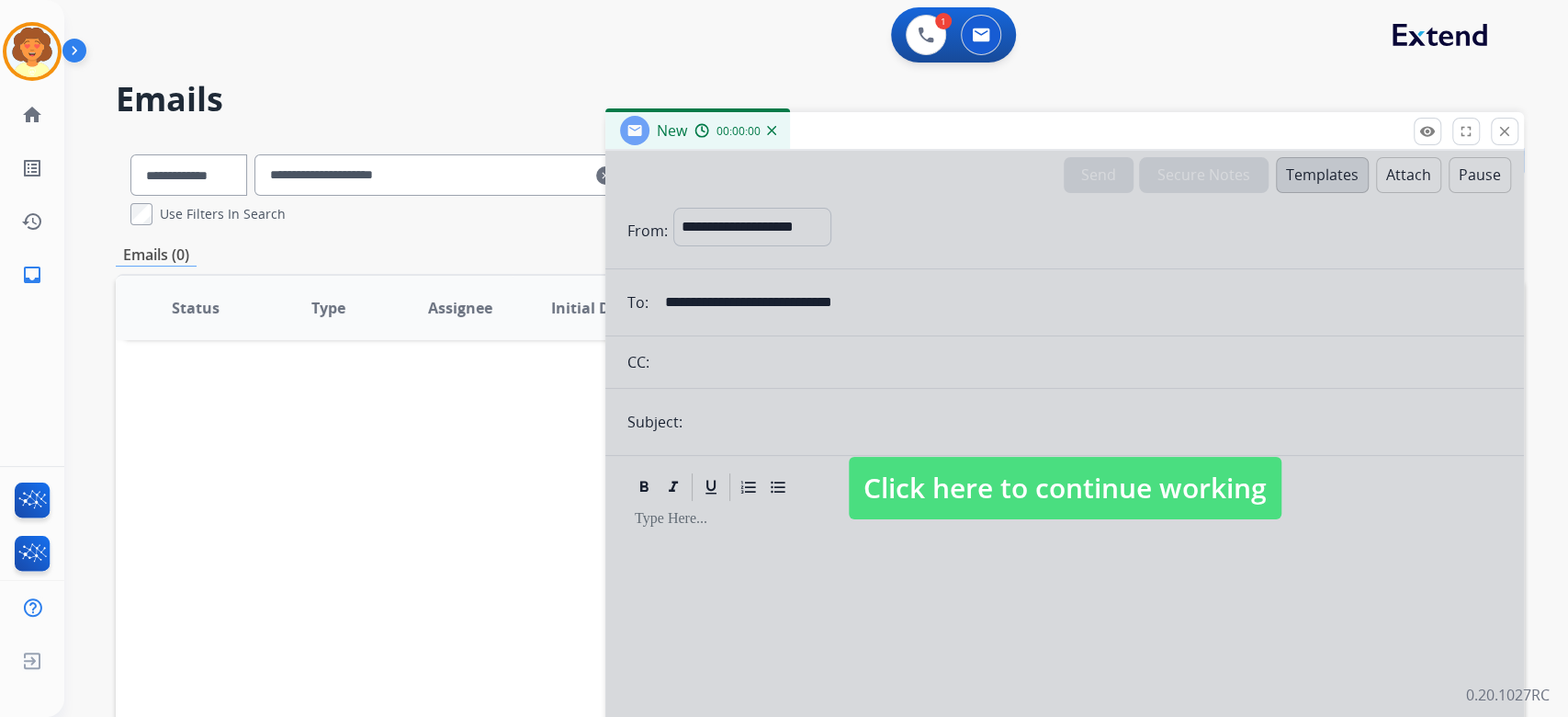
select select "**********"
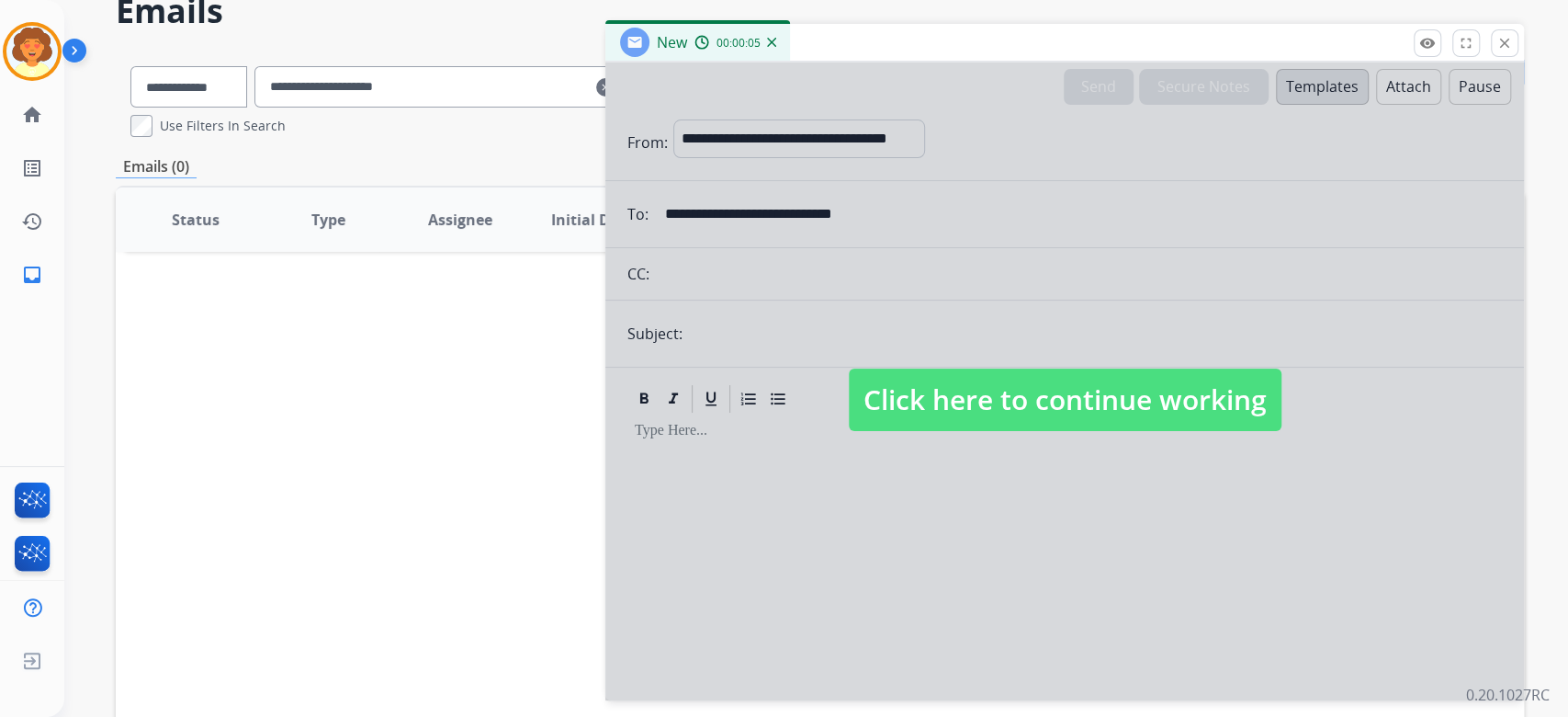
scroll to position [122, 0]
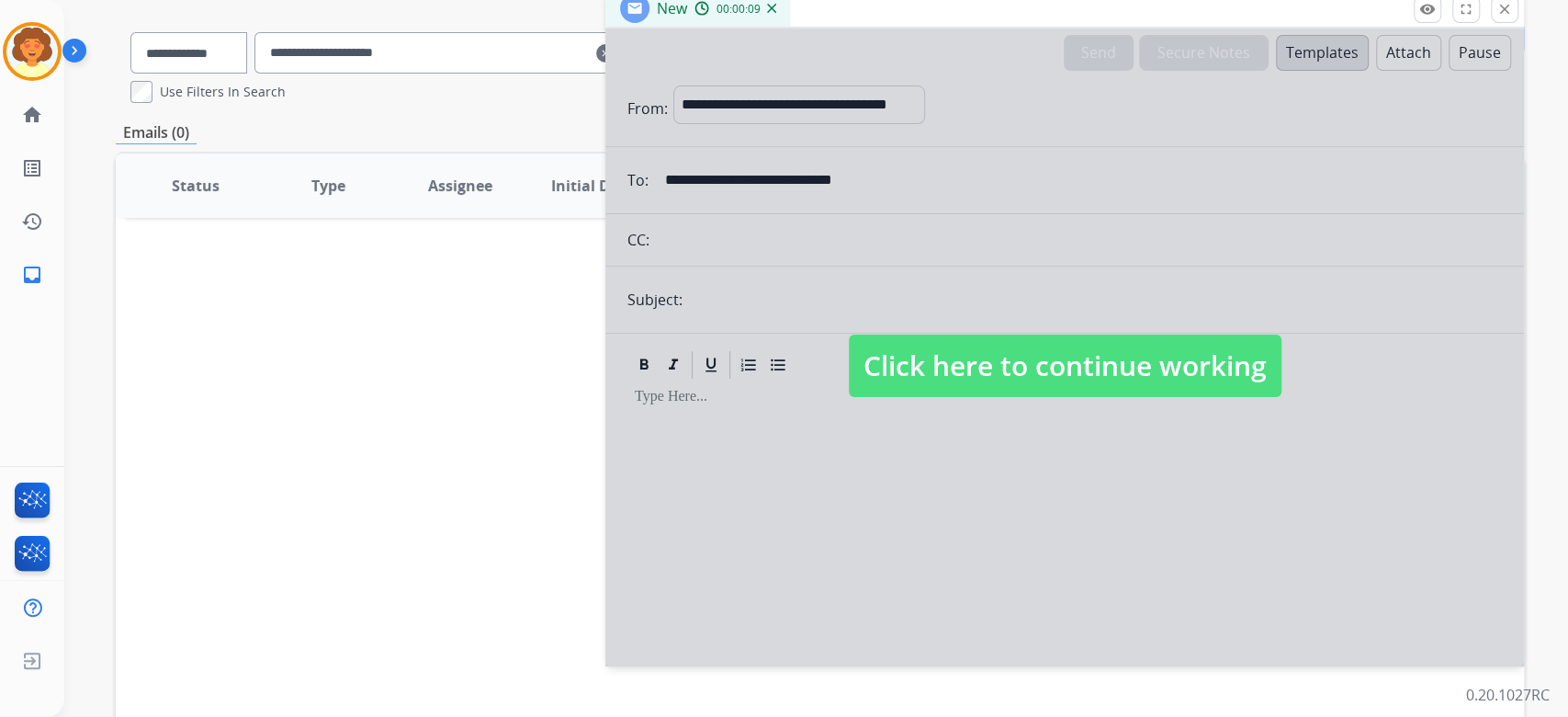
click at [691, 516] on div at bounding box center [1064, 348] width 918 height 638
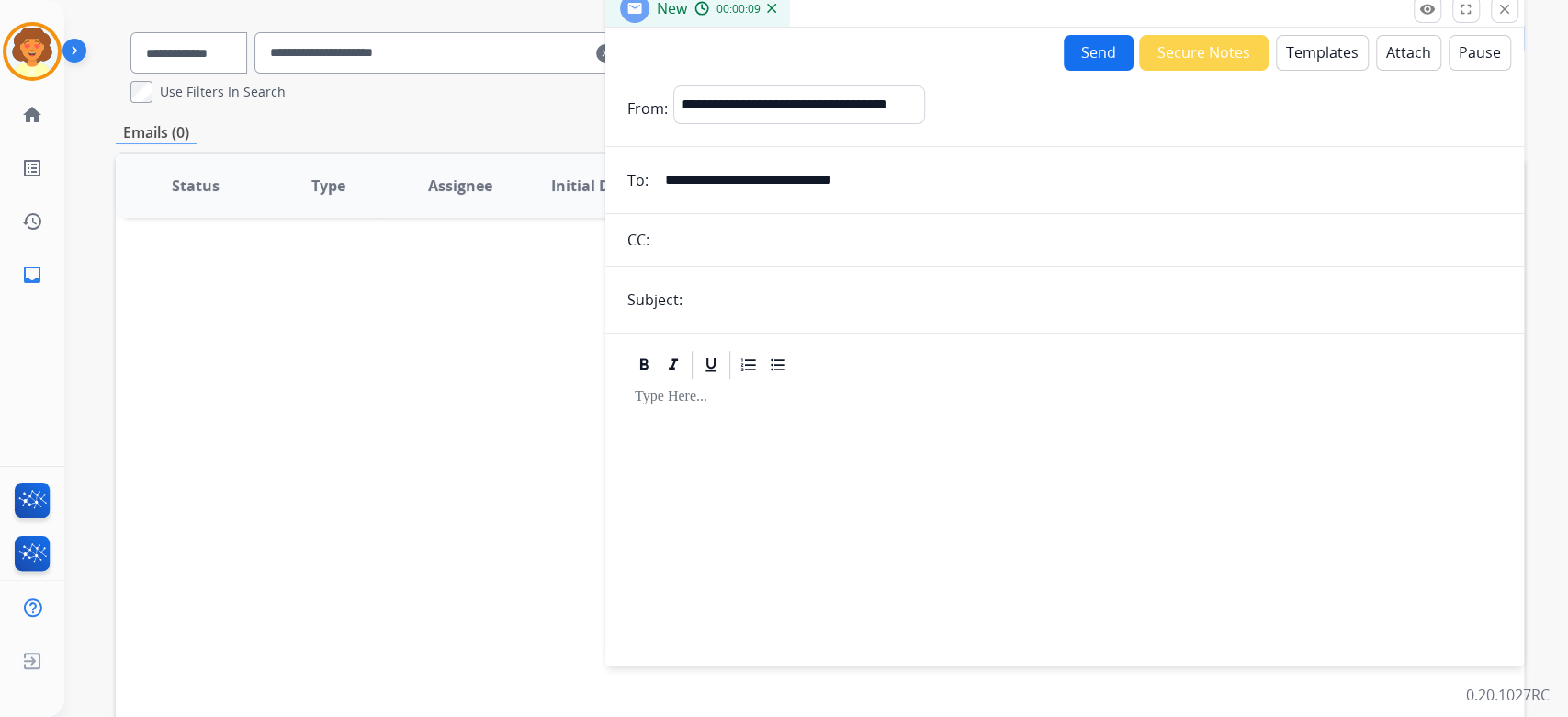
click at [767, 318] on input "text" at bounding box center [1095, 299] width 814 height 36
type input "**********"
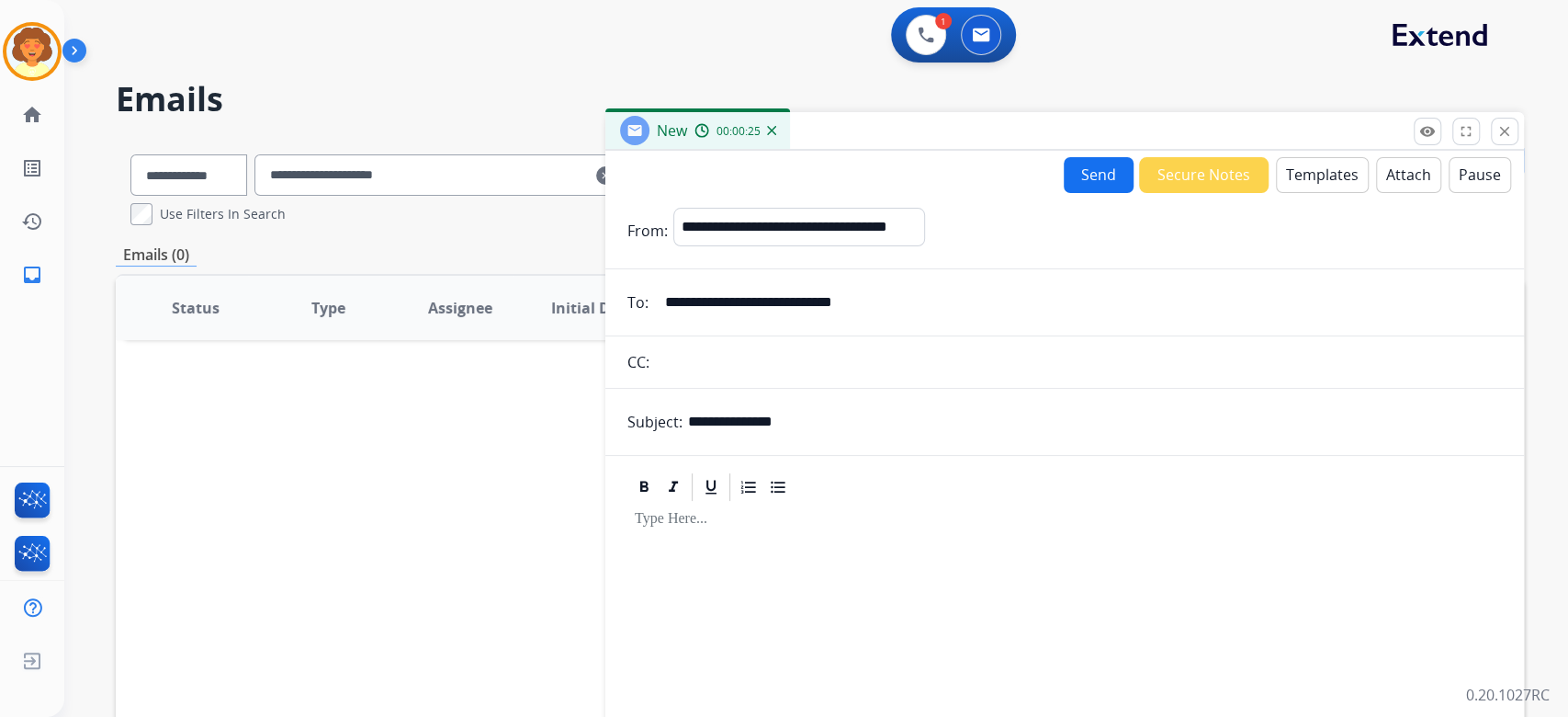
scroll to position [244, 0]
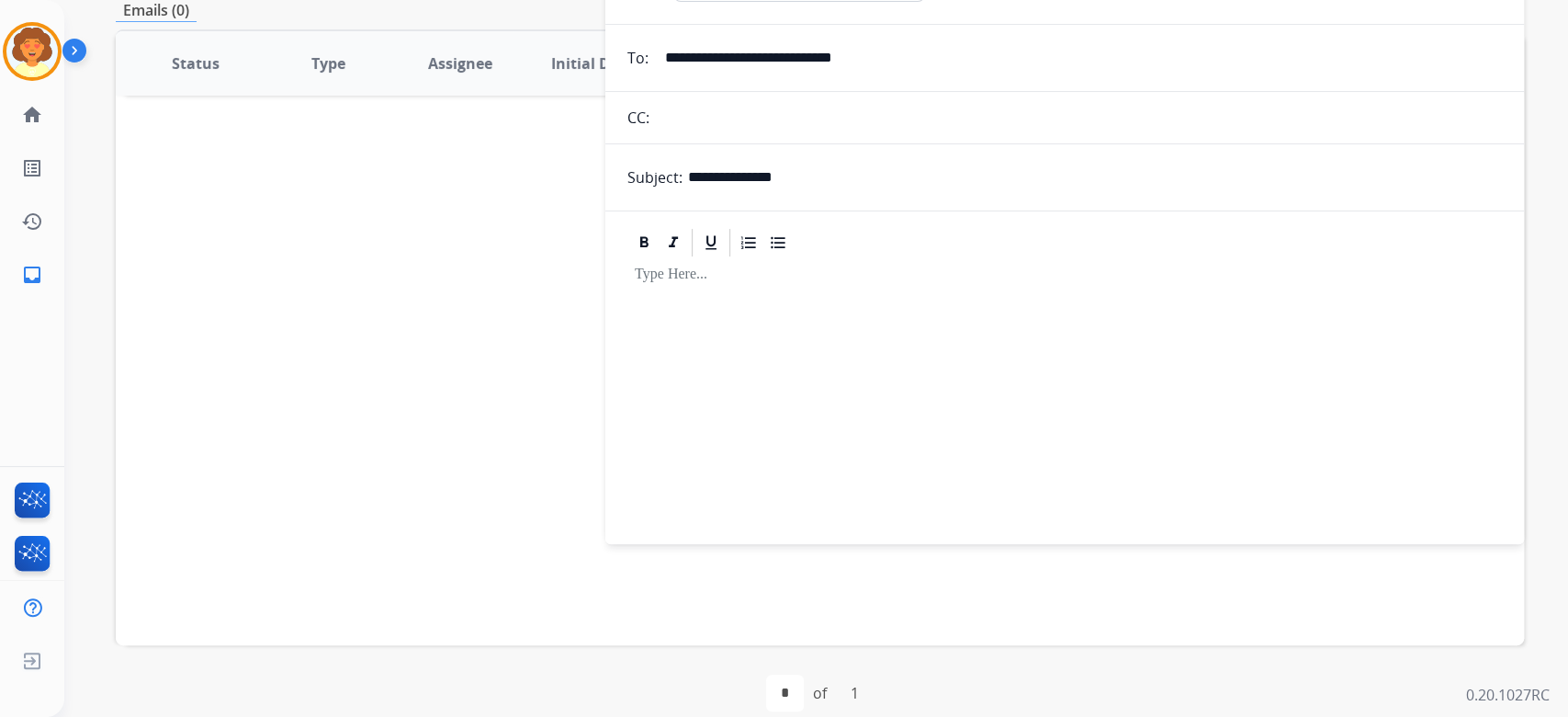
click at [702, 525] on div at bounding box center [1064, 391] width 874 height 266
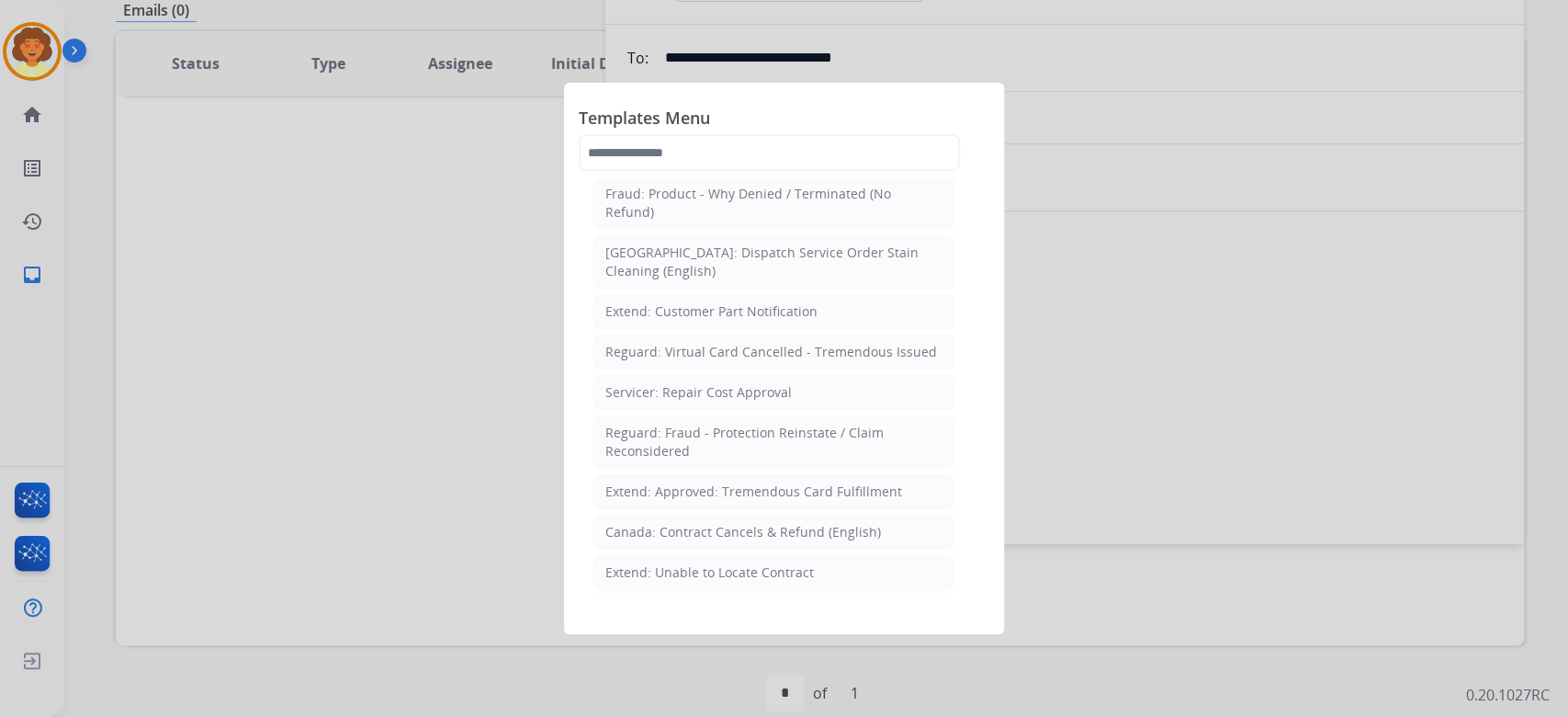
scroll to position [612, 0]
click at [784, 21] on div "Reguard: Standard Template" at bounding box center [694, 11] width 178 height 18
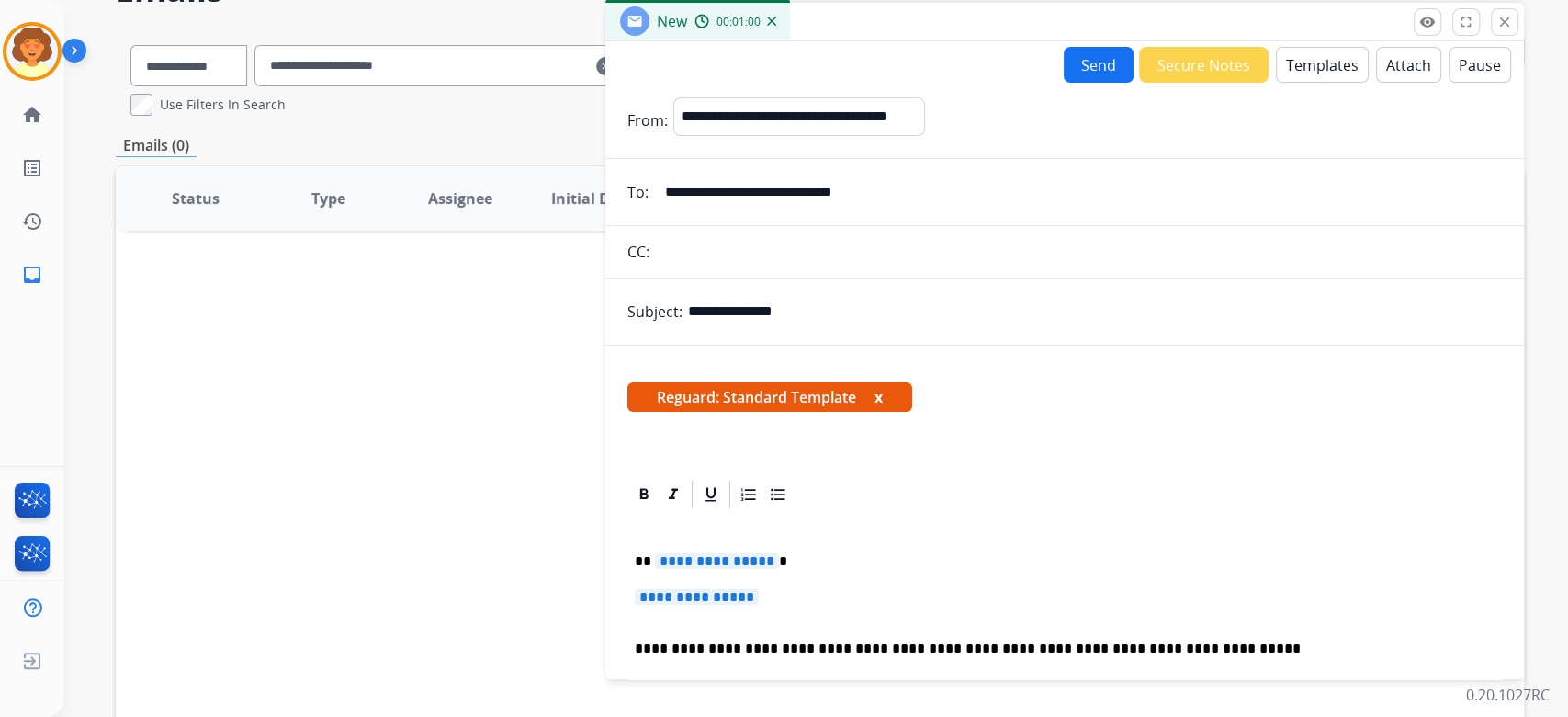
scroll to position [0, 0]
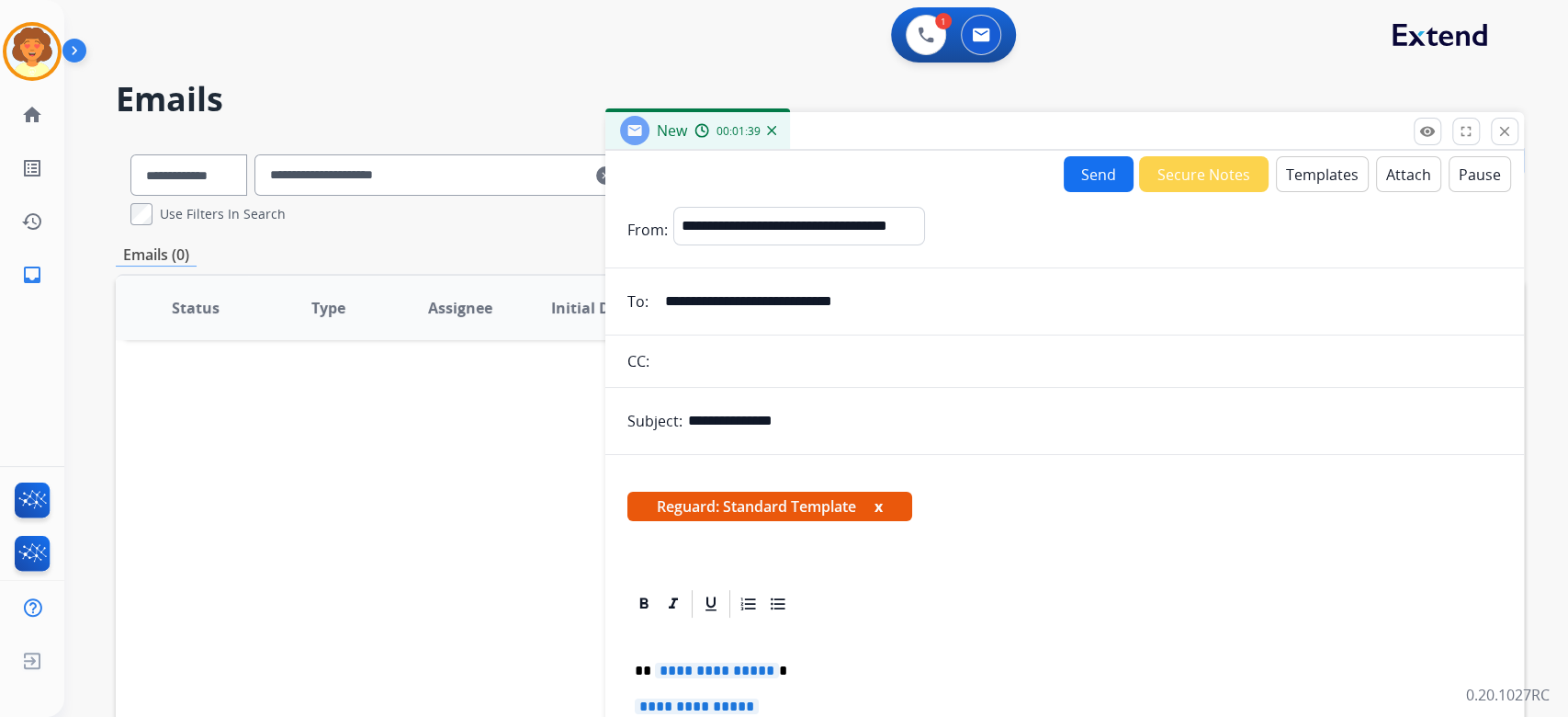
drag, startPoint x: 1017, startPoint y: 431, endPoint x: 679, endPoint y: 414, distance: 338.4
click at [679, 320] on input "**********" at bounding box center [1077, 301] width 847 height 36
drag, startPoint x: 661, startPoint y: 428, endPoint x: 1198, endPoint y: 482, distance: 539.7
click at [1198, 482] on form "**********" at bounding box center [1064, 601] width 918 height 818
drag, startPoint x: 668, startPoint y: 430, endPoint x: 933, endPoint y: 432, distance: 265.0
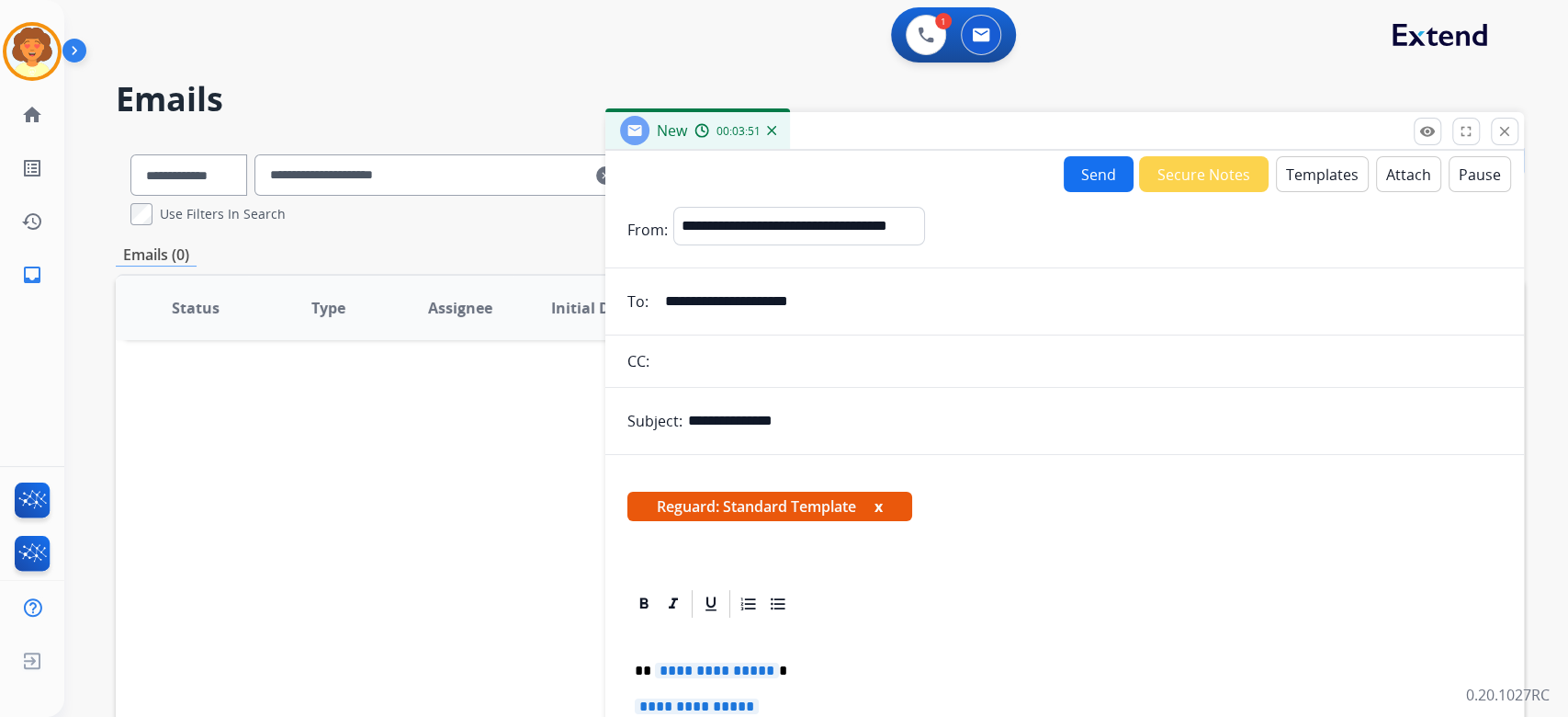
click at [933, 320] on input "**********" at bounding box center [1077, 301] width 847 height 36
type input "**********"
drag, startPoint x: 407, startPoint y: 251, endPoint x: 686, endPoint y: 247, distance: 279.0
click at [686, 247] on div "**********" at bounding box center [819, 561] width 1408 height 845
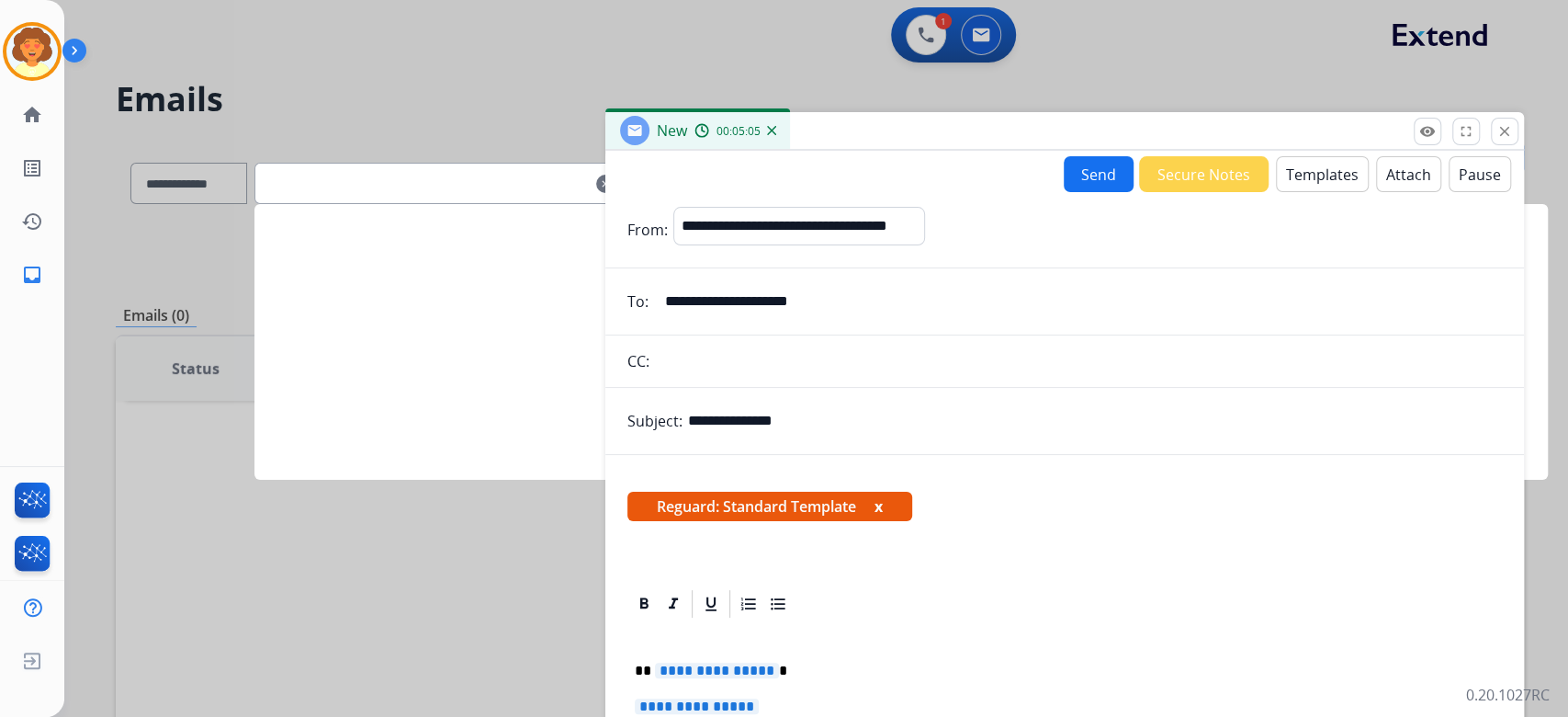
click at [420, 204] on input "text" at bounding box center [438, 182] width 367 height 41
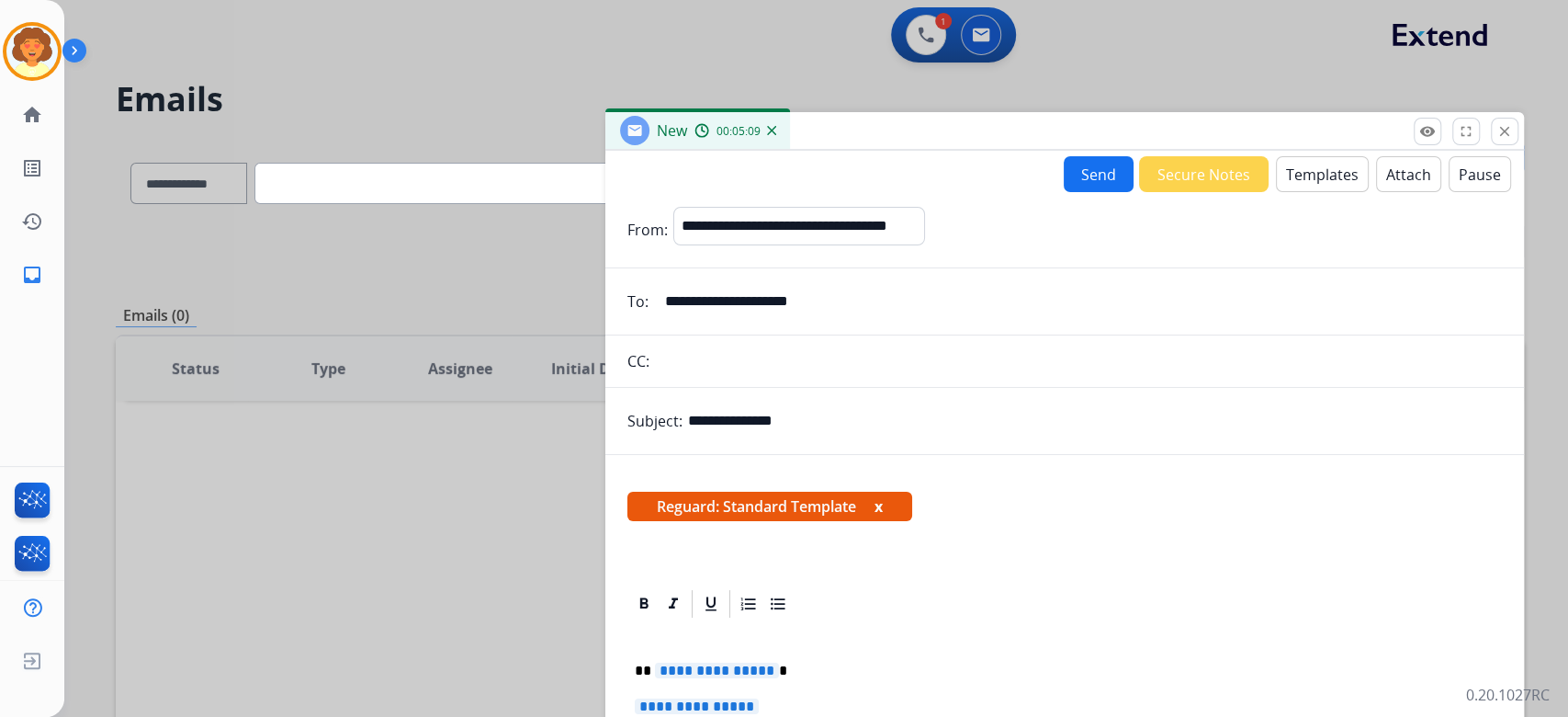
paste input "**********"
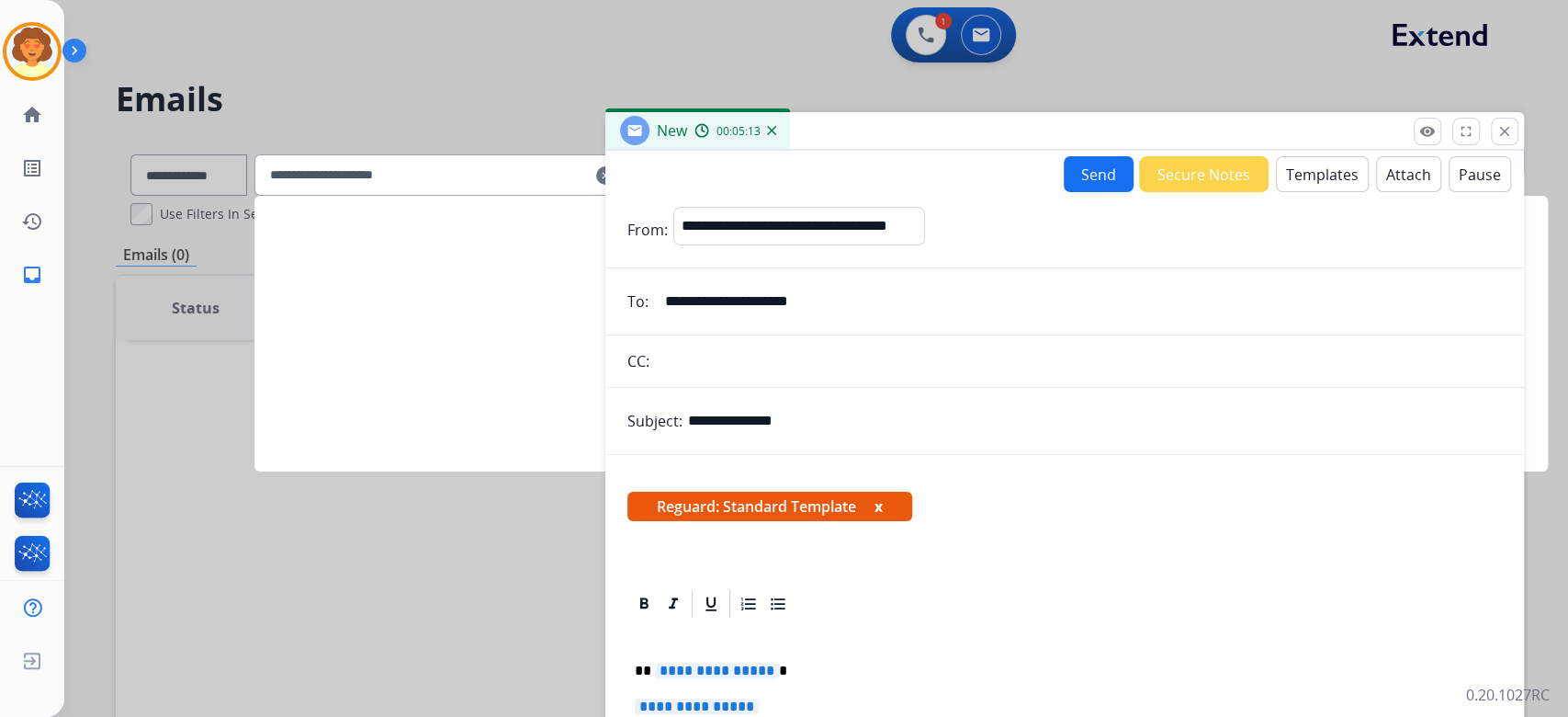
type input "**********"
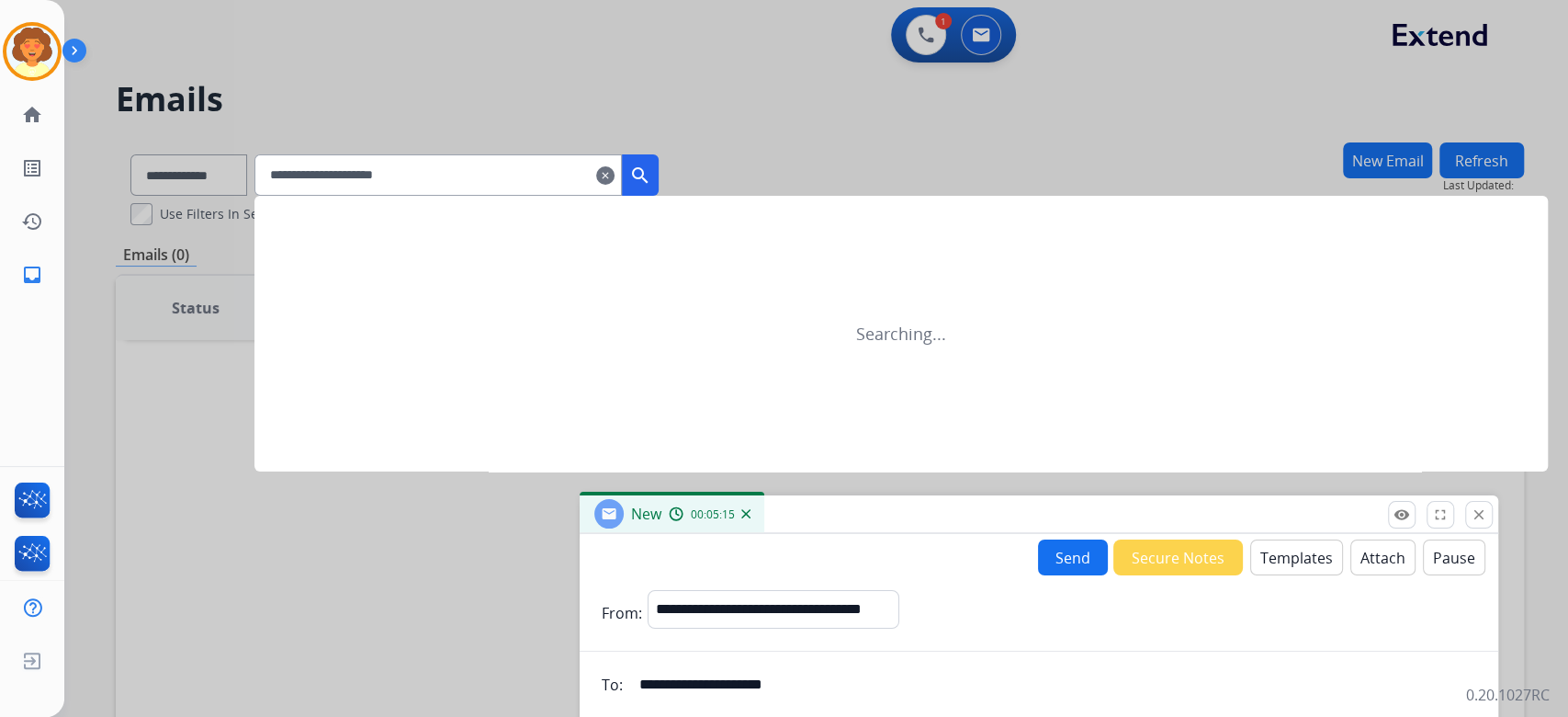
drag, startPoint x: 1233, startPoint y: 208, endPoint x: 1206, endPoint y: 590, distance: 383.0
click at [1206, 534] on div "New 00:05:15" at bounding box center [1038, 515] width 918 height 38
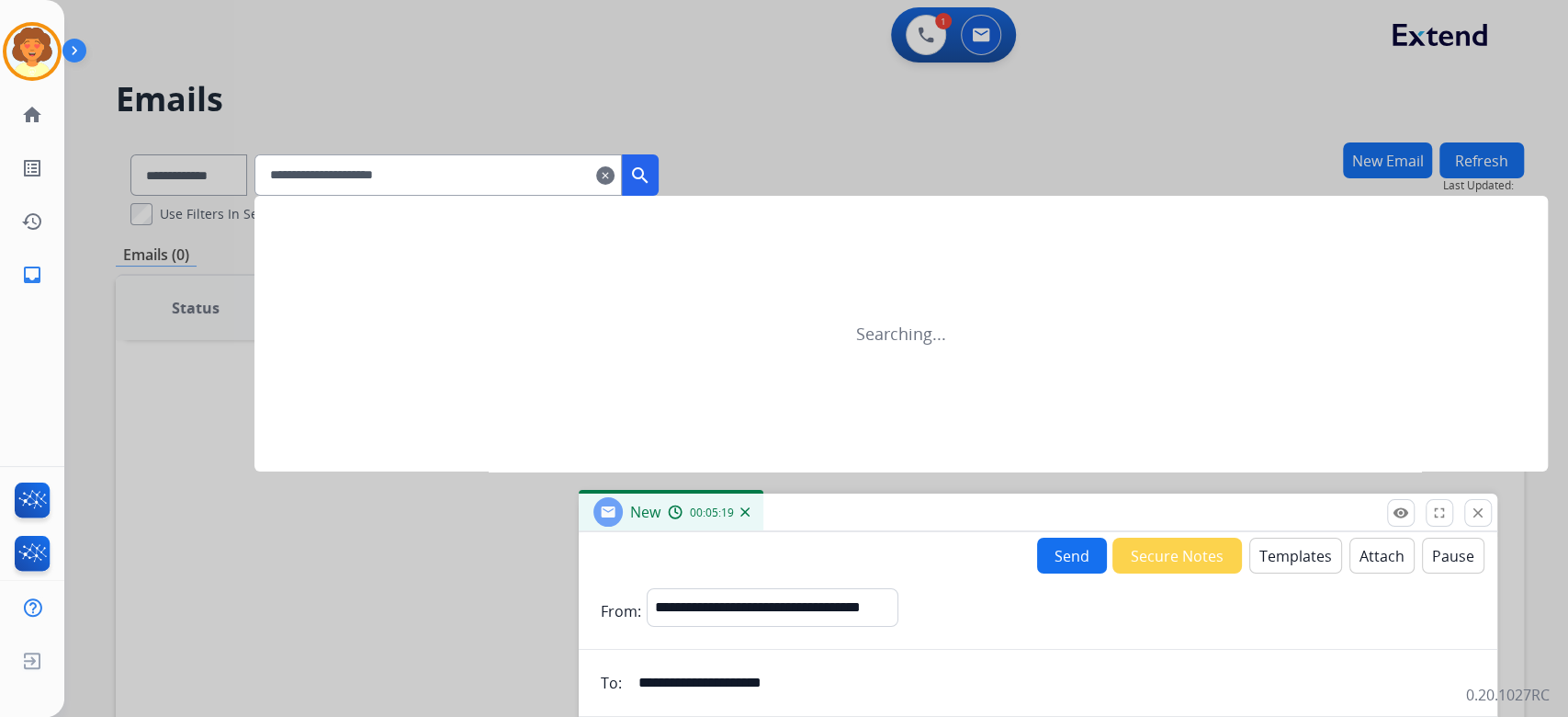
click at [651, 186] on mat-icon "search" at bounding box center [639, 175] width 22 height 22
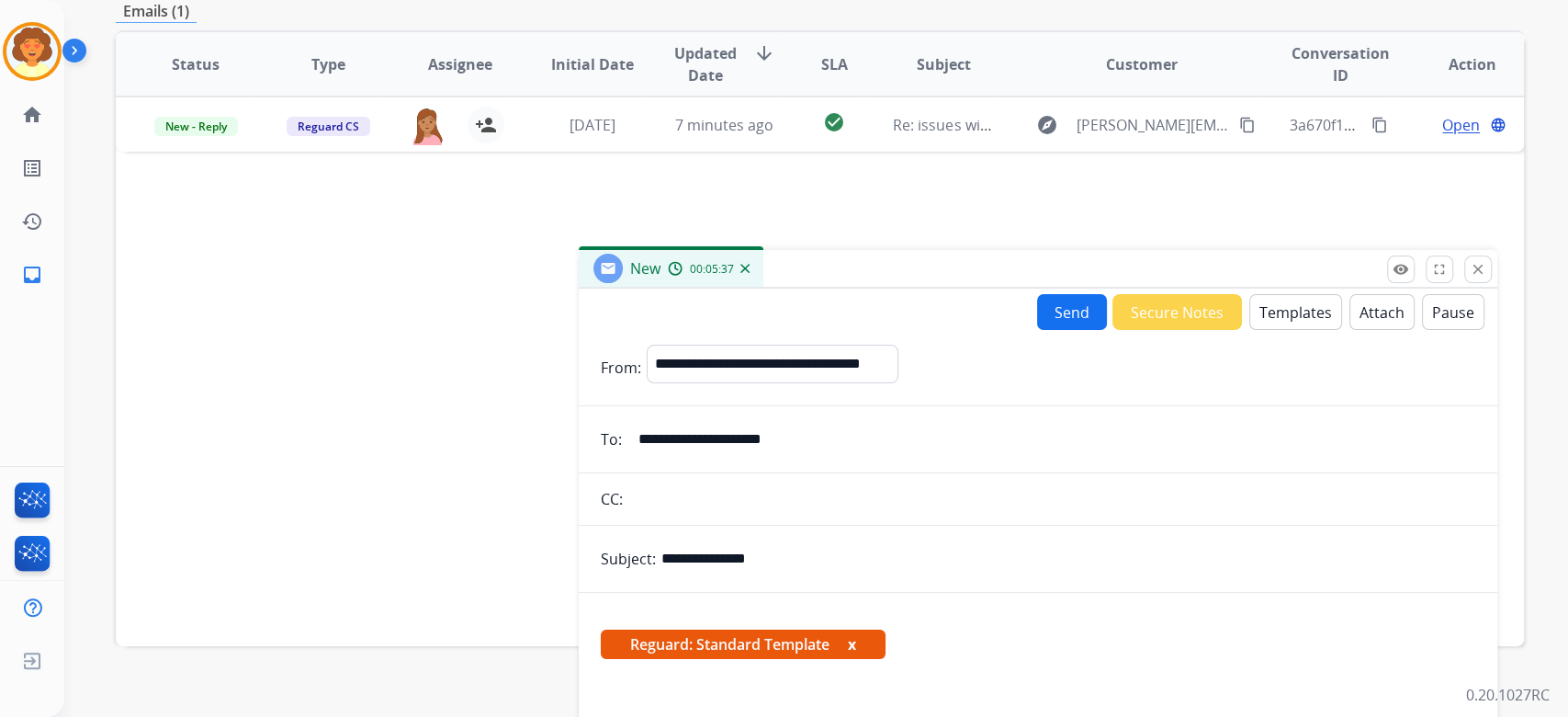
scroll to position [244, 0]
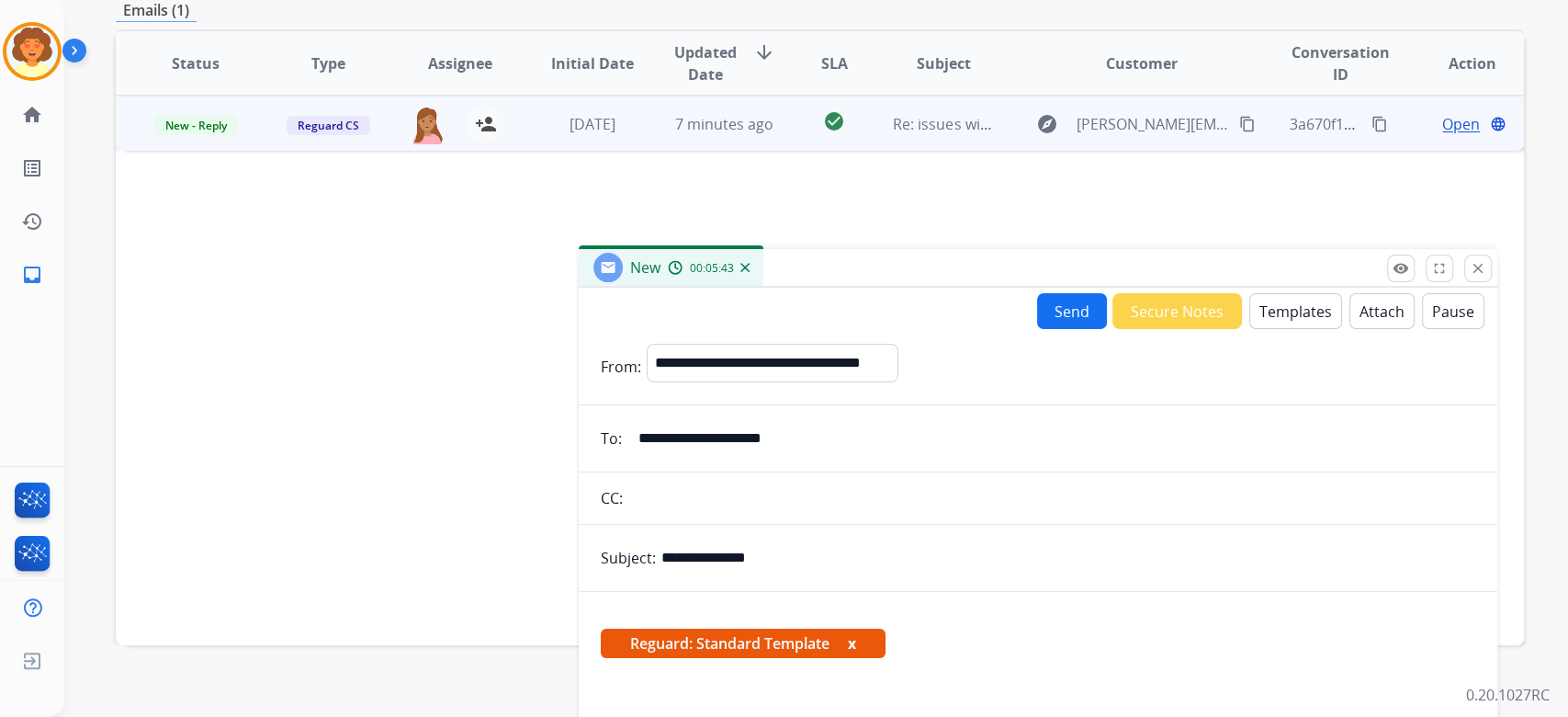
click at [1442, 135] on span "Open" at bounding box center [1460, 123] width 37 height 22
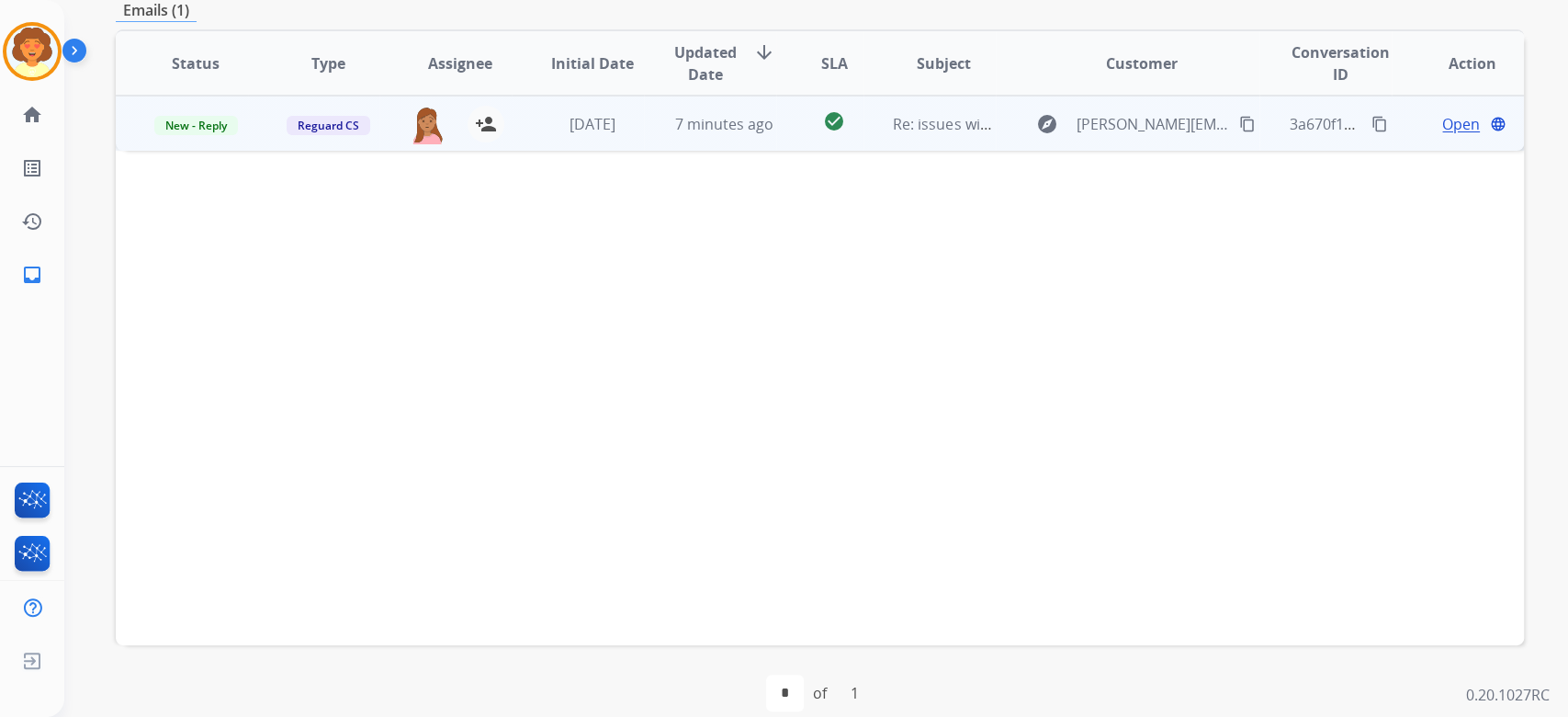
click at [1442, 135] on span "Open" at bounding box center [1460, 123] width 37 height 22
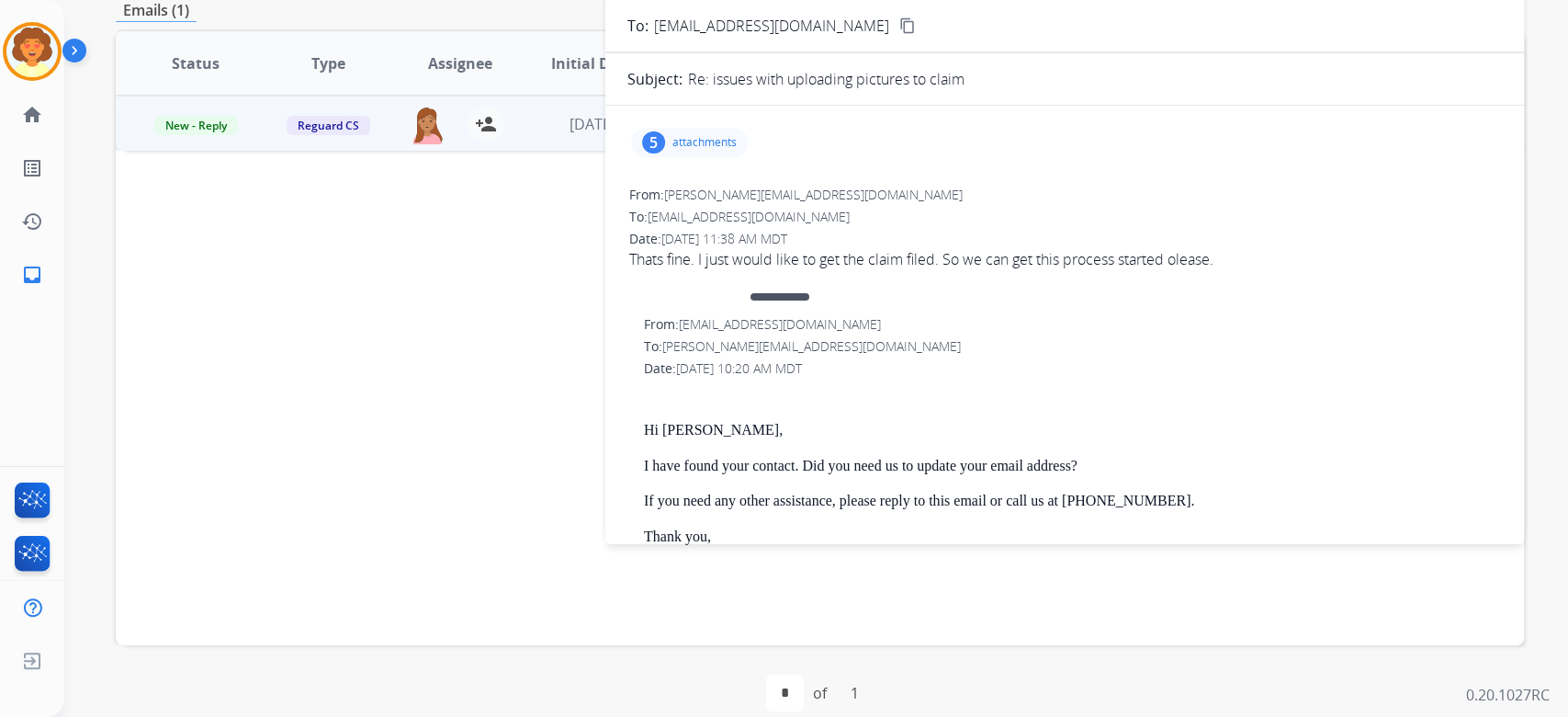
scroll to position [0, 0]
click at [642, 154] on div "5" at bounding box center [654, 142] width 23 height 22
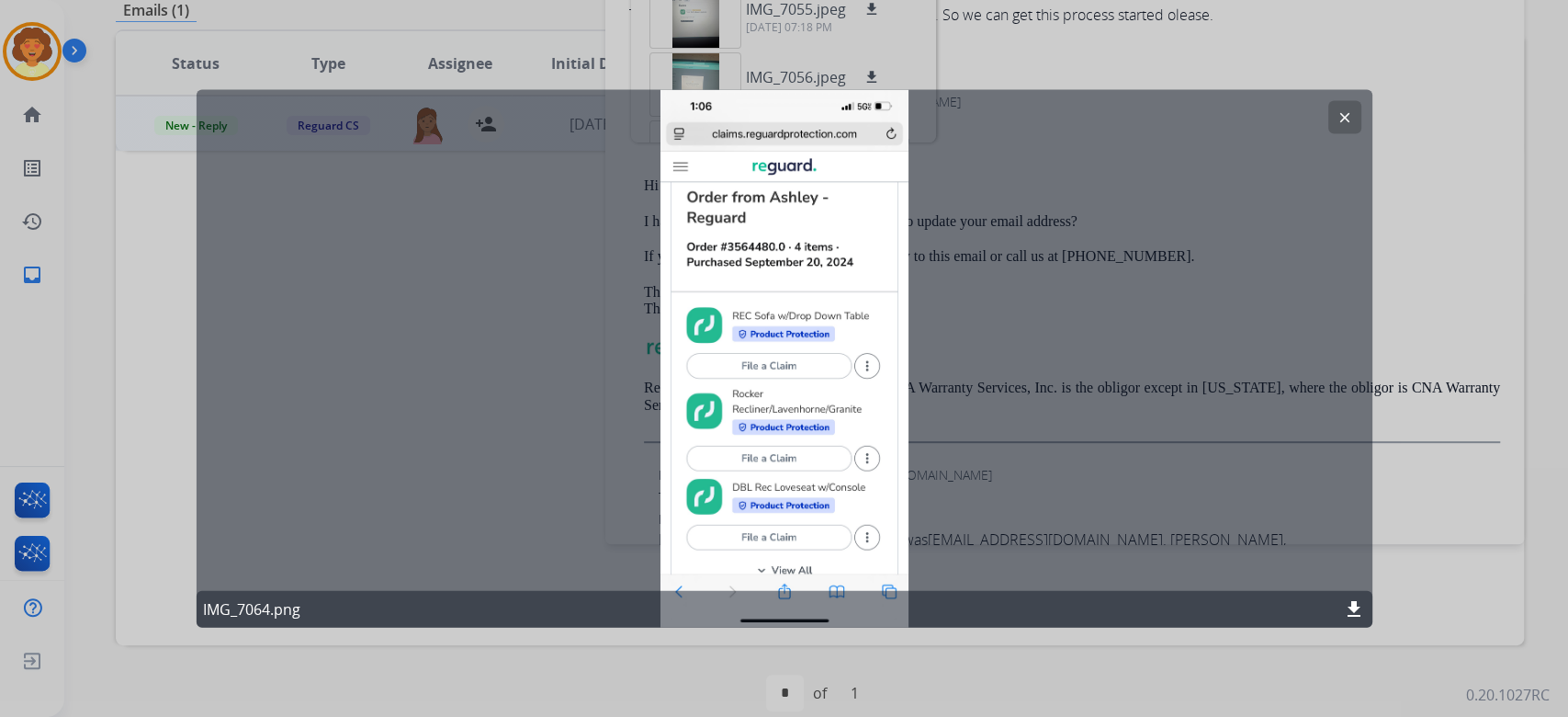
click at [1336, 121] on mat-icon "clear" at bounding box center [1344, 117] width 16 height 16
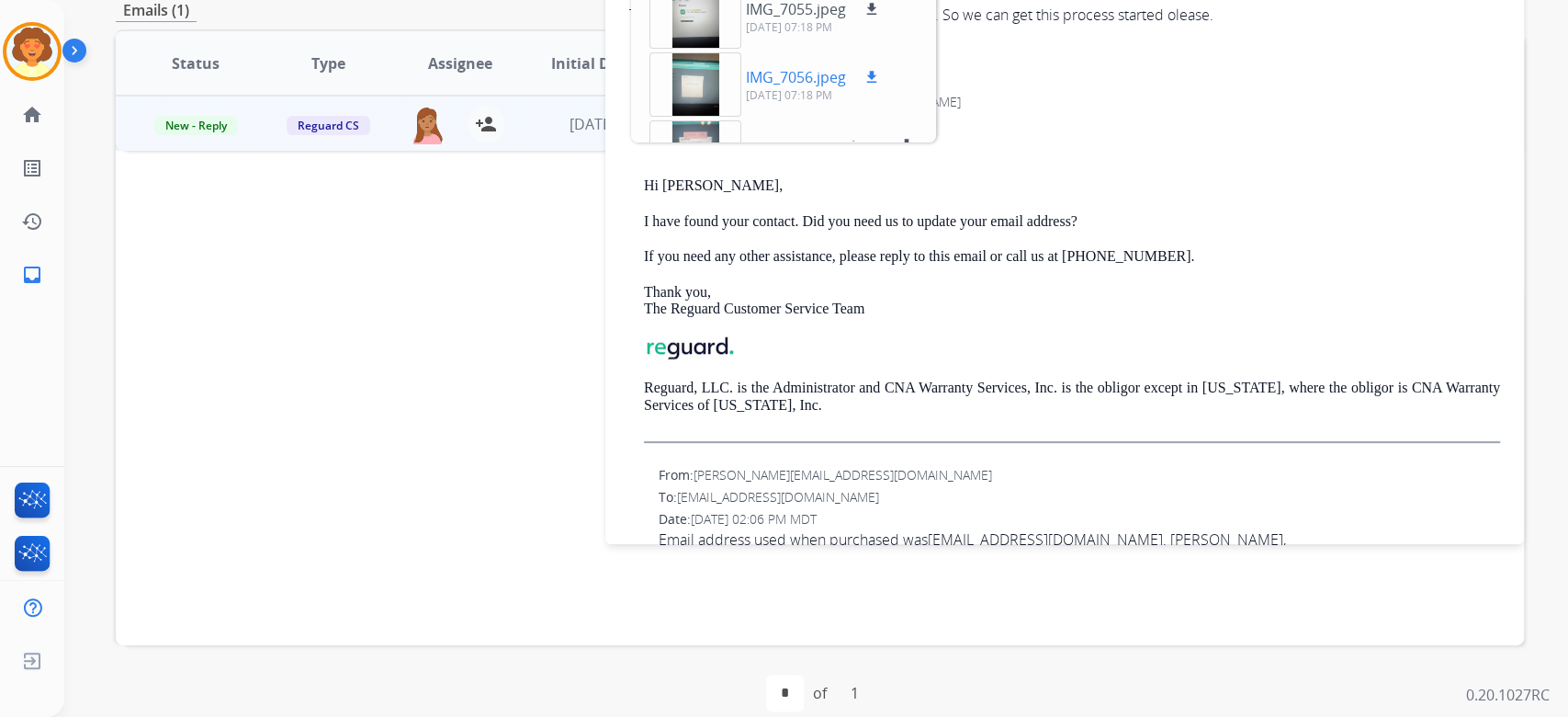
click at [686, 116] on div at bounding box center [695, 84] width 92 height 64
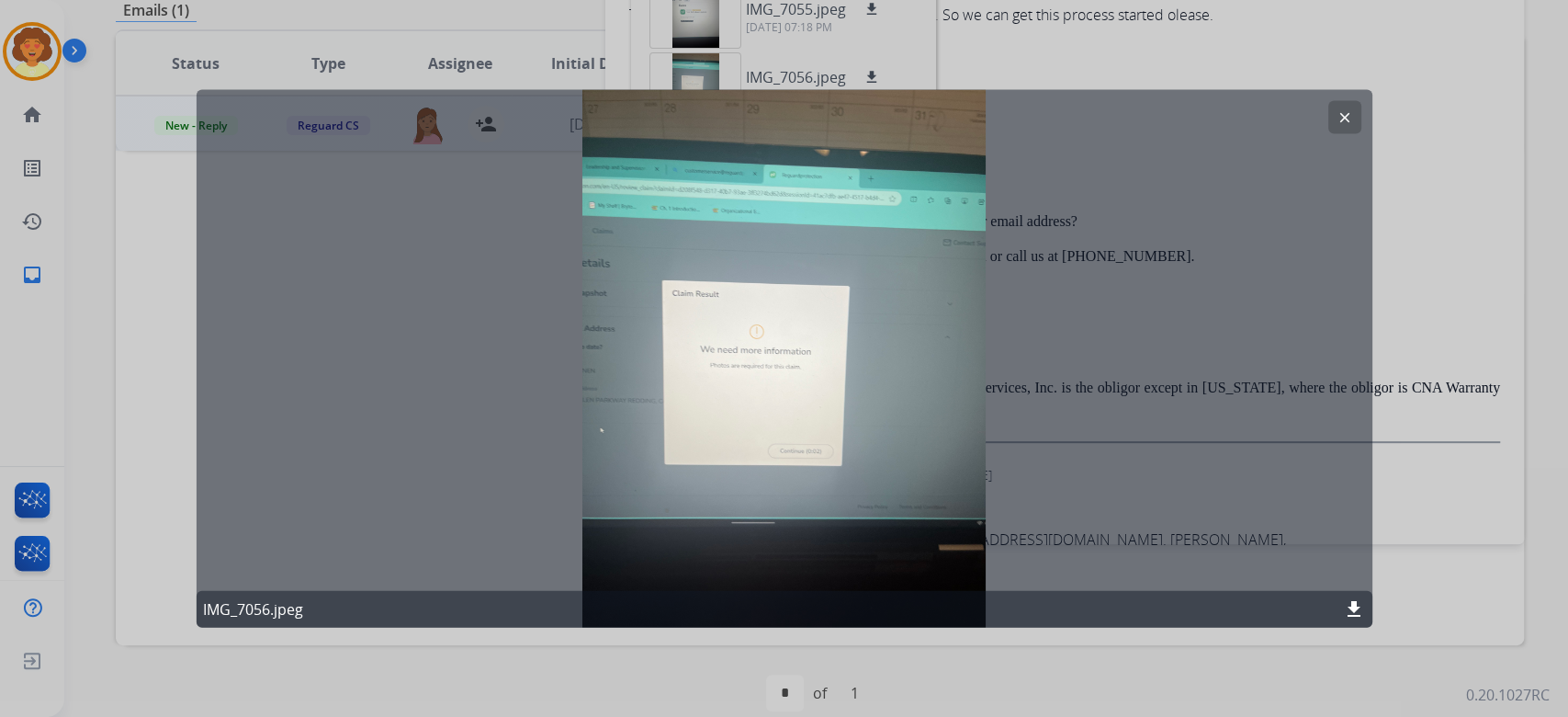
click at [1335, 115] on button "clear" at bounding box center [1344, 117] width 33 height 33
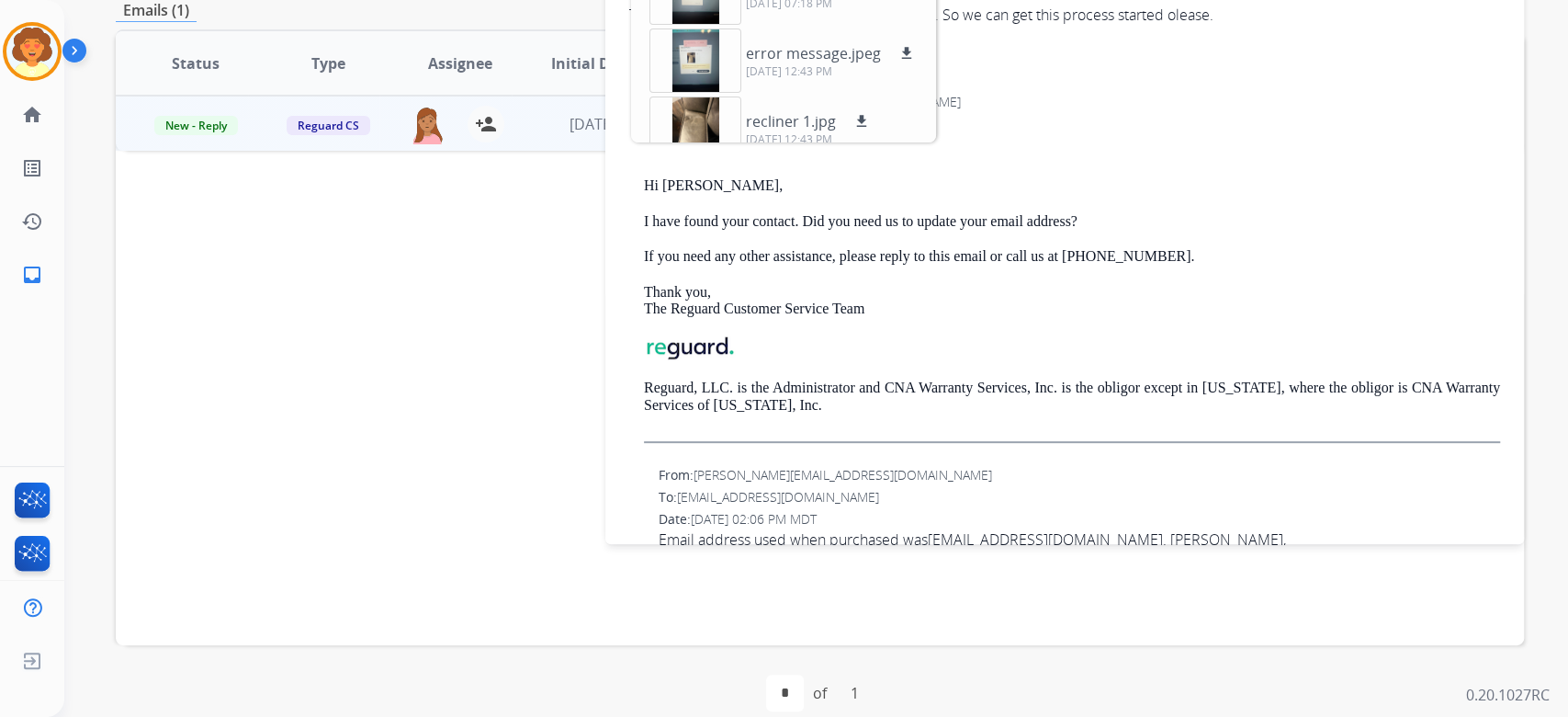
scroll to position [114, 0]
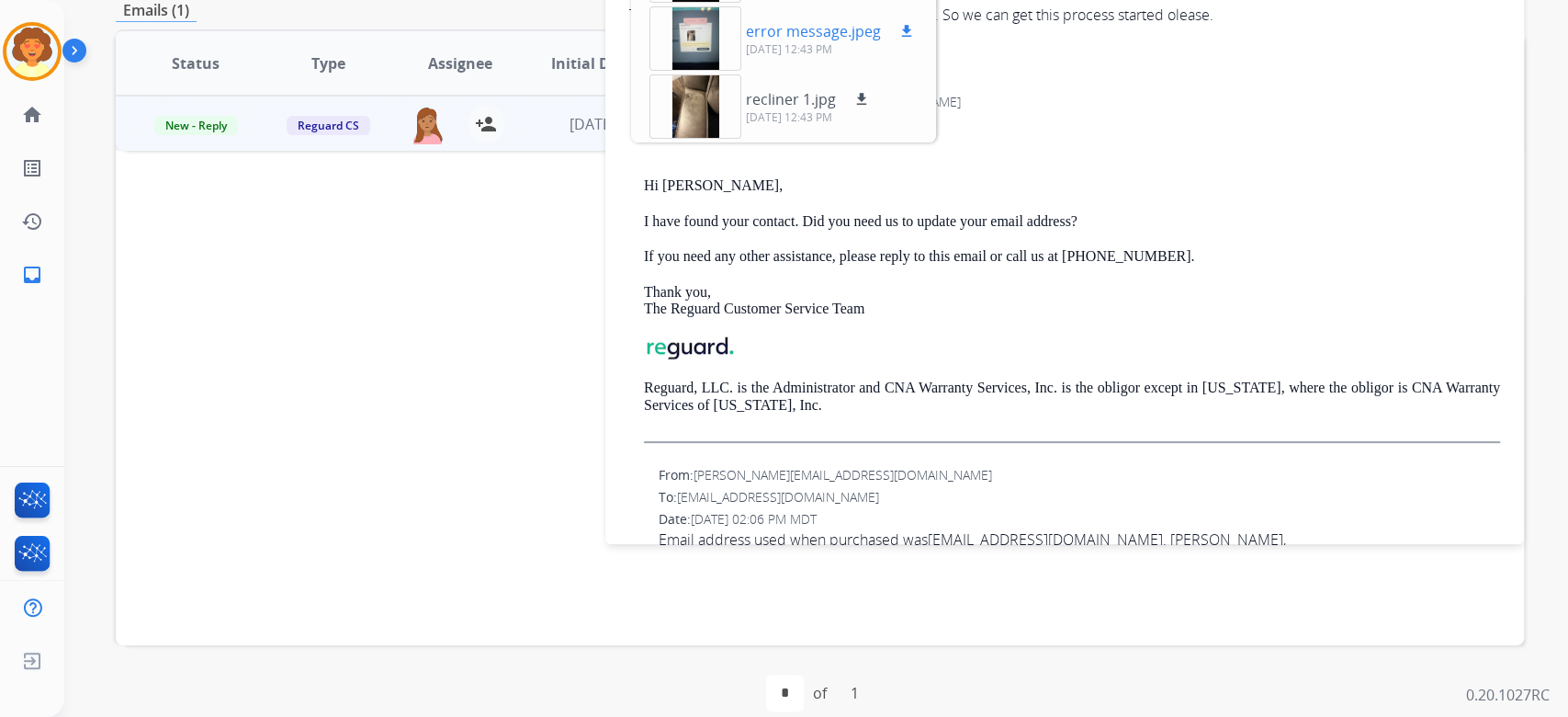
click at [688, 71] on div at bounding box center [695, 38] width 92 height 64
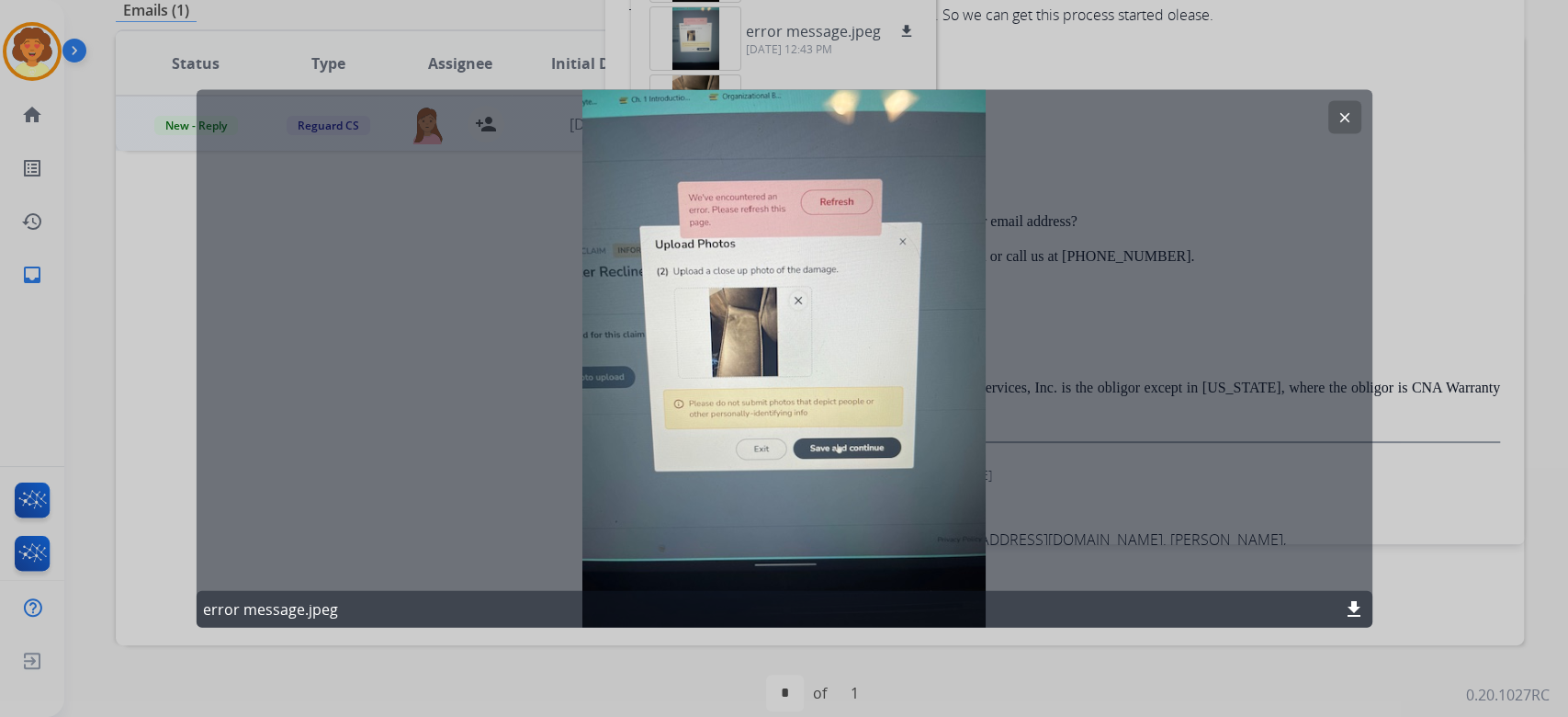
click at [1340, 120] on mat-icon "clear" at bounding box center [1344, 117] width 16 height 16
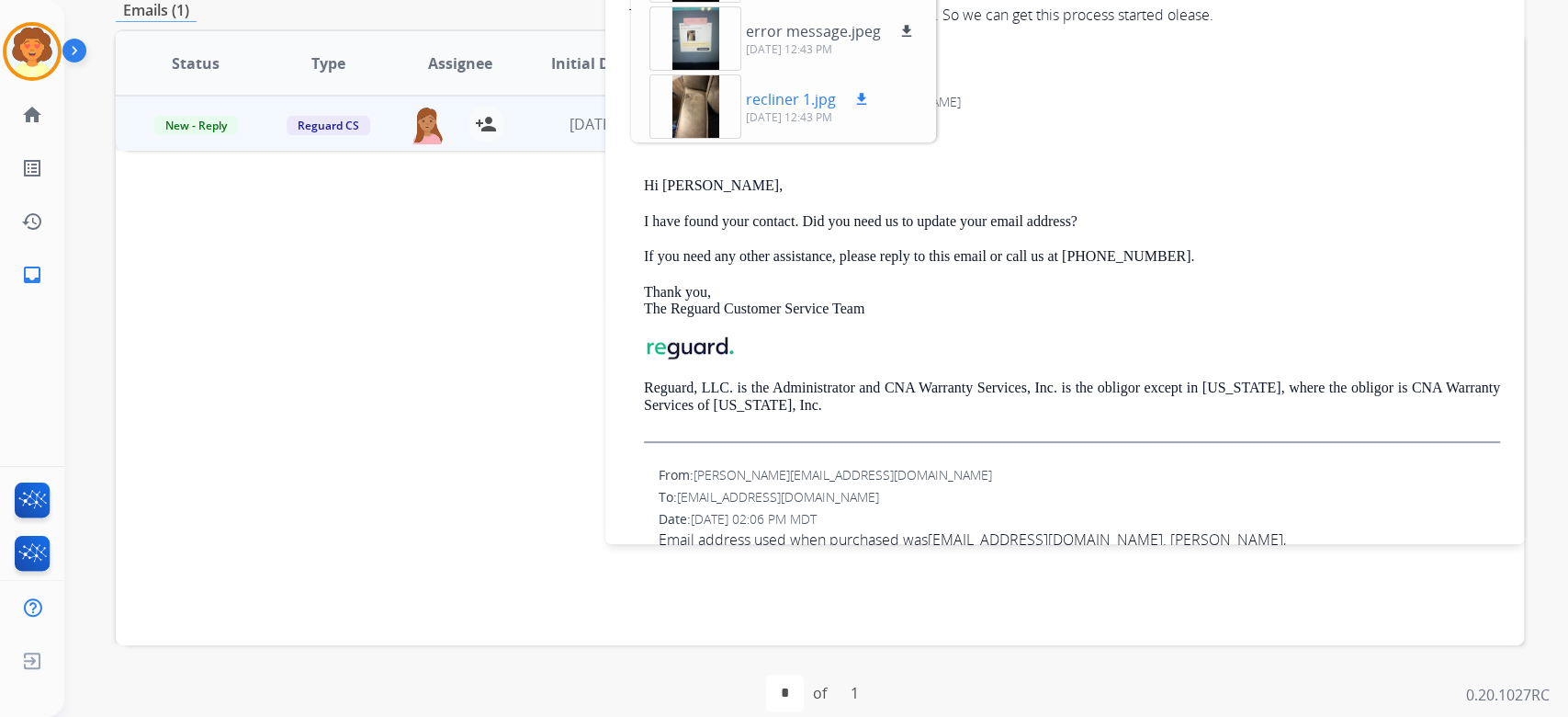
click at [686, 138] on div at bounding box center [695, 106] width 92 height 64
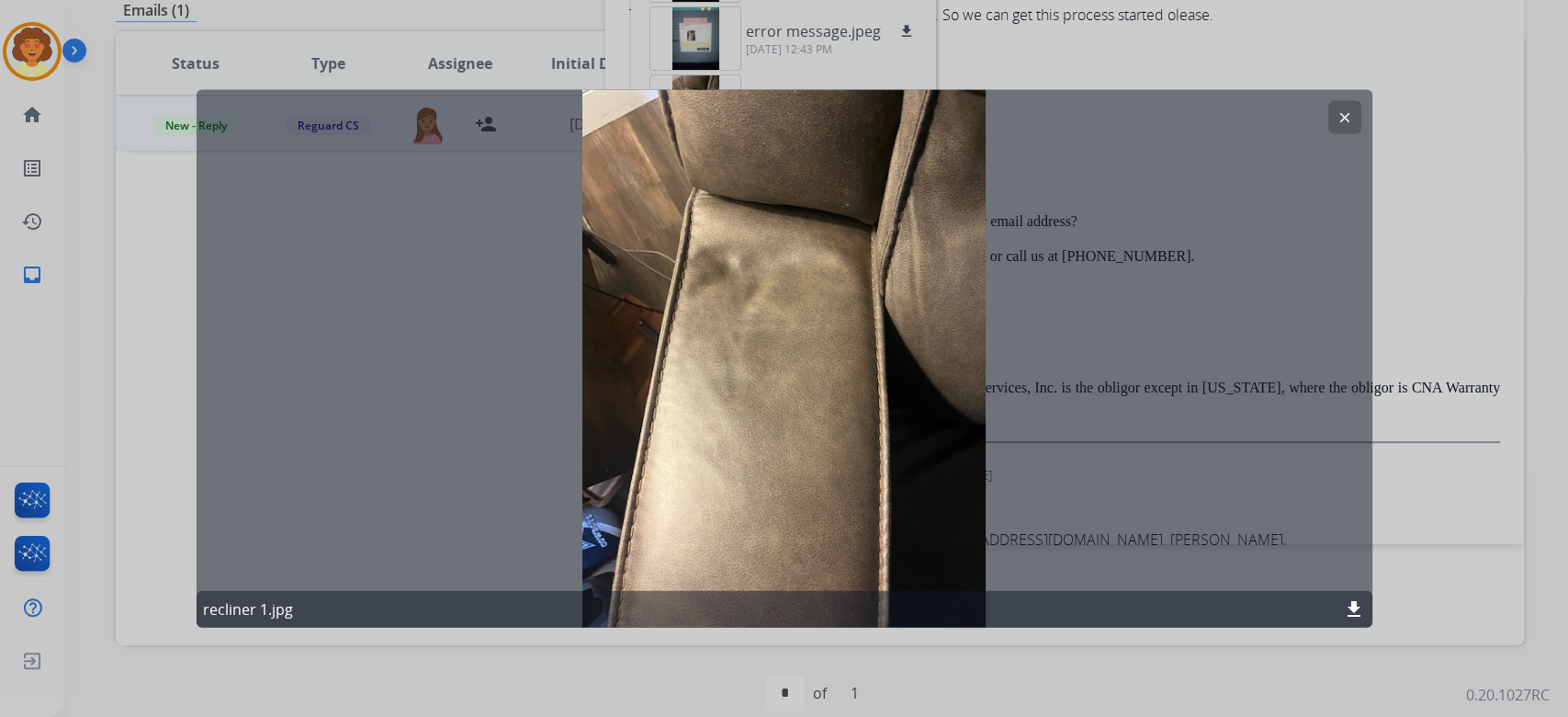
click at [1336, 126] on mat-icon "clear" at bounding box center [1344, 117] width 16 height 16
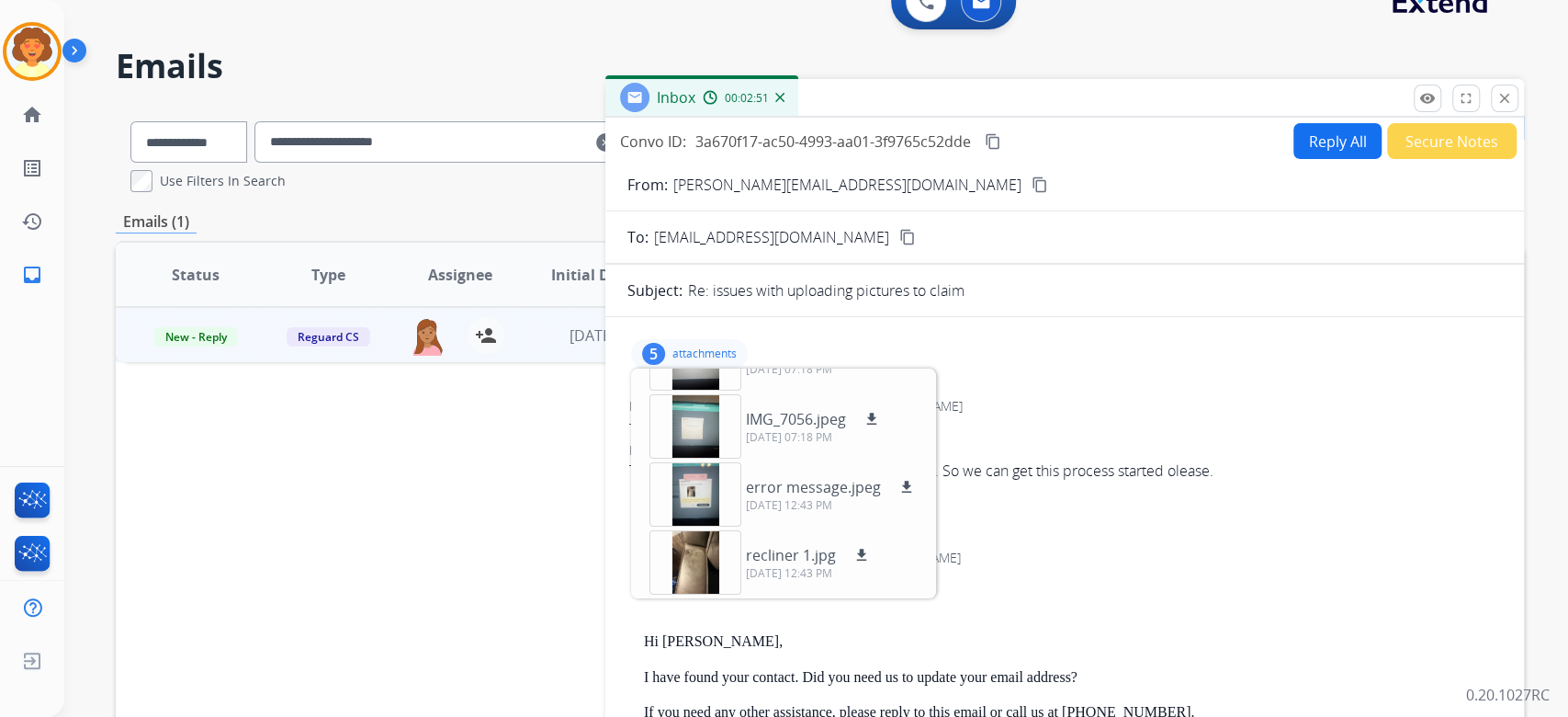
scroll to position [0, 0]
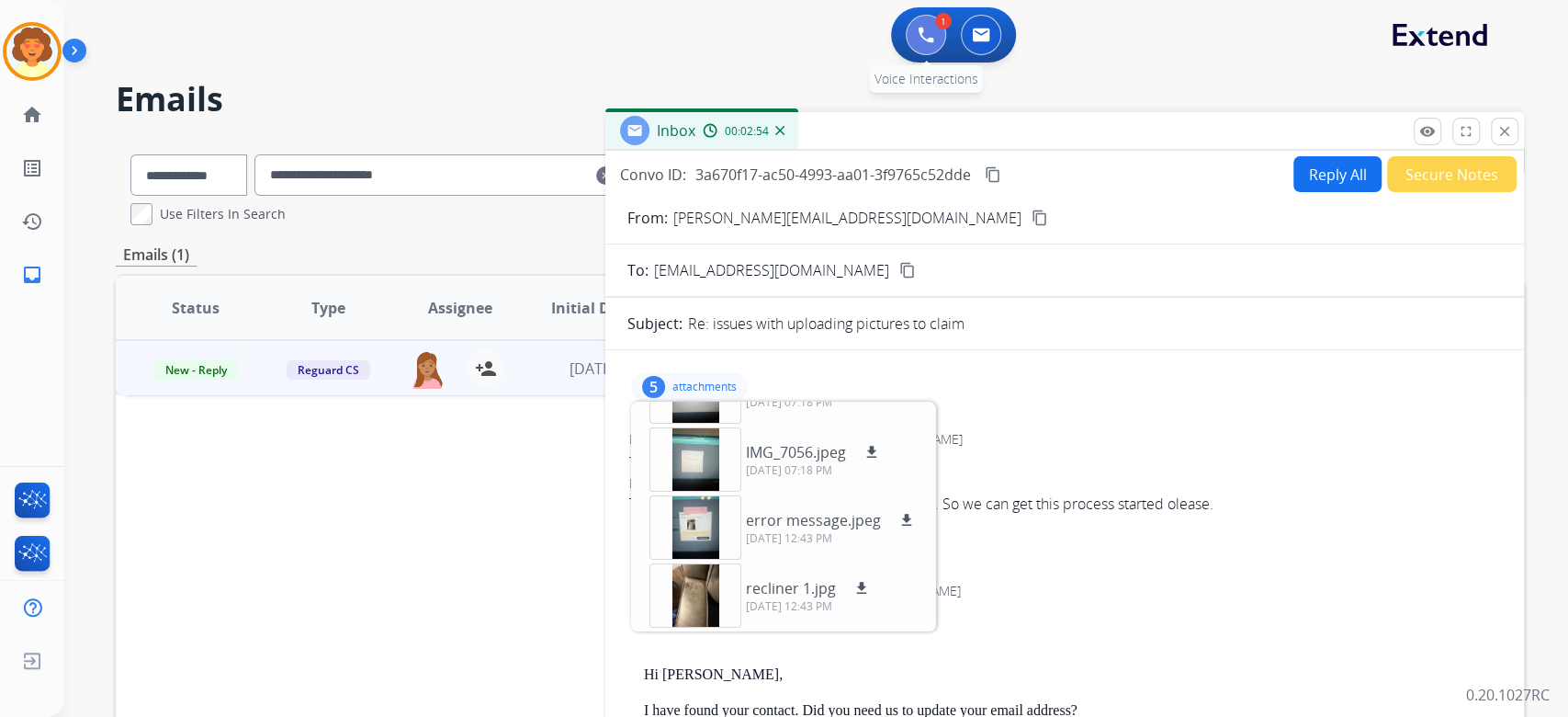
click at [917, 43] on img at bounding box center [925, 34] width 16 height 16
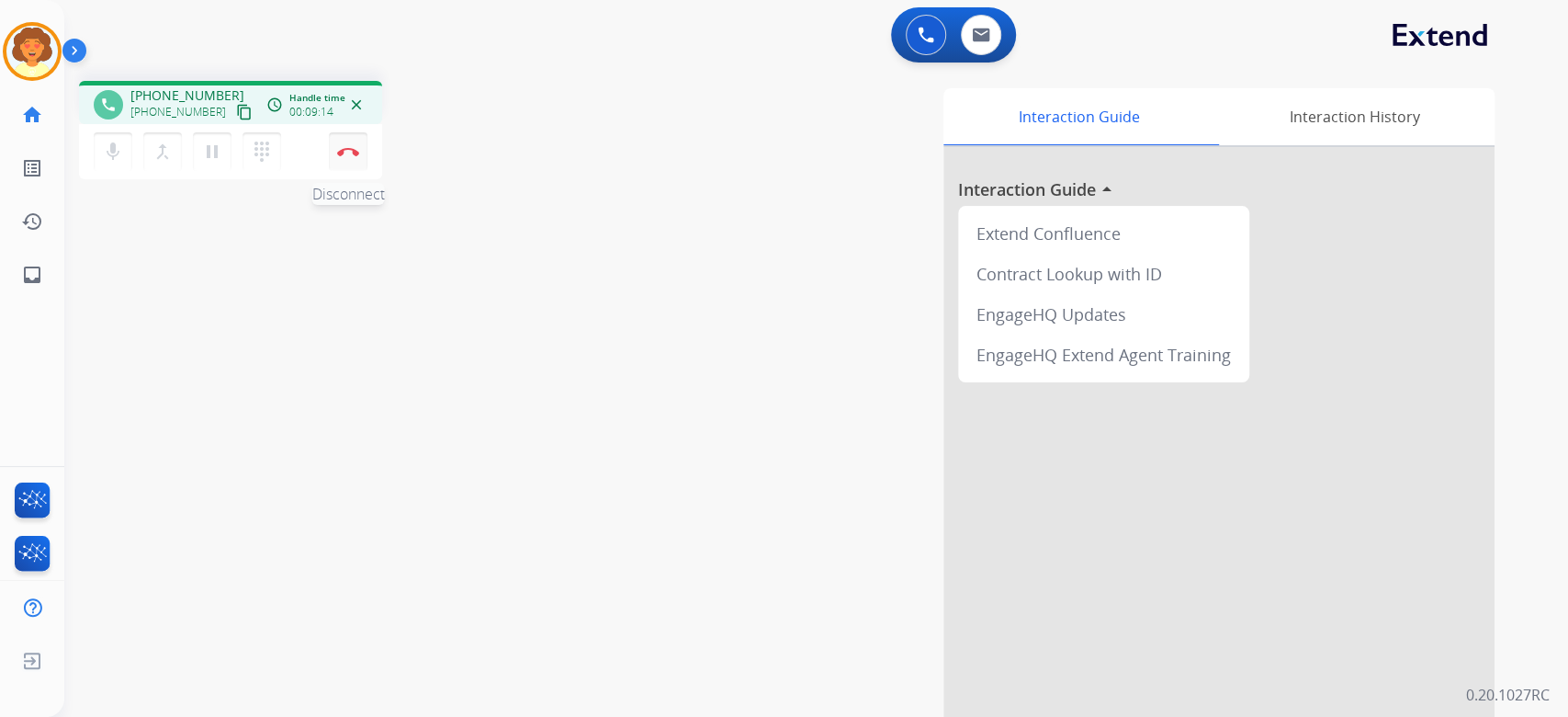
click at [353, 171] on button "Disconnect" at bounding box center [348, 152] width 38 height 38
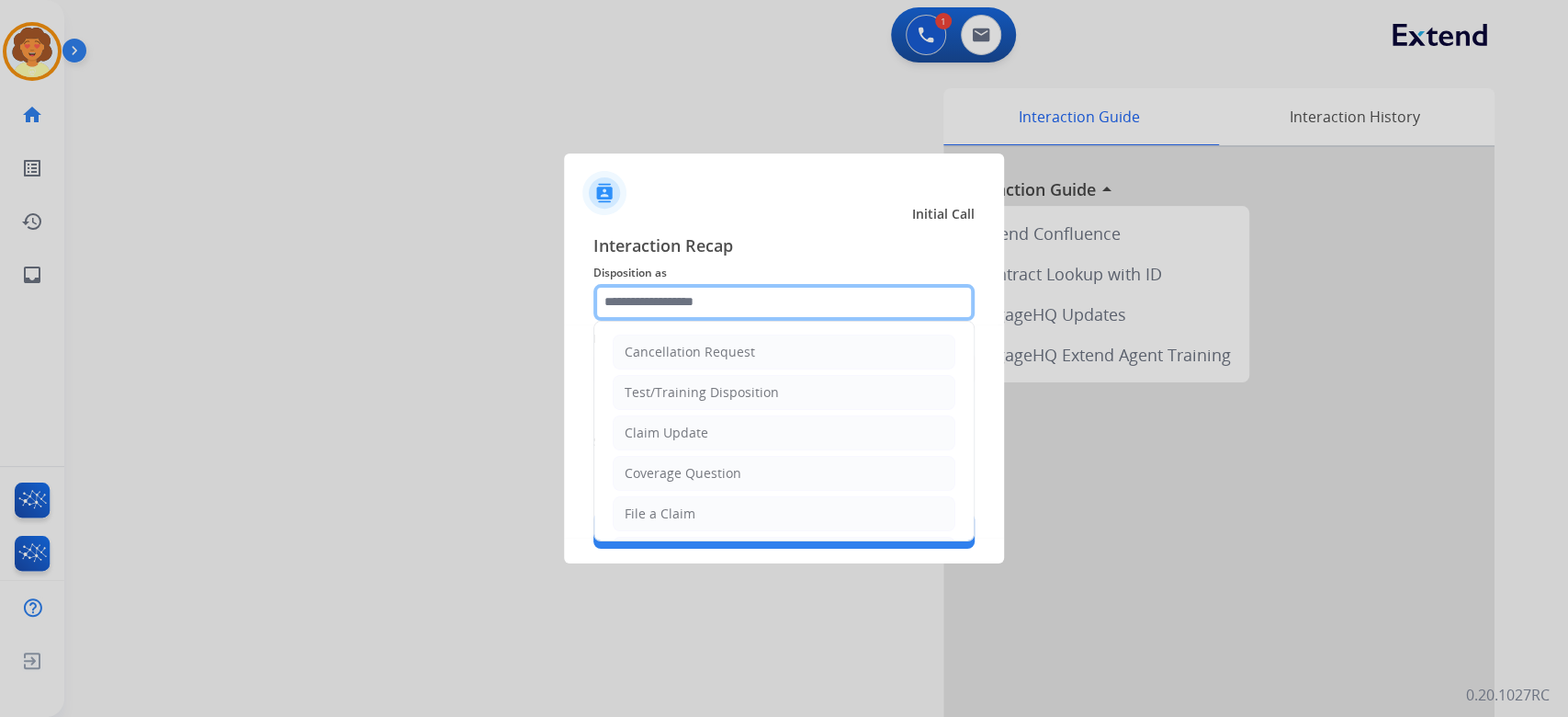
click at [639, 284] on input "text" at bounding box center [784, 302] width 381 height 36
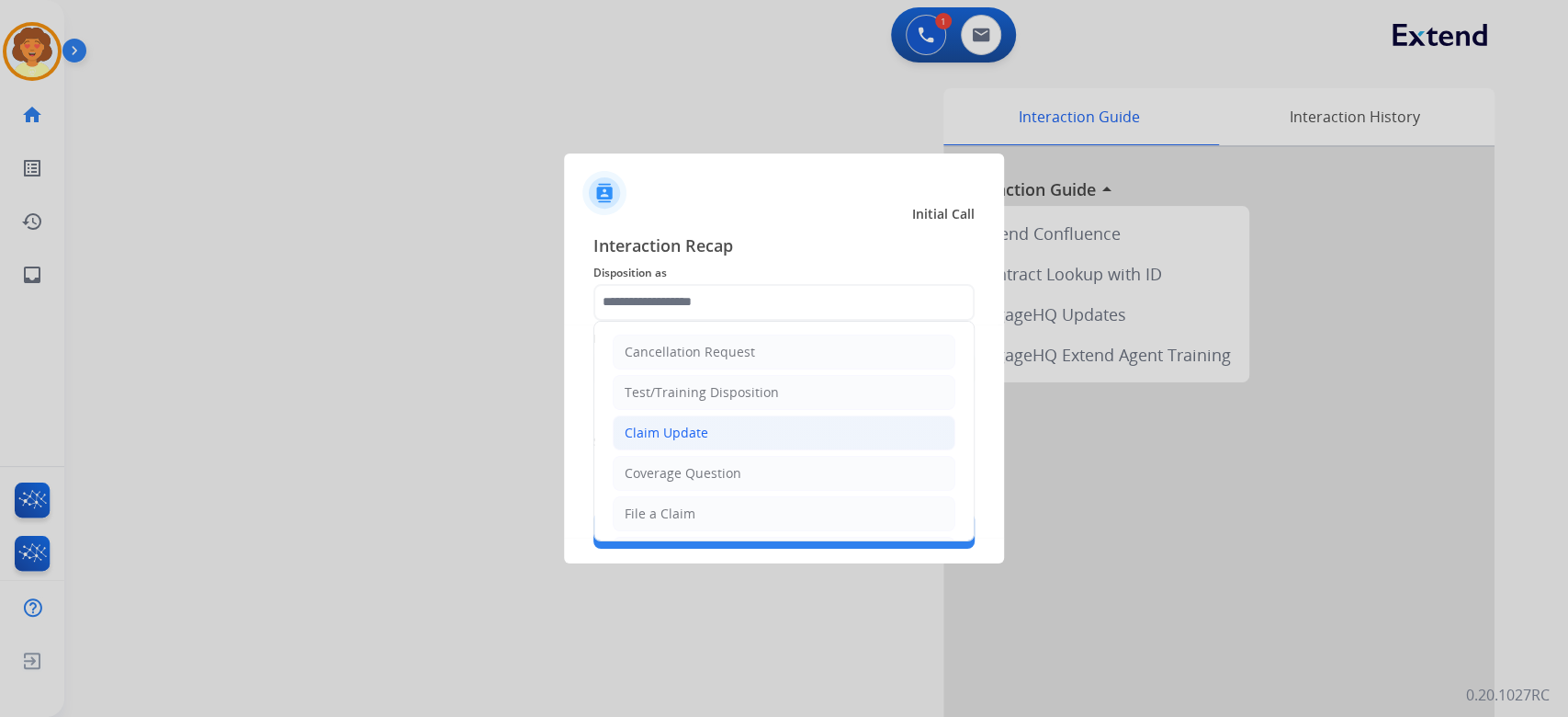
click at [708, 442] on div "Claim Update" at bounding box center [666, 432] width 84 height 18
type input "**********"
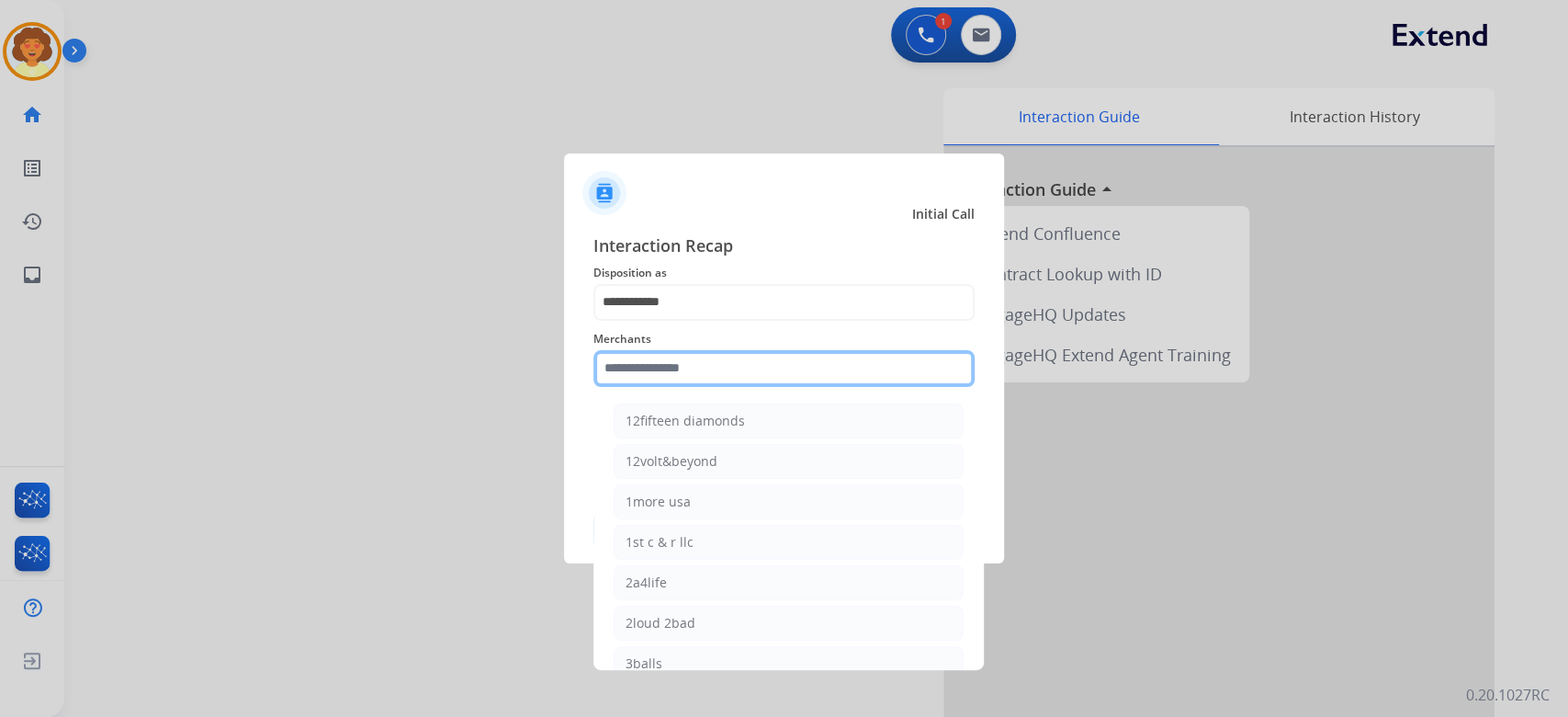
click at [683, 365] on input "text" at bounding box center [784, 369] width 381 height 36
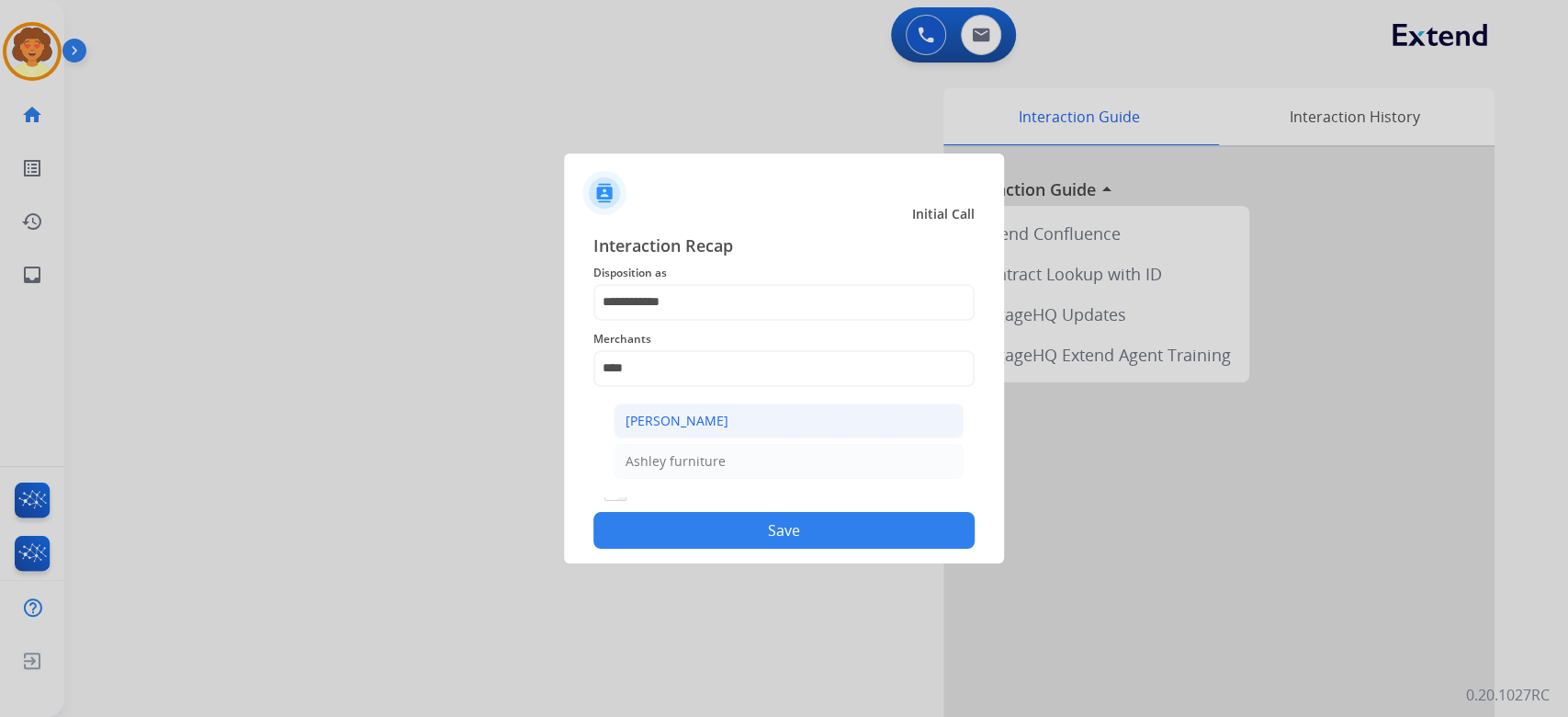
click at [728, 430] on div "Ashley - Reguard" at bounding box center [677, 420] width 103 height 18
type input "**********"
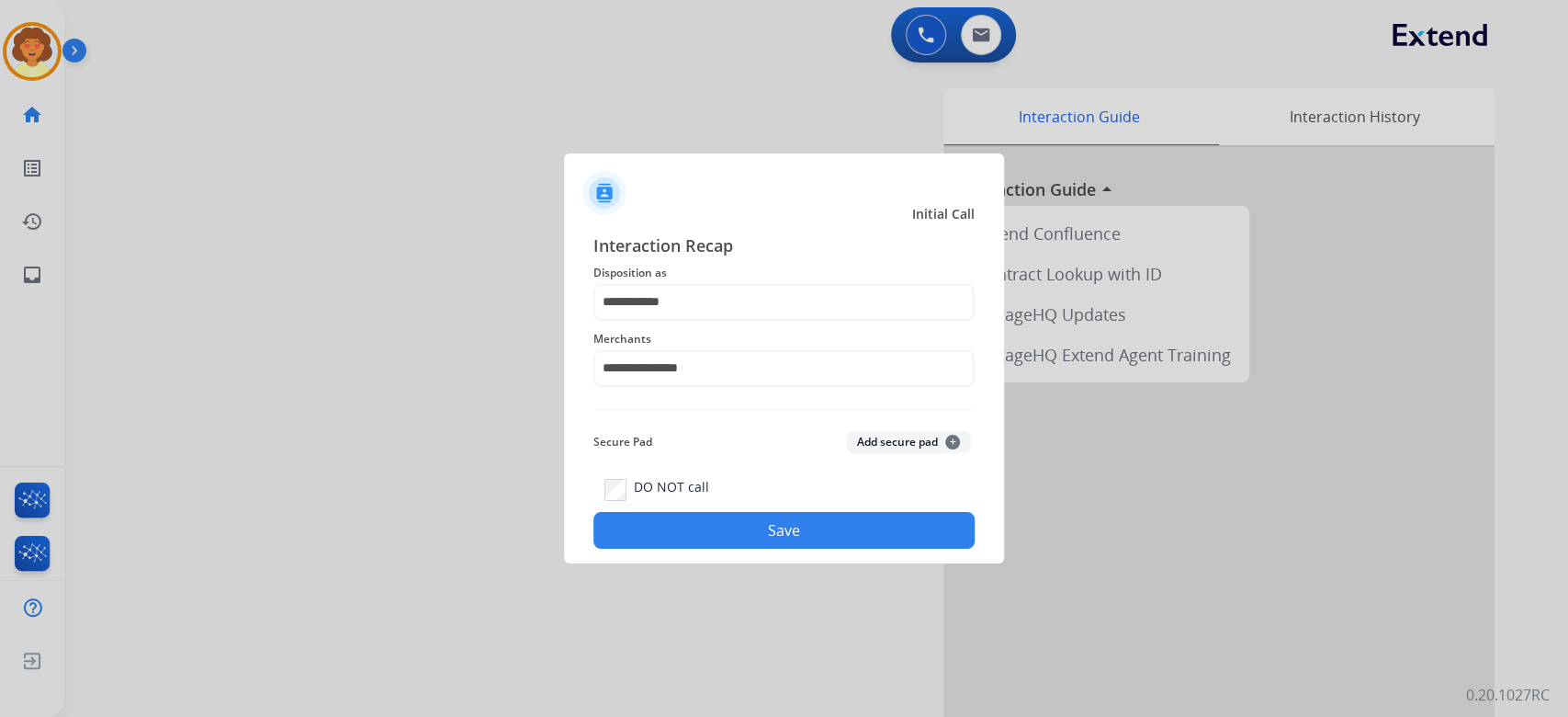
drag, startPoint x: 744, startPoint y: 606, endPoint x: 799, endPoint y: 556, distance: 74.3
click at [744, 548] on button "Save" at bounding box center [784, 530] width 381 height 36
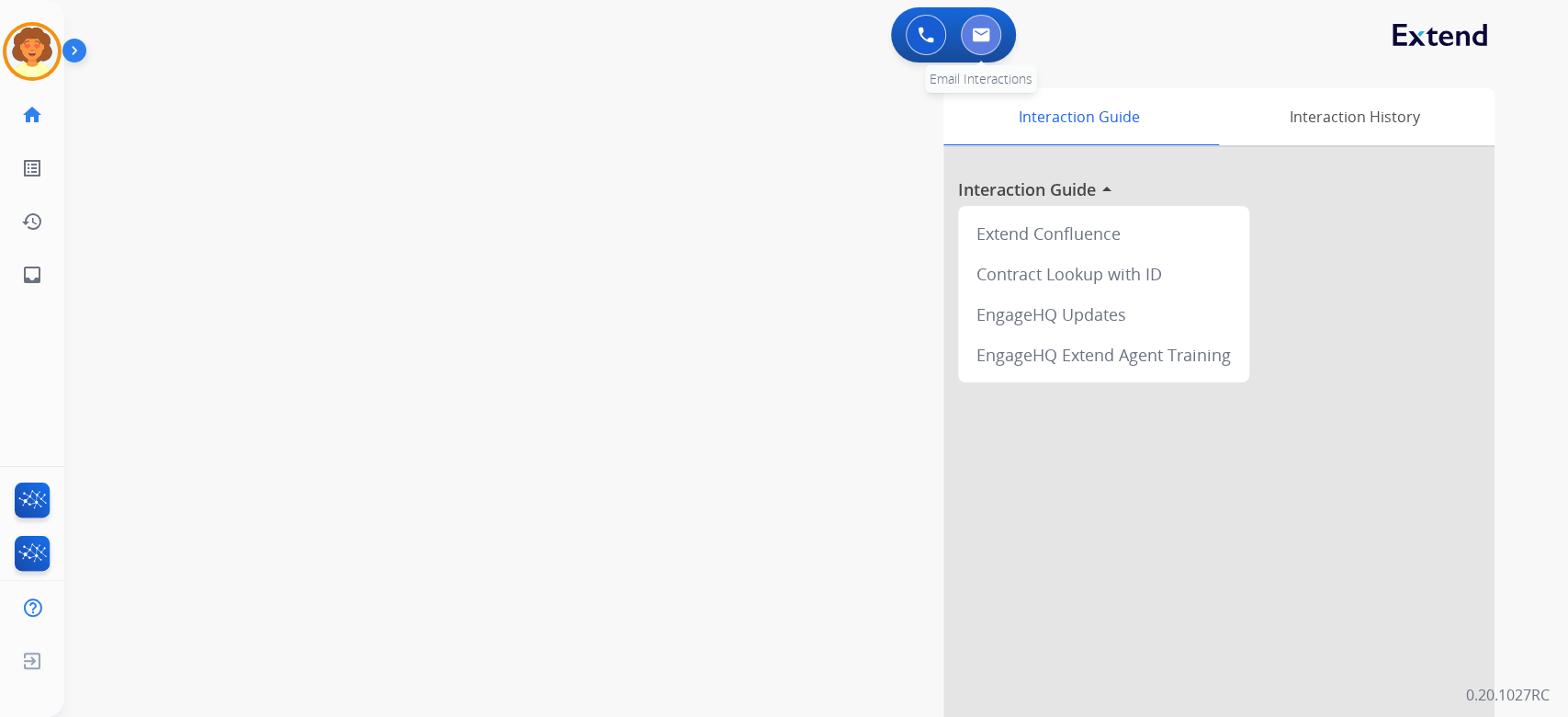
click at [980, 55] on button at bounding box center [981, 34] width 40 height 40
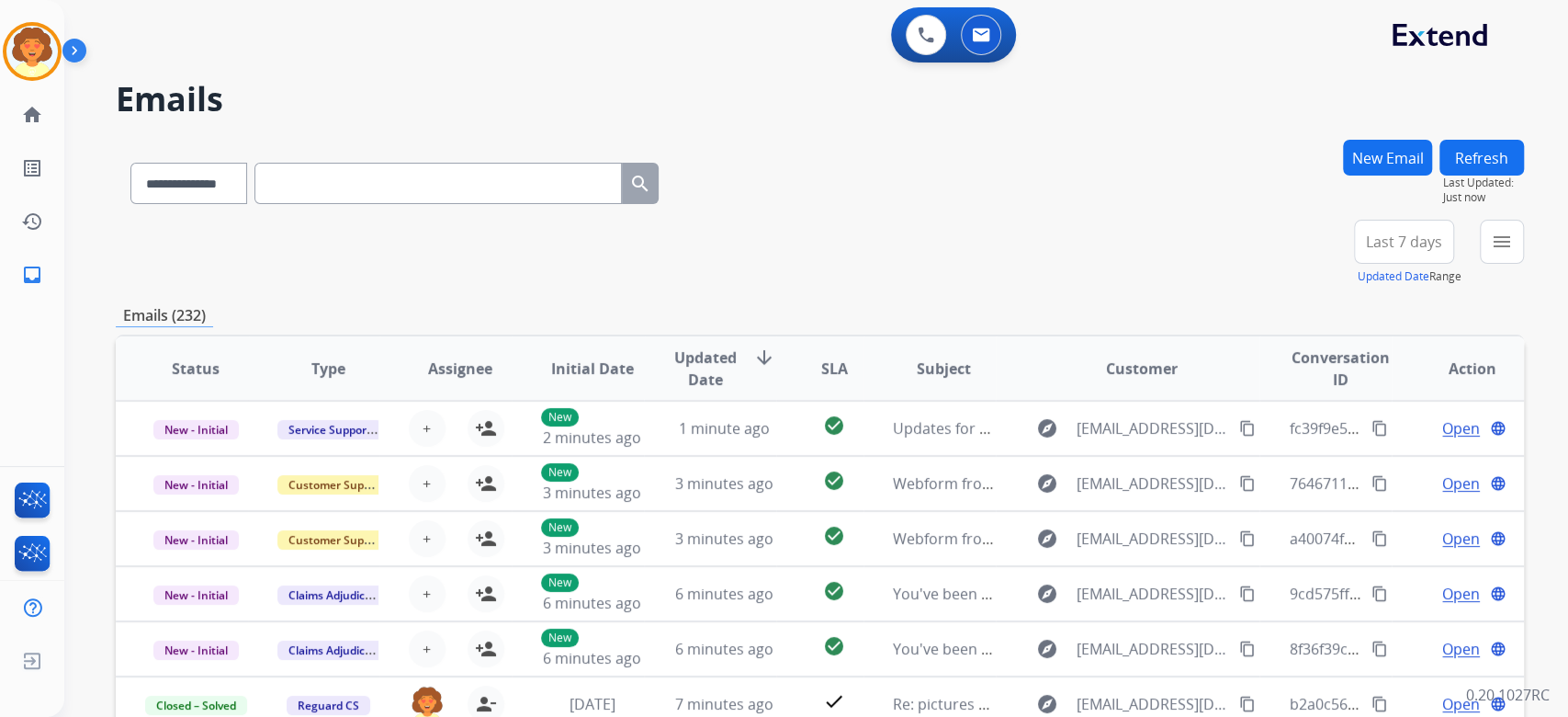
click at [440, 204] on input "text" at bounding box center [438, 182] width 367 height 41
click at [245, 204] on select "**********" at bounding box center [188, 182] width 115 height 41
select select "**********"
click at [163, 204] on select "**********" at bounding box center [188, 182] width 115 height 41
click at [415, 204] on input "text" at bounding box center [438, 182] width 367 height 41
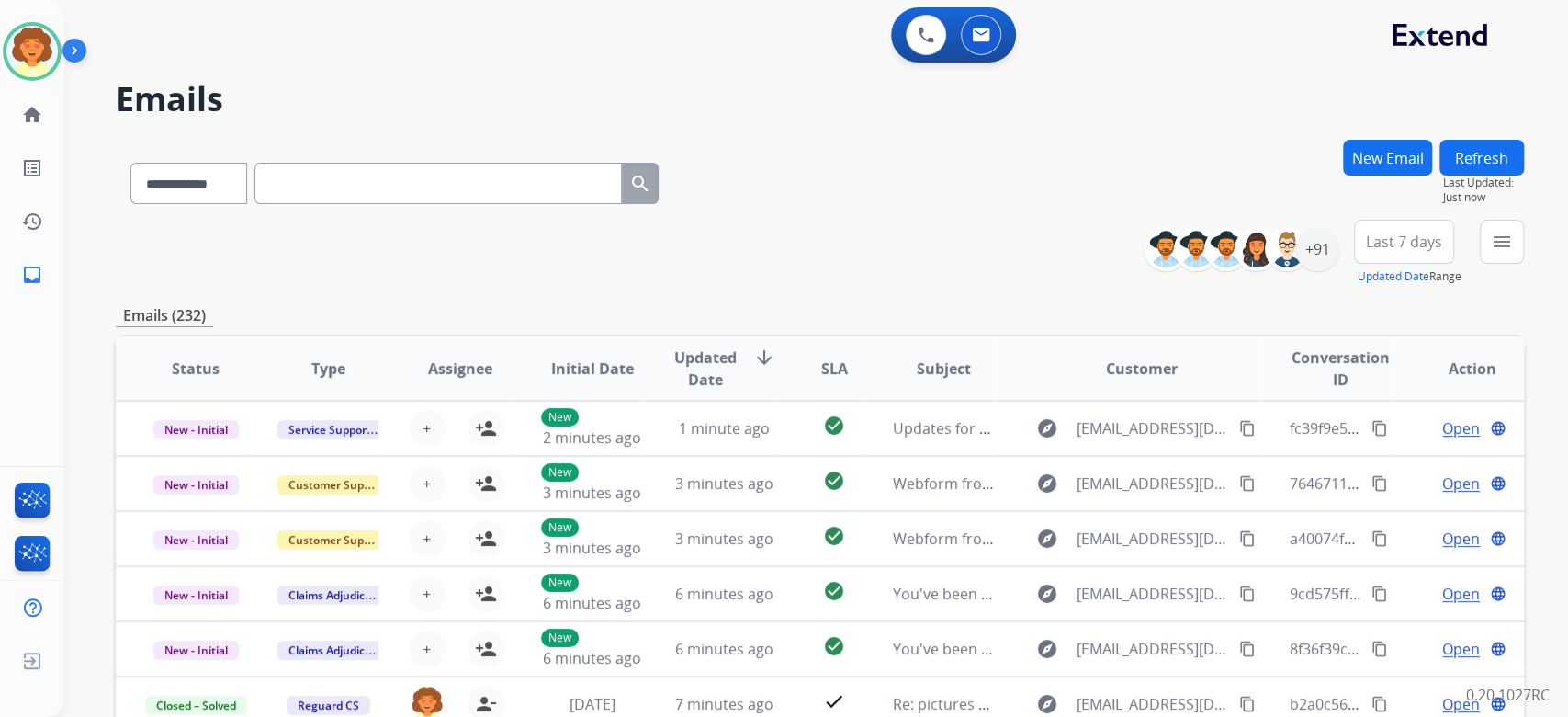
paste input "**********"
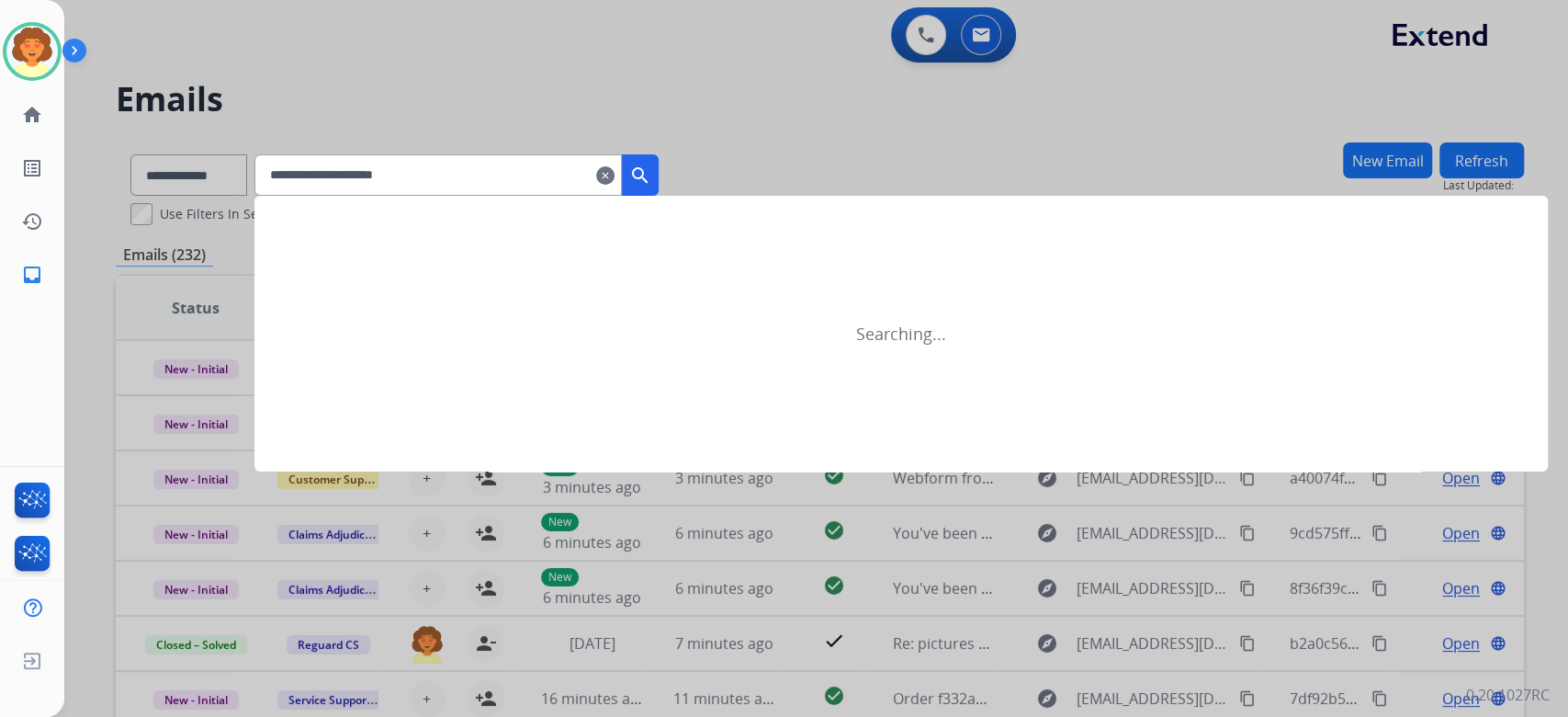
type input "**********"
click at [651, 186] on mat-icon "search" at bounding box center [639, 175] width 22 height 22
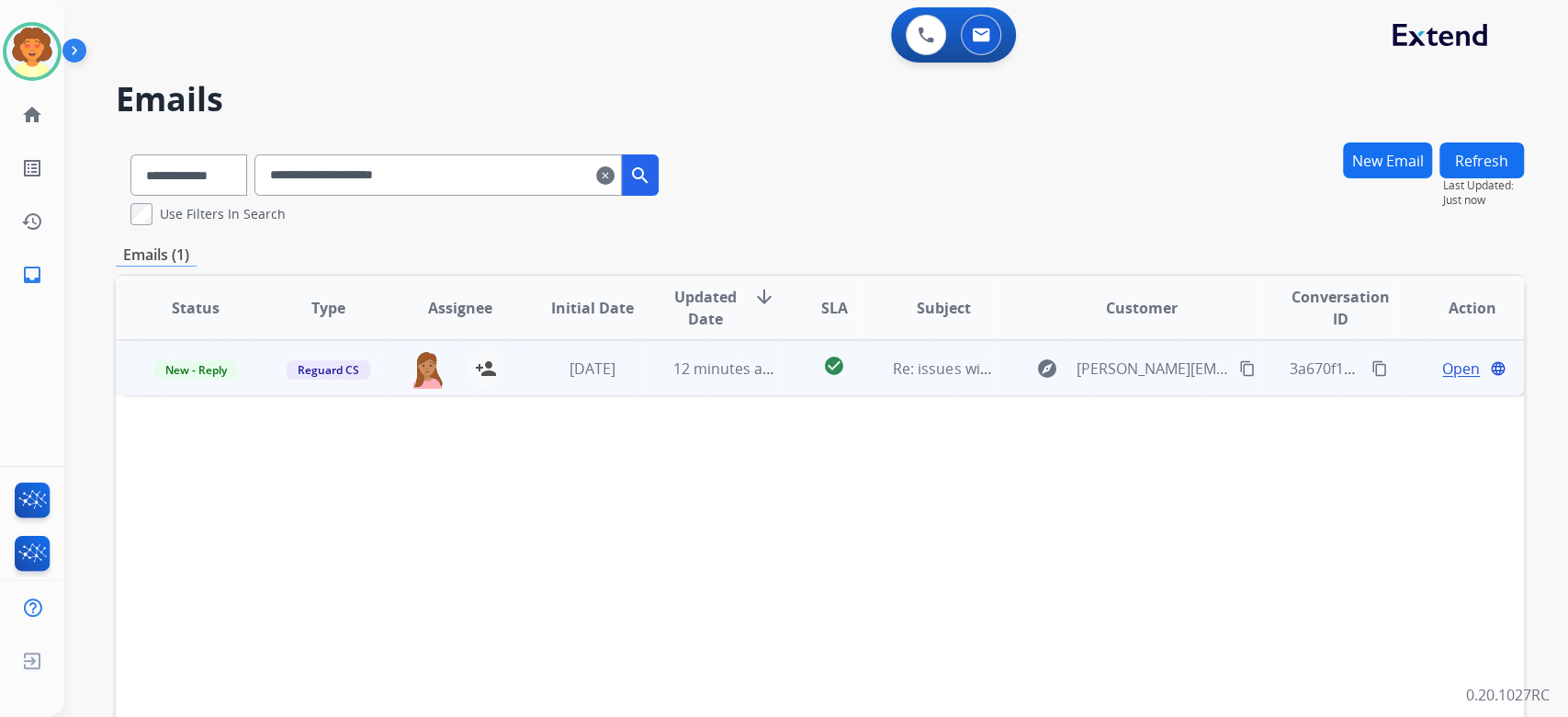
click at [1442, 379] on span "Open" at bounding box center [1460, 368] width 37 height 22
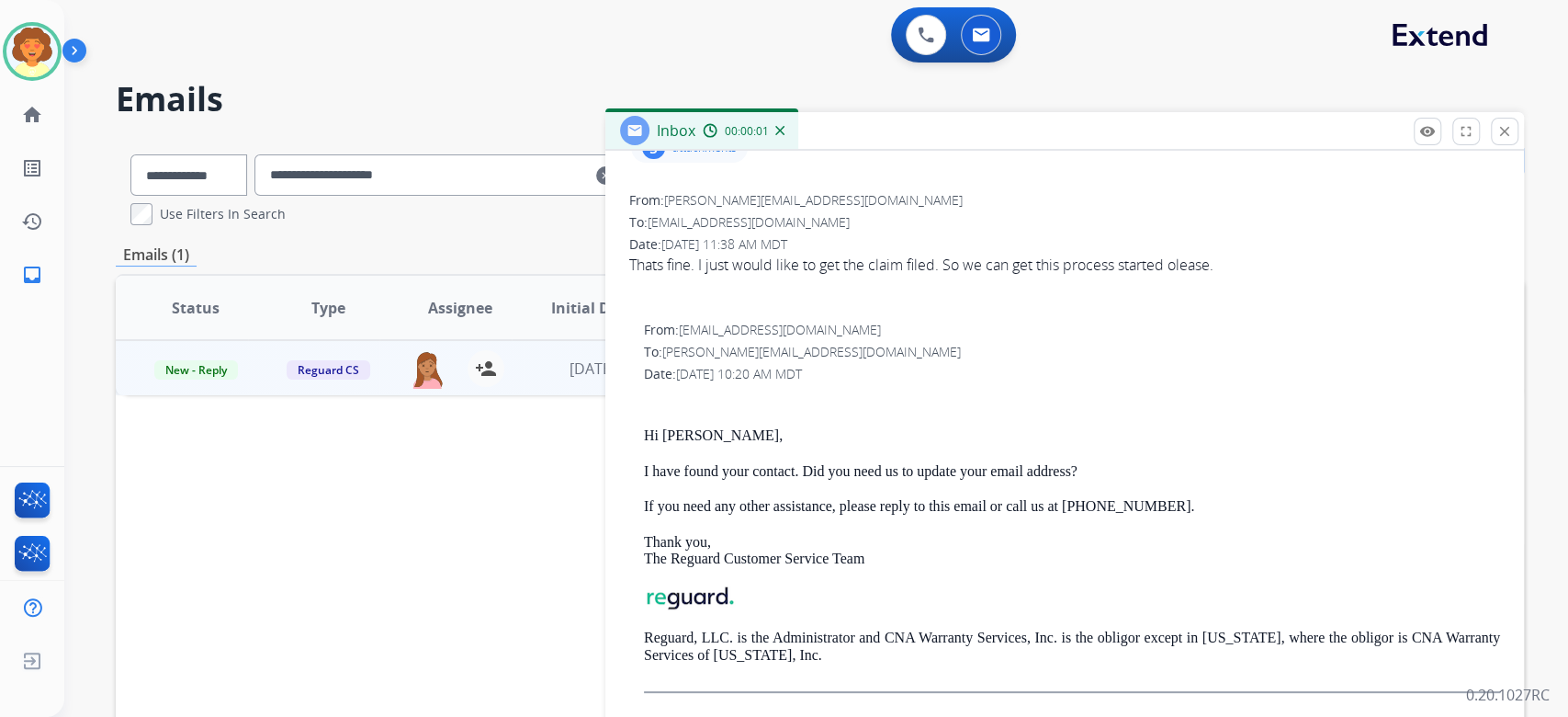
scroll to position [244, 0]
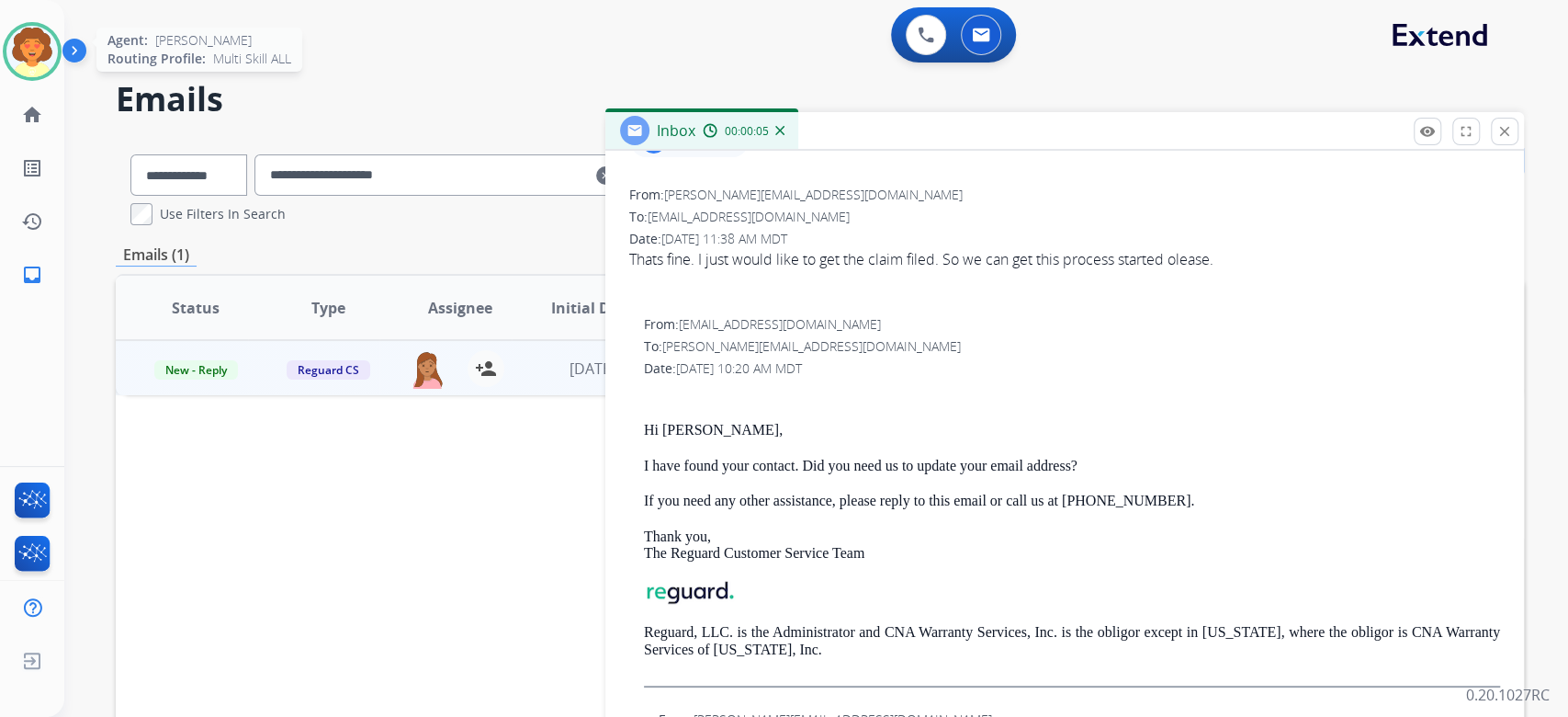
click at [31, 70] on img at bounding box center [32, 52] width 52 height 52
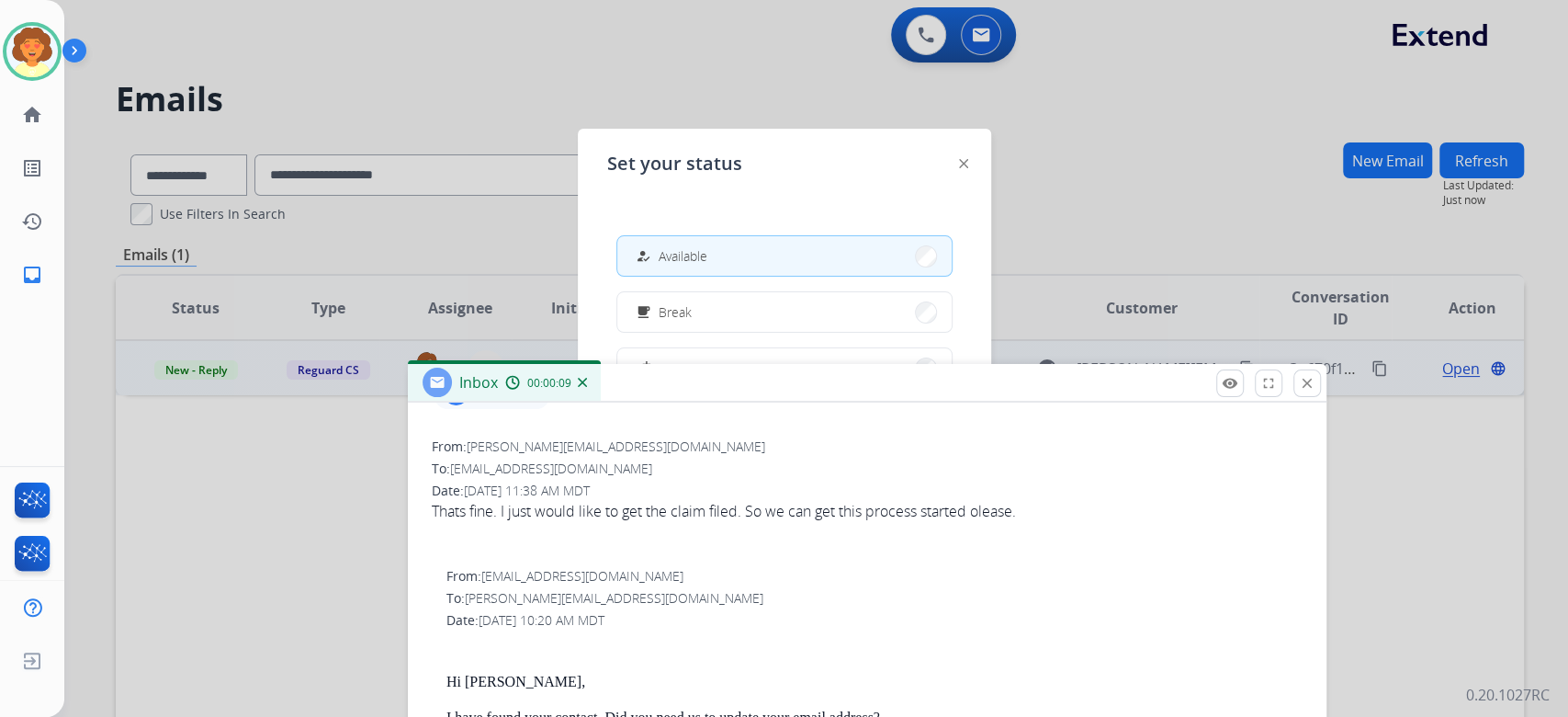
drag, startPoint x: 962, startPoint y: 209, endPoint x: 732, endPoint y: 480, distance: 355.4
click at [732, 402] on div "Inbox 00:00:09" at bounding box center [867, 383] width 918 height 38
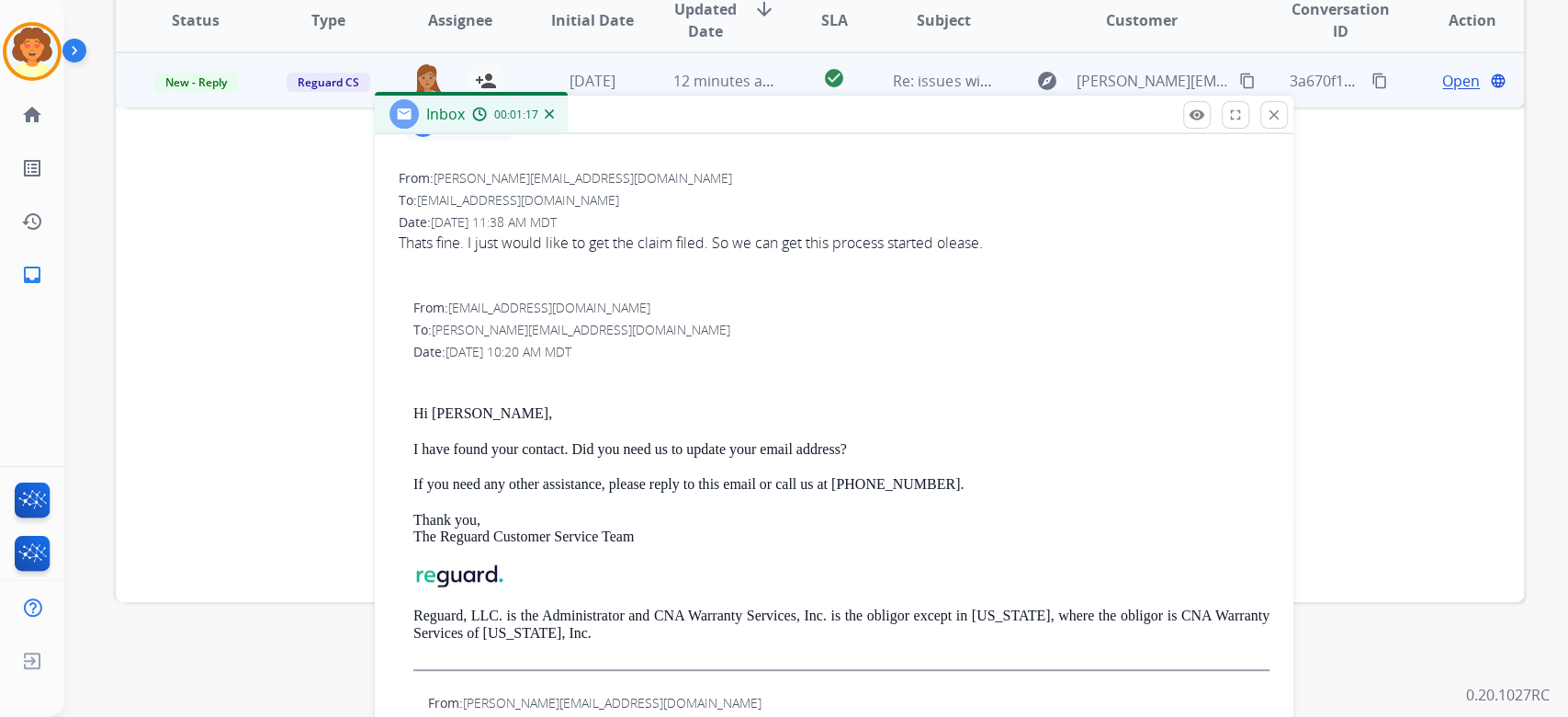
scroll to position [482, 0]
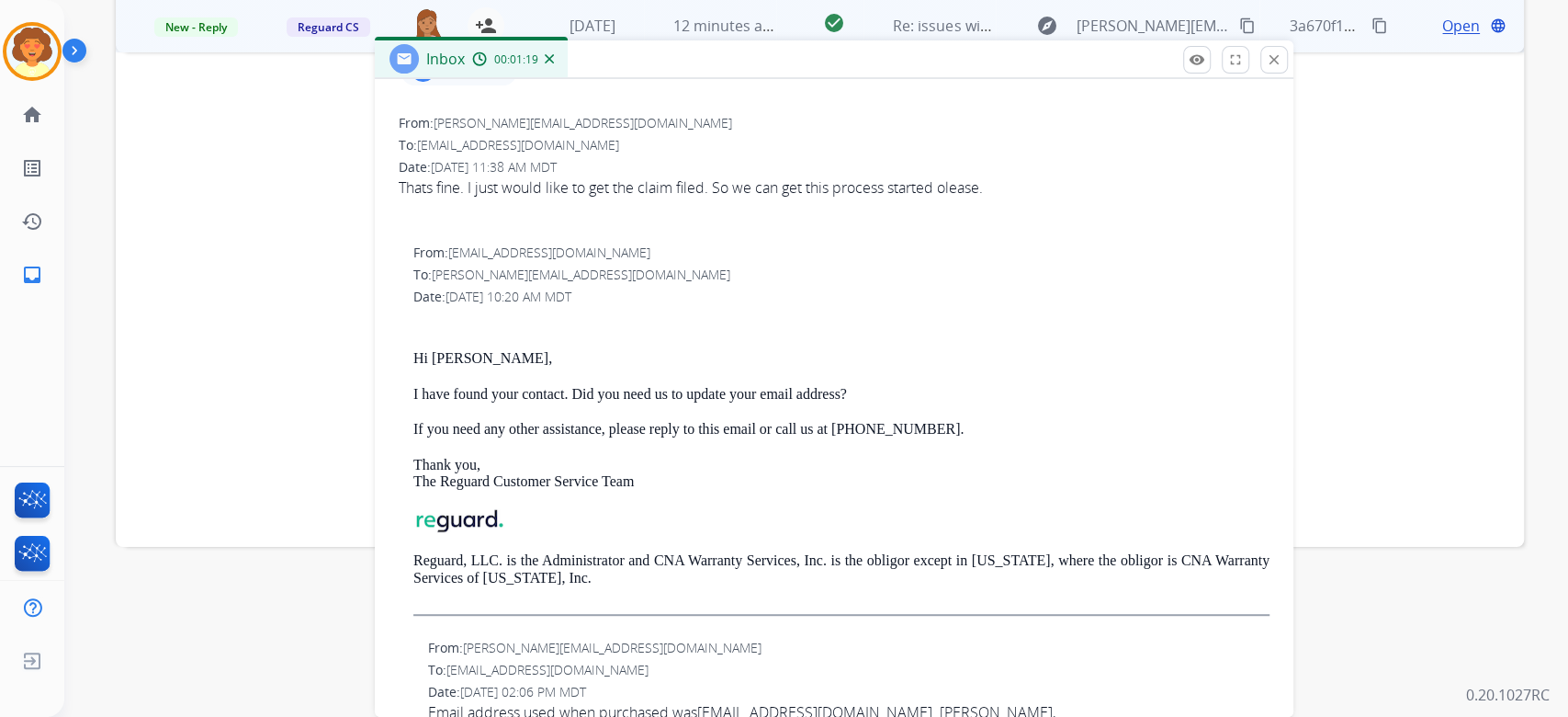
click at [420, 82] on div "5" at bounding box center [423, 71] width 23 height 22
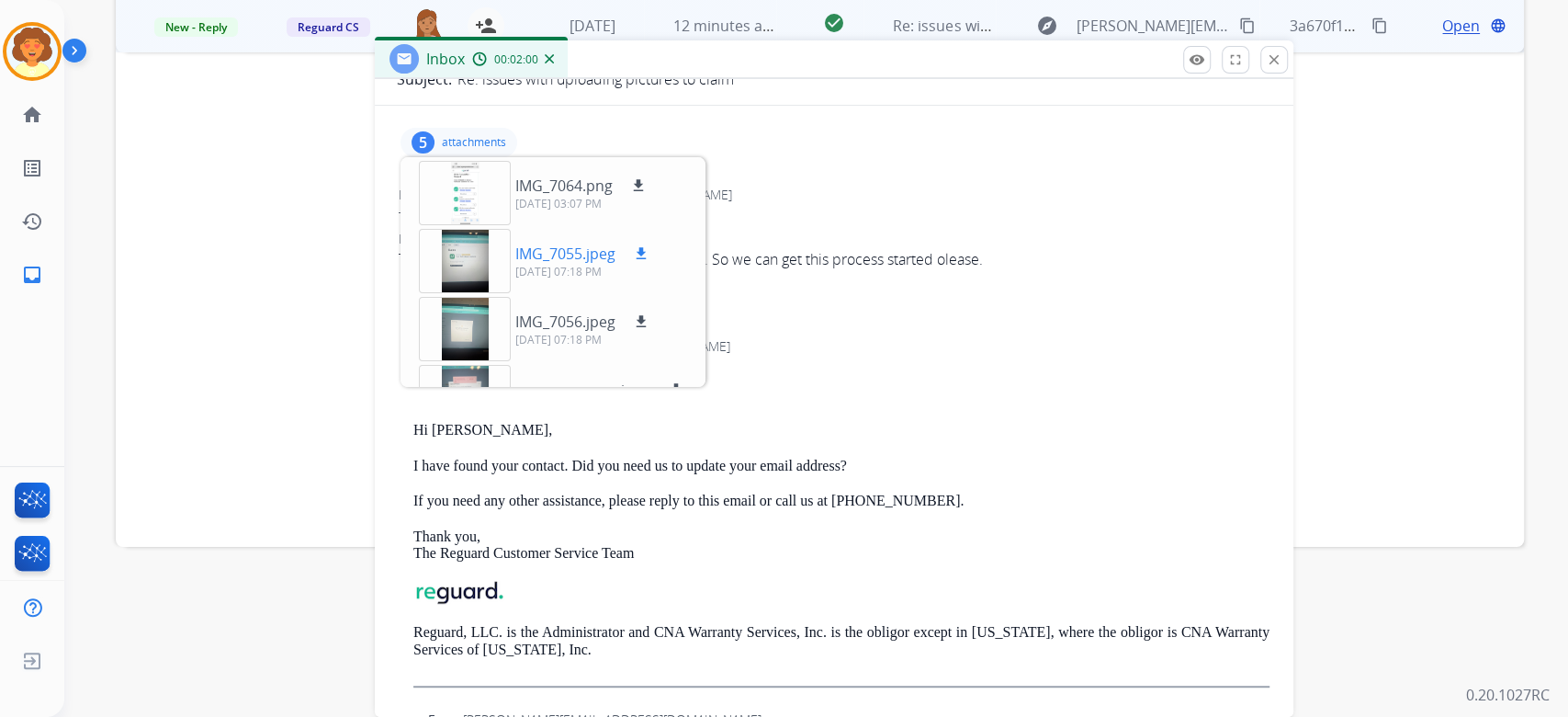
scroll to position [122, 0]
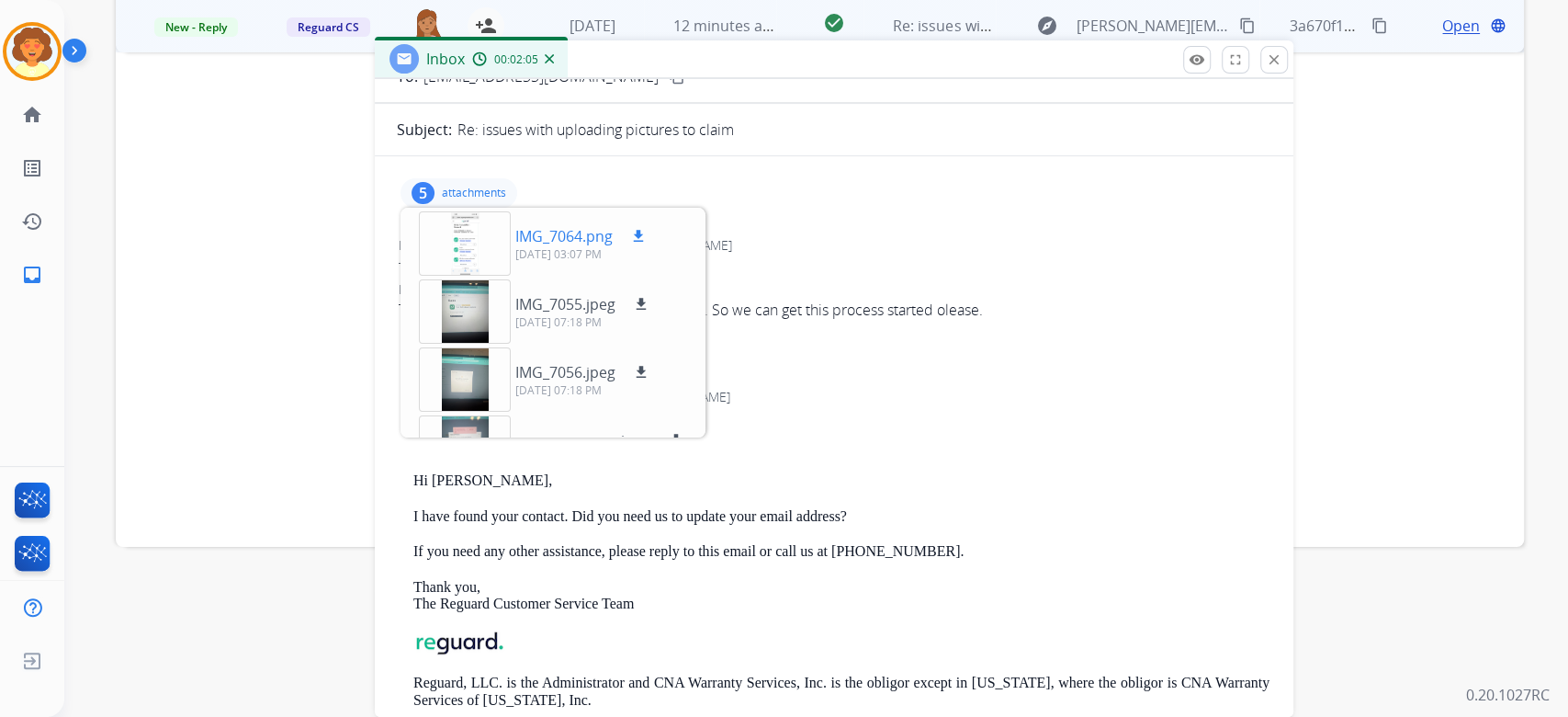
click at [646, 244] on mat-icon "download" at bounding box center [638, 236] width 16 height 16
click at [649, 312] on mat-icon "download" at bounding box center [640, 304] width 16 height 16
click at [454, 410] on div at bounding box center [465, 379] width 92 height 64
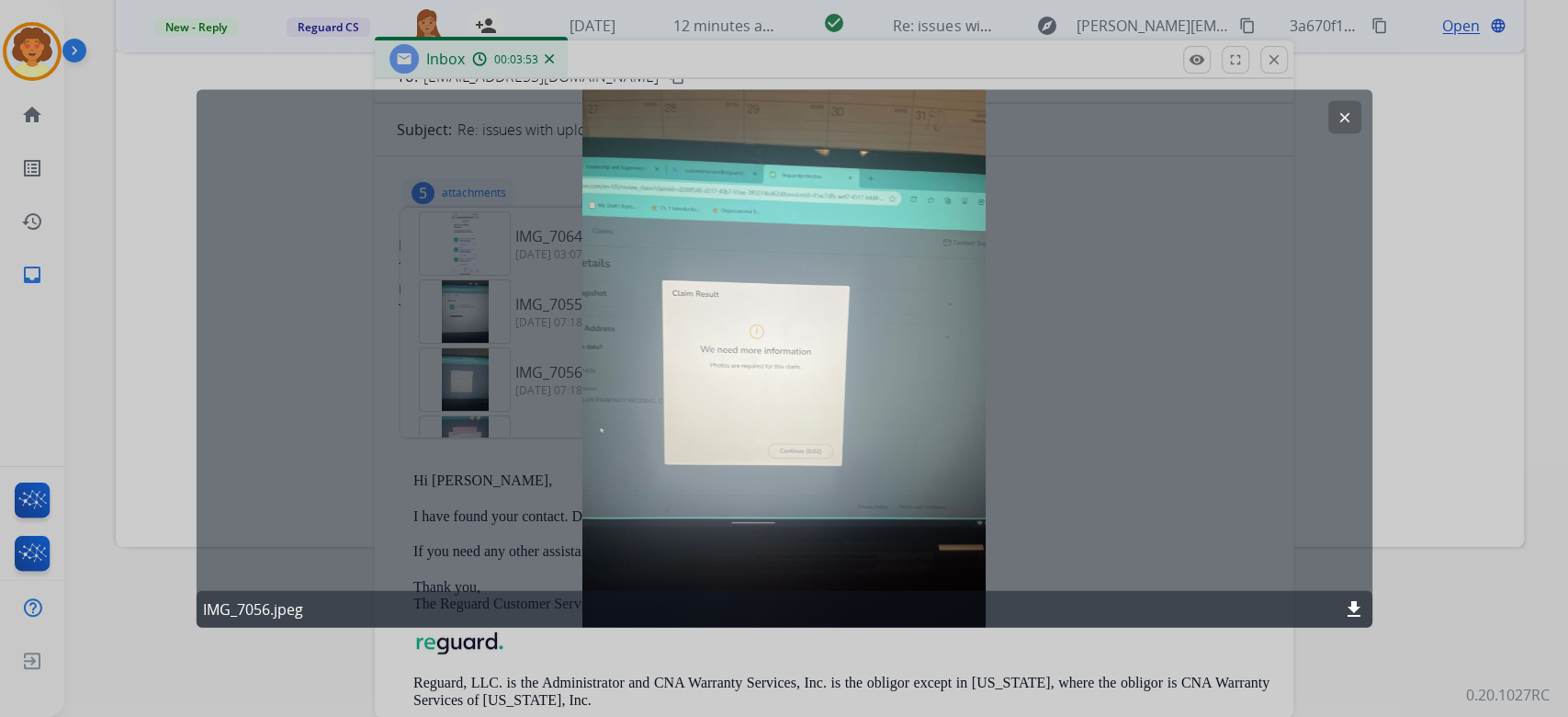
click at [1341, 117] on mat-icon "clear" at bounding box center [1344, 117] width 16 height 16
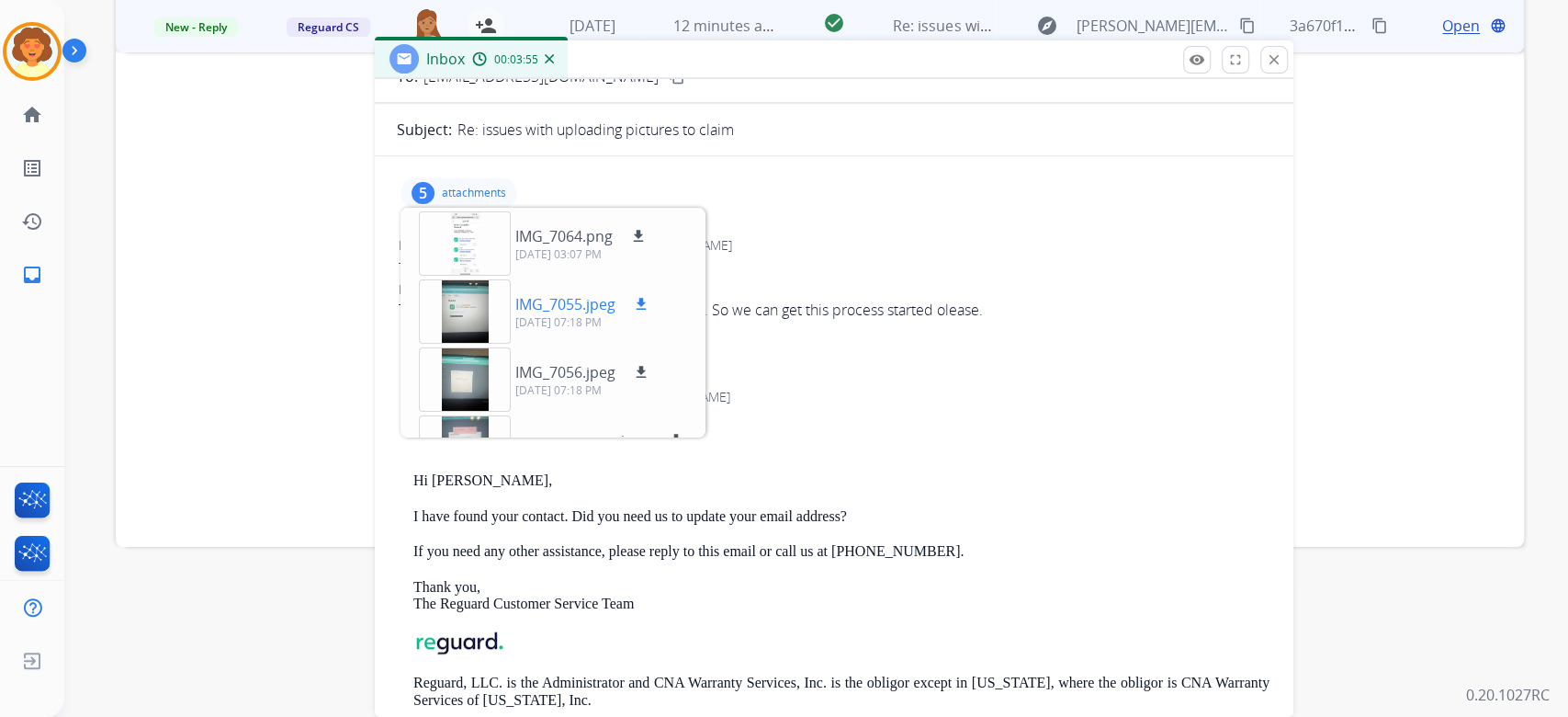
click at [649, 312] on mat-icon "download" at bounding box center [640, 304] width 16 height 16
click at [649, 380] on mat-icon "download" at bounding box center [640, 371] width 16 height 16
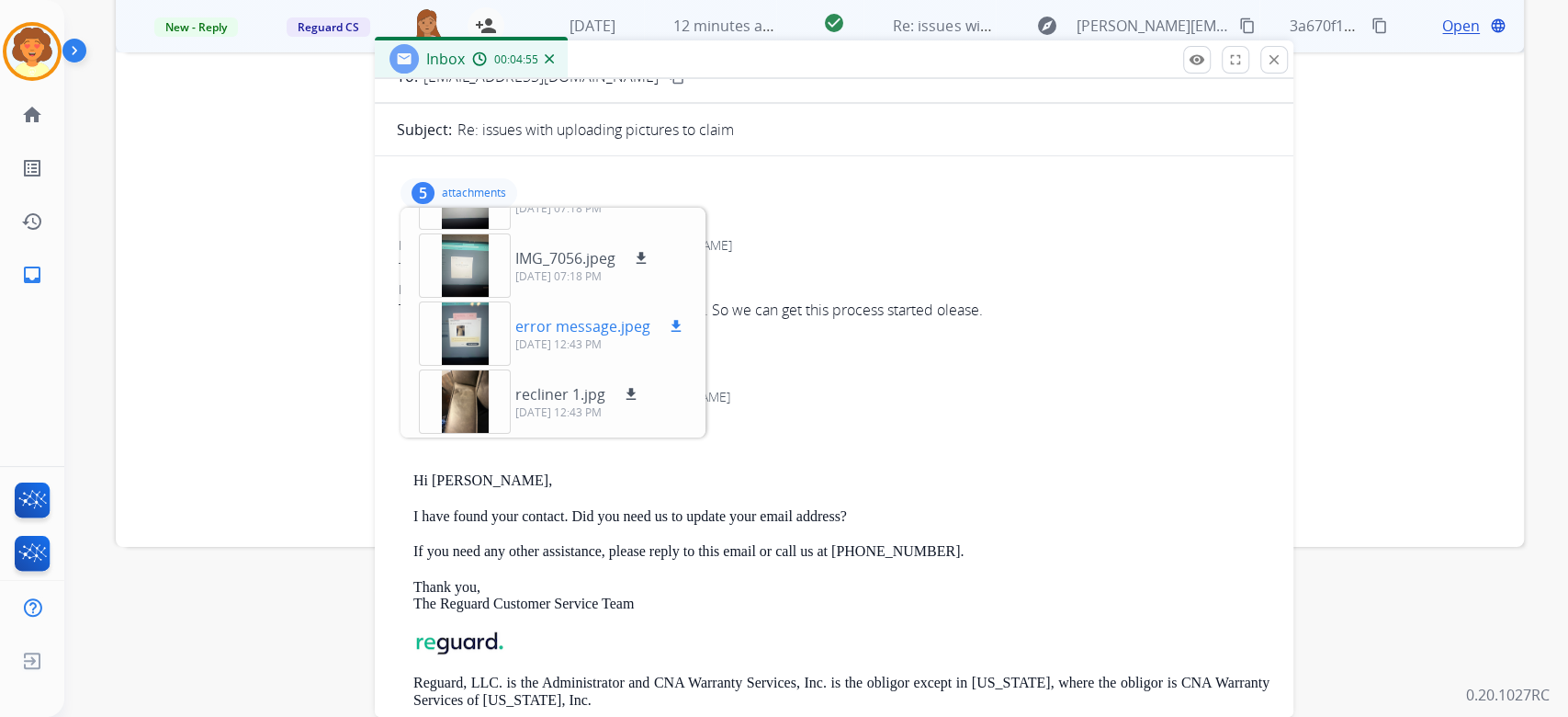
click at [467, 355] on div at bounding box center [465, 333] width 92 height 64
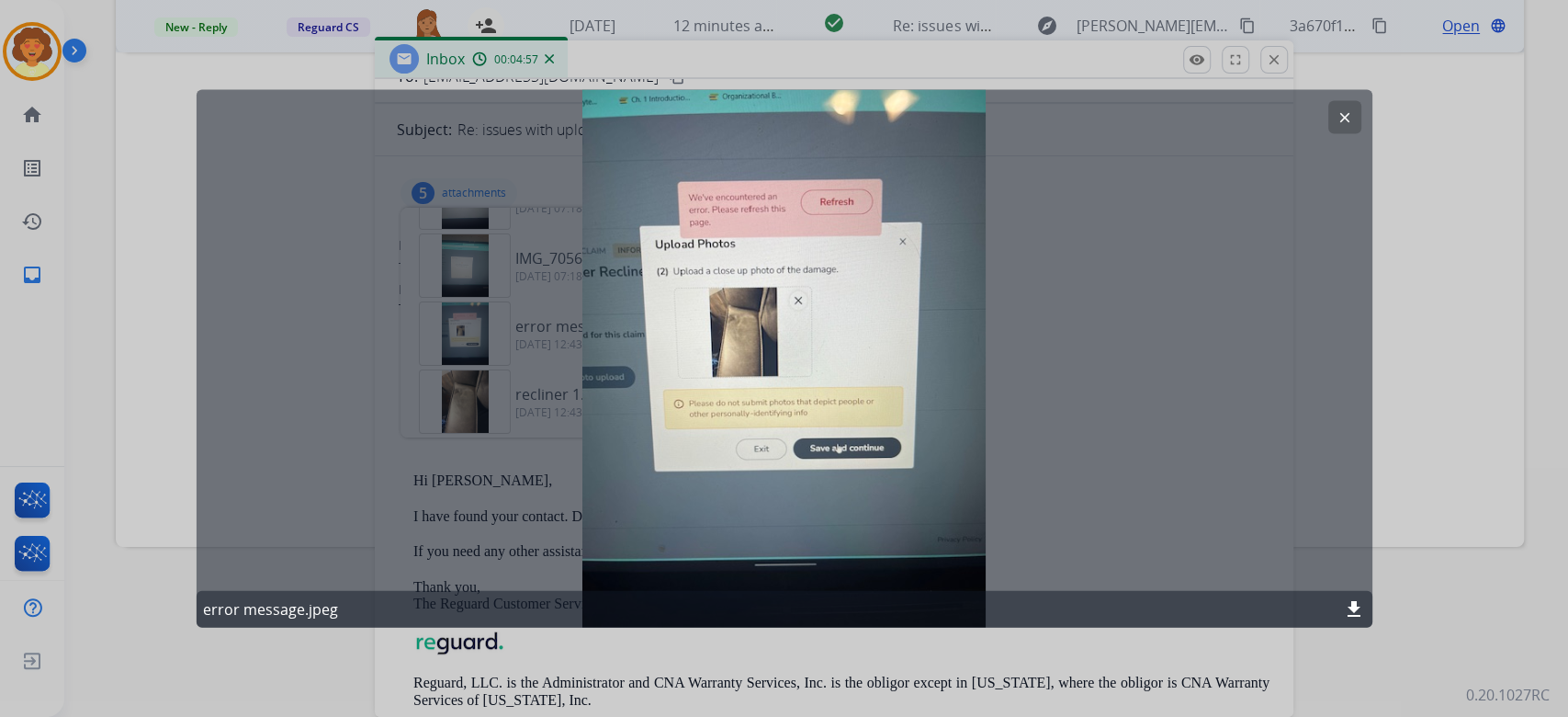
click at [1336, 126] on mat-icon "clear" at bounding box center [1344, 117] width 16 height 16
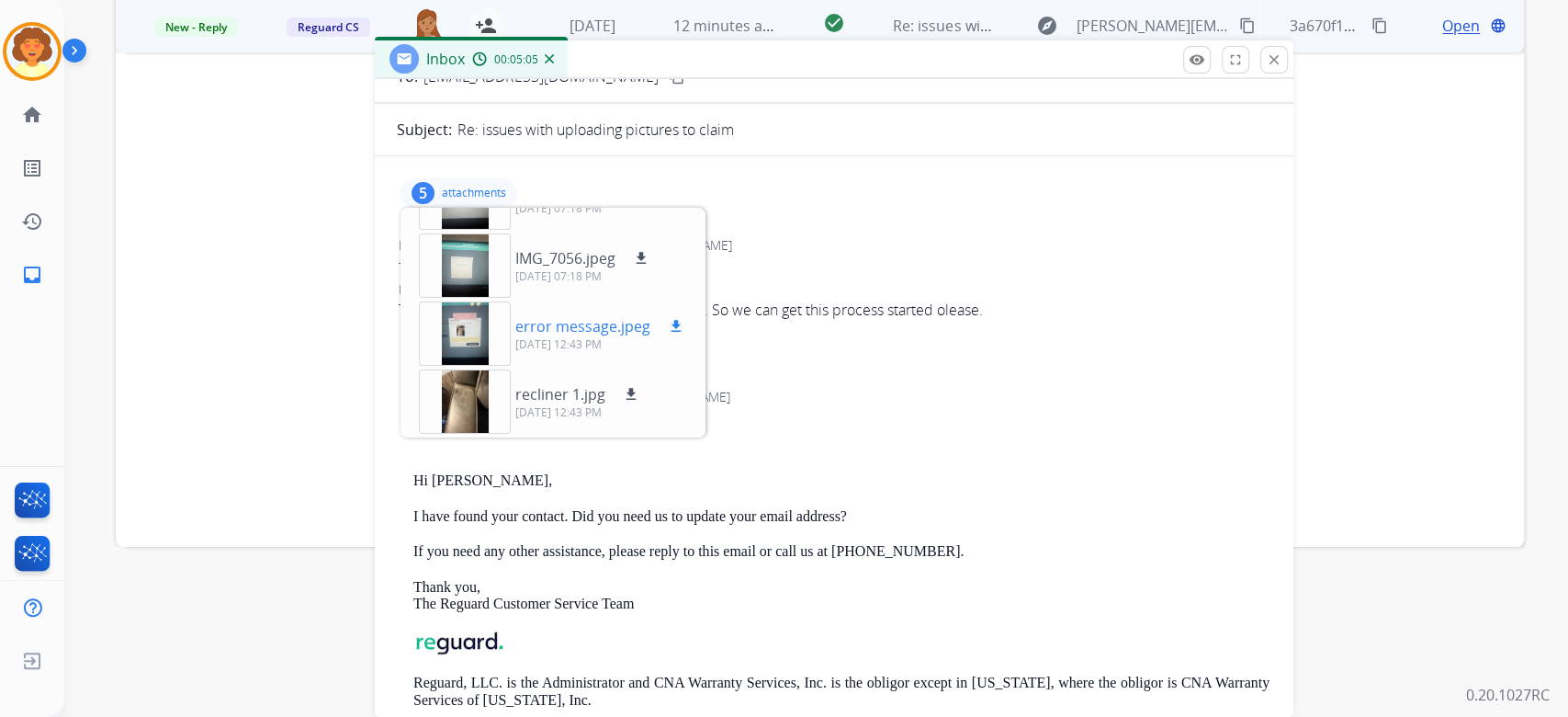
click at [684, 334] on mat-icon "download" at bounding box center [676, 326] width 16 height 16
click at [639, 402] on mat-icon "download" at bounding box center [630, 393] width 16 height 16
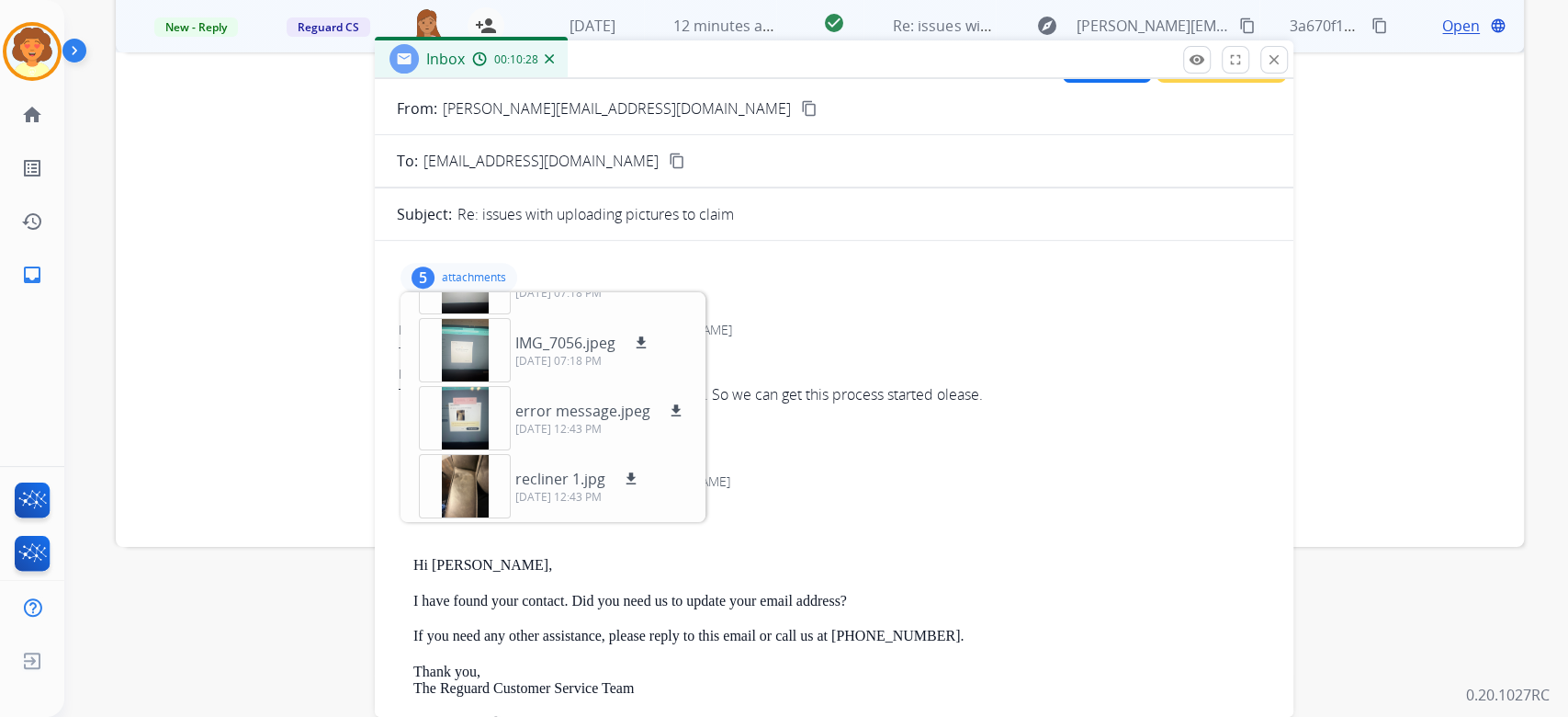
scroll to position [0, 0]
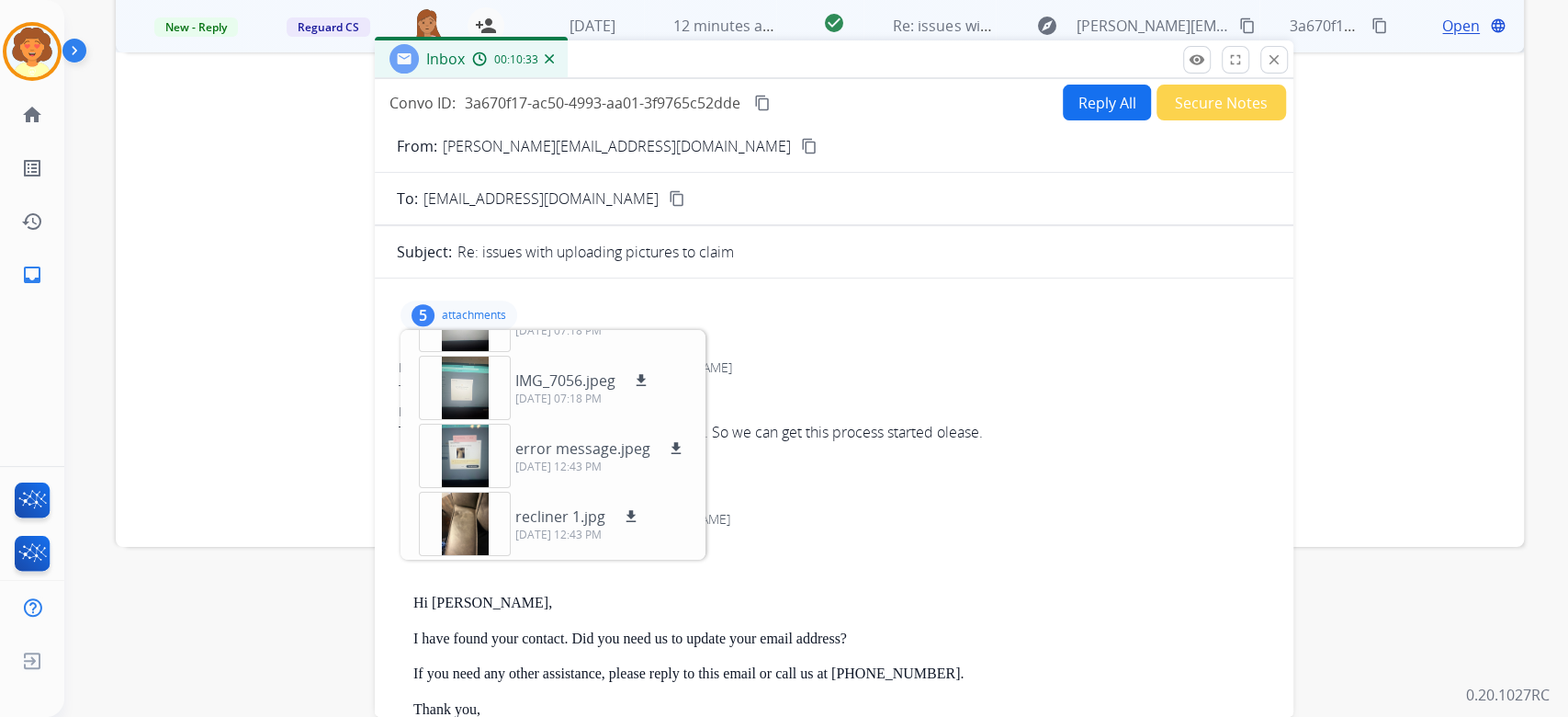
drag, startPoint x: 375, startPoint y: 33, endPoint x: 901, endPoint y: 32, distance: 526.0
click at [773, 92] on div "Convo ID: 3a670f17-ac50-4993-aa01-3f9765c52dde content_copy" at bounding box center [581, 102] width 384 height 22
copy div "Convo ID: 3a670f17-ac50-4993-aa01-3f9765c52dde"
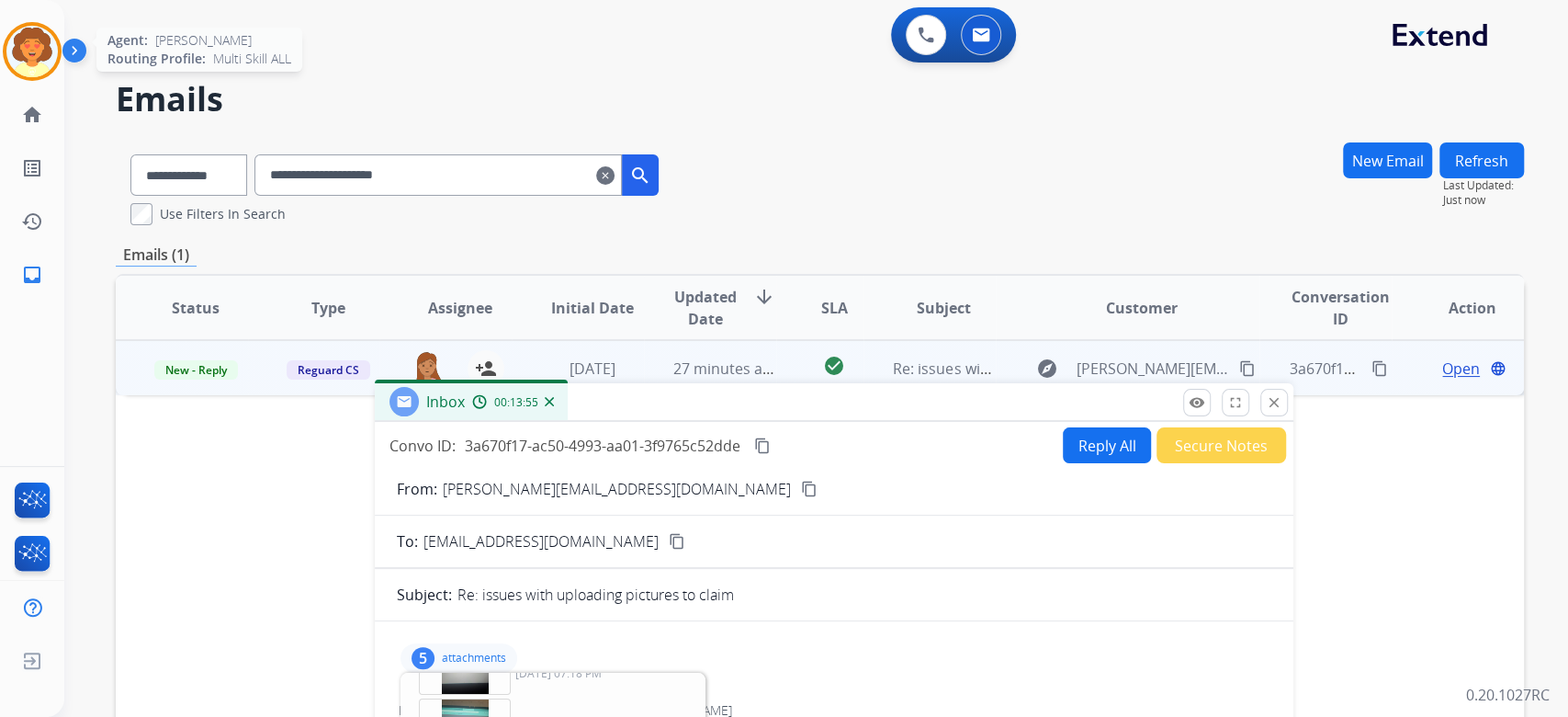
click at [27, 68] on img at bounding box center [32, 52] width 52 height 52
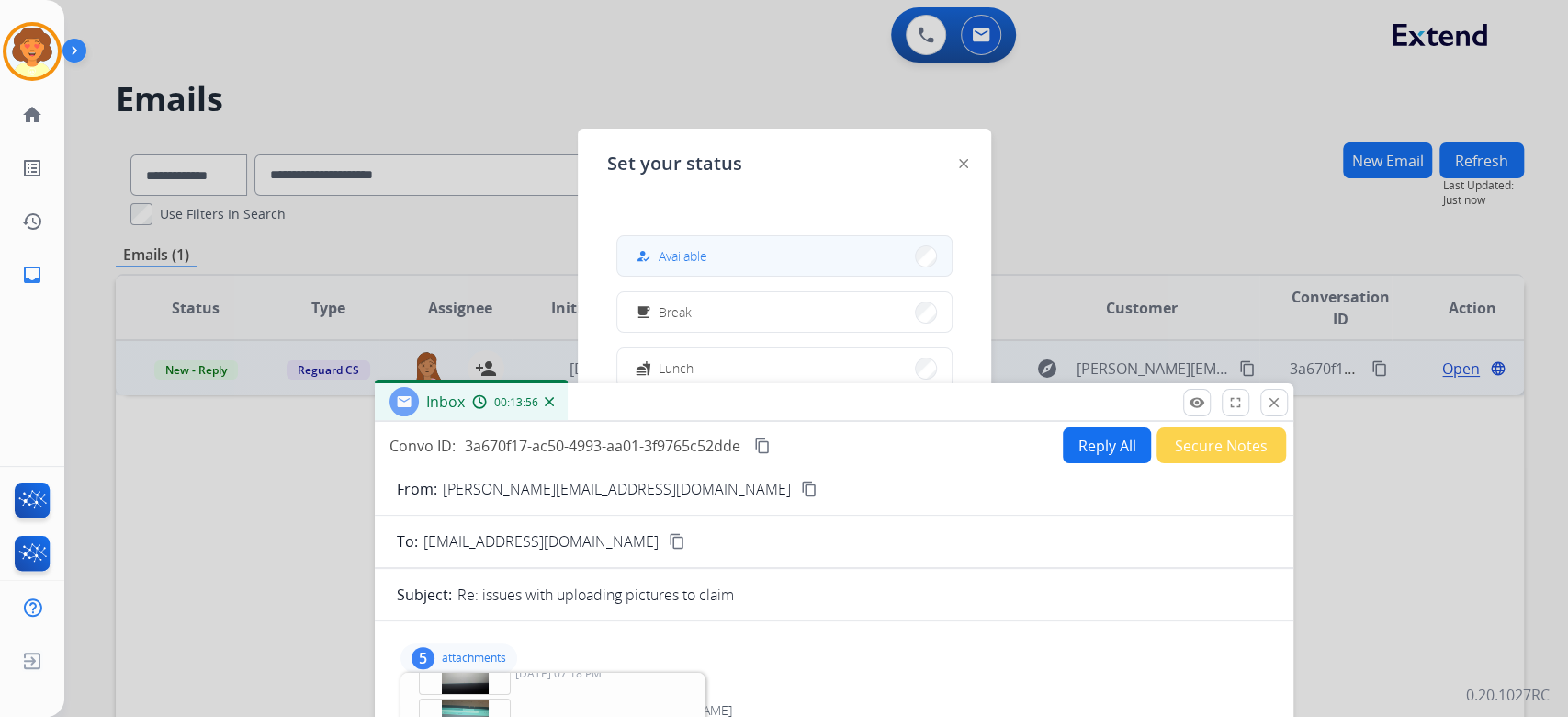
click at [683, 262] on div "how_to_reg Available" at bounding box center [669, 256] width 75 height 22
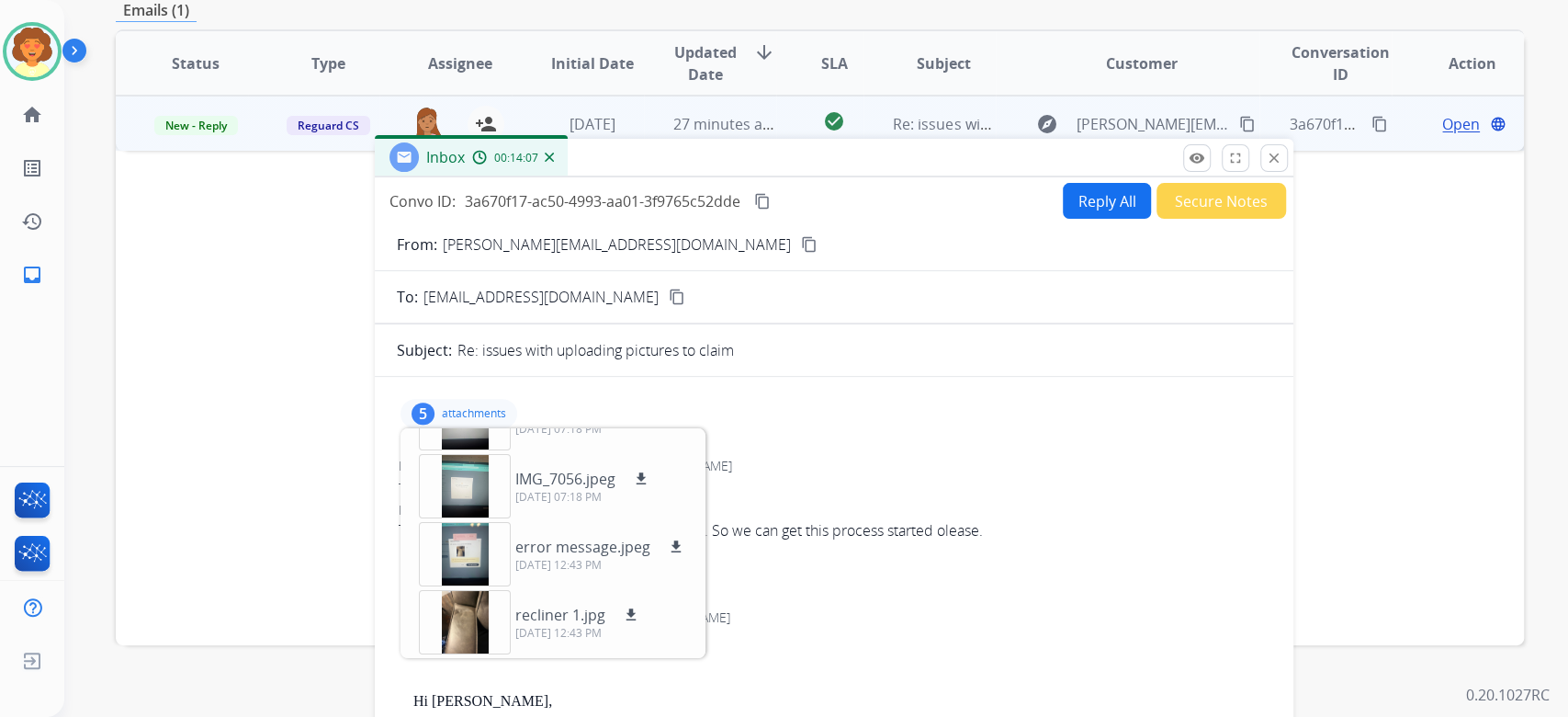
scroll to position [482, 0]
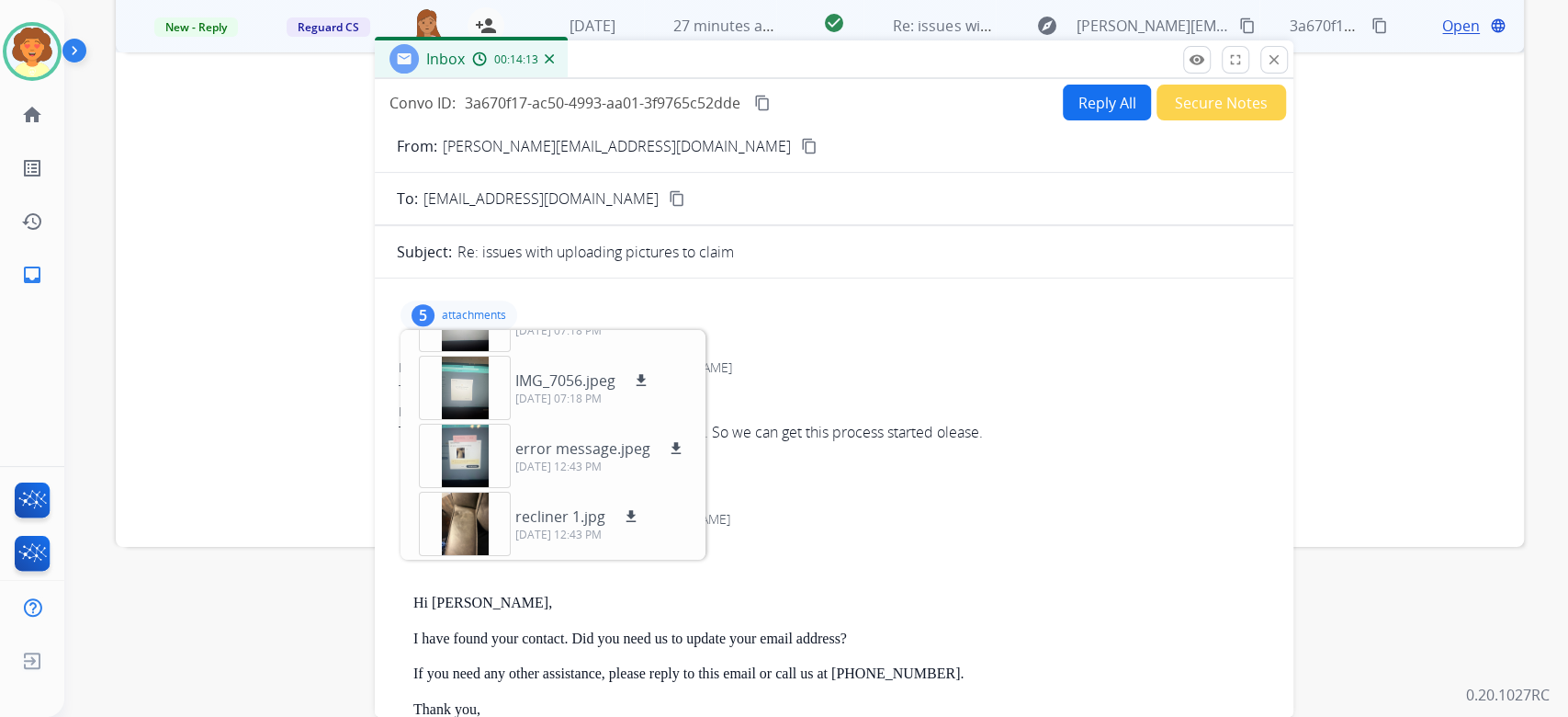
click at [1062, 85] on button "Reply All" at bounding box center [1106, 103] width 88 height 36
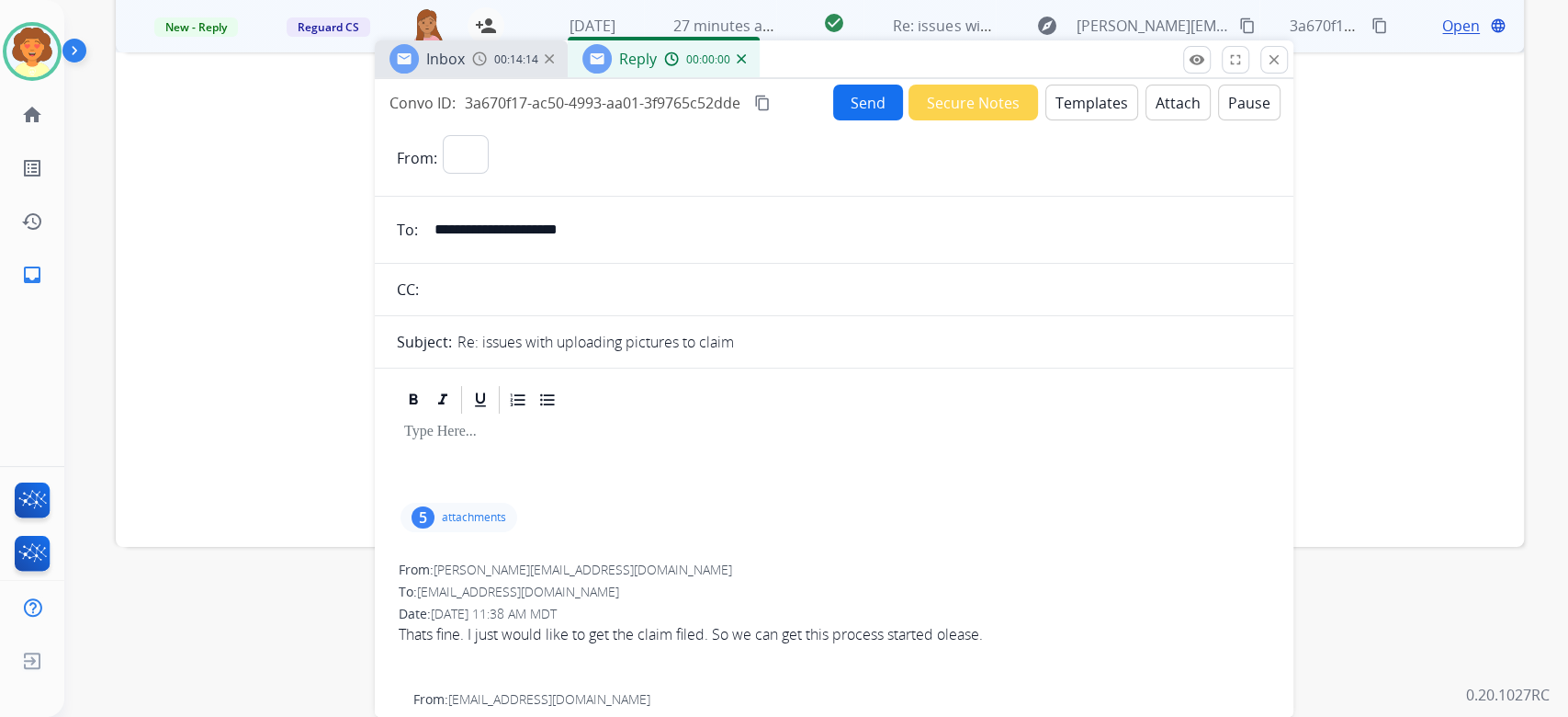
select select "**********"
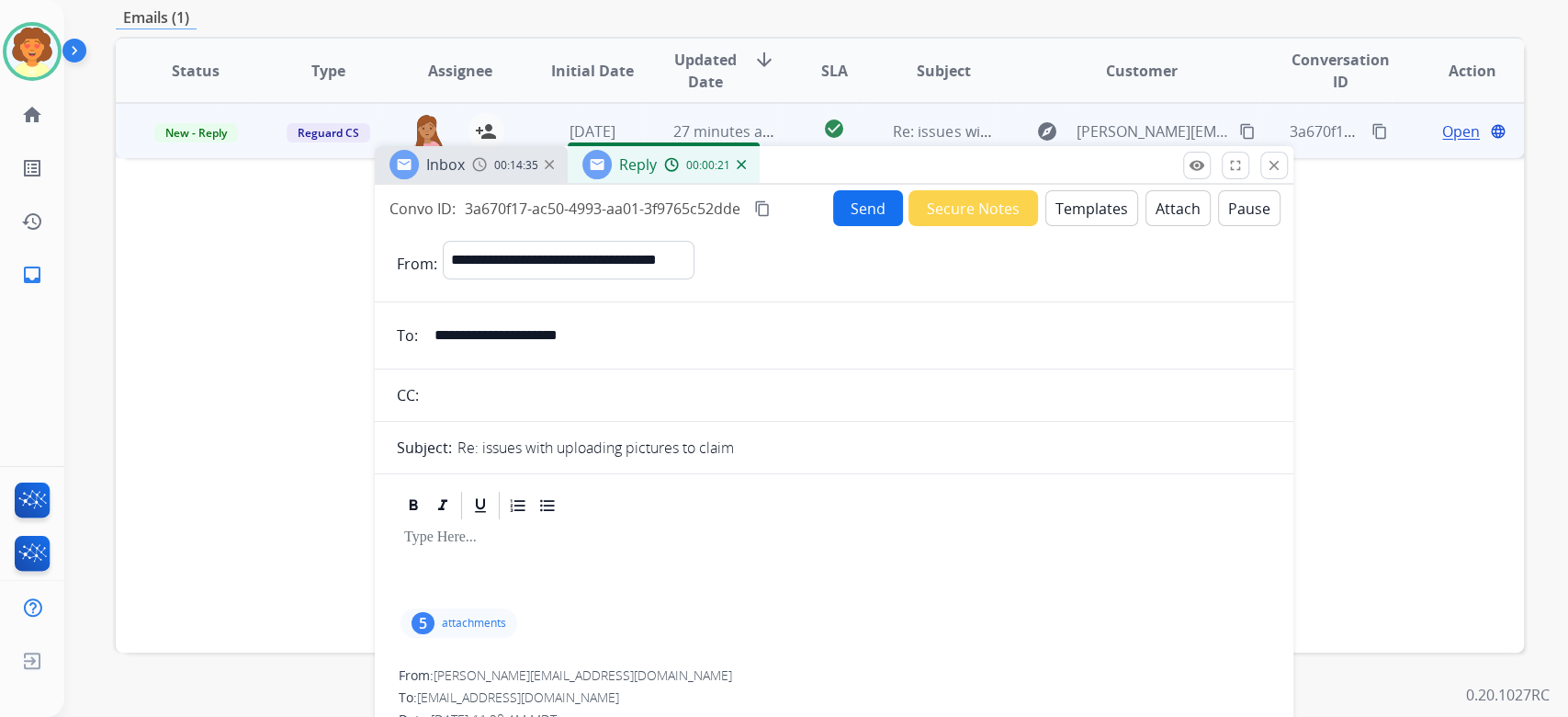
drag, startPoint x: 371, startPoint y: 262, endPoint x: 593, endPoint y: 327, distance: 231.3
click at [593, 226] on div "Convo ID: 3a670f17-ac50-4993-aa01-3f9765c52dde content_copy Send Secure Notes T…" at bounding box center [834, 208] width 918 height 36
click at [1045, 226] on button "Templates" at bounding box center [1091, 208] width 93 height 36
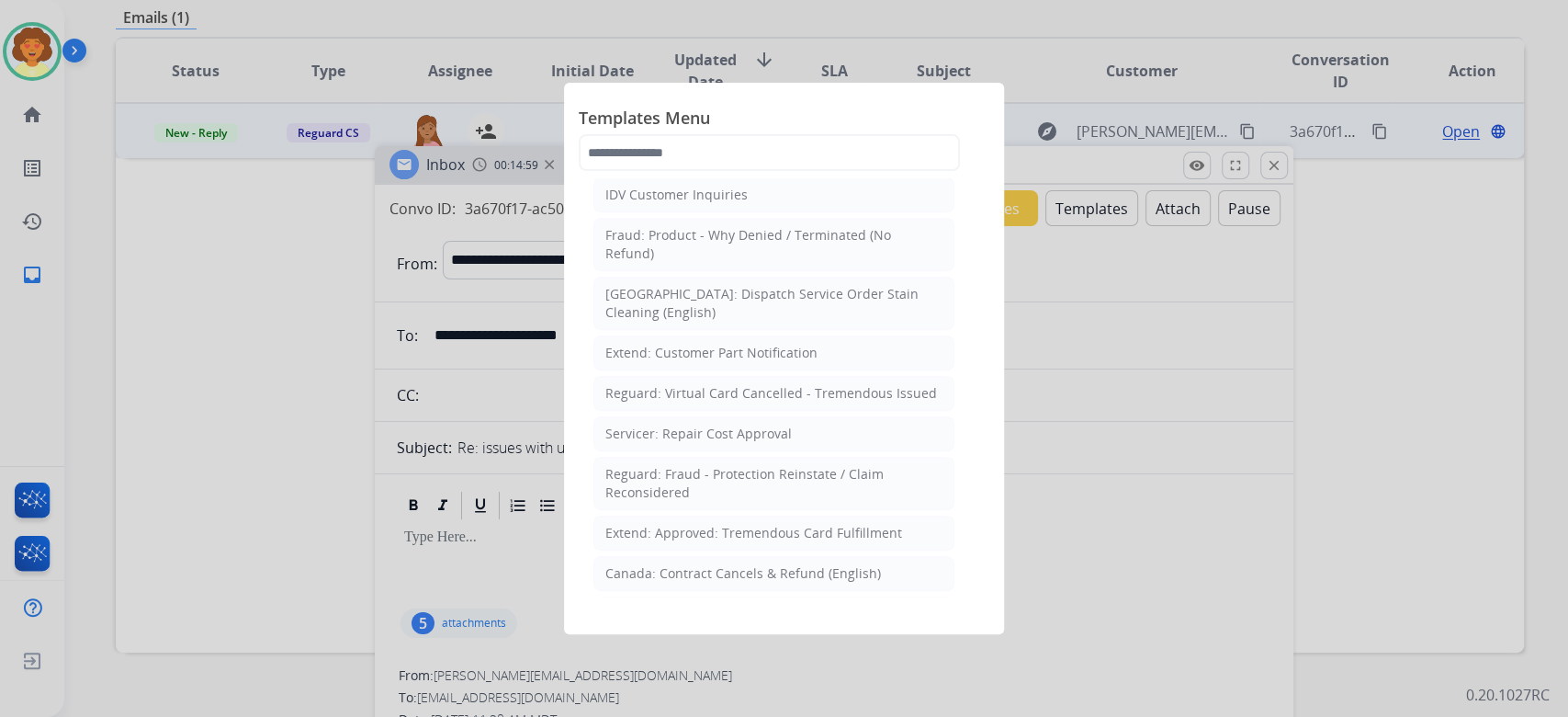
scroll to position [612, 0]
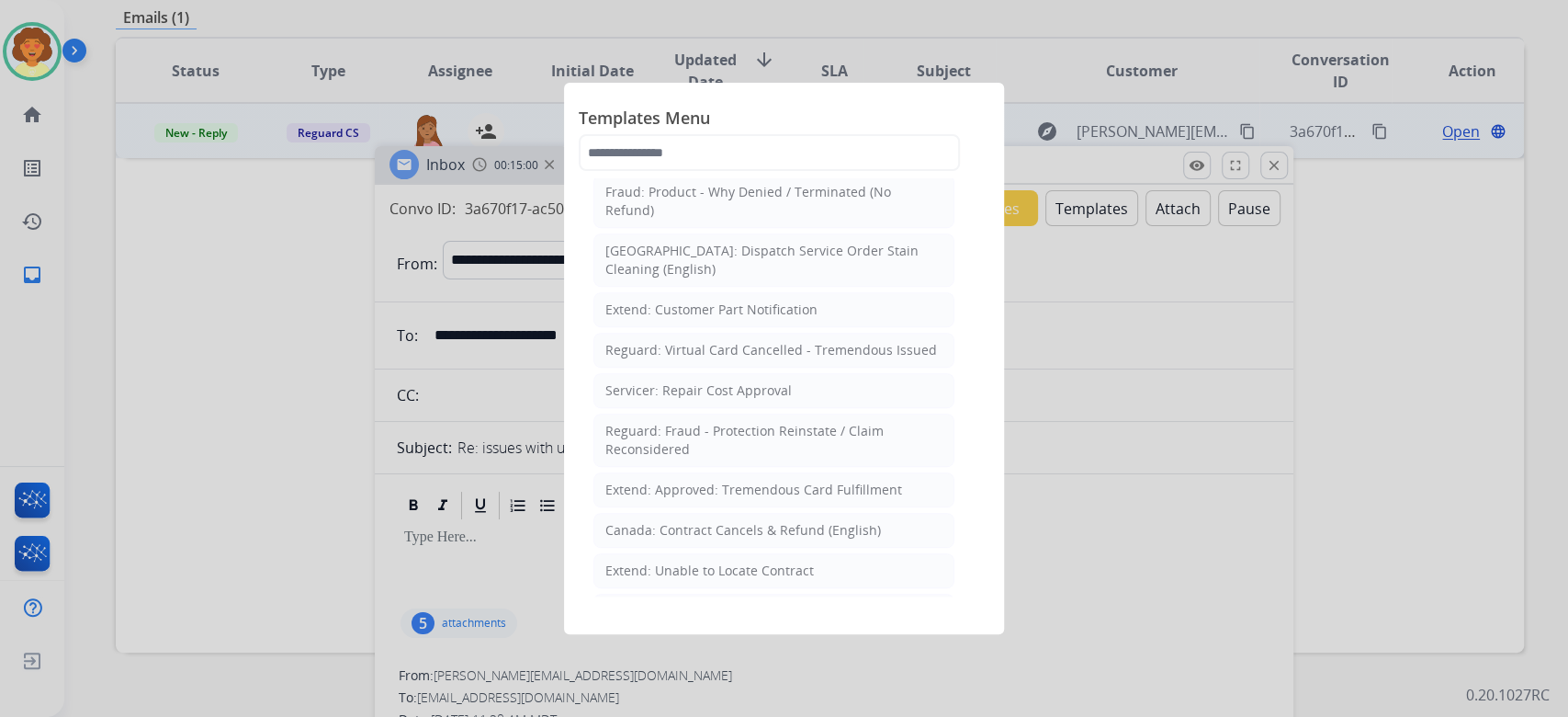
click at [784, 21] on div "Reguard: Standard Template" at bounding box center [694, 11] width 178 height 18
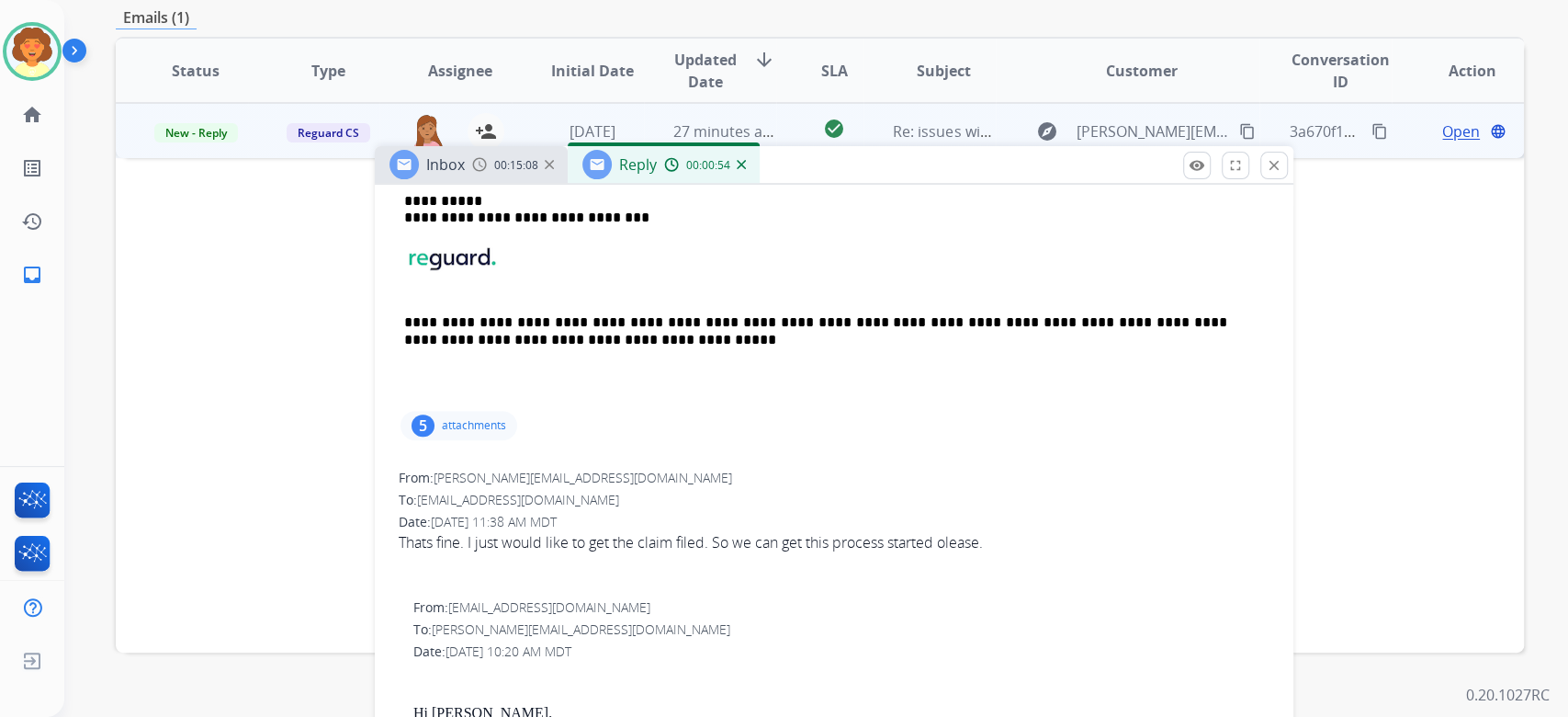
drag, startPoint x: 413, startPoint y: 364, endPoint x: 465, endPoint y: 432, distance: 85.6
click at [465, 407] on div "**********" at bounding box center [834, 217] width 874 height 379
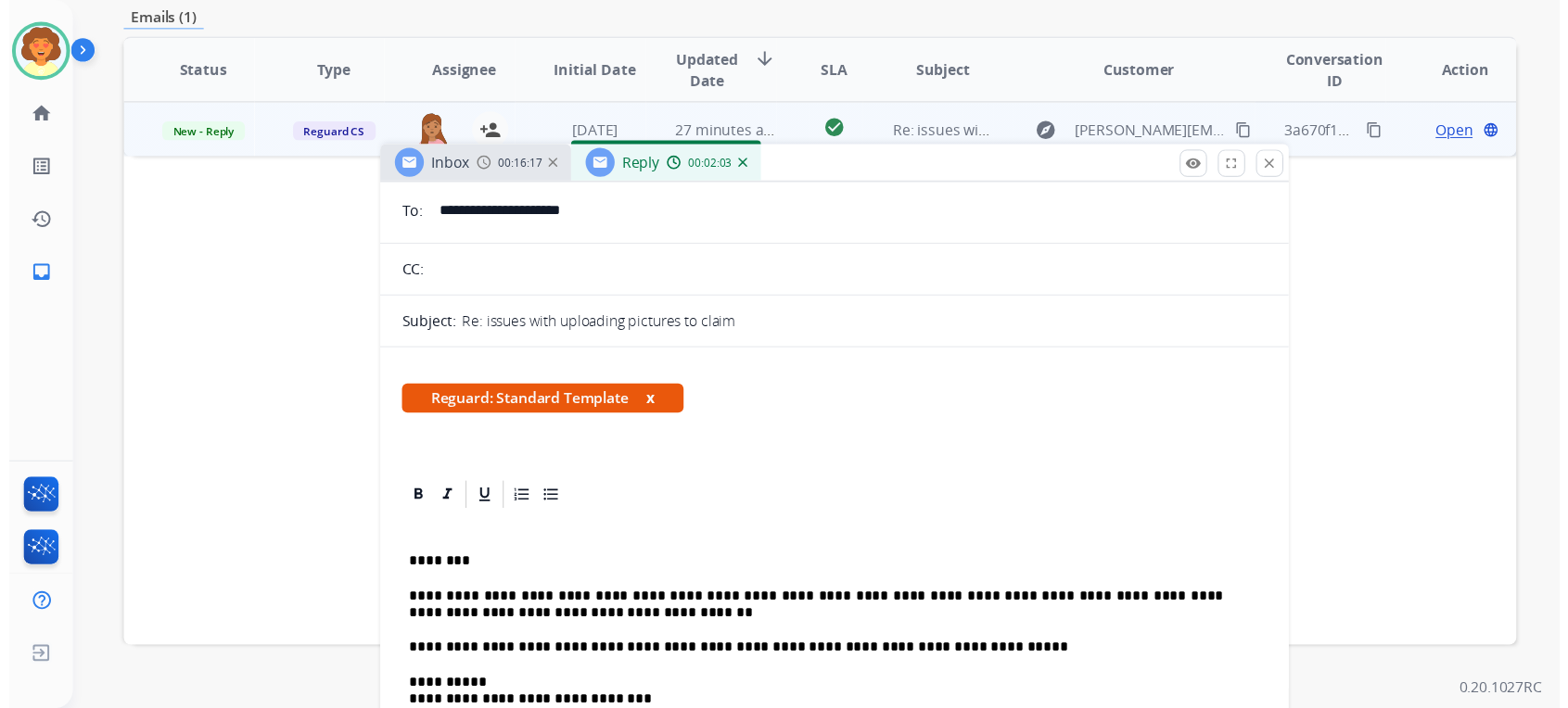
scroll to position [0, 0]
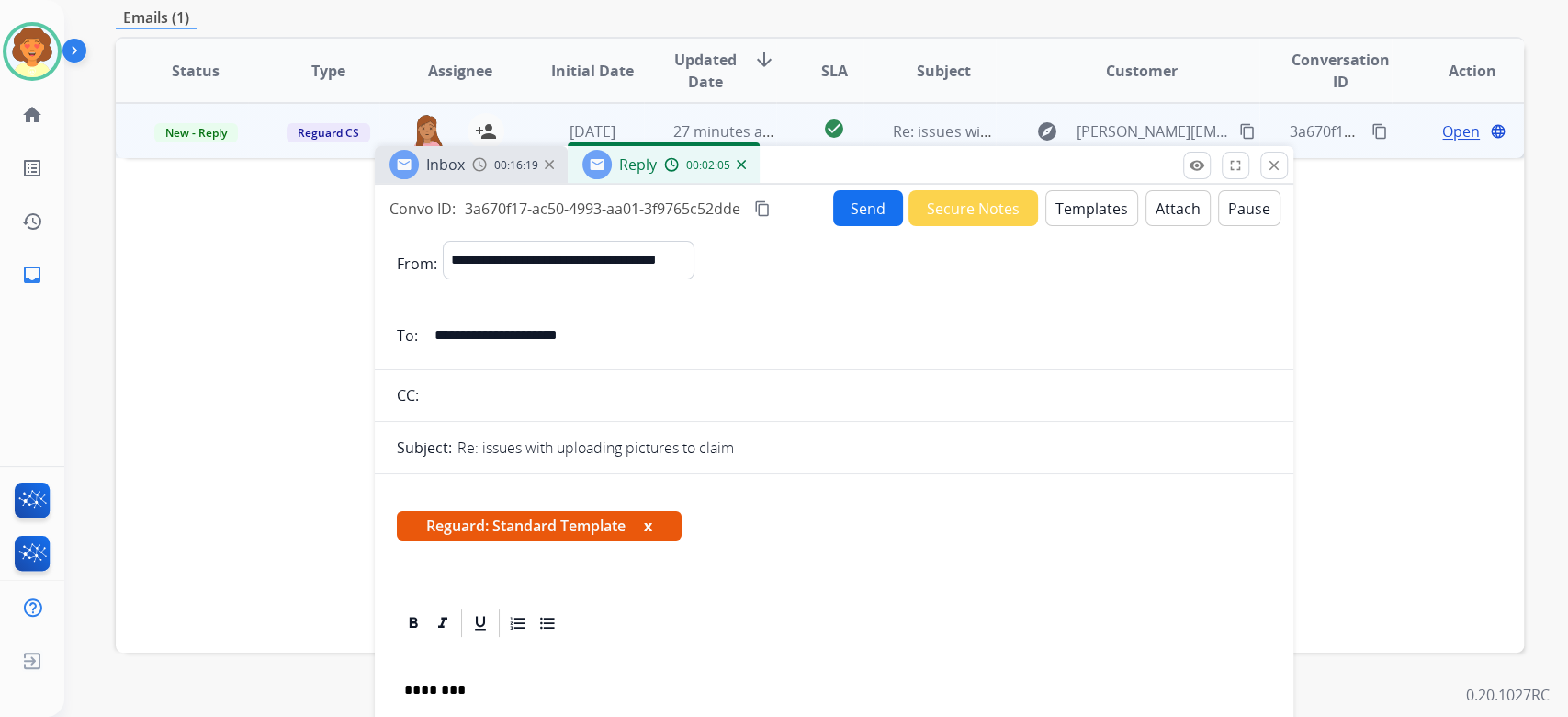
click at [833, 226] on button "Send" at bounding box center [868, 208] width 70 height 36
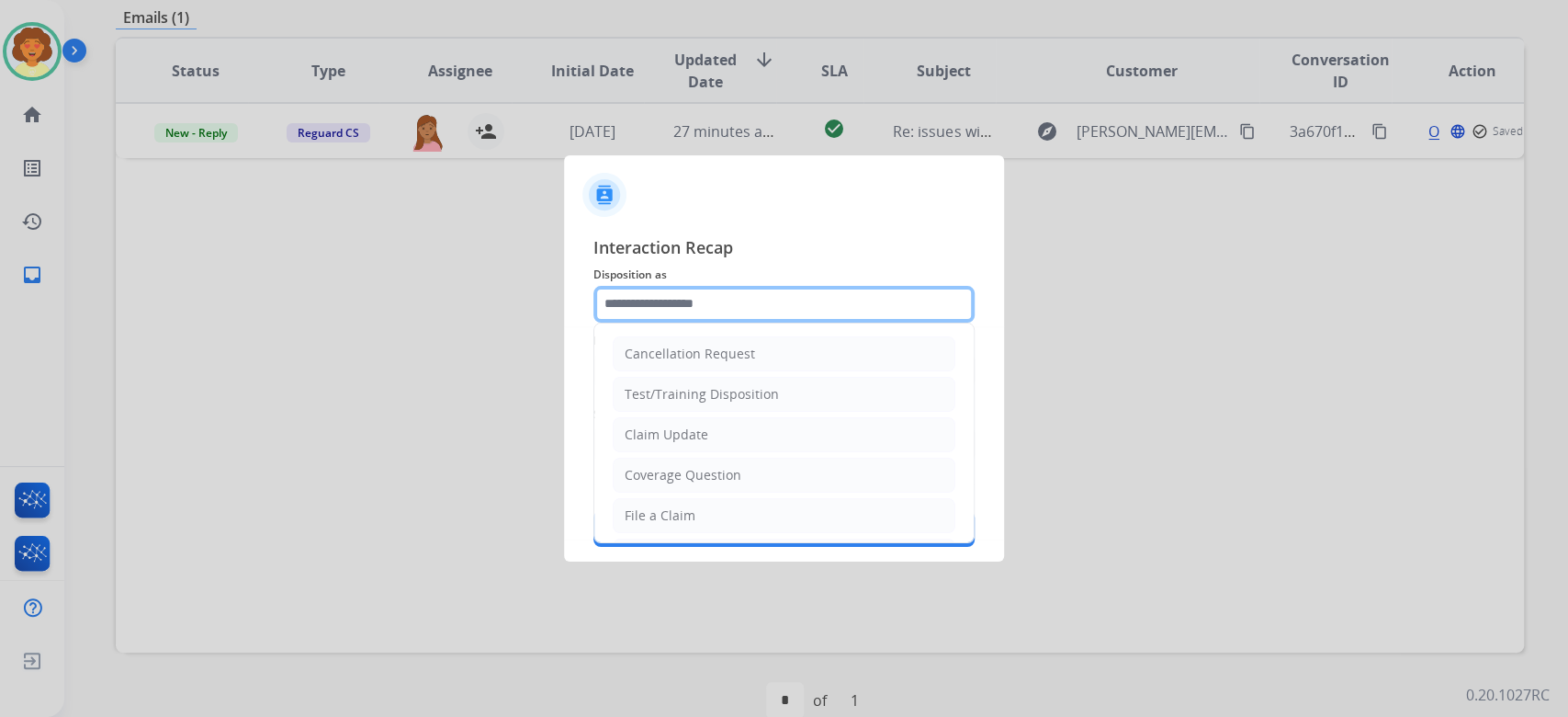
click at [880, 285] on input "text" at bounding box center [784, 304] width 381 height 36
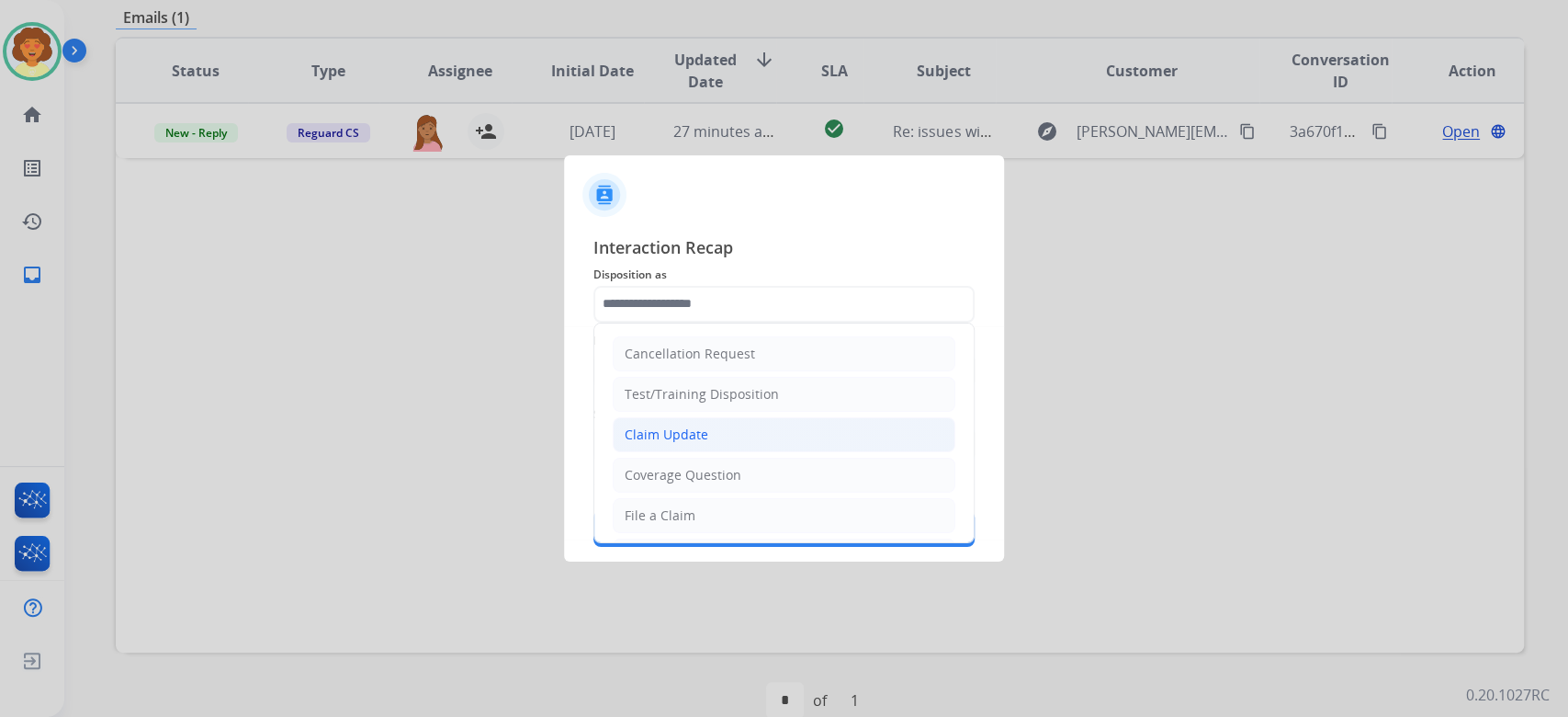
click at [801, 452] on li "Claim Update" at bounding box center [784, 434] width 343 height 35
type input "**********"
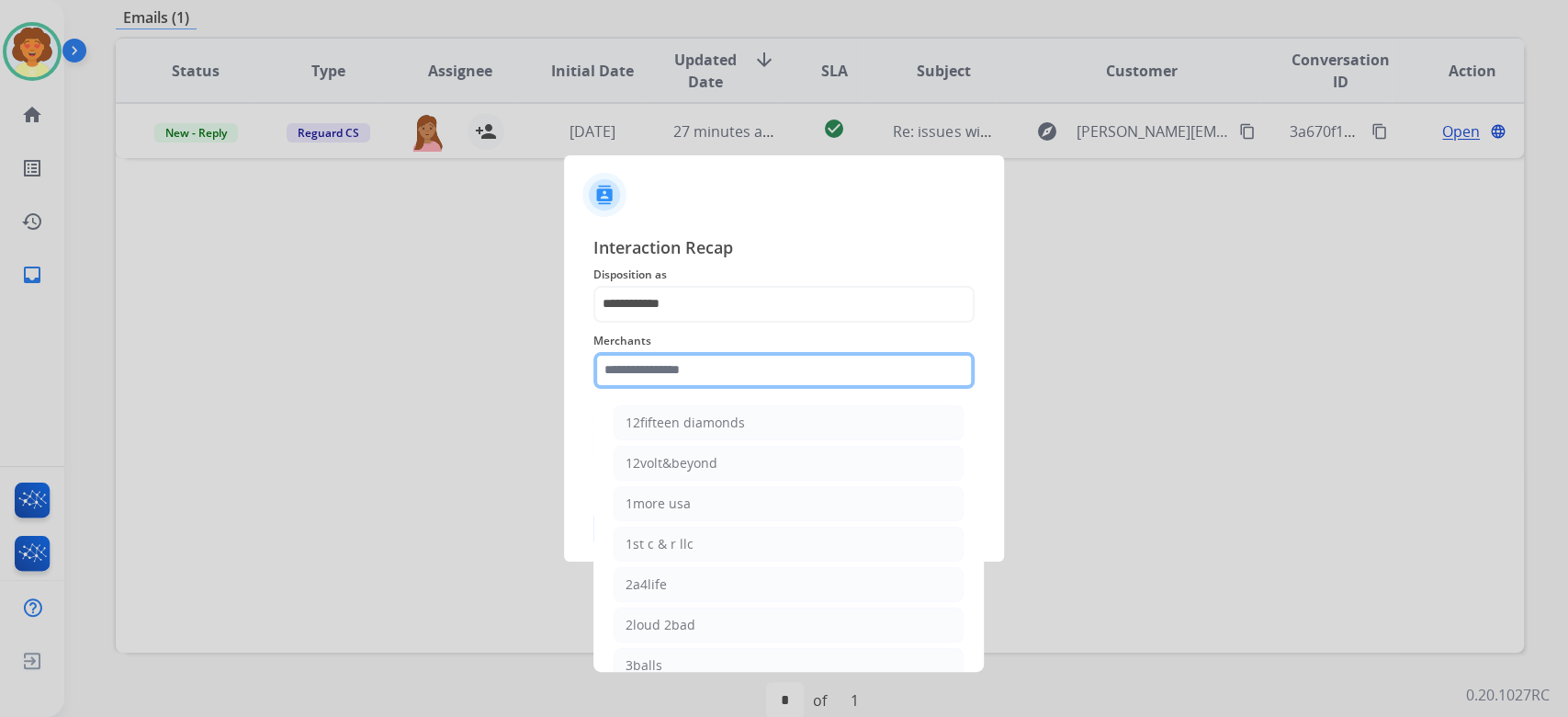
click at [735, 366] on input "text" at bounding box center [784, 370] width 381 height 36
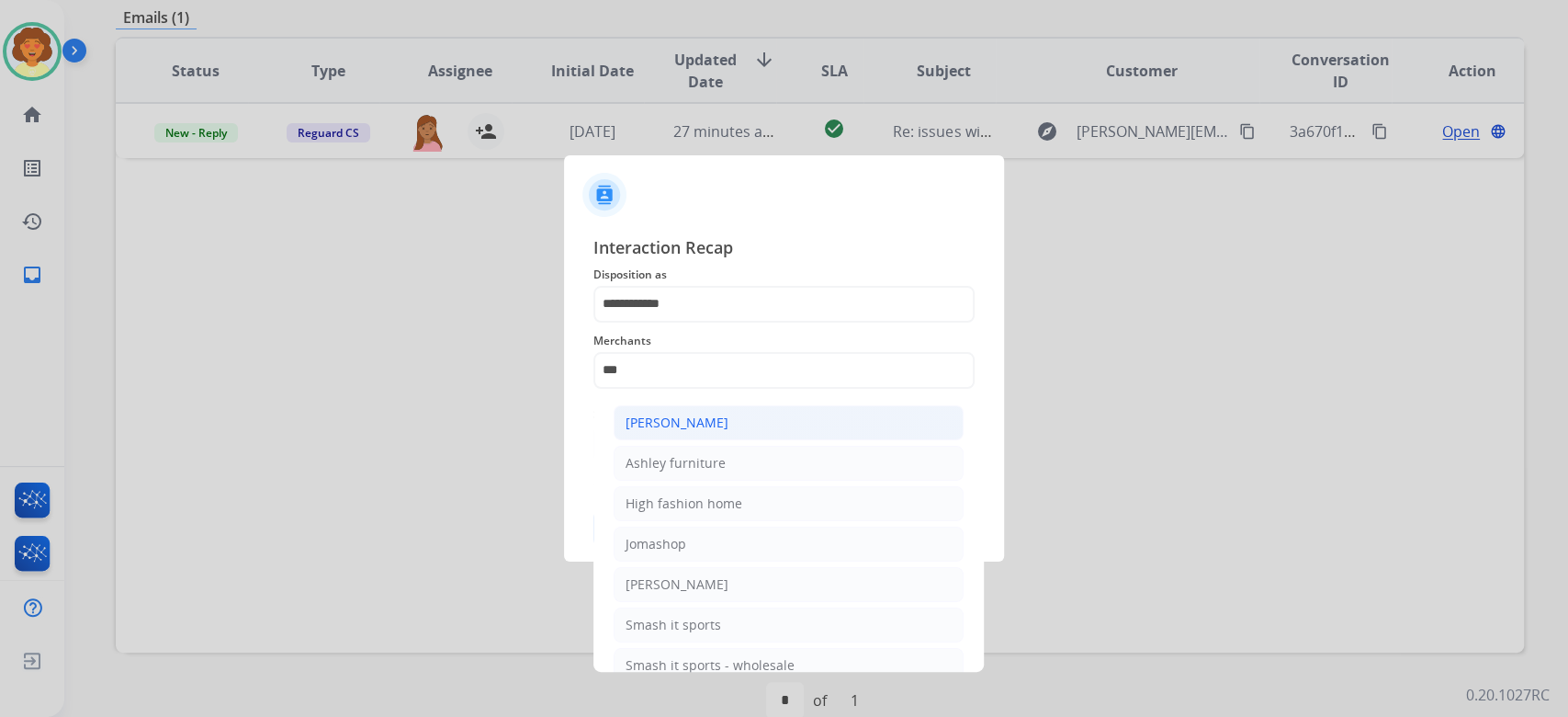
click at [728, 432] on div "Ashley - Reguard" at bounding box center [677, 422] width 103 height 18
type input "**********"
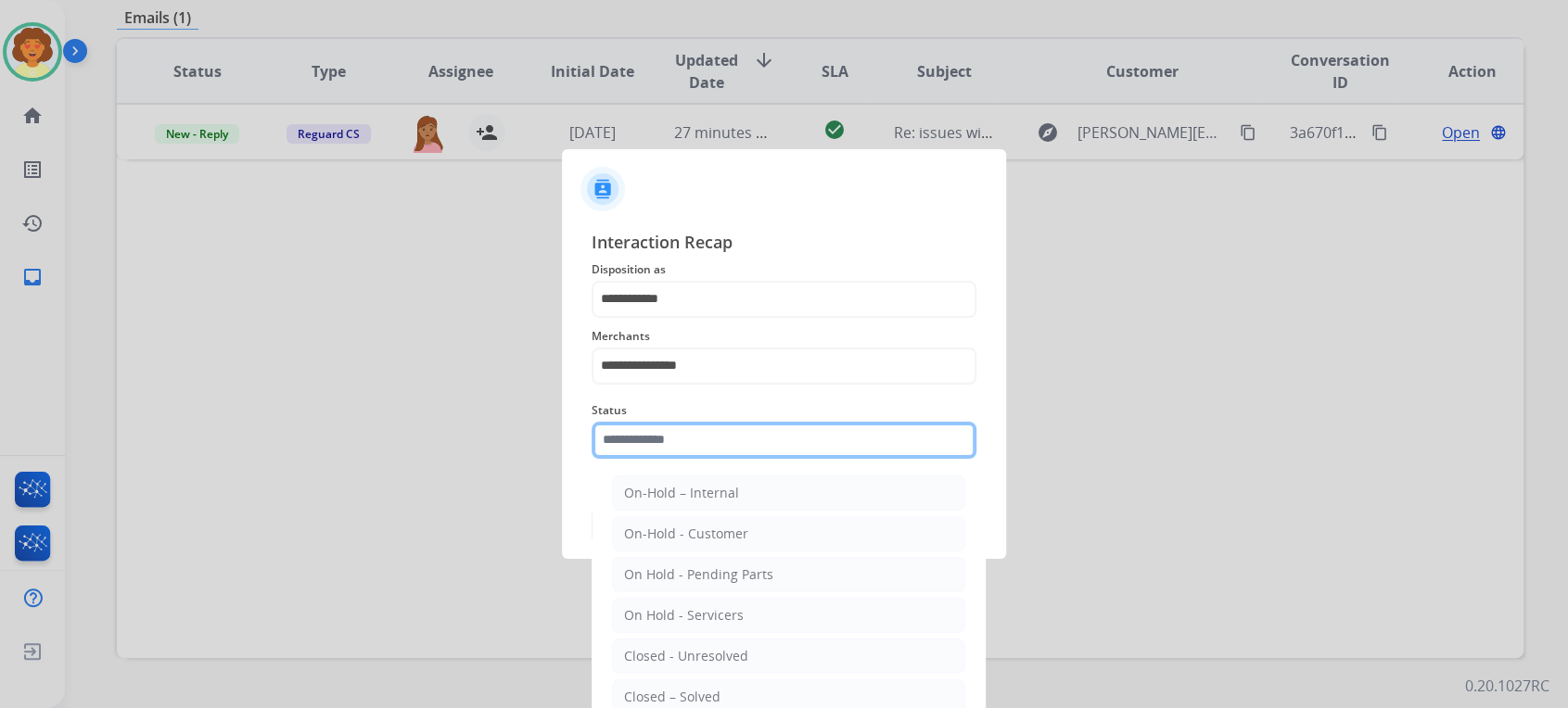
click at [771, 459] on input "text" at bounding box center [784, 440] width 385 height 37
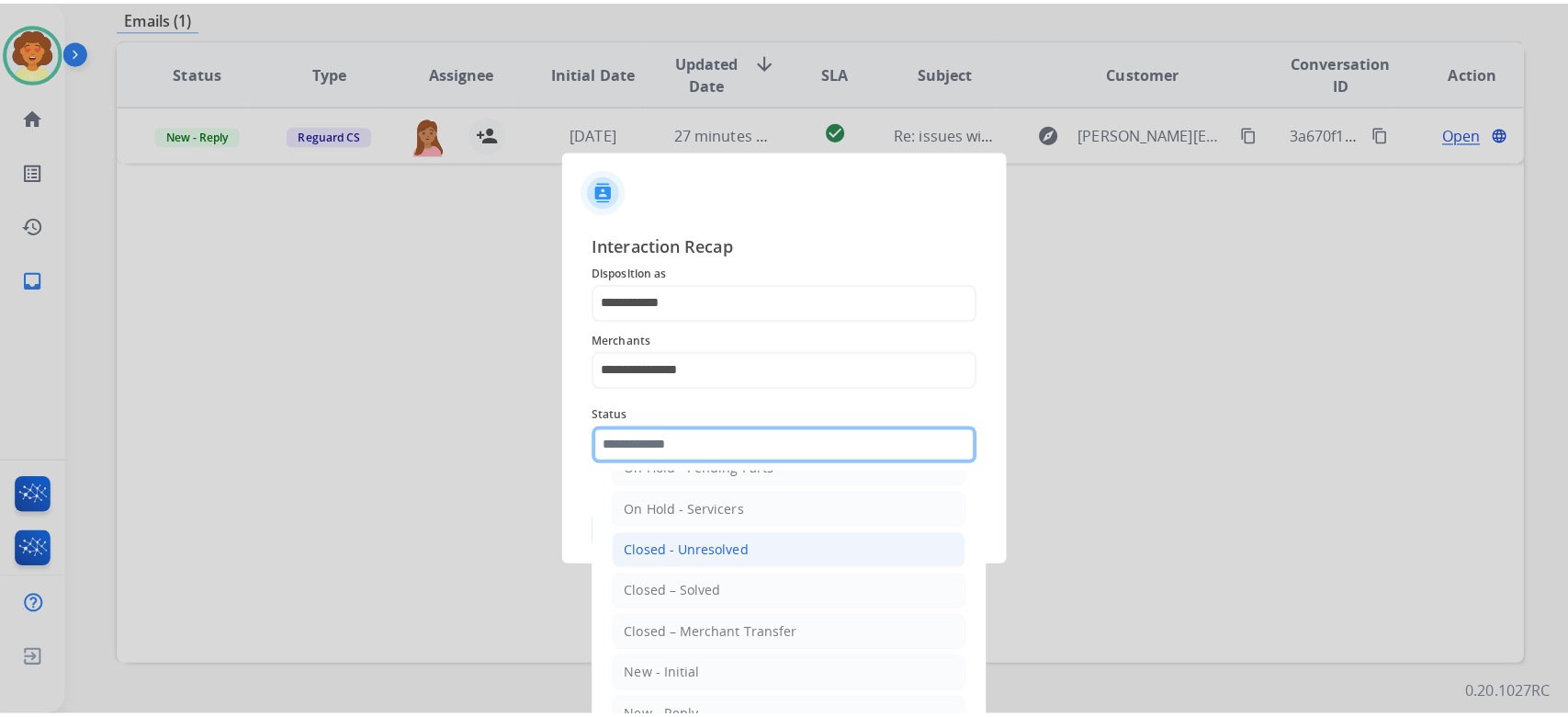
scroll to position [292, 0]
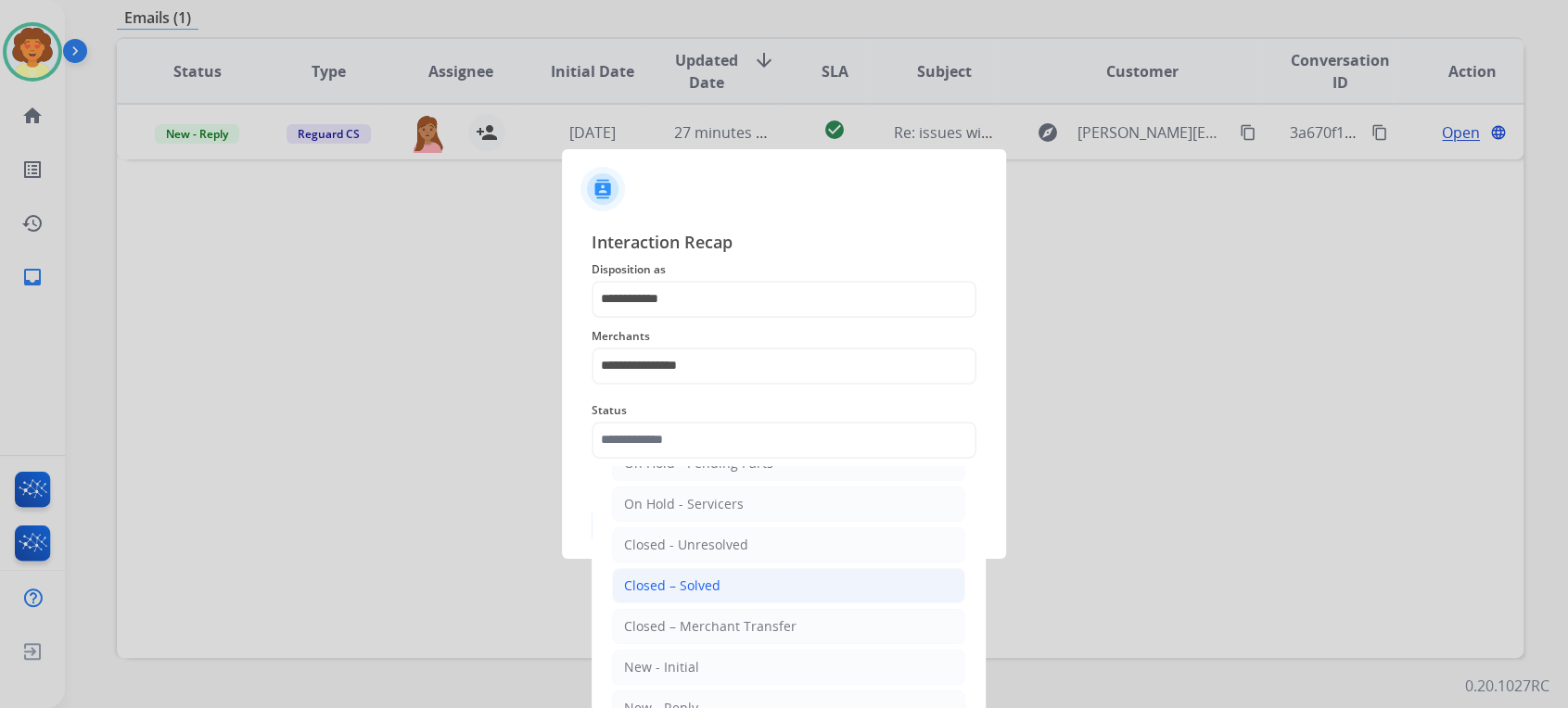
click at [721, 577] on div "Closed – Solved" at bounding box center [673, 586] width 96 height 18
type input "**********"
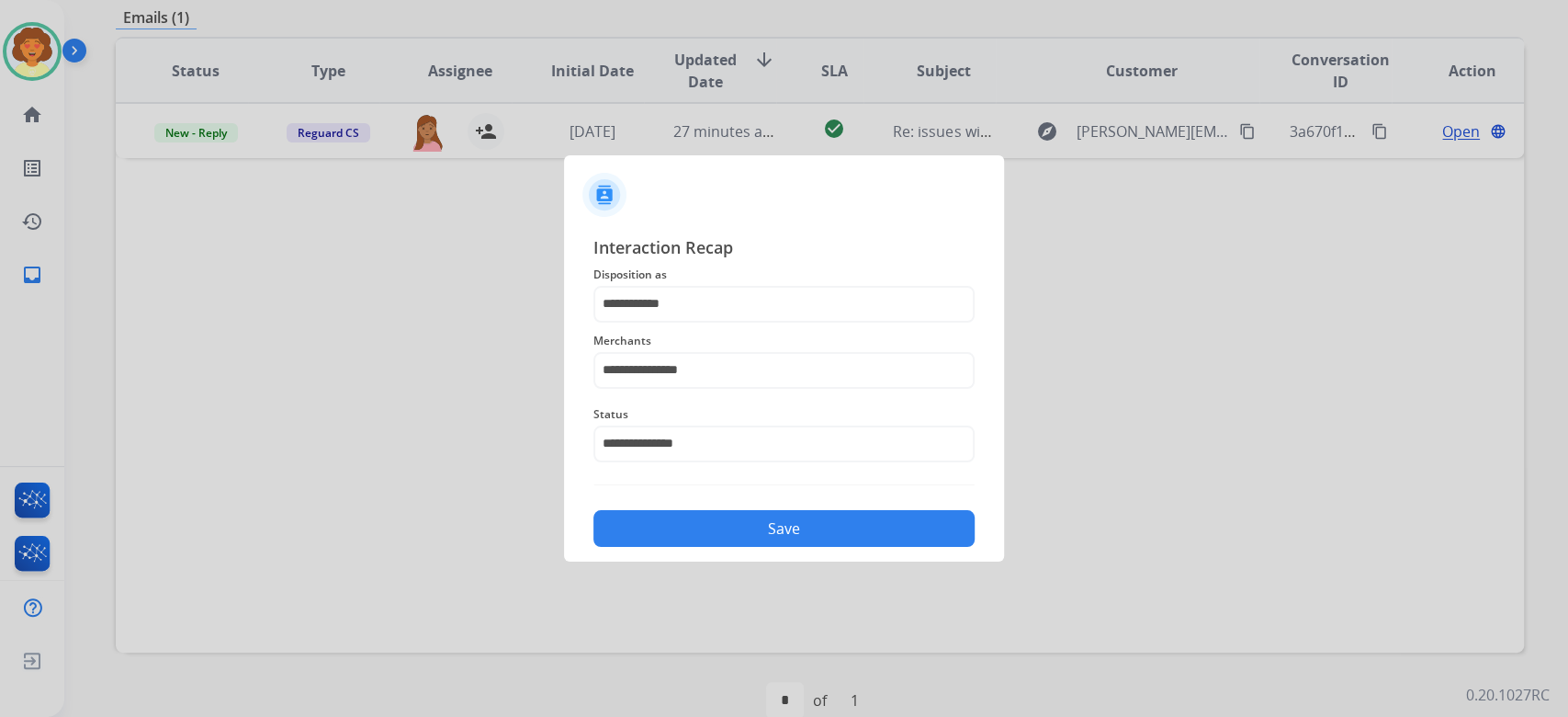
click at [784, 547] on button "Save" at bounding box center [784, 528] width 381 height 36
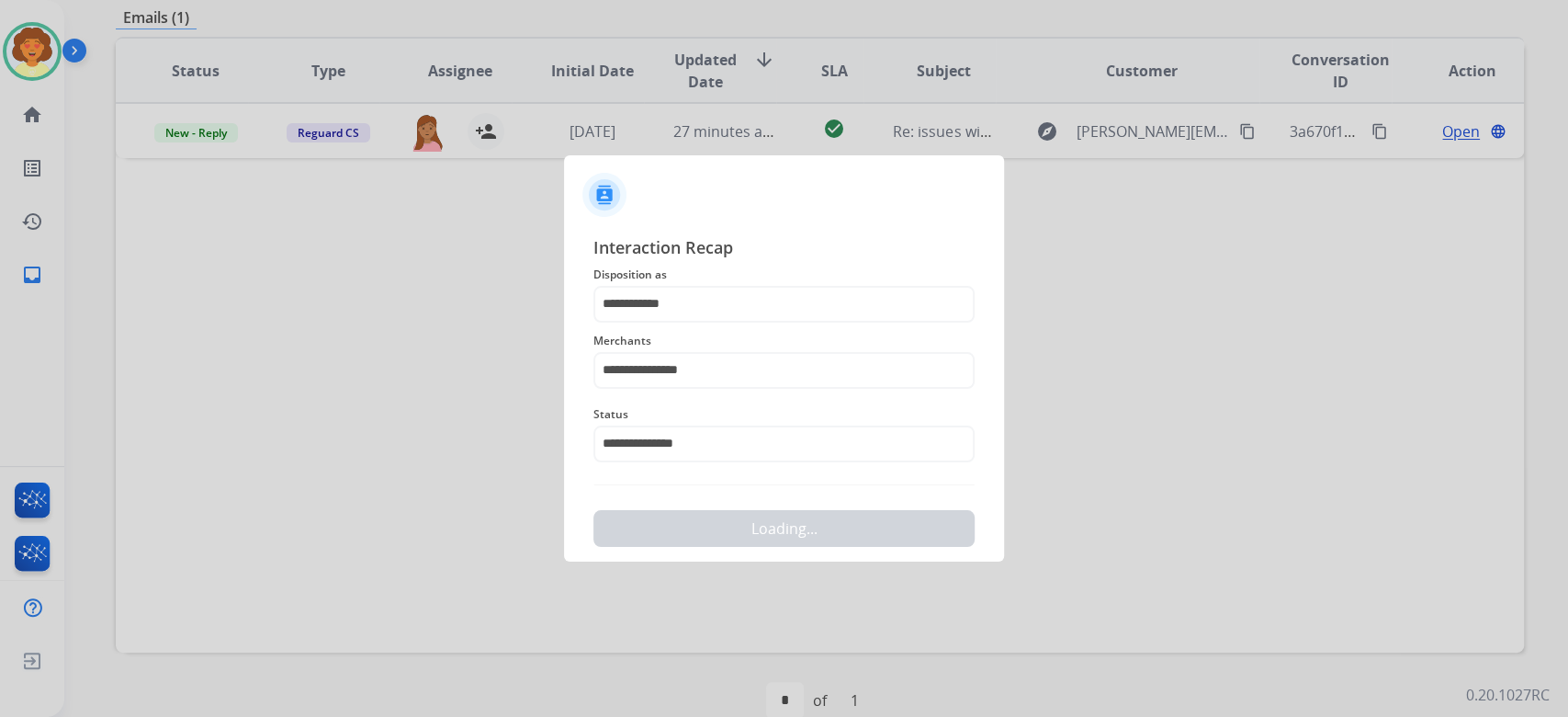
scroll to position [0, 0]
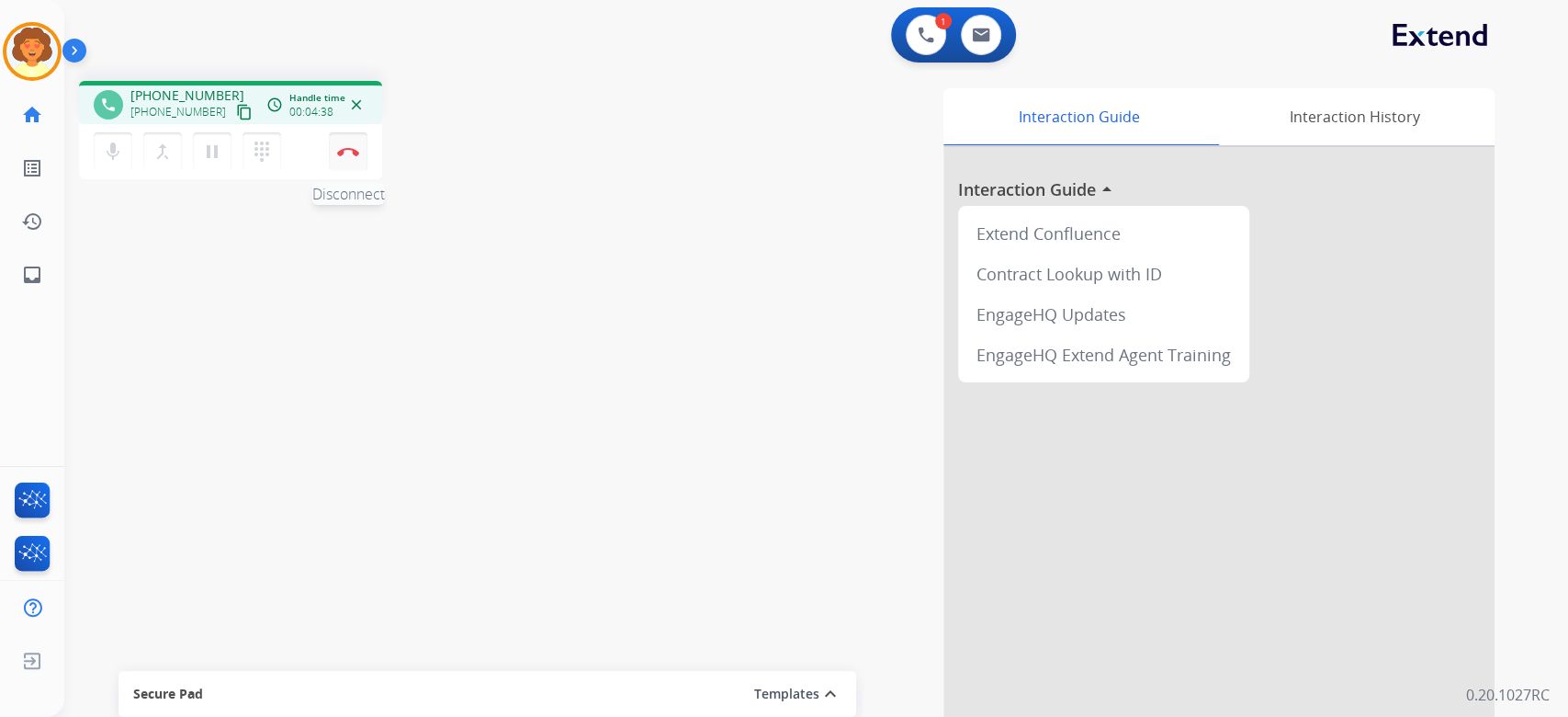
click at [341, 157] on img at bounding box center [347, 152] width 22 height 10
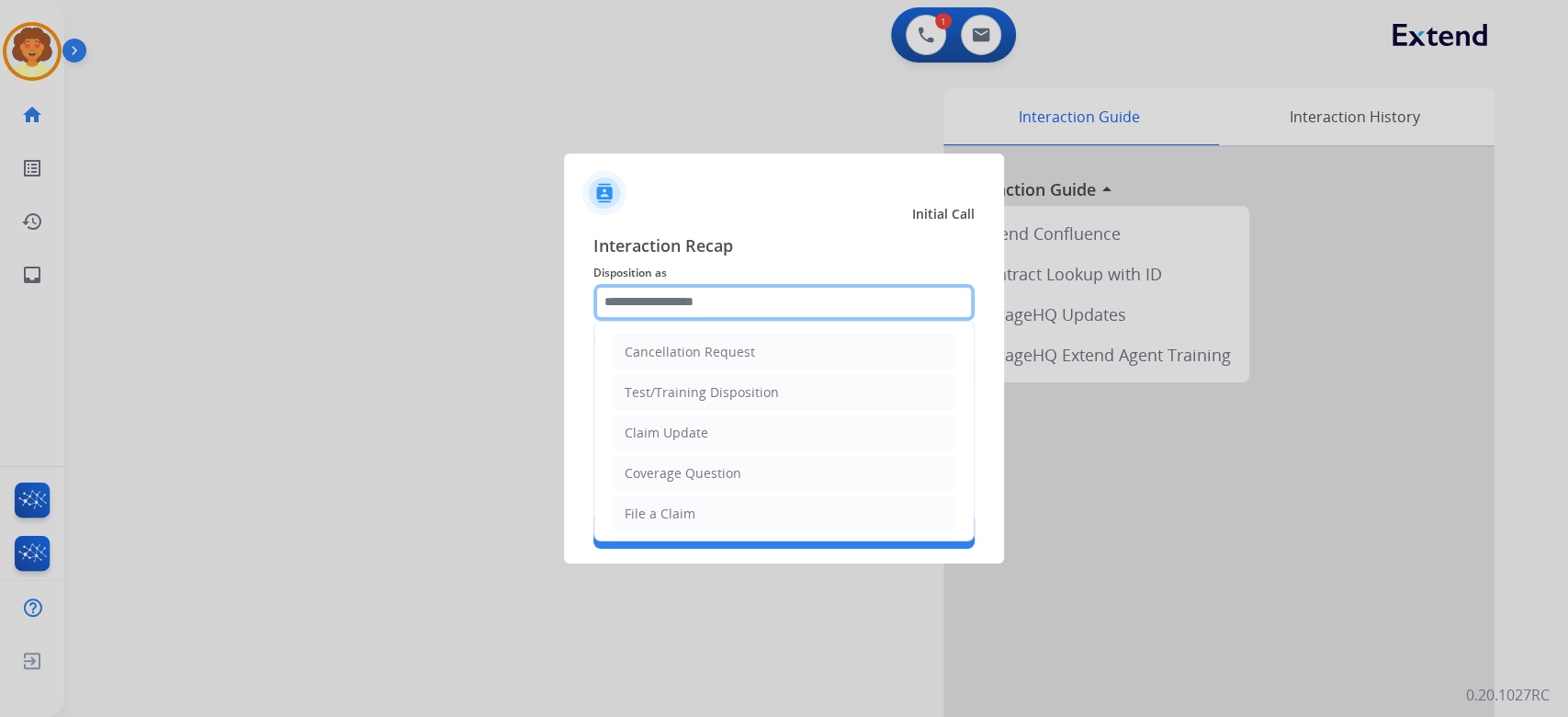
click at [708, 284] on input "text" at bounding box center [784, 302] width 381 height 36
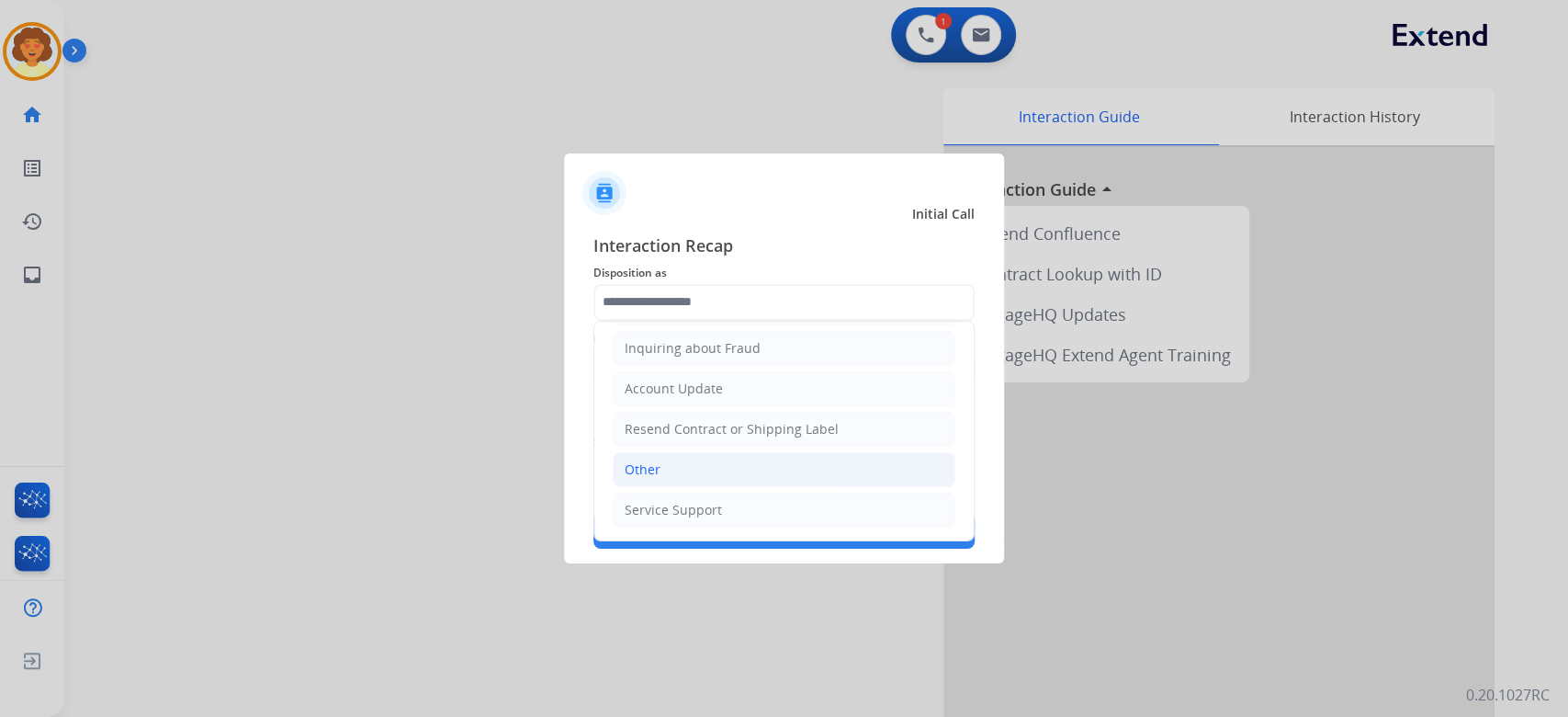
click at [778, 487] on li "Other" at bounding box center [784, 469] width 343 height 35
type input "*****"
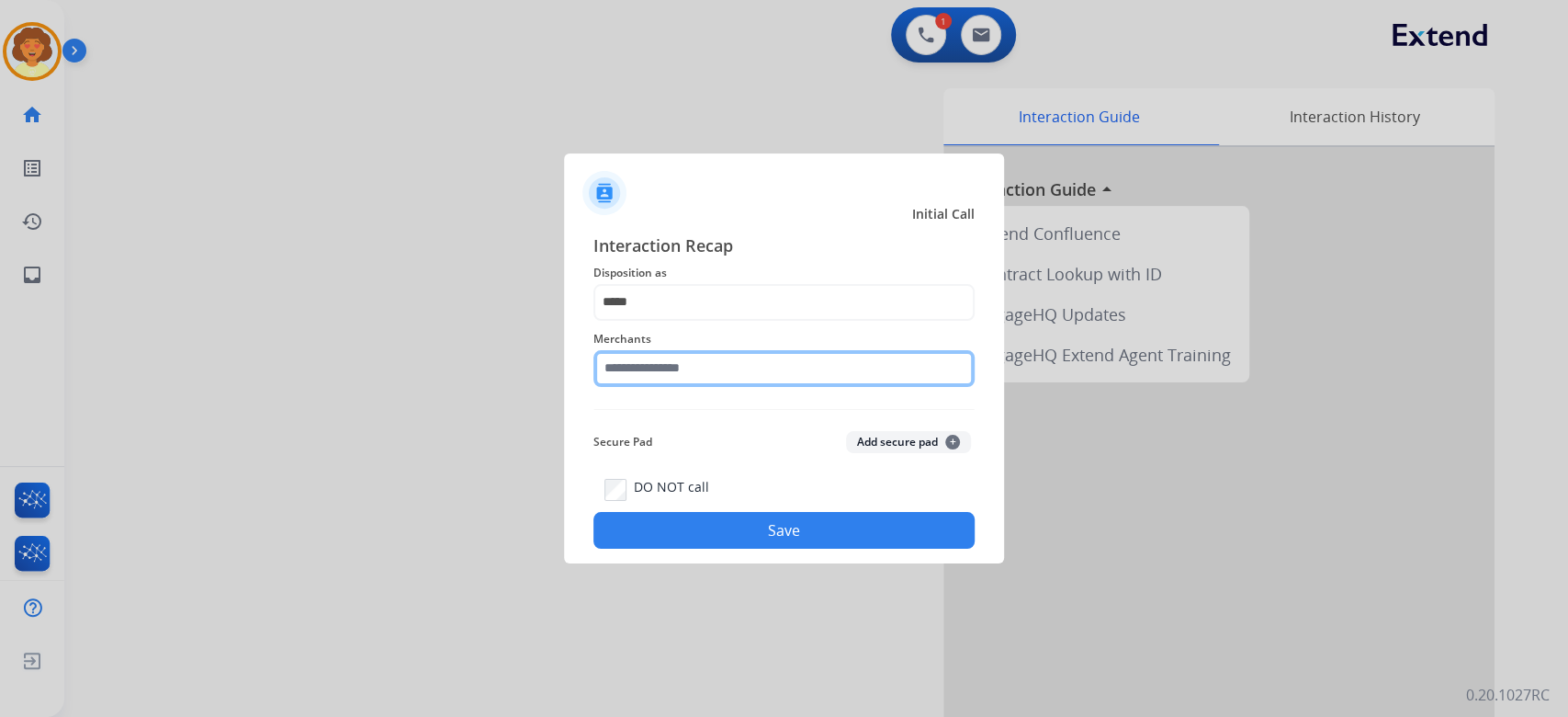
click at [685, 371] on input "text" at bounding box center [784, 369] width 381 height 36
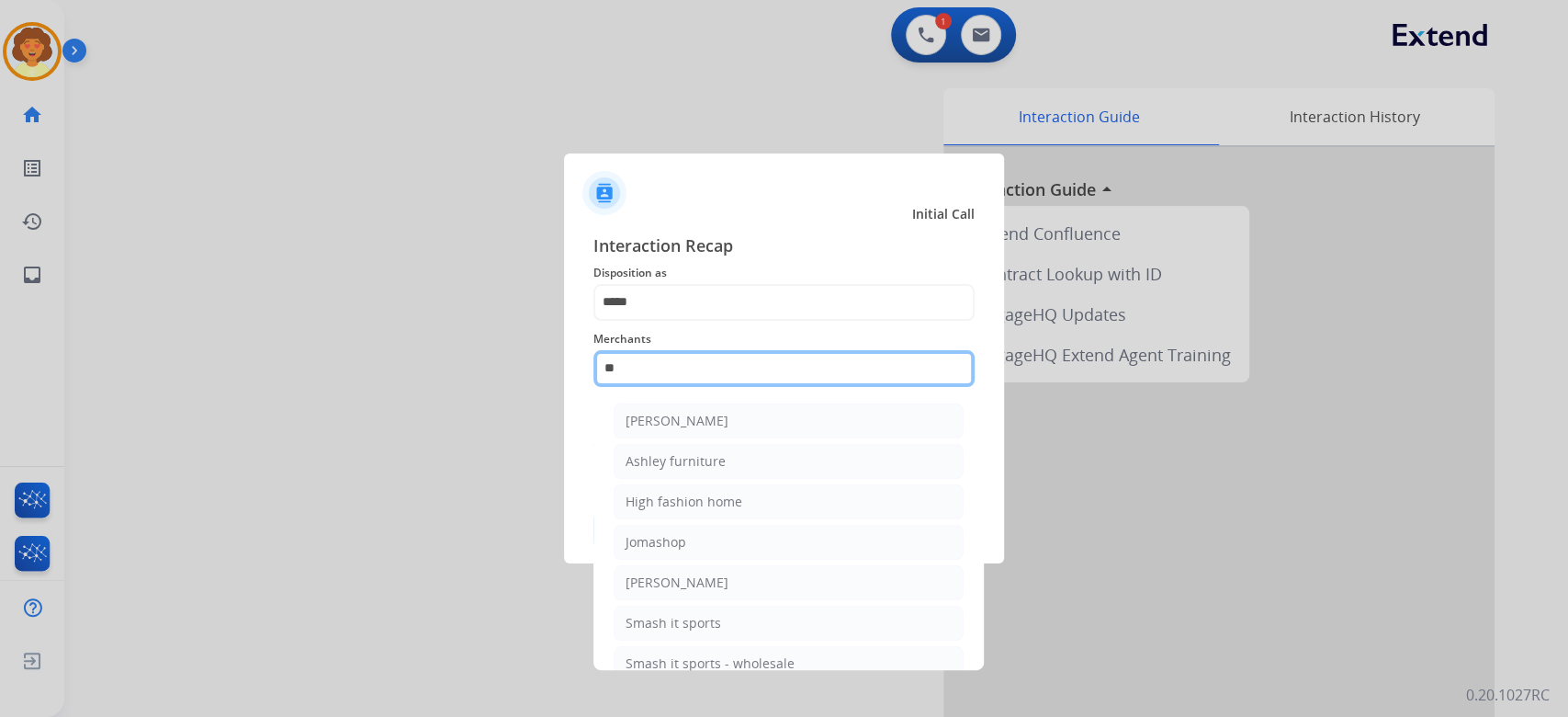
type input "*"
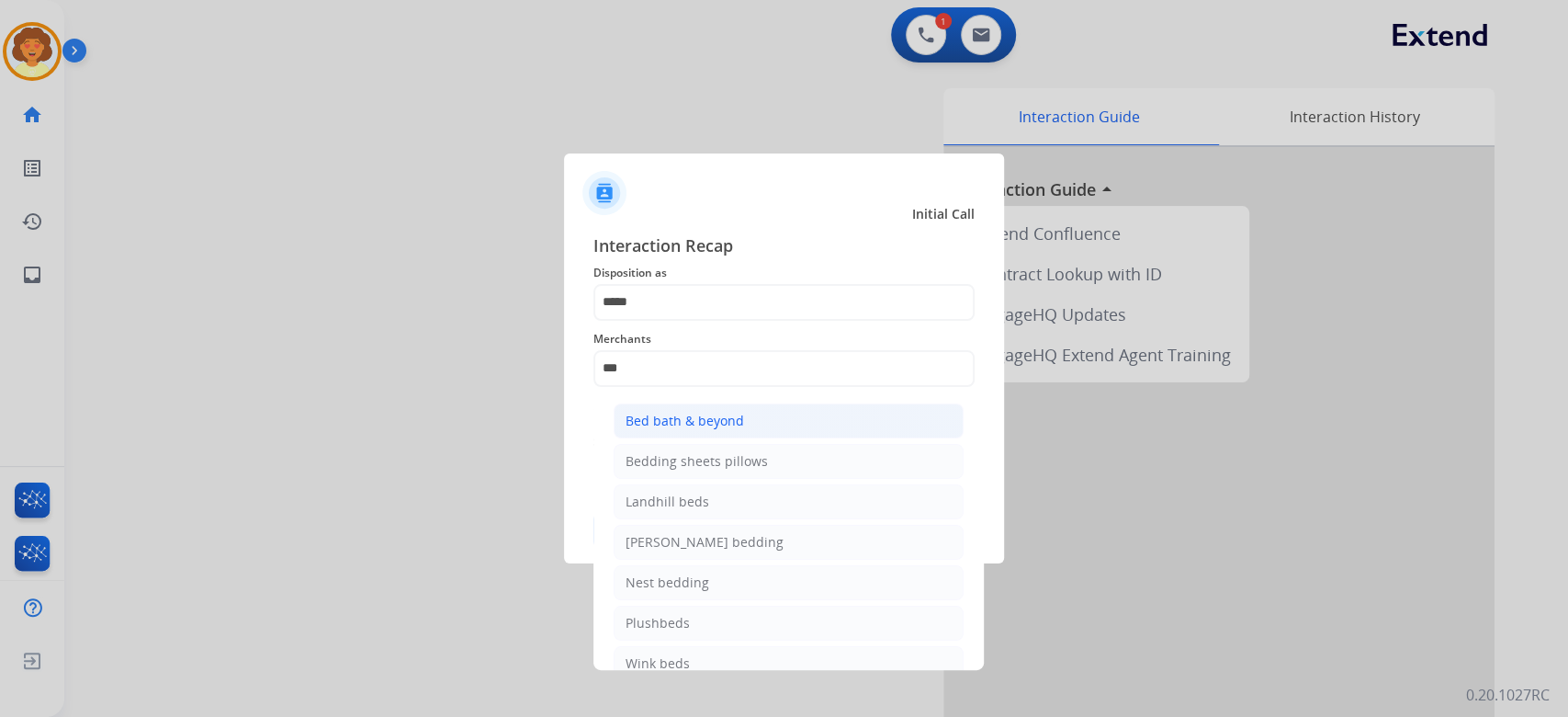
click at [830, 437] on li "Bed bath & beyond" at bounding box center [788, 420] width 350 height 35
type input "**********"
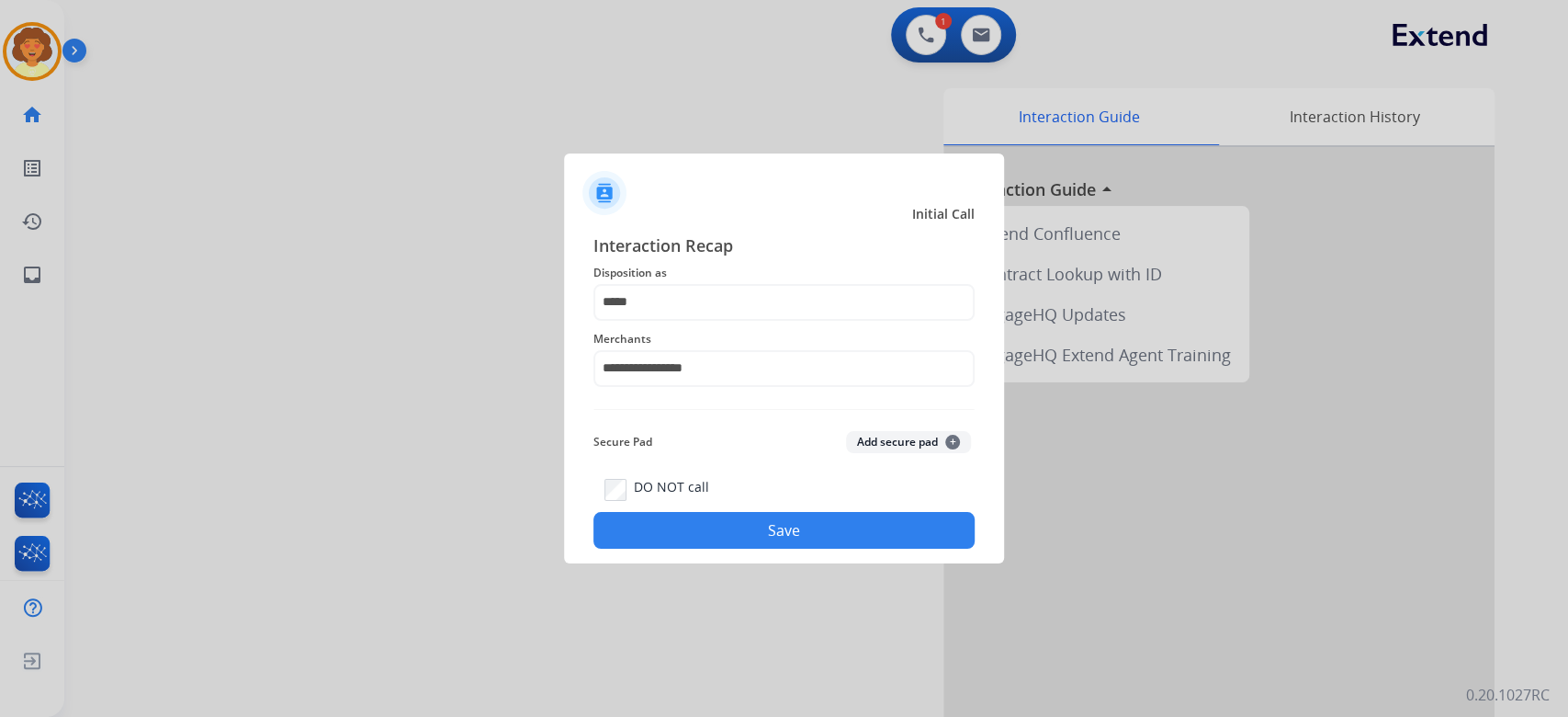
drag, startPoint x: 762, startPoint y: 601, endPoint x: 771, endPoint y: 592, distance: 12.7
click at [762, 548] on button "Save" at bounding box center [784, 530] width 381 height 36
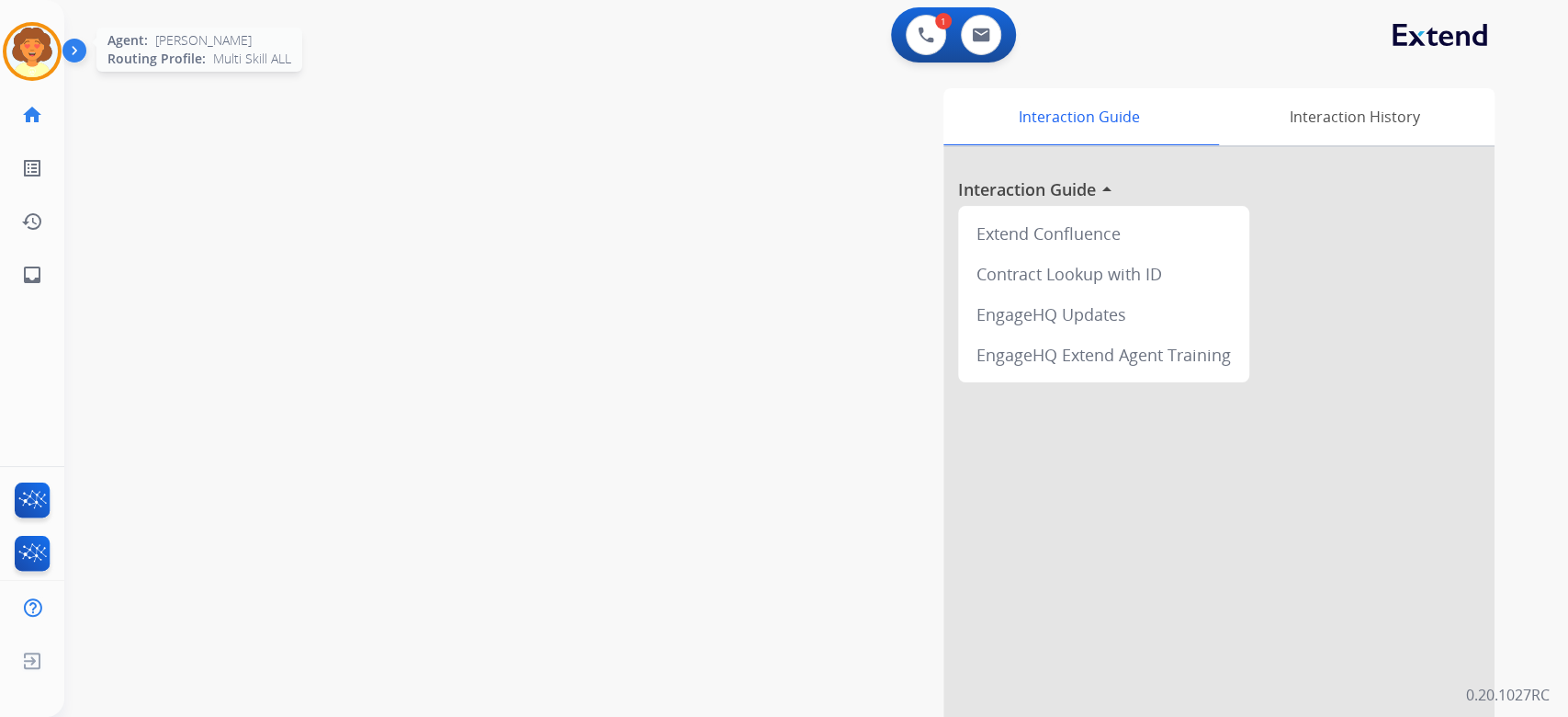
click at [26, 64] on img at bounding box center [32, 52] width 52 height 52
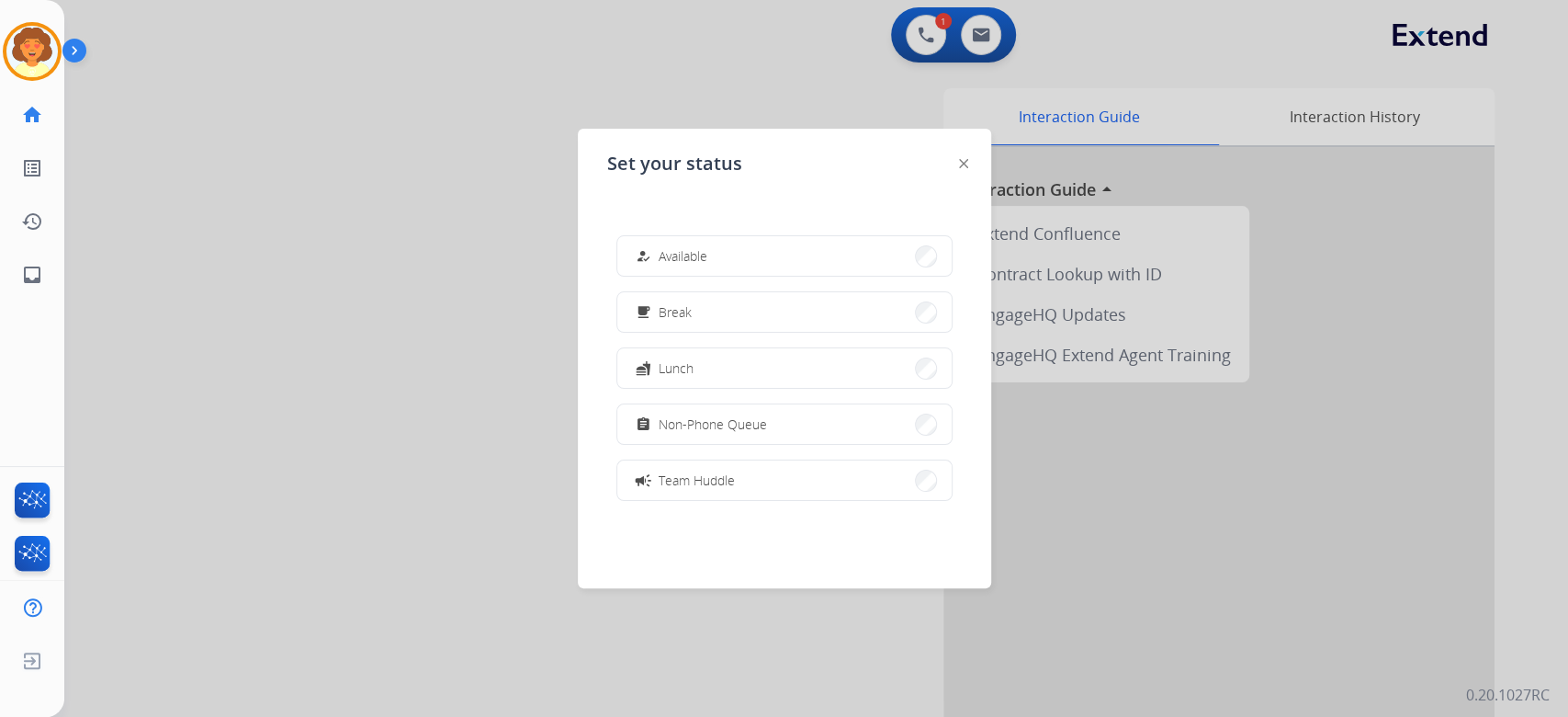
click at [1196, 51] on div at bounding box center [784, 358] width 1568 height 717
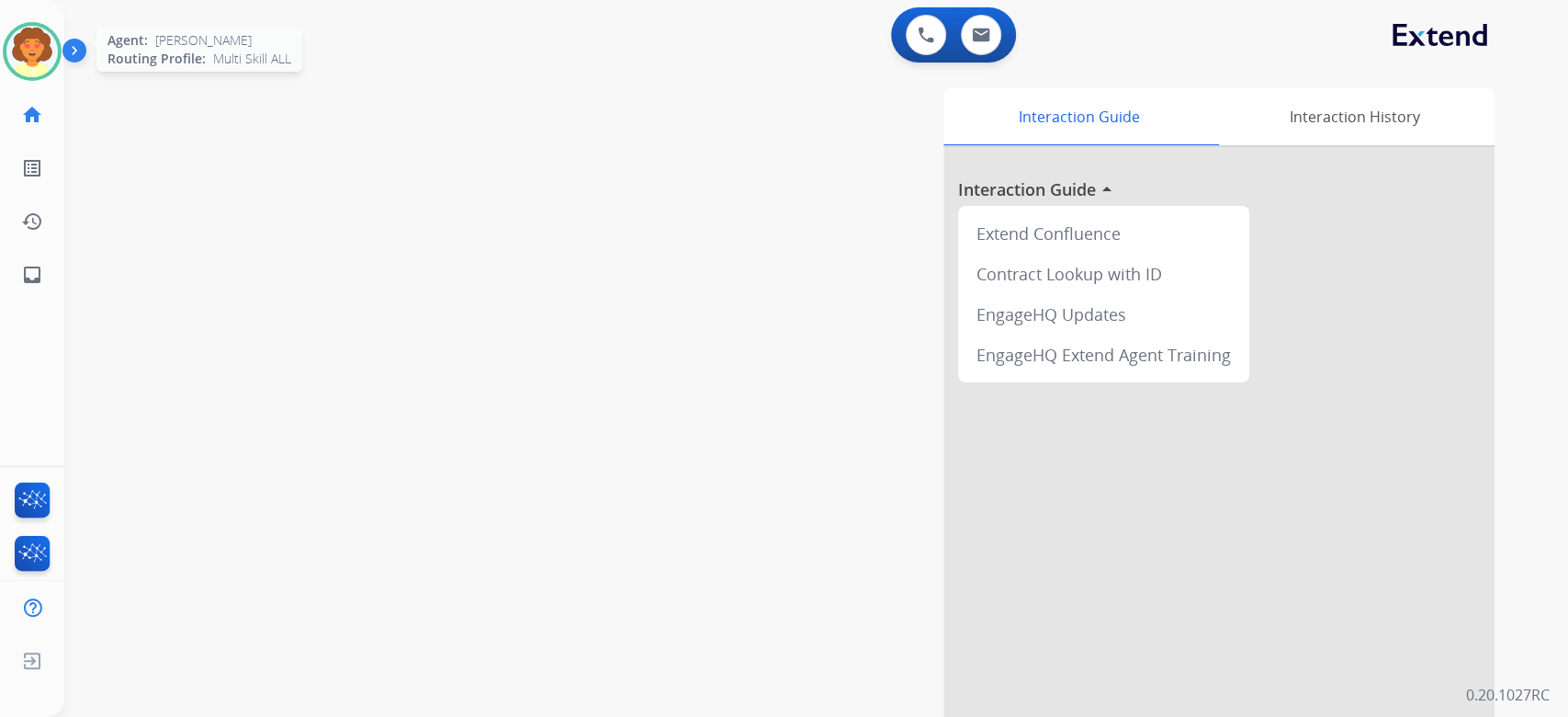
click at [25, 68] on img at bounding box center [32, 52] width 52 height 52
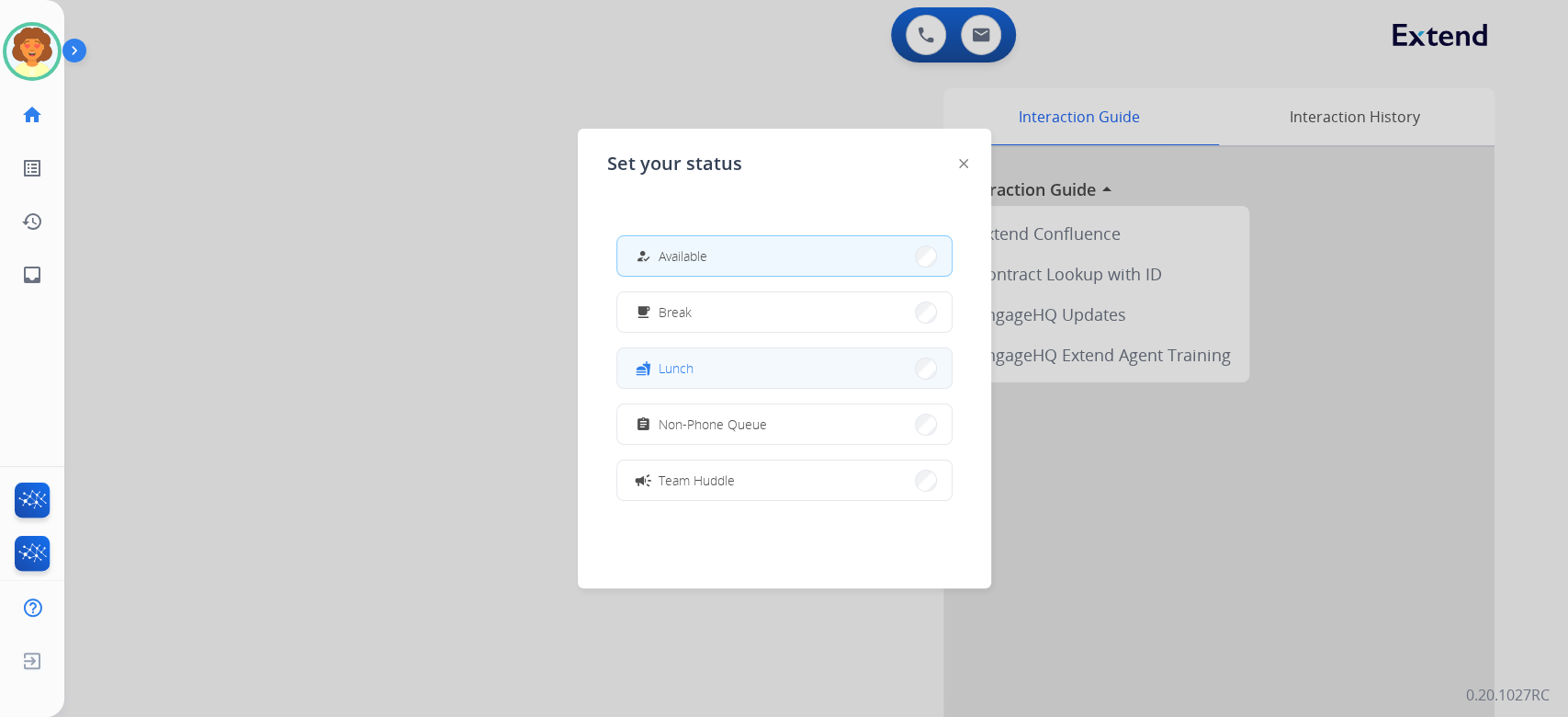
click at [760, 388] on button "fastfood Lunch" at bounding box center [784, 368] width 334 height 39
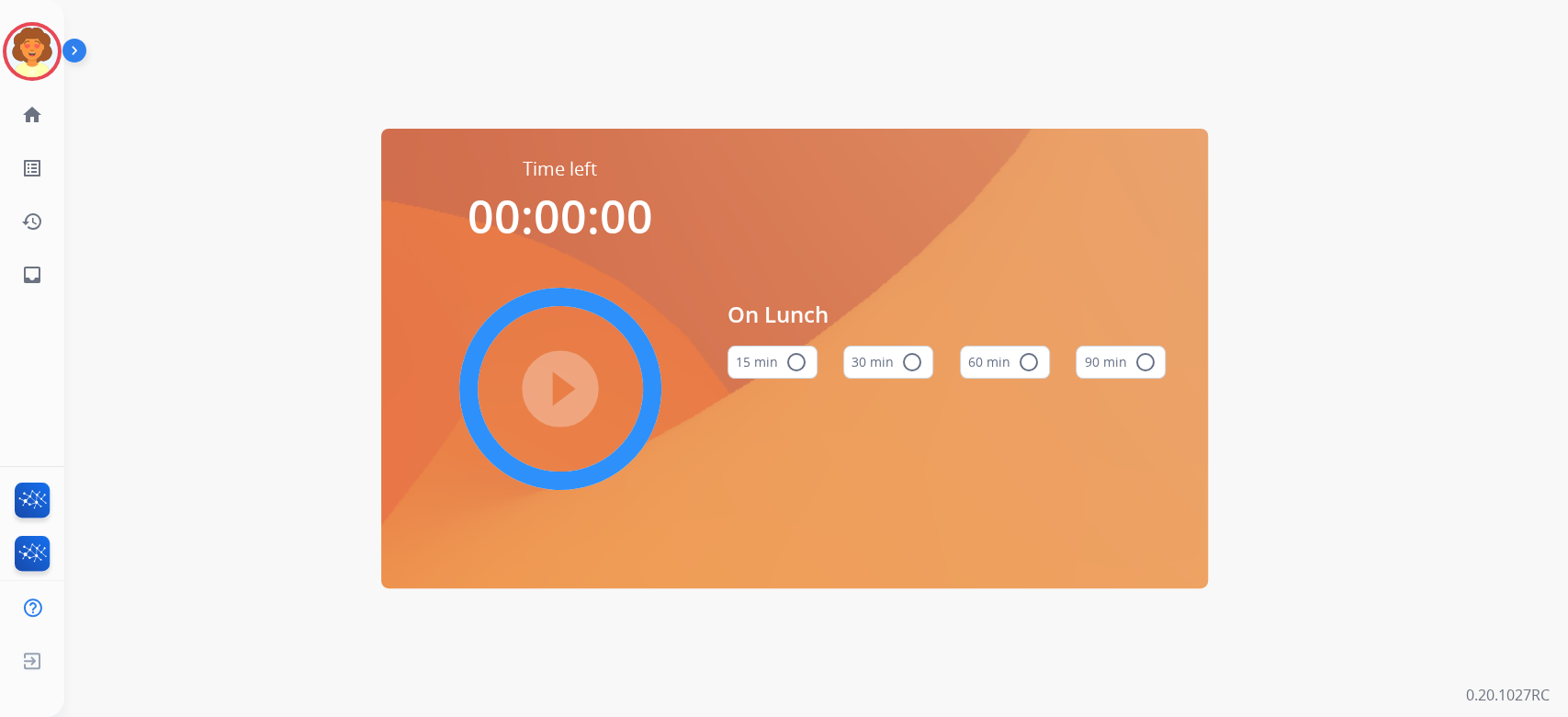
click at [999, 370] on button "60 min radio_button_unchecked" at bounding box center [1005, 362] width 90 height 33
click at [549, 399] on mat-icon "play_circle_filled" at bounding box center [559, 389] width 22 height 22
